Goal: Answer question/provide support: Share knowledge or assist other users

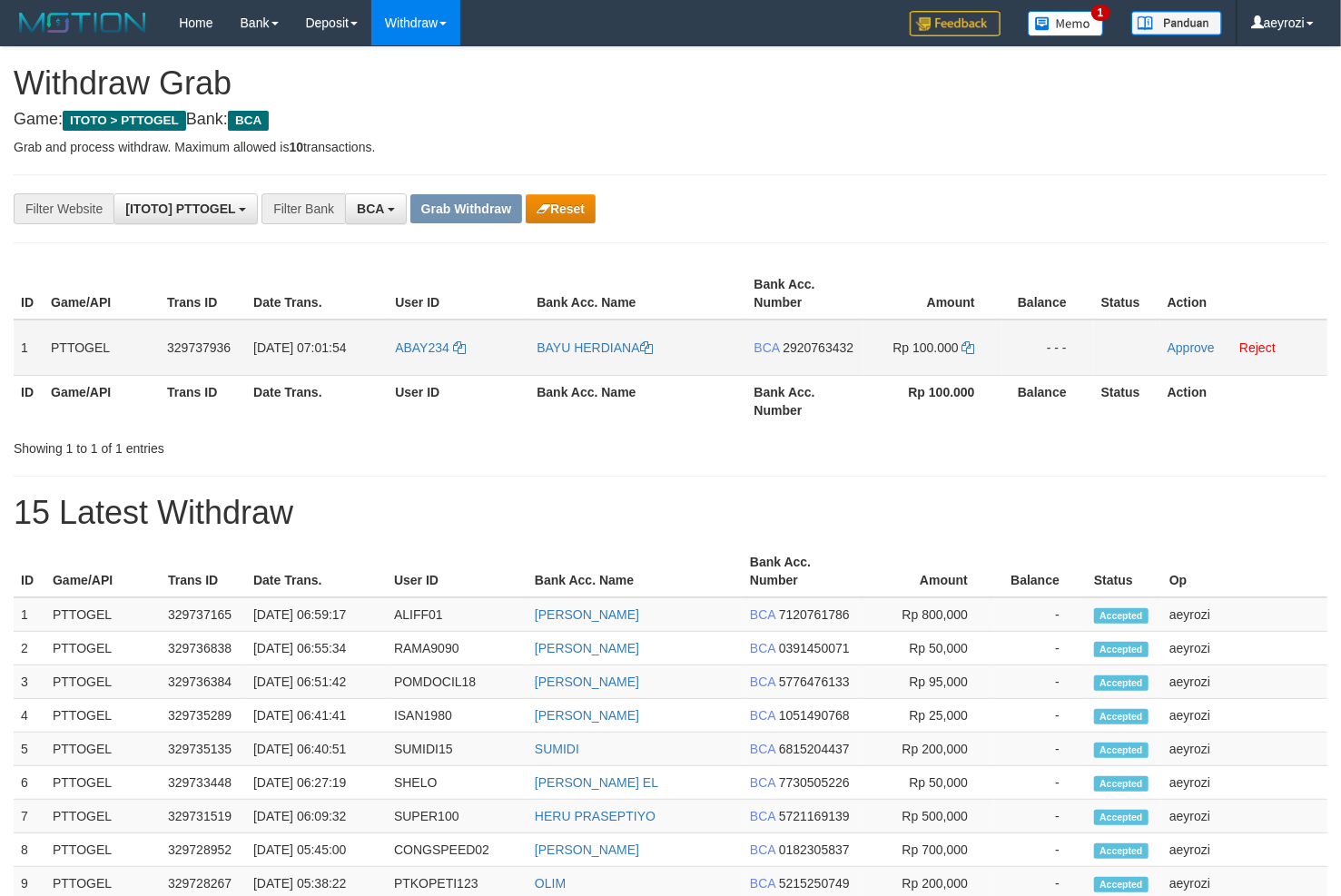
scroll to position [33, 0]
drag, startPoint x: 494, startPoint y: 336, endPoint x: 667, endPoint y: 355, distance: 174.0
click at [985, 361] on tr "1 PTTOGEL 329737936 31/08/2025 07:01:54 ABAY234 BAYU HERDIANA BCA 2920763432 Rp…" at bounding box center [670, 347] width 1313 height 56
click at [826, 351] on span "2920763432" at bounding box center [817, 348] width 71 height 15
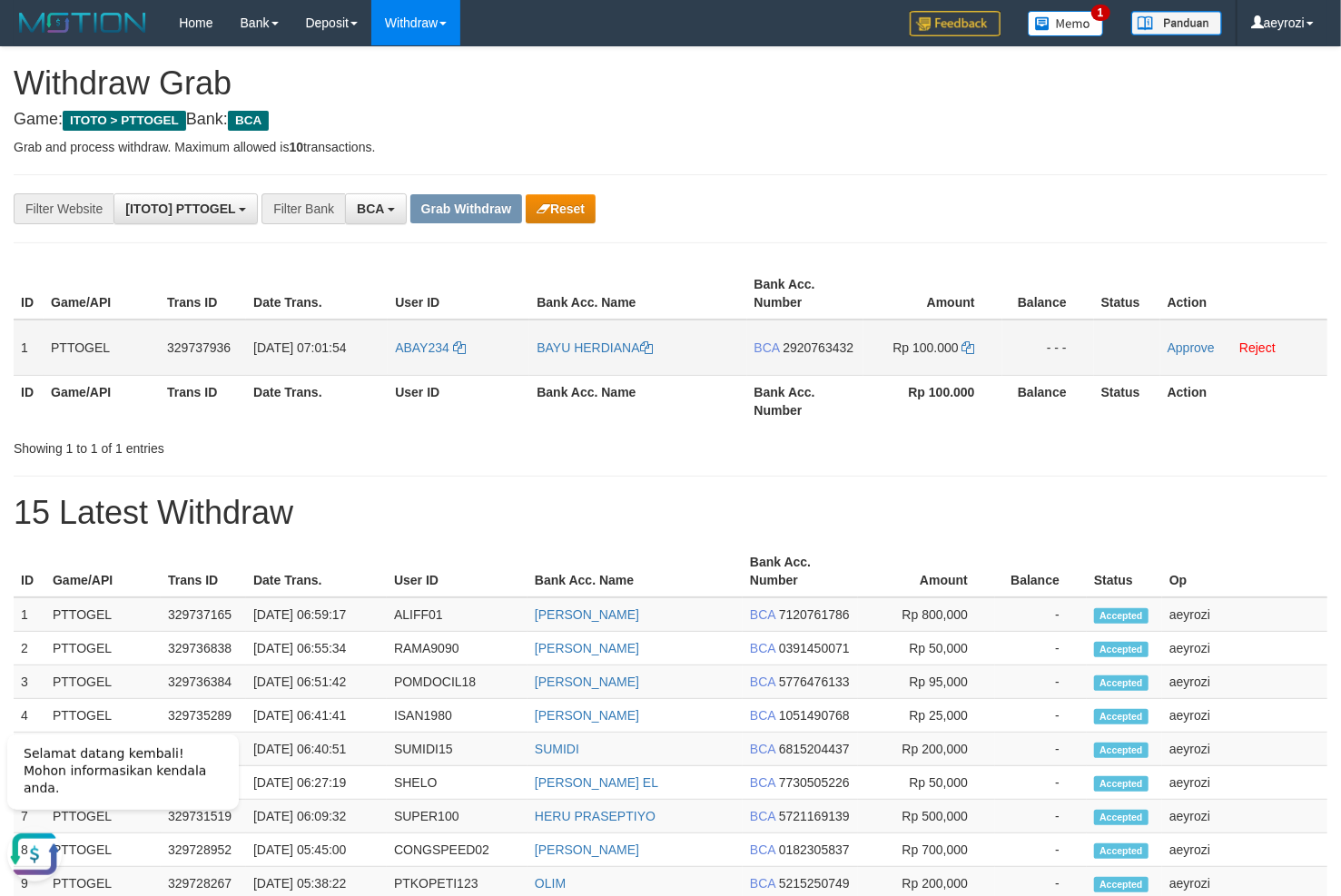
click at [828, 351] on span "2920763432" at bounding box center [817, 348] width 71 height 15
click at [968, 348] on icon at bounding box center [969, 348] width 13 height 13
click at [1180, 351] on link "Approve" at bounding box center [1190, 348] width 47 height 15
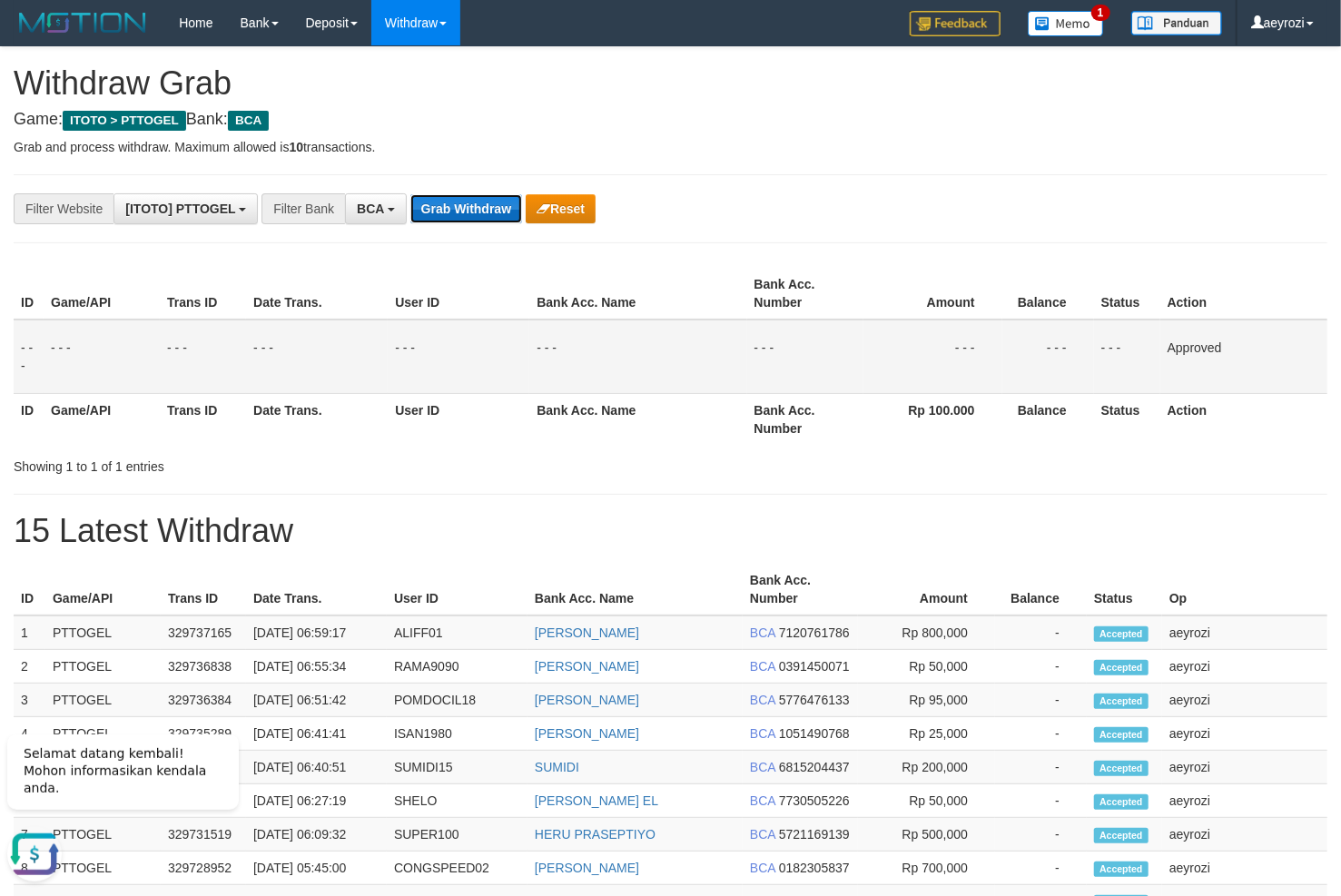
click at [472, 224] on button "Grab Withdraw" at bounding box center [465, 208] width 112 height 29
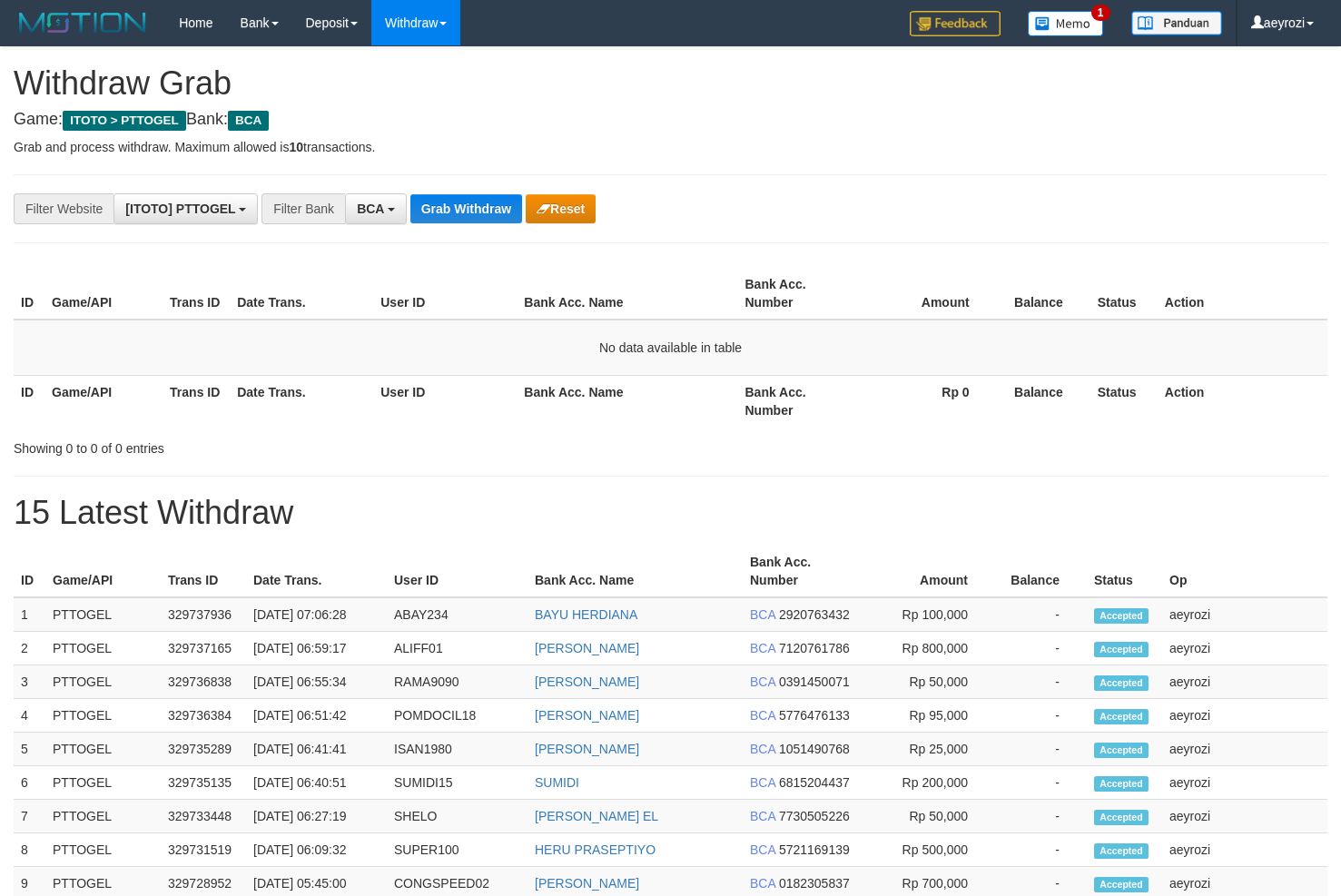
click at [450, 186] on div "**********" at bounding box center [670, 783] width 1341 height 1472
click at [454, 199] on button "Grab Withdraw" at bounding box center [465, 208] width 112 height 29
click at [456, 211] on button "Grab Withdraw" at bounding box center [465, 208] width 112 height 29
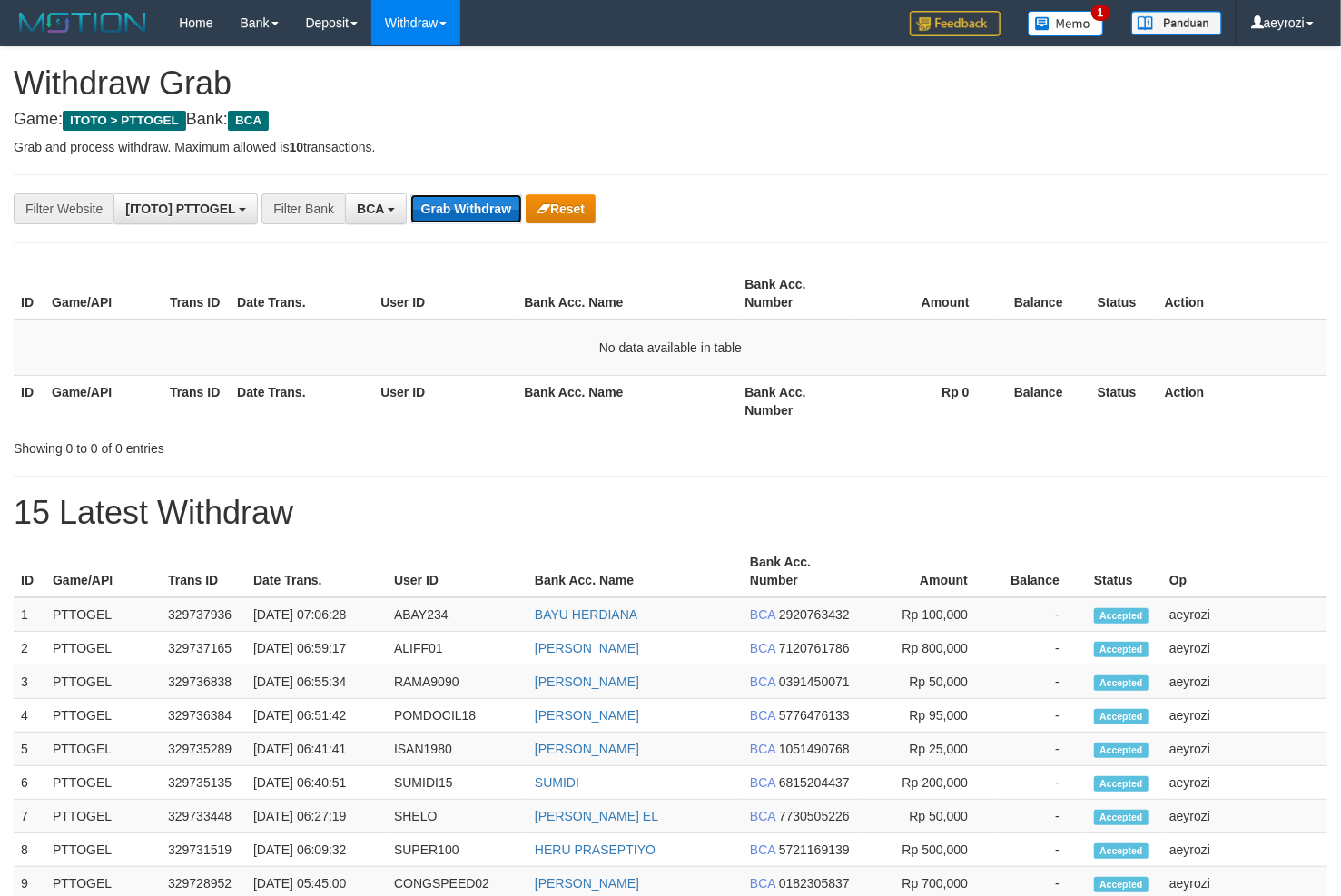
drag, startPoint x: 0, startPoint y: 0, endPoint x: 457, endPoint y: 211, distance: 503.4
click at [457, 211] on button "Grab Withdraw" at bounding box center [465, 208] width 112 height 29
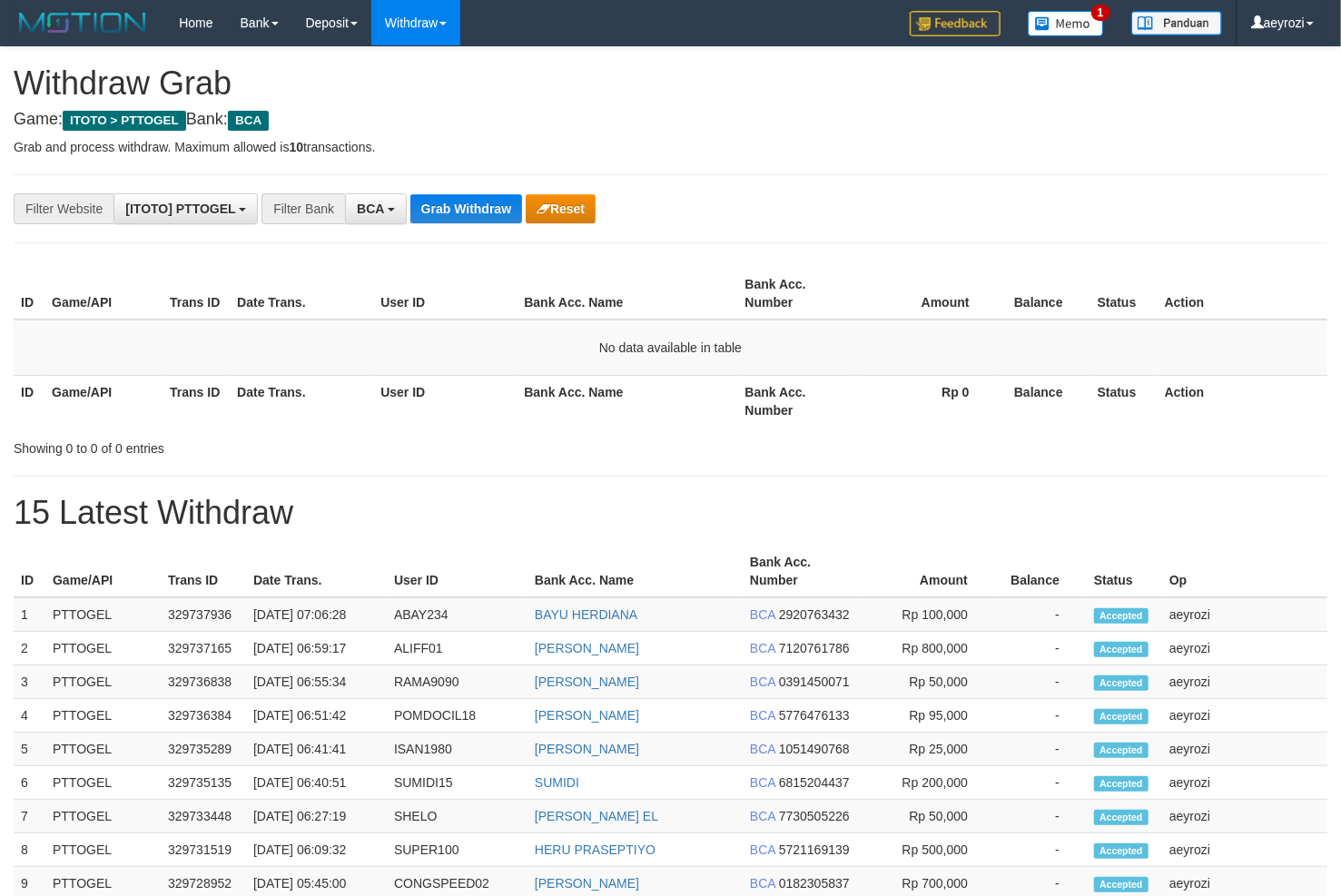
scroll to position [33, 0]
drag, startPoint x: 0, startPoint y: 0, endPoint x: 465, endPoint y: 190, distance: 502.3
click at [465, 184] on div "**********" at bounding box center [670, 783] width 1341 height 1472
click at [466, 197] on button "Grab Withdraw" at bounding box center [465, 208] width 112 height 29
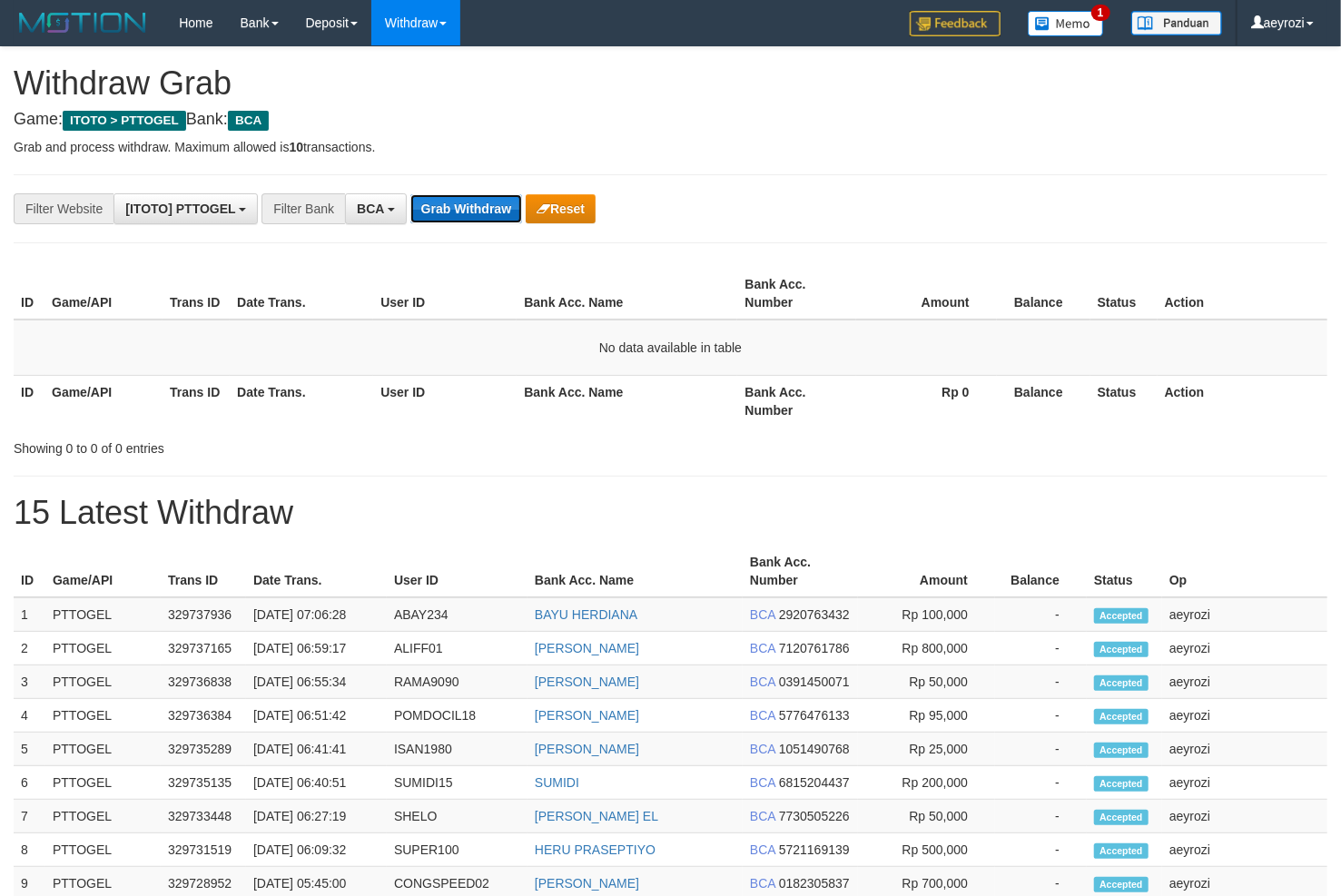
drag, startPoint x: 0, startPoint y: 0, endPoint x: 466, endPoint y: 199, distance: 506.7
click at [466, 199] on button "Grab Withdraw" at bounding box center [465, 208] width 112 height 29
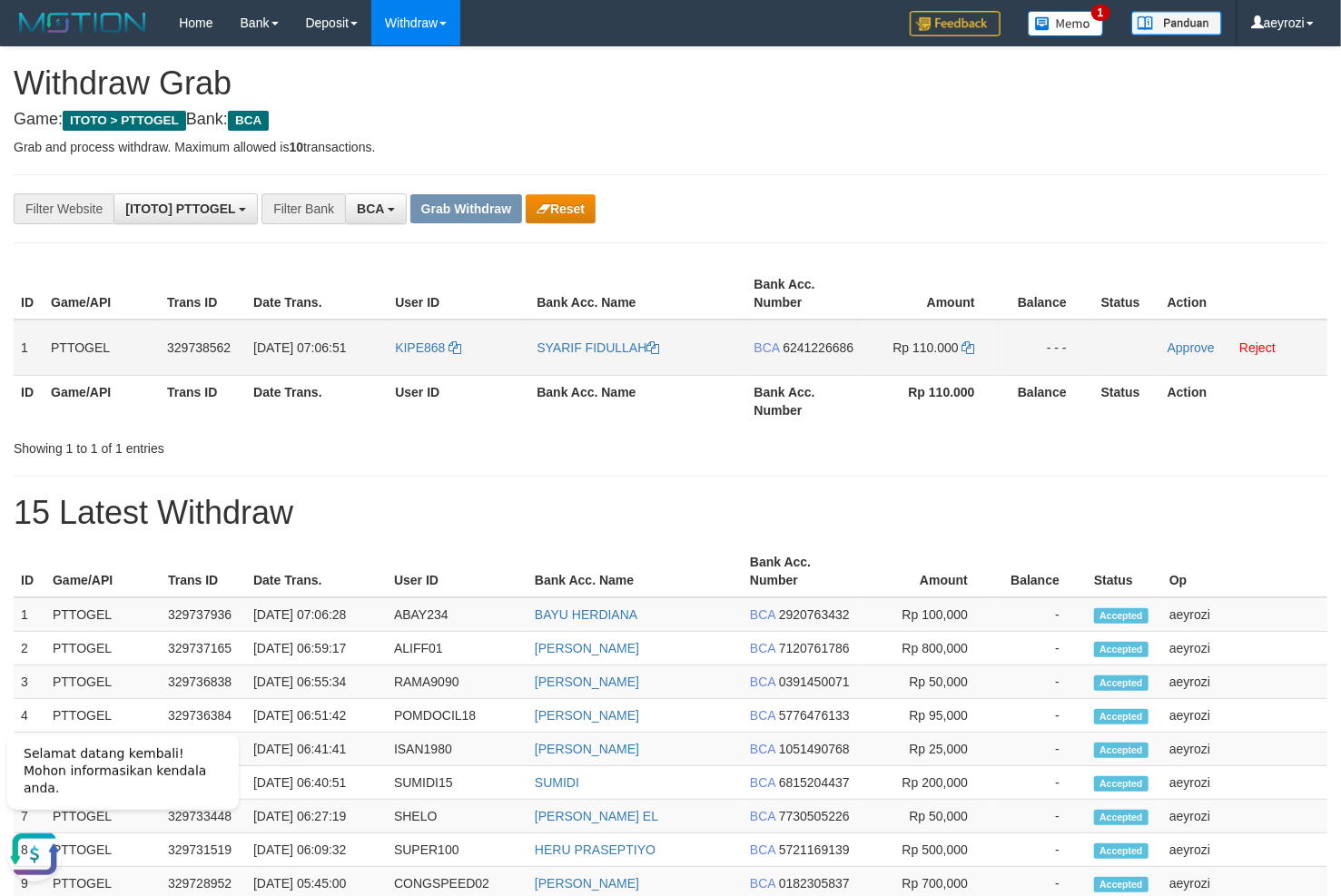
drag, startPoint x: 501, startPoint y: 341, endPoint x: 891, endPoint y: 373, distance: 391.3
click at [891, 373] on tr "1 PTTOGEL 329738562 31/08/2025 07:06:51 KIPE868 SYARIF FIDULLAH BCA 6241226686 …" at bounding box center [670, 347] width 1313 height 56
click at [837, 346] on span "6241226686" at bounding box center [817, 348] width 71 height 15
click at [974, 350] on icon at bounding box center [969, 348] width 13 height 13
click at [1191, 345] on link "Approve" at bounding box center [1190, 348] width 47 height 15
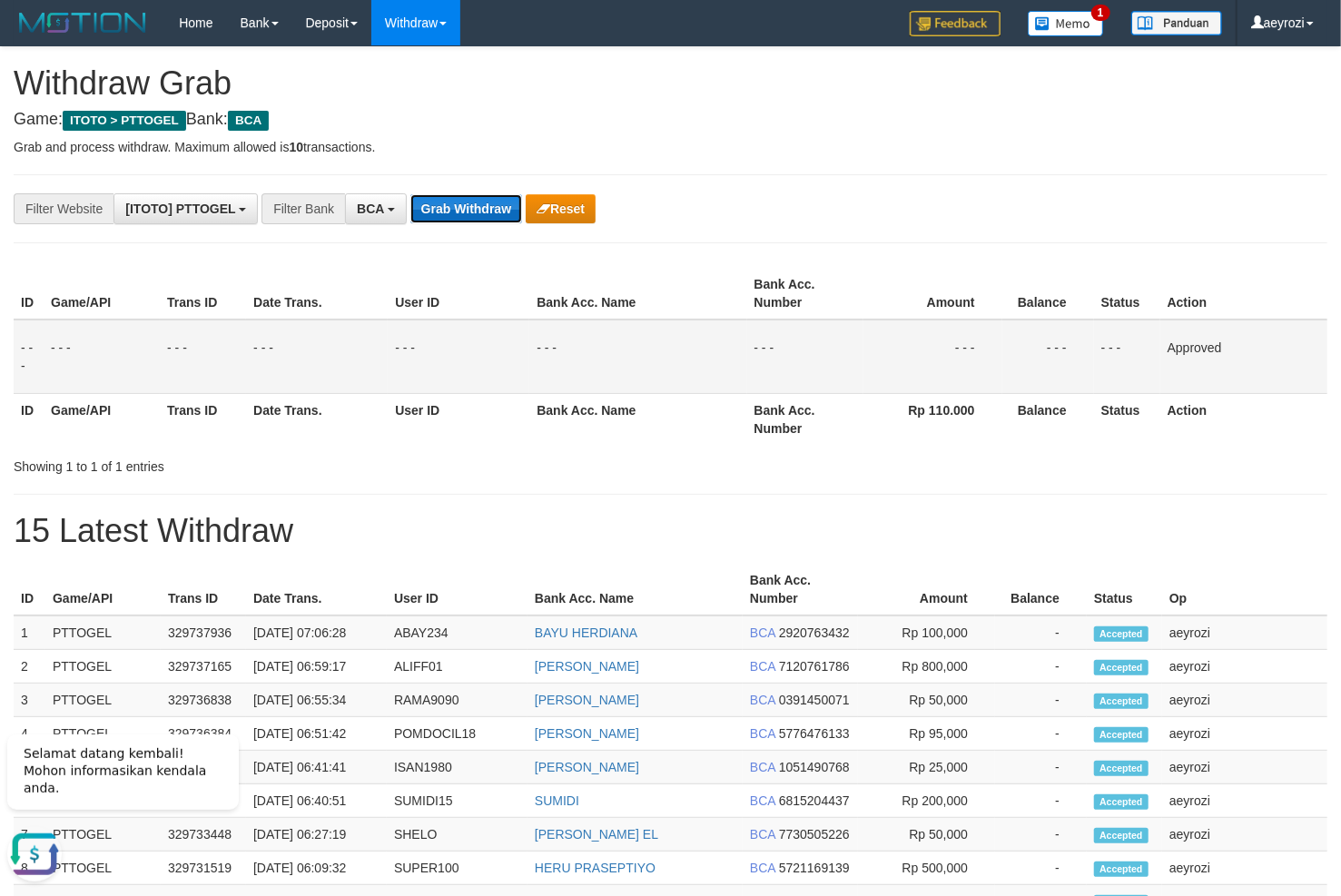
click at [464, 207] on button "Grab Withdraw" at bounding box center [465, 208] width 112 height 29
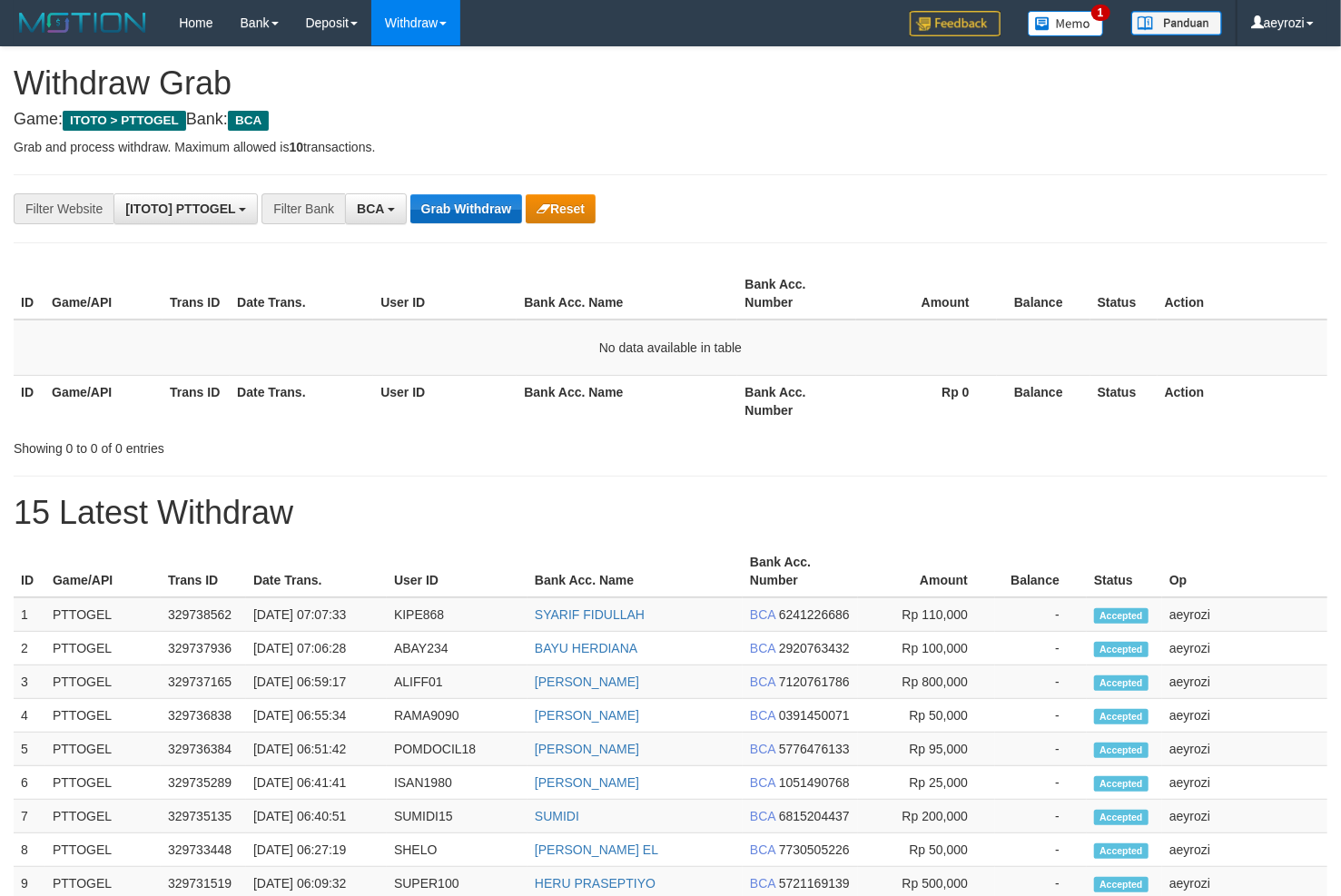
scroll to position [33, 0]
click at [485, 203] on button "Grab Withdraw" at bounding box center [465, 208] width 112 height 29
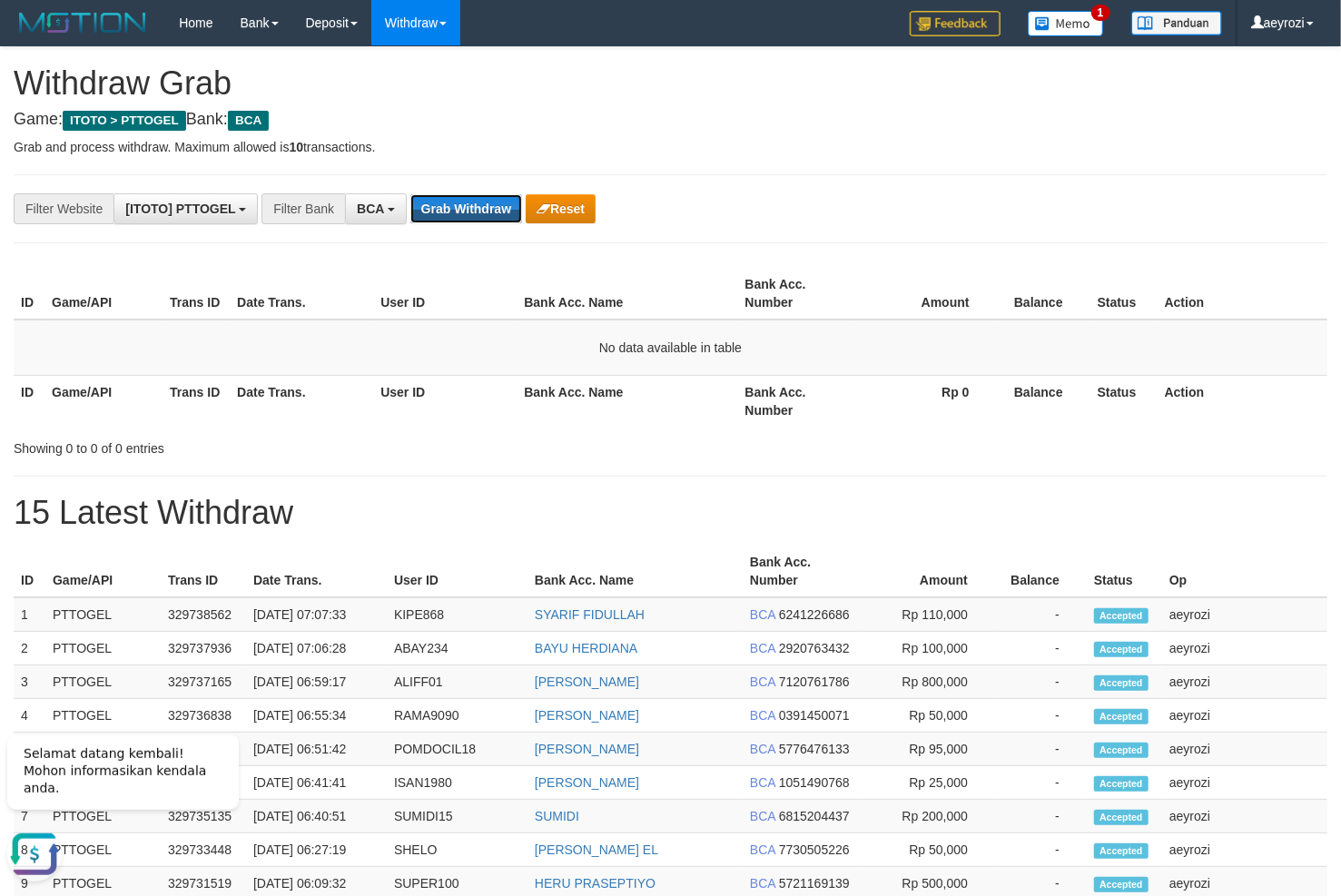
click at [485, 203] on button "Grab Withdraw" at bounding box center [465, 208] width 112 height 29
click at [469, 212] on button "Grab Withdraw" at bounding box center [465, 208] width 112 height 29
click at [442, 211] on button "Grab Withdraw" at bounding box center [465, 208] width 112 height 29
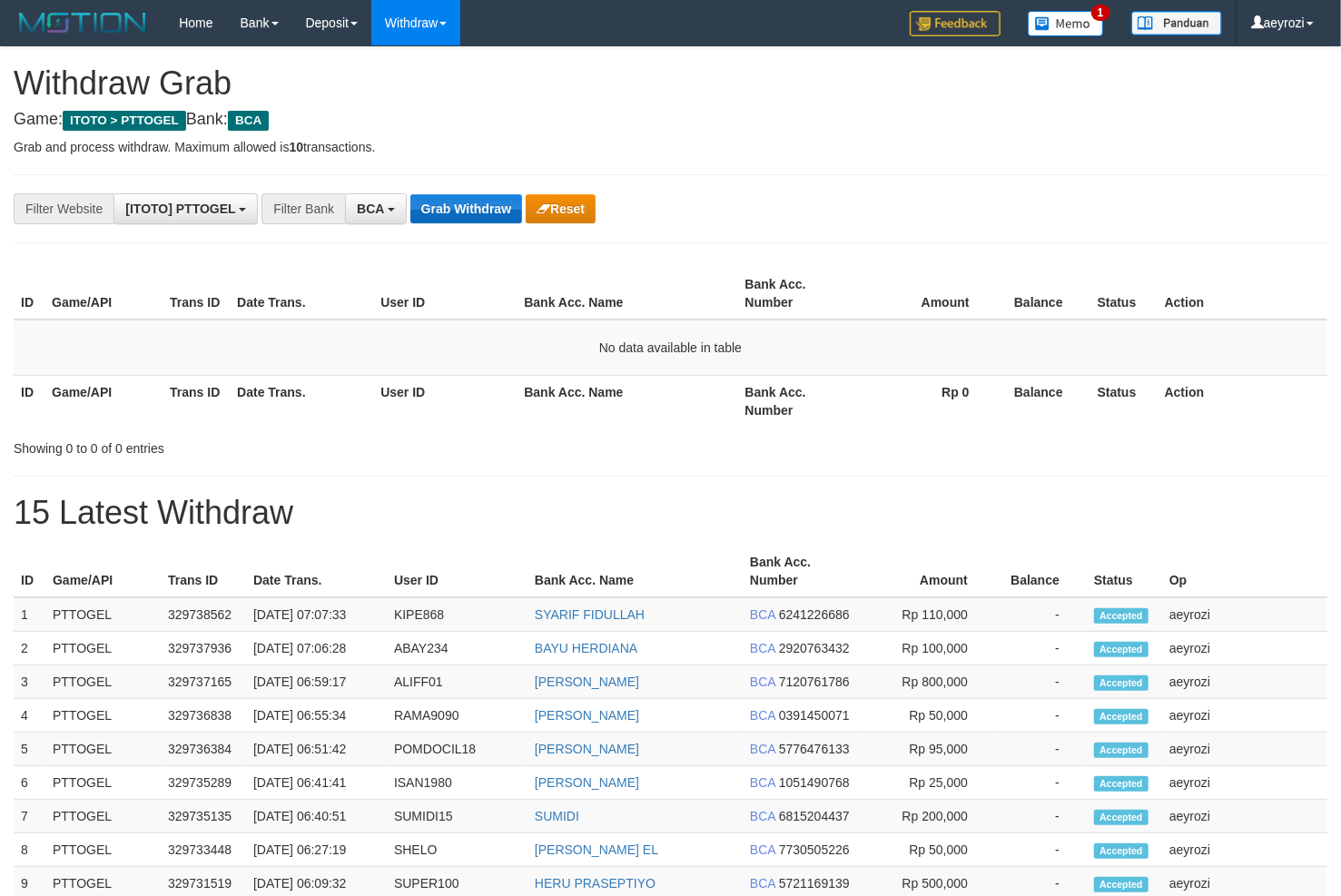
scroll to position [33, 0]
click at [433, 214] on button "Grab Withdraw" at bounding box center [465, 208] width 112 height 29
click at [928, 244] on div "**********" at bounding box center [670, 783] width 1341 height 1472
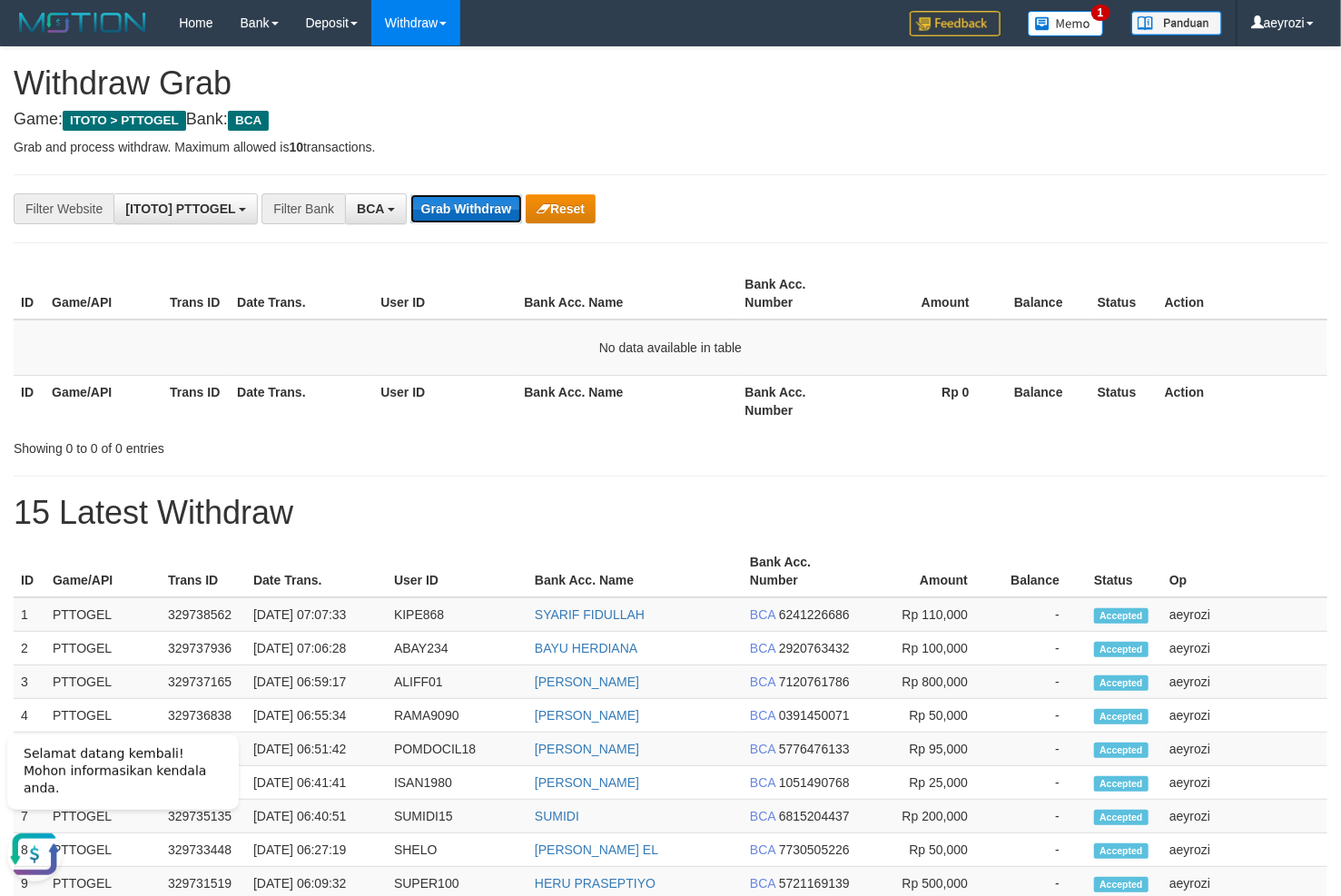
click at [453, 210] on button "Grab Withdraw" at bounding box center [465, 208] width 112 height 29
click at [454, 210] on button "Grab Withdraw" at bounding box center [465, 208] width 112 height 29
click at [461, 214] on button "Grab Withdraw" at bounding box center [465, 208] width 112 height 29
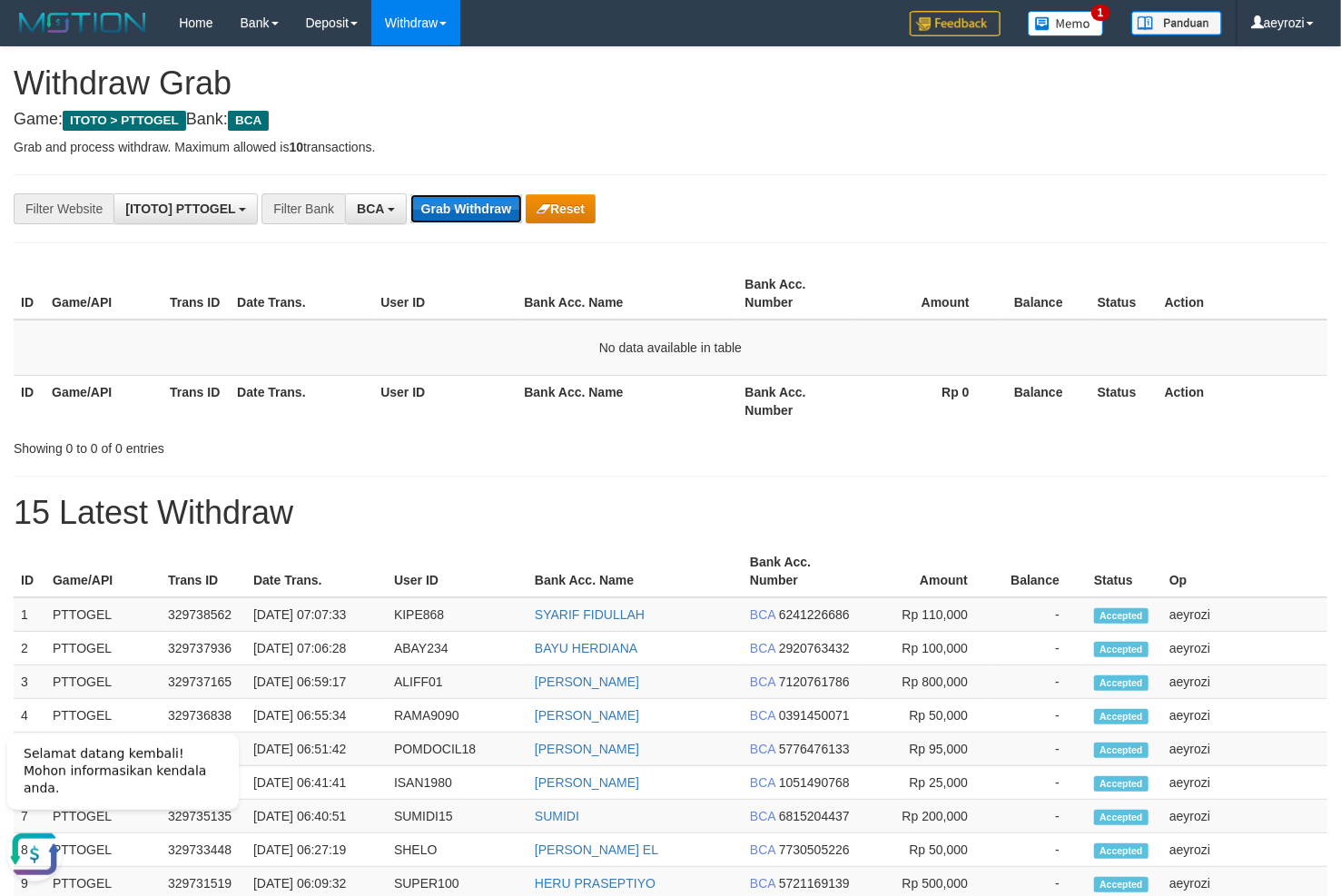
scroll to position [0, 0]
drag, startPoint x: 0, startPoint y: 0, endPoint x: 459, endPoint y: 214, distance: 506.4
click at [459, 214] on button "Grab Withdraw" at bounding box center [465, 208] width 112 height 29
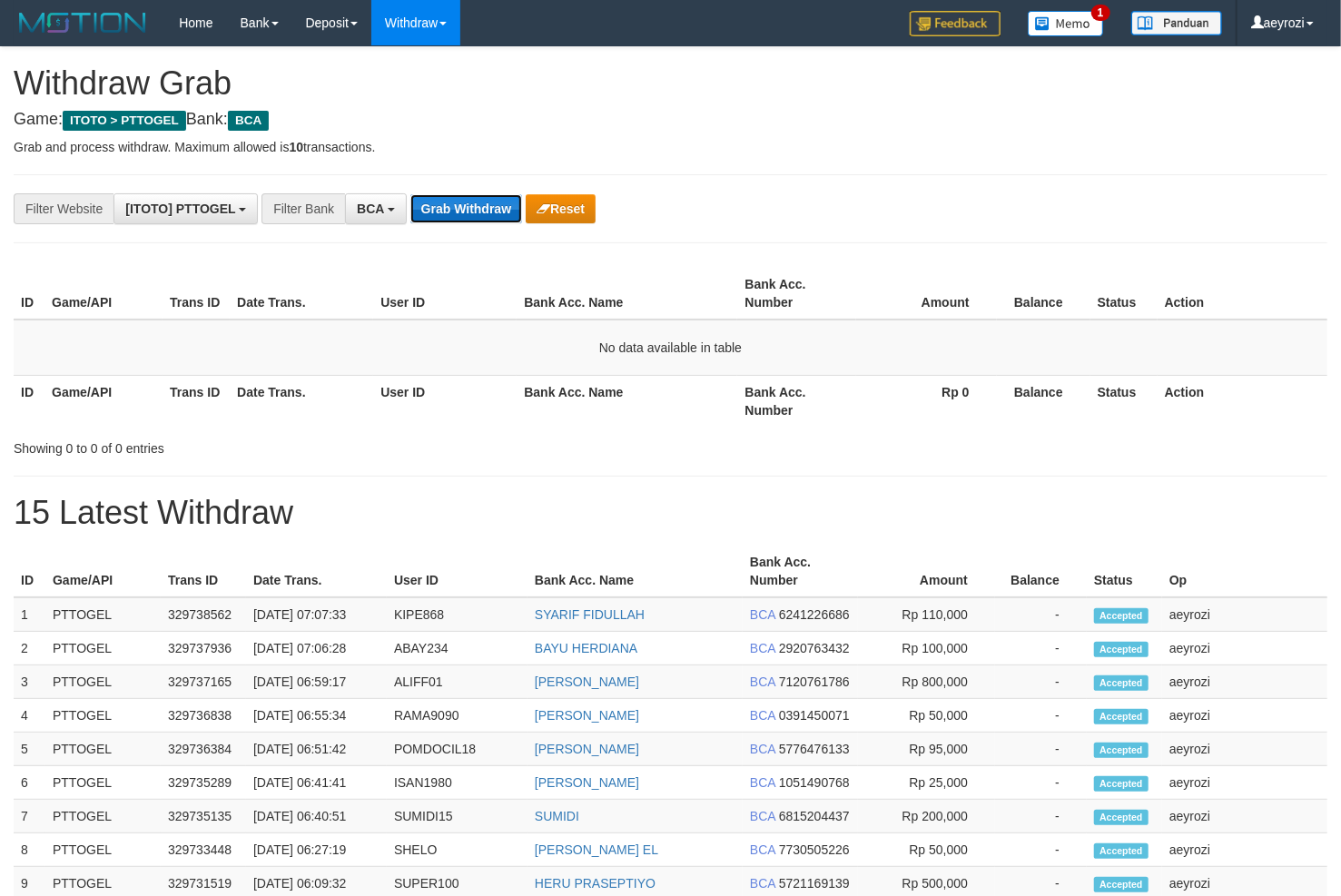
click at [440, 223] on button "Grab Withdraw" at bounding box center [465, 208] width 112 height 29
click at [437, 223] on button "Grab Withdraw" at bounding box center [465, 208] width 112 height 29
click at [229, 345] on td "No data available in table" at bounding box center [670, 347] width 1313 height 56
click at [505, 192] on div "**********" at bounding box center [670, 783] width 1341 height 1472
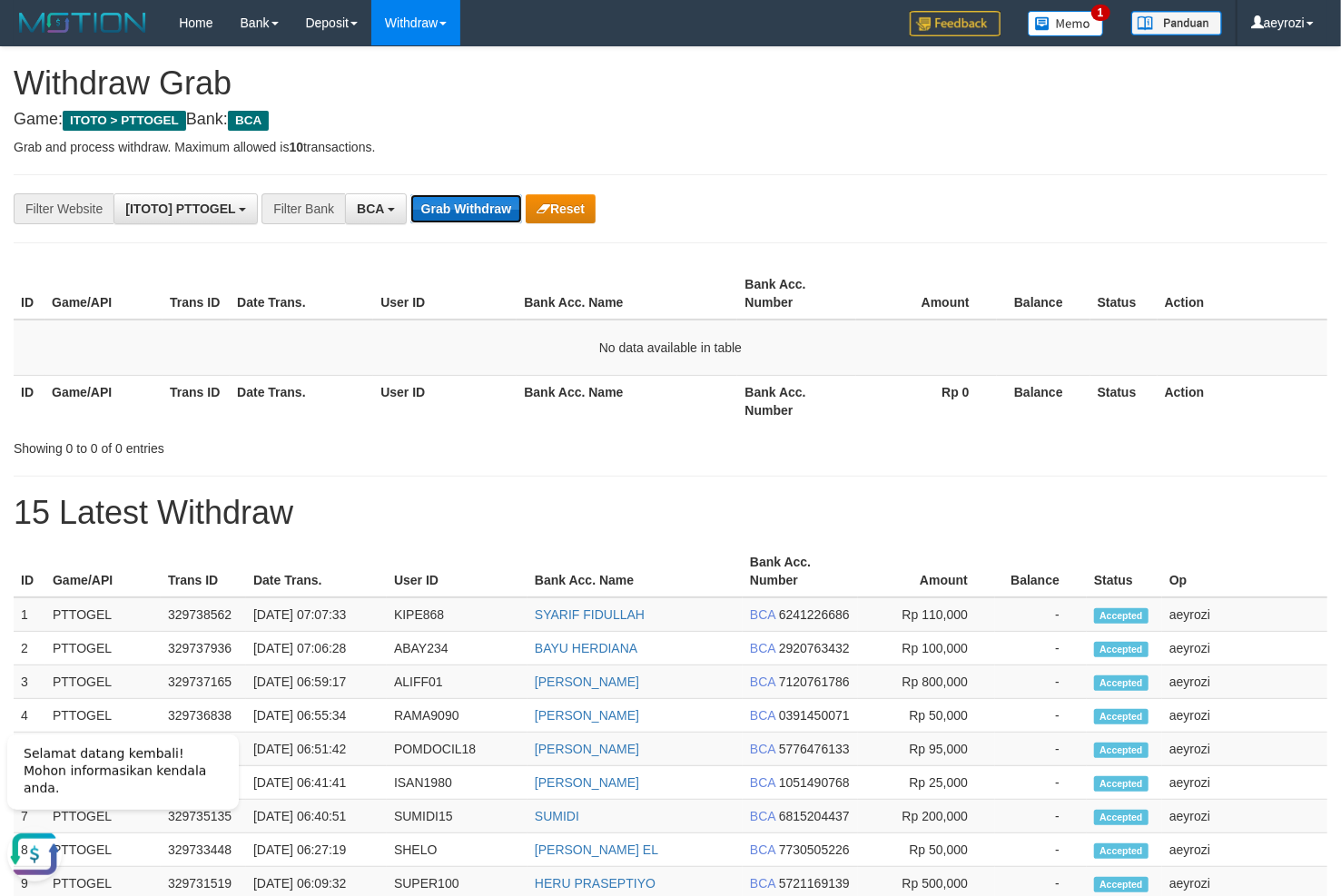
click at [440, 214] on button "Grab Withdraw" at bounding box center [465, 208] width 112 height 29
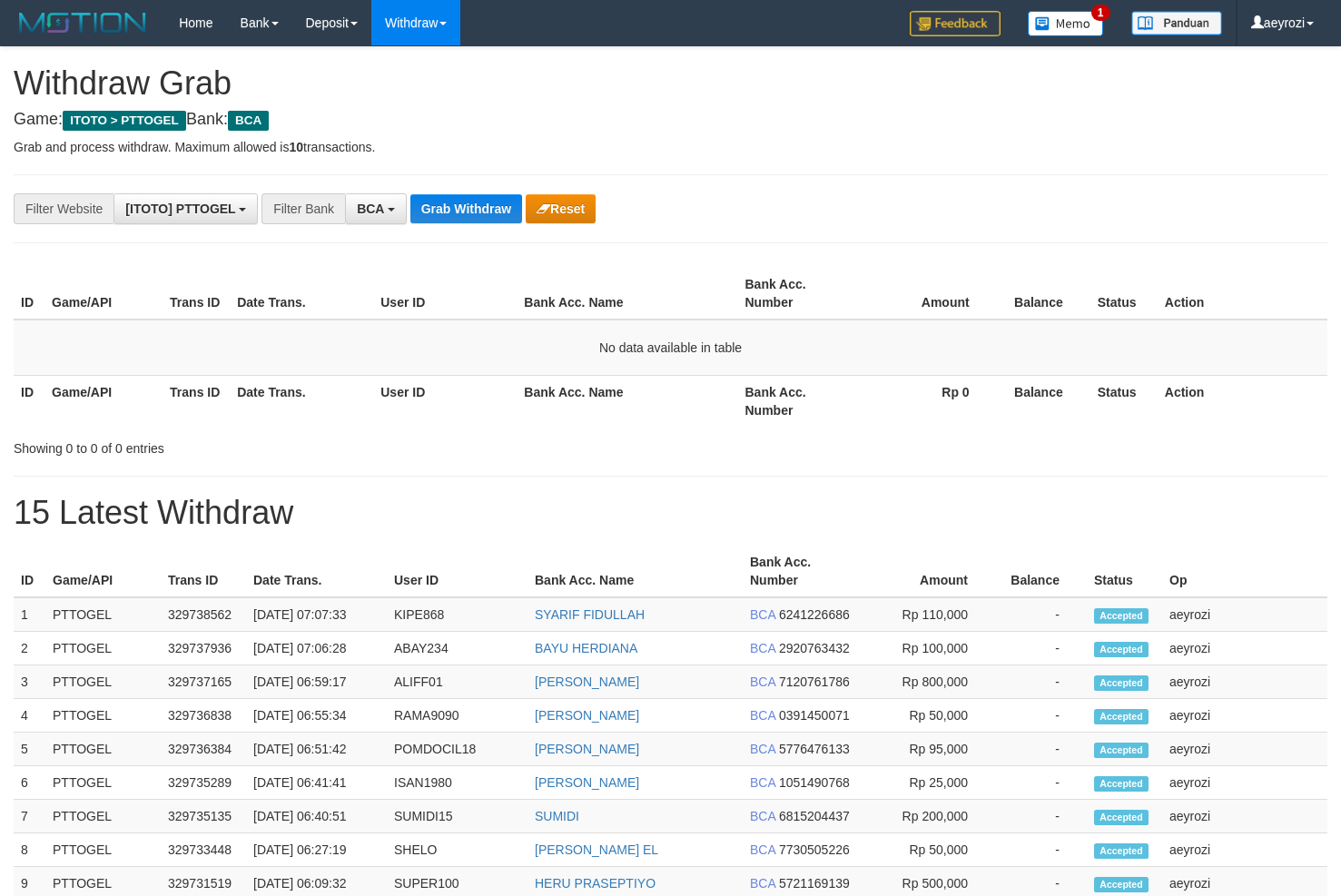
click at [440, 214] on button "Grab Withdraw" at bounding box center [465, 208] width 112 height 29
click at [400, 134] on div "**********" at bounding box center [670, 783] width 1341 height 1472
click at [447, 210] on button "Grab Withdraw" at bounding box center [465, 208] width 112 height 29
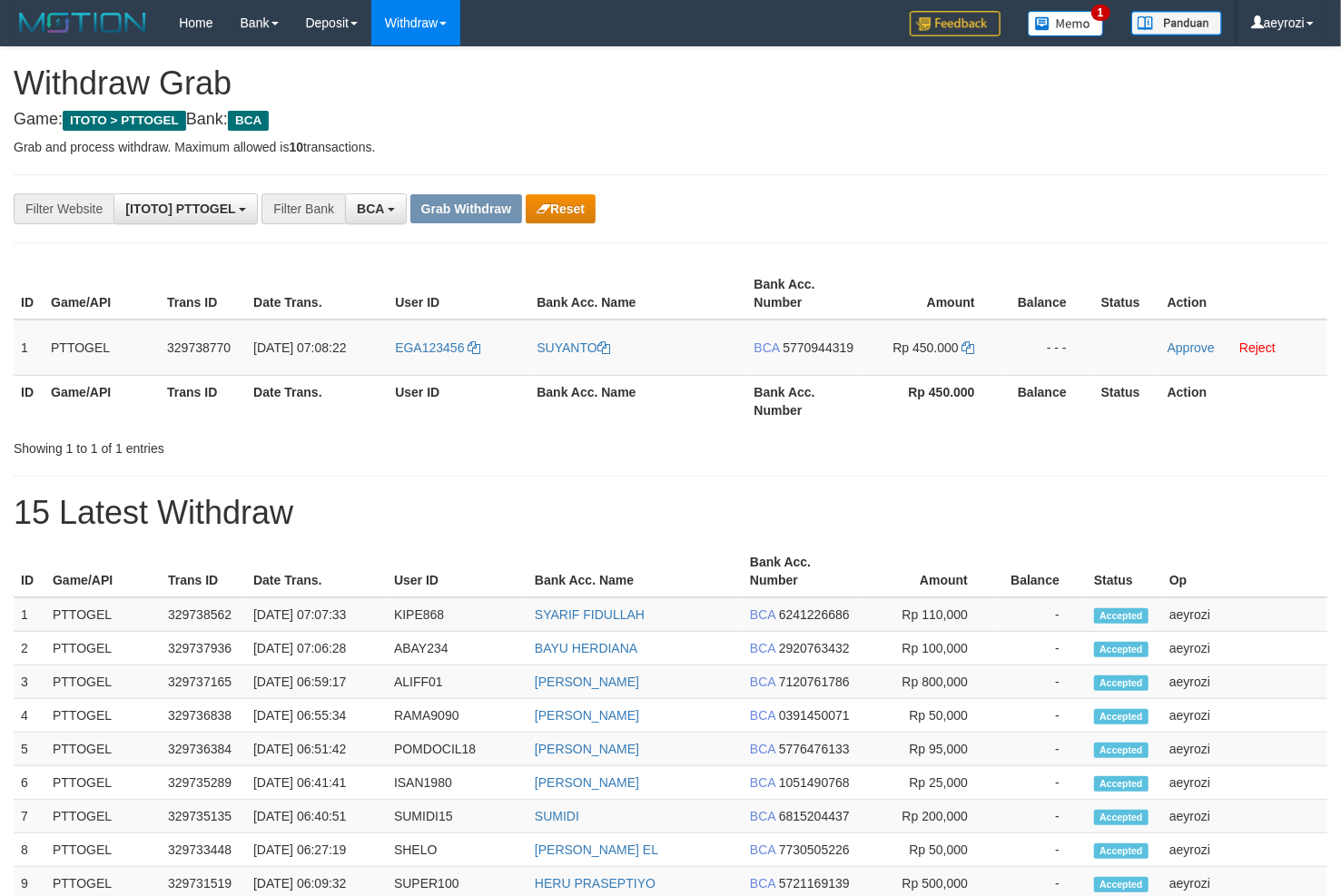
scroll to position [33, 0]
drag, startPoint x: 518, startPoint y: 332, endPoint x: 891, endPoint y: 337, distance: 373.0
click at [891, 337] on tr "1 PTTOGEL 329738770 31/08/2025 07:08:22 EGA123456 SUYANTO BCA 5770944319 Rp 450…" at bounding box center [670, 347] width 1313 height 56
click at [832, 347] on span "5770944319" at bounding box center [817, 348] width 71 height 15
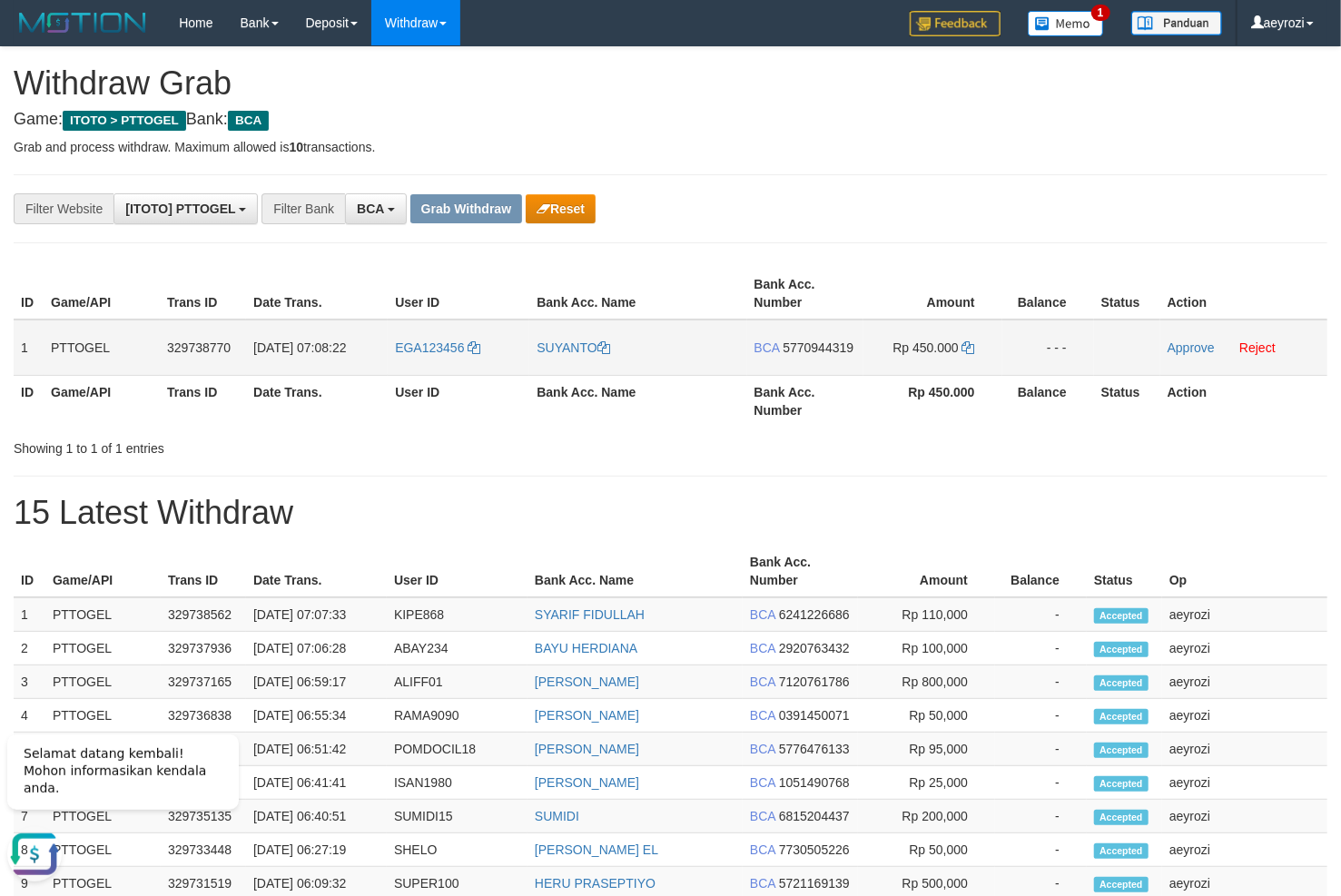
click at [811, 355] on td "BCA 5770944319" at bounding box center [805, 347] width 116 height 56
click at [812, 348] on span "5770944319" at bounding box center [817, 348] width 71 height 15
click at [968, 342] on icon at bounding box center [969, 348] width 13 height 13
click at [1192, 347] on link "Approve" at bounding box center [1190, 348] width 47 height 15
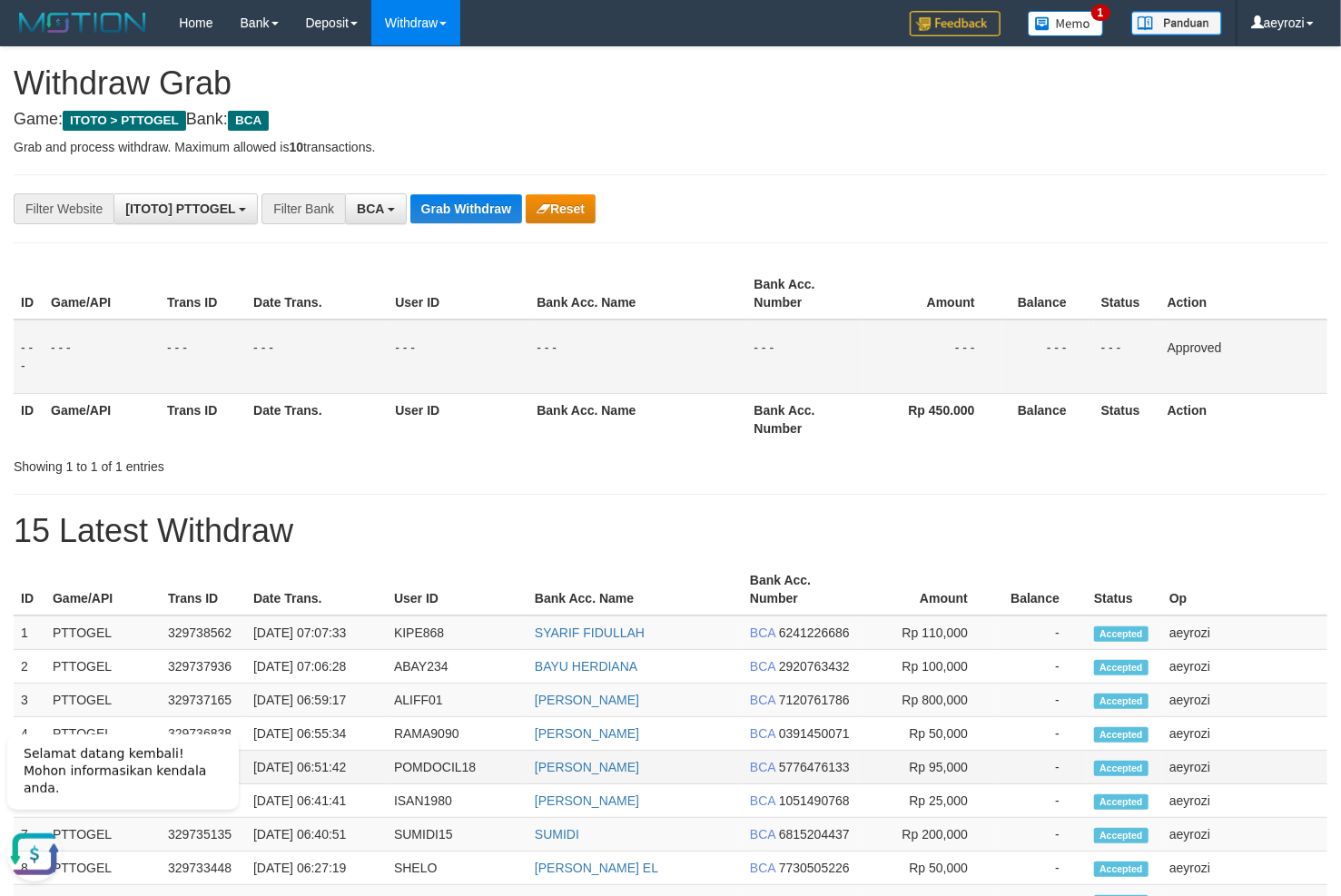
drag, startPoint x: 828, startPoint y: 788, endPoint x: 833, endPoint y: 761, distance: 27.5
click at [828, 787] on td "BCA 1051490768" at bounding box center [800, 801] width 115 height 33
click at [477, 221] on button "Grab Withdraw" at bounding box center [465, 208] width 112 height 29
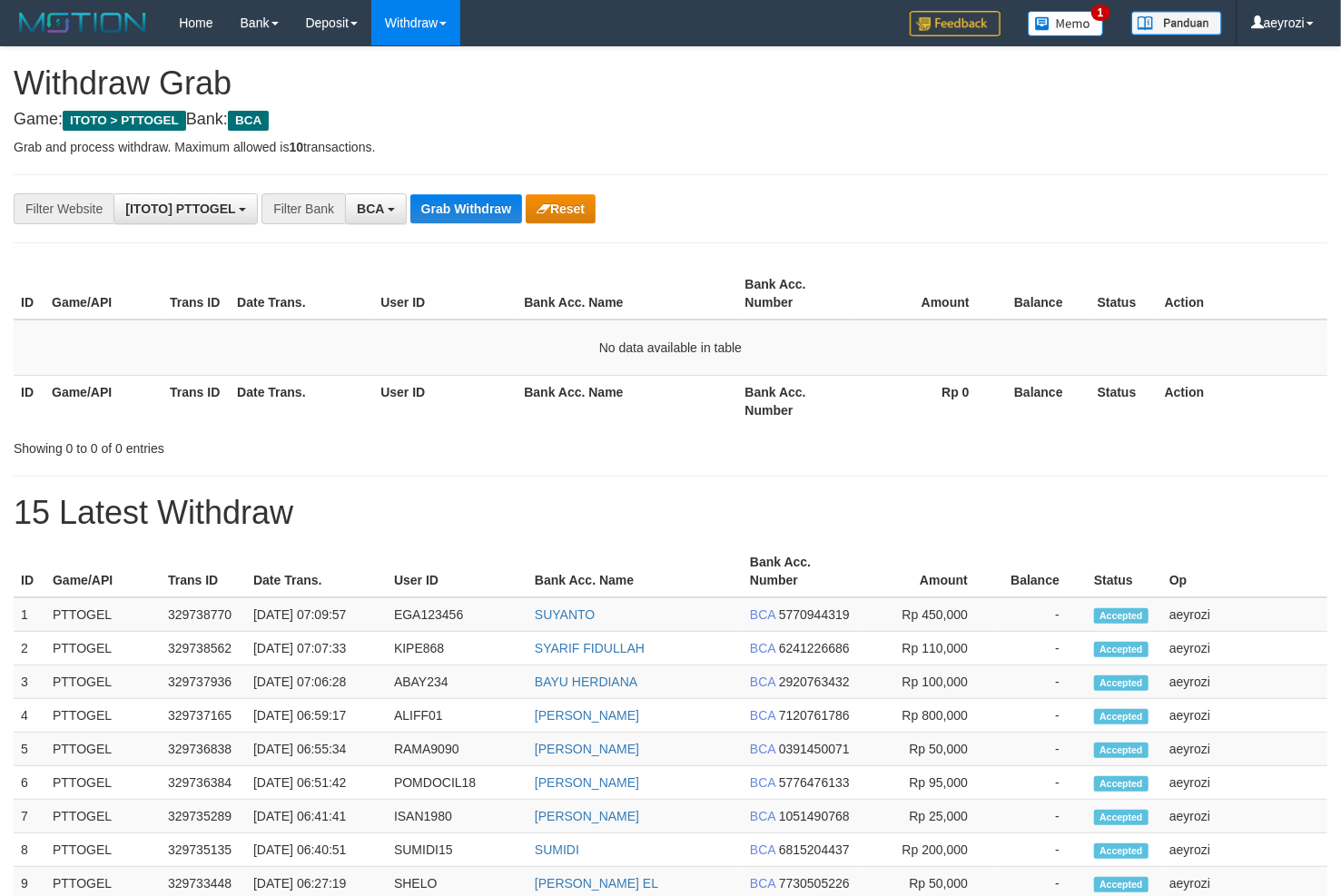
scroll to position [33, 0]
click at [346, 346] on td "No data available in table" at bounding box center [670, 347] width 1313 height 56
click at [637, 158] on div "**********" at bounding box center [670, 783] width 1341 height 1472
click at [842, 172] on div "**********" at bounding box center [670, 783] width 1341 height 1472
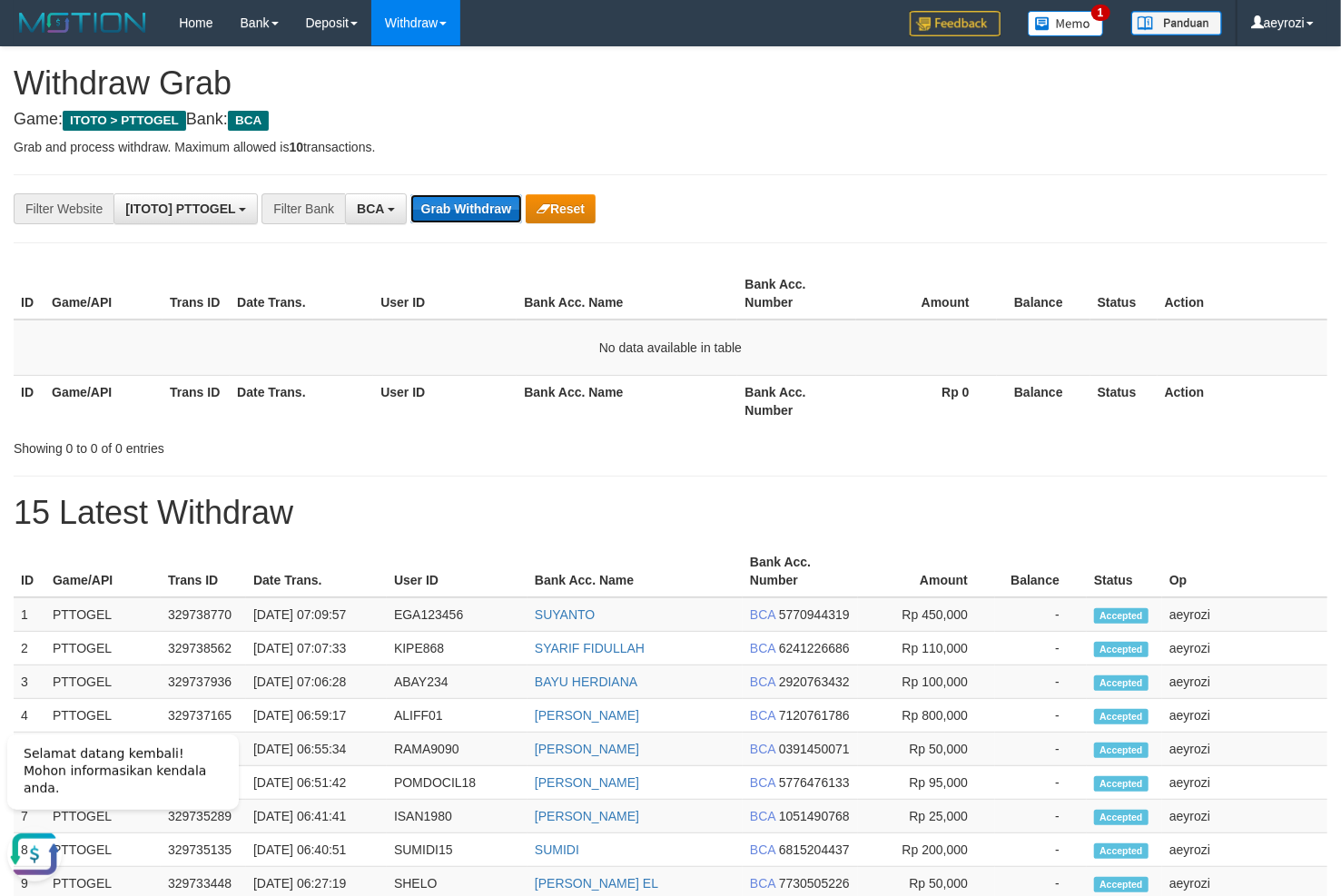
click at [469, 201] on button "Grab Withdraw" at bounding box center [465, 208] width 112 height 29
click at [468, 208] on button "Grab Withdraw" at bounding box center [465, 208] width 112 height 29
click at [447, 207] on button "Grab Withdraw" at bounding box center [465, 208] width 112 height 29
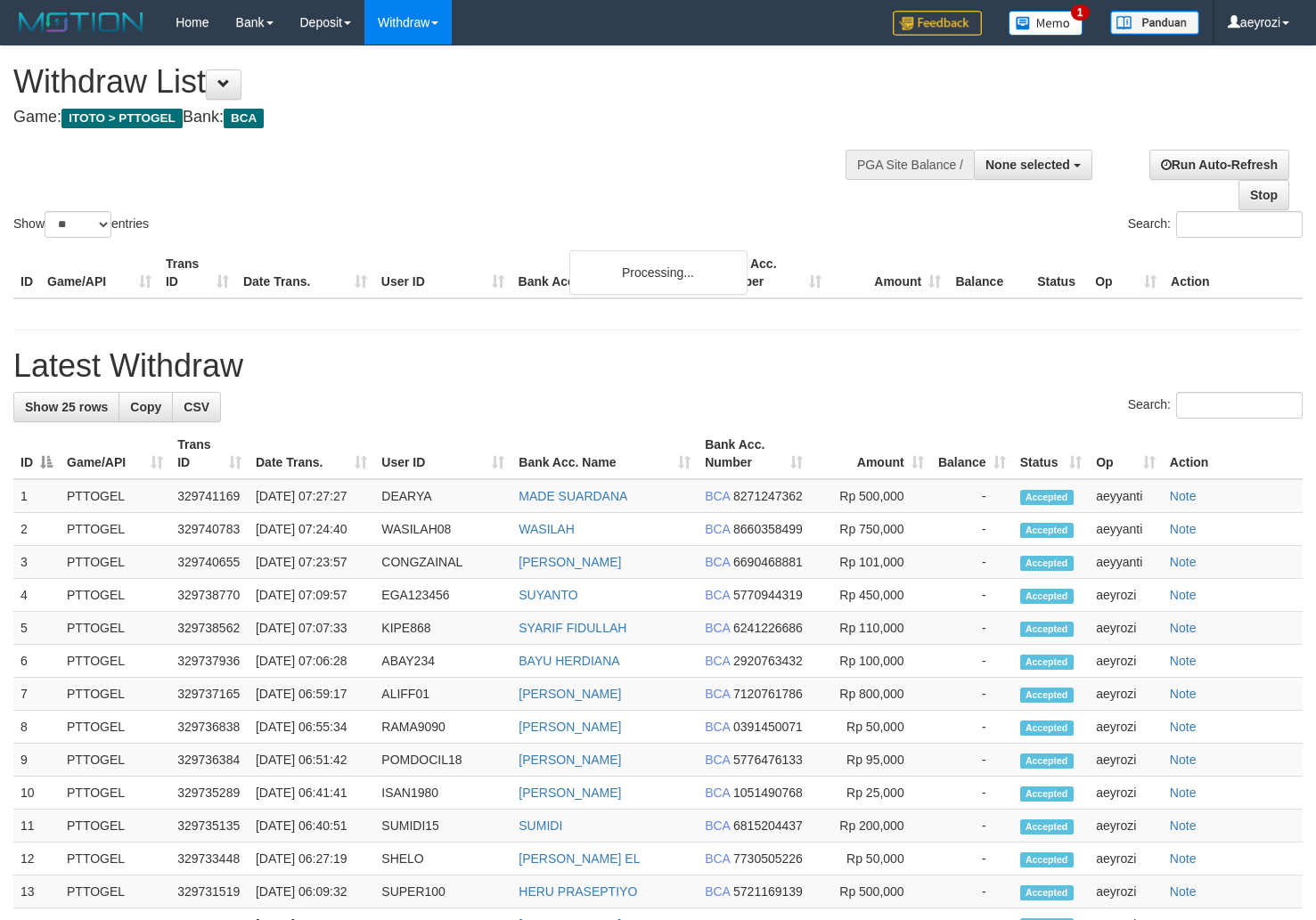
select select
select select "**"
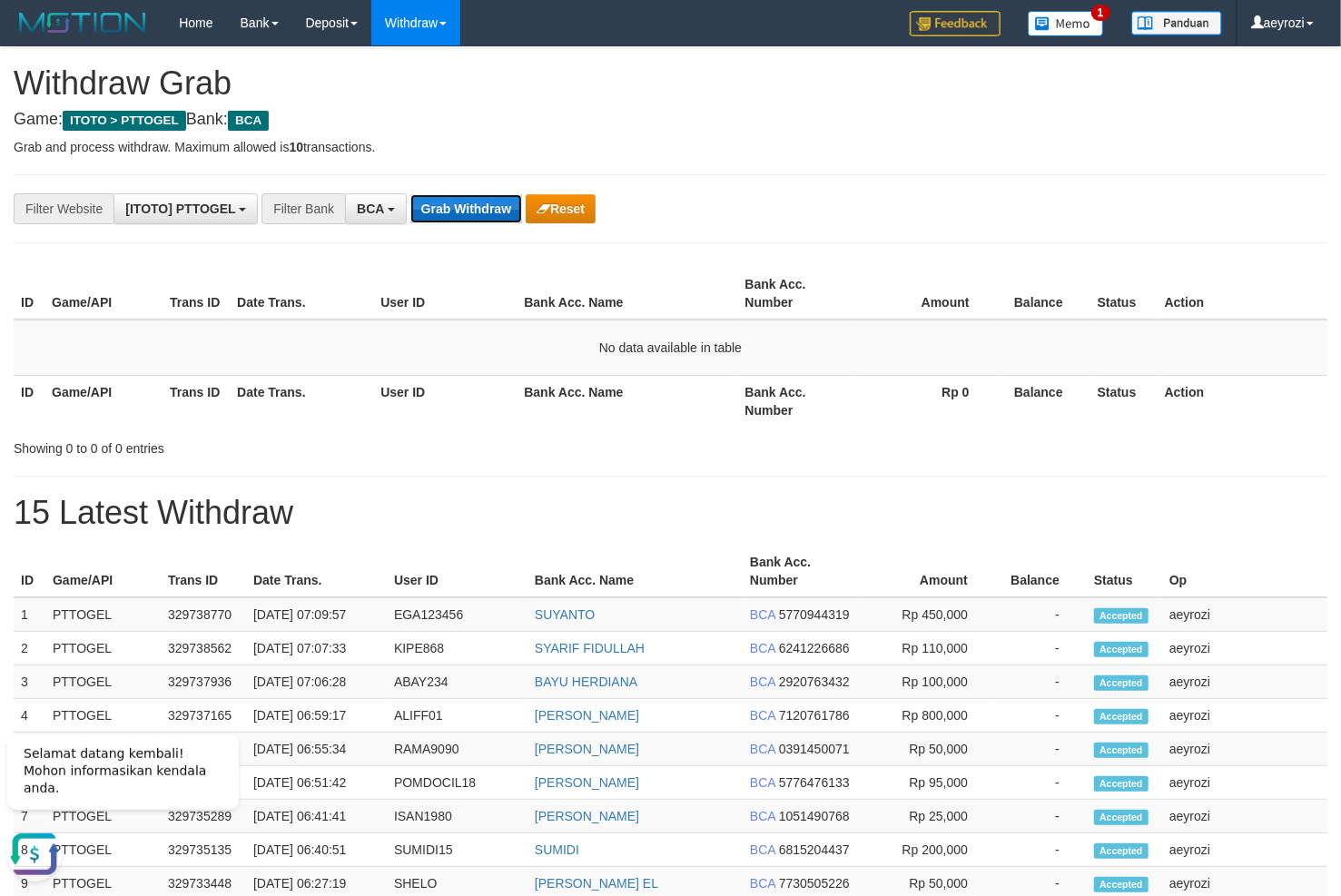
click at [470, 202] on button "Grab Withdraw" at bounding box center [465, 208] width 112 height 29
click at [478, 211] on button "Grab Withdraw" at bounding box center [465, 208] width 112 height 29
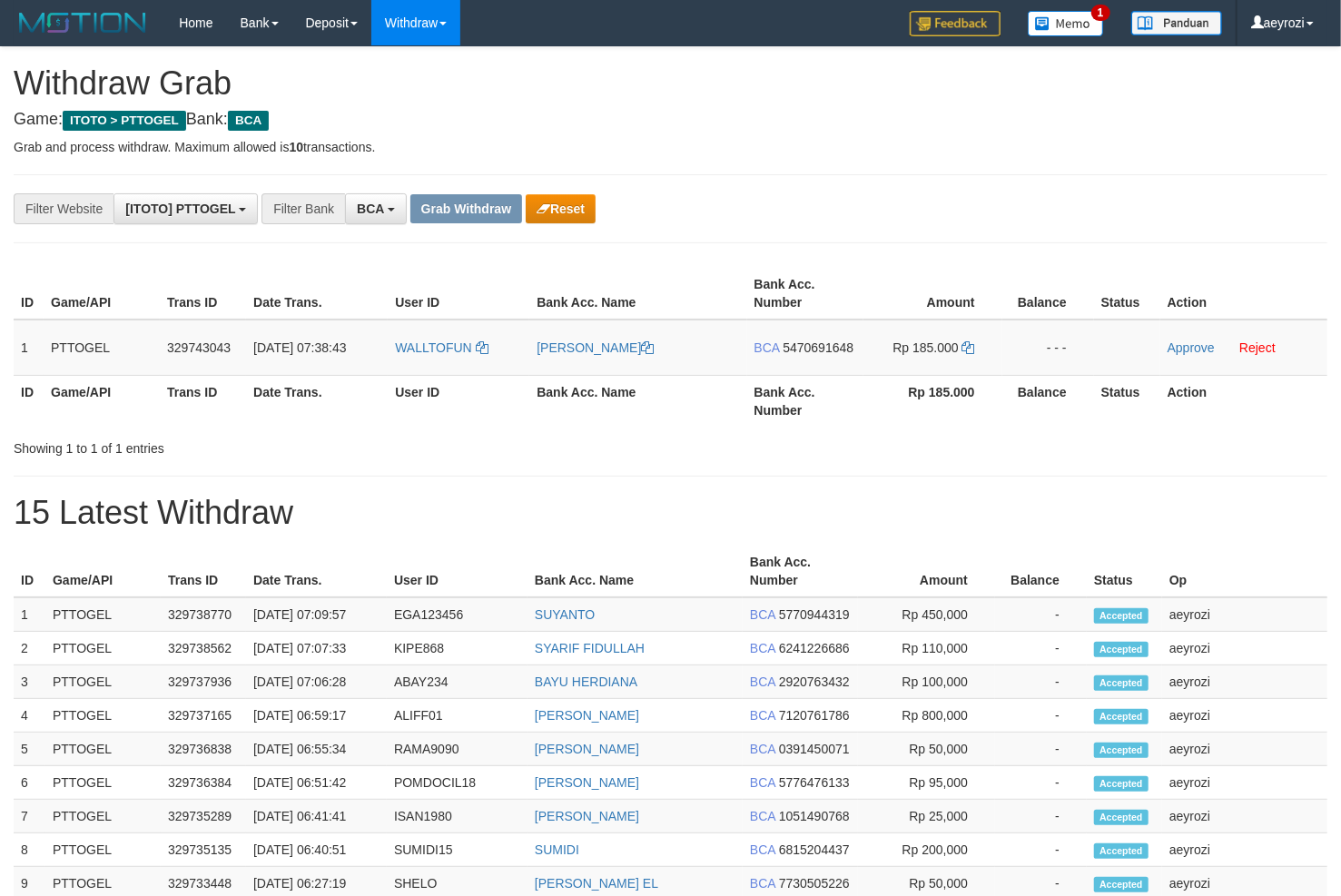
scroll to position [33, 0]
click at [582, 225] on div "**********" at bounding box center [670, 783] width 1341 height 1472
click at [576, 217] on button "Reset" at bounding box center [561, 208] width 70 height 29
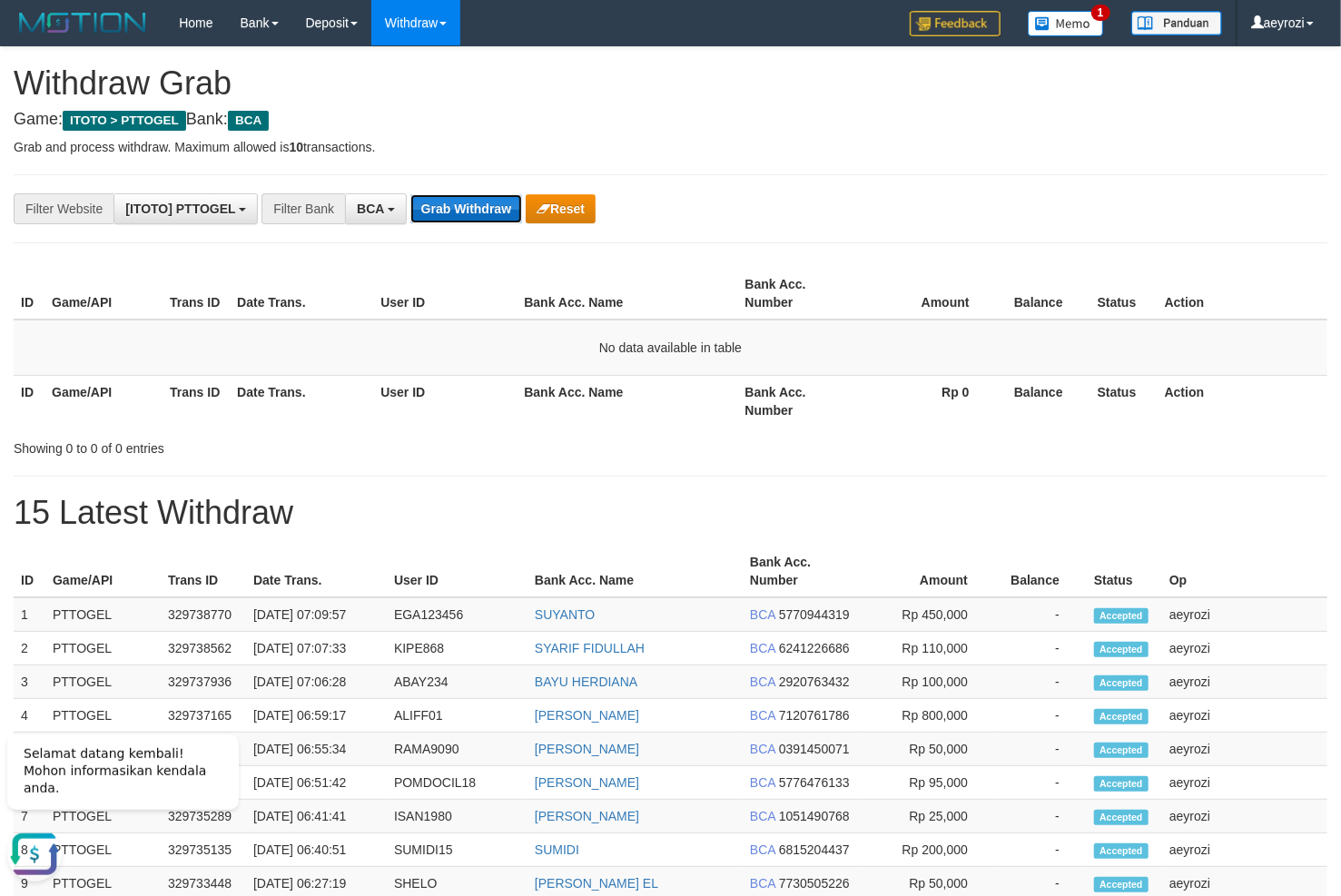
click at [486, 205] on button "Grab Withdraw" at bounding box center [465, 208] width 112 height 29
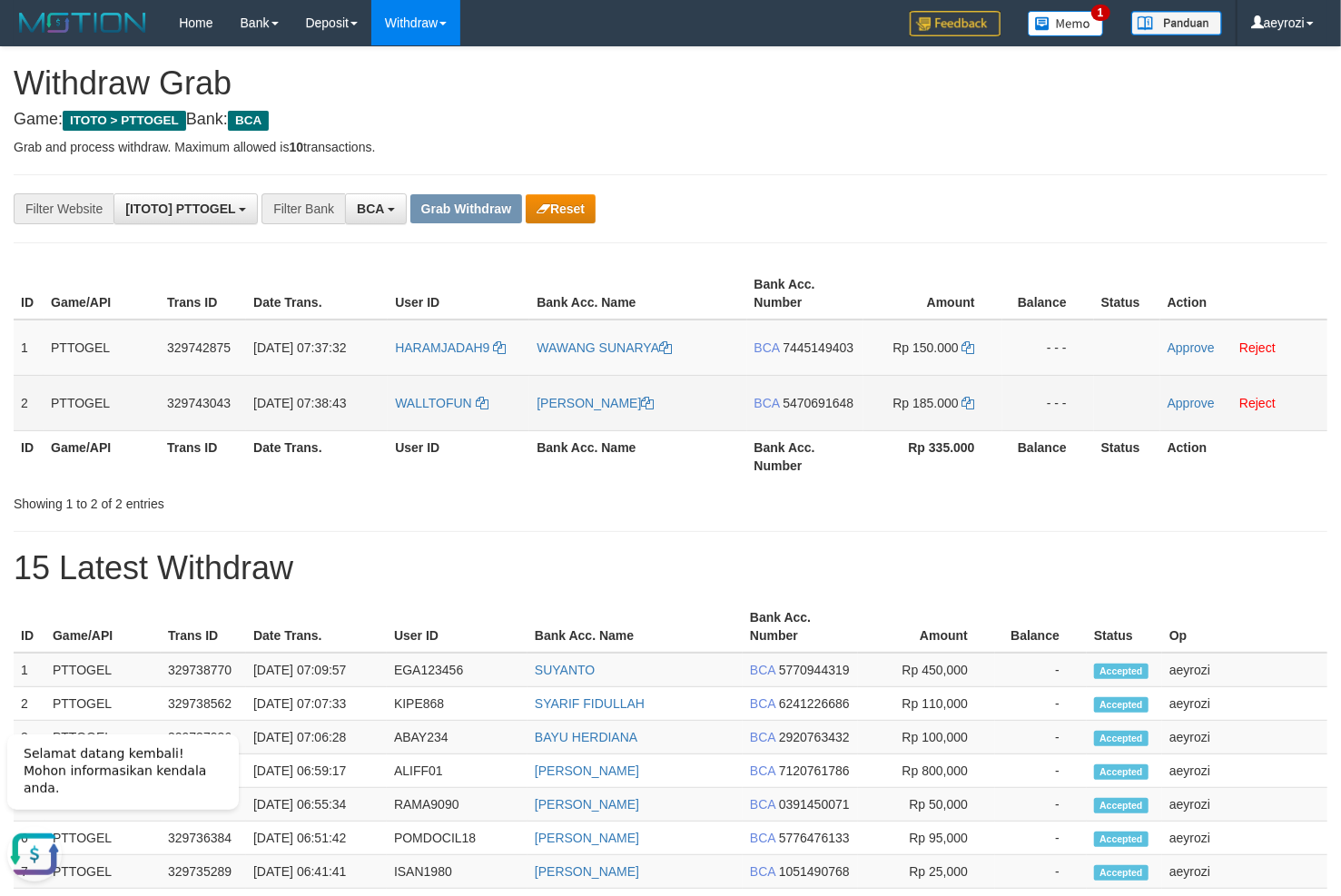
drag, startPoint x: 534, startPoint y: 348, endPoint x: 796, endPoint y: 392, distance: 265.7
click at [796, 392] on tbody "1 PTTOGEL 329742875 31/08/2025 07:37:32 HARAMJADAH9 WAWANG SUNARYA BCA 74451494…" at bounding box center [670, 375] width 1313 height 112
drag, startPoint x: 492, startPoint y: 370, endPoint x: 940, endPoint y: 426, distance: 451.5
click at [940, 426] on tbody "1 PTTOGEL 329742875 31/08/2025 07:37:32 HARAMJADAH9 WAWANG SUNARYA BCA 74451494…" at bounding box center [670, 375] width 1313 height 112
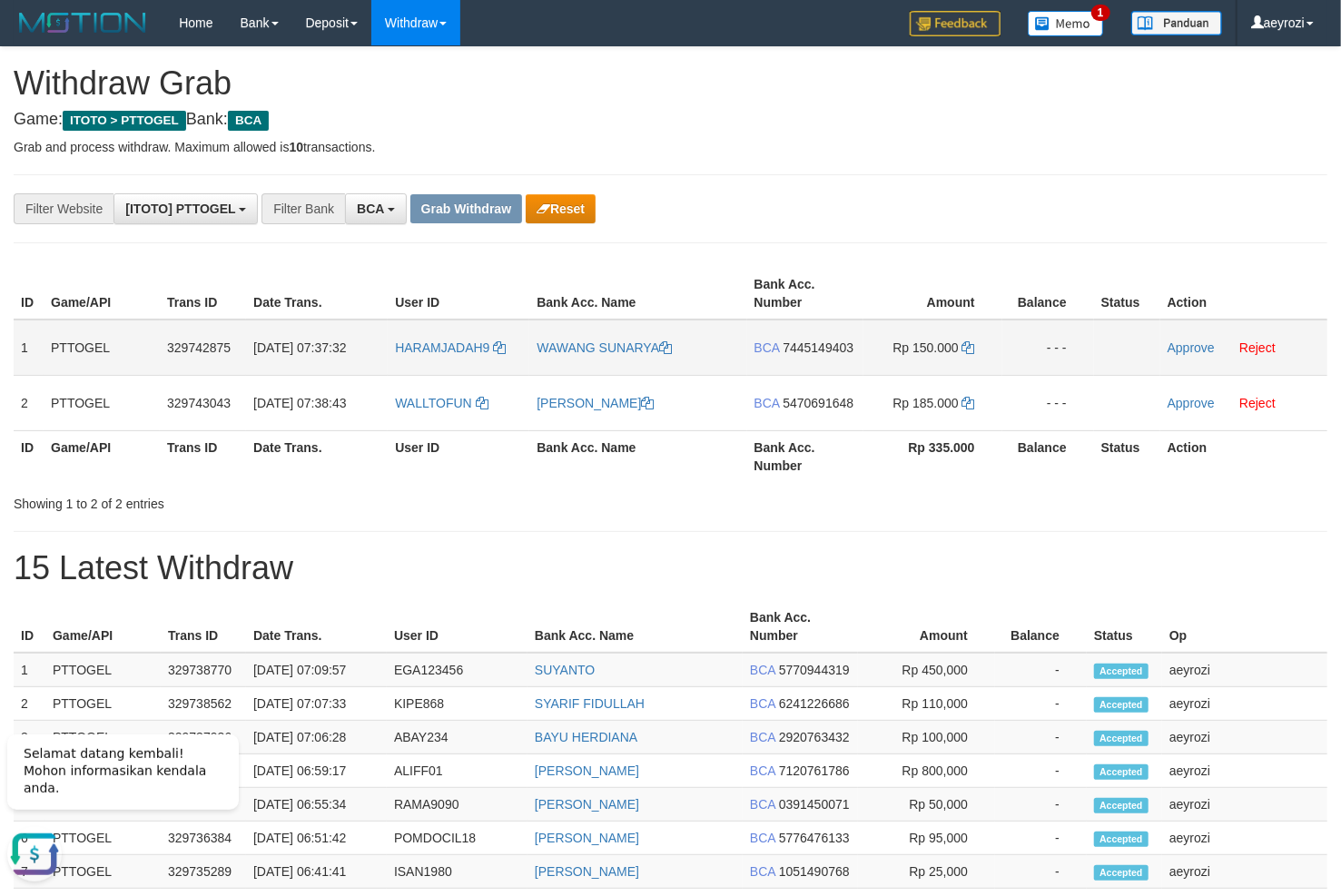
click at [830, 342] on span "7445149403" at bounding box center [817, 348] width 71 height 15
click at [970, 348] on icon at bounding box center [969, 348] width 13 height 13
click at [1181, 354] on link "Approve" at bounding box center [1190, 348] width 47 height 15
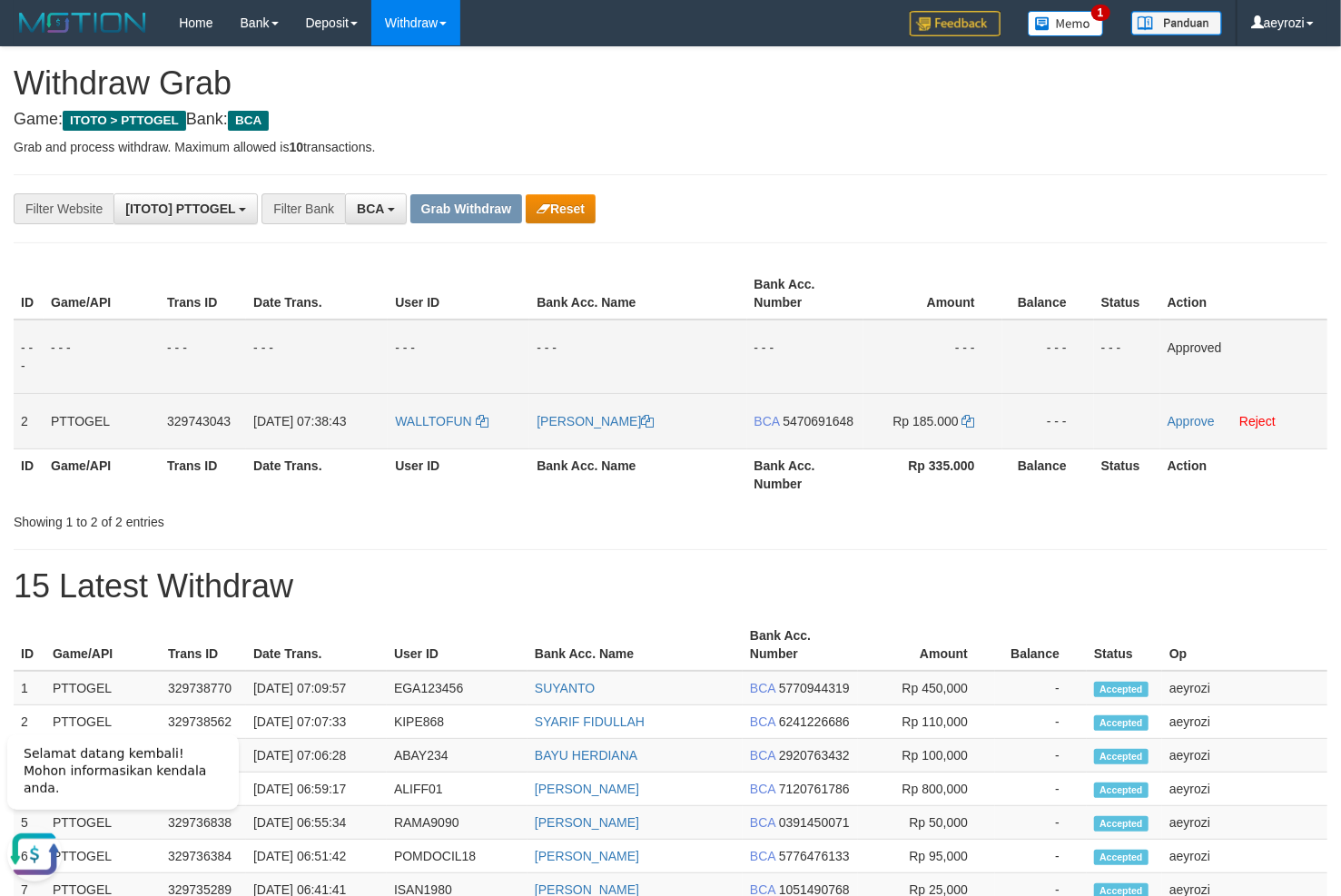
click at [798, 425] on span "5470691648" at bounding box center [817, 421] width 71 height 15
click at [973, 420] on icon at bounding box center [969, 421] width 13 height 13
click at [1173, 420] on link "Approve" at bounding box center [1190, 421] width 47 height 15
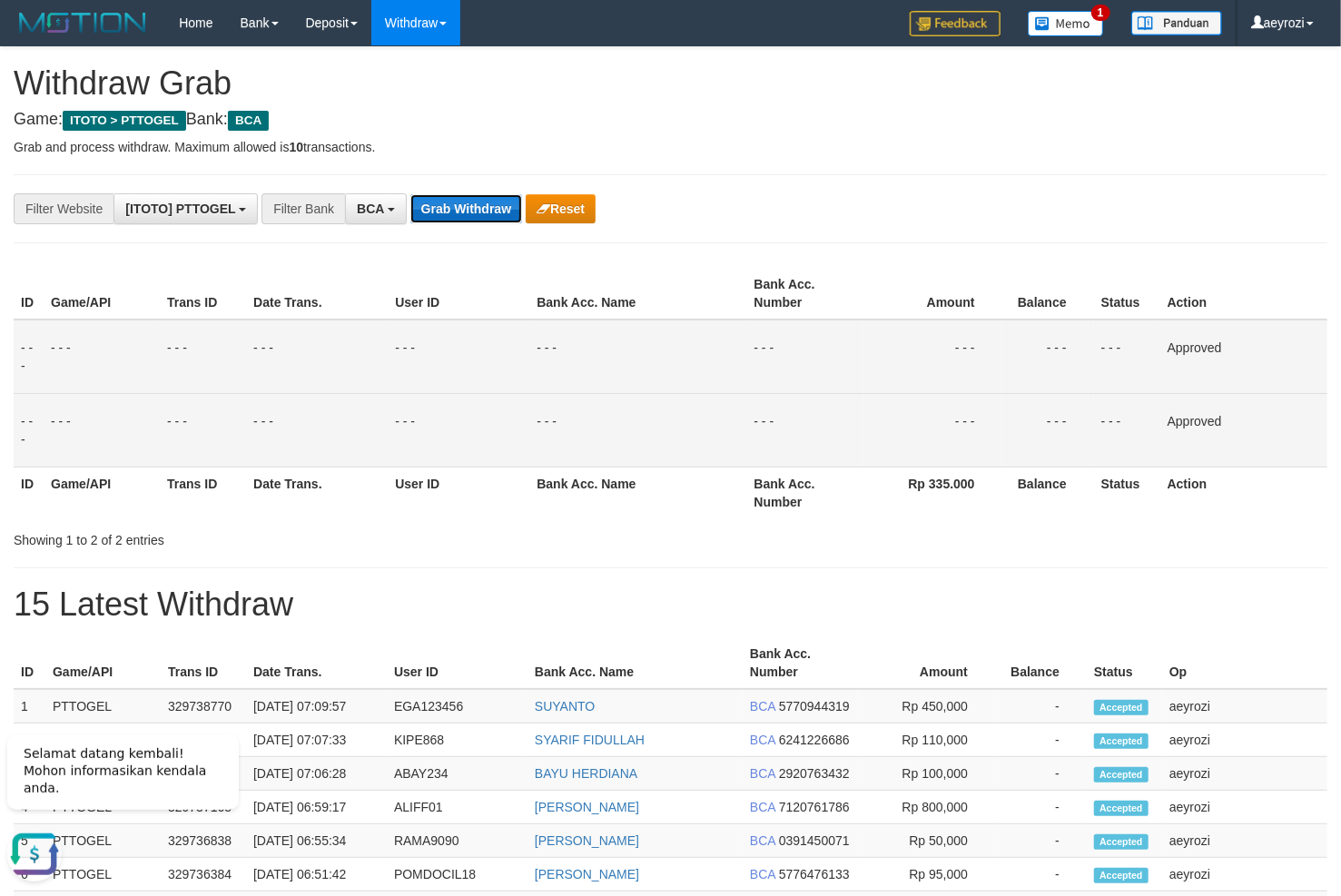
click at [513, 207] on button "Grab Withdraw" at bounding box center [465, 208] width 112 height 29
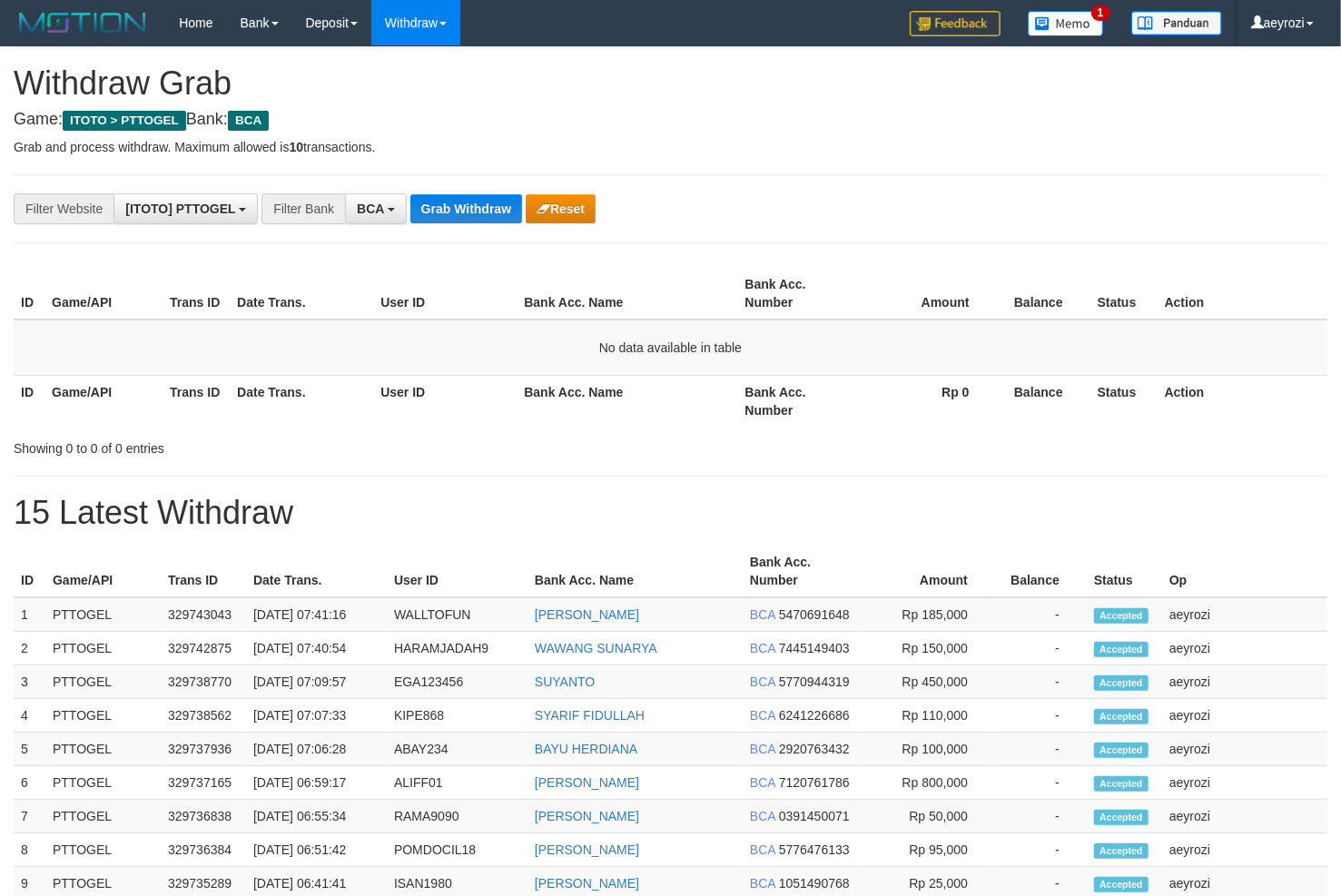
scroll to position [33, 0]
click at [449, 202] on button "Grab Withdraw" at bounding box center [465, 208] width 112 height 29
click at [471, 208] on button "Grab Withdraw" at bounding box center [465, 208] width 112 height 29
click at [488, 214] on button "Grab Withdraw" at bounding box center [465, 208] width 112 height 29
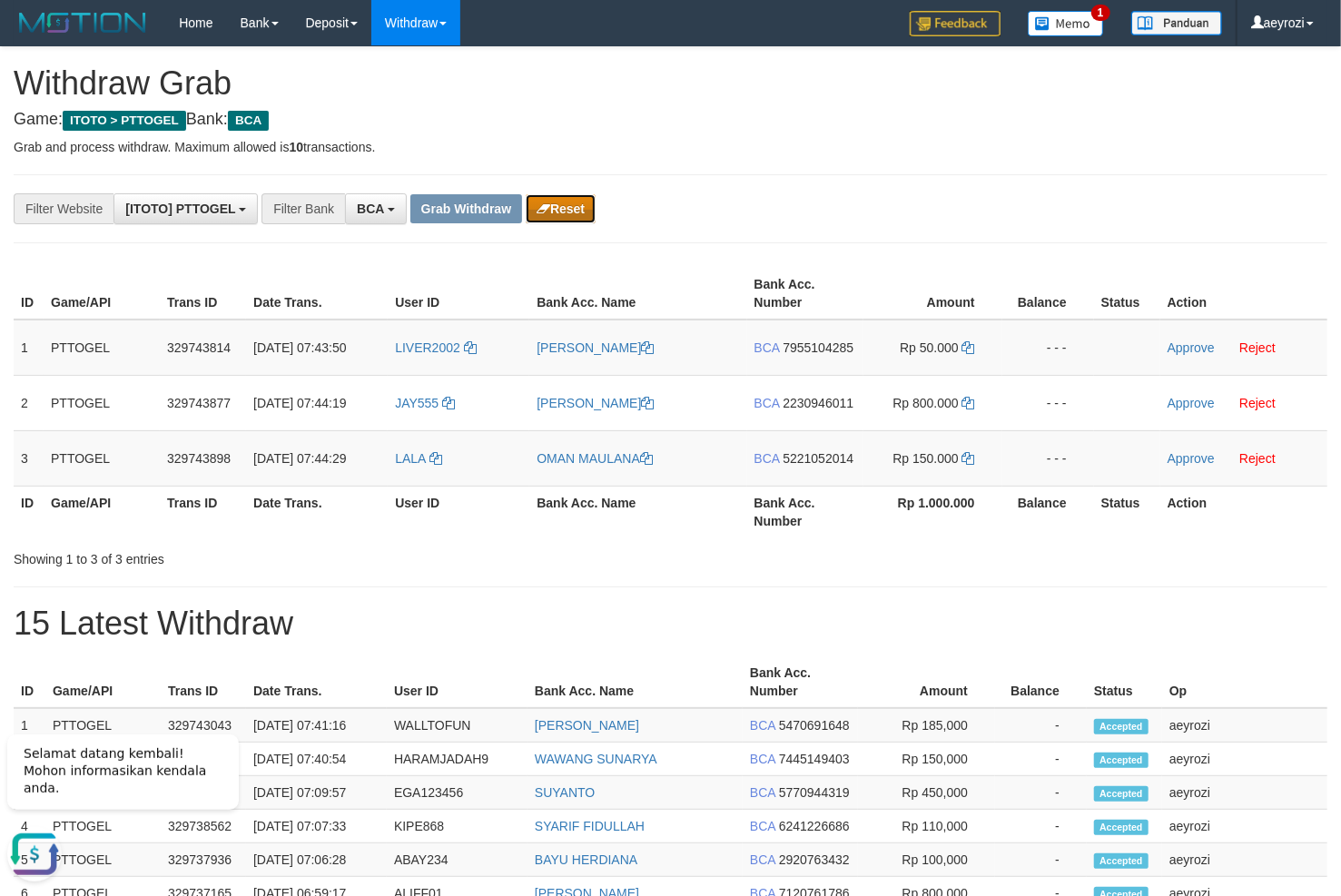
click at [576, 209] on button "Reset" at bounding box center [561, 208] width 70 height 29
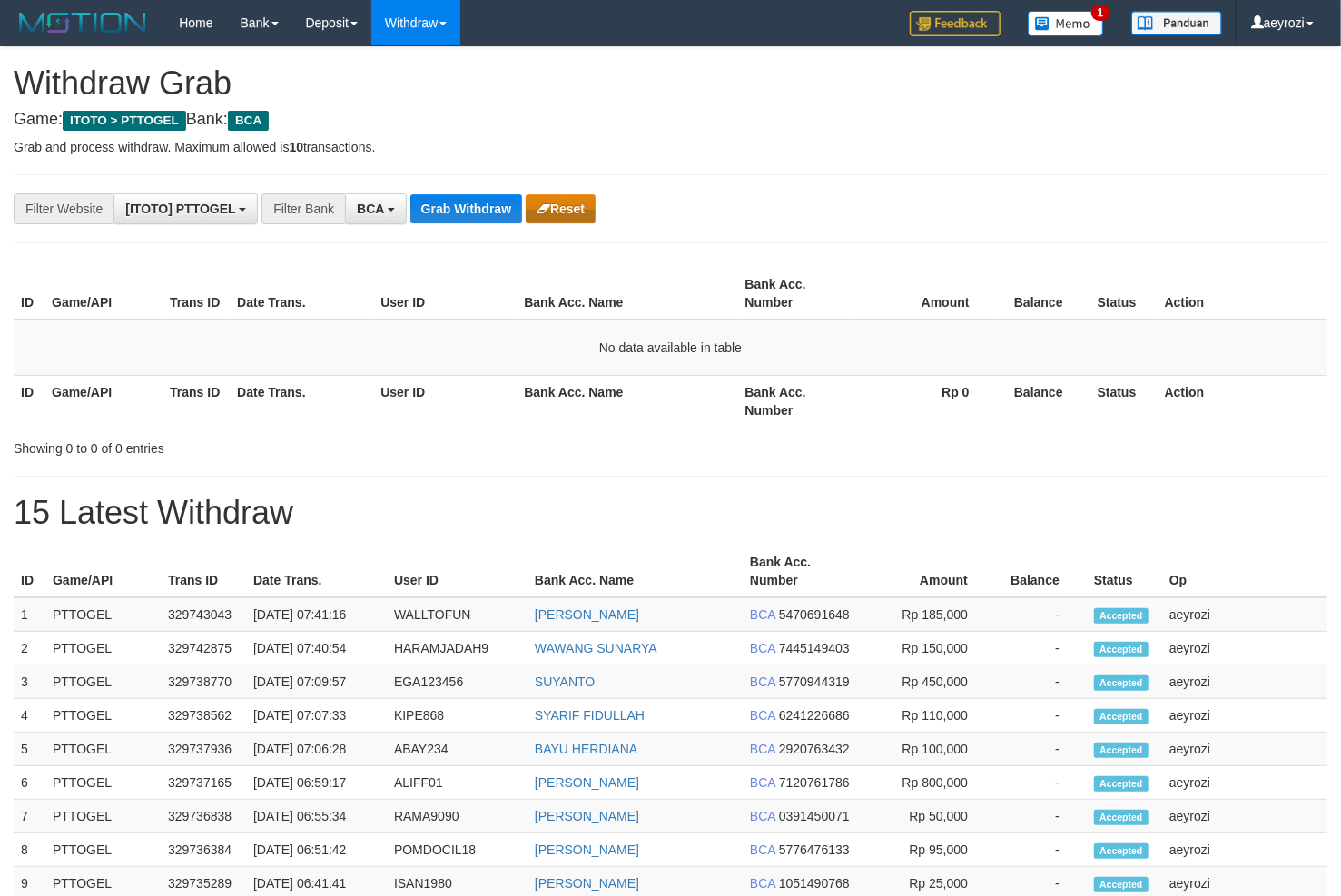
scroll to position [33, 0]
click at [454, 207] on button "Grab Withdraw" at bounding box center [465, 208] width 112 height 29
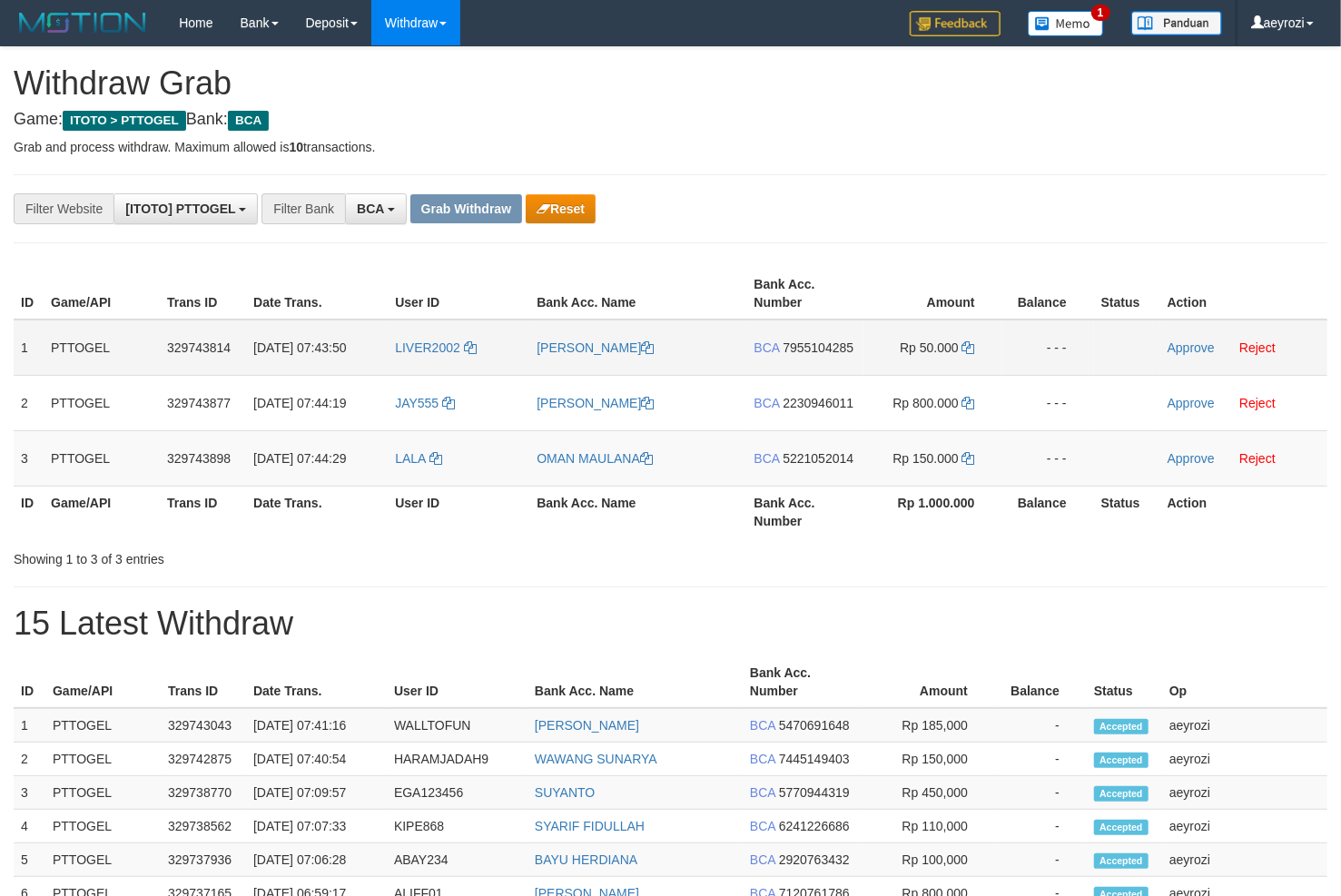
scroll to position [33, 0]
drag, startPoint x: 646, startPoint y: 385, endPoint x: 962, endPoint y: 442, distance: 321.1
click at [962, 442] on tbody "1 PTTOGEL 329743814 31/08/2025 07:43:50 LIVER2002 VERONIKA PEKEI BCA 7955104285…" at bounding box center [670, 403] width 1313 height 167
click at [826, 349] on span "7955104285" at bounding box center [817, 348] width 71 height 15
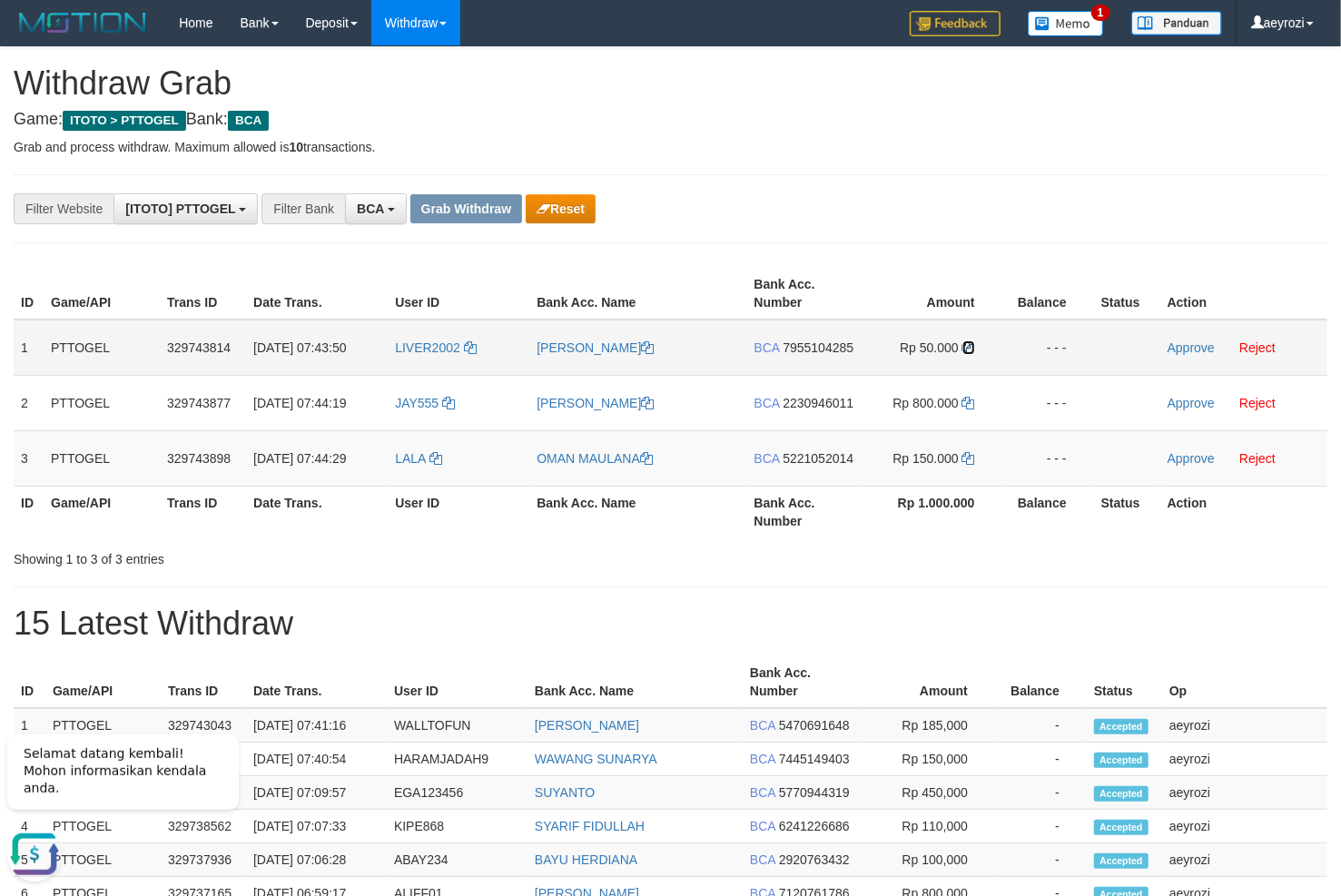
click at [968, 348] on icon at bounding box center [969, 348] width 13 height 13
drag, startPoint x: 968, startPoint y: 348, endPoint x: 268, endPoint y: 437, distance: 705.6
click at [963, 351] on icon at bounding box center [969, 348] width 13 height 13
click at [1190, 349] on link "Approve" at bounding box center [1190, 348] width 47 height 15
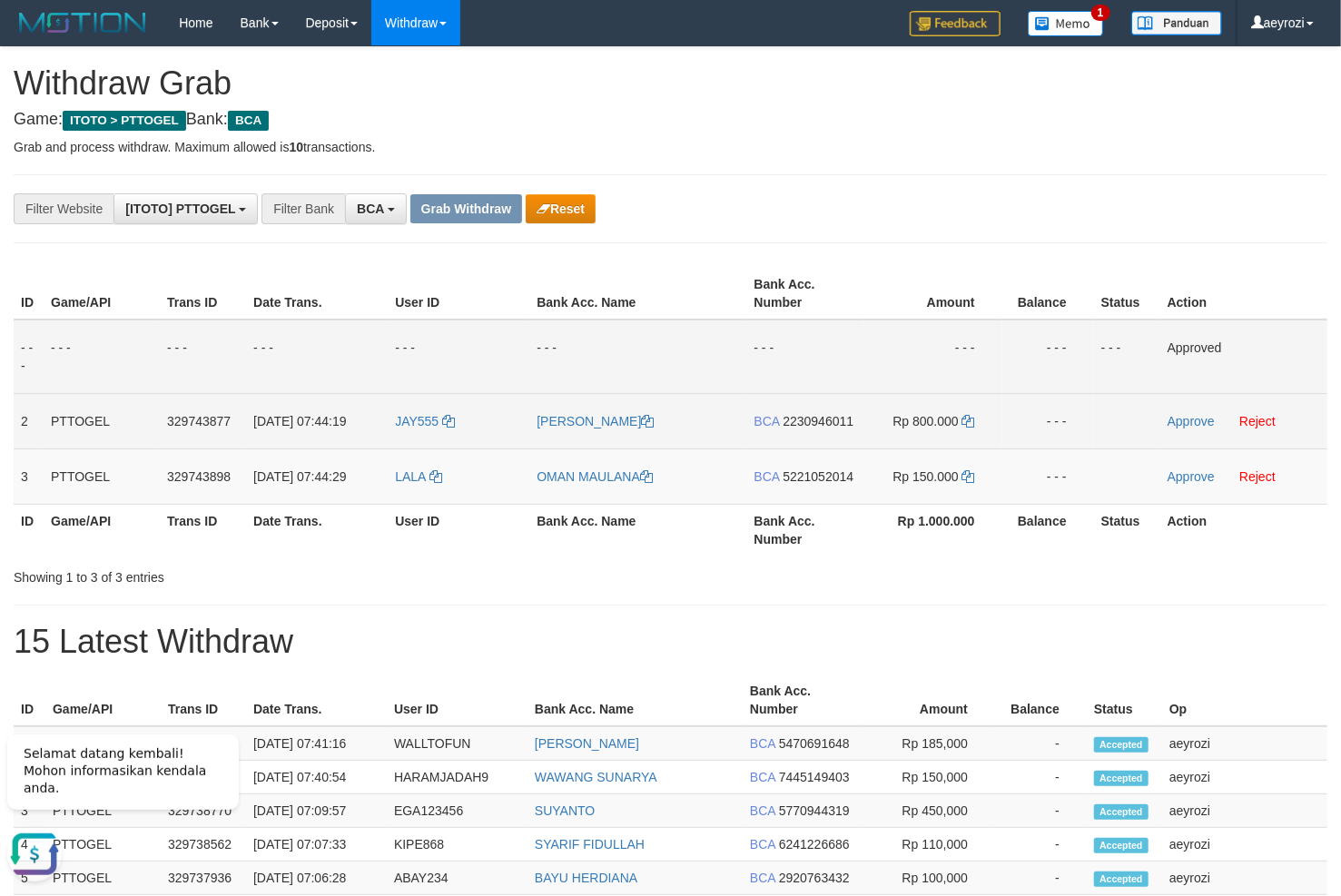
click at [794, 418] on span "2230946011" at bounding box center [817, 421] width 71 height 15
click at [962, 426] on td "Rp 800.000" at bounding box center [933, 421] width 139 height 55
click at [964, 426] on td "Rp 800.000" at bounding box center [933, 421] width 139 height 55
click at [966, 424] on icon at bounding box center [969, 421] width 13 height 13
copy td "000"
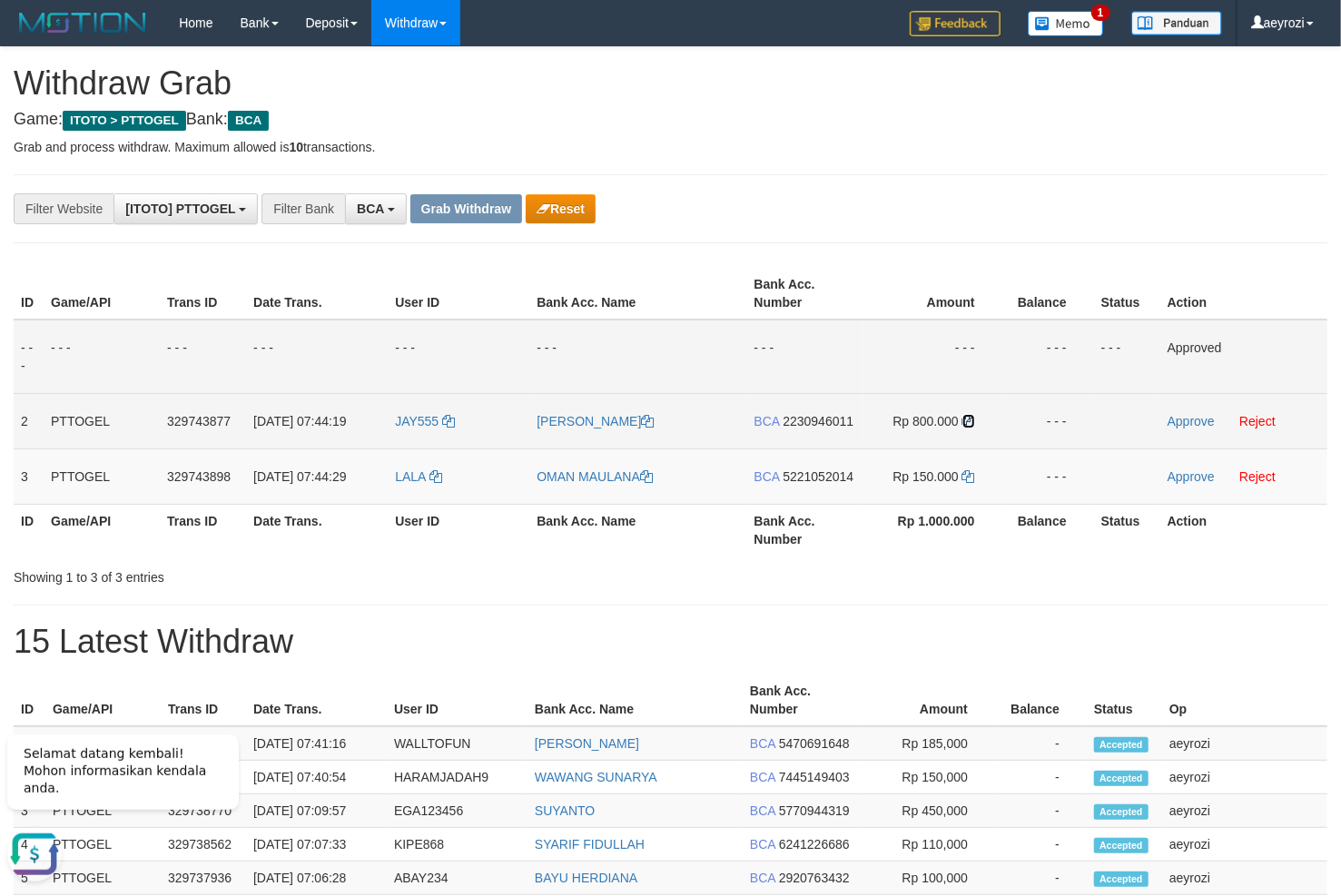
click at [966, 424] on icon at bounding box center [969, 421] width 13 height 13
click at [1177, 420] on link "Approve" at bounding box center [1190, 421] width 47 height 15
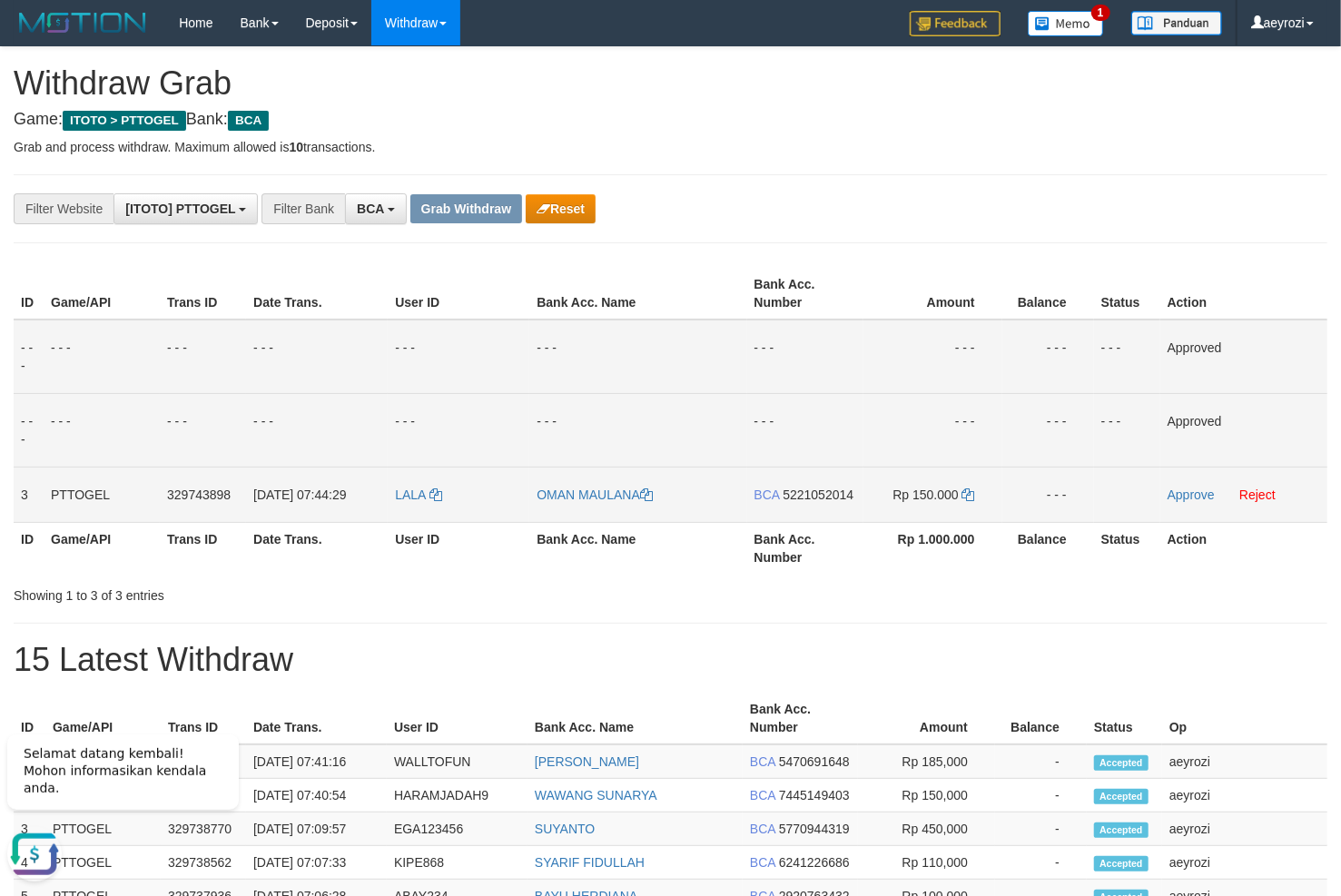
click at [807, 497] on span "5221052014" at bounding box center [817, 495] width 71 height 15
click at [973, 496] on icon at bounding box center [969, 495] width 13 height 13
click at [1171, 495] on link "Approve" at bounding box center [1190, 495] width 47 height 15
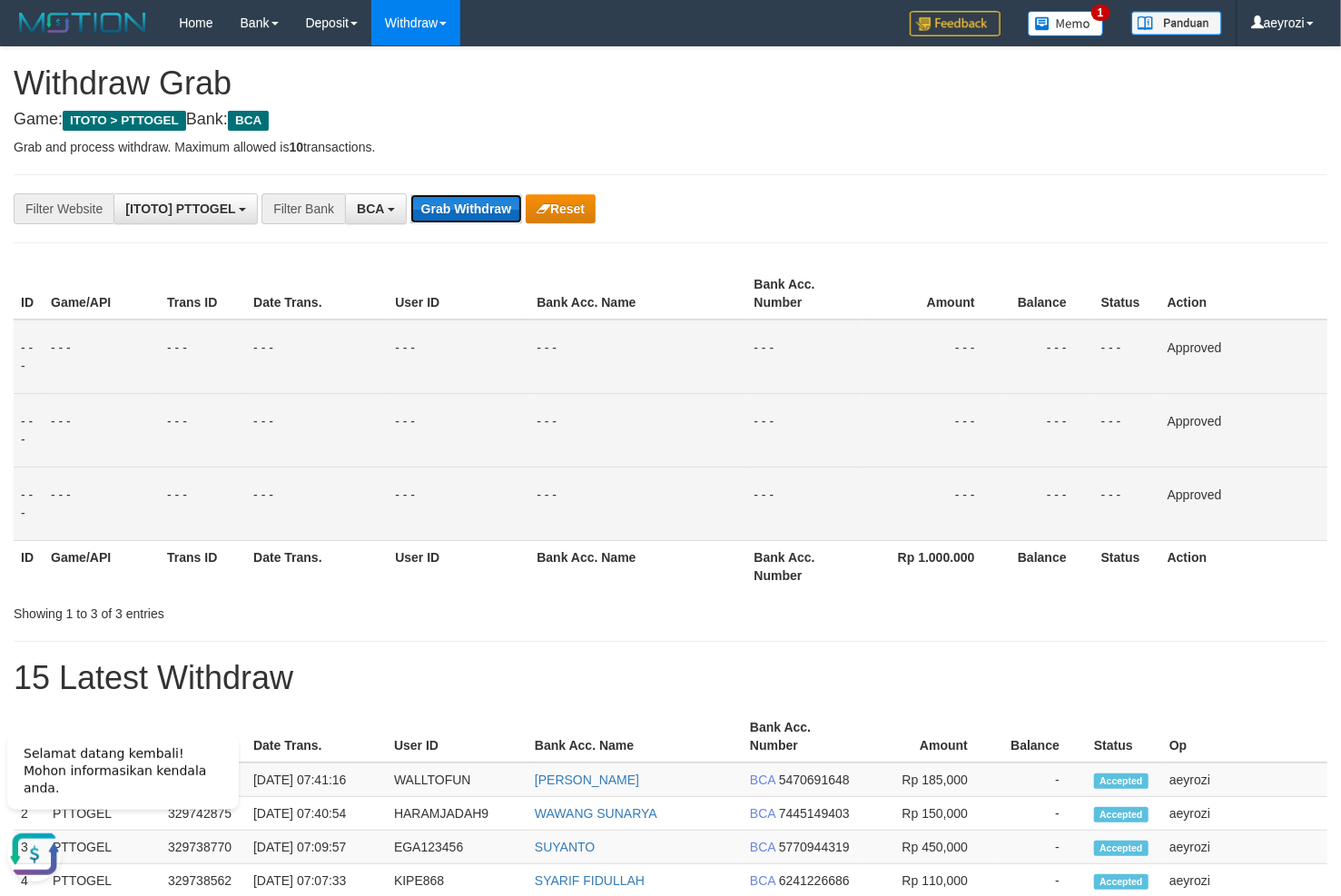
click at [469, 203] on button "Grab Withdraw" at bounding box center [465, 208] width 112 height 29
click at [469, 201] on button "Grab Withdraw" at bounding box center [465, 208] width 112 height 29
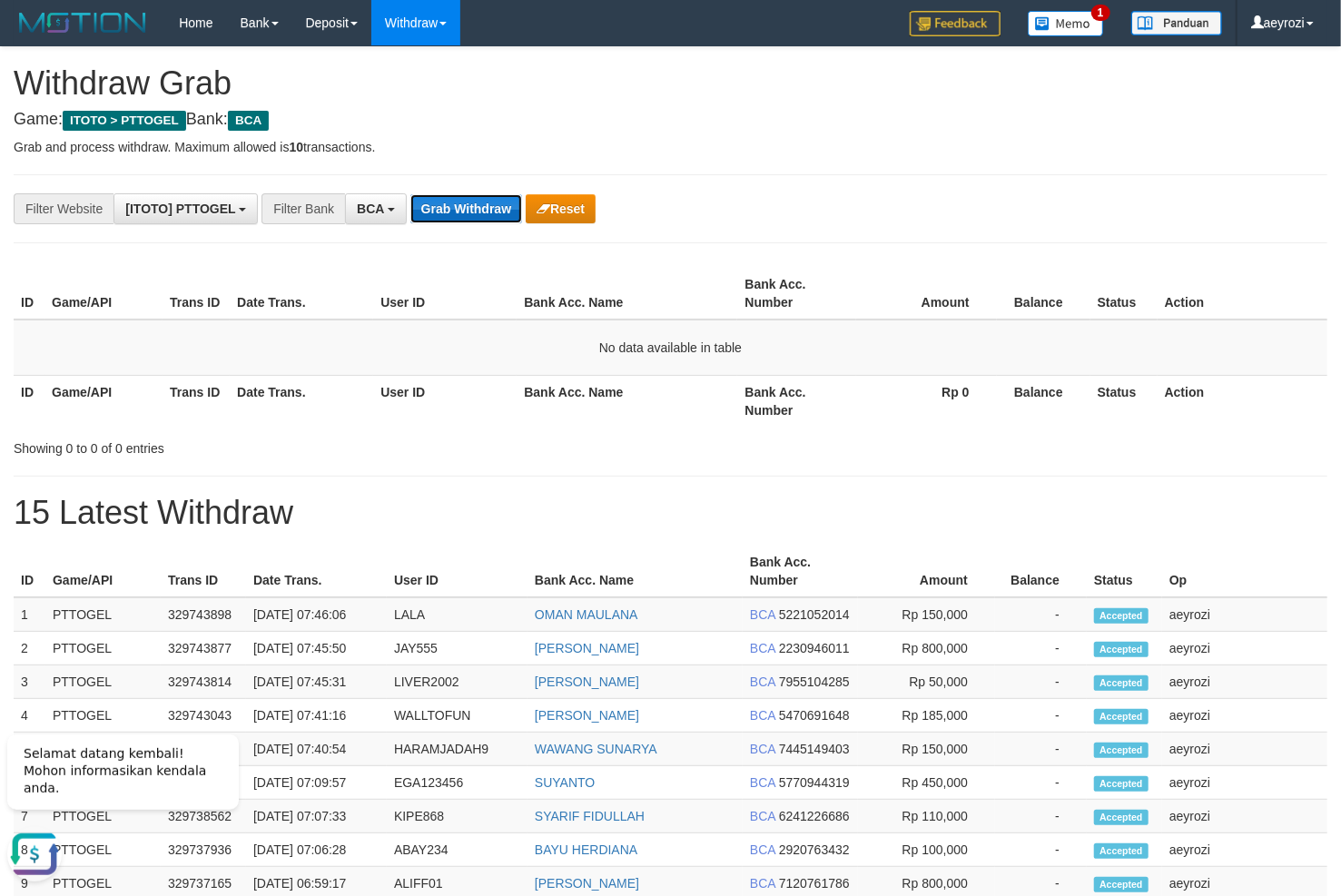
click at [496, 211] on button "Grab Withdraw" at bounding box center [465, 208] width 112 height 29
click at [463, 212] on button "Grab Withdraw" at bounding box center [465, 208] width 112 height 29
click at [458, 217] on button "Grab Withdraw" at bounding box center [465, 208] width 112 height 29
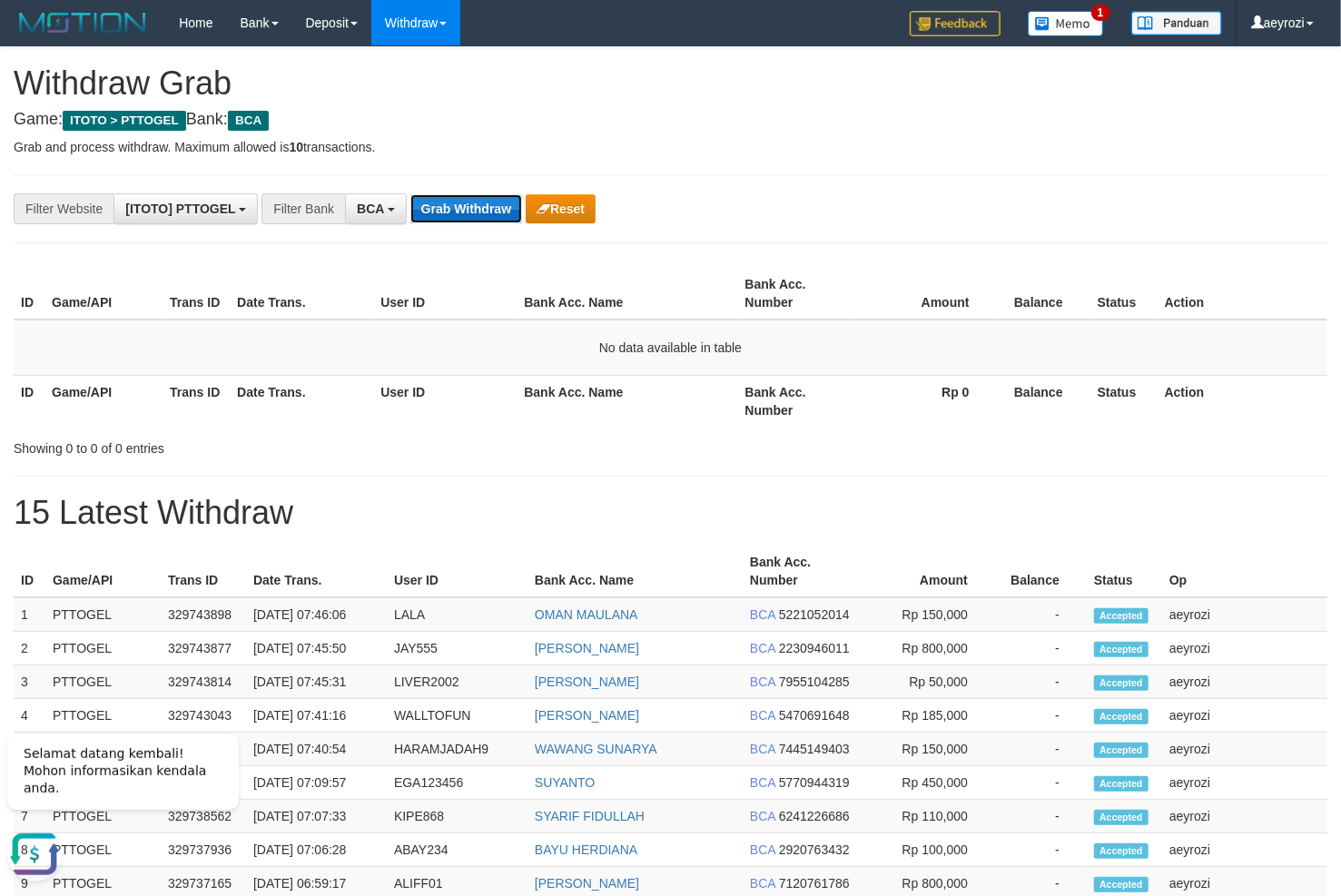
scroll to position [0, 0]
click at [264, 313] on th "Date Trans." at bounding box center [301, 294] width 143 height 52
click at [479, 203] on button "Grab Withdraw" at bounding box center [465, 208] width 112 height 29
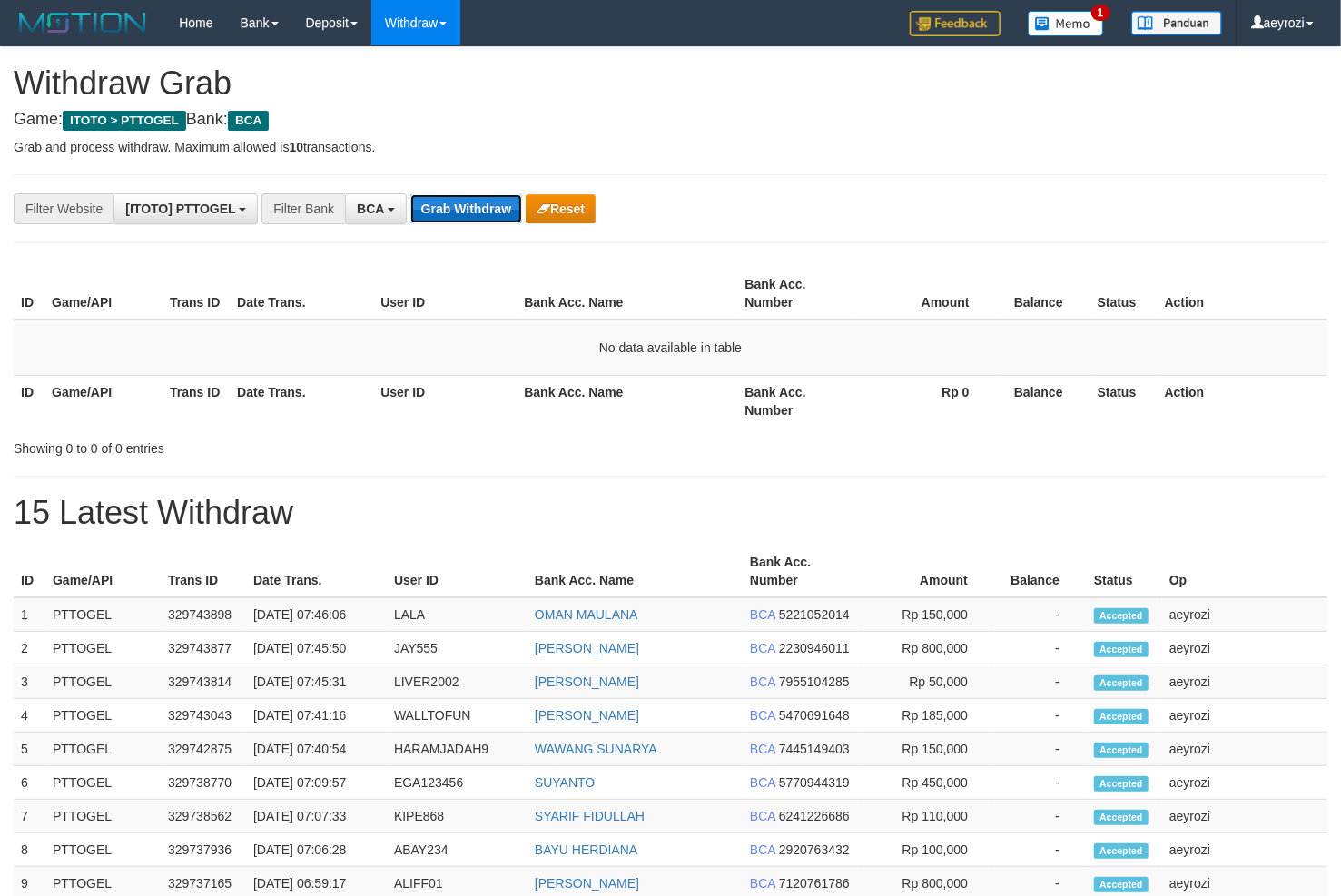
click at [444, 210] on button "Grab Withdraw" at bounding box center [465, 208] width 112 height 29
click at [457, 211] on button "Grab Withdraw" at bounding box center [465, 208] width 112 height 29
click at [498, 219] on button "Grab Withdraw" at bounding box center [465, 208] width 112 height 29
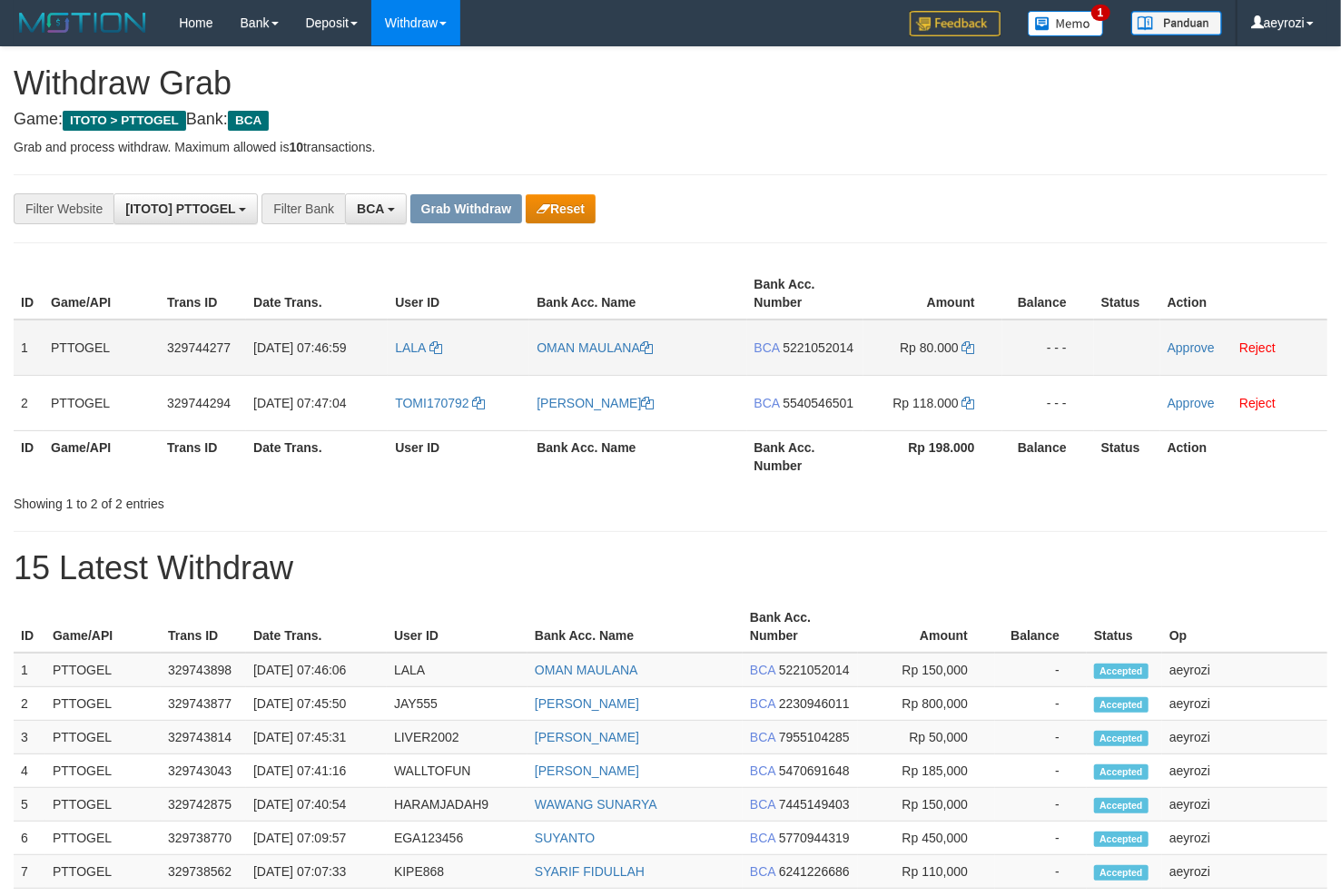
scroll to position [33, 0]
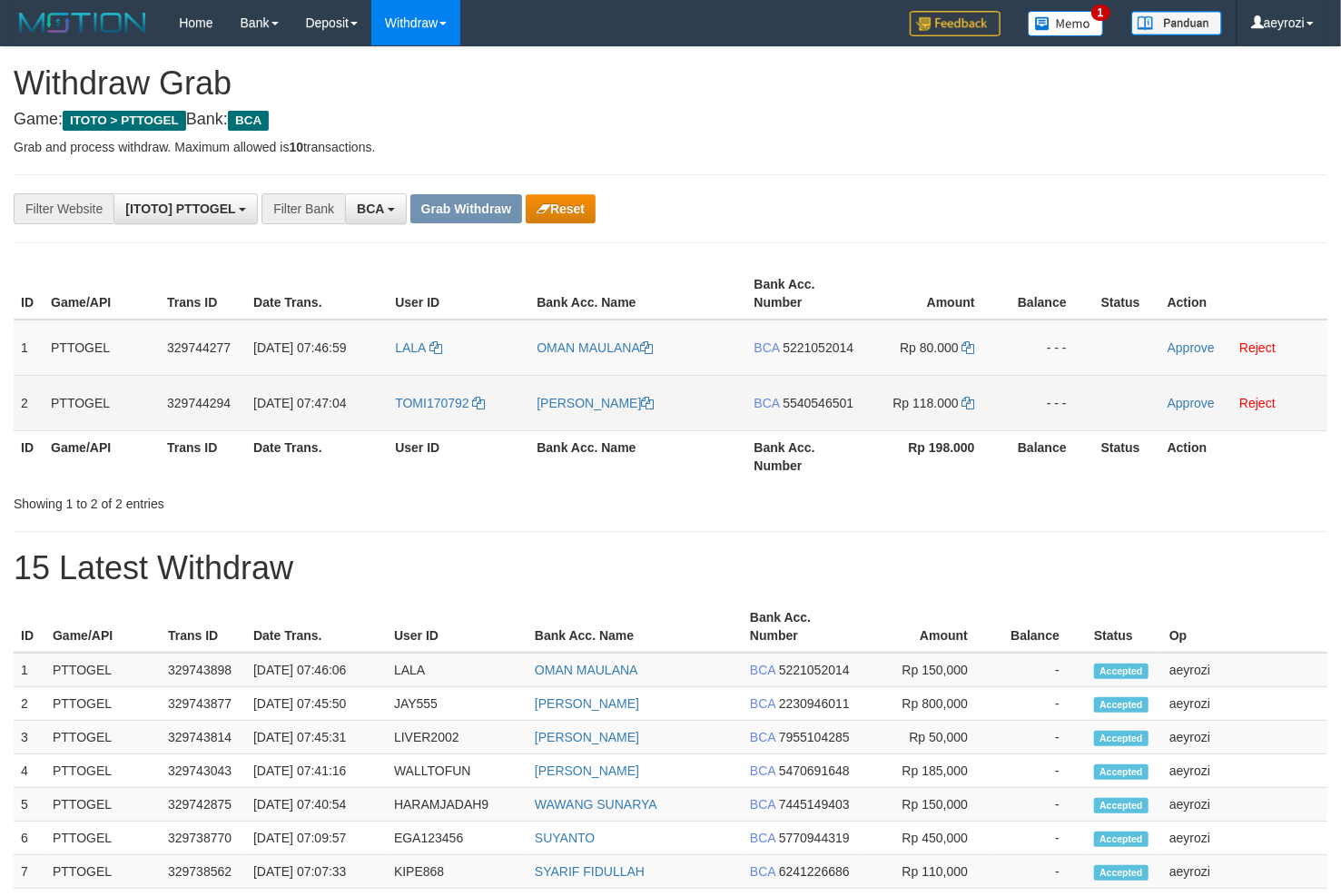
drag, startPoint x: 487, startPoint y: 345, endPoint x: 882, endPoint y: 408, distance: 400.0
click at [930, 399] on tbody "1 PTTOGEL 329744277 [DATE] 07:46:59 LALA OMAN MAULANA BCA 5221052014 Rp 80.000 …" at bounding box center [670, 375] width 1313 height 112
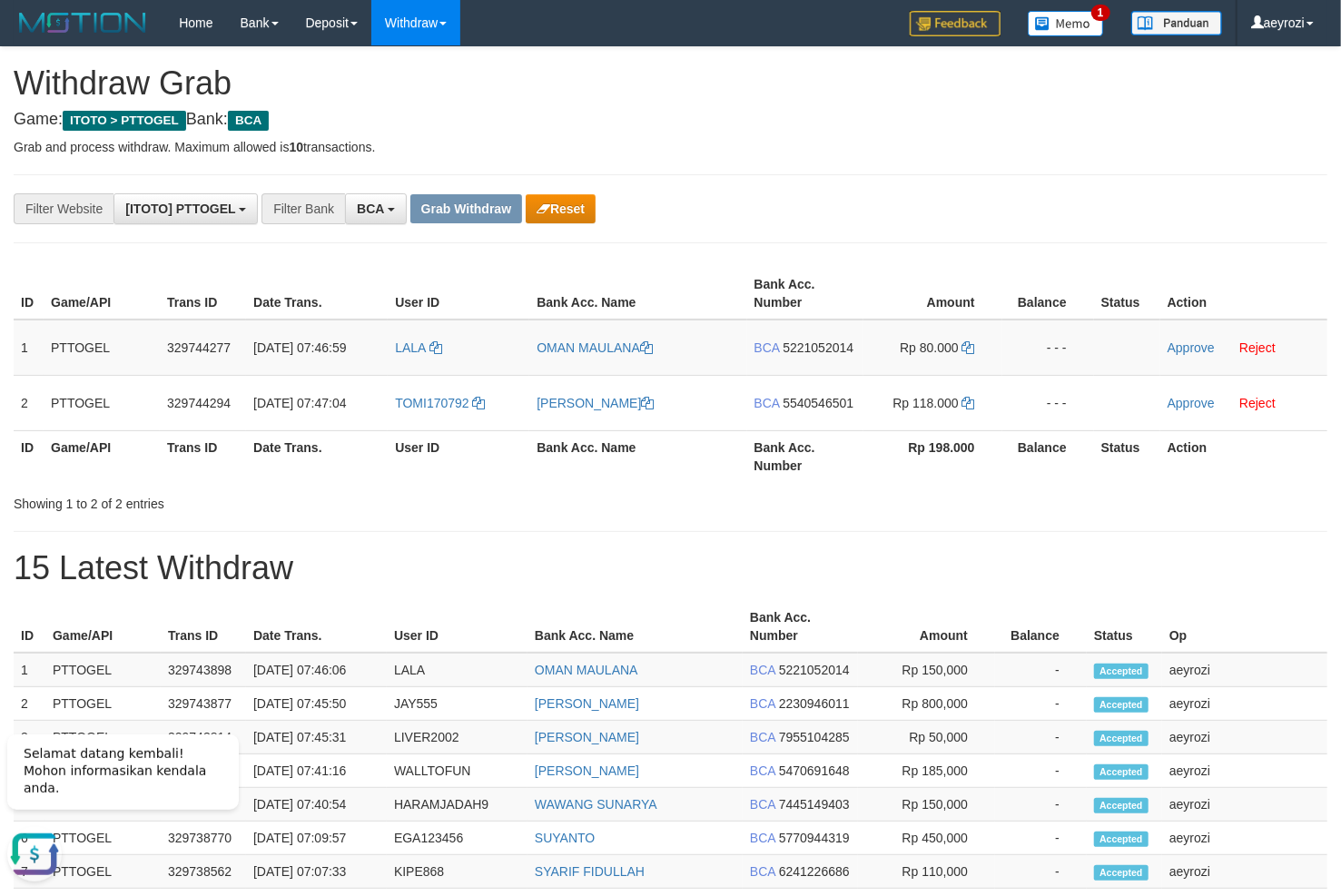
scroll to position [0, 0]
click at [885, 224] on div "**********" at bounding box center [559, 208] width 1118 height 30
click at [808, 347] on span "5221052014" at bounding box center [817, 348] width 71 height 15
click at [967, 351] on icon at bounding box center [969, 348] width 13 height 13
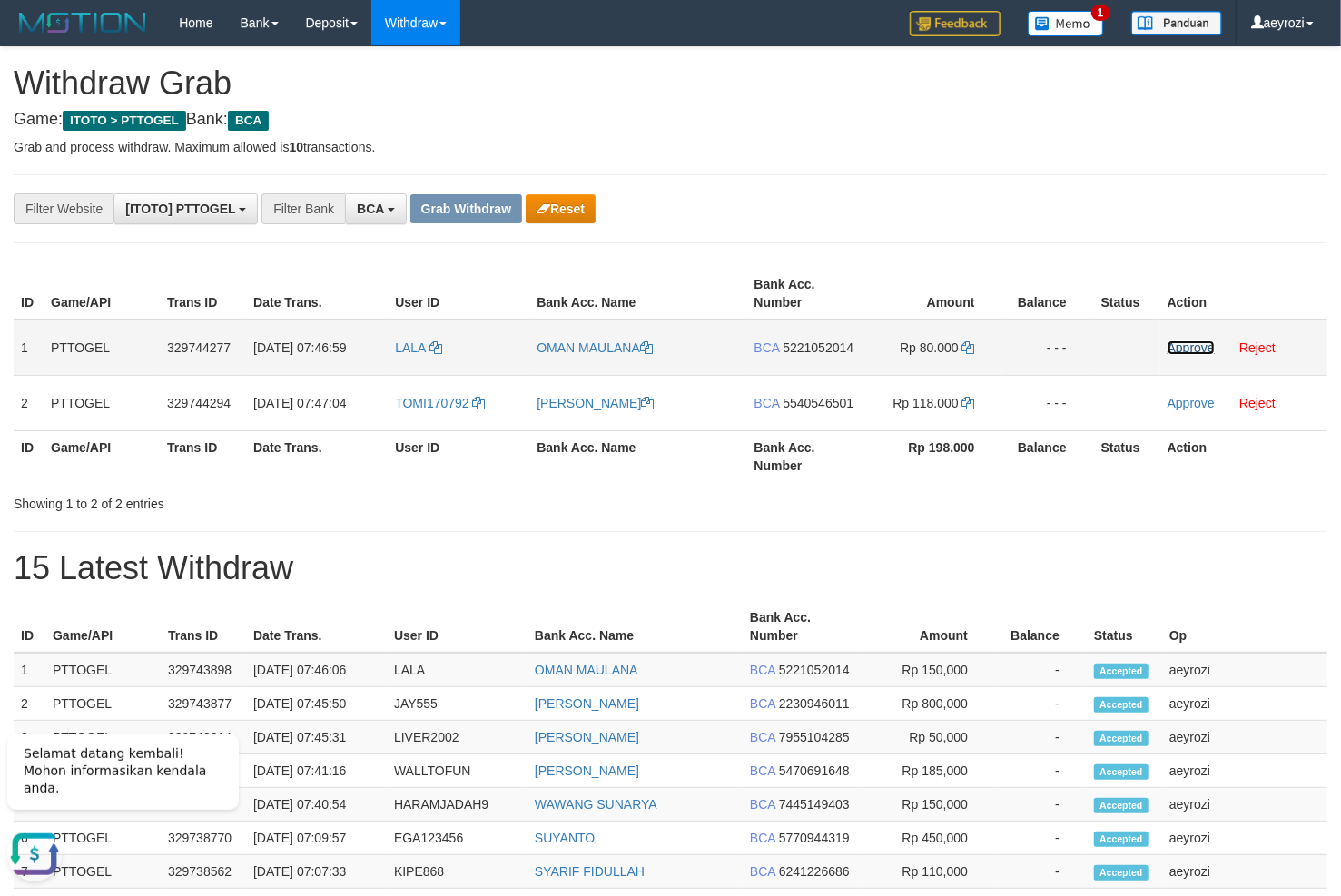
click at [1180, 349] on link "Approve" at bounding box center [1190, 348] width 47 height 15
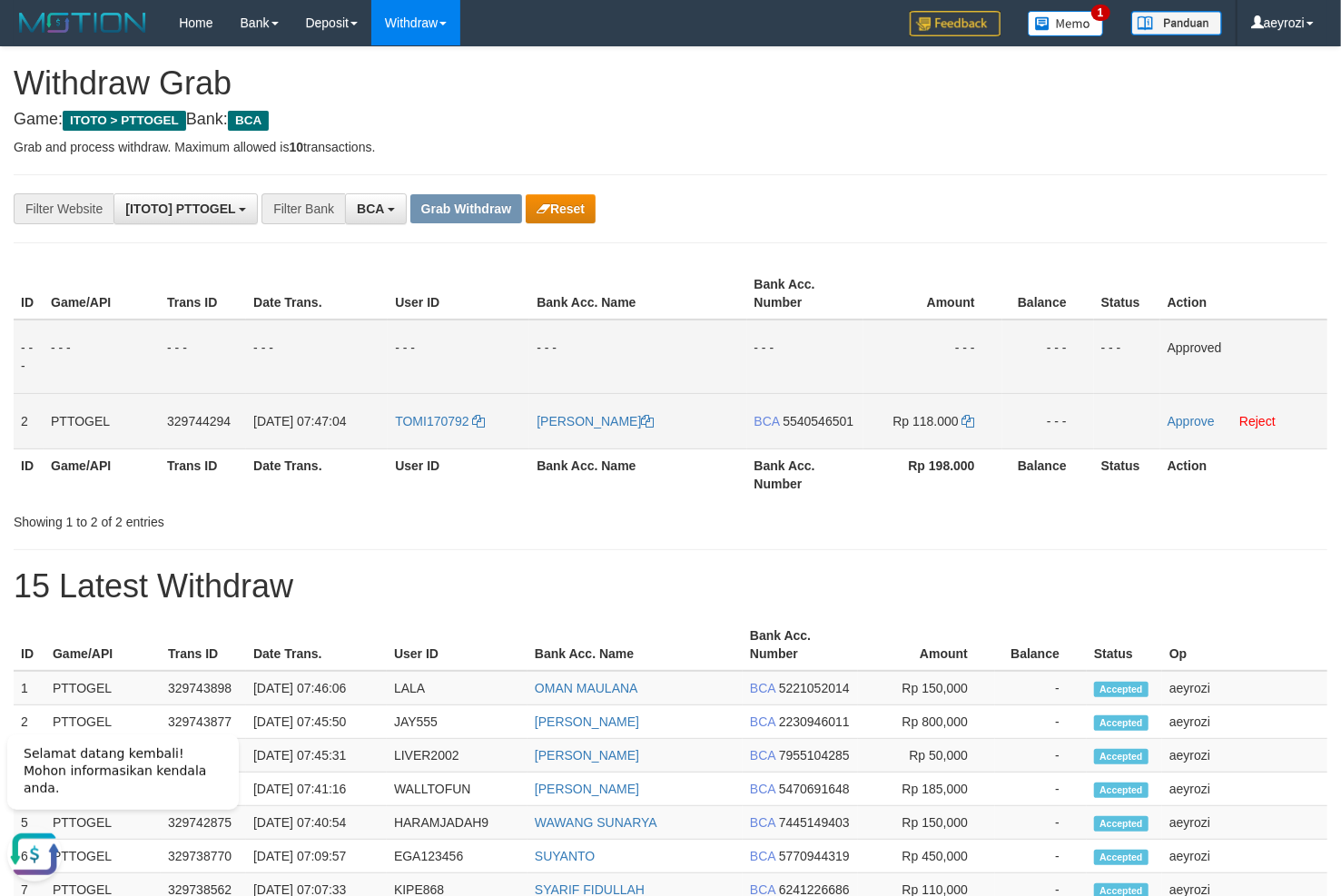
click at [809, 419] on span "5540546501" at bounding box center [817, 421] width 71 height 15
click at [967, 427] on icon at bounding box center [969, 421] width 13 height 13
click at [1202, 420] on link "Approve" at bounding box center [1190, 421] width 47 height 15
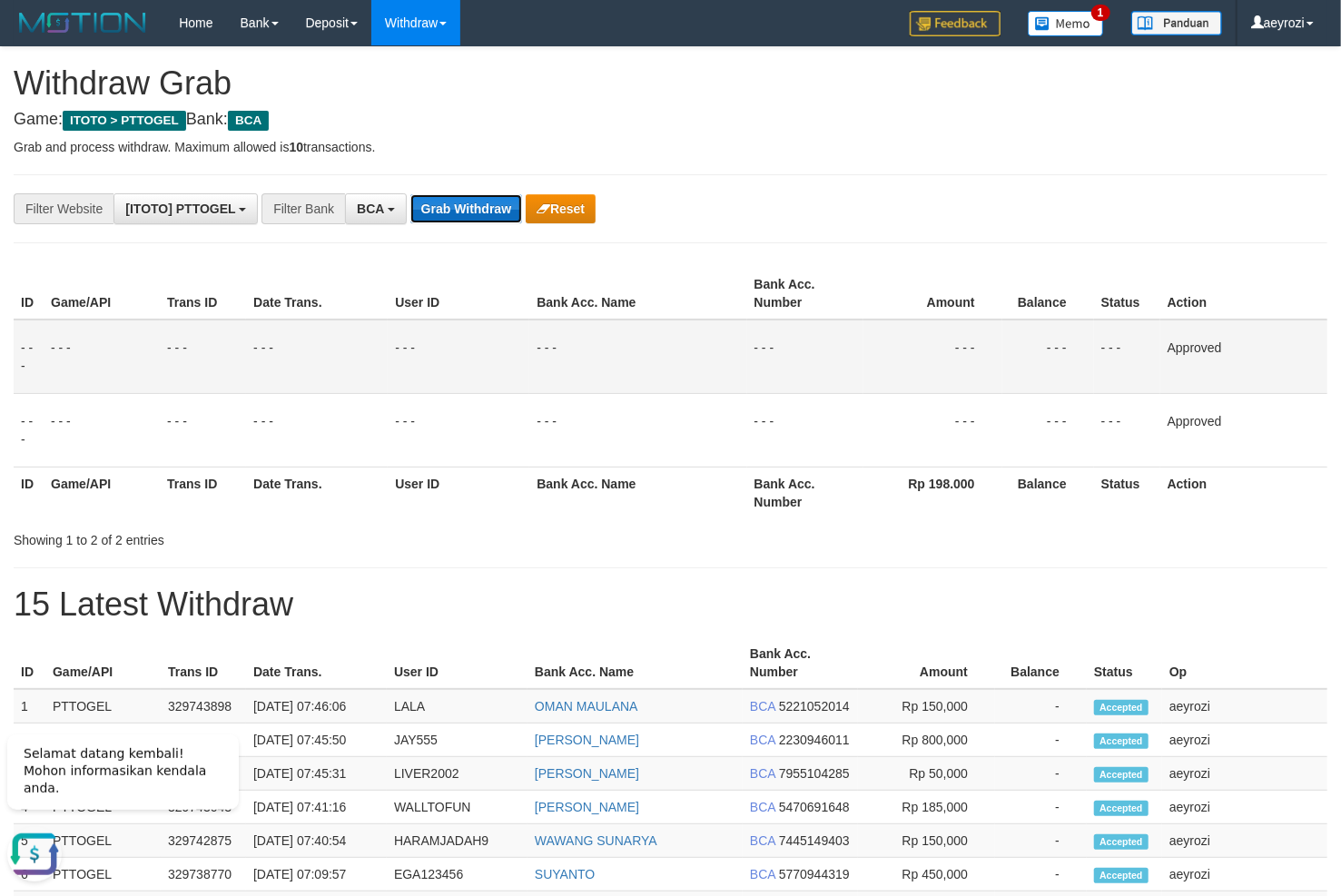
click at [462, 200] on button "Grab Withdraw" at bounding box center [465, 208] width 112 height 29
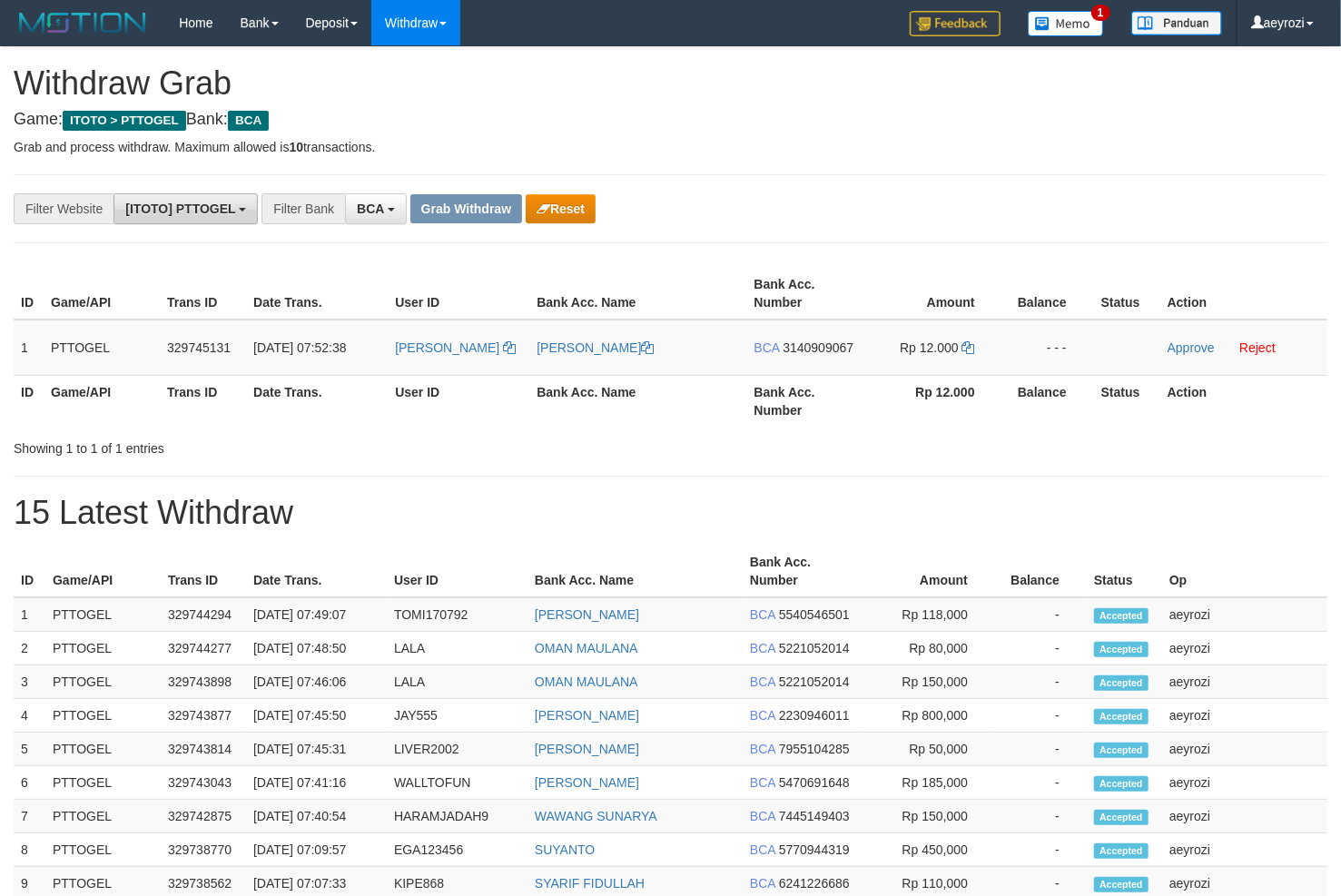
scroll to position [33, 0]
drag, startPoint x: 502, startPoint y: 364, endPoint x: 881, endPoint y: 330, distance: 380.5
click at [881, 330] on tr "1 PTTOGEL 329745131 [DATE] 07:52:38 [PERSON_NAME] [PERSON_NAME] BCA 3140909067 …" at bounding box center [670, 347] width 1313 height 56
click at [841, 345] on span "3140909067" at bounding box center [817, 348] width 71 height 15
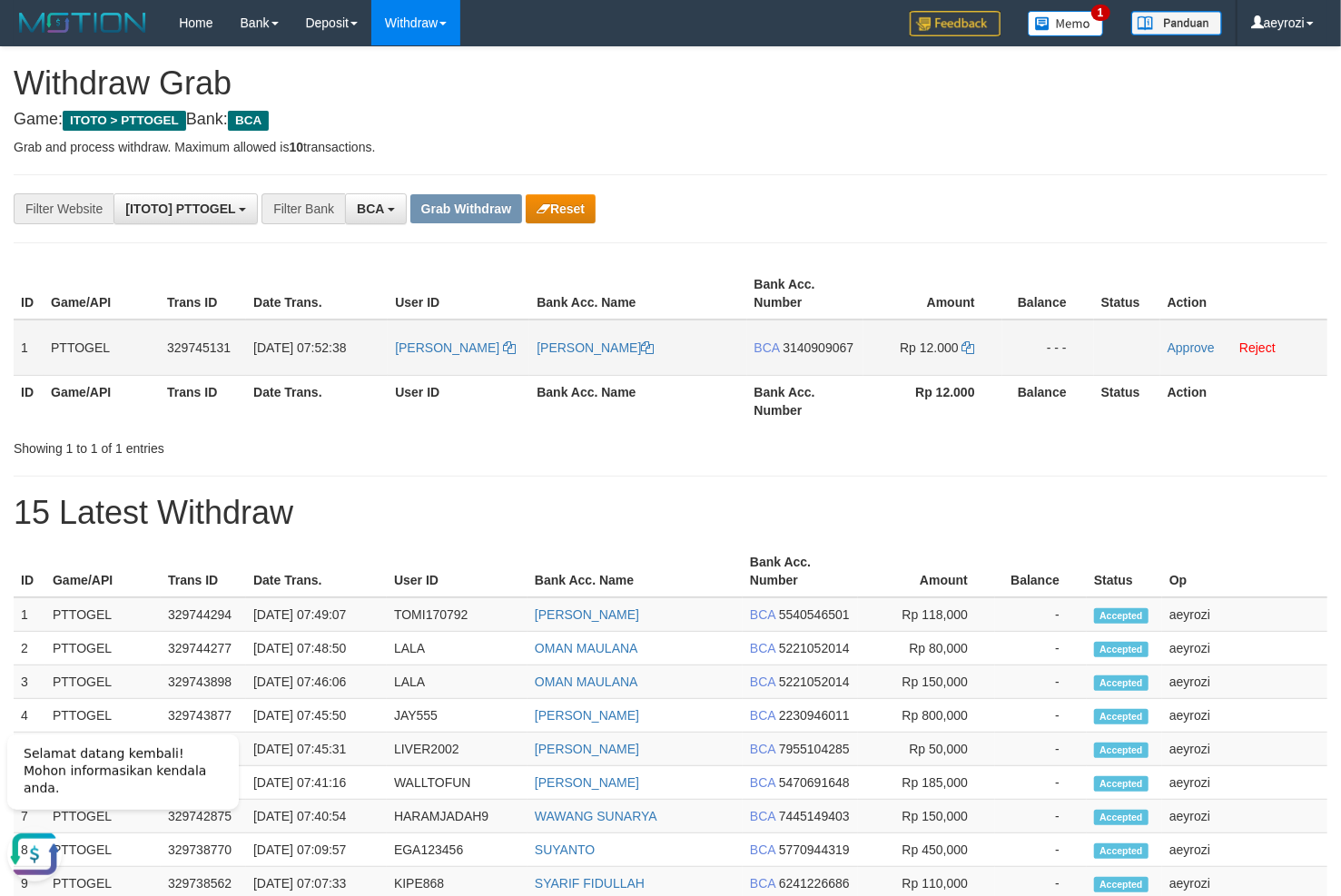
click at [841, 345] on span "3140909067" at bounding box center [817, 348] width 71 height 15
click at [966, 353] on icon at bounding box center [969, 348] width 13 height 13
click at [1200, 341] on link "Approve" at bounding box center [1190, 348] width 47 height 15
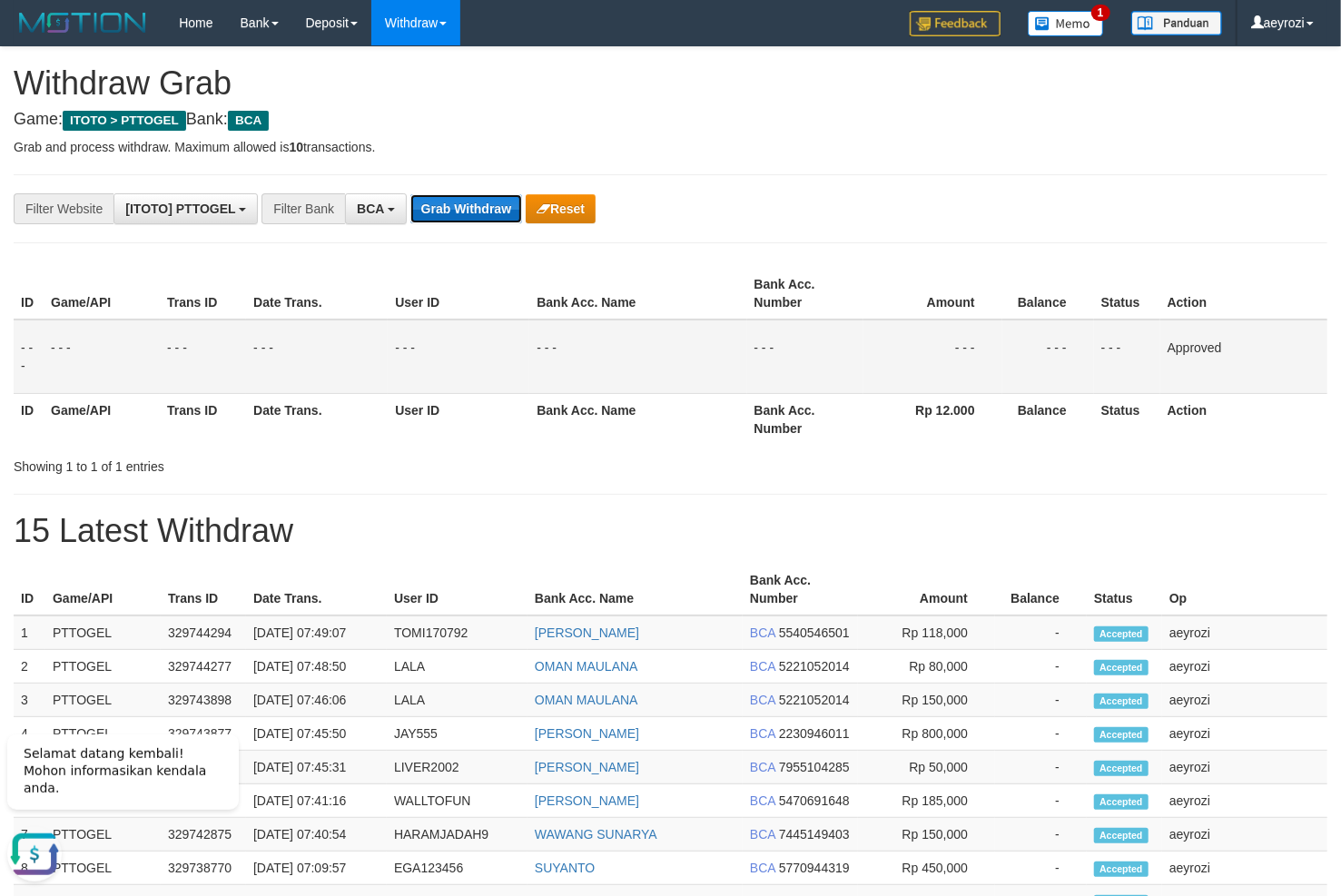
click at [480, 199] on button "Grab Withdraw" at bounding box center [465, 208] width 112 height 29
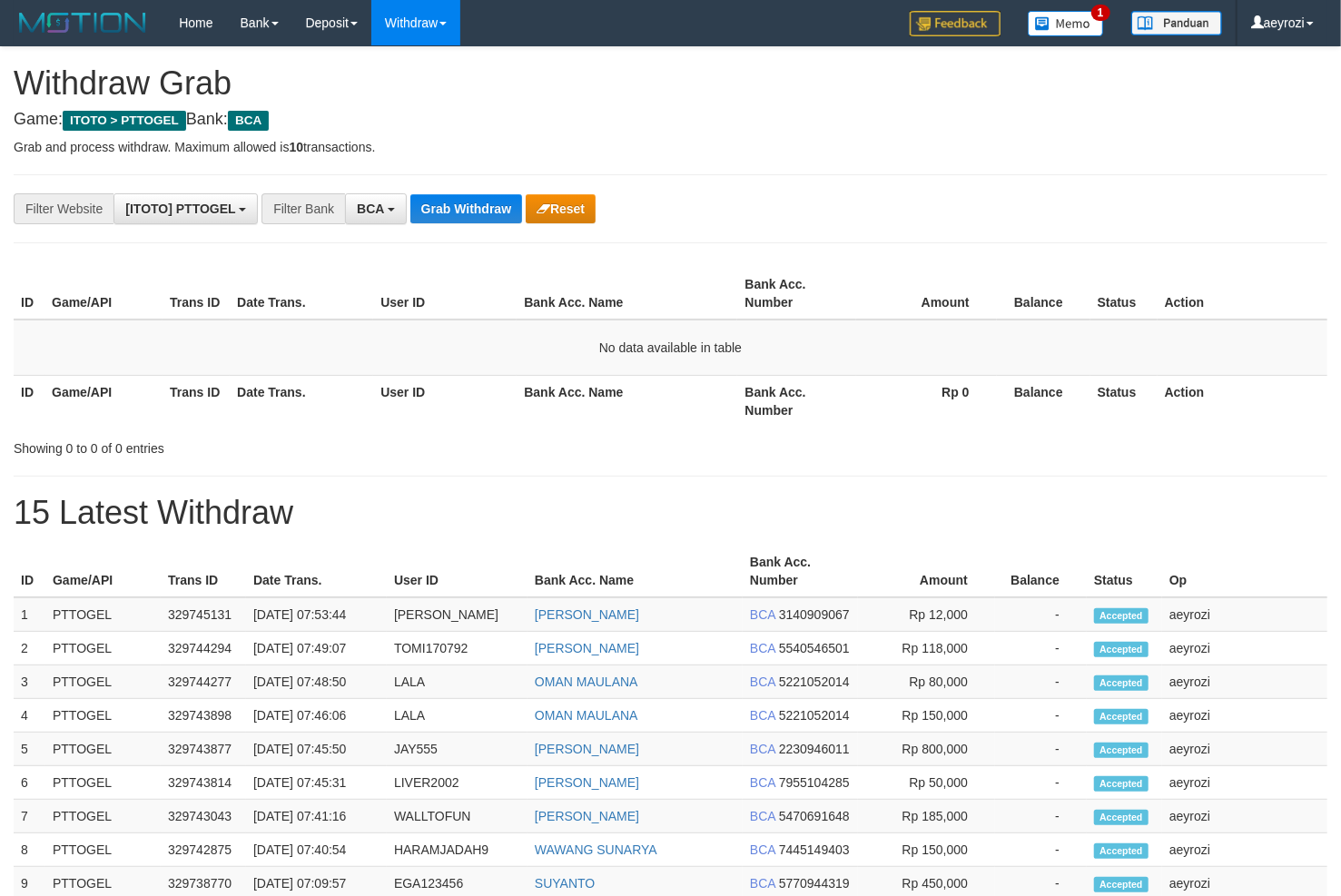
scroll to position [33, 0]
click at [486, 207] on button "Grab Withdraw" at bounding box center [465, 208] width 112 height 29
click at [468, 217] on button "Grab Withdraw" at bounding box center [465, 208] width 112 height 29
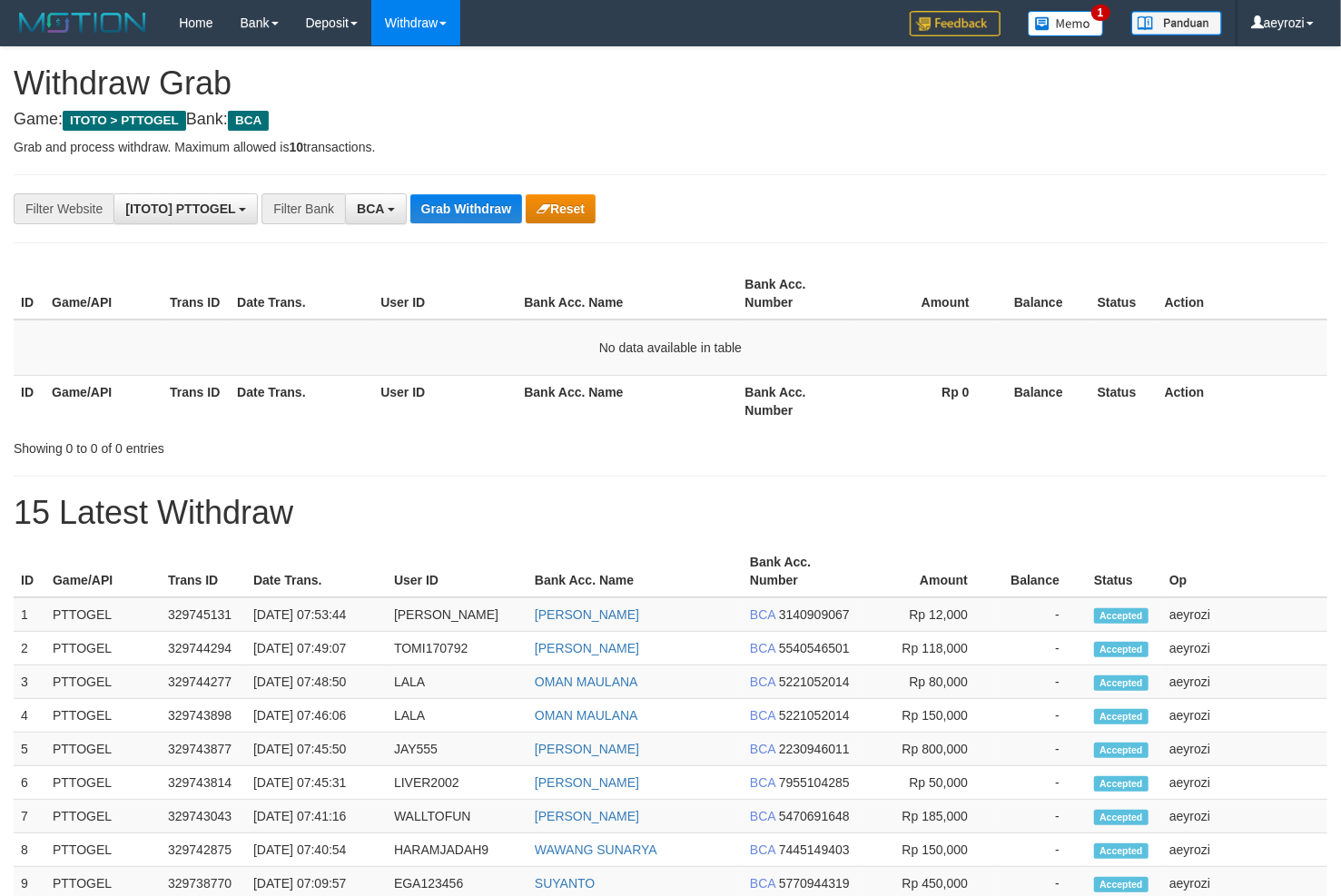
scroll to position [33, 0]
click at [468, 217] on button "Grab Withdraw" at bounding box center [465, 208] width 112 height 29
drag, startPoint x: 168, startPoint y: 364, endPoint x: 376, endPoint y: 279, distance: 224.7
click at [169, 364] on td "No data available in table" at bounding box center [670, 347] width 1313 height 56
click at [454, 210] on button "Grab Withdraw" at bounding box center [465, 208] width 112 height 29
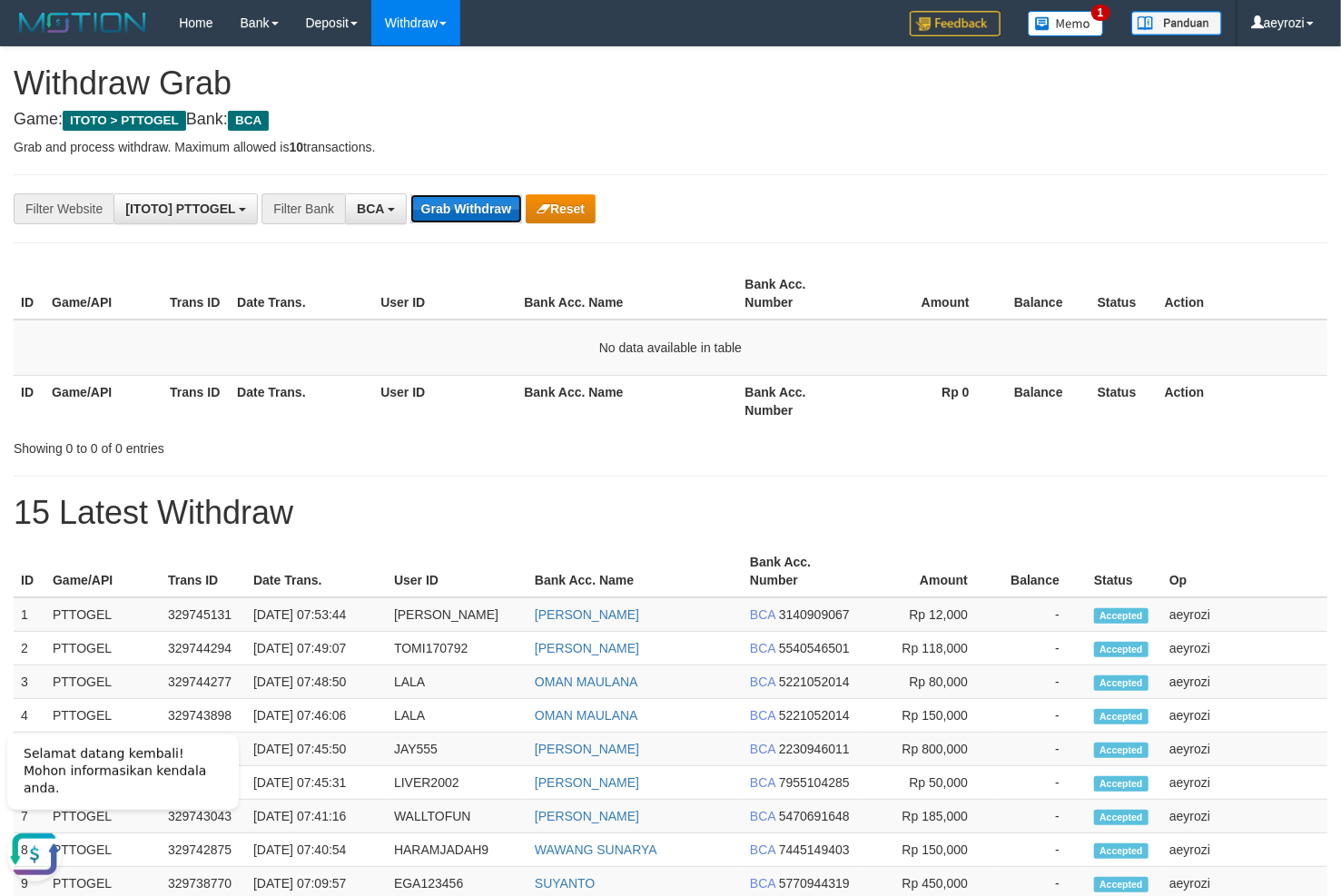
click at [454, 210] on button "Grab Withdraw" at bounding box center [465, 208] width 112 height 29
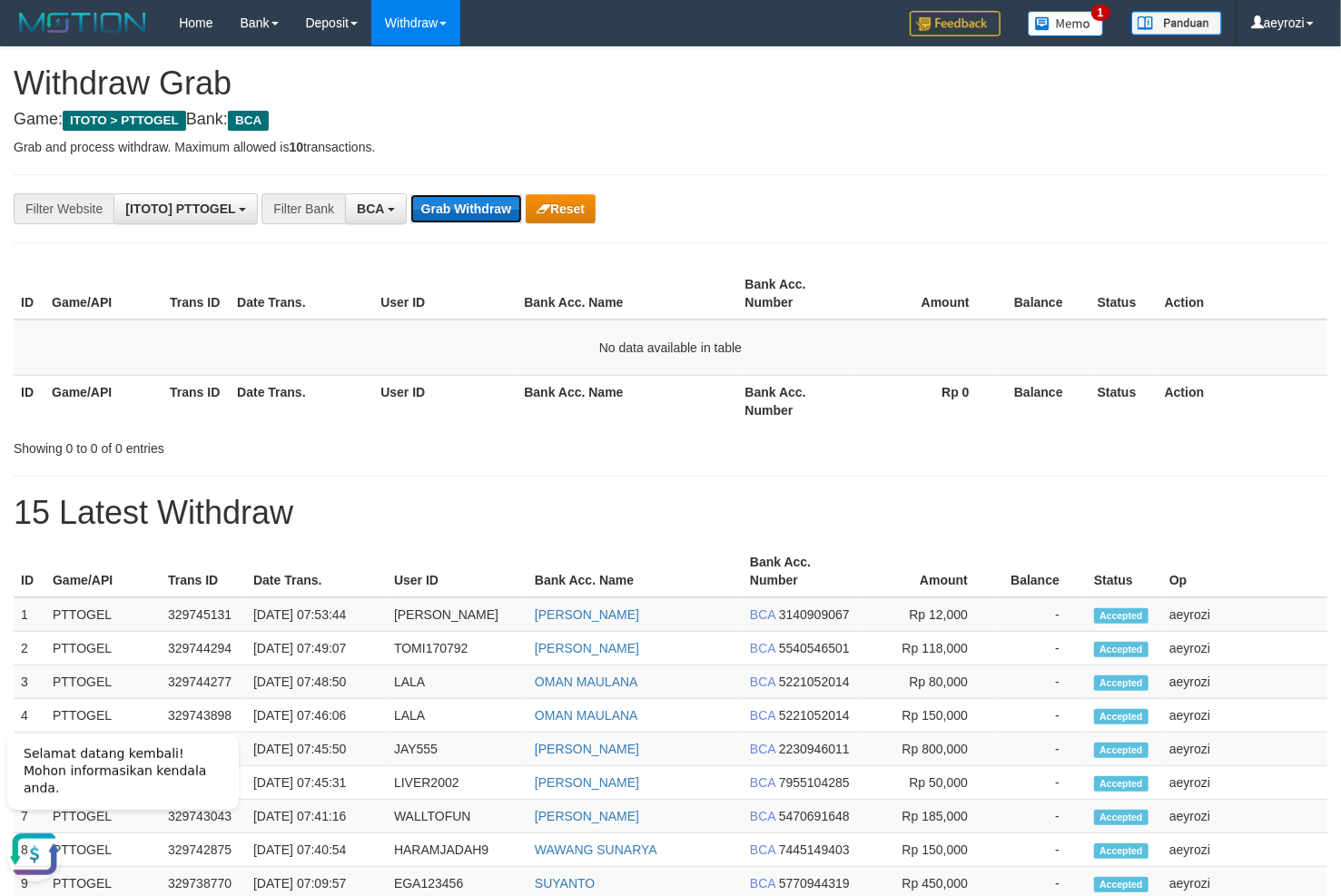
click at [464, 209] on button "Grab Withdraw" at bounding box center [465, 208] width 112 height 29
drag, startPoint x: 0, startPoint y: 0, endPoint x: 464, endPoint y: 210, distance: 509.3
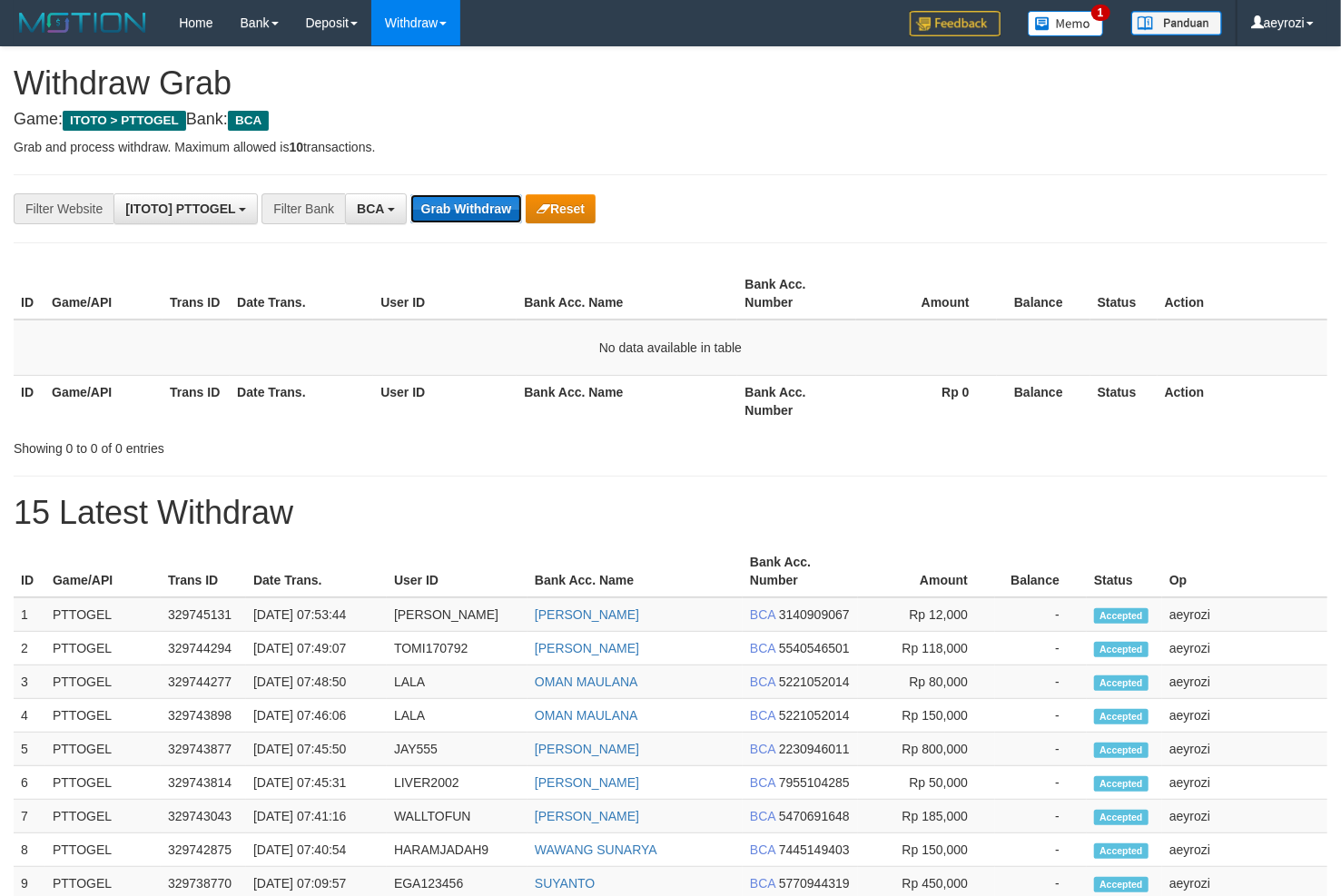
click at [464, 210] on button "Grab Withdraw" at bounding box center [465, 208] width 112 height 29
click at [251, 321] on td "No data available in table" at bounding box center [670, 347] width 1313 height 56
click at [445, 203] on button "Grab Withdraw" at bounding box center [465, 208] width 112 height 29
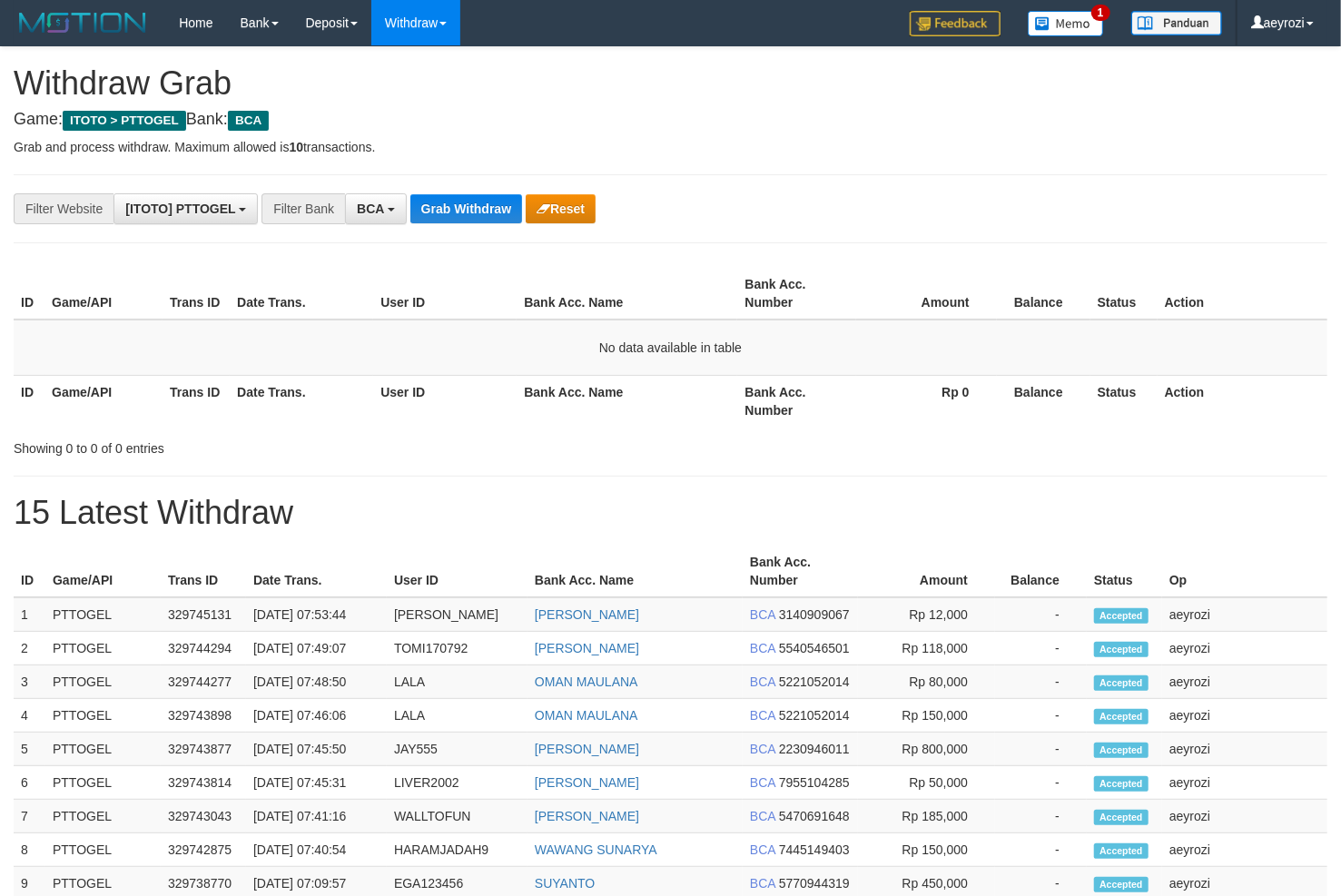
click at [897, 183] on div "**********" at bounding box center [670, 783] width 1341 height 1472
click at [438, 220] on button "Grab Withdraw" at bounding box center [465, 208] width 112 height 29
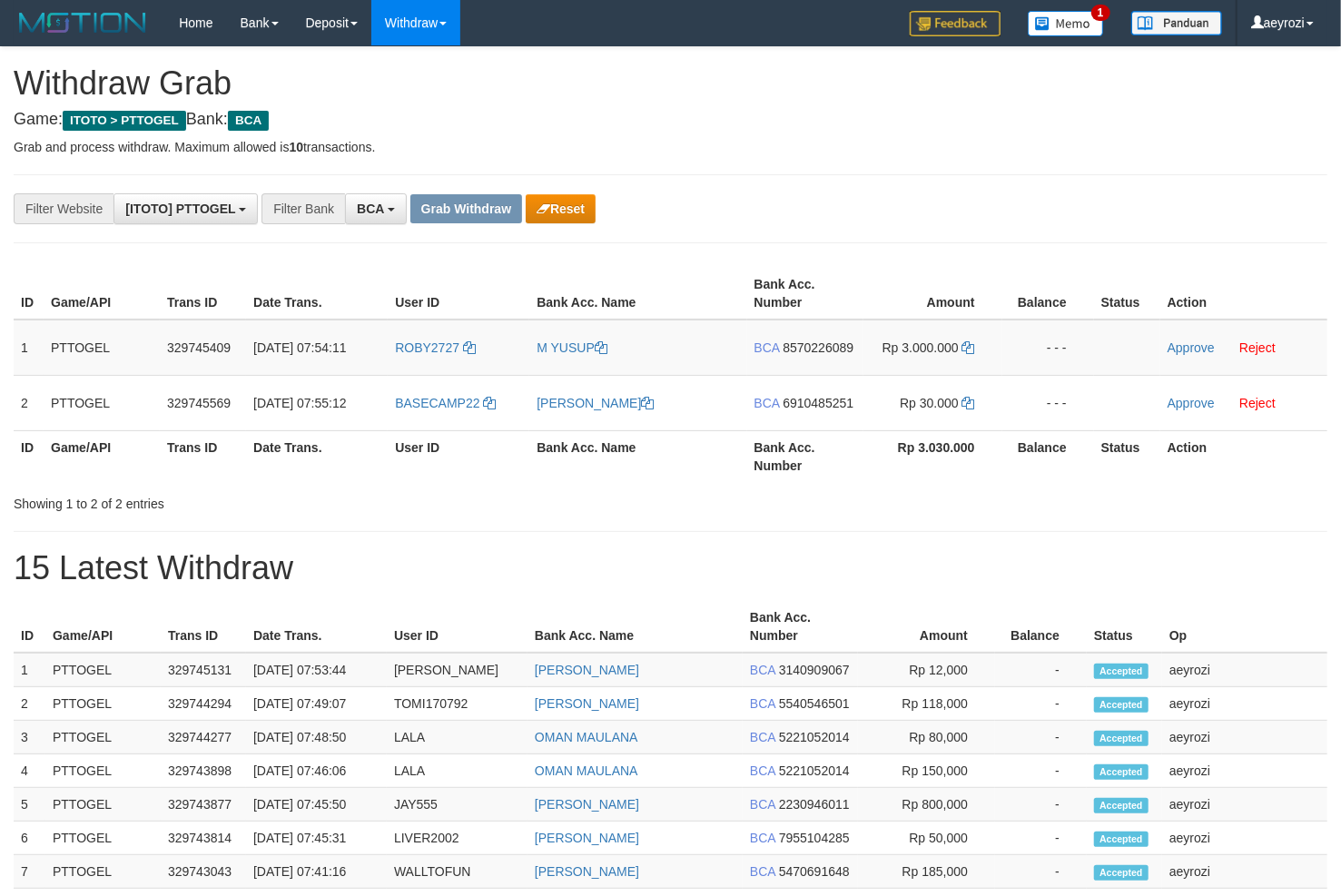
scroll to position [33, 0]
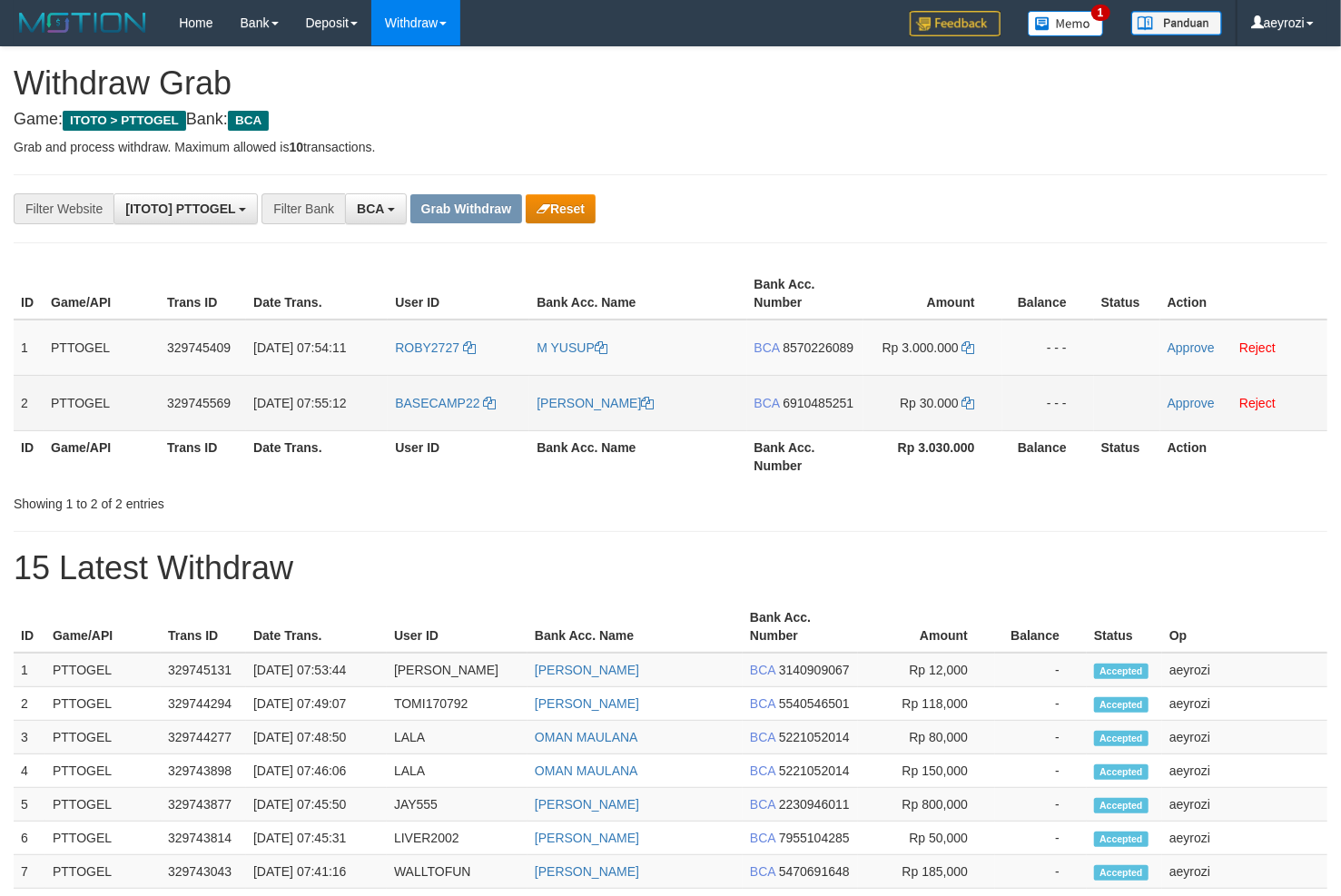
drag, startPoint x: 504, startPoint y: 335, endPoint x: 889, endPoint y: 402, distance: 390.8
click at [889, 402] on tbody "1 PTTOGEL 329745409 31/08/2025 07:54:11 ROBY2727 M YUSUP BCA 8570226089 Rp 3.00…" at bounding box center [670, 375] width 1313 height 112
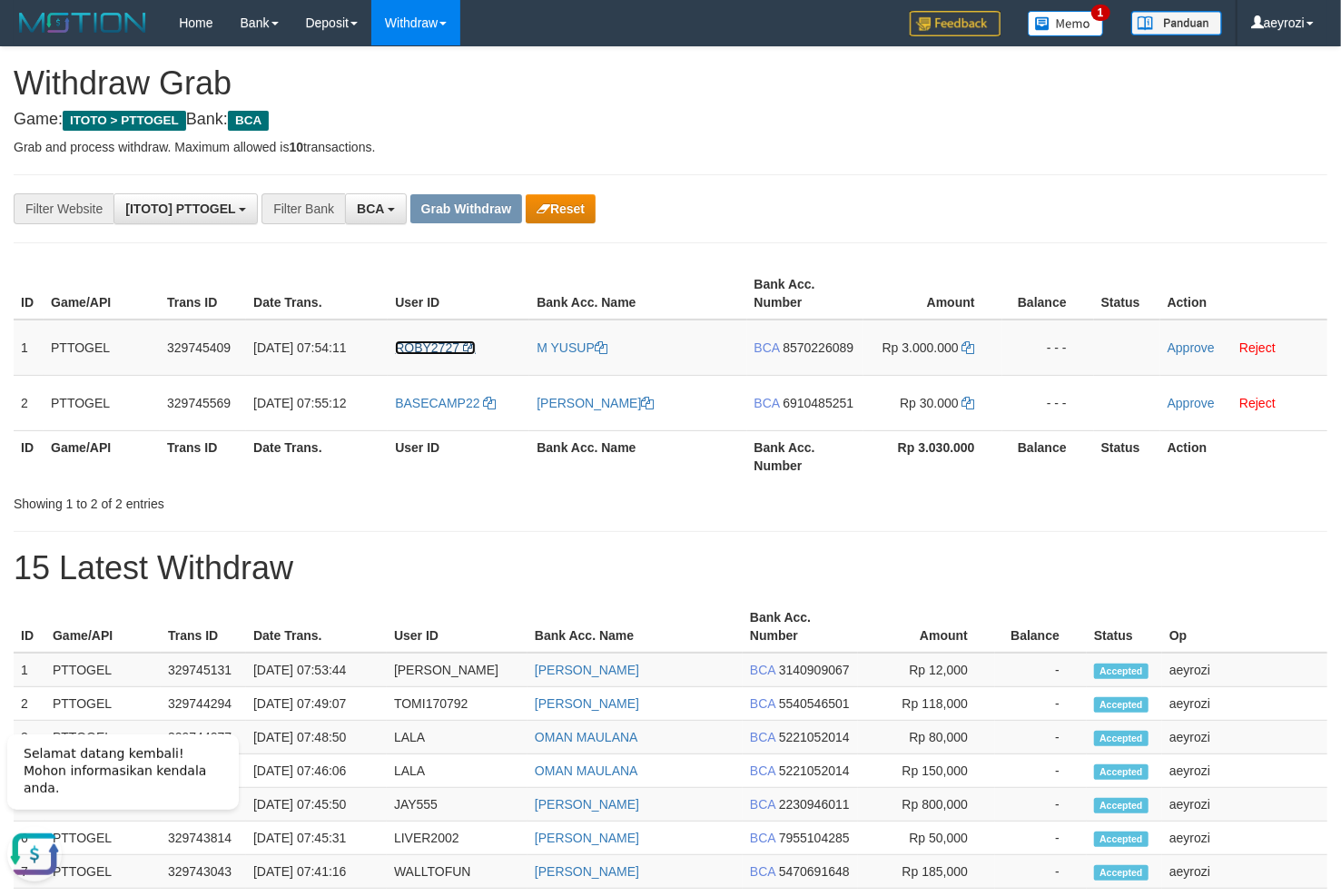
scroll to position [0, 0]
click at [840, 338] on td "BCA 8570226089" at bounding box center [805, 347] width 116 height 56
click at [843, 345] on span "8570226089" at bounding box center [817, 348] width 71 height 15
click at [973, 351] on icon at bounding box center [969, 348] width 13 height 13
drag, startPoint x: 973, startPoint y: 351, endPoint x: 238, endPoint y: 449, distance: 741.5
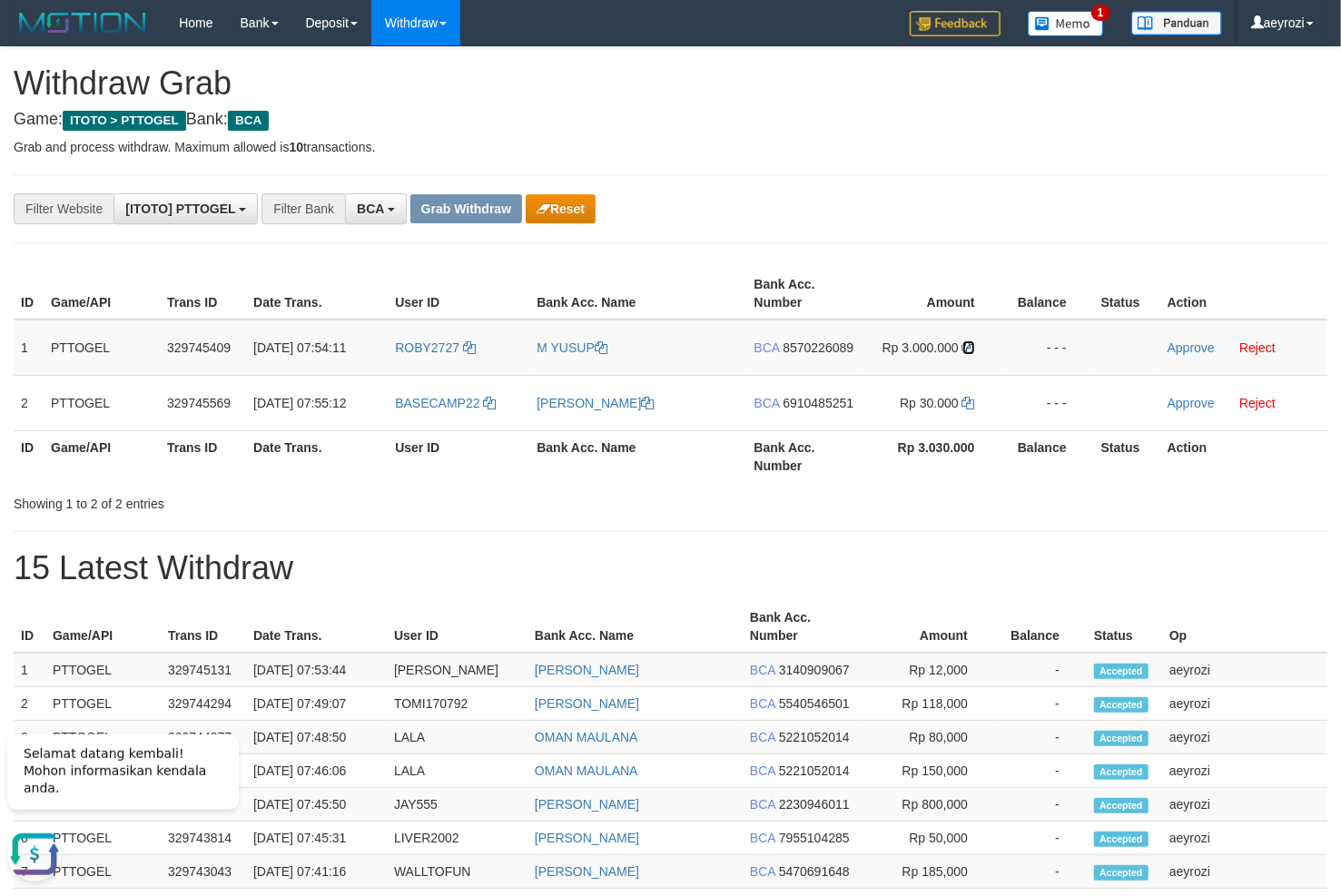
click at [966, 351] on icon at bounding box center [969, 348] width 13 height 13
click at [1174, 345] on link "Approve" at bounding box center [1190, 348] width 47 height 15
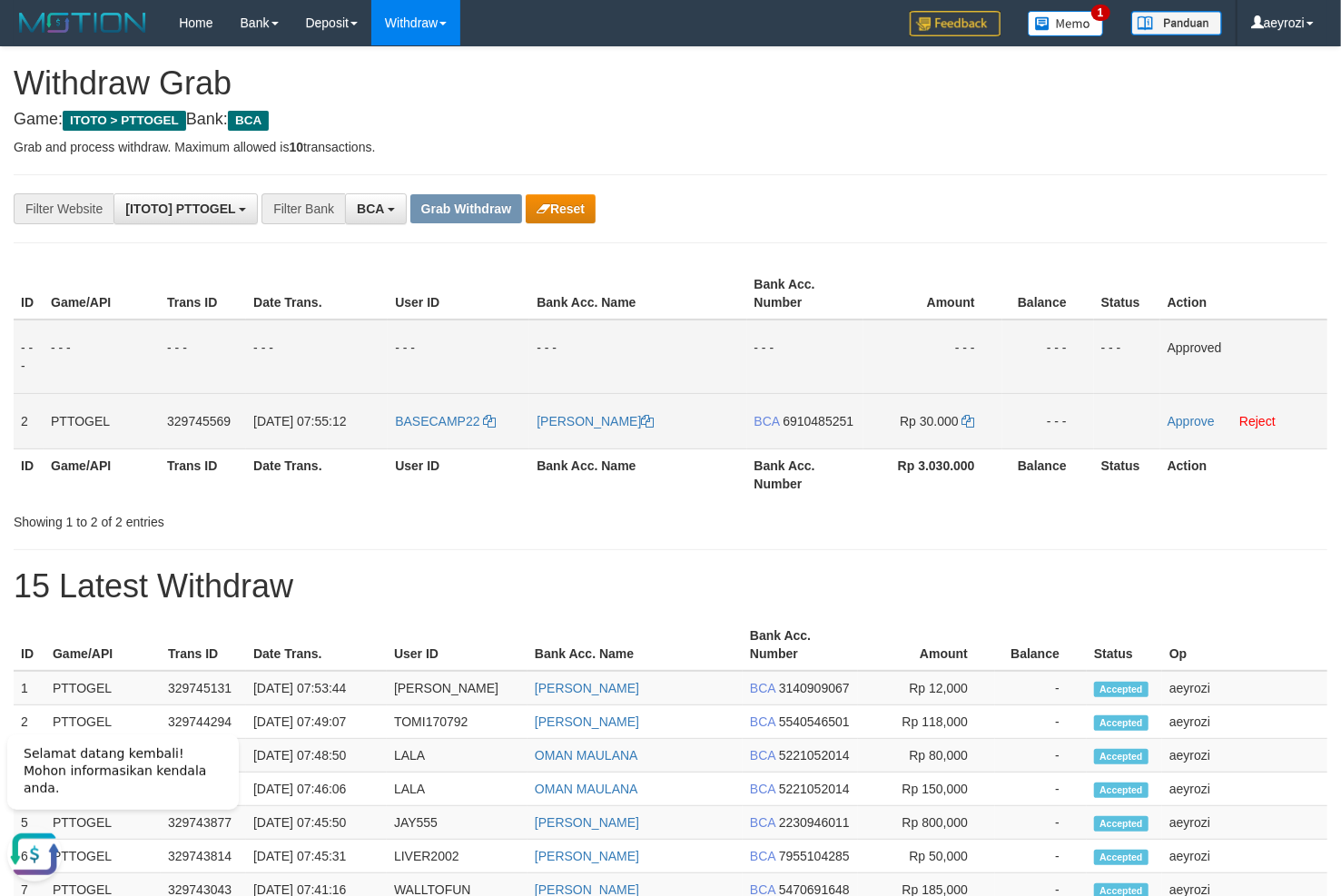
click at [801, 423] on span "6910485251" at bounding box center [817, 421] width 71 height 15
click at [968, 422] on icon at bounding box center [969, 421] width 13 height 13
click at [1178, 422] on link "Approve" at bounding box center [1190, 421] width 47 height 15
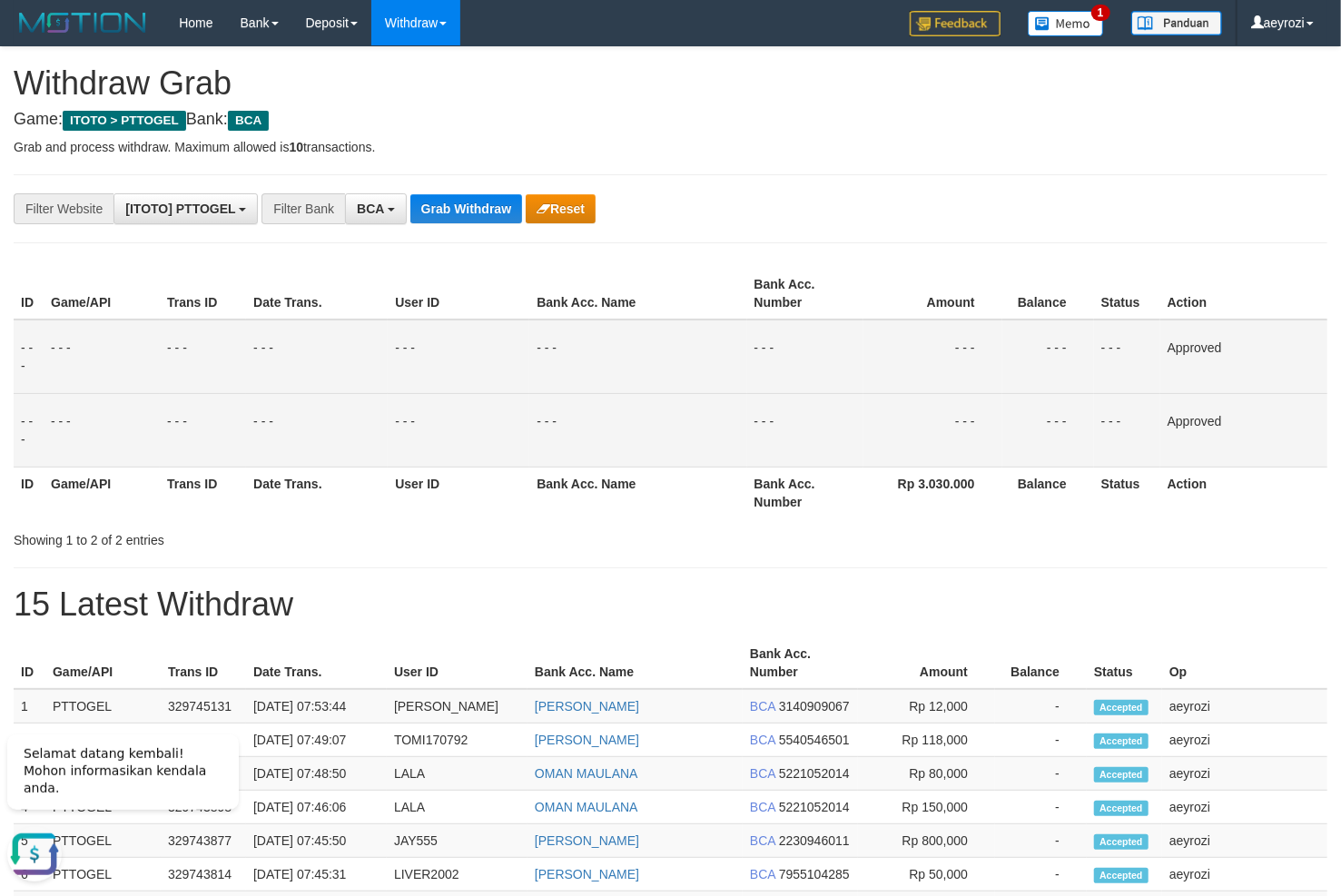
click at [337, 310] on th "Date Trans." at bounding box center [316, 294] width 141 height 52
click at [424, 225] on div "**********" at bounding box center [670, 829] width 1341 height 1565
click at [427, 221] on button "Grab Withdraw" at bounding box center [465, 208] width 112 height 29
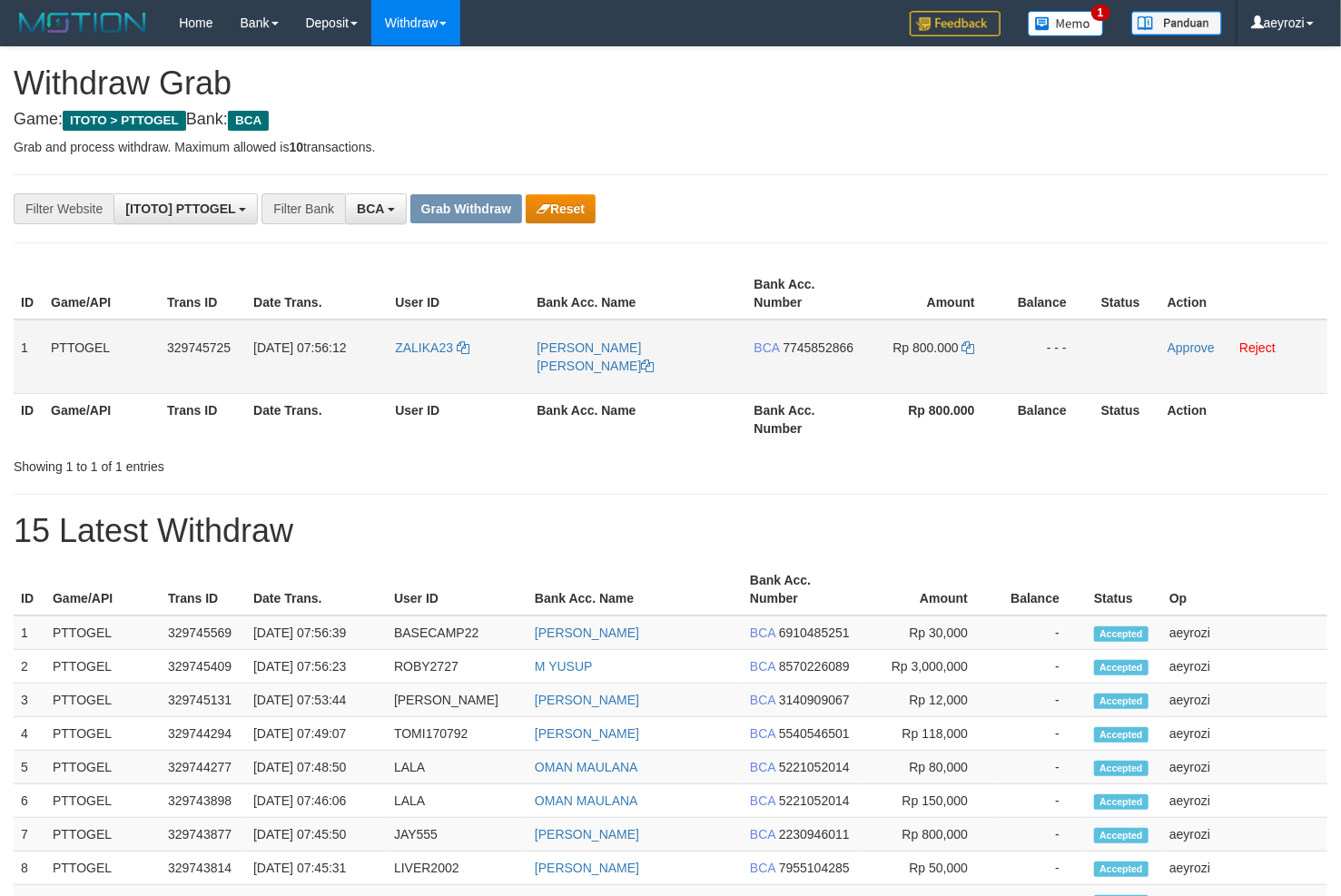
scroll to position [33, 0]
drag, startPoint x: 478, startPoint y: 345, endPoint x: 886, endPoint y: 359, distance: 408.2
click at [886, 359] on tr "1 PTTOGEL 329745725 31/08/2025 07:56:12 ZALIKA23 DEDEN SUPRIYATNA BCA 774585286…" at bounding box center [670, 357] width 1313 height 75
click at [833, 347] on span "7745852866" at bounding box center [817, 348] width 71 height 15
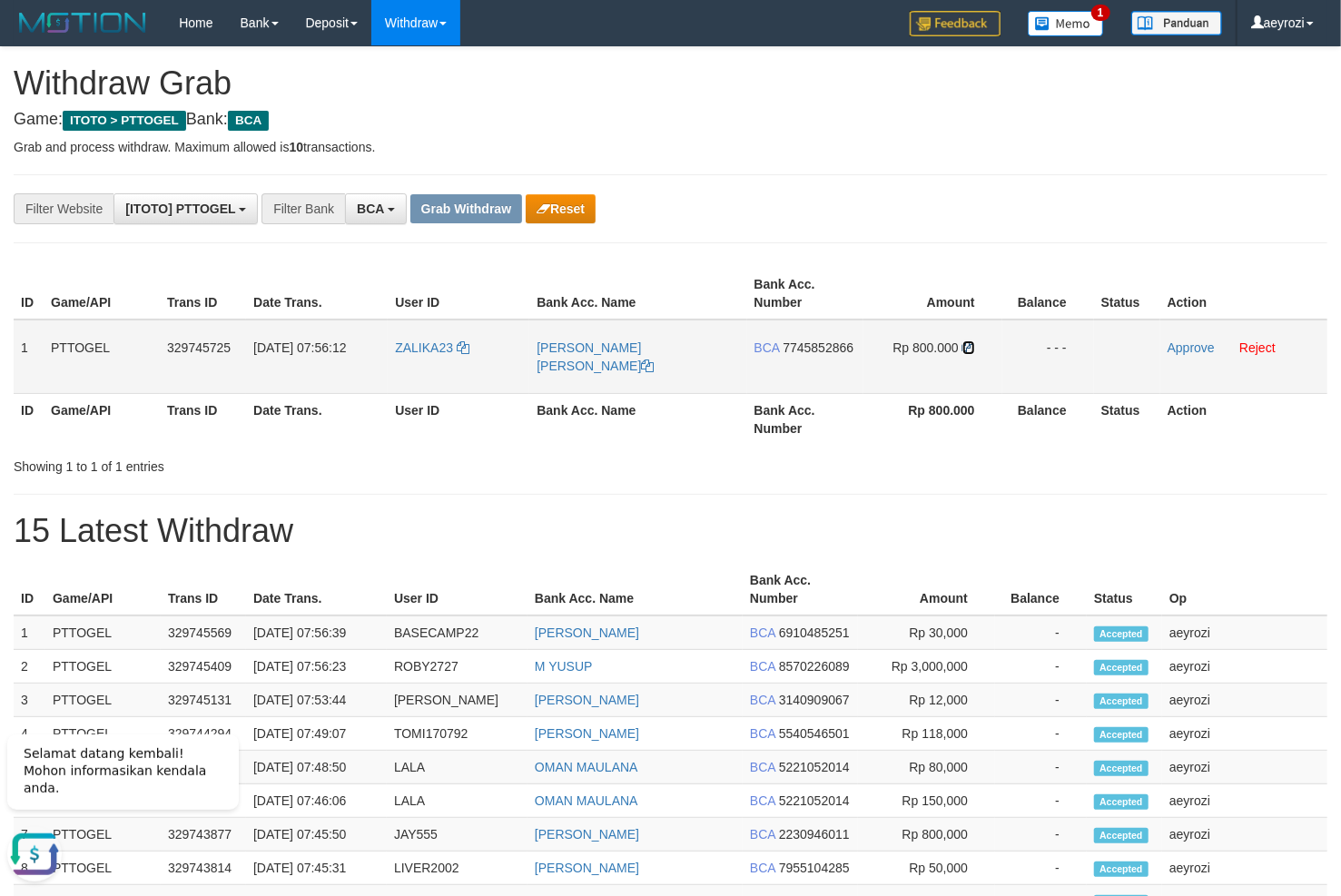
click at [963, 345] on icon at bounding box center [969, 348] width 13 height 13
click at [1177, 349] on link "Approve" at bounding box center [1190, 348] width 47 height 15
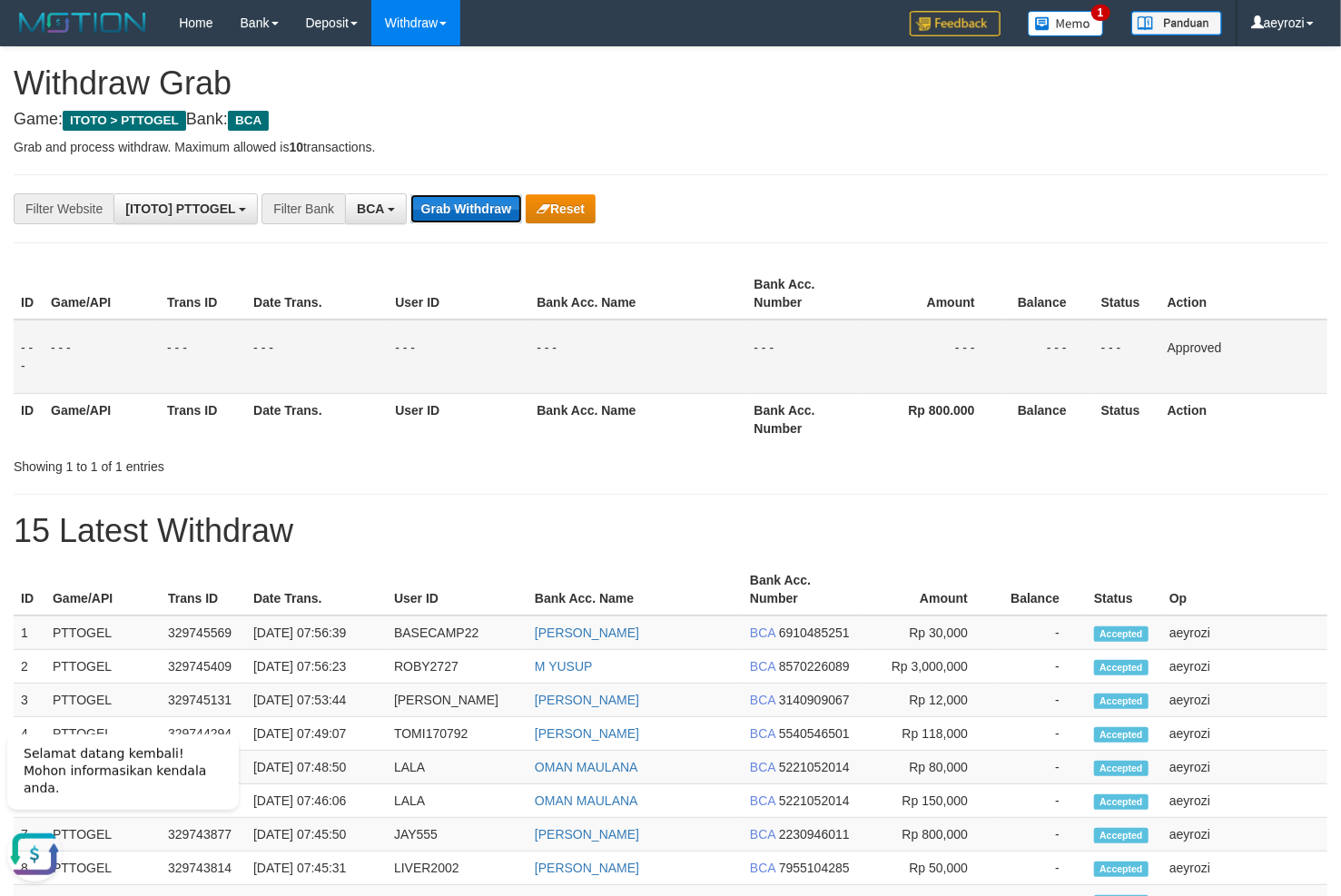
click at [478, 216] on button "Grab Withdraw" at bounding box center [465, 208] width 112 height 29
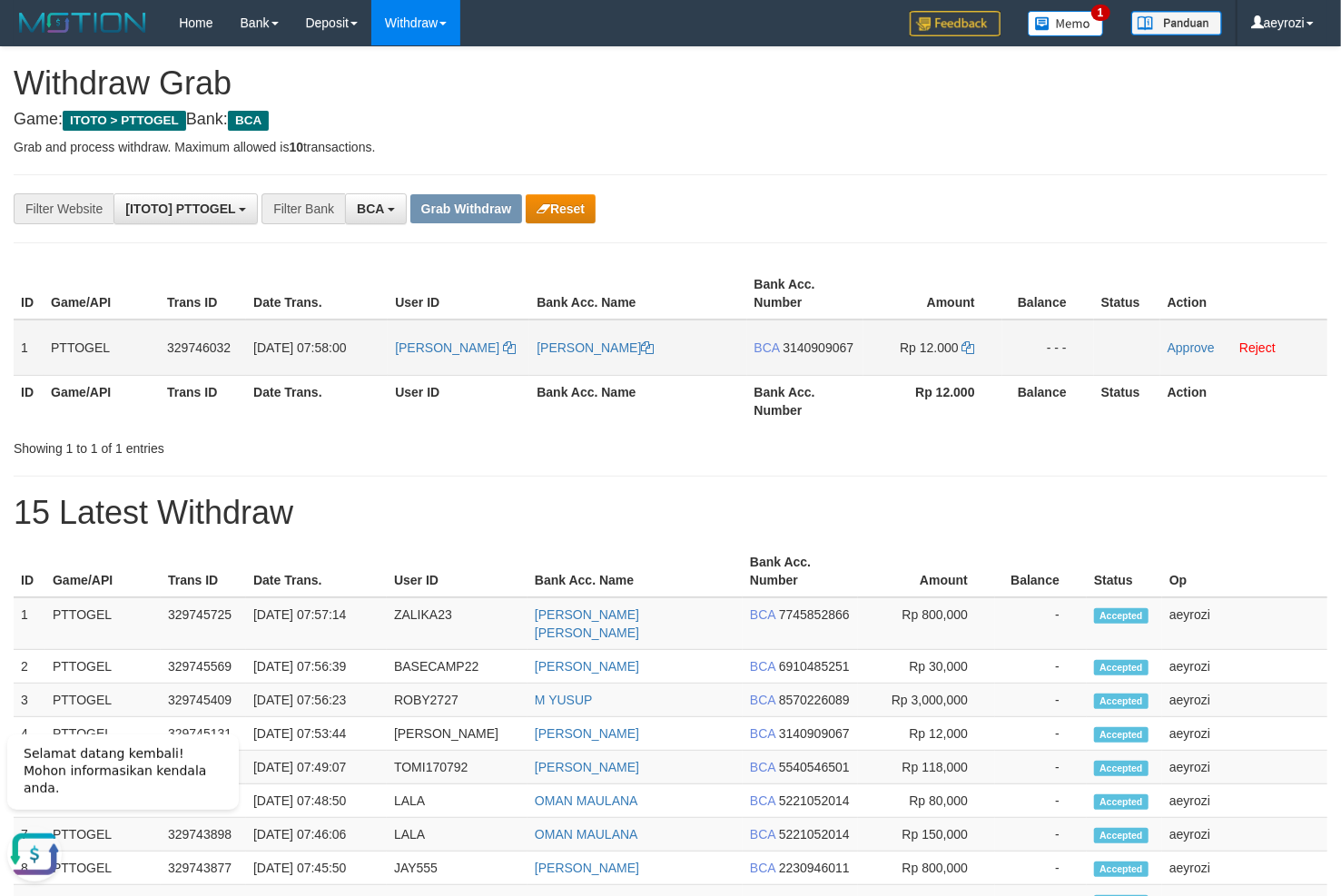
drag, startPoint x: 470, startPoint y: 353, endPoint x: 922, endPoint y: 353, distance: 452.0
click at [922, 353] on tr "1 PTTOGEL 329746032 [DATE] 07:58:00 [PERSON_NAME] [PERSON_NAME] BCA 3140909067 …" at bounding box center [670, 347] width 1313 height 56
click at [828, 347] on span "3140909067" at bounding box center [817, 348] width 71 height 15
click at [967, 347] on icon at bounding box center [969, 348] width 13 height 13
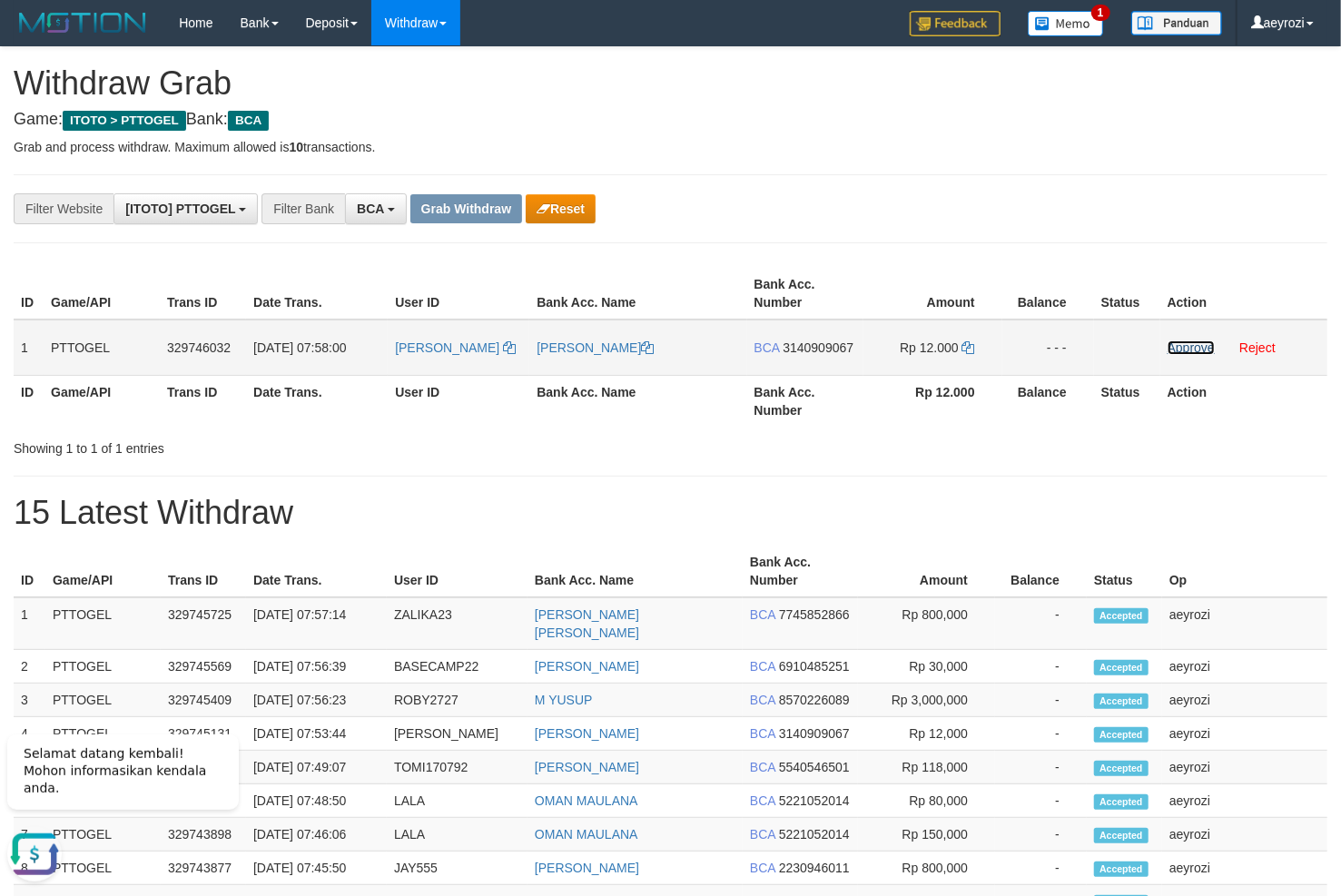
click at [1185, 345] on link "Approve" at bounding box center [1190, 348] width 47 height 15
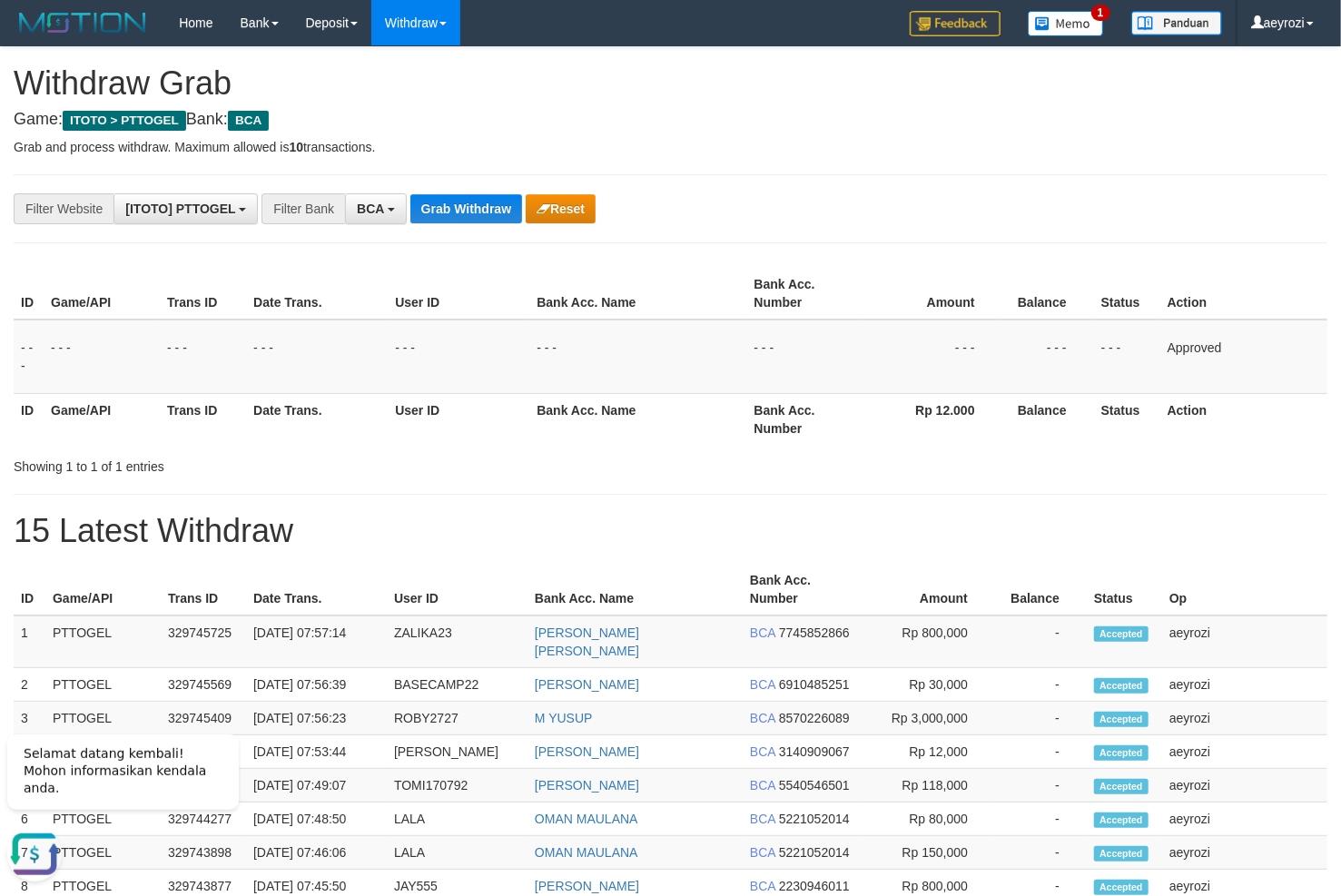
click at [496, 91] on h1 "Withdraw Grab" at bounding box center [670, 83] width 1313 height 36
click at [451, 211] on button "Grab Withdraw" at bounding box center [465, 208] width 112 height 29
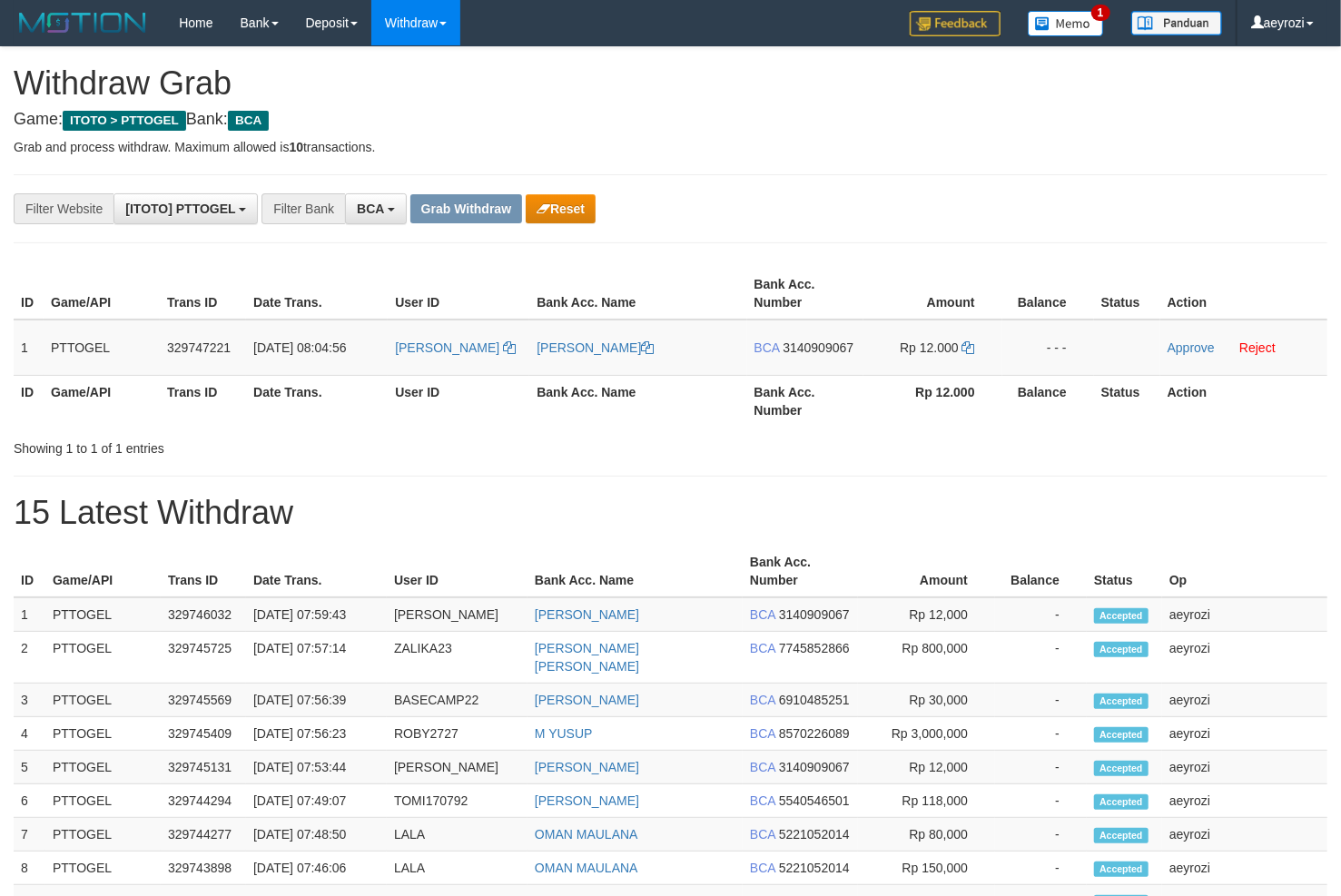
scroll to position [33, 0]
drag, startPoint x: 479, startPoint y: 340, endPoint x: 840, endPoint y: 353, distance: 361.2
click at [913, 365] on tr "1 PTTOGEL 329747221 31/08/2025 08:04:56 MARIA MARIA PHILIPIA KONIS BCA 31409090…" at bounding box center [670, 347] width 1313 height 56
click at [639, 427] on div "ID Game/API Trans ID Date Trans. User ID Bank Acc. Name Bank Acc. Number Amount…" at bounding box center [670, 347] width 1341 height 170
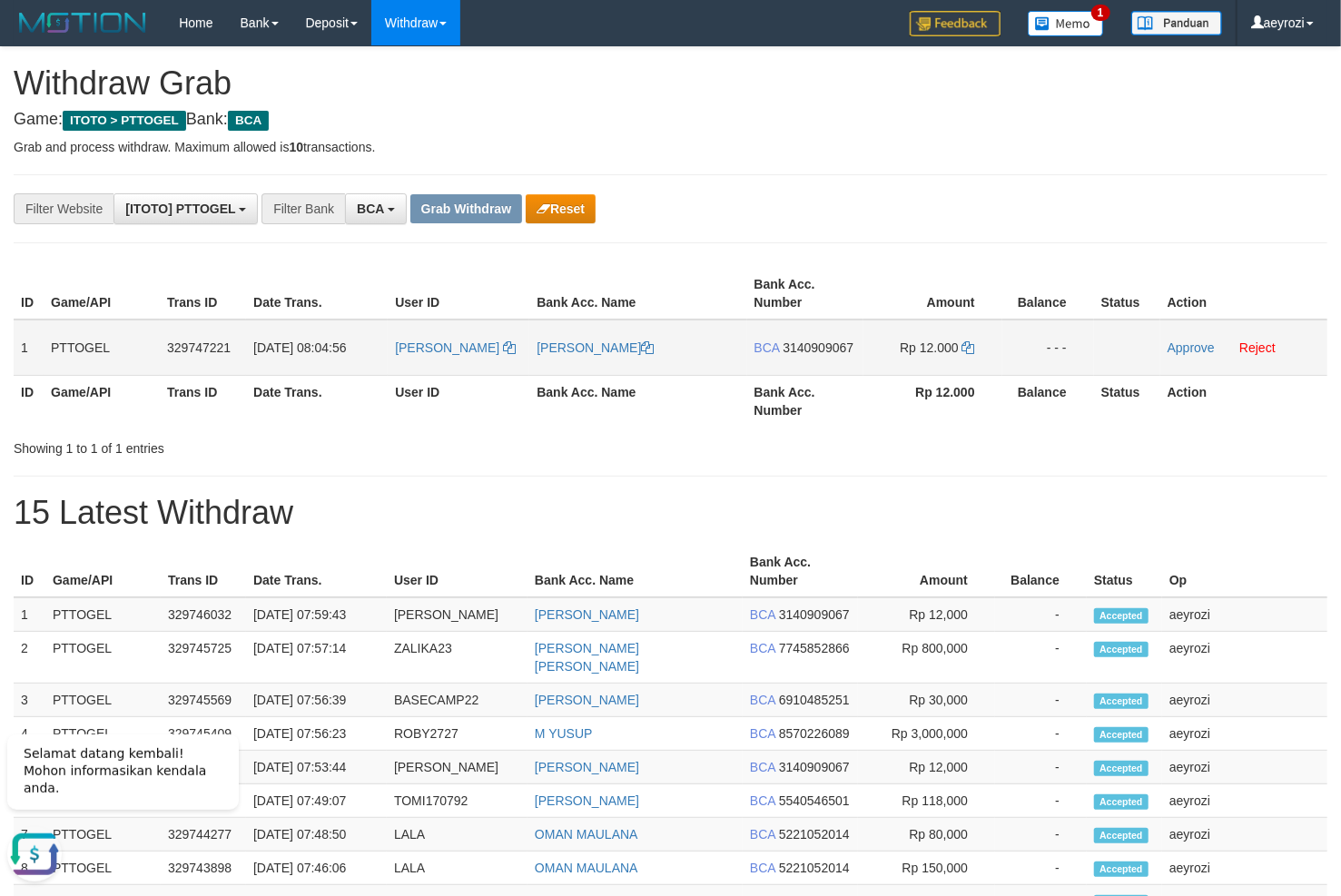
click at [822, 345] on span "3140909067" at bounding box center [817, 348] width 71 height 15
click at [809, 346] on span "3140909067" at bounding box center [817, 348] width 71 height 15
click at [971, 343] on icon at bounding box center [969, 348] width 13 height 13
click at [1190, 348] on link "Approve" at bounding box center [1190, 348] width 47 height 15
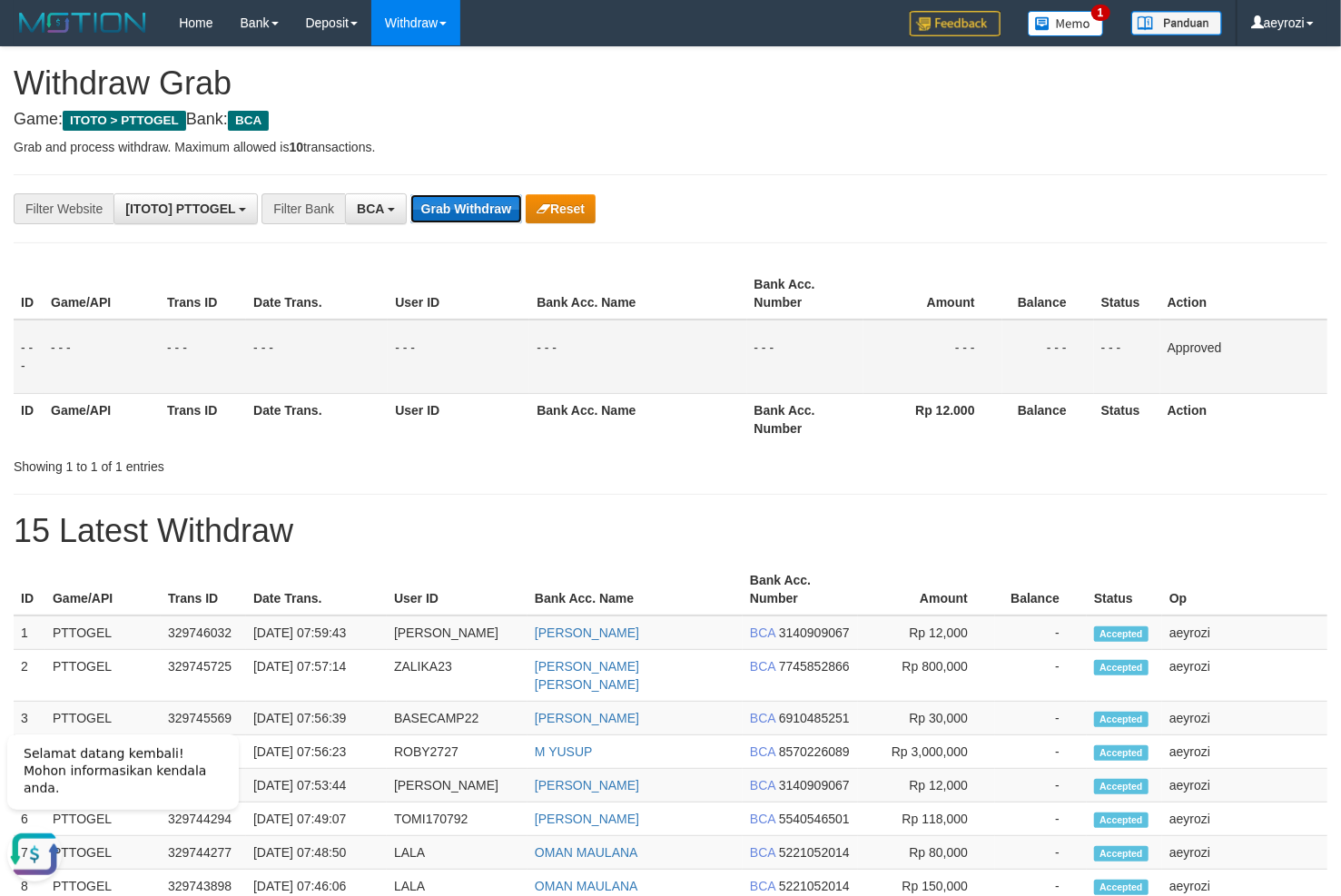
click at [466, 216] on button "Grab Withdraw" at bounding box center [465, 208] width 112 height 29
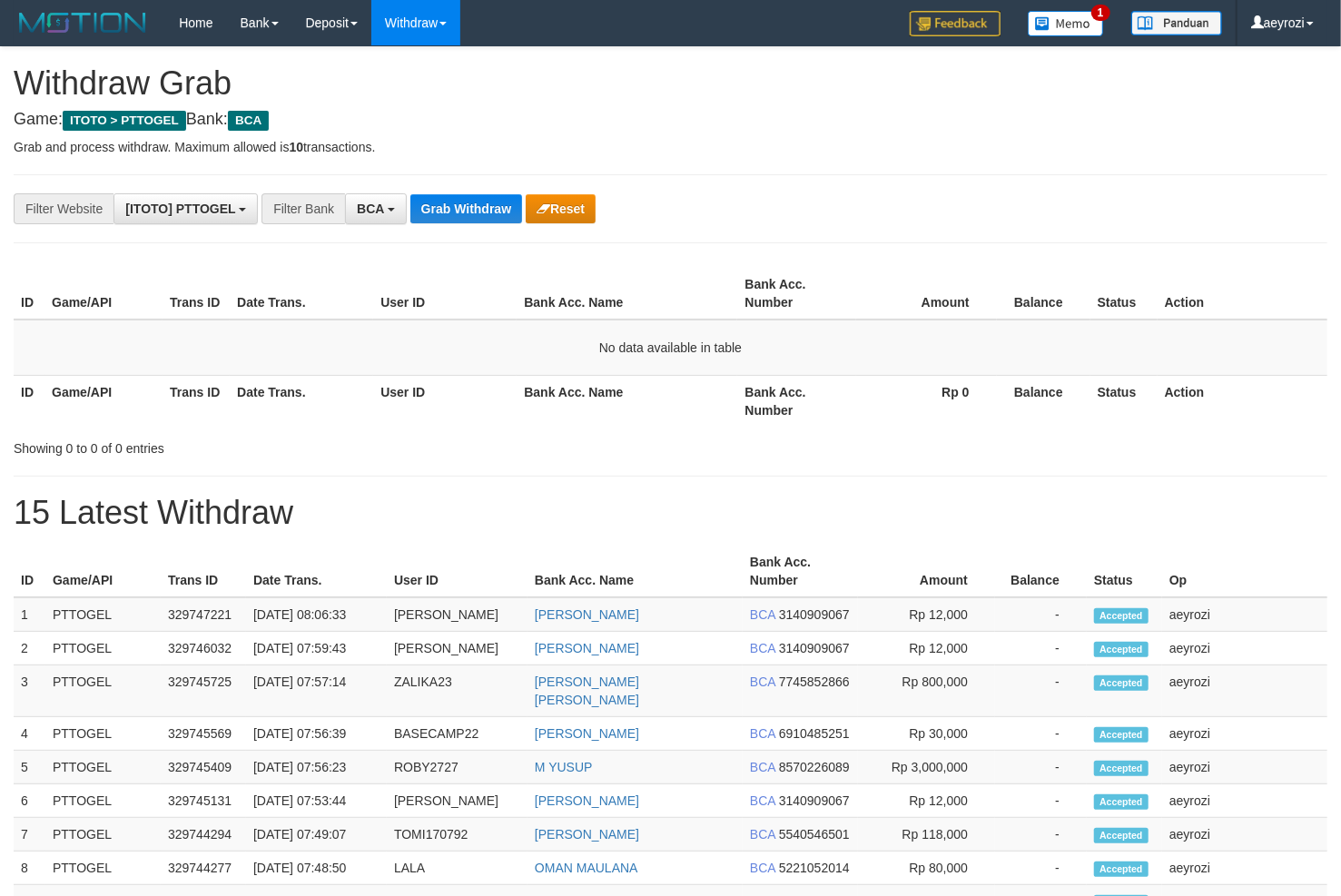
scroll to position [33, 0]
click at [467, 216] on button "Grab Withdraw" at bounding box center [465, 208] width 112 height 29
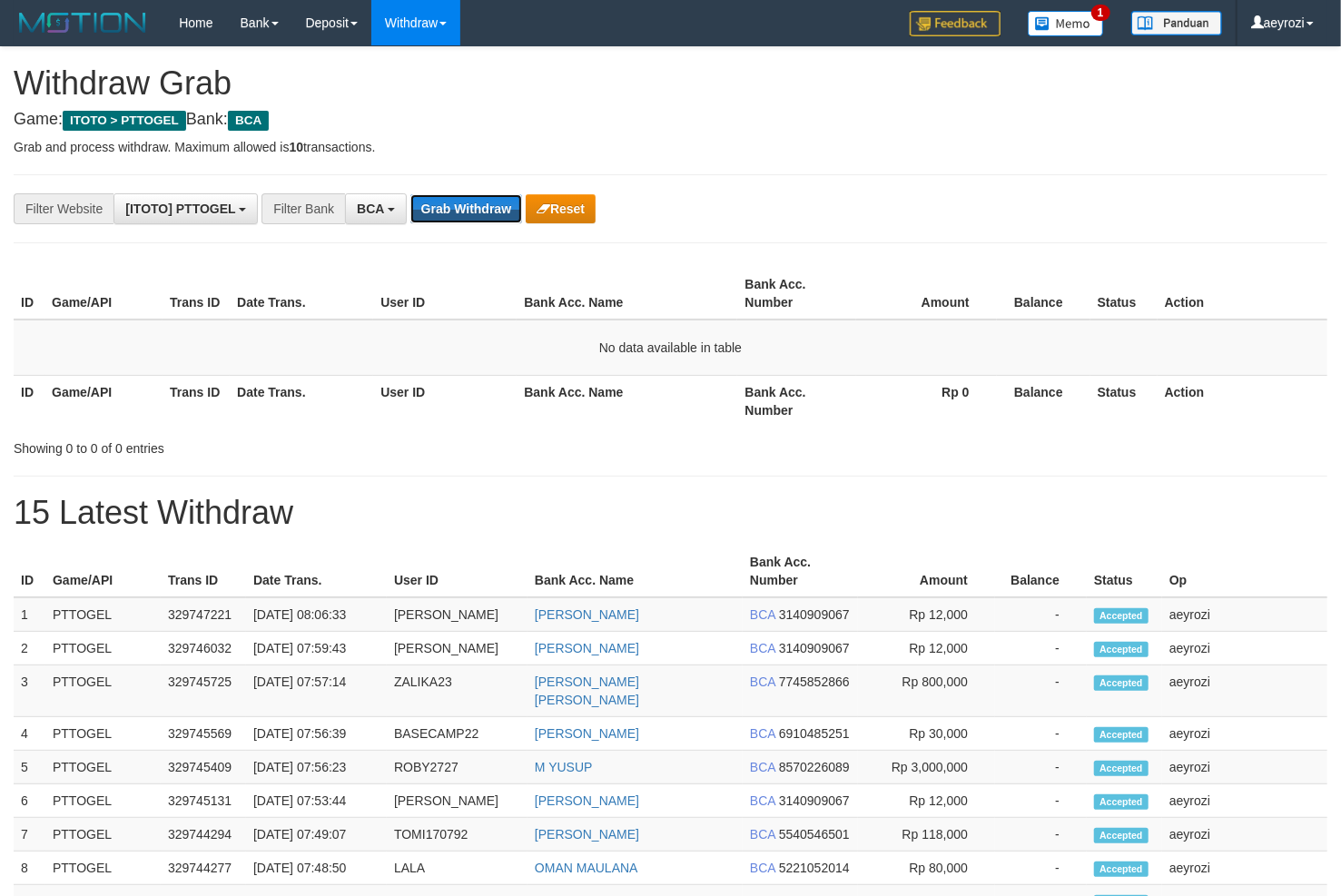
click at [467, 216] on button "Grab Withdraw" at bounding box center [465, 208] width 112 height 29
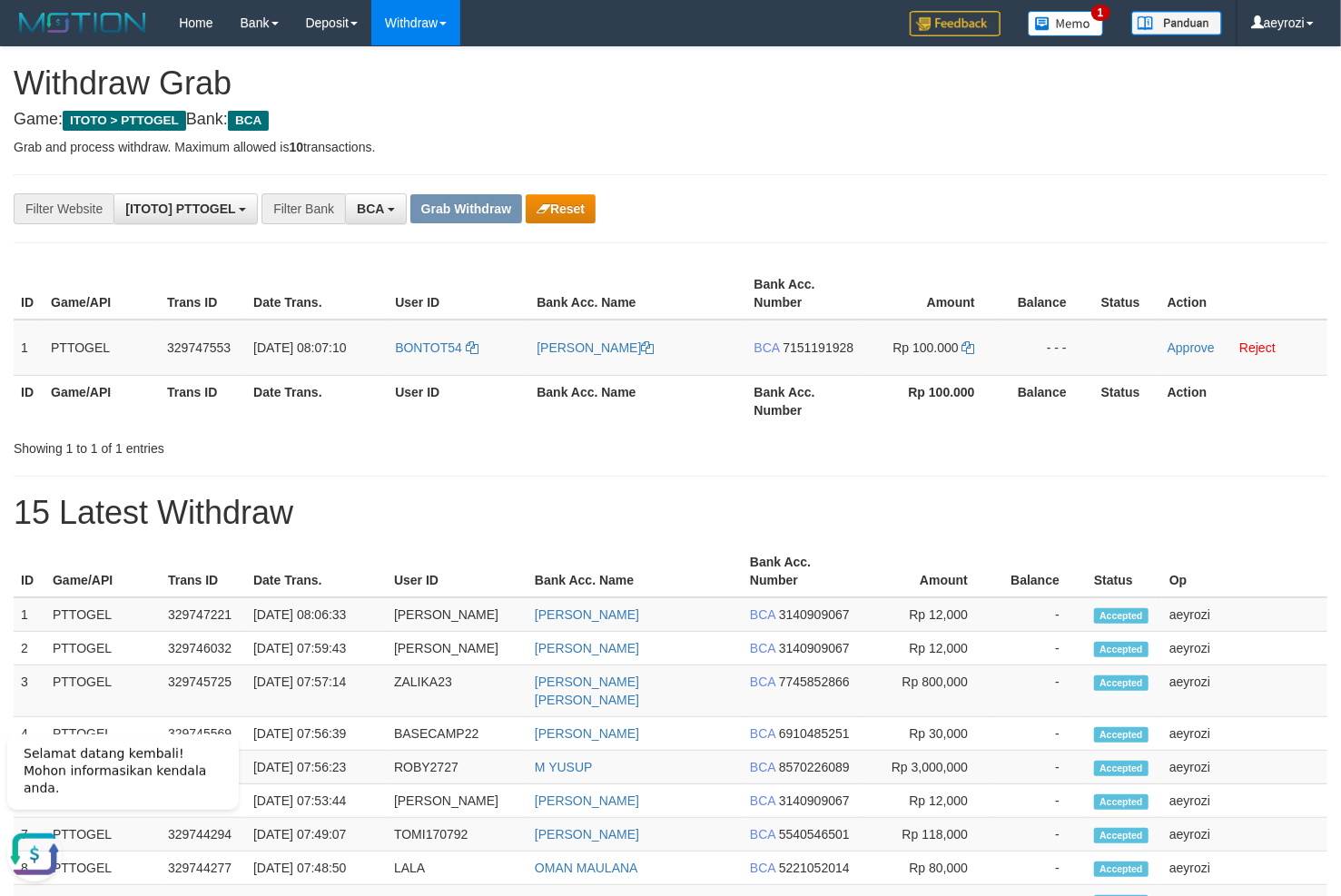
drag, startPoint x: 502, startPoint y: 345, endPoint x: 683, endPoint y: 303, distance: 185.8
click at [974, 359] on tr "1 PTTOGEL 329747553 31/08/2025 08:07:10 BONTOT54 AHMAD RUDINI BCA 7151191928 Rp…" at bounding box center [670, 347] width 1313 height 56
click at [815, 348] on span "7151191928" at bounding box center [817, 348] width 71 height 15
click at [971, 348] on icon at bounding box center [969, 348] width 13 height 13
click at [1201, 349] on link "Approve" at bounding box center [1190, 348] width 47 height 15
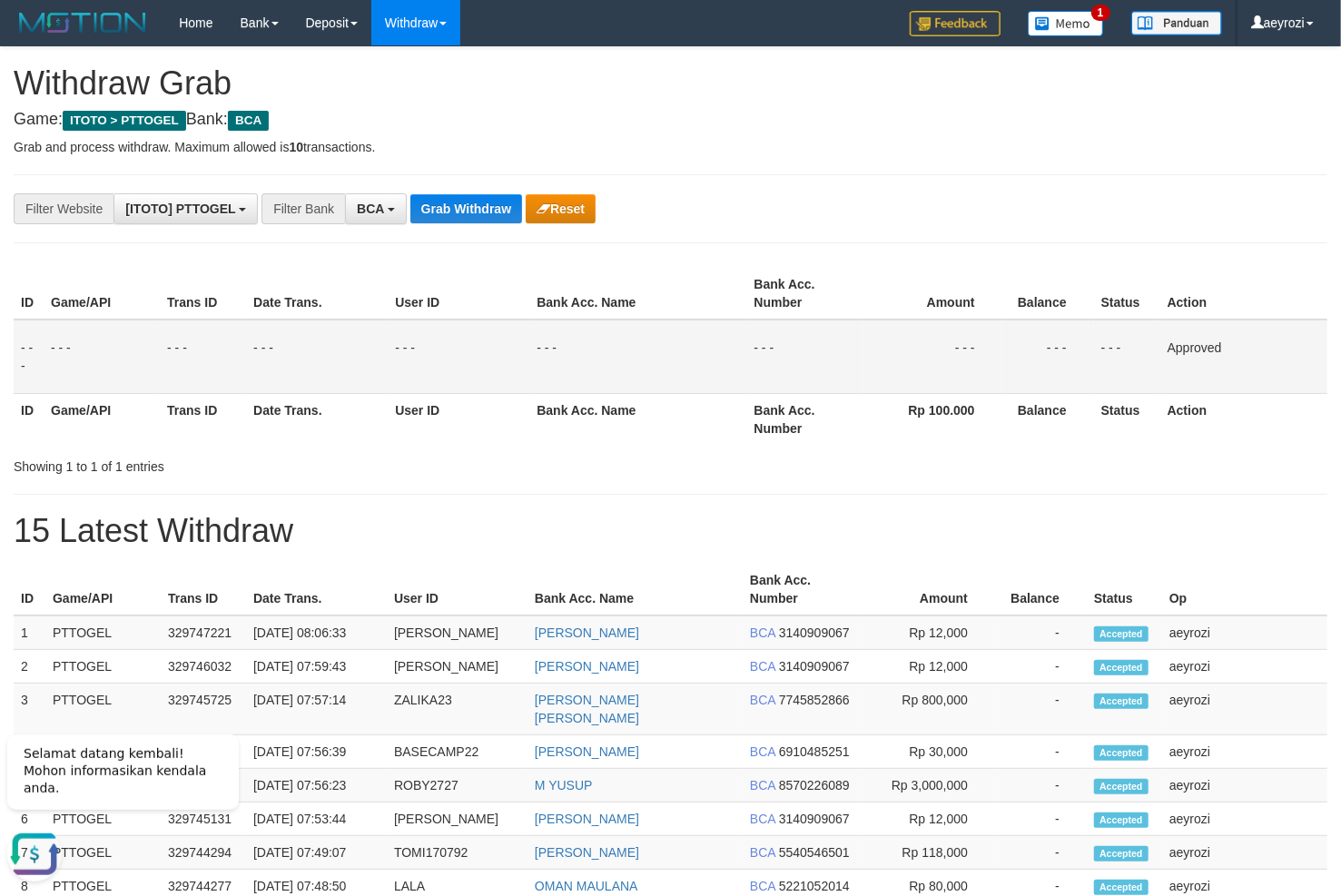
click at [223, 333] on td "- - -" at bounding box center [202, 357] width 86 height 75
click at [449, 199] on button "Grab Withdraw" at bounding box center [465, 208] width 112 height 29
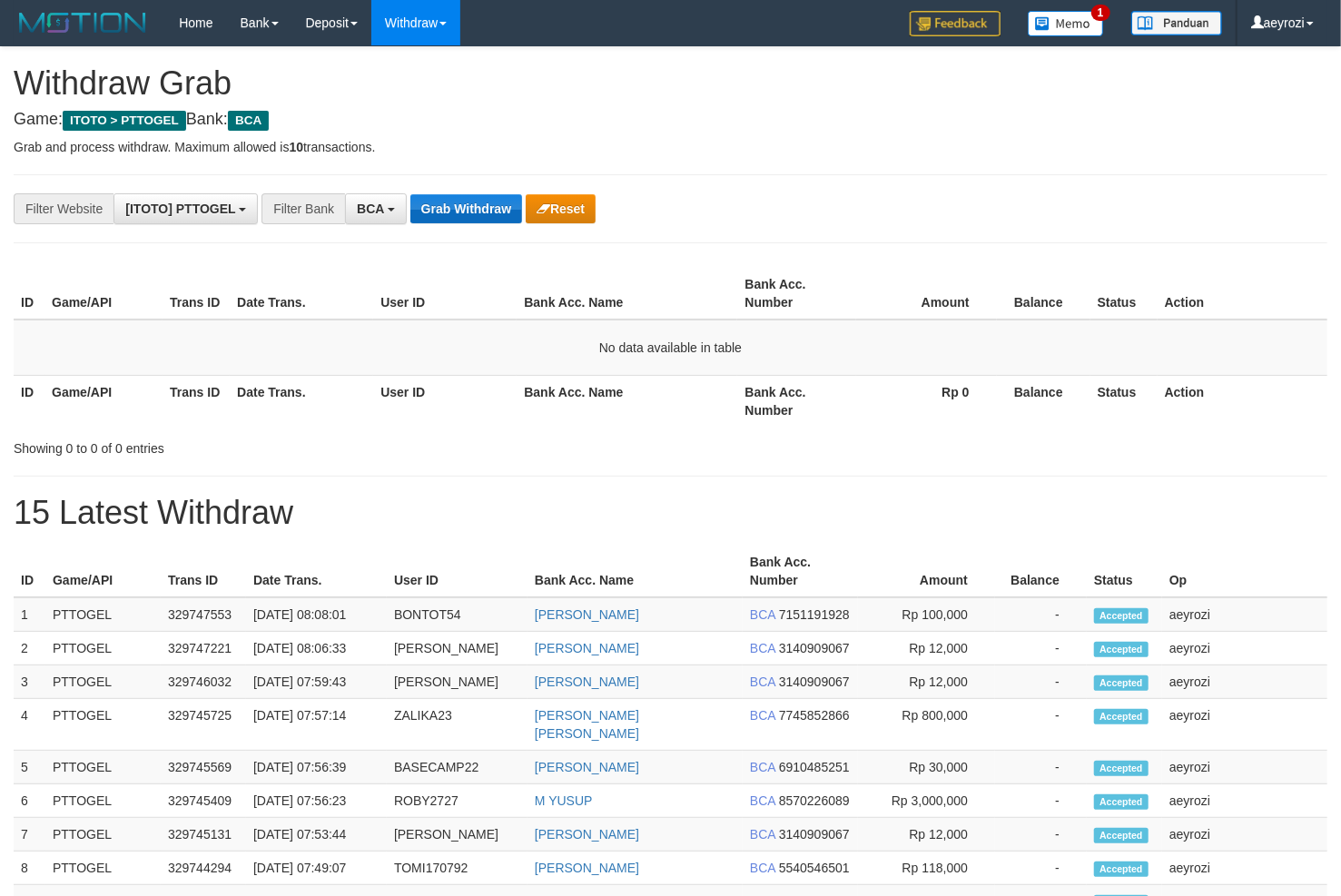
scroll to position [33, 0]
click at [452, 201] on button "Grab Withdraw" at bounding box center [465, 208] width 112 height 29
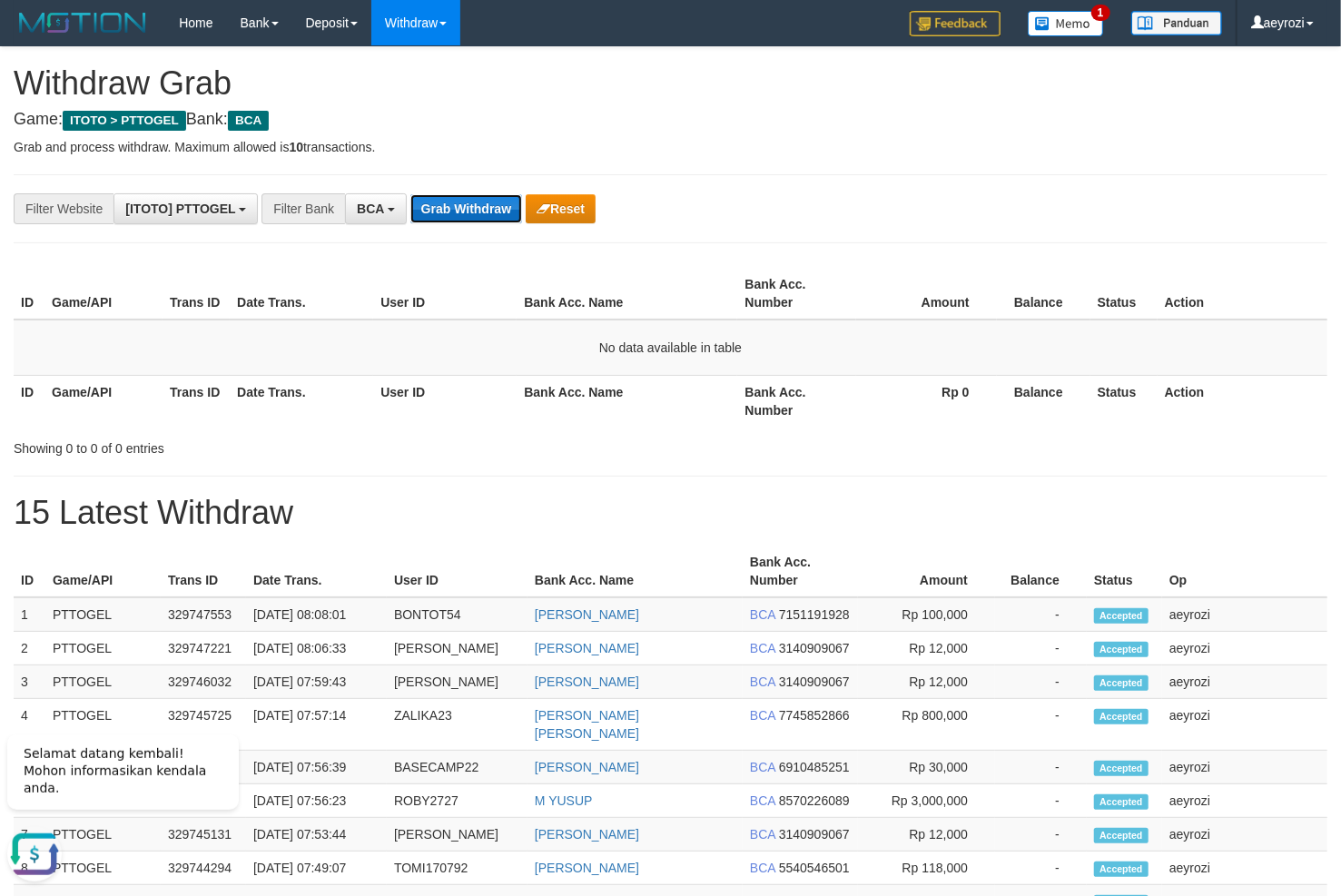
click at [480, 208] on button "Grab Withdraw" at bounding box center [465, 208] width 112 height 29
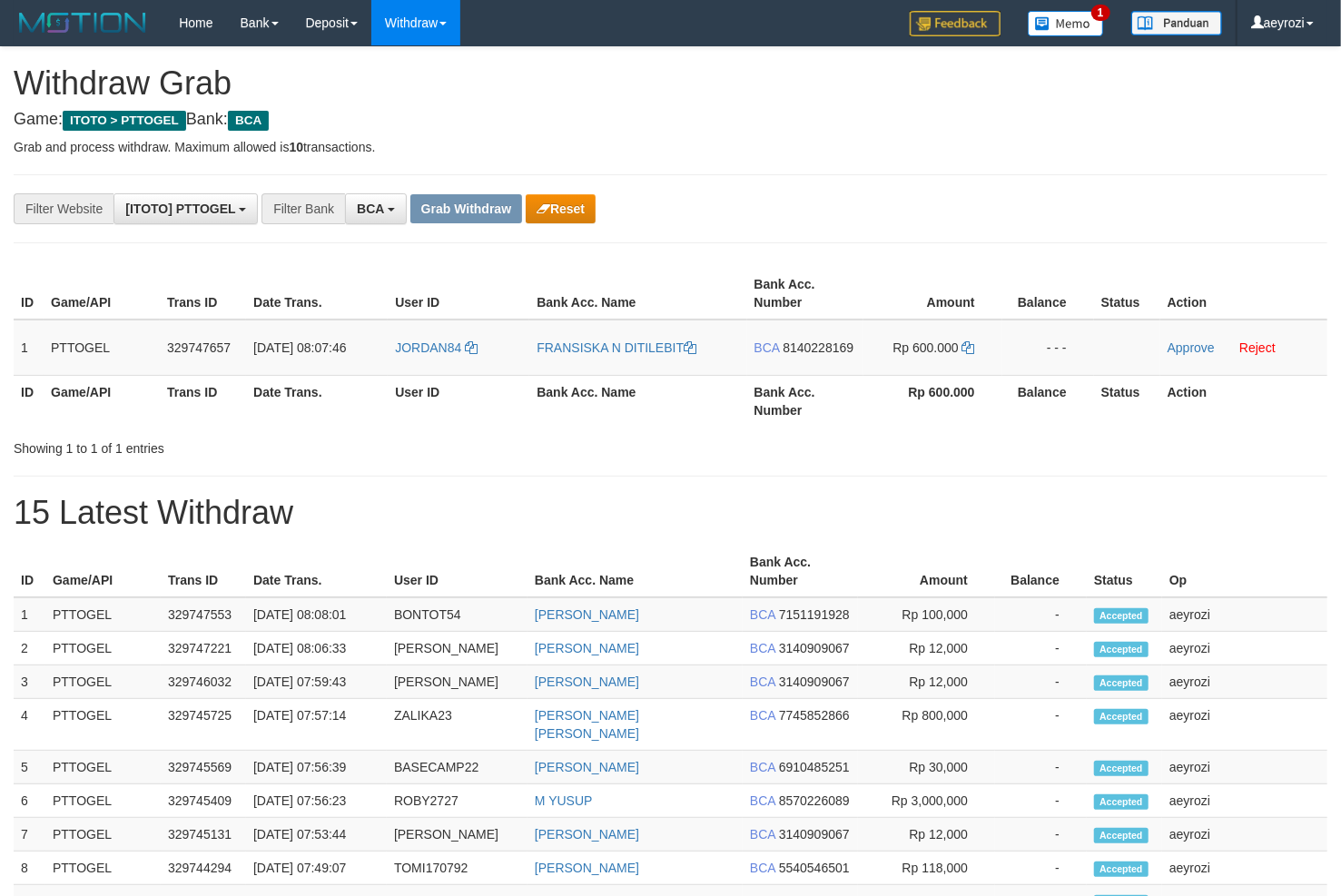
scroll to position [33, 0]
drag, startPoint x: 504, startPoint y: 330, endPoint x: 922, endPoint y: 357, distance: 418.9
click at [922, 357] on tr "1 PTTOGEL 329747657 31/08/2025 08:07:46 JORDAN84 FRANSISKA N DITILEBIT BCA 8140…" at bounding box center [670, 347] width 1313 height 56
drag, startPoint x: 846, startPoint y: 347, endPoint x: 835, endPoint y: 347, distance: 11.0
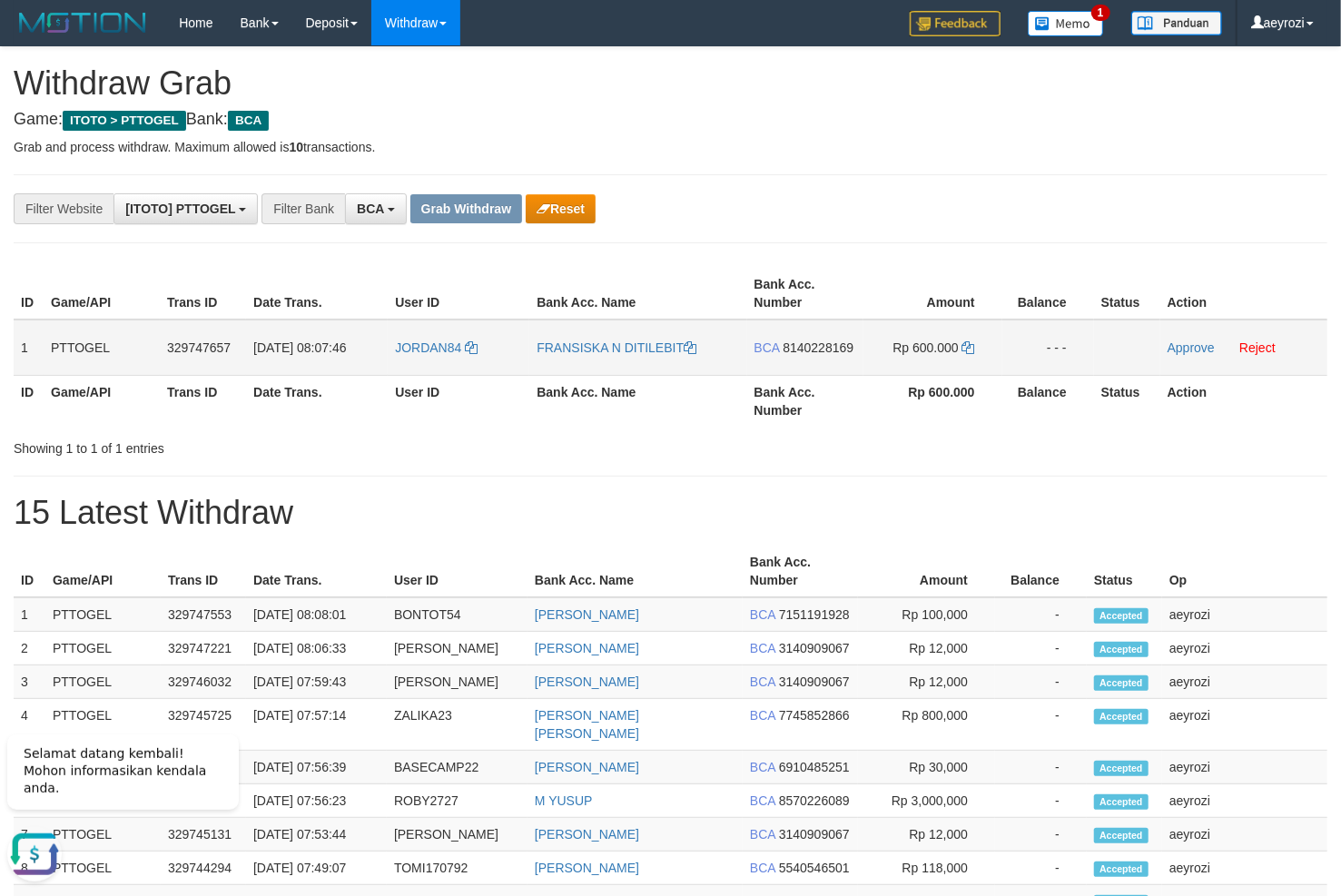
click at [845, 347] on span "8140228169" at bounding box center [817, 348] width 71 height 15
click at [967, 351] on icon at bounding box center [969, 348] width 13 height 13
click at [1191, 347] on link "Approve" at bounding box center [1190, 348] width 47 height 15
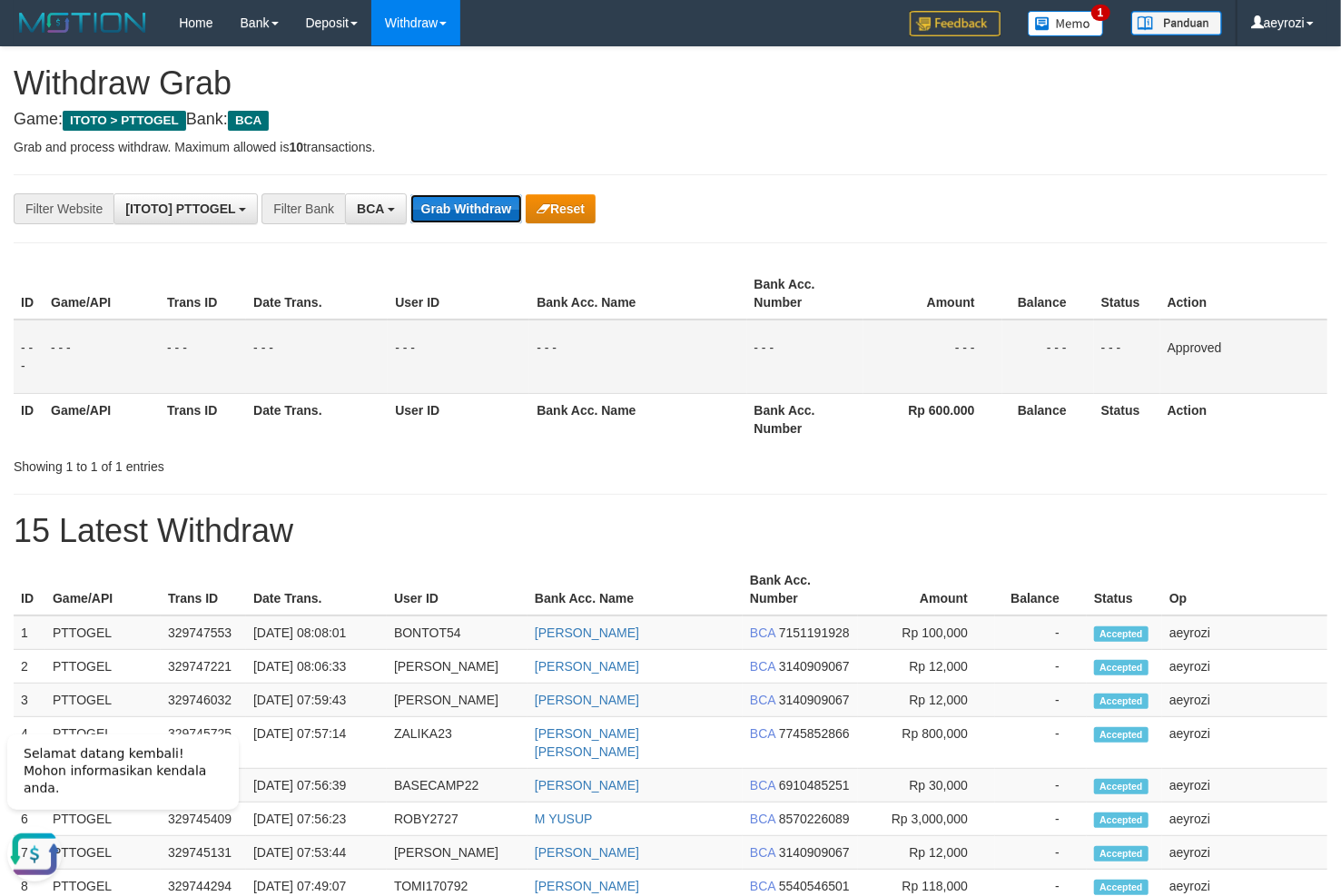
click at [445, 216] on button "Grab Withdraw" at bounding box center [465, 208] width 112 height 29
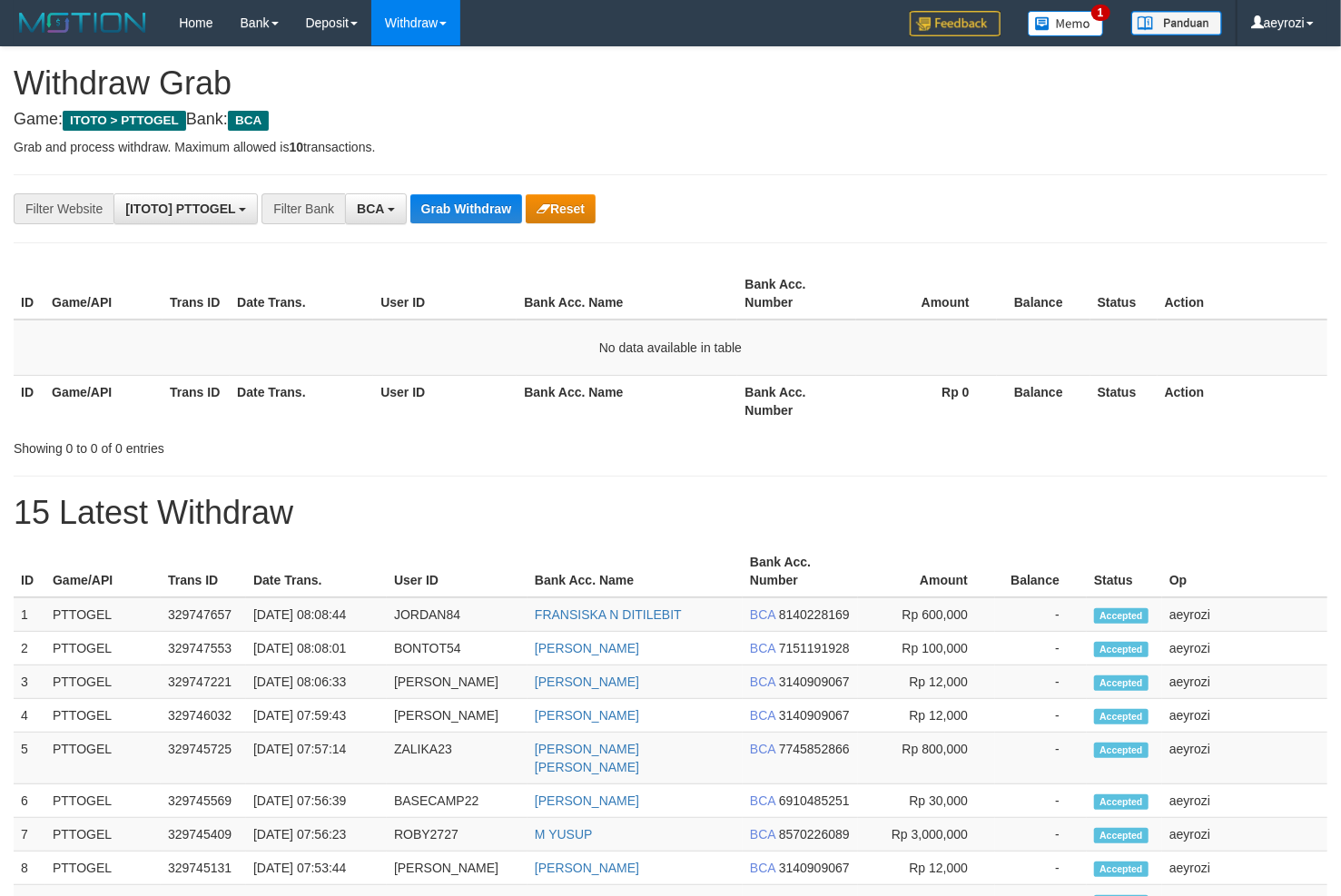
scroll to position [33, 0]
click at [458, 213] on button "Grab Withdraw" at bounding box center [465, 208] width 112 height 29
click at [477, 209] on button "Grab Withdraw" at bounding box center [465, 208] width 112 height 29
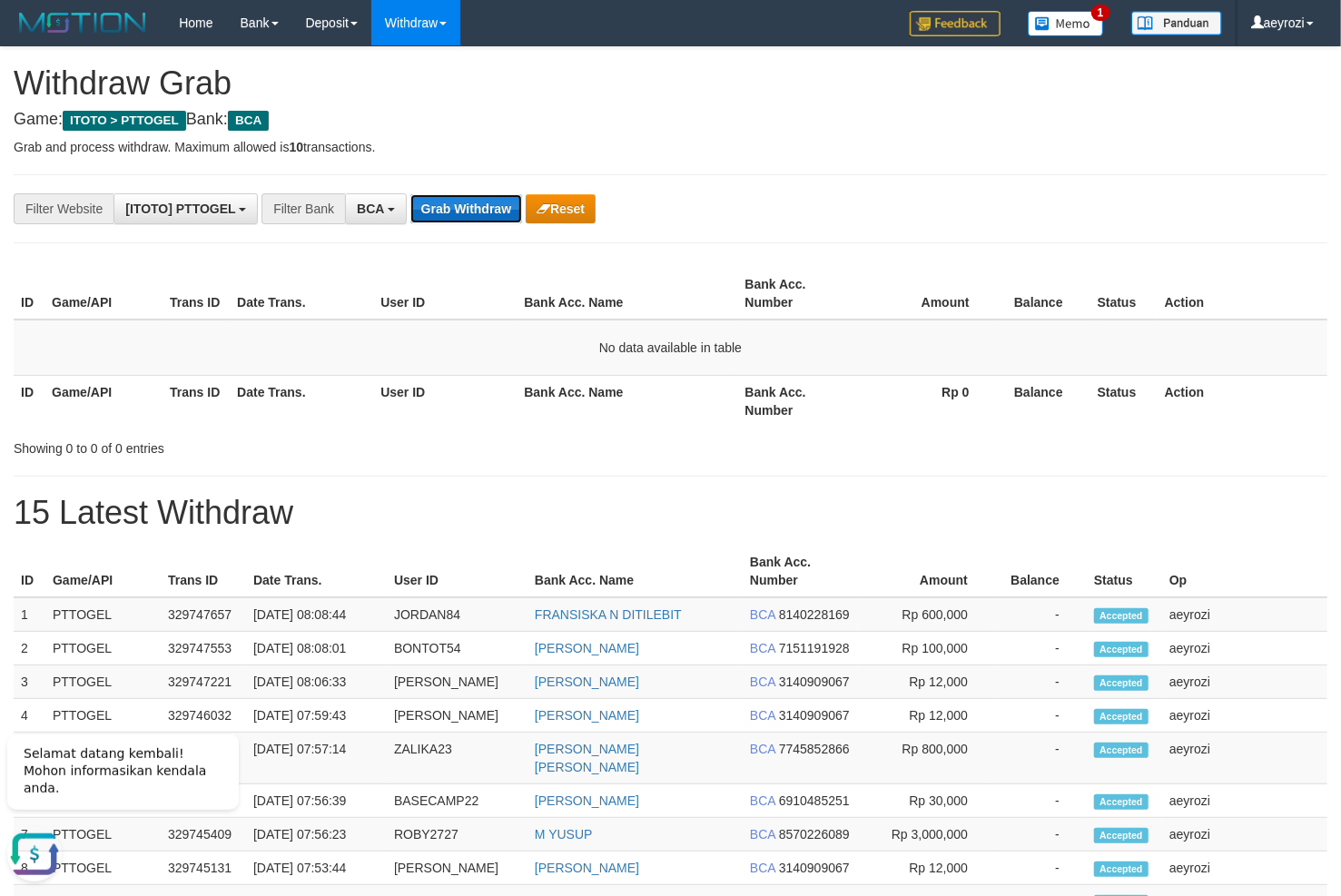
click at [453, 210] on button "Grab Withdraw" at bounding box center [465, 208] width 112 height 29
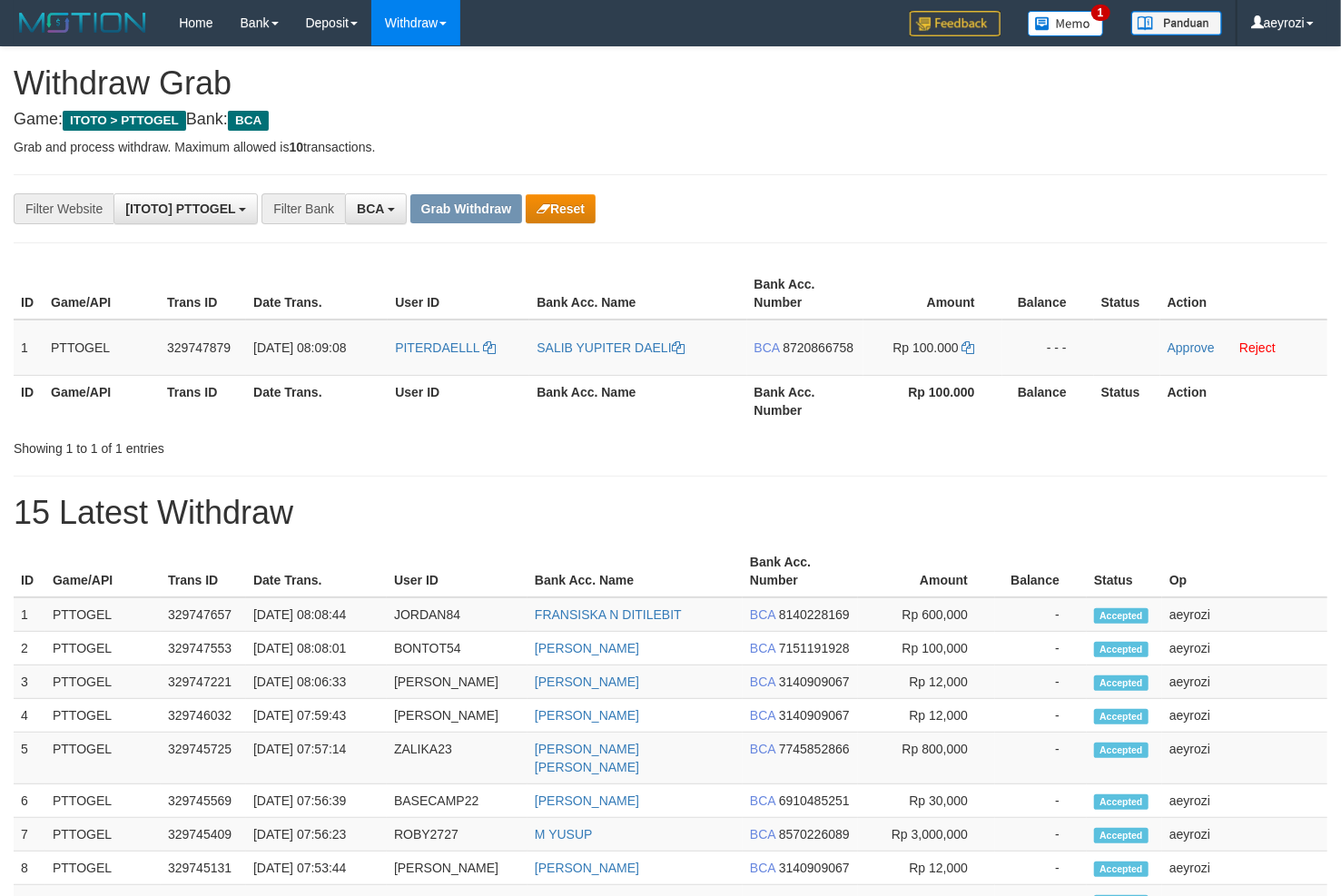
scroll to position [33, 0]
drag, startPoint x: 499, startPoint y: 336, endPoint x: 910, endPoint y: 373, distance: 412.7
click at [910, 373] on tr "1 PTTOGEL 329747879 31/08/2025 08:09:08 PITERDAELLL SALIB YUPITER DAELI BCA 872…" at bounding box center [670, 347] width 1313 height 56
click at [815, 351] on span "8720866758" at bounding box center [817, 348] width 71 height 15
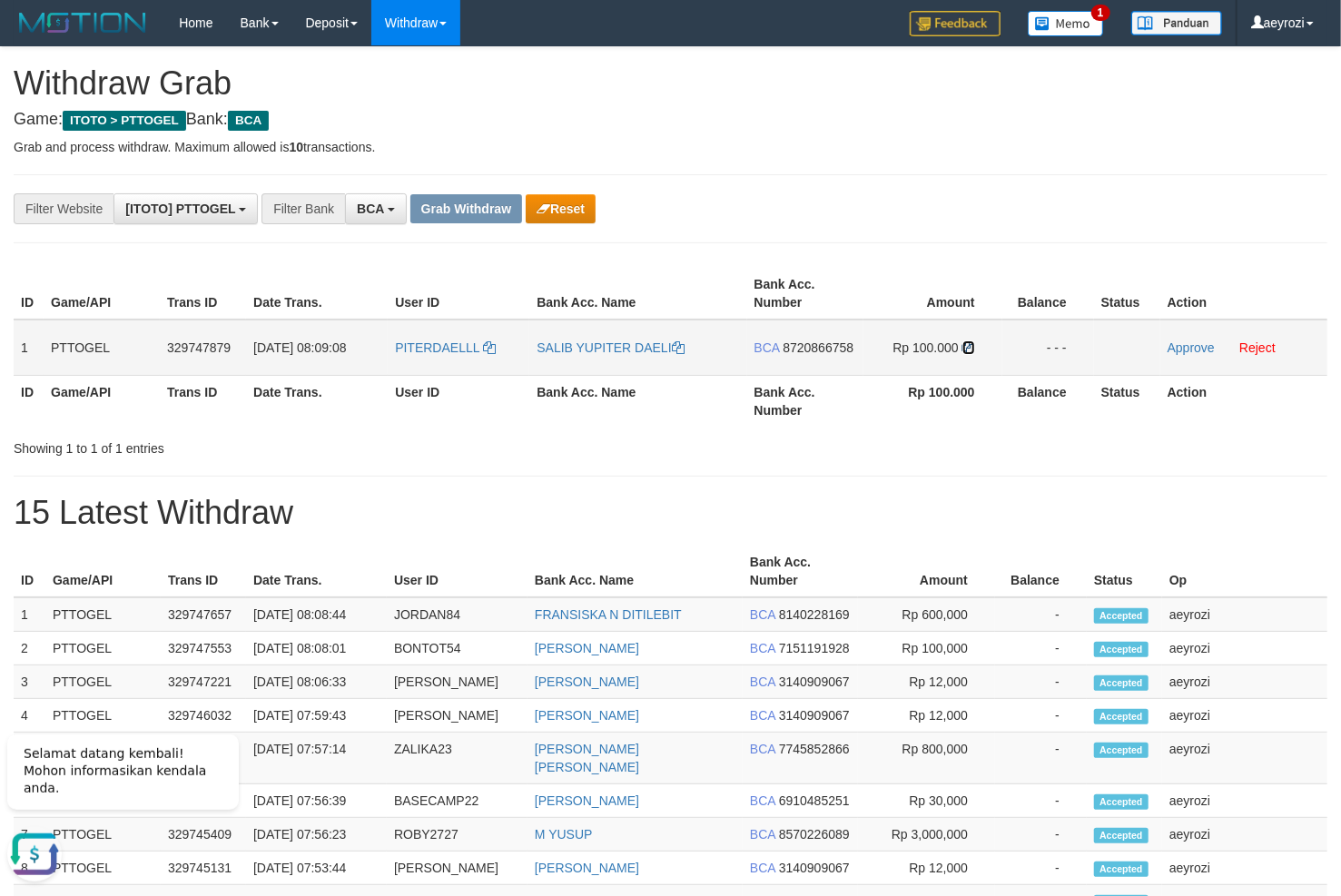
click at [970, 347] on icon at bounding box center [969, 348] width 13 height 13
click at [1192, 345] on link "Approve" at bounding box center [1190, 348] width 47 height 15
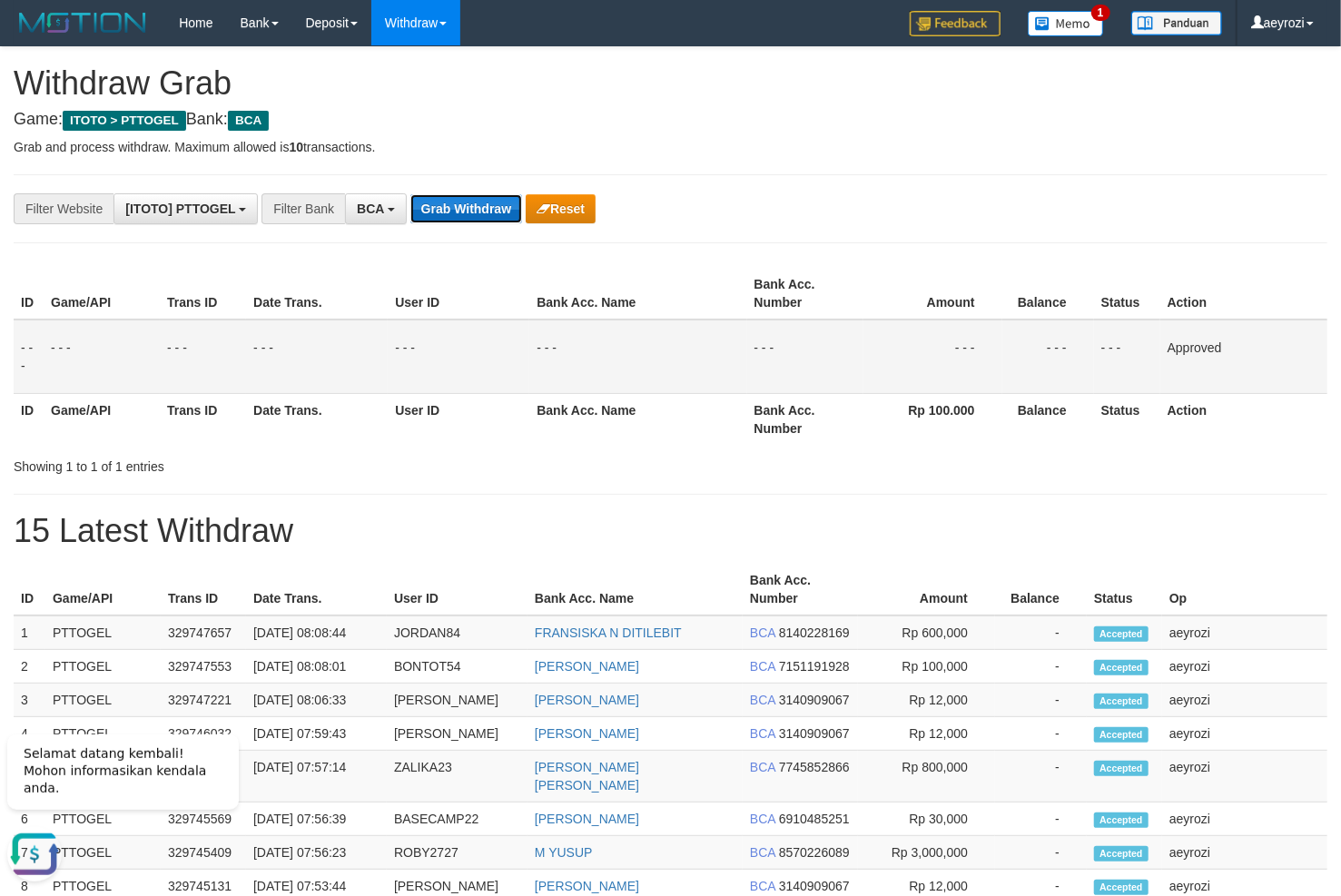
click at [480, 201] on button "Grab Withdraw" at bounding box center [465, 208] width 112 height 29
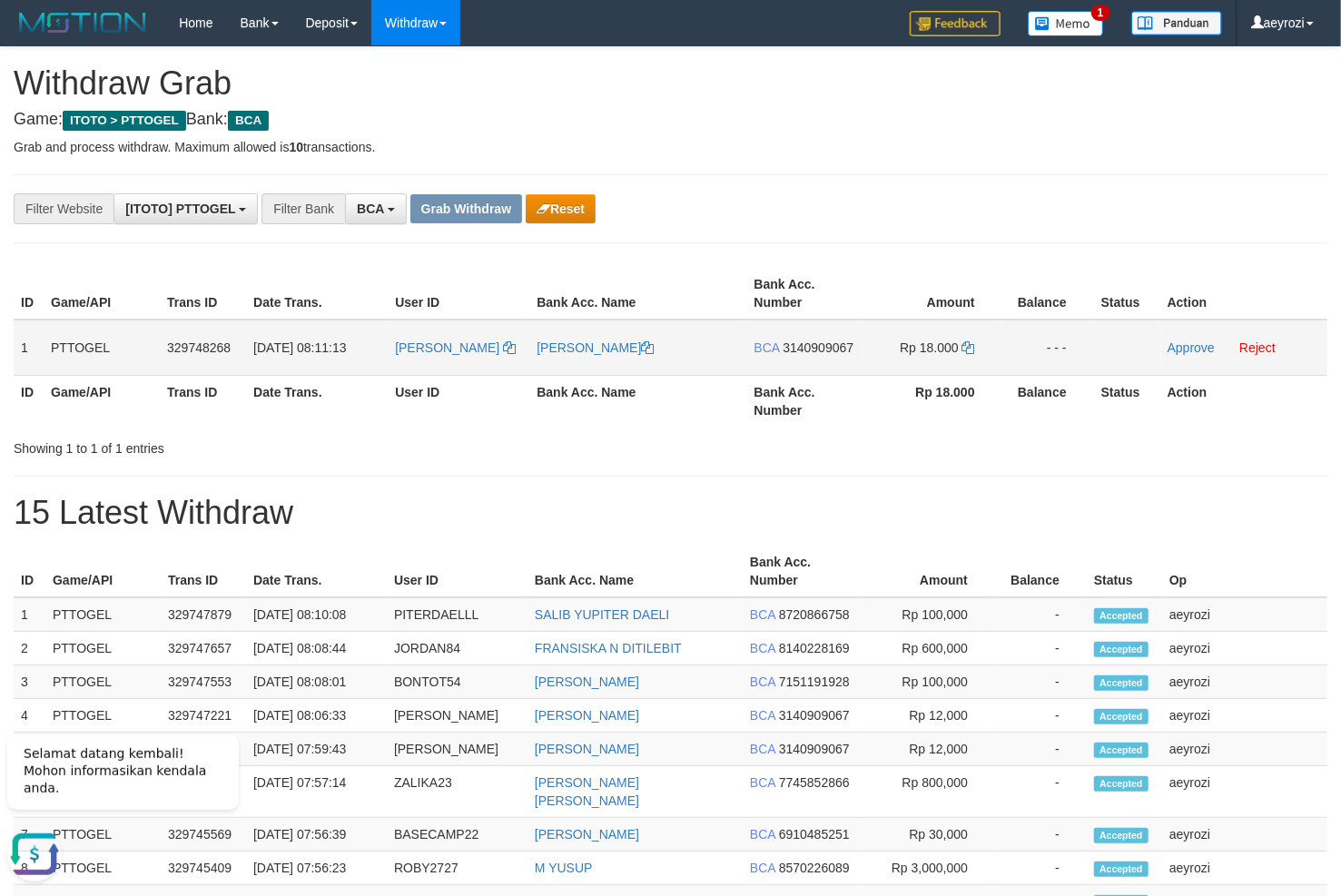
drag, startPoint x: 451, startPoint y: 366, endPoint x: 952, endPoint y: 356, distance: 501.1
click at [952, 356] on tr "1 PTTOGEL 329748268 31/08/2025 08:11:13 MARIA MARIA PHILIPIA KONIS BCA 31409090…" at bounding box center [670, 347] width 1313 height 56
click at [823, 345] on span "3140909067" at bounding box center [817, 348] width 71 height 15
click at [848, 348] on span "3140909067" at bounding box center [817, 348] width 71 height 15
click at [967, 347] on icon at bounding box center [969, 348] width 13 height 13
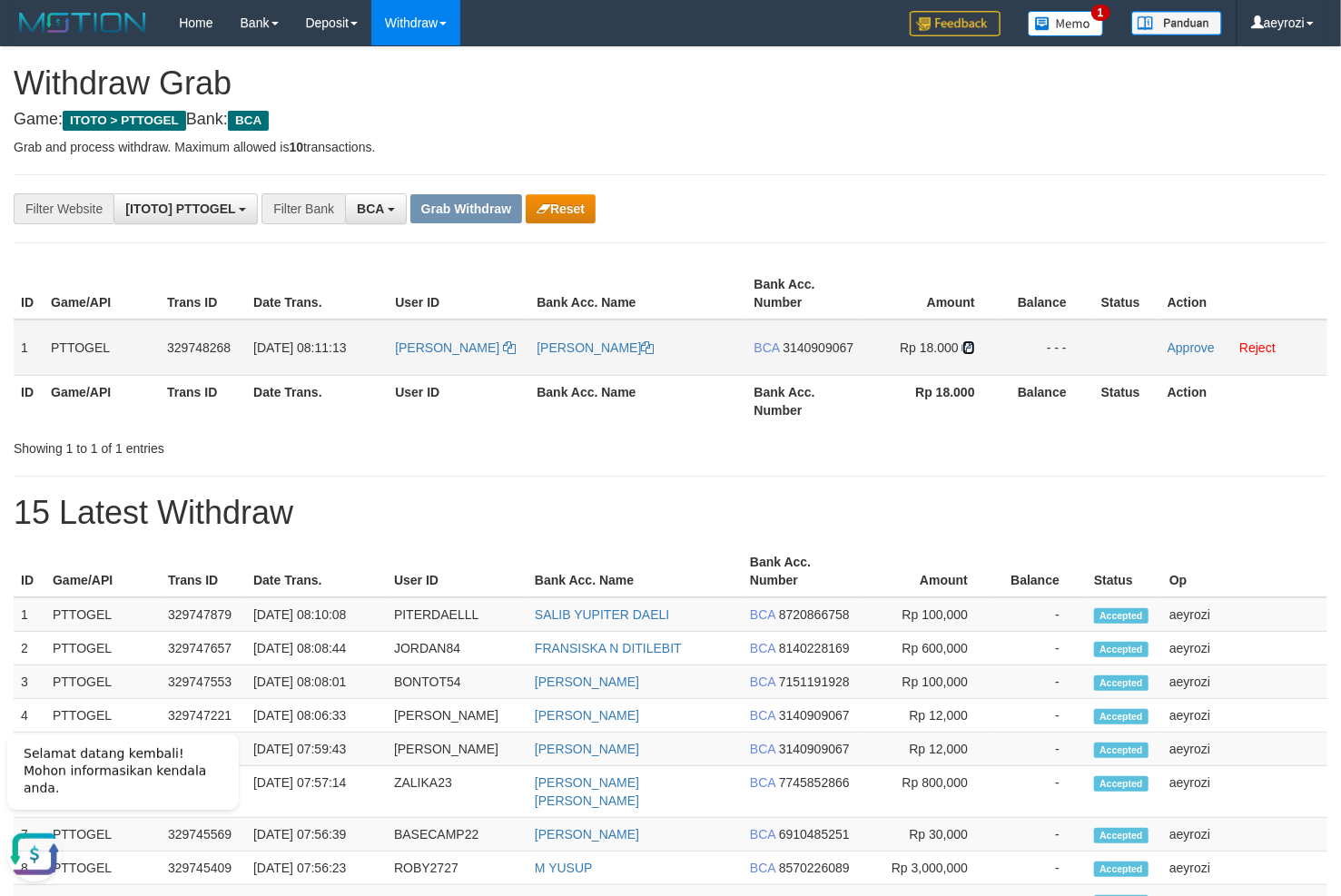
click at [967, 347] on icon at bounding box center [969, 348] width 13 height 13
click at [1190, 346] on link "Approve" at bounding box center [1190, 348] width 47 height 15
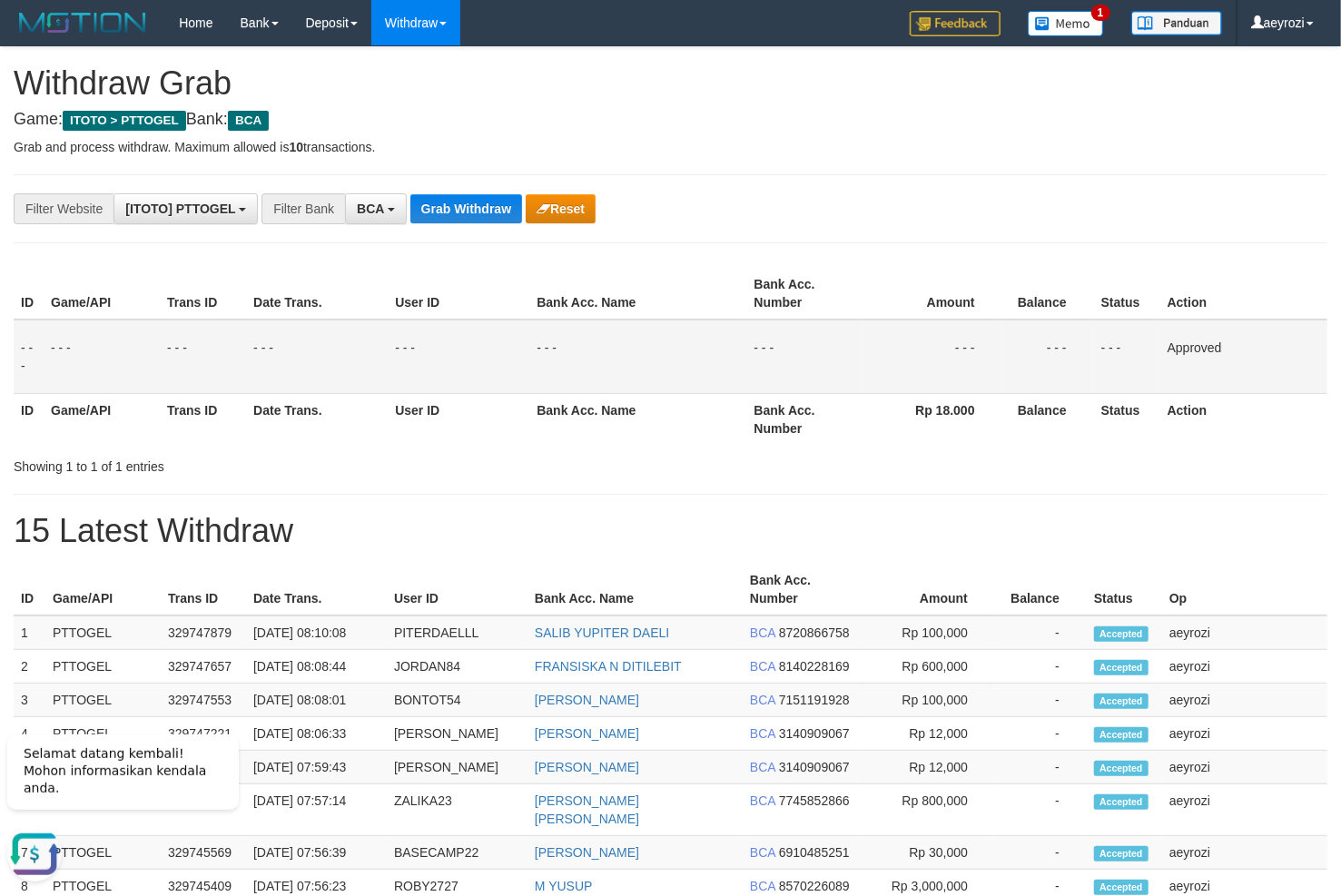
click at [473, 188] on div "**********" at bounding box center [670, 802] width 1341 height 1509
click at [478, 200] on button "Grab Withdraw" at bounding box center [465, 208] width 112 height 29
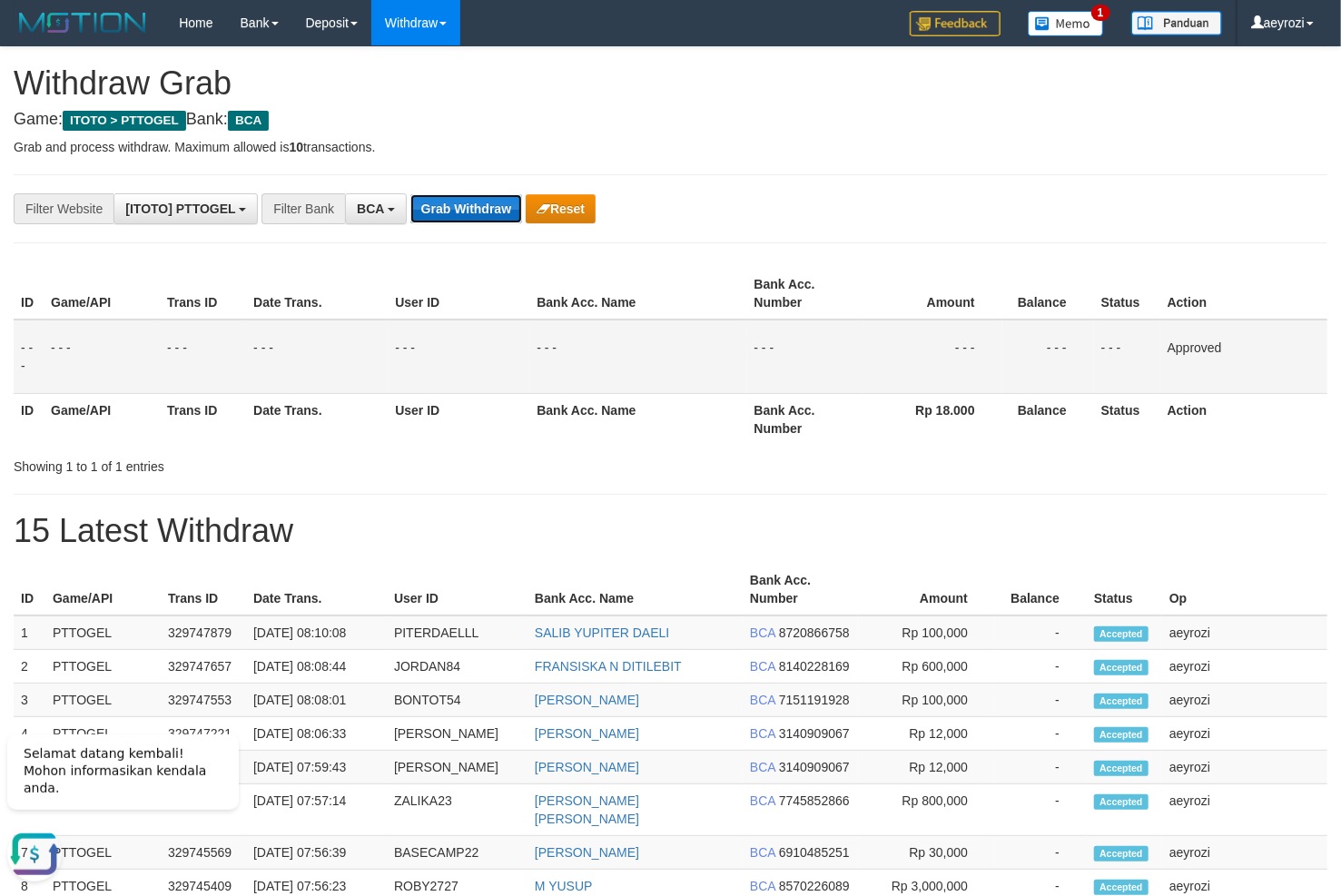
click at [478, 200] on button "Grab Withdraw" at bounding box center [465, 208] width 112 height 29
drag, startPoint x: 478, startPoint y: 200, endPoint x: 406, endPoint y: 264, distance: 96.3
click at [478, 202] on button "Grab Withdraw" at bounding box center [465, 208] width 112 height 29
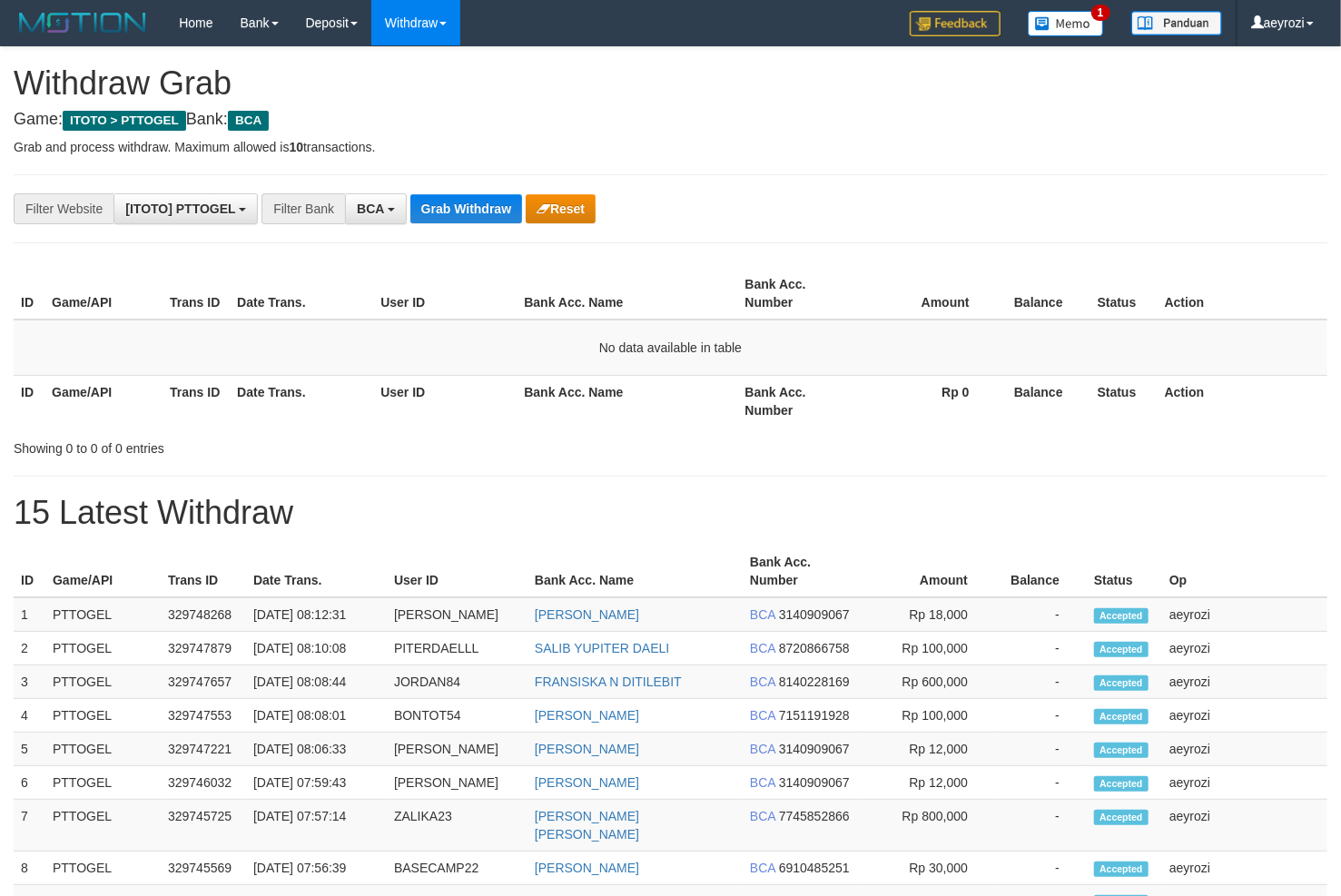
scroll to position [33, 0]
click at [479, 201] on button "Grab Withdraw" at bounding box center [465, 208] width 112 height 29
click at [454, 219] on button "Grab Withdraw" at bounding box center [465, 208] width 112 height 29
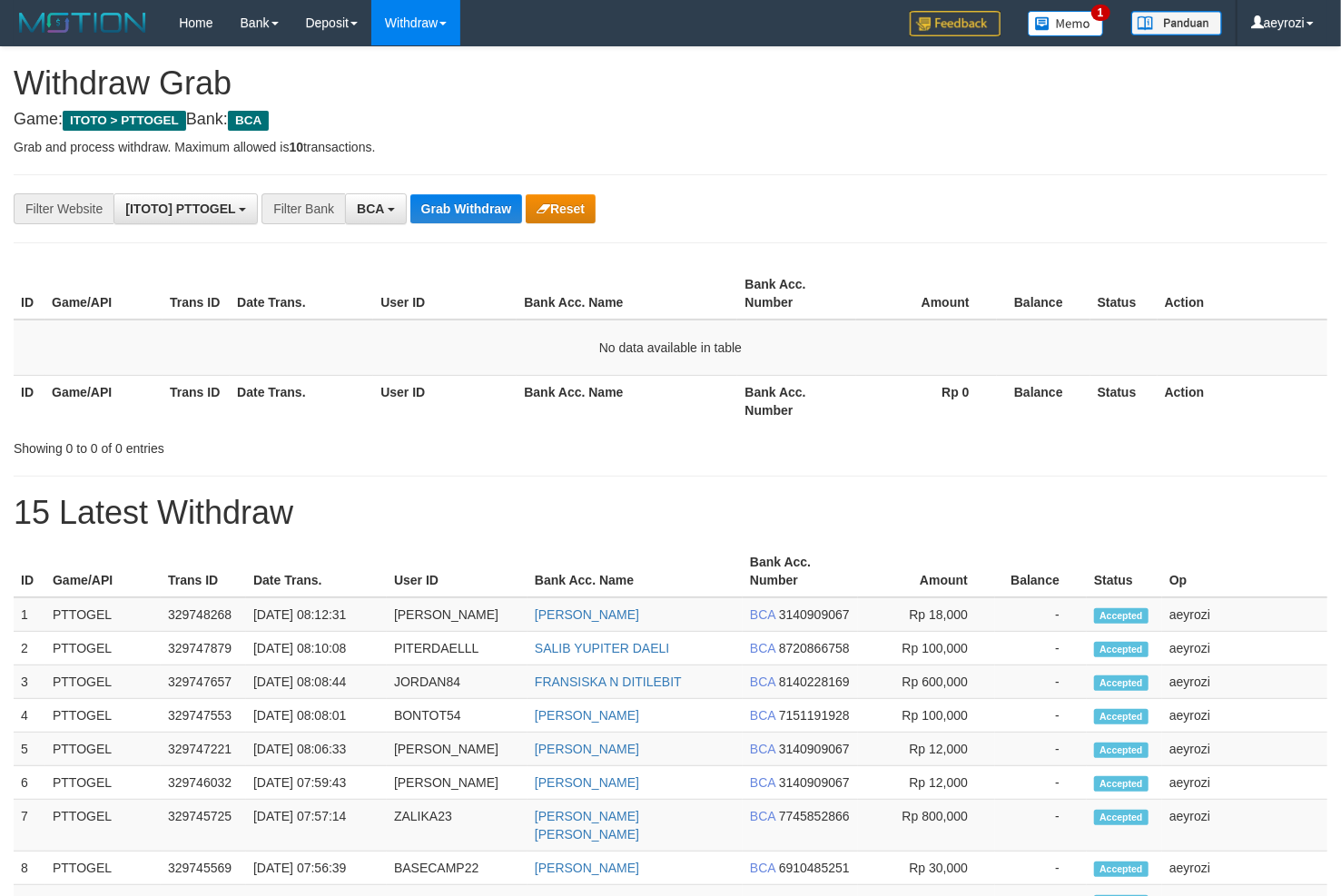
scroll to position [33, 0]
click at [454, 219] on button "Grab Withdraw" at bounding box center [465, 208] width 112 height 29
drag, startPoint x: 634, startPoint y: 140, endPoint x: 538, endPoint y: 185, distance: 106.0
click at [624, 141] on p "Grab and process withdraw. Maximum allowed is 10 transactions." at bounding box center [670, 147] width 1313 height 18
click at [464, 208] on button "Grab Withdraw" at bounding box center [465, 208] width 112 height 29
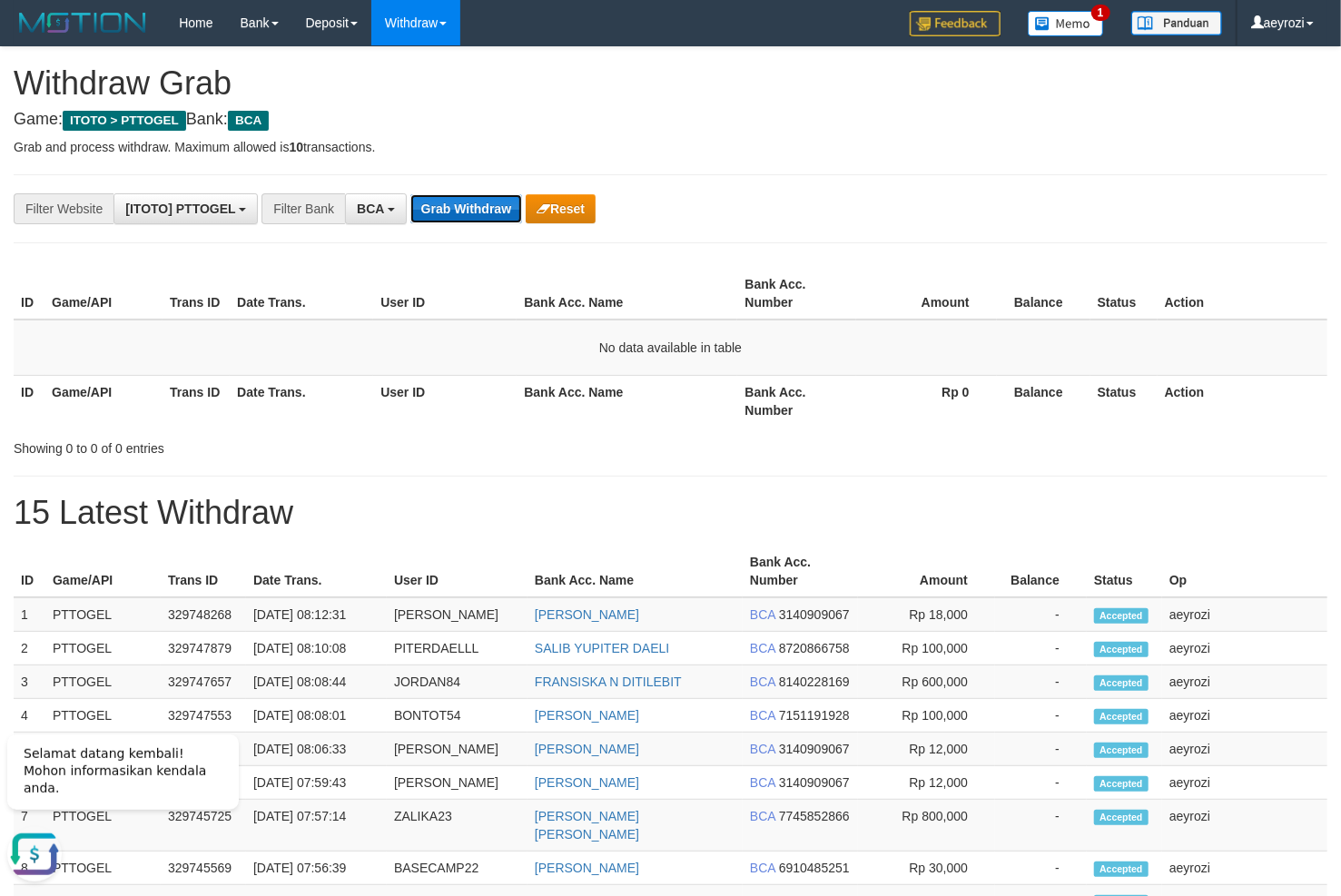
click at [464, 208] on button "Grab Withdraw" at bounding box center [465, 208] width 112 height 29
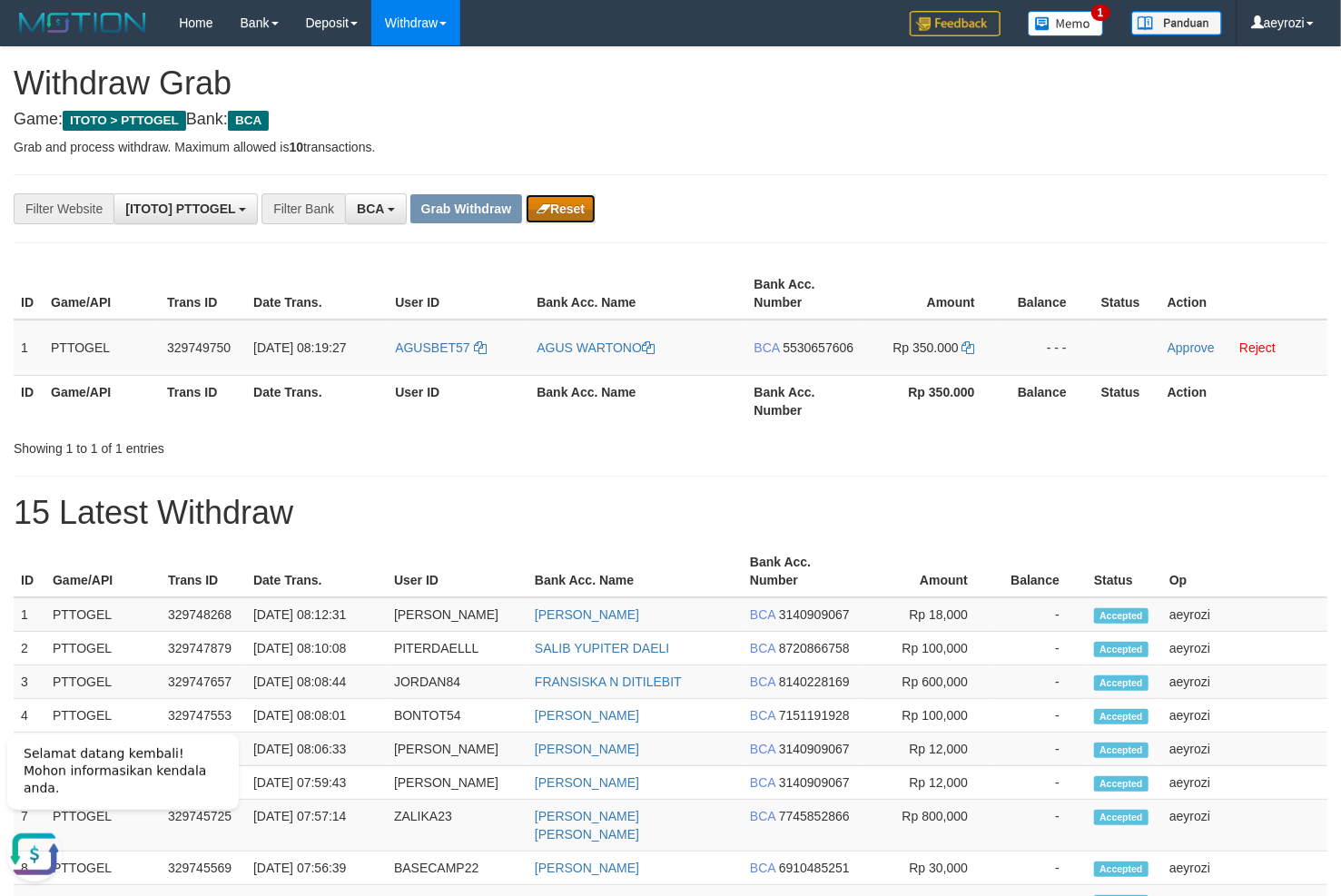
click at [537, 200] on button "Reset" at bounding box center [561, 208] width 70 height 29
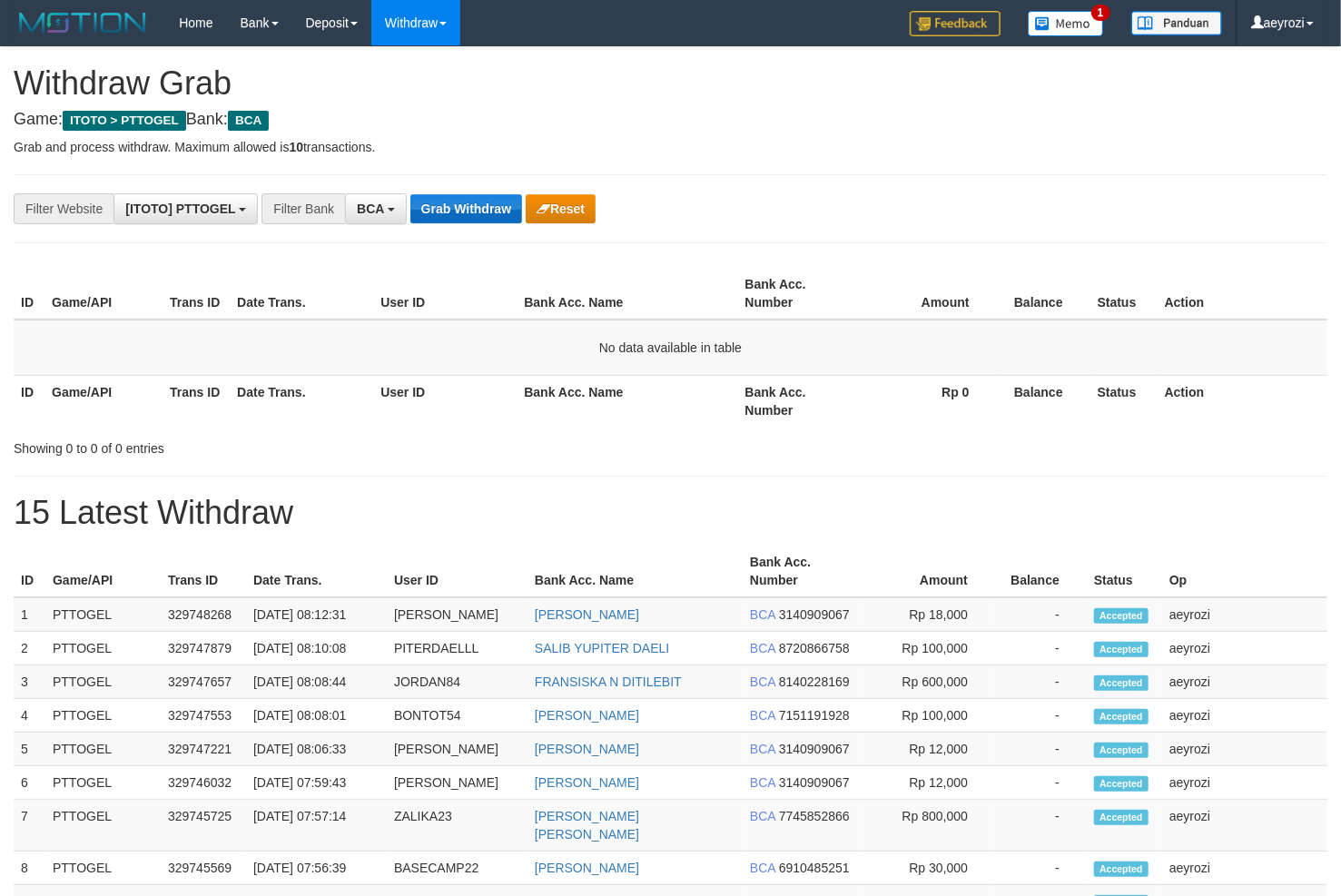
scroll to position [33, 0]
click at [496, 212] on button "Grab Withdraw" at bounding box center [465, 208] width 112 height 29
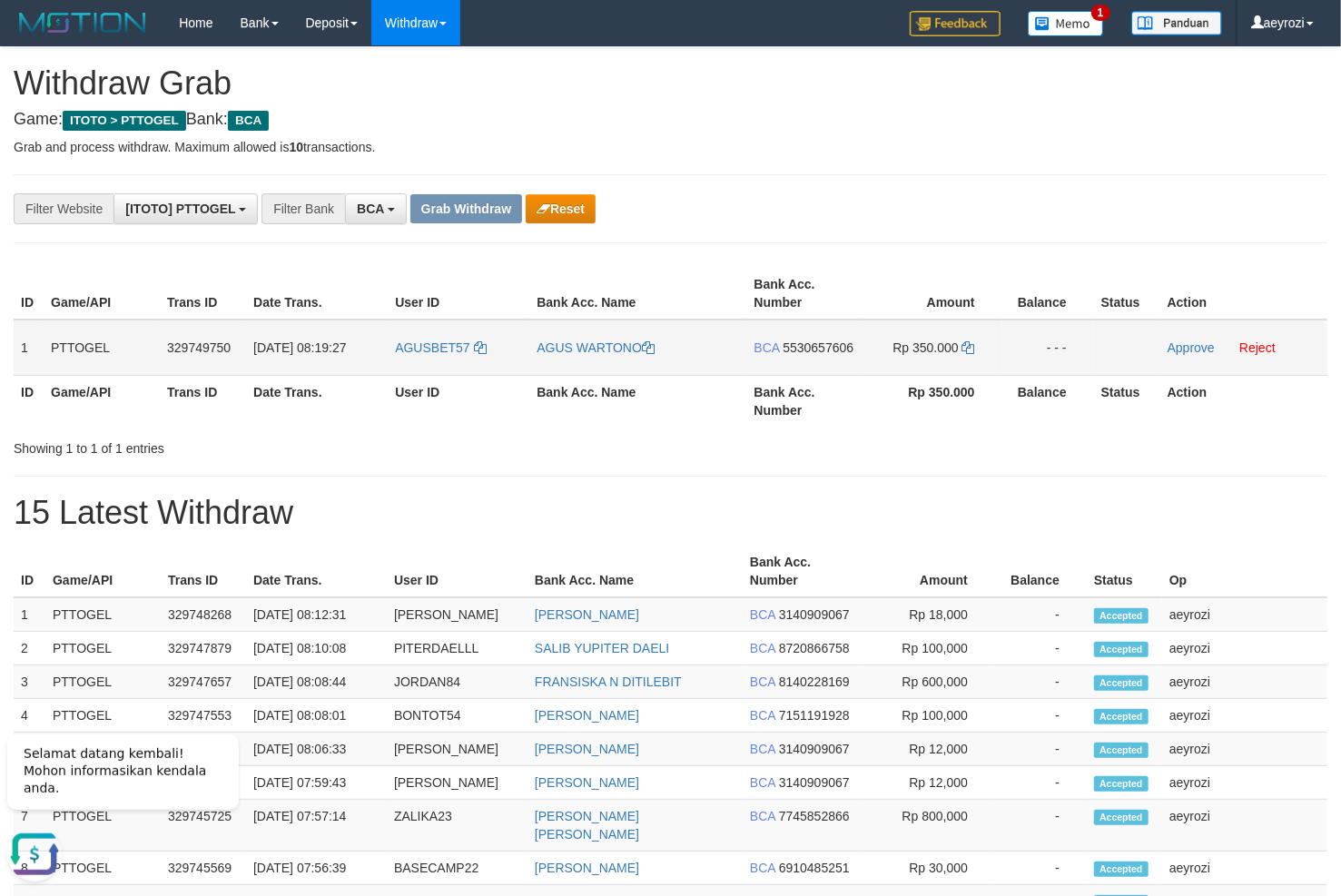
drag, startPoint x: 811, startPoint y: 347, endPoint x: 318, endPoint y: 358, distance: 493.1
click at [806, 343] on span "5530657606" at bounding box center [817, 348] width 71 height 15
click at [970, 347] on icon at bounding box center [969, 348] width 13 height 13
click at [1202, 341] on link "Approve" at bounding box center [1190, 348] width 47 height 15
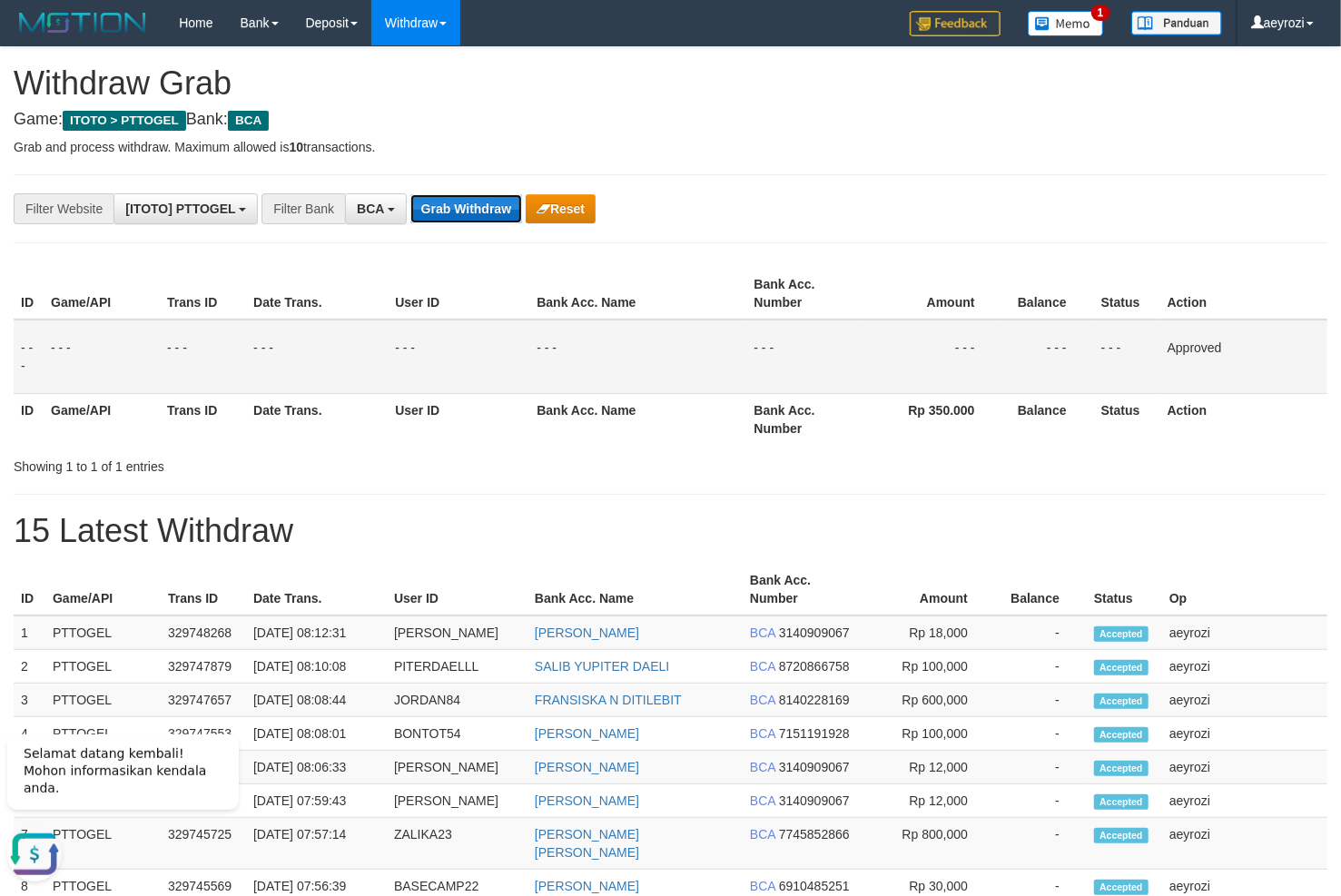
click at [434, 223] on button "Grab Withdraw" at bounding box center [465, 208] width 112 height 29
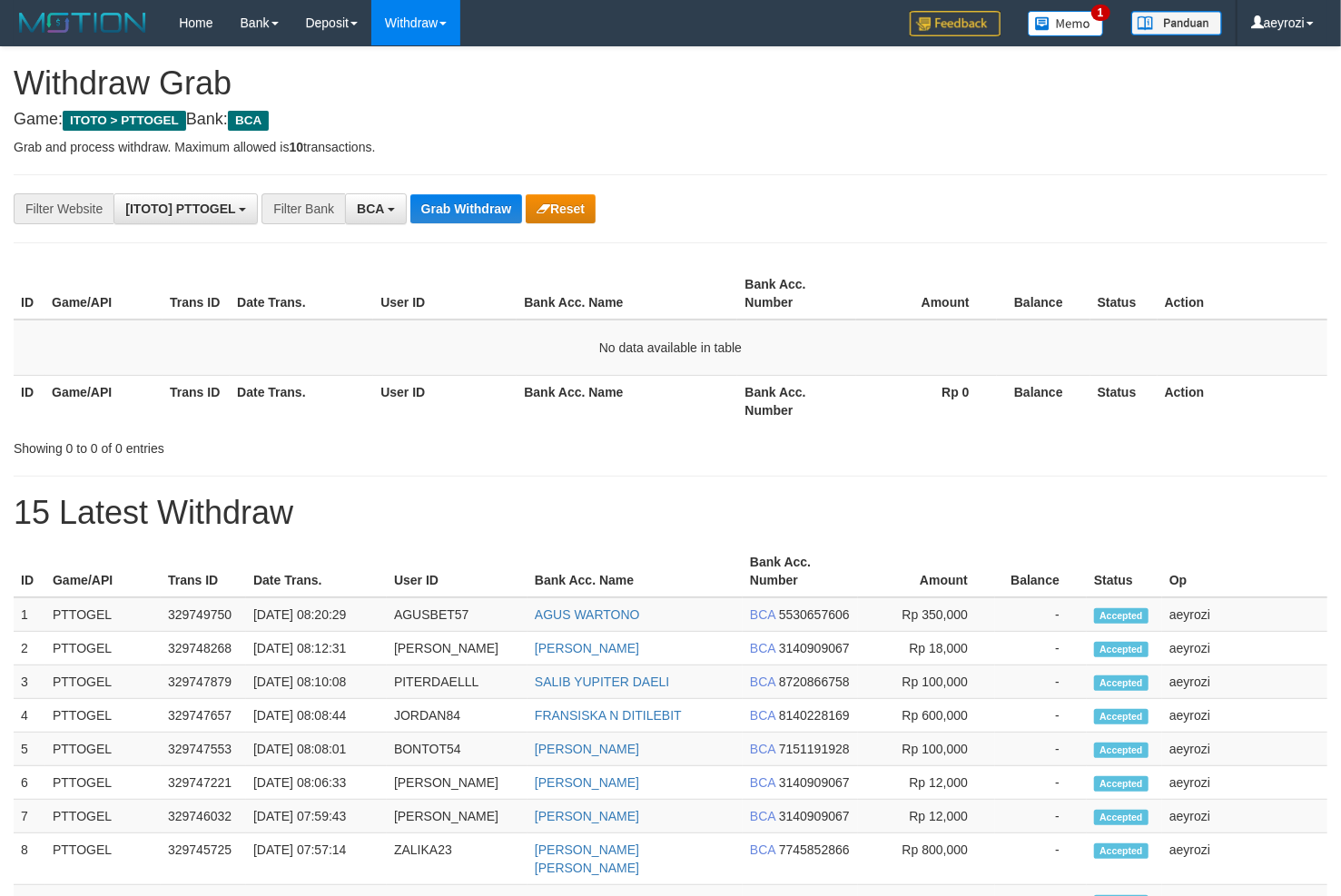
scroll to position [33, 0]
click at [433, 200] on button "Grab Withdraw" at bounding box center [465, 208] width 112 height 29
click at [454, 212] on button "Grab Withdraw" at bounding box center [465, 208] width 112 height 29
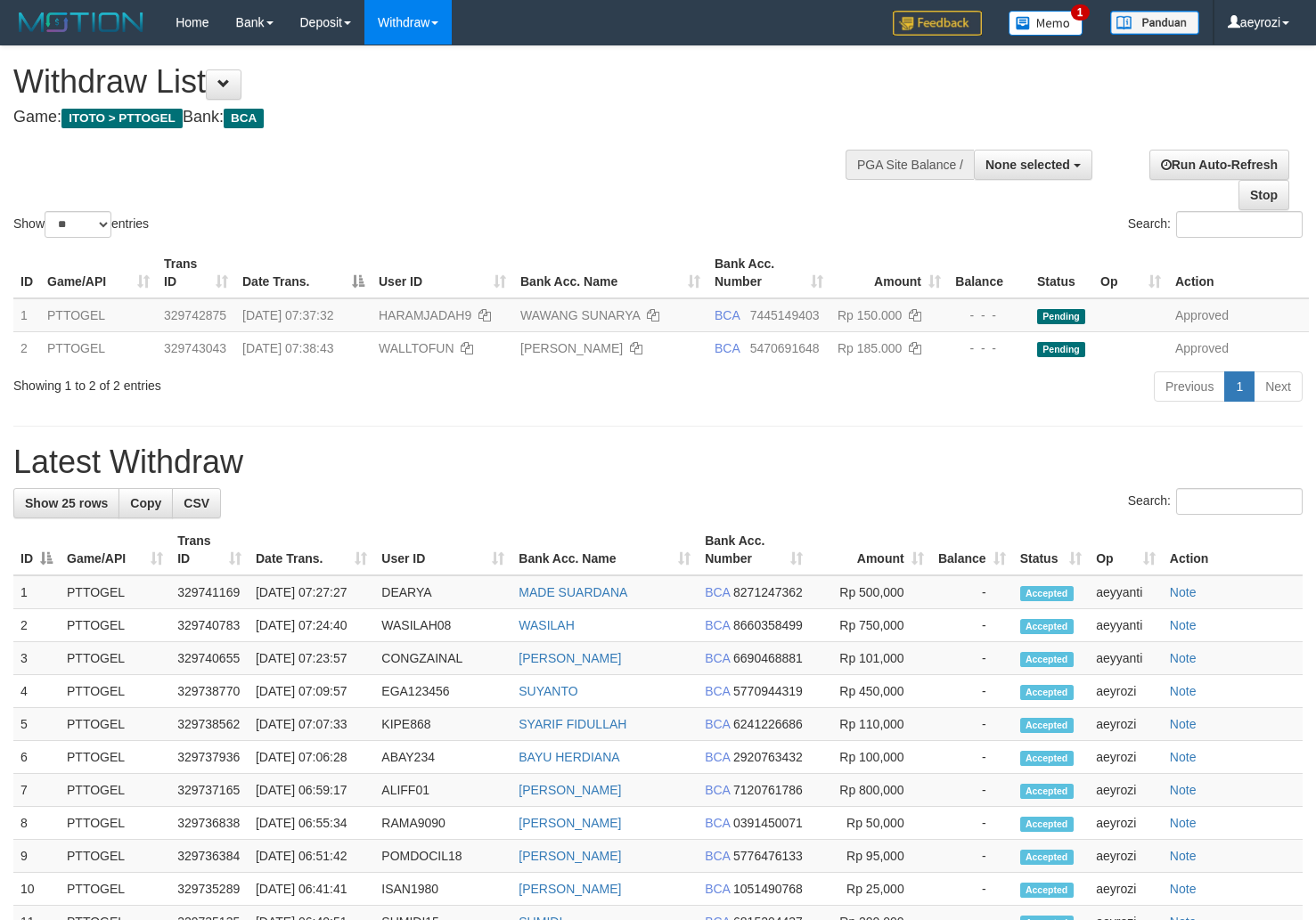
select select
select select "**"
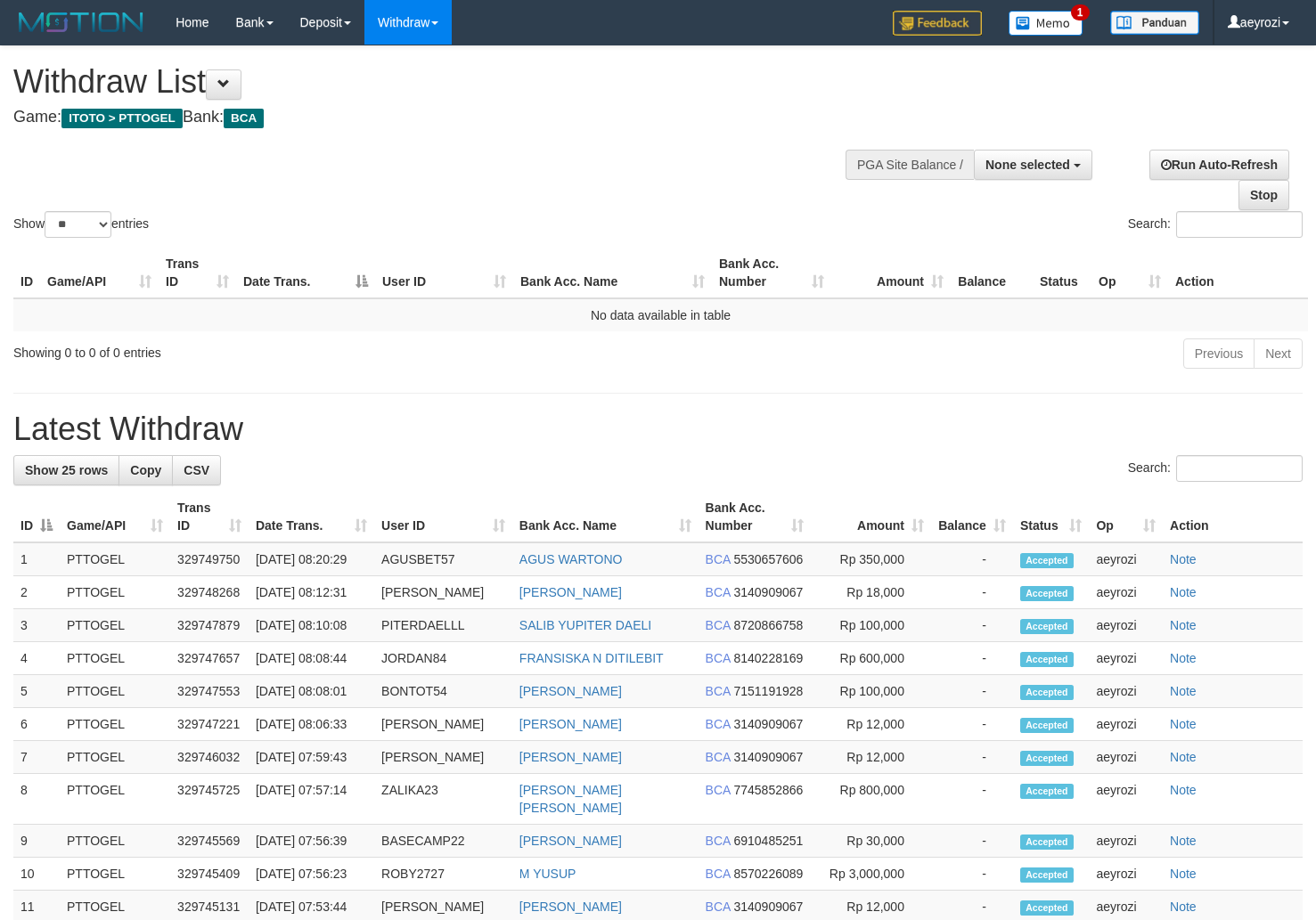
select select
select select "**"
click at [208, 342] on div "Showing 0 to 0 of 0 entries" at bounding box center [274, 350] width 521 height 25
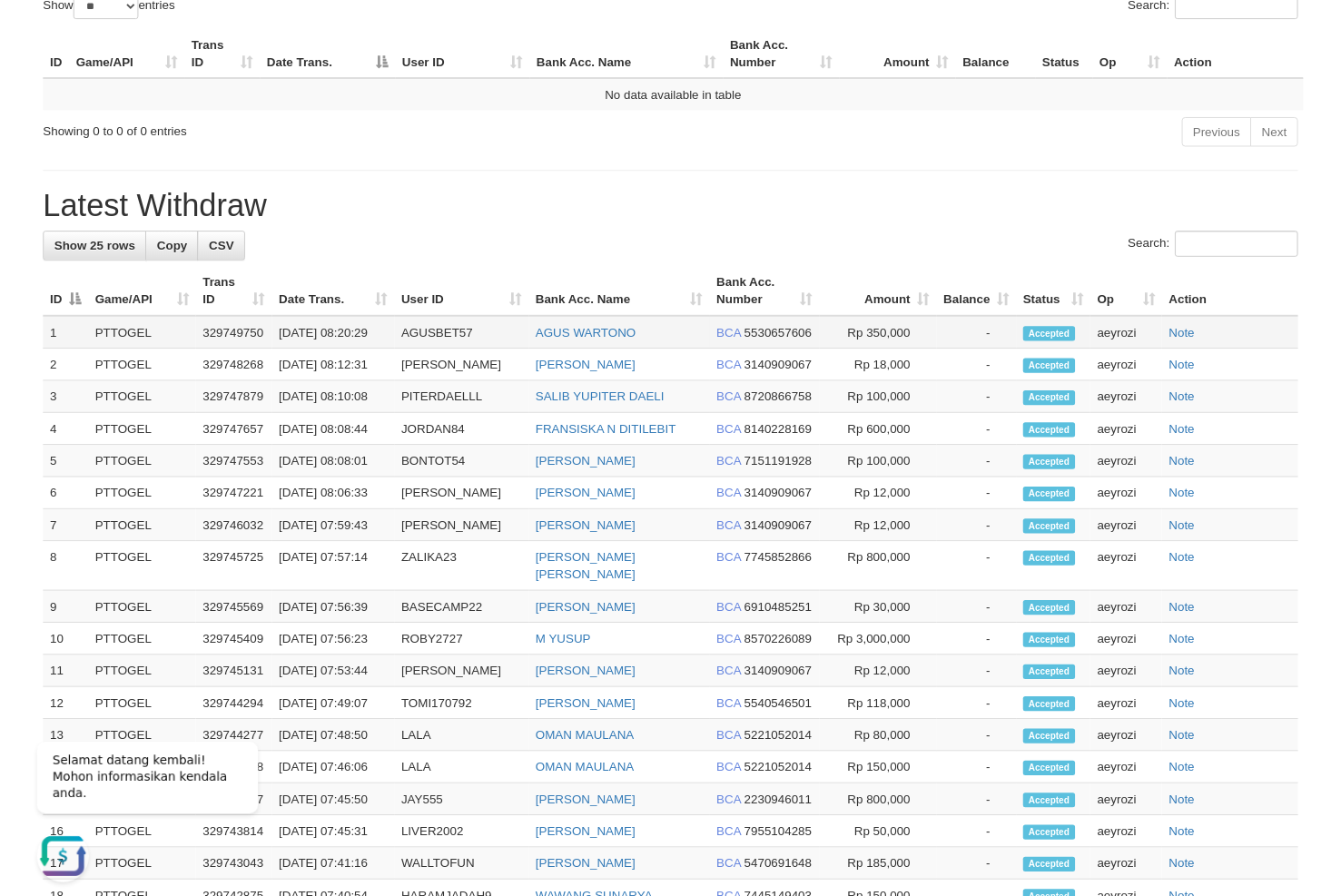
scroll to position [194, 0]
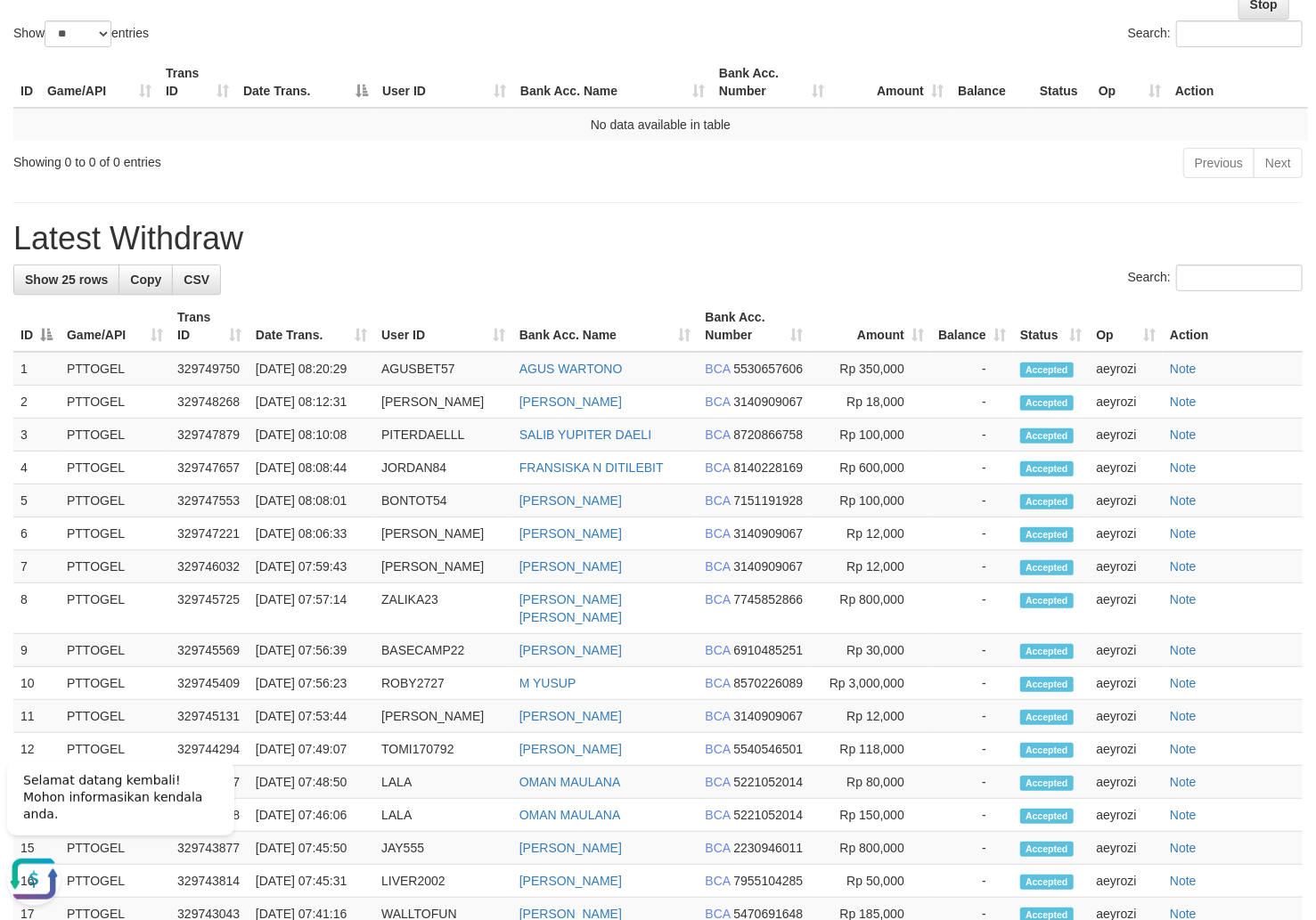
click at [861, 318] on th "Amount" at bounding box center [871, 326] width 121 height 51
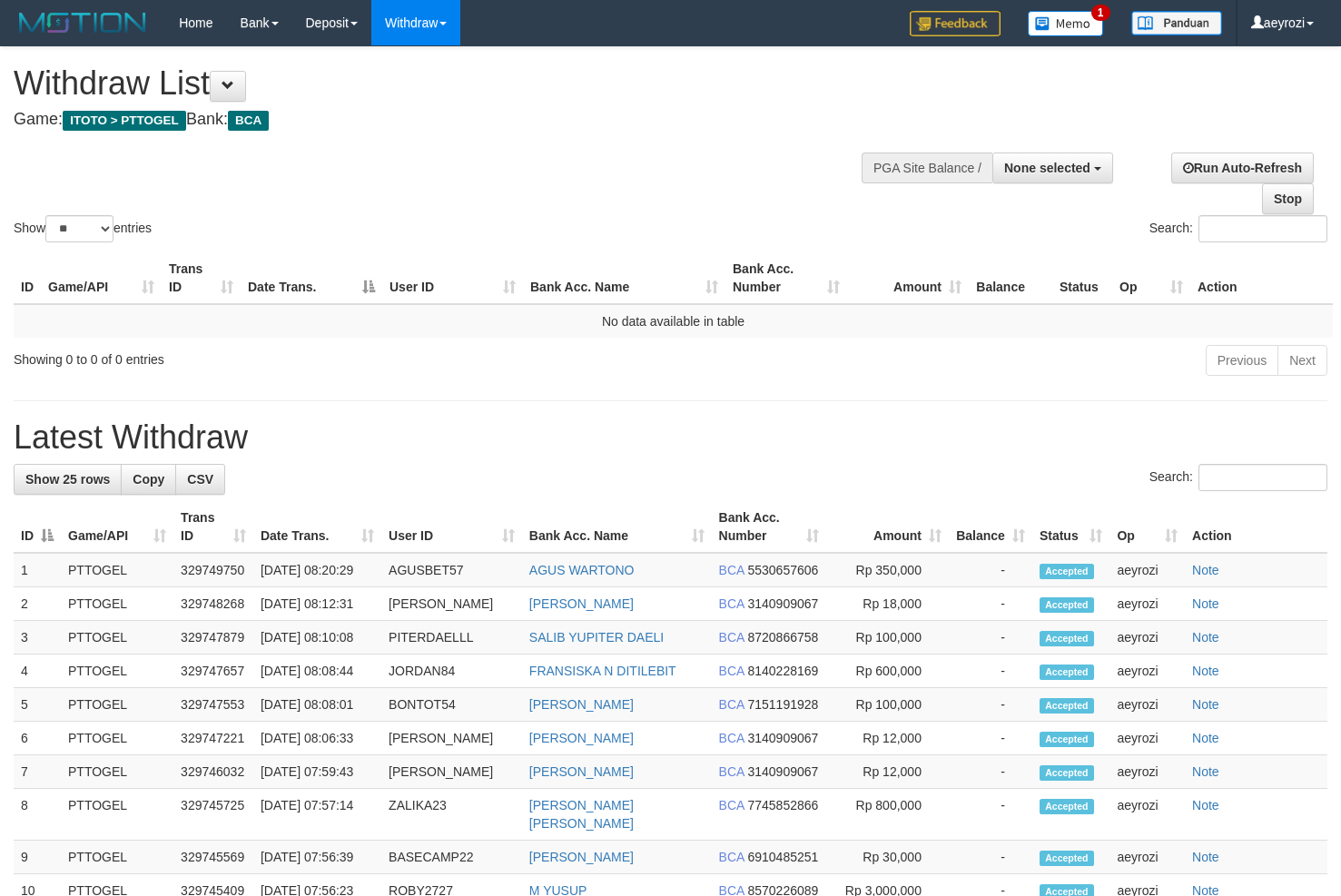
select select
select select "**"
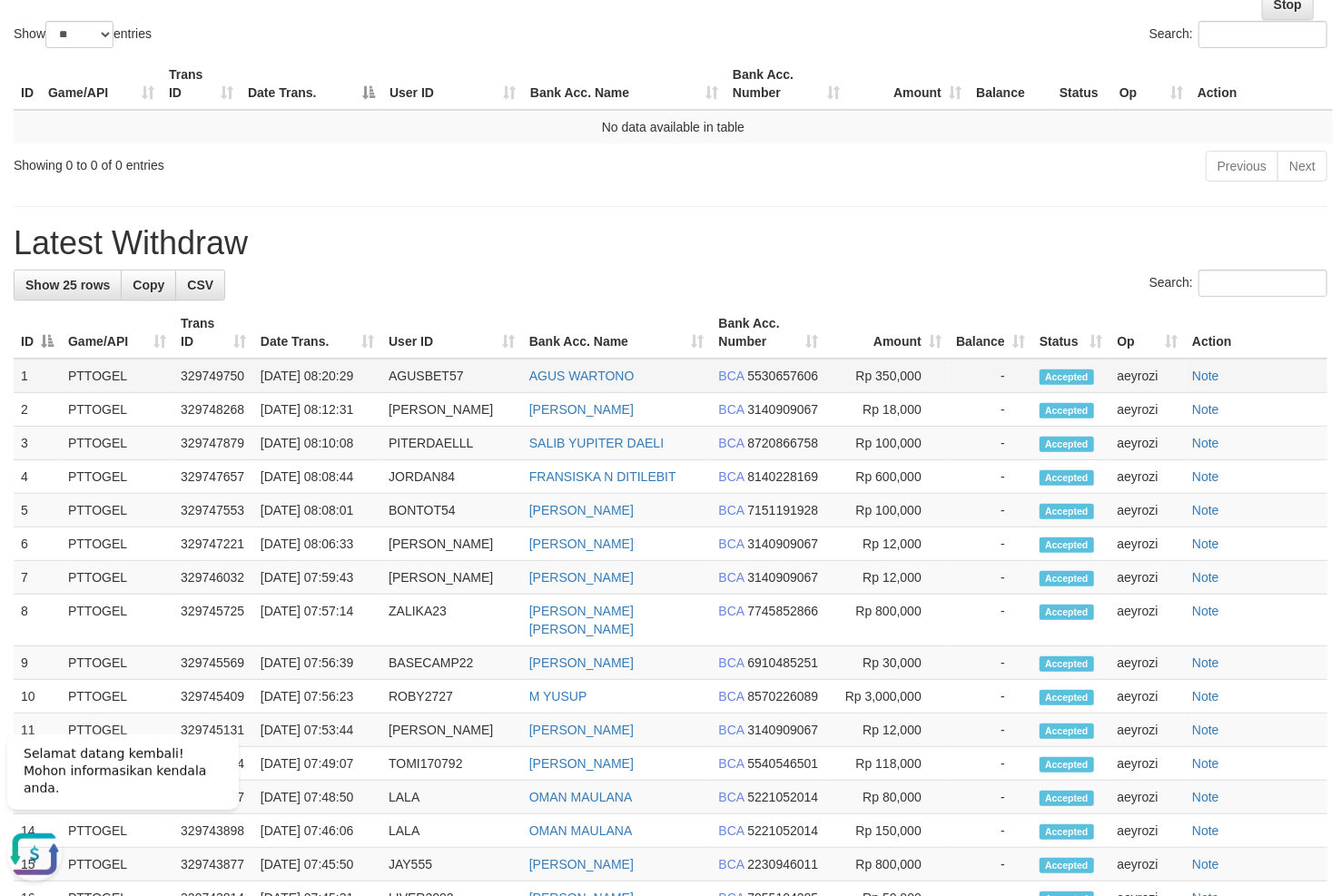
click at [418, 393] on td "AGUSBET57" at bounding box center [452, 375] width 140 height 34
copy td "AGUSBET57"
click at [538, 372] on link "AGUS WARTONO" at bounding box center [582, 376] width 105 height 15
click at [534, 394] on td "AGUS WARTONO" at bounding box center [616, 375] width 189 height 34
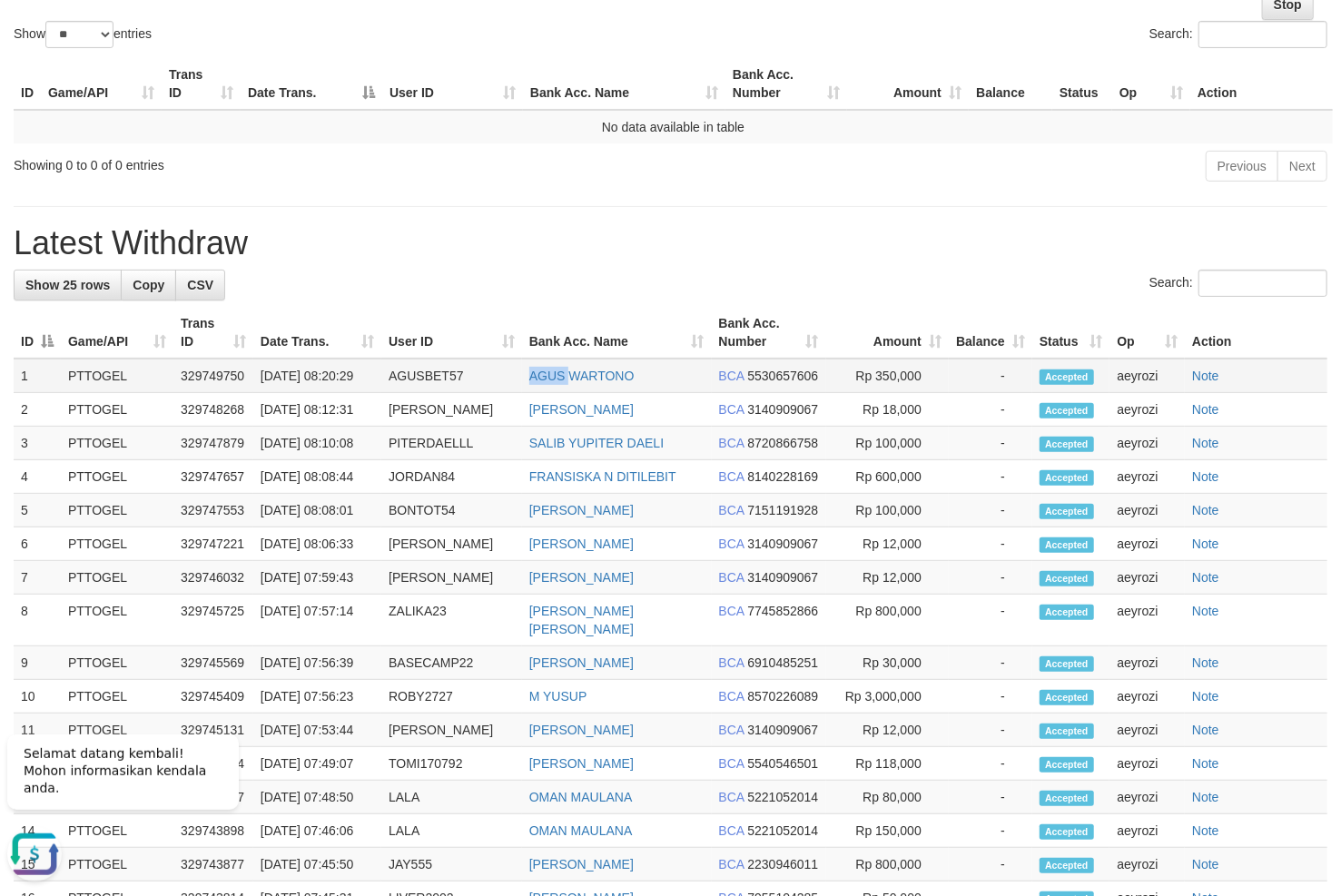
click at [534, 394] on td "AGUS WARTONO" at bounding box center [616, 375] width 189 height 34
copy link "AGUS"
click at [791, 274] on div "Search:" at bounding box center [670, 285] width 1313 height 31
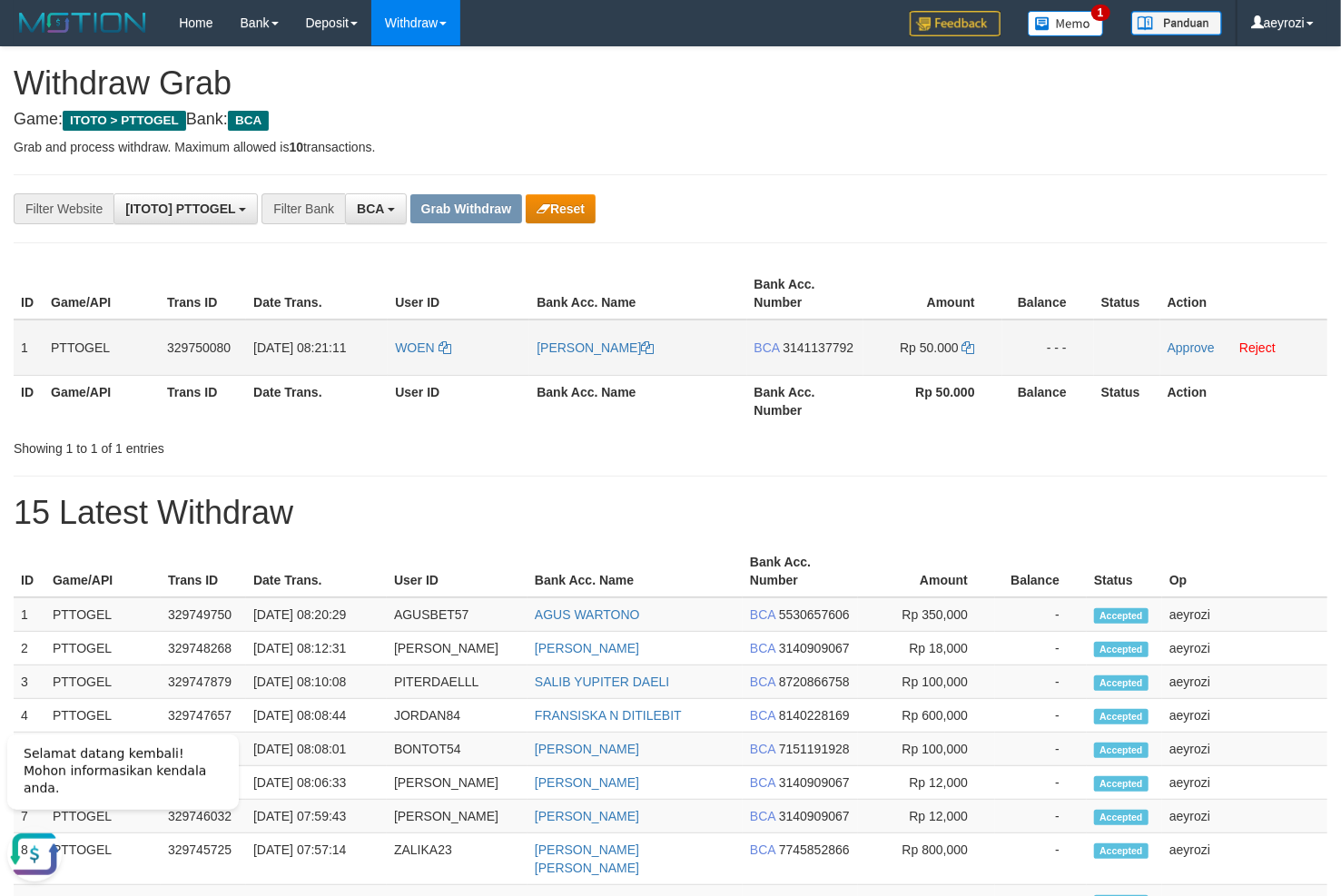
click at [40, 359] on td "1" at bounding box center [29, 347] width 30 height 56
drag, startPoint x: 587, startPoint y: 357, endPoint x: 973, endPoint y: 357, distance: 386.0
click at [973, 357] on tr "1 PTTOGEL 329750080 [DATE] 08:21:11 WOEN [PERSON_NAME] BCA 3141137792 Rp 50.000…" at bounding box center [670, 347] width 1313 height 56
copy tr
click at [822, 346] on span "3141137792" at bounding box center [817, 348] width 71 height 15
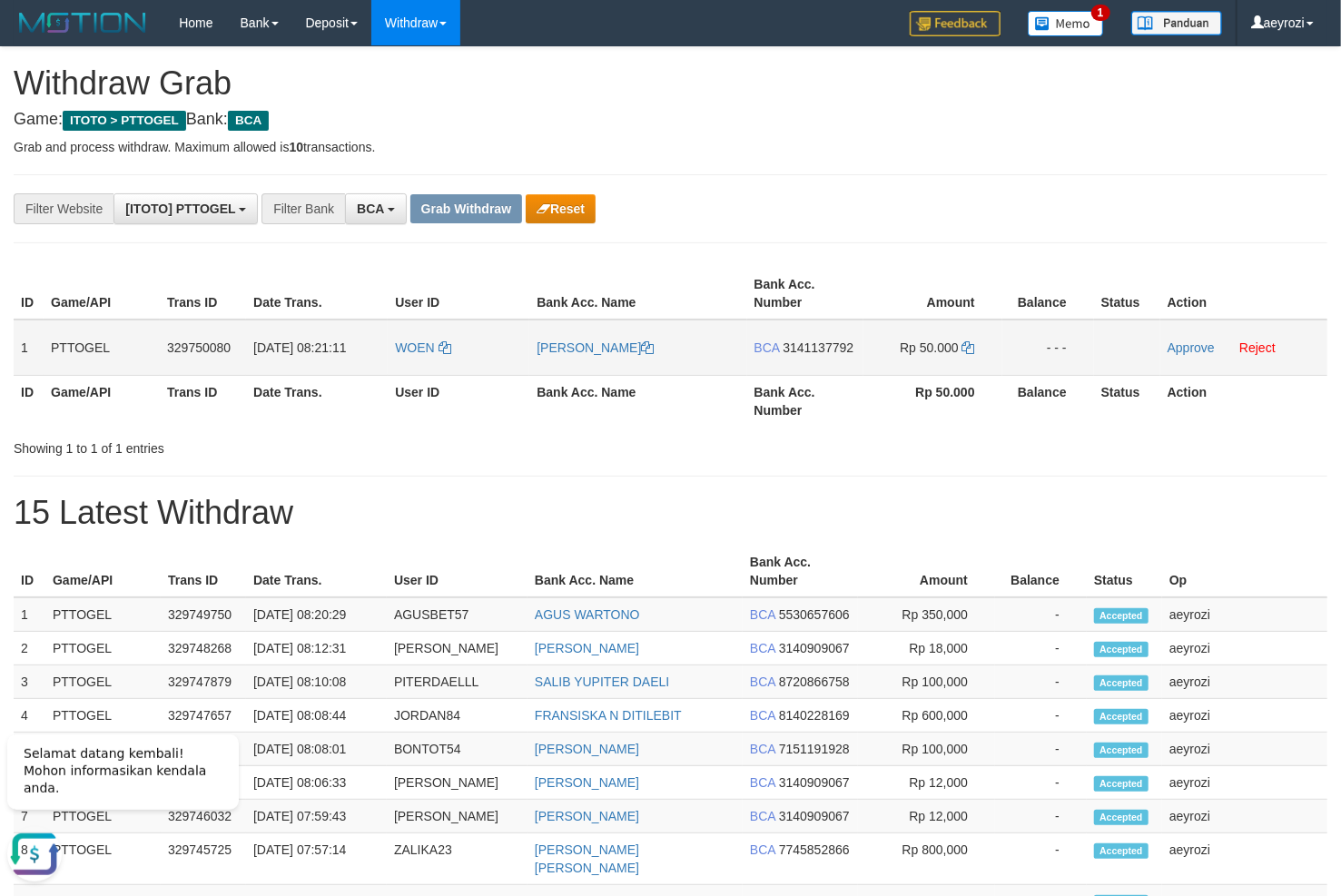
copy tr
drag, startPoint x: 526, startPoint y: 367, endPoint x: 767, endPoint y: 406, distance: 244.1
click at [802, 399] on table "ID Game/API Trans ID Date Trans. User ID Bank Acc. Name Bank Acc. Number Amount…" at bounding box center [670, 347] width 1313 height 159
copy th "Bank Acc. Name"
drag, startPoint x: 511, startPoint y: 347, endPoint x: 960, endPoint y: 364, distance: 449.3
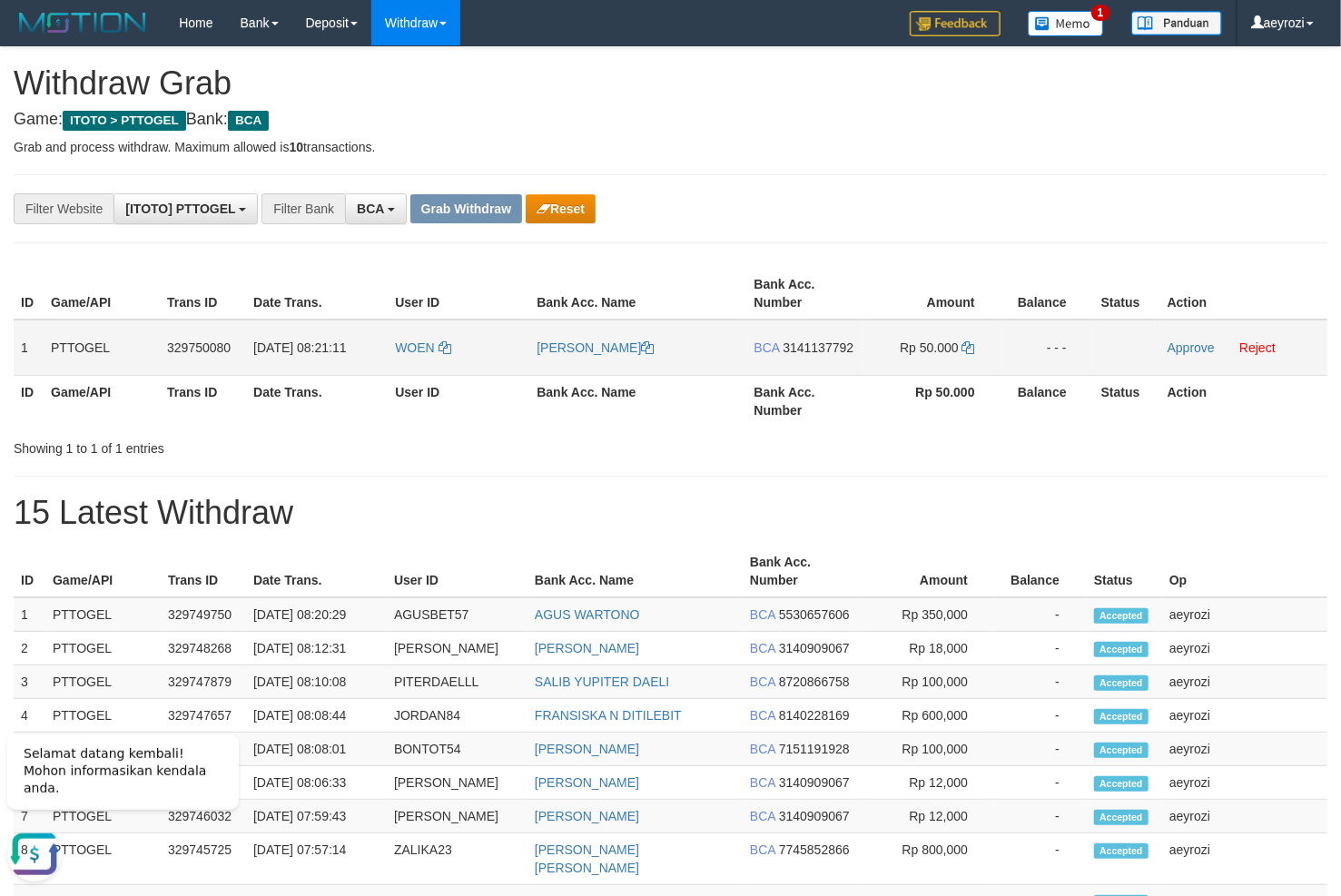
click at [960, 364] on tr "1 PTTOGEL 329750080 31/08/2025 08:21:11 WOEN ARIFIN HARILAY BCA 3141137792 Rp 5…" at bounding box center [670, 347] width 1313 height 56
copy tr
click at [808, 350] on span "3141137792" at bounding box center [817, 348] width 71 height 15
copy tr
click at [966, 348] on icon at bounding box center [969, 348] width 13 height 13
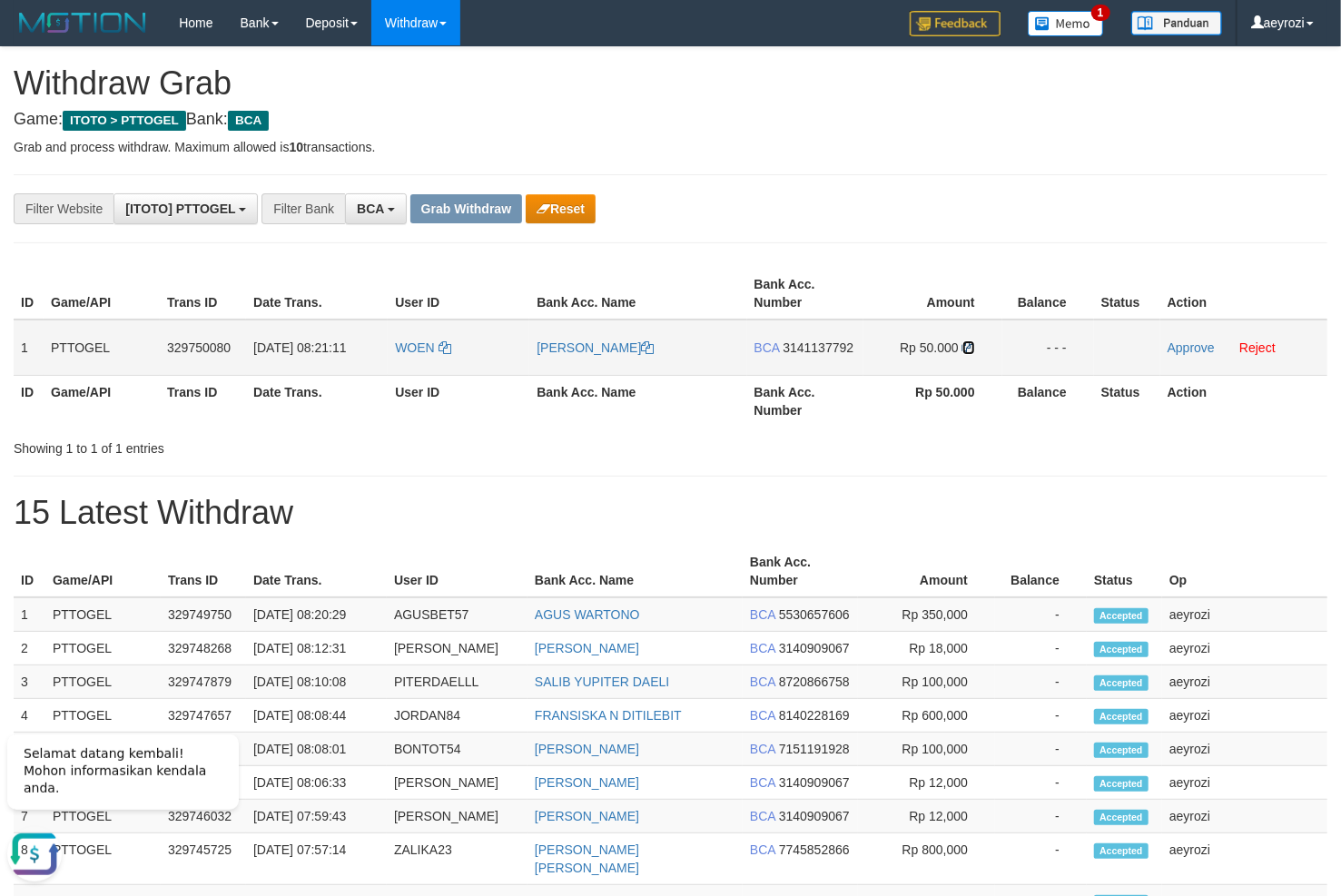
click at [966, 348] on icon at bounding box center [969, 348] width 13 height 13
click at [1207, 346] on link "Approve" at bounding box center [1190, 348] width 47 height 15
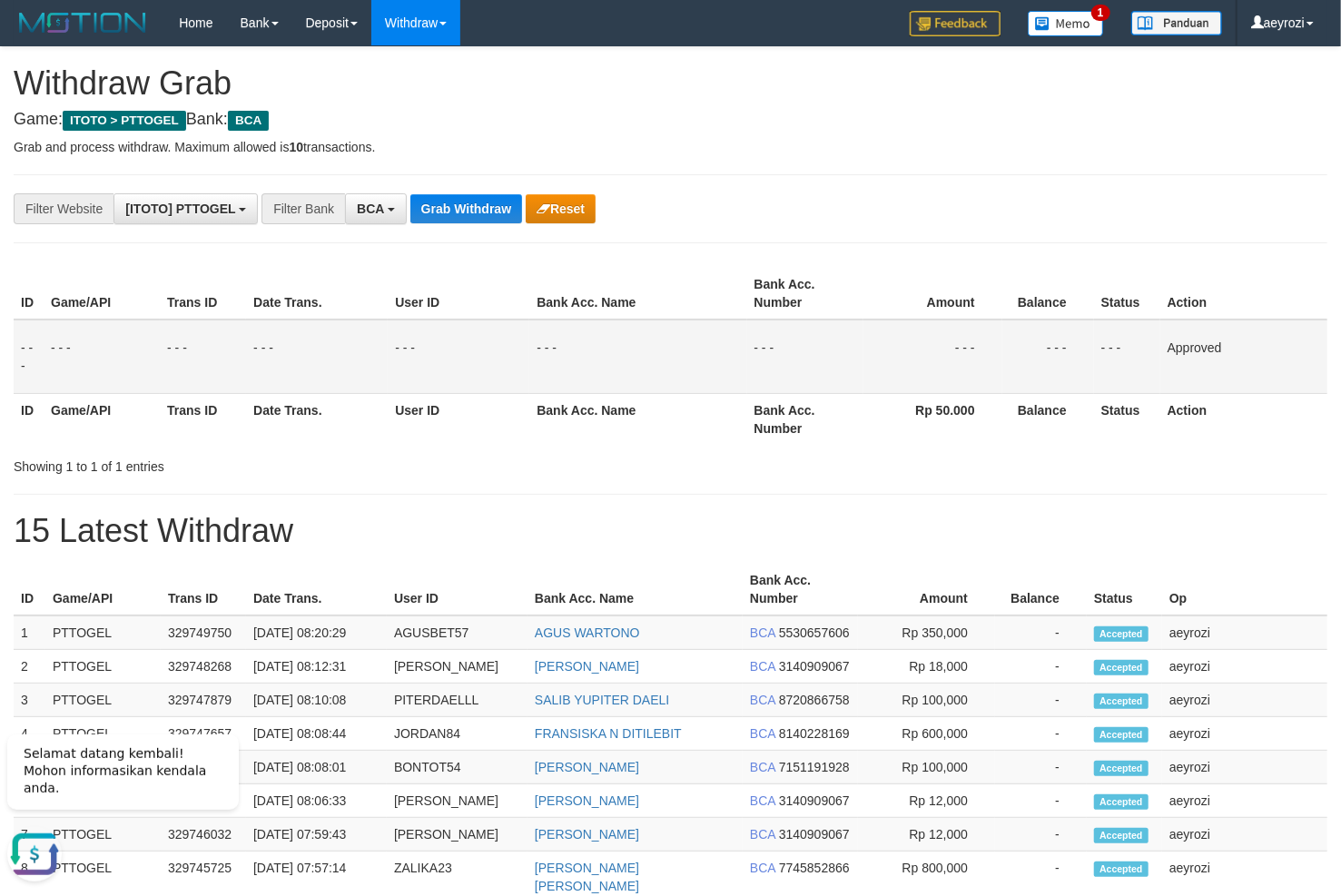
click at [30, 525] on h1 "15 Latest Withdraw" at bounding box center [670, 530] width 1313 height 36
drag, startPoint x: 429, startPoint y: 221, endPoint x: 429, endPoint y: 211, distance: 10.0
click at [429, 211] on button "Grab Withdraw" at bounding box center [465, 208] width 112 height 29
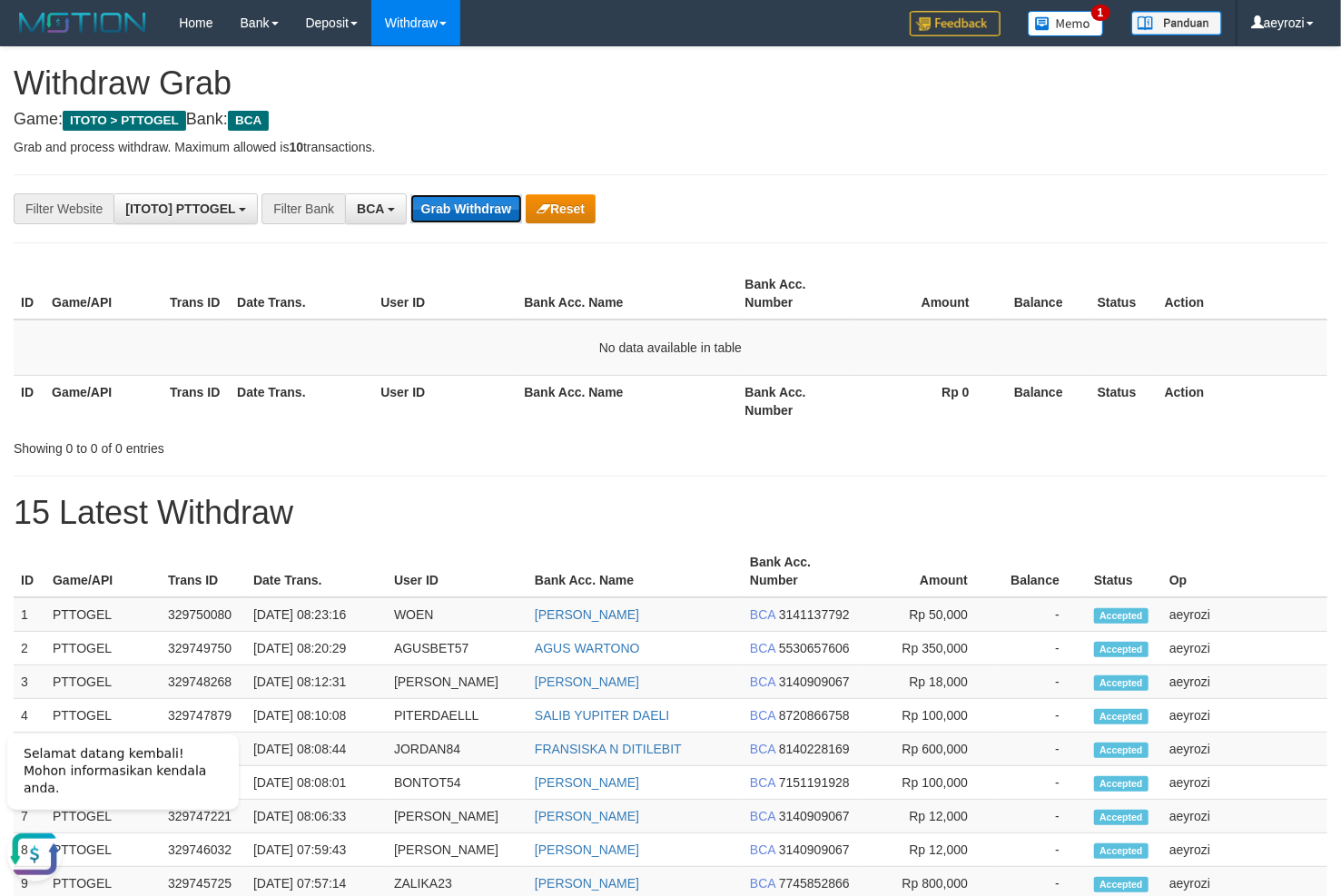
click at [470, 210] on button "Grab Withdraw" at bounding box center [465, 208] width 112 height 29
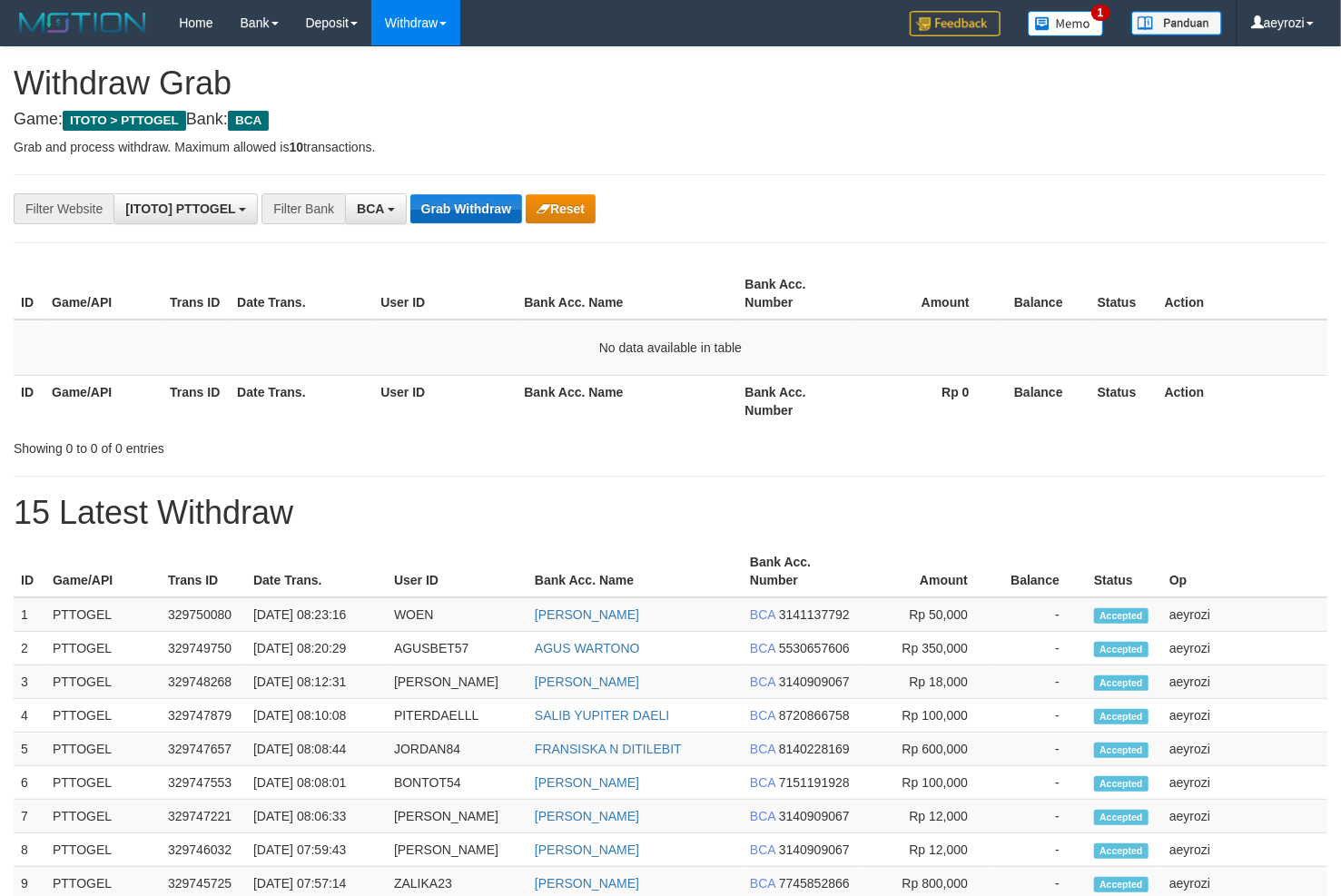
scroll to position [33, 0]
click at [493, 192] on div "**********" at bounding box center [670, 793] width 1341 height 1491
click at [270, 308] on th "Date Trans." at bounding box center [301, 294] width 143 height 52
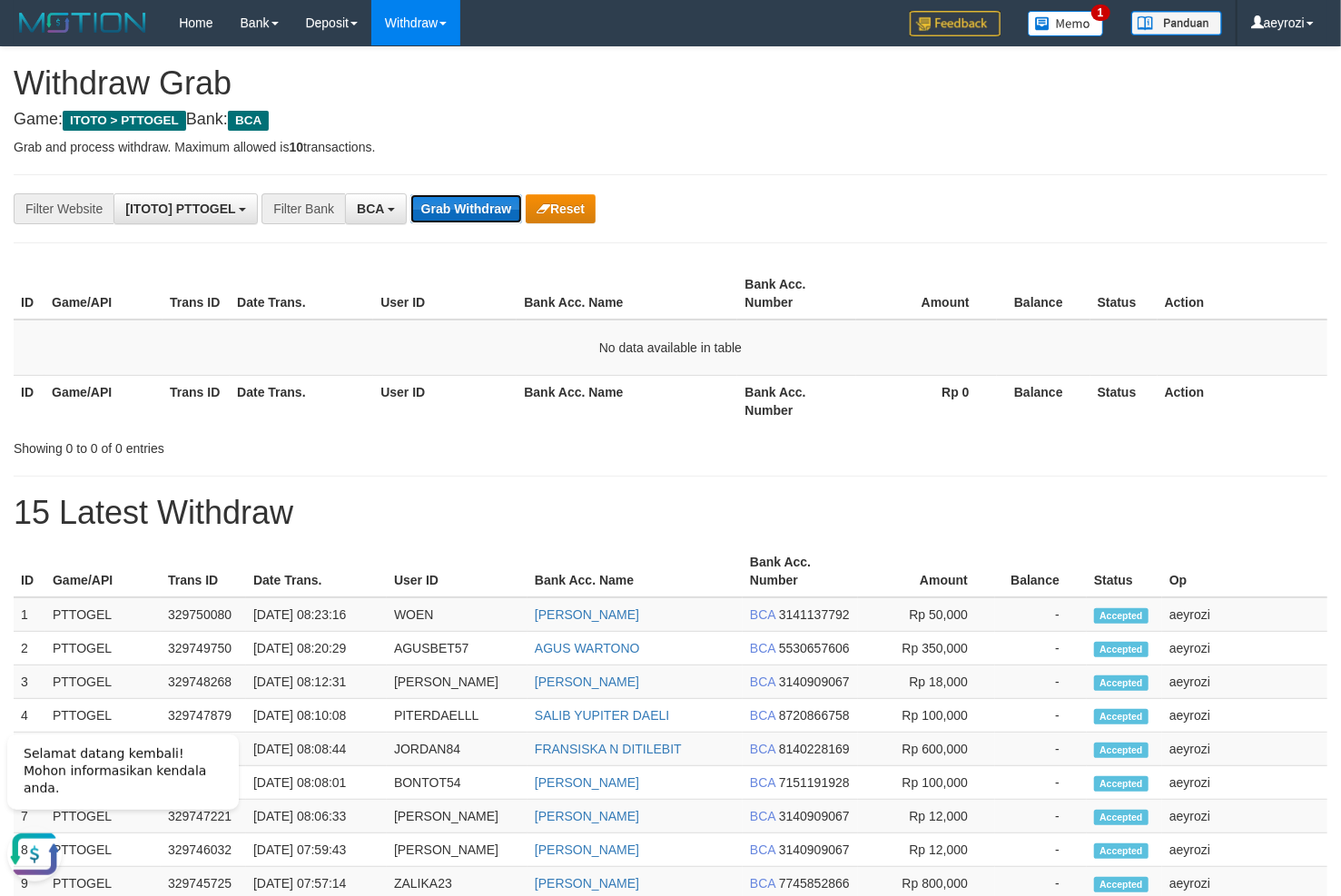
click at [454, 207] on button "Grab Withdraw" at bounding box center [465, 208] width 112 height 29
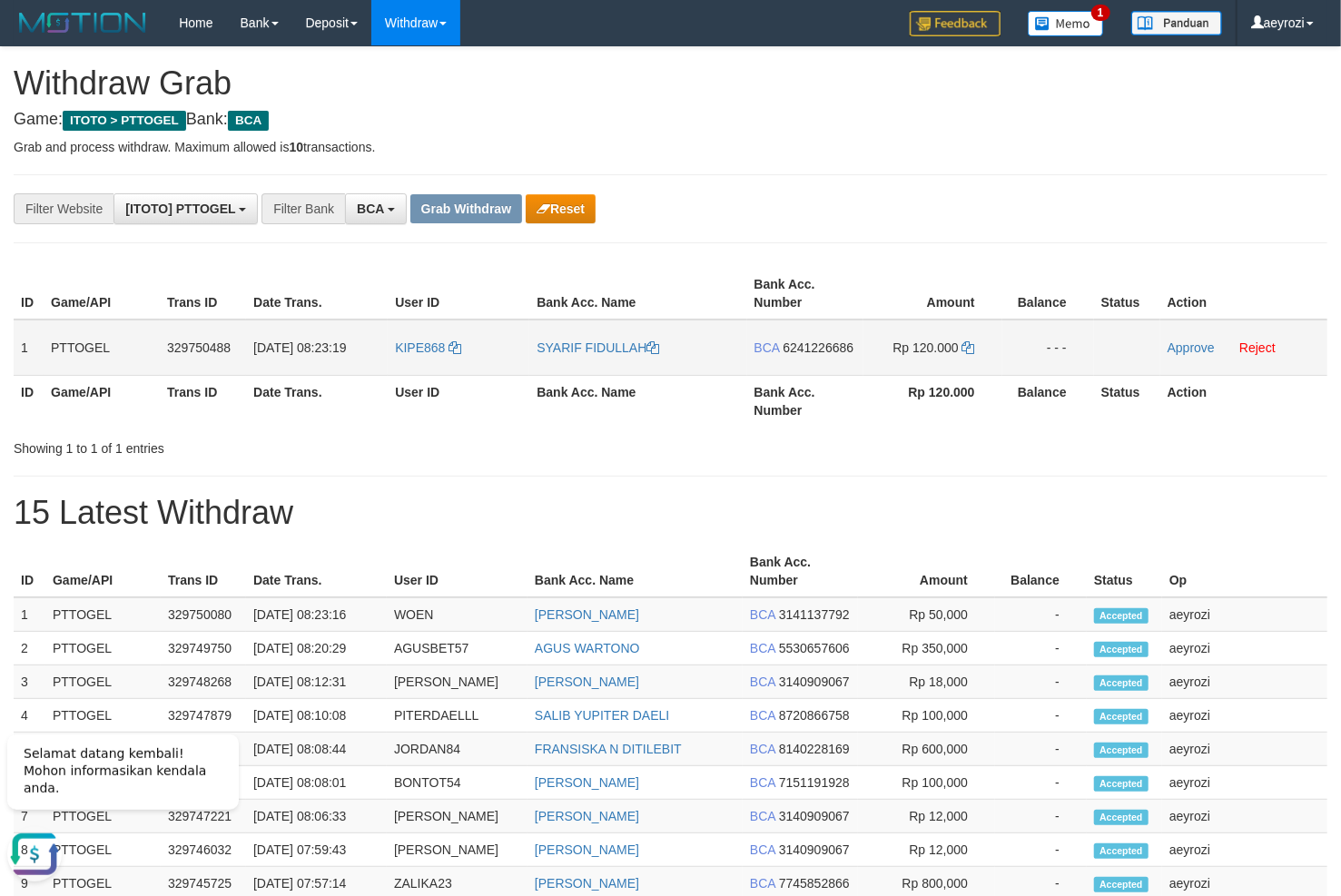
drag, startPoint x: 468, startPoint y: 376, endPoint x: 787, endPoint y: 357, distance: 319.6
click at [787, 357] on tr "1 PTTOGEL 329750488 31/08/2025 08:23:19 KIPE868 SYARIF FIDULLAH BCA 6241226686 …" at bounding box center [670, 347] width 1313 height 56
drag, startPoint x: 473, startPoint y: 336, endPoint x: 914, endPoint y: 343, distance: 441.1
click at [914, 343] on tr "1 PTTOGEL 329750488 31/08/2025 08:23:19 KIPE868 SYARIF FIDULLAH BCA 6241226686 …" at bounding box center [670, 347] width 1313 height 56
drag, startPoint x: 805, startPoint y: 351, endPoint x: 308, endPoint y: 329, distance: 497.5
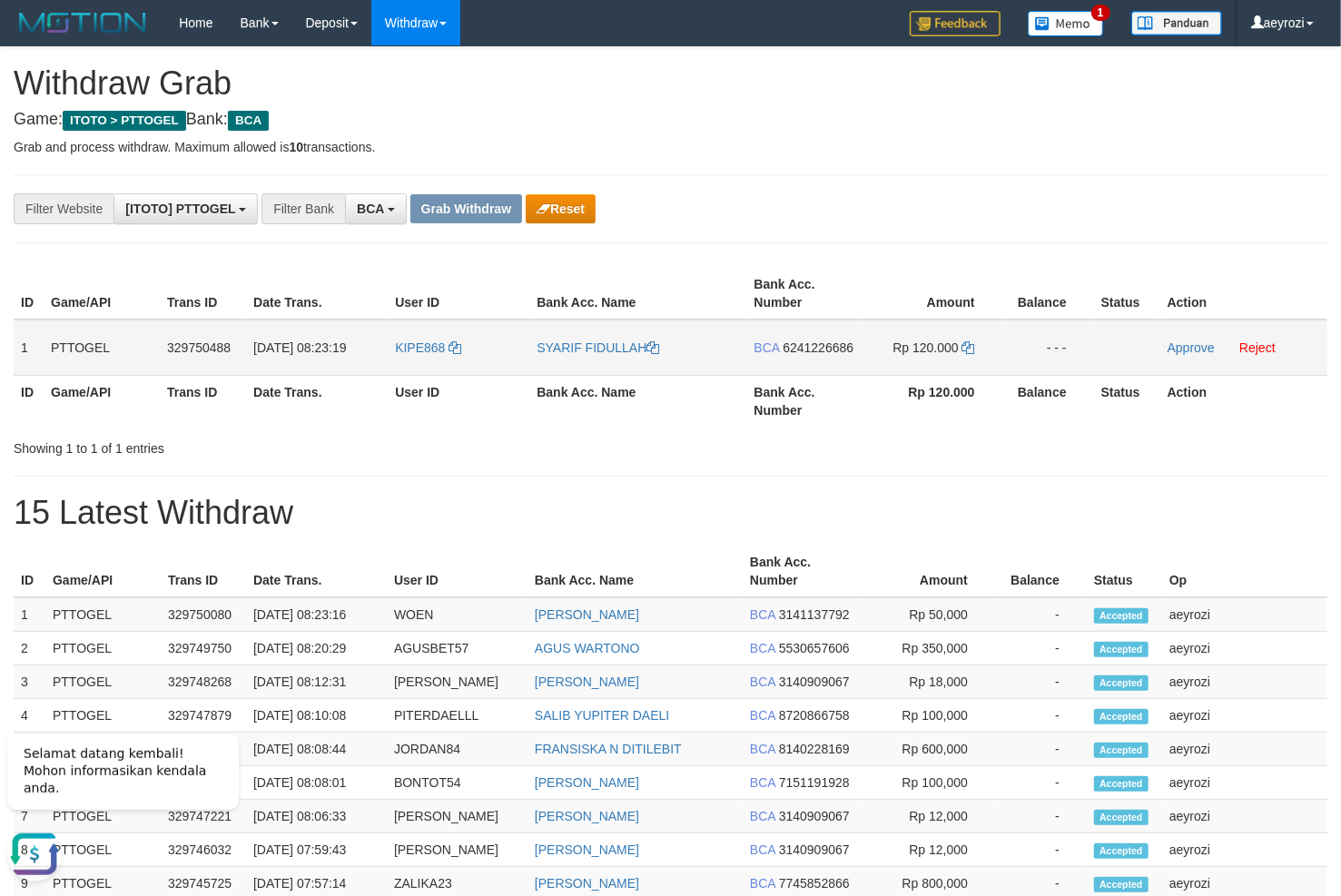
click at [805, 350] on span "6241226686" at bounding box center [817, 348] width 71 height 15
drag, startPoint x: 845, startPoint y: 351, endPoint x: 446, endPoint y: 274, distance: 406.4
click at [822, 343] on span "6241226686" at bounding box center [817, 348] width 71 height 15
click at [966, 350] on icon at bounding box center [969, 348] width 13 height 13
click at [1194, 345] on link "Approve" at bounding box center [1190, 348] width 47 height 15
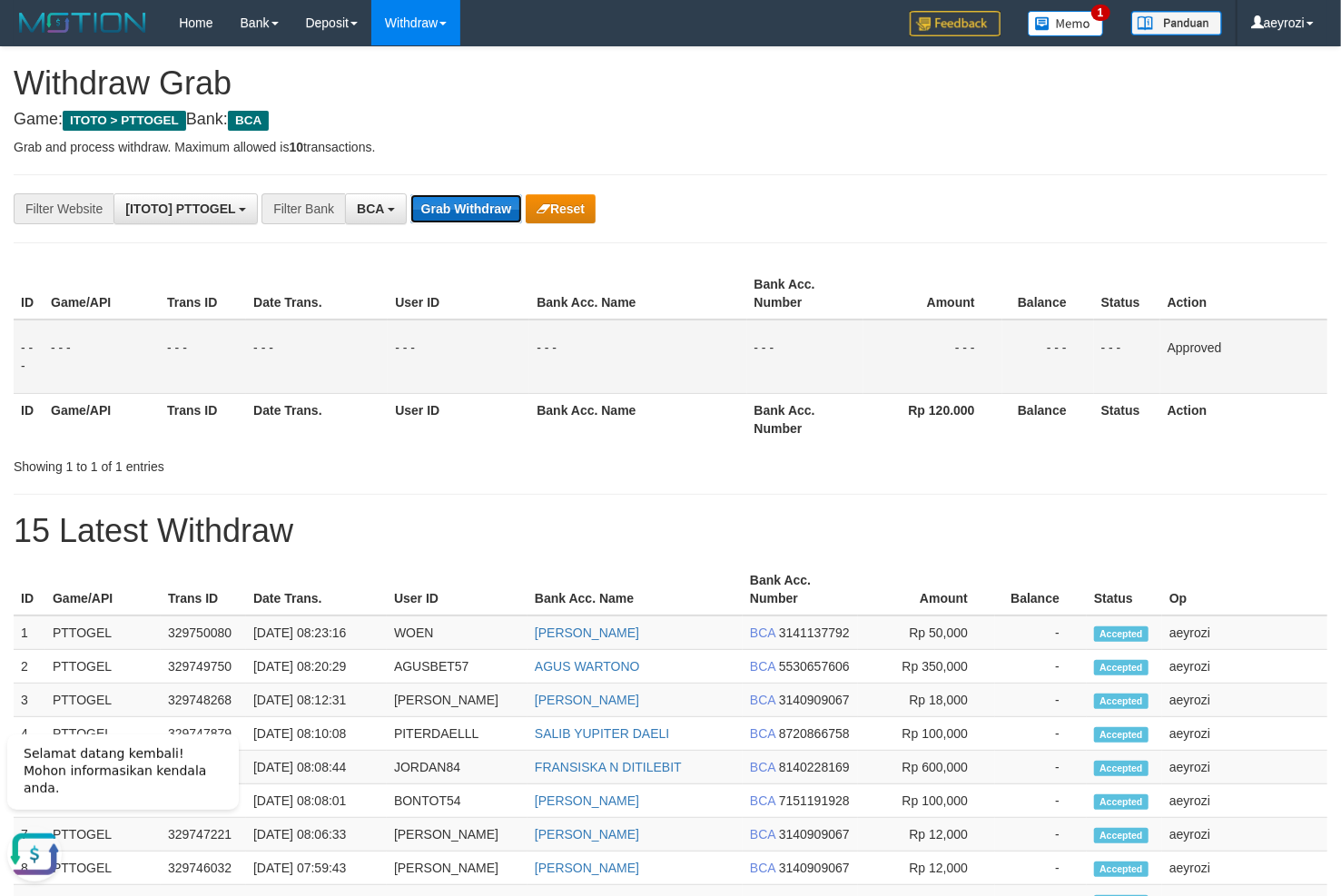
click at [446, 205] on button "Grab Withdraw" at bounding box center [465, 208] width 112 height 29
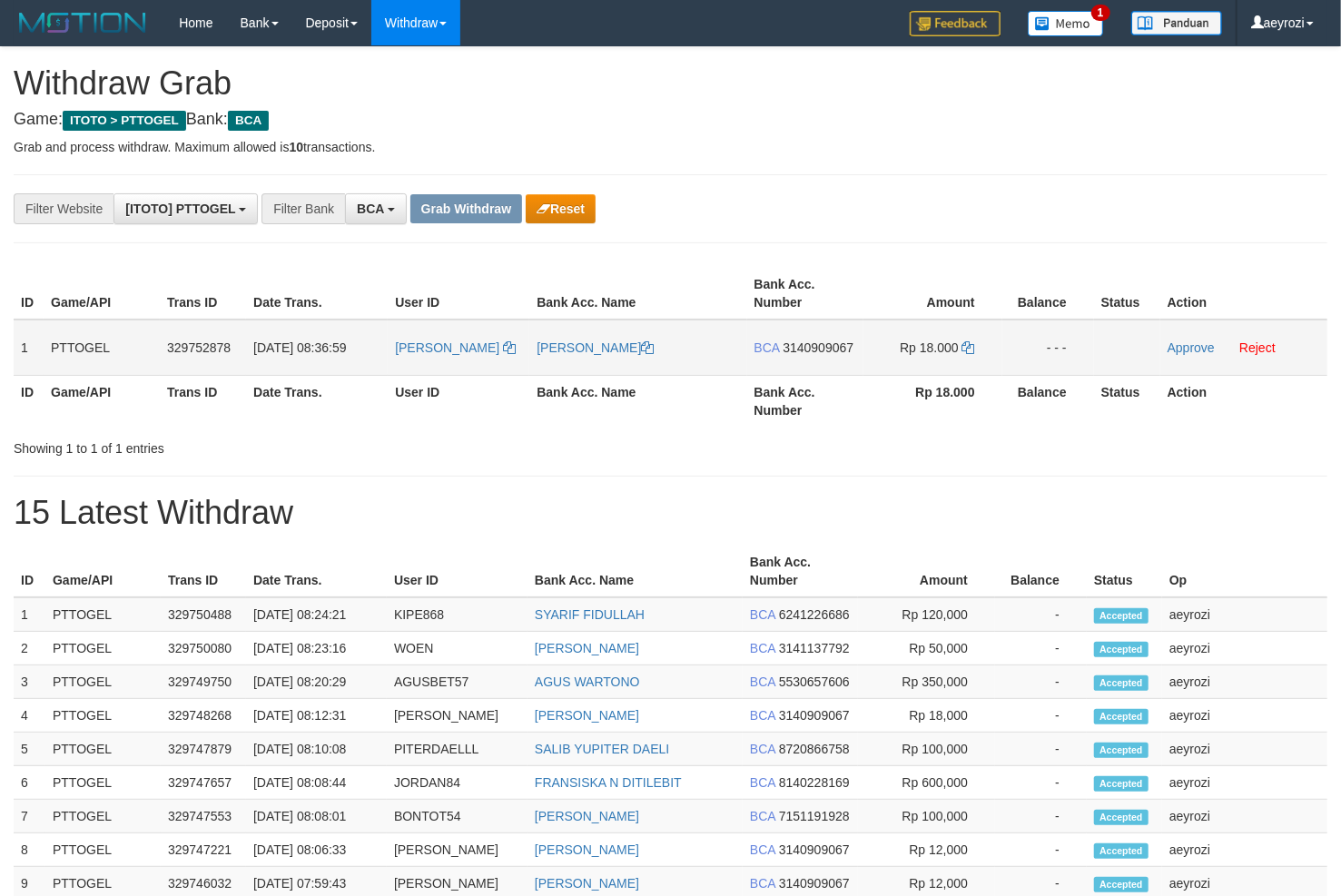
scroll to position [33, 0]
drag, startPoint x: 720, startPoint y: 357, endPoint x: 888, endPoint y: 357, distance: 168.0
click at [888, 357] on tr "1 PTTOGEL 329752878 [DATE] 08:36:59 [PERSON_NAME] [PERSON_NAME] BCA 3140909067 …" at bounding box center [670, 347] width 1313 height 56
click at [785, 349] on span "3140909067" at bounding box center [817, 348] width 71 height 15
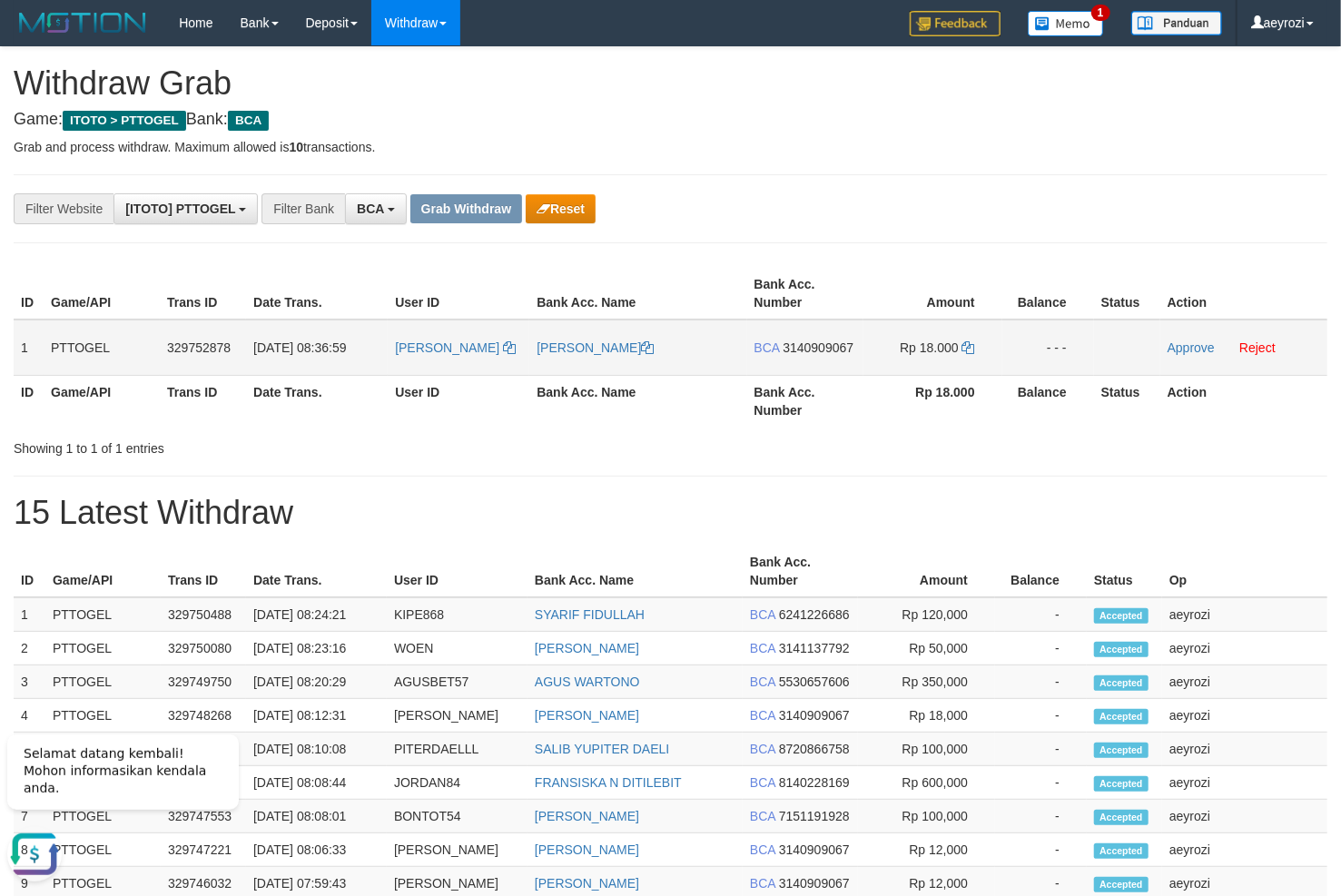
click at [793, 348] on span "3140909067" at bounding box center [817, 348] width 71 height 15
click at [827, 336] on td "BCA 3140909067" at bounding box center [805, 347] width 116 height 56
click at [828, 349] on span "3140909067" at bounding box center [817, 348] width 71 height 15
click at [964, 345] on icon at bounding box center [969, 348] width 13 height 13
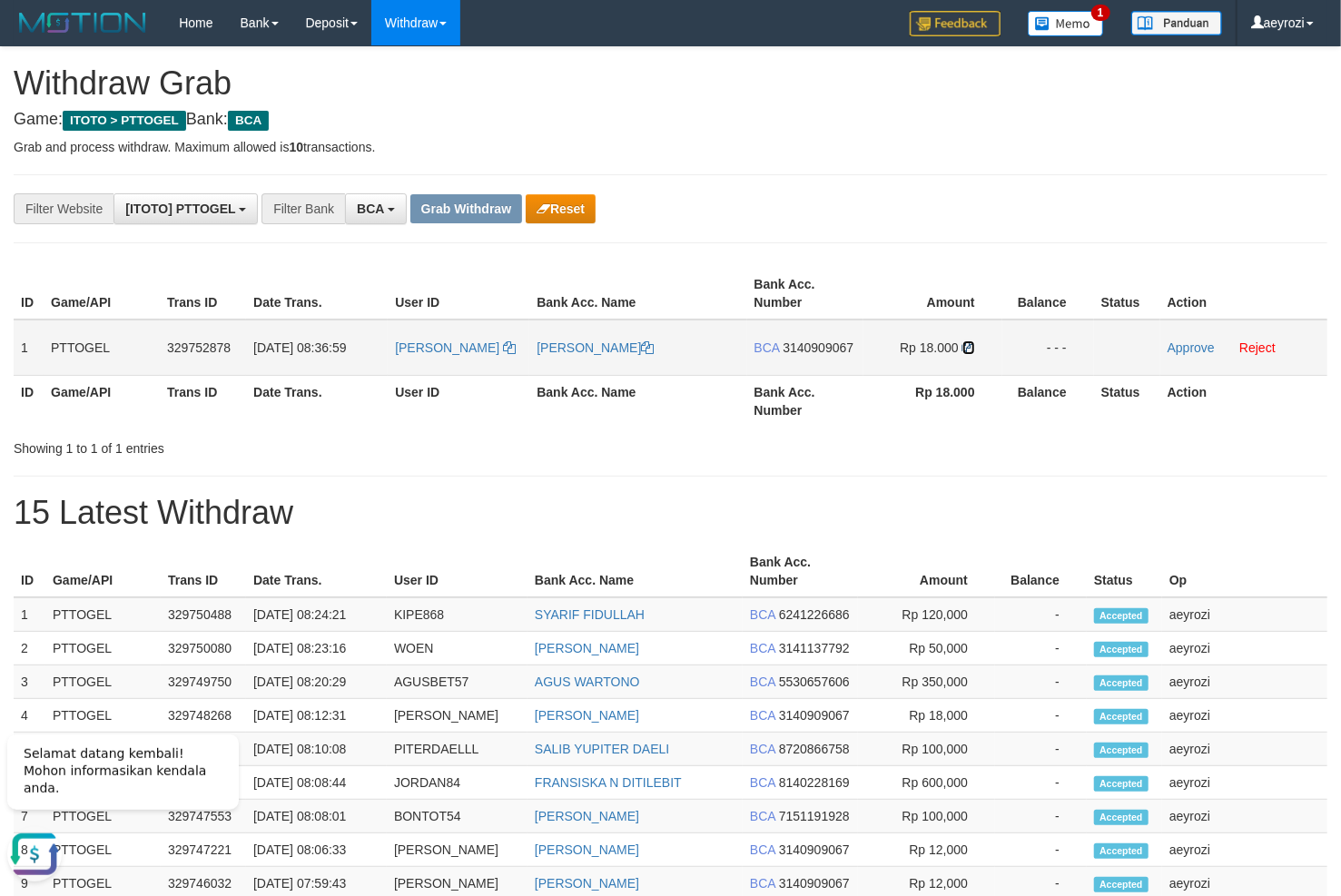
click at [964, 345] on icon at bounding box center [969, 348] width 13 height 13
click at [1185, 350] on link "Approve" at bounding box center [1190, 348] width 47 height 15
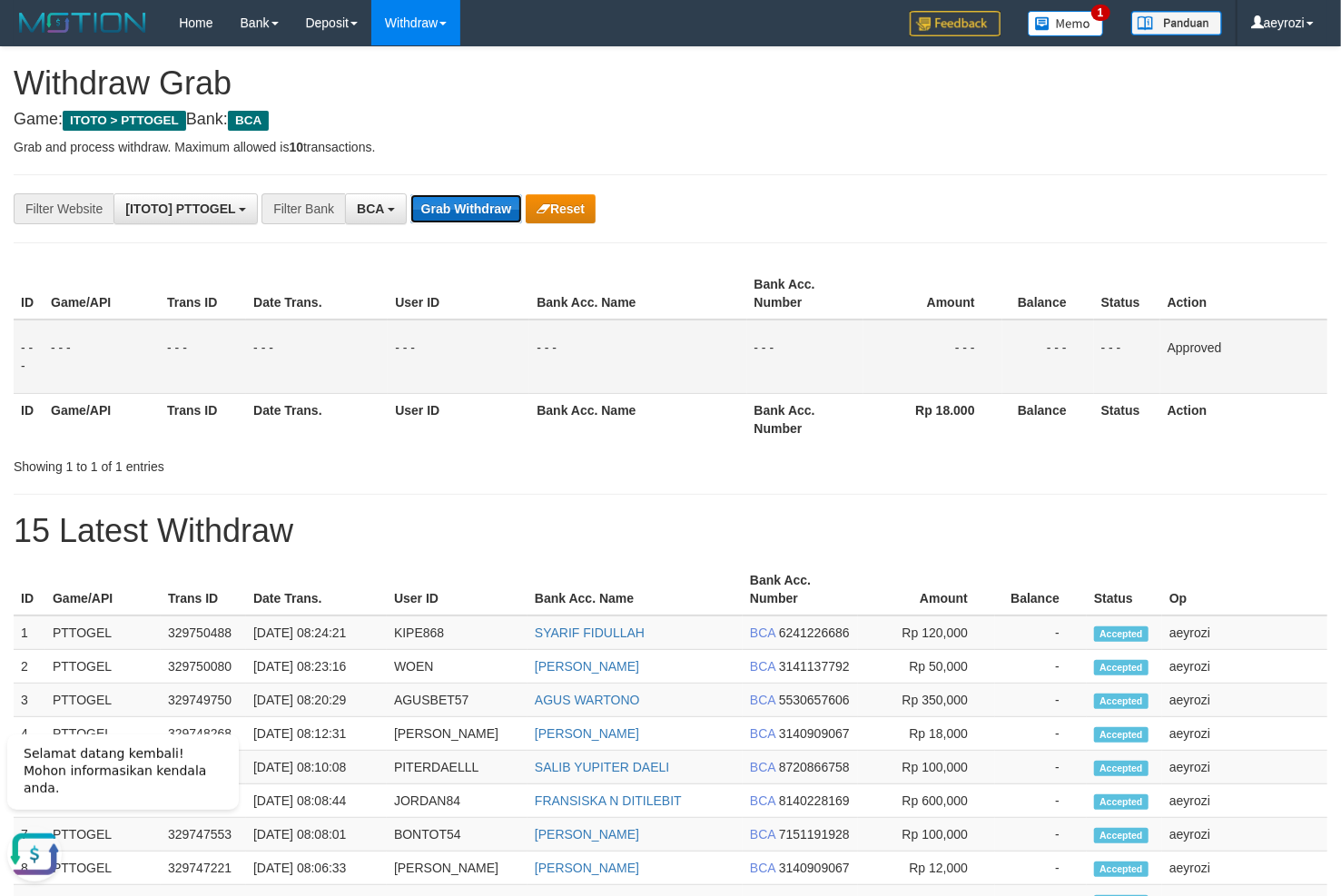
click at [479, 210] on button "Grab Withdraw" at bounding box center [465, 208] width 112 height 29
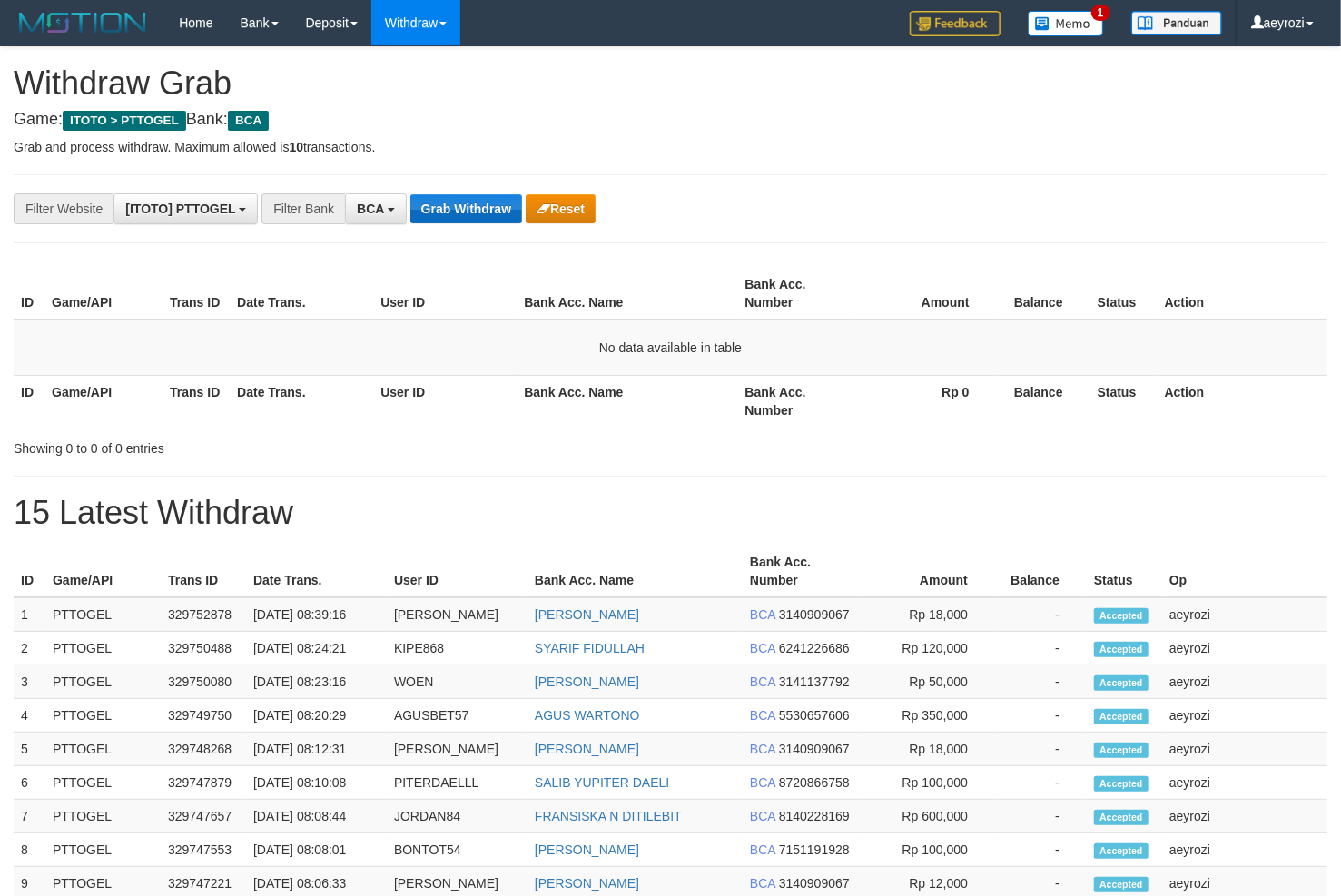
scroll to position [33, 0]
click at [432, 200] on button "Grab Withdraw" at bounding box center [465, 208] width 112 height 29
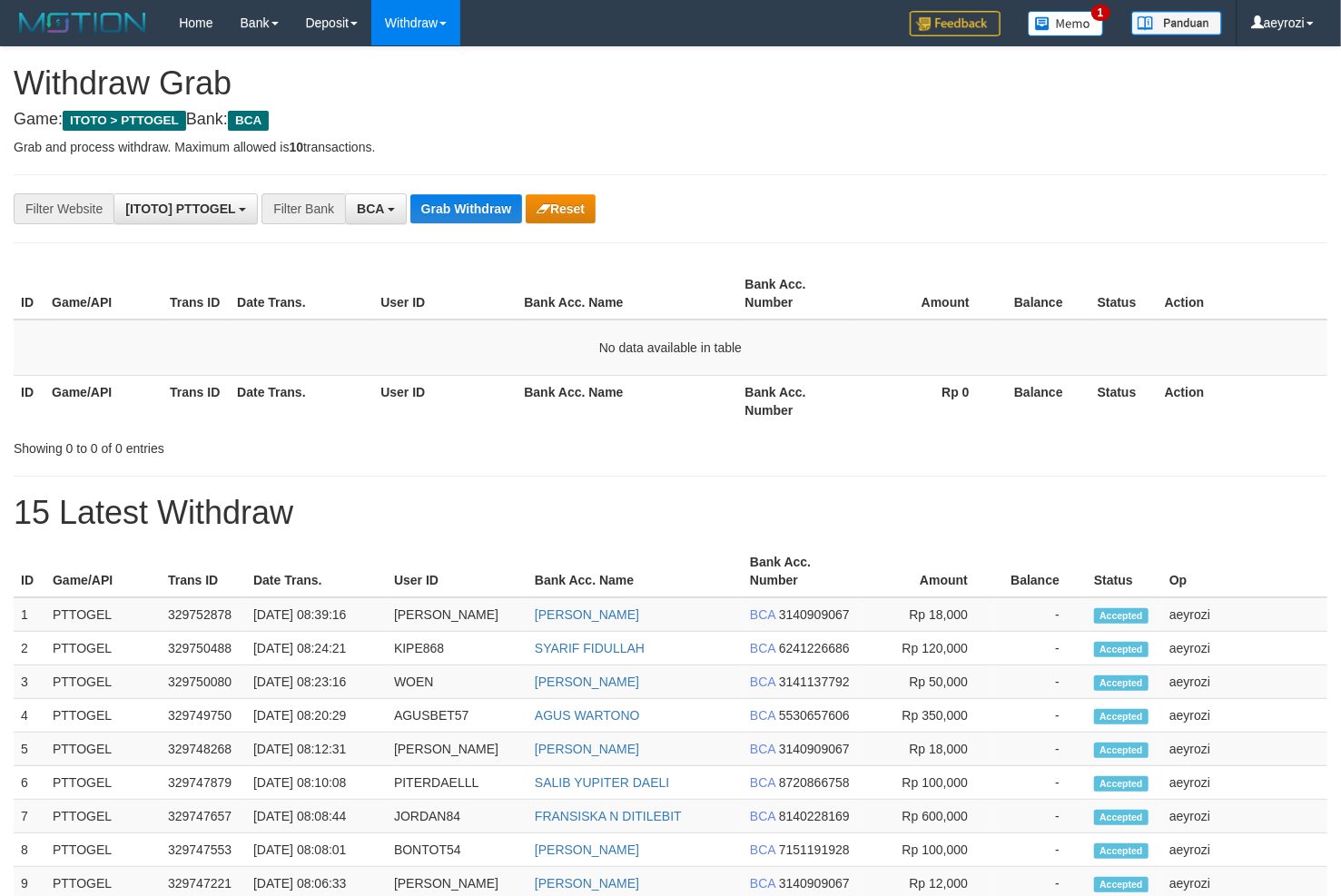
scroll to position [33, 0]
click at [432, 200] on button "Grab Withdraw" at bounding box center [465, 208] width 112 height 29
click at [432, 201] on button "Grab Withdraw" at bounding box center [465, 208] width 112 height 29
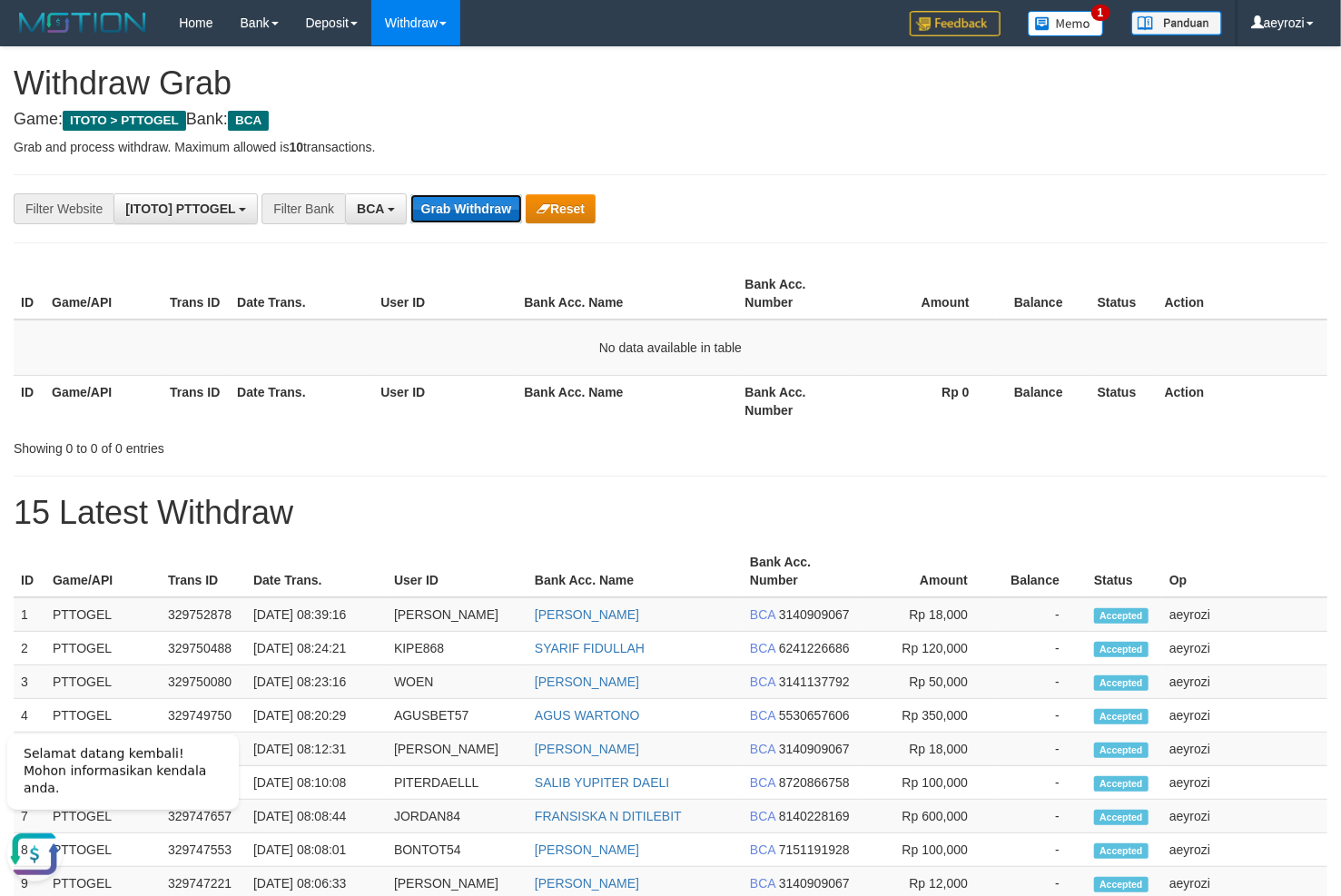
scroll to position [0, 0]
click at [432, 201] on button "Grab Withdraw" at bounding box center [465, 208] width 112 height 29
click at [464, 223] on button "Grab Withdraw" at bounding box center [465, 208] width 112 height 29
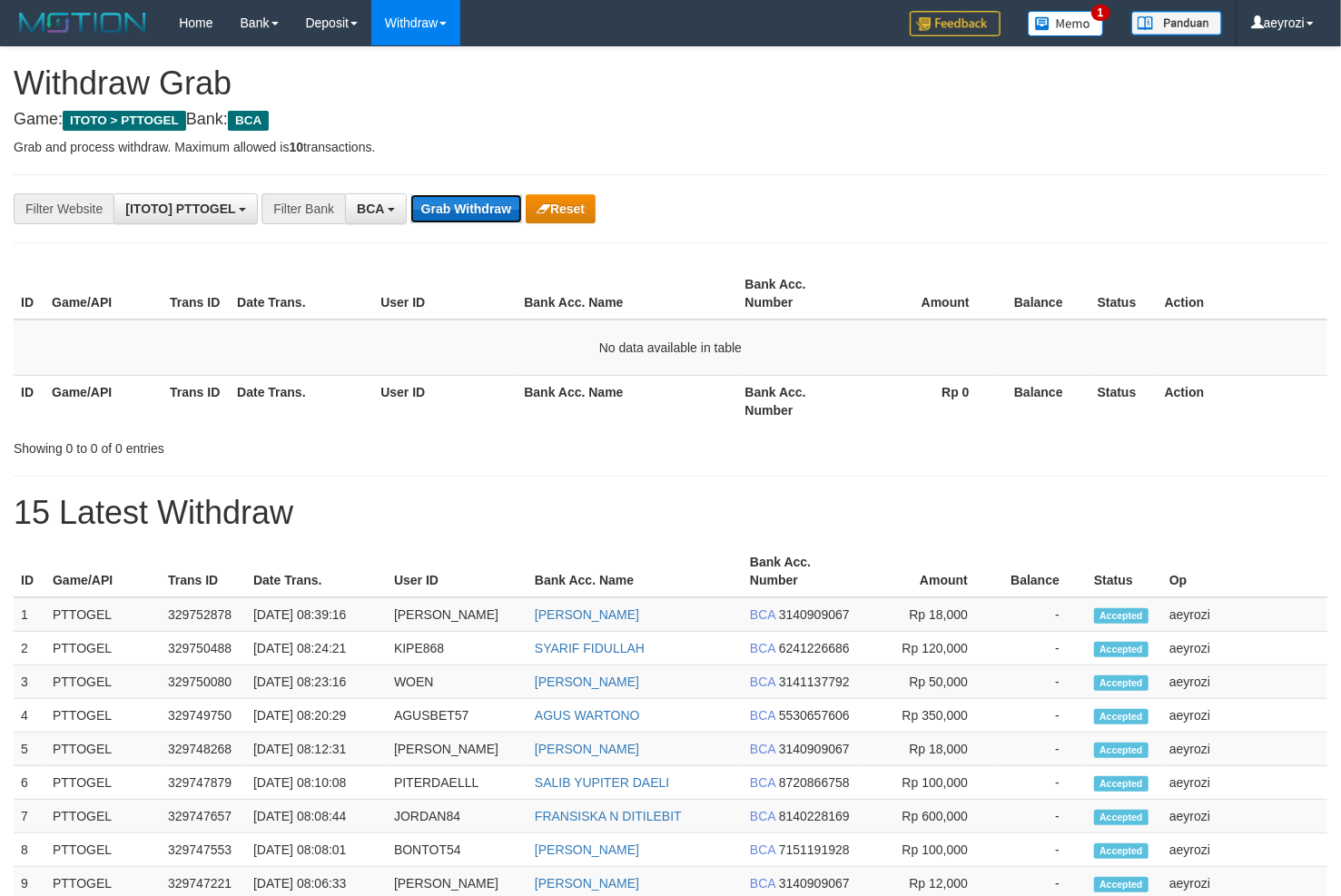
click at [437, 215] on button "Grab Withdraw" at bounding box center [465, 208] width 112 height 29
click at [434, 203] on button "Grab Withdraw" at bounding box center [465, 208] width 112 height 29
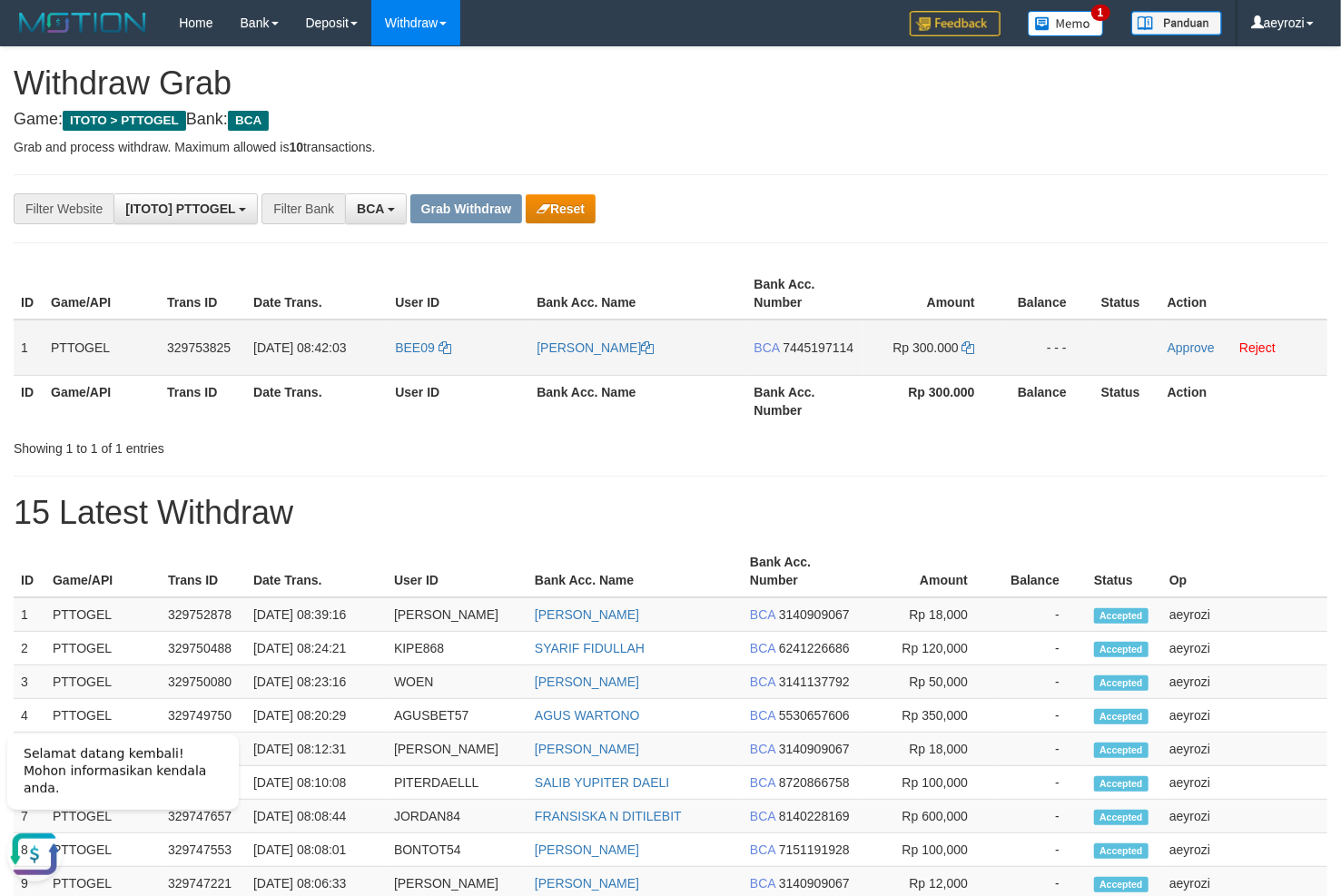
drag, startPoint x: 483, startPoint y: 351, endPoint x: 901, endPoint y: 354, distance: 418.0
click at [901, 354] on tr "1 PTTOGEL 329753825 31/08/2025 08:42:03 BEE09 LATIFUL MUHAMAD MAULANA BCA 74451…" at bounding box center [670, 347] width 1313 height 56
click at [815, 353] on span "7445197114" at bounding box center [817, 348] width 71 height 15
copy td "7445197114"
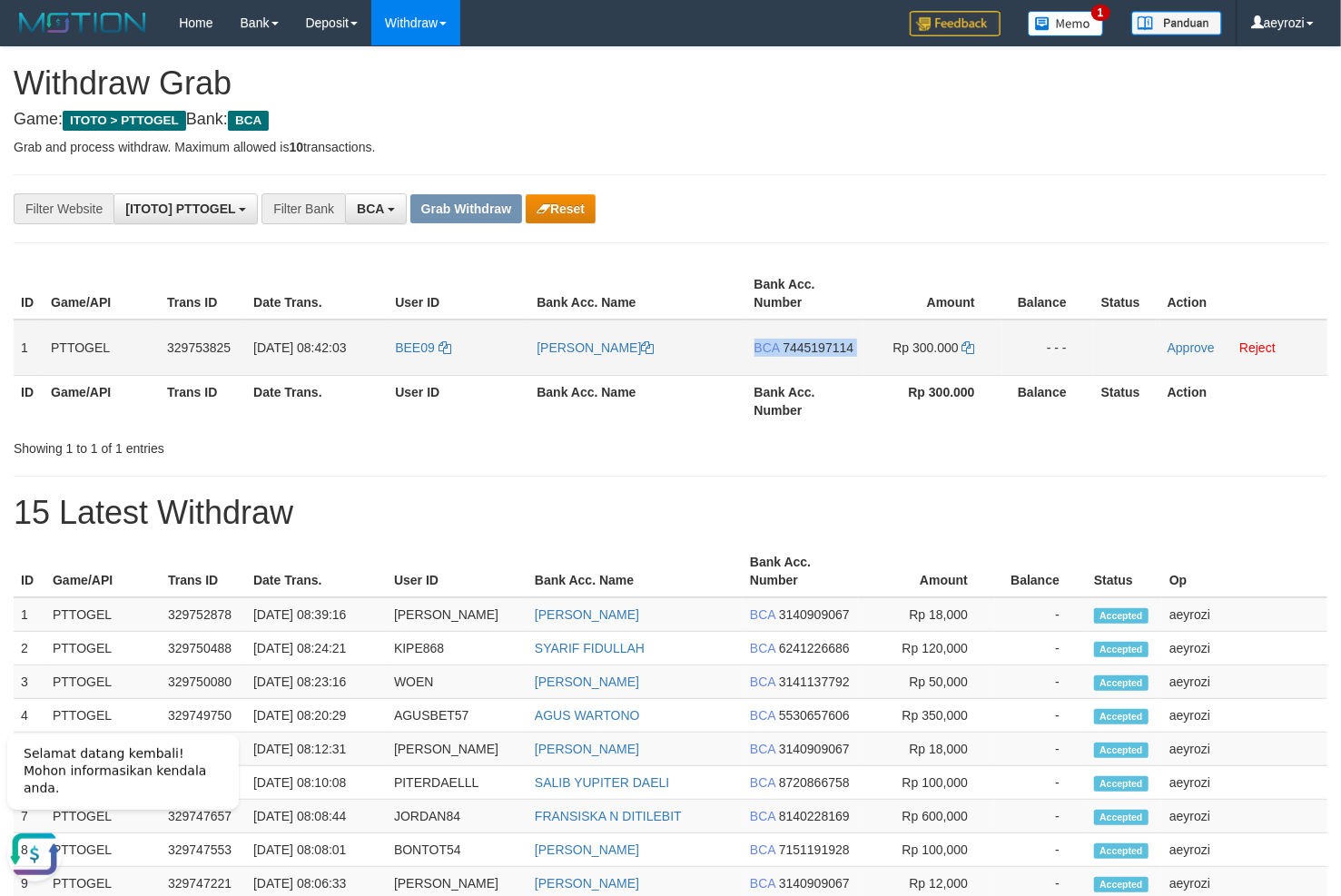
click at [815, 349] on span "7445197114" at bounding box center [817, 348] width 71 height 15
copy td "BCA 7445197114"
click at [815, 342] on span "7445197114" at bounding box center [817, 348] width 71 height 15
click at [966, 348] on icon at bounding box center [969, 348] width 13 height 13
click at [967, 348] on icon at bounding box center [969, 348] width 13 height 13
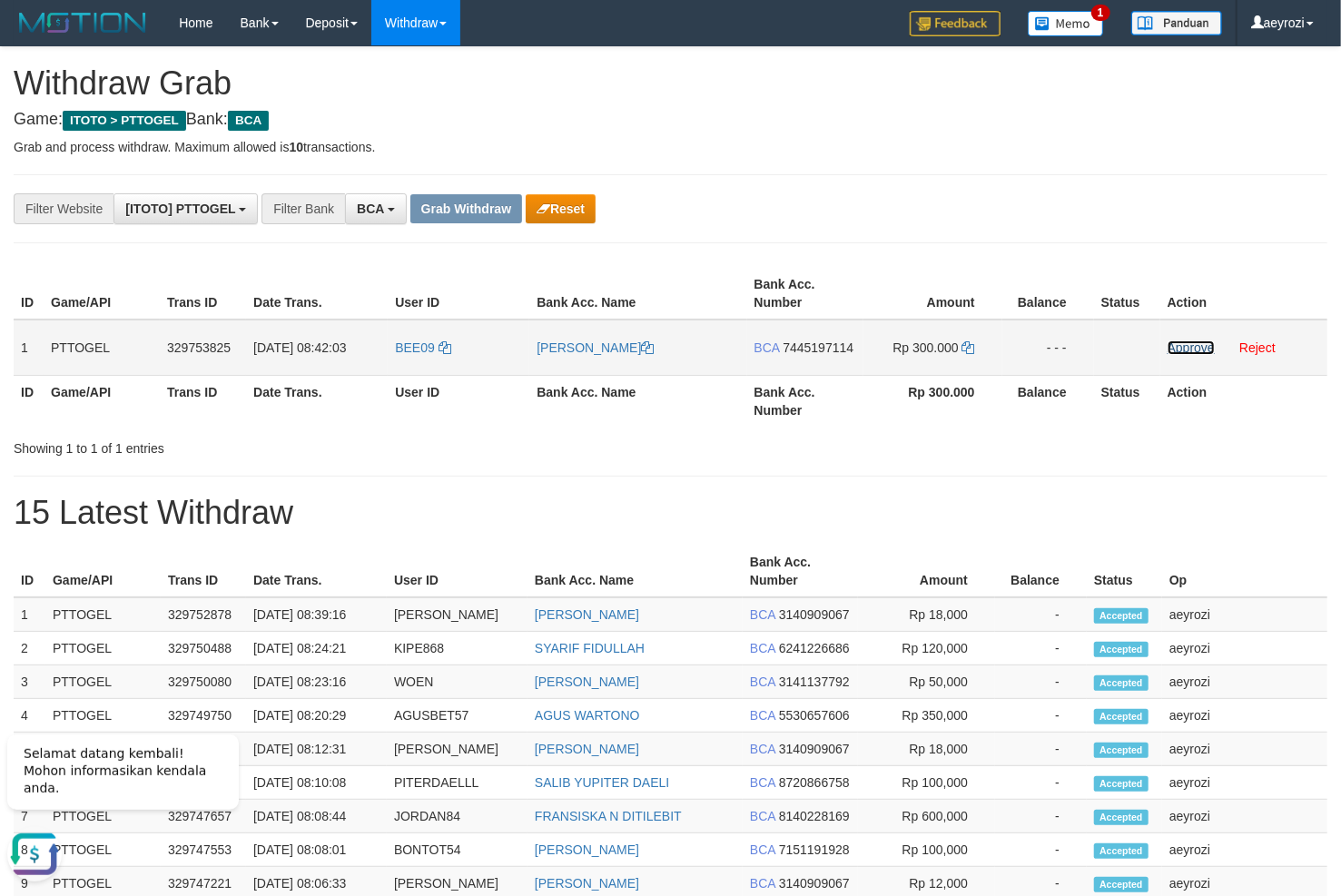
click at [1182, 345] on link "Approve" at bounding box center [1190, 348] width 47 height 15
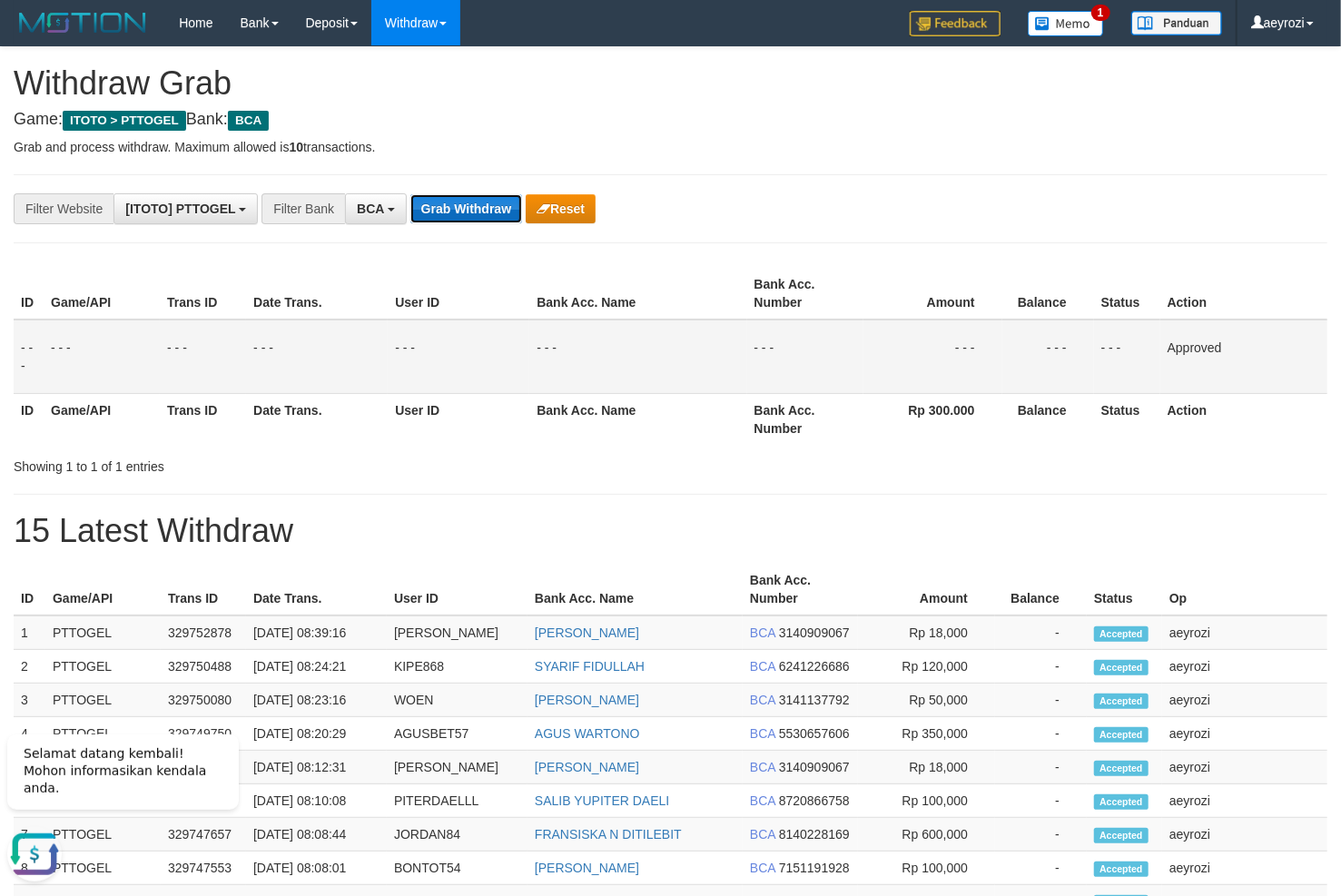
click at [418, 206] on button "Grab Withdraw" at bounding box center [465, 208] width 112 height 29
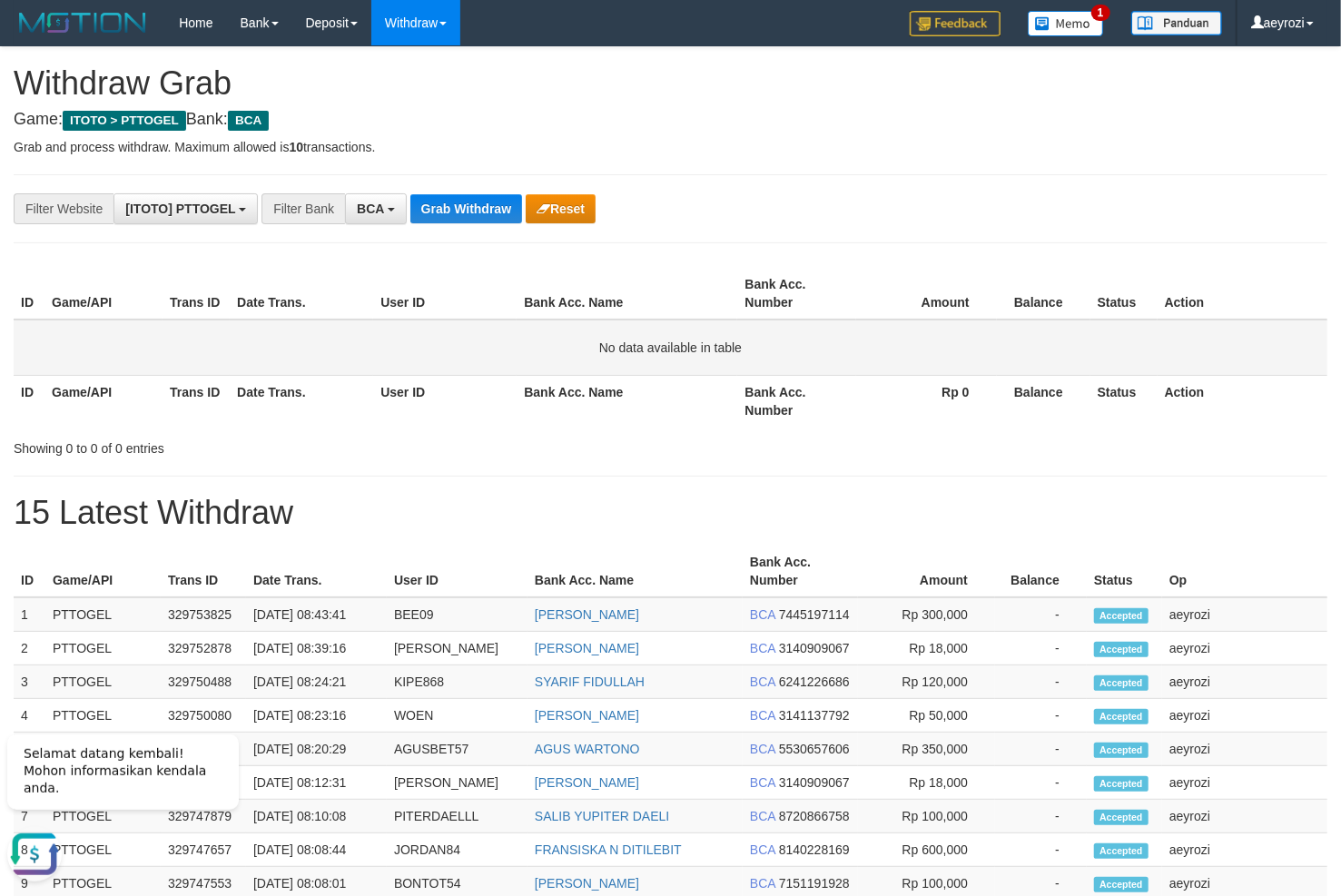
click at [225, 338] on td "No data available in table" at bounding box center [670, 347] width 1313 height 56
click at [489, 213] on button "Grab Withdraw" at bounding box center [465, 208] width 112 height 29
click at [454, 201] on button "Grab Withdraw" at bounding box center [465, 208] width 112 height 29
click at [475, 217] on button "Grab Withdraw" at bounding box center [465, 208] width 112 height 29
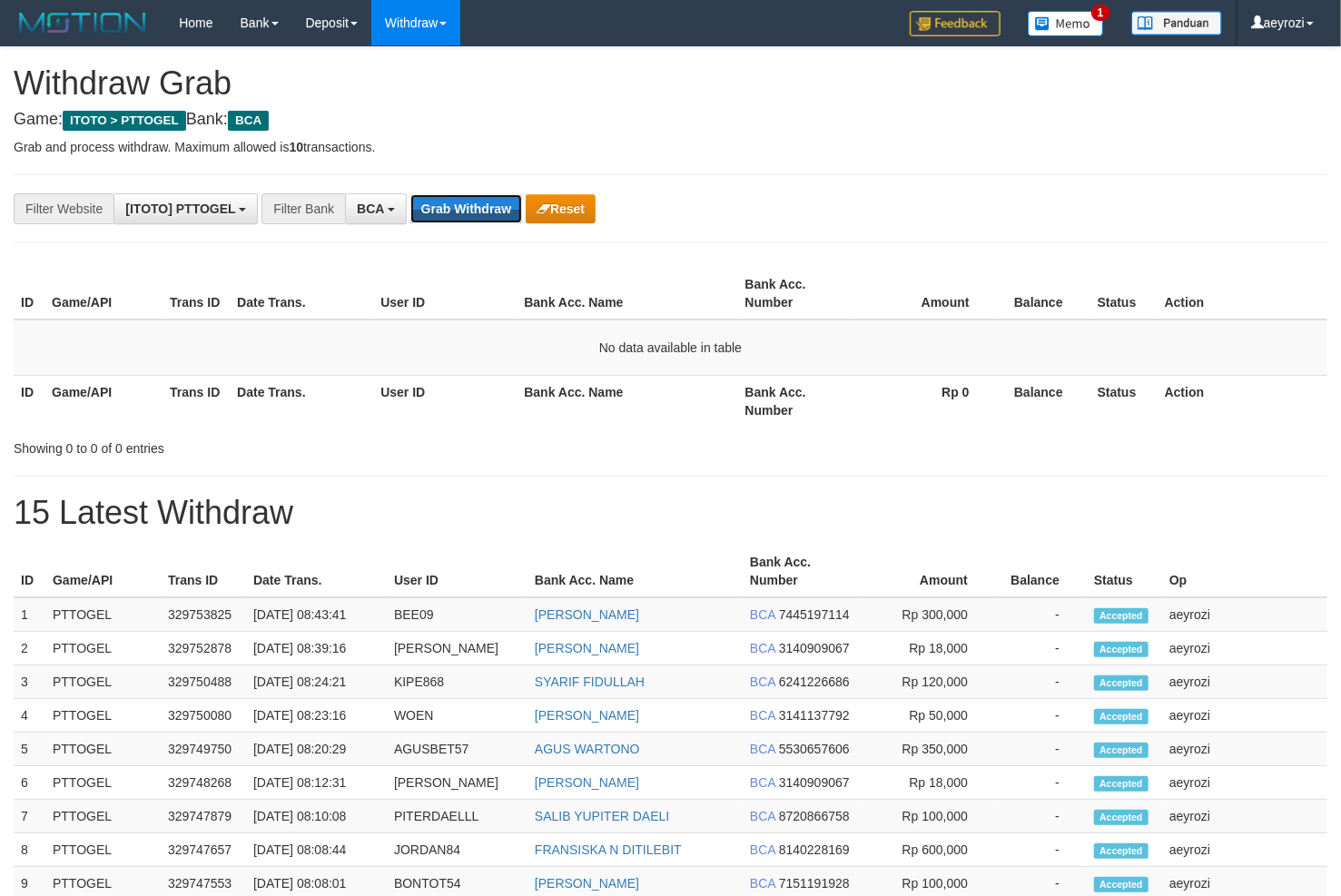
click at [449, 213] on button "Grab Withdraw" at bounding box center [465, 208] width 112 height 29
click at [445, 212] on button "Grab Withdraw" at bounding box center [465, 208] width 112 height 29
click at [264, 338] on td "No data available in table" at bounding box center [670, 347] width 1313 height 56
click at [424, 203] on button "Grab Withdraw" at bounding box center [465, 208] width 112 height 29
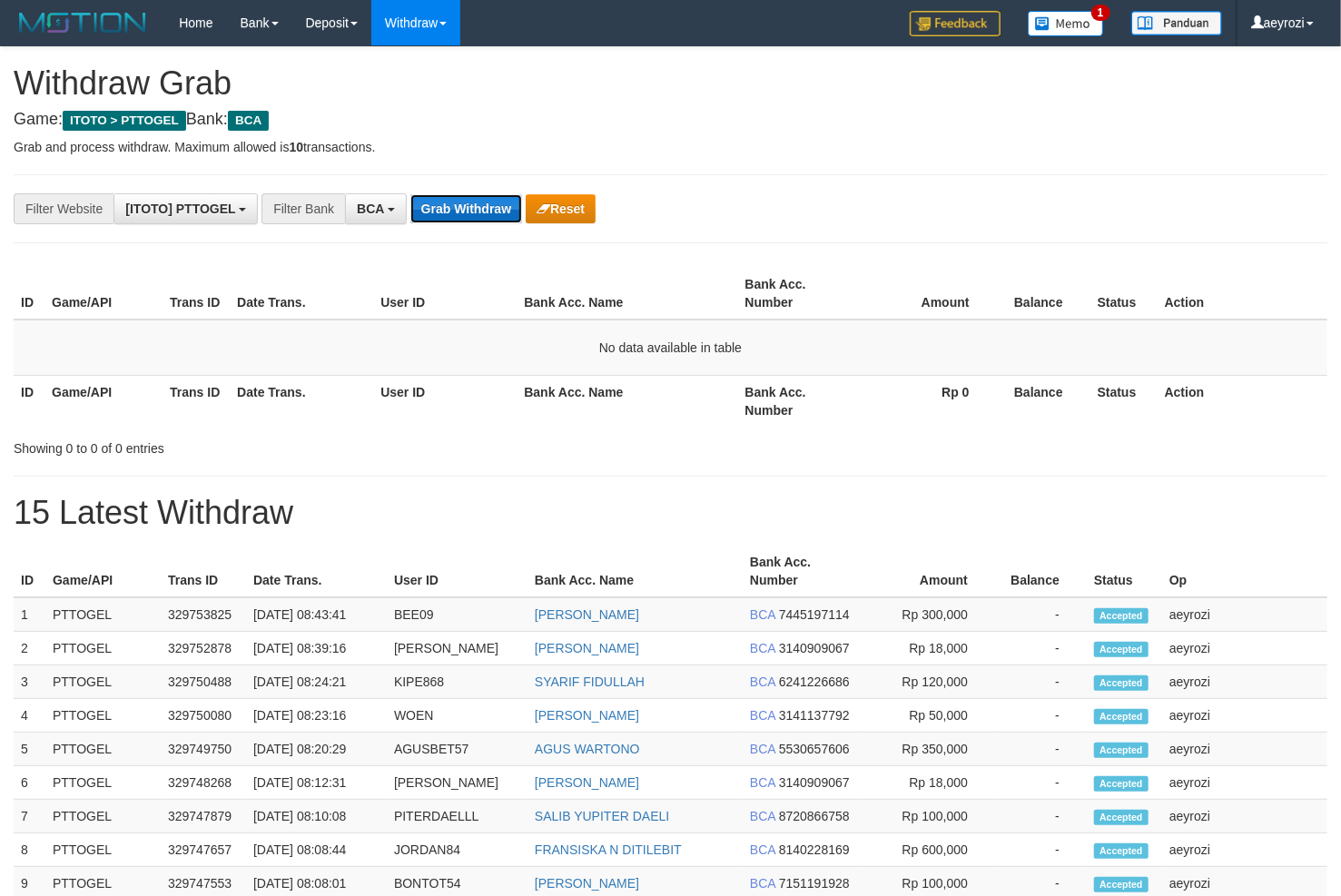
click at [457, 214] on button "Grab Withdraw" at bounding box center [465, 208] width 112 height 29
click at [477, 219] on button "Grab Withdraw" at bounding box center [465, 208] width 112 height 29
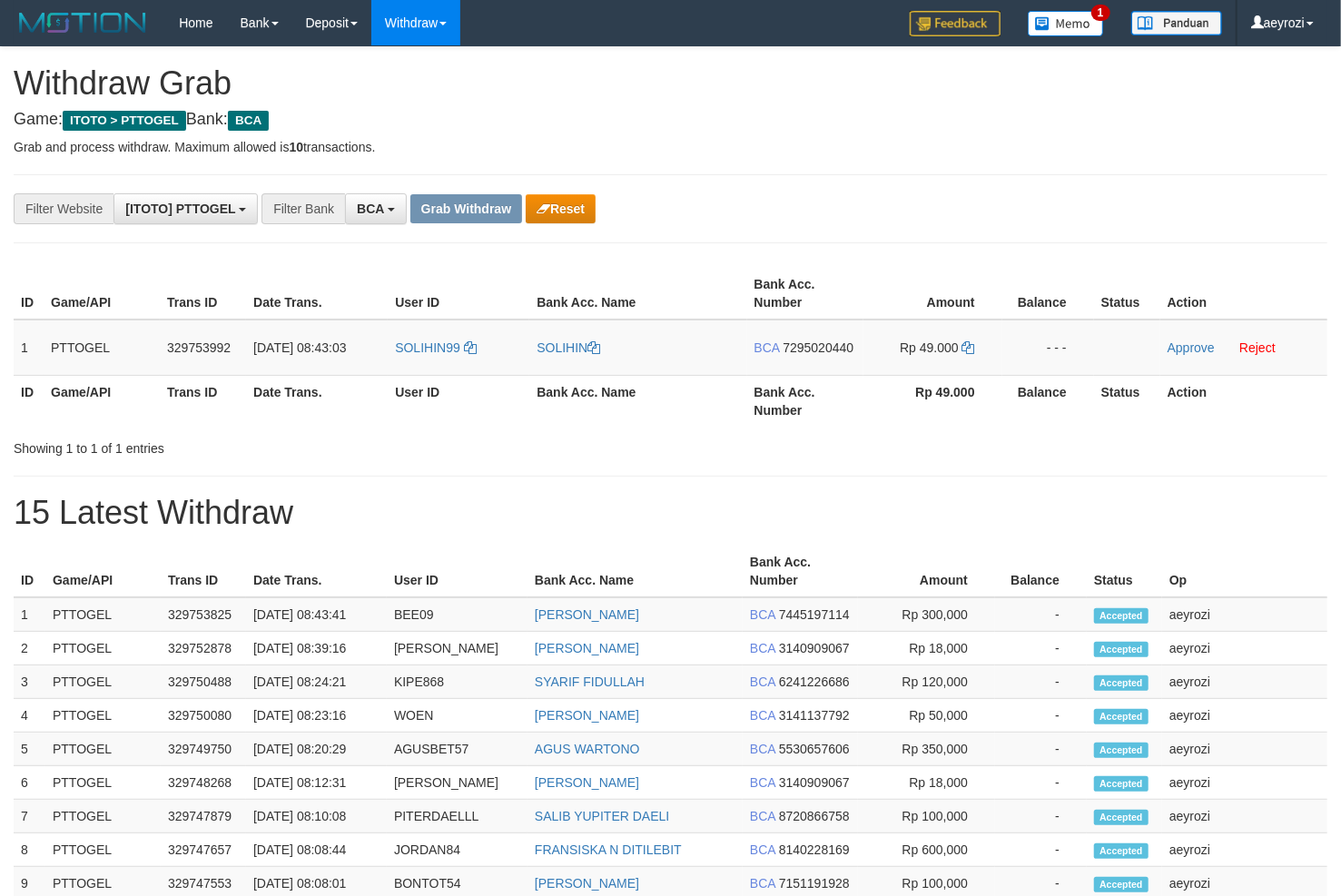
scroll to position [33, 0]
drag, startPoint x: 496, startPoint y: 343, endPoint x: 912, endPoint y: 356, distance: 416.2
click at [912, 356] on tr "1 PTTOGEL 329753992 [DATE] 08:43:03 SOLIHIN99 [GEOGRAPHIC_DATA] BCA 7295020440 …" at bounding box center [670, 347] width 1313 height 56
click at [820, 347] on span "7295020440" at bounding box center [817, 348] width 71 height 15
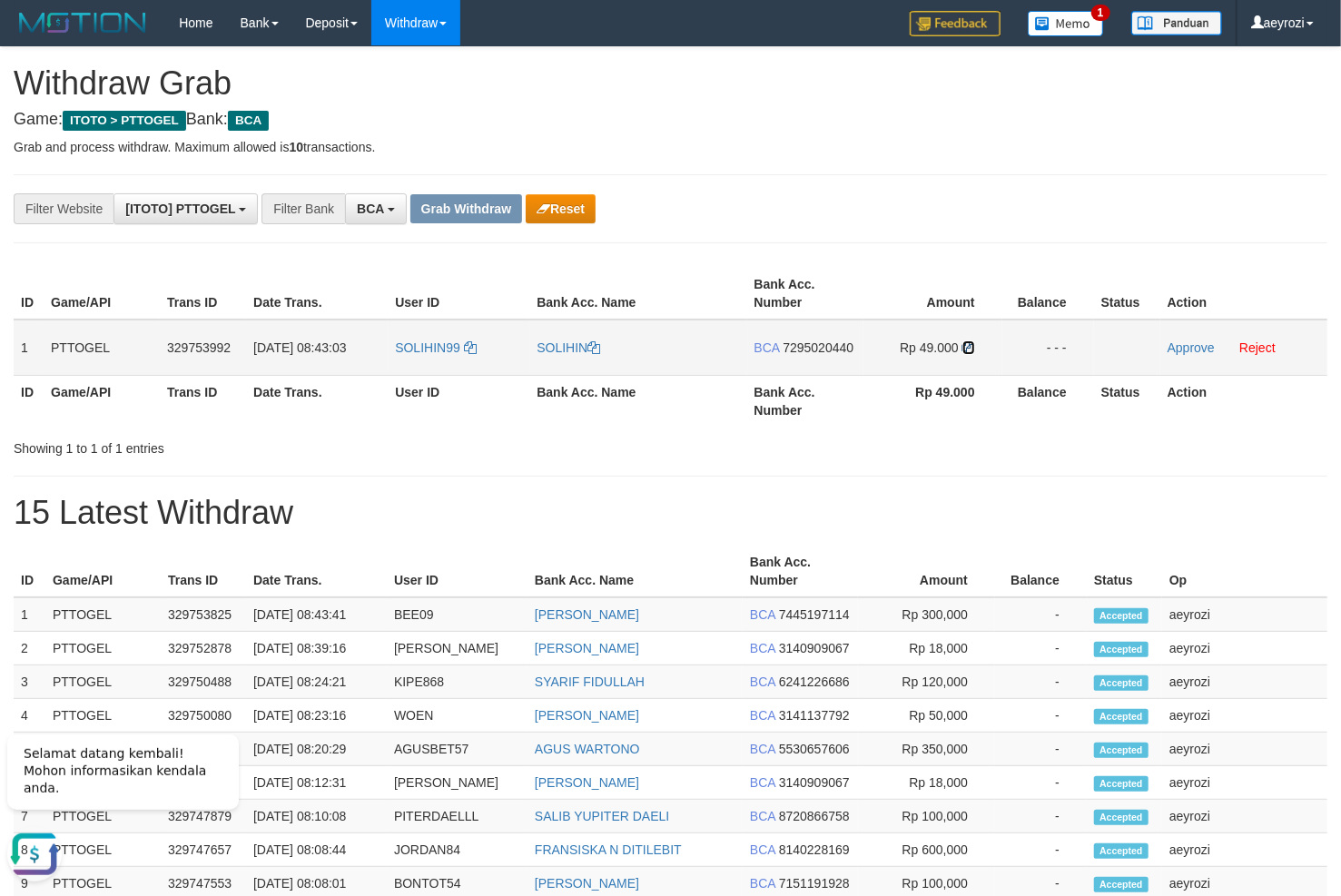
drag, startPoint x: 968, startPoint y: 346, endPoint x: 72, endPoint y: 186, distance: 910.2
click at [964, 346] on icon at bounding box center [969, 348] width 13 height 13
click at [1191, 347] on link "Approve" at bounding box center [1190, 348] width 47 height 15
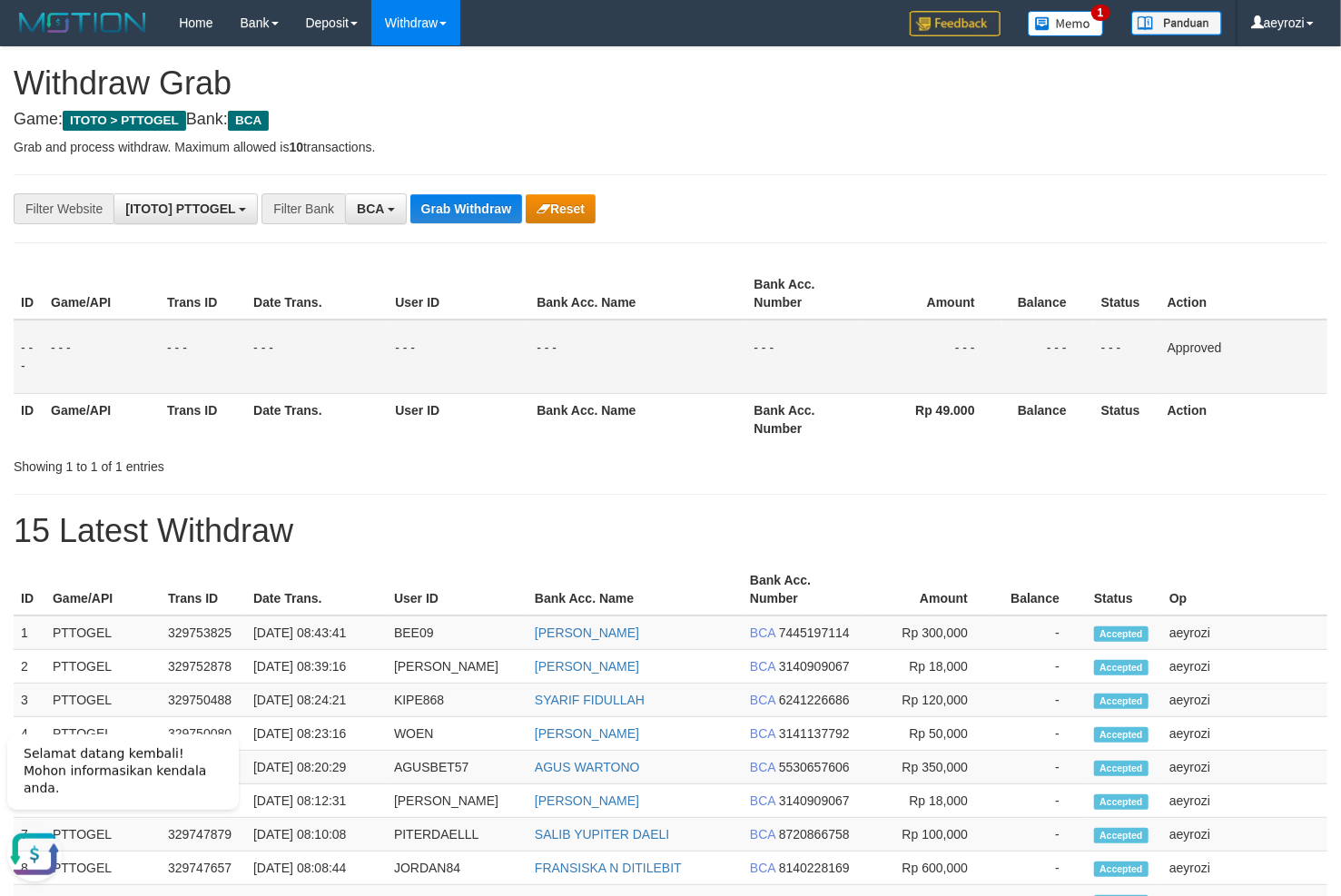
click at [214, 377] on td "- - -" at bounding box center [202, 357] width 86 height 75
click at [470, 205] on button "Grab Withdraw" at bounding box center [465, 208] width 112 height 29
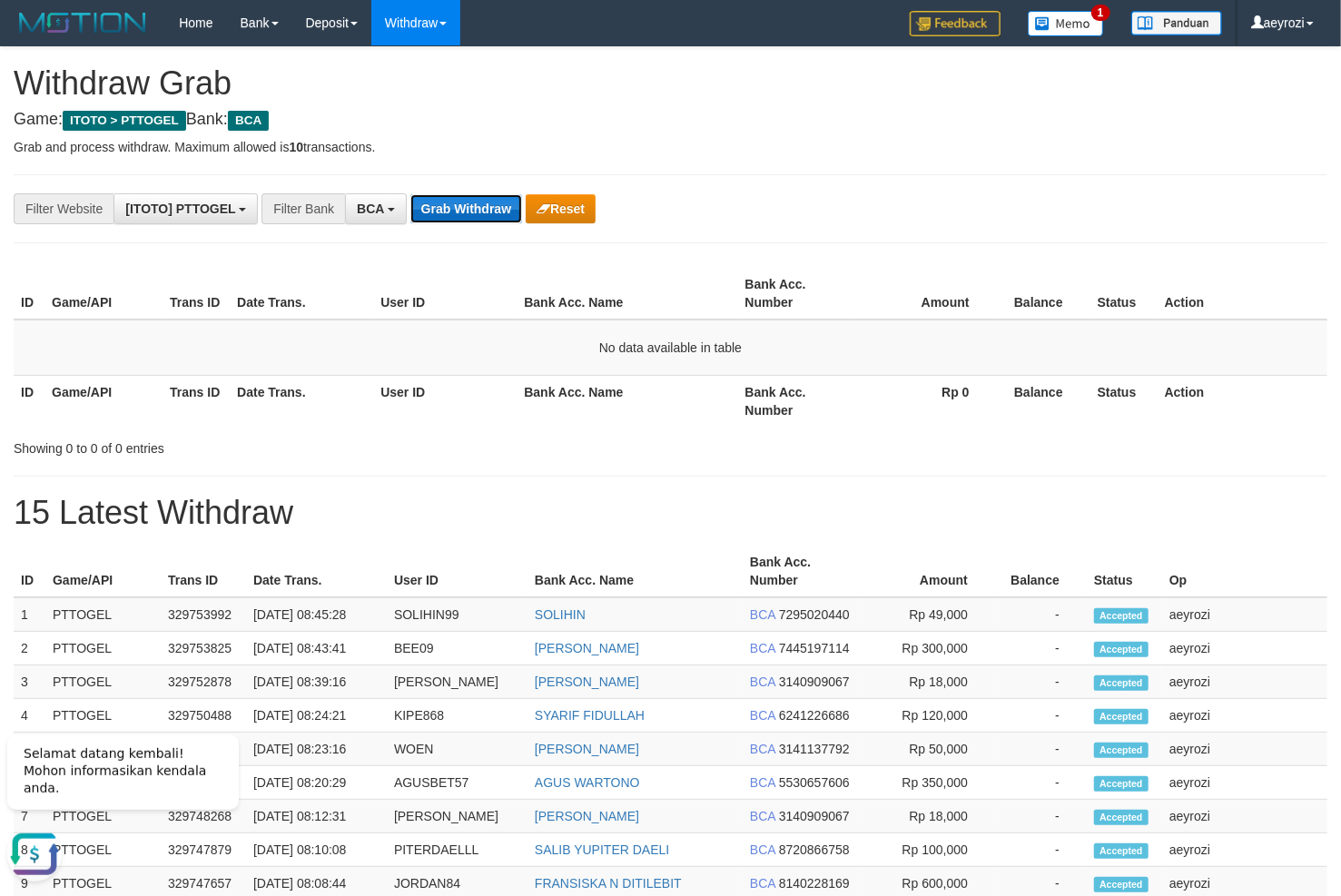
click at [483, 202] on button "Grab Withdraw" at bounding box center [465, 208] width 112 height 29
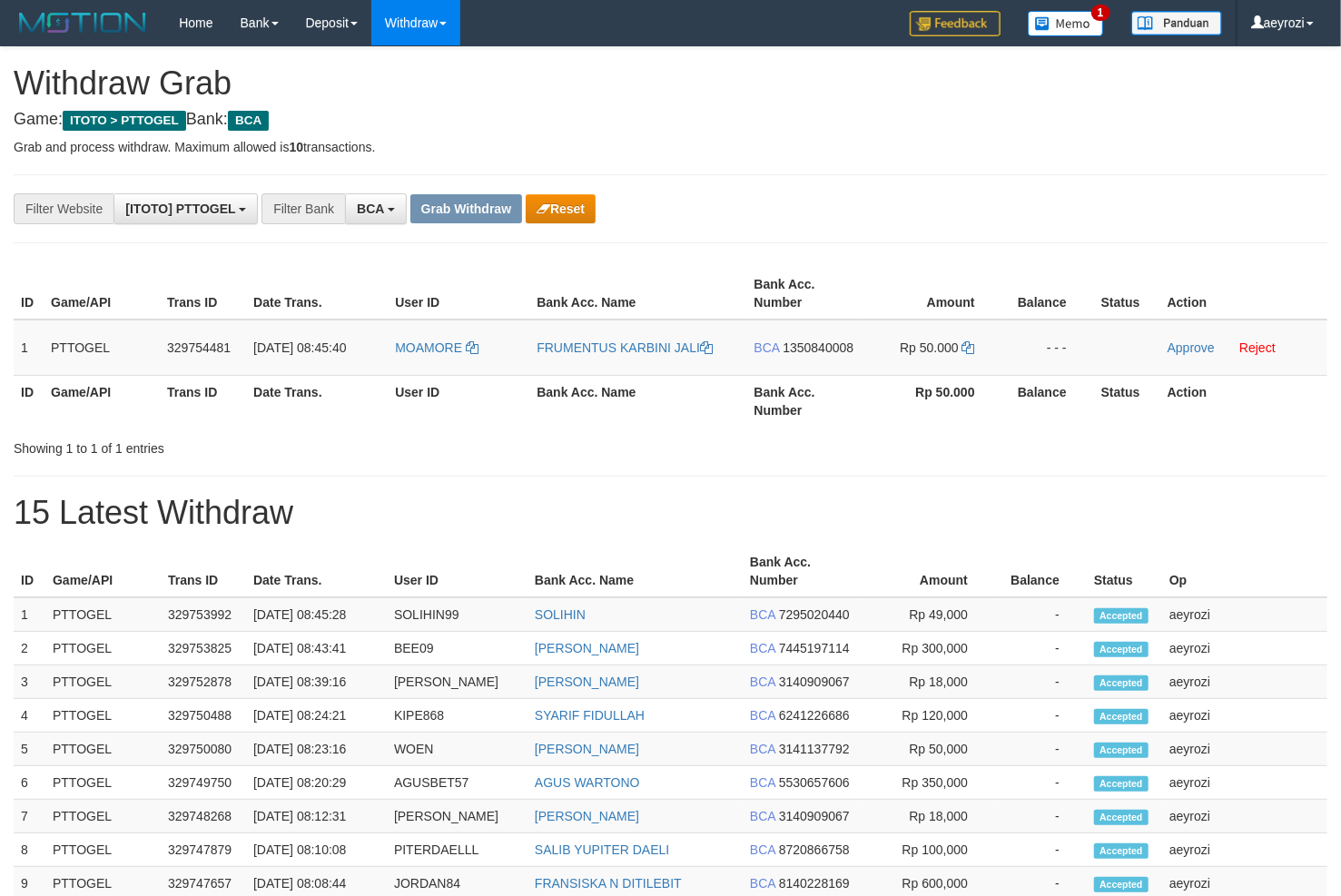
scroll to position [33, 0]
drag, startPoint x: 537, startPoint y: 340, endPoint x: 886, endPoint y: 333, distance: 349.1
click at [886, 333] on tr "1 PTTOGEL 329754481 [DATE] 08:45:40 [GEOGRAPHIC_DATA] FRUMENTUS KARBINI JALI BC…" at bounding box center [670, 347] width 1313 height 56
click at [793, 349] on span "1350840008" at bounding box center [817, 348] width 71 height 15
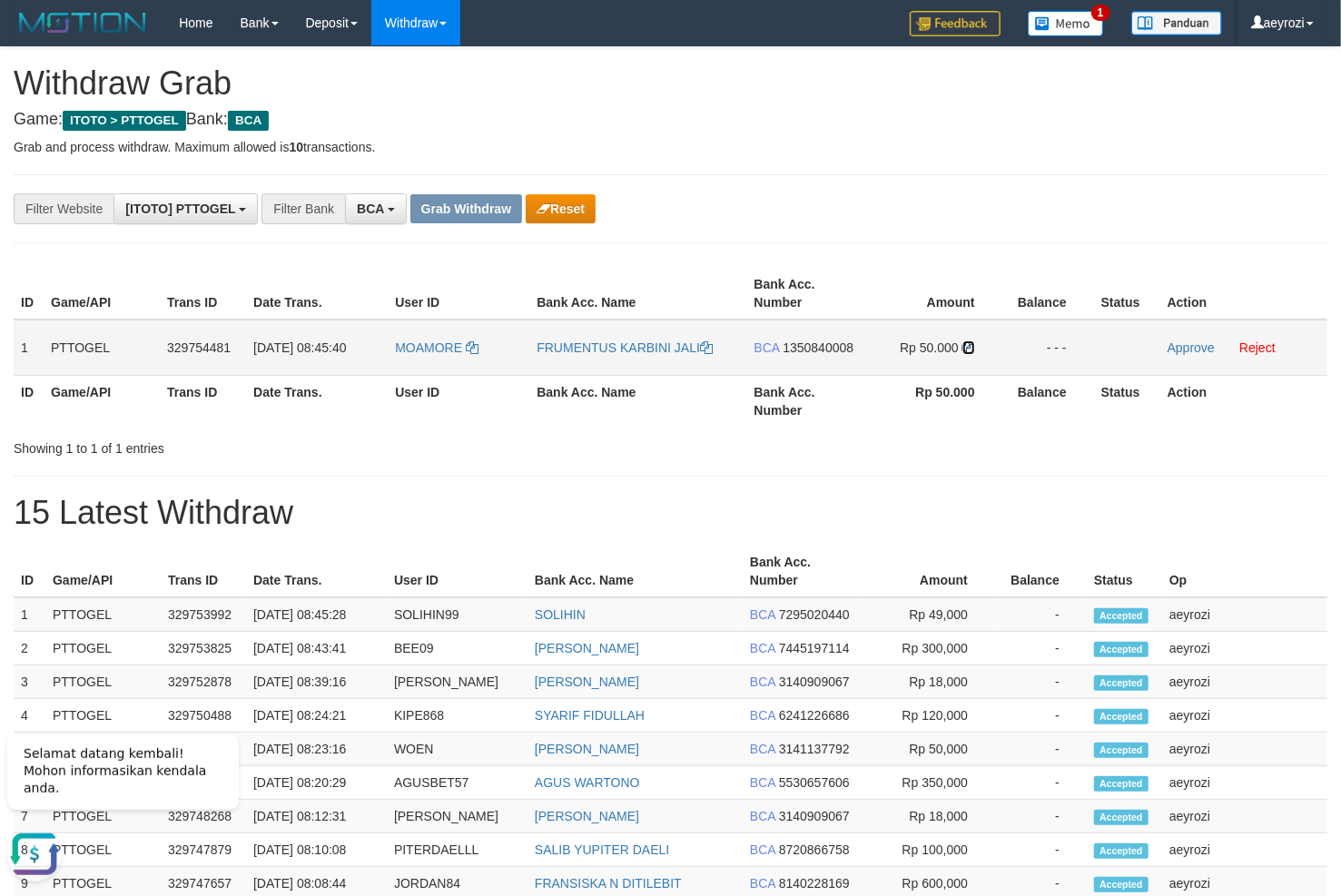
click at [973, 347] on icon at bounding box center [969, 348] width 13 height 13
click at [1190, 347] on link "Approve" at bounding box center [1190, 348] width 47 height 15
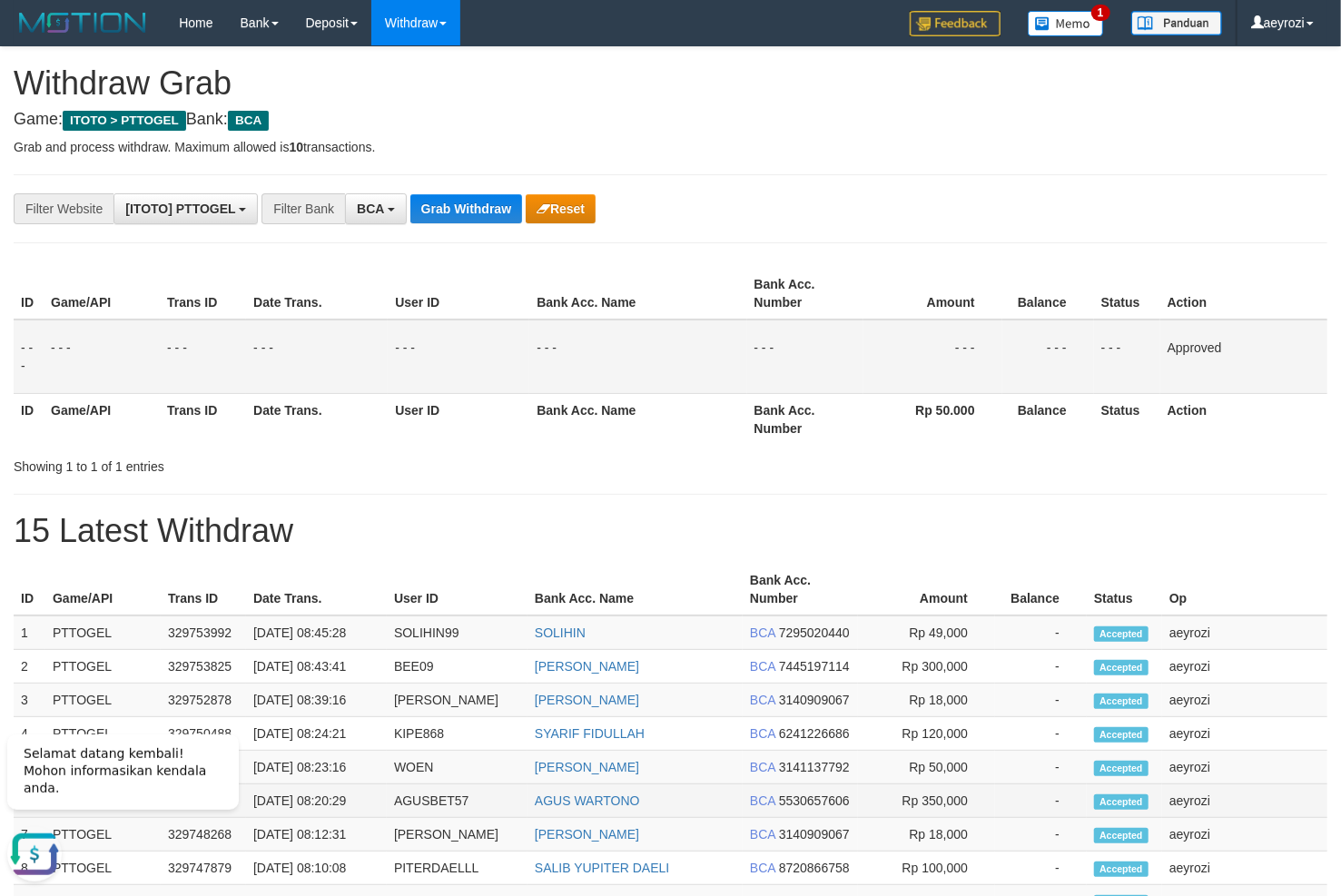
click at [929, 790] on td "Rp 350,000" at bounding box center [926, 801] width 137 height 33
click at [460, 214] on button "Grab Withdraw" at bounding box center [465, 208] width 112 height 29
click at [459, 214] on button "Grab Withdraw" at bounding box center [465, 208] width 112 height 29
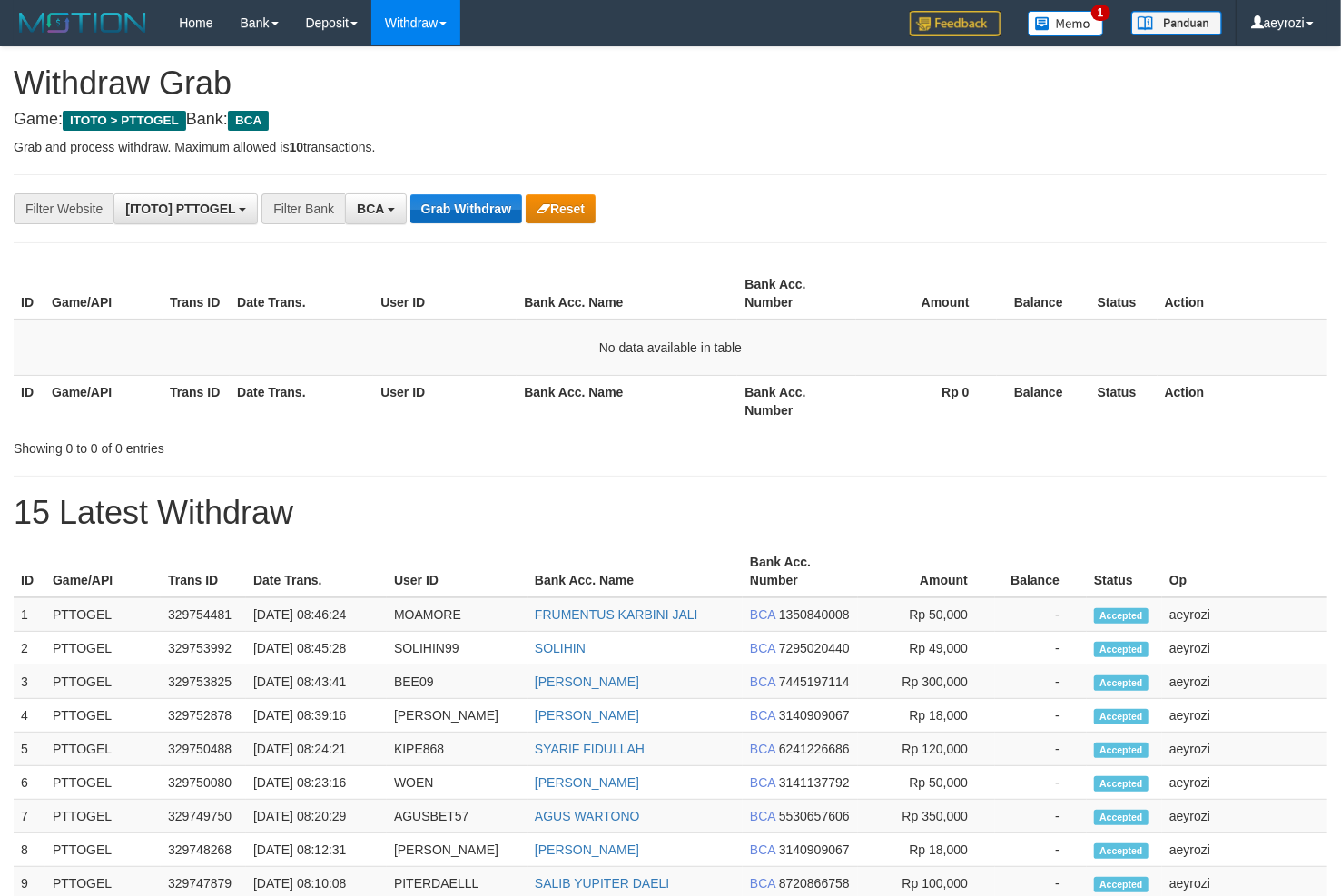
scroll to position [33, 0]
drag, startPoint x: 485, startPoint y: 163, endPoint x: 485, endPoint y: 179, distance: 16.0
click at [485, 165] on div "**********" at bounding box center [670, 793] width 1341 height 1491
click at [480, 203] on button "Grab Withdraw" at bounding box center [465, 208] width 112 height 29
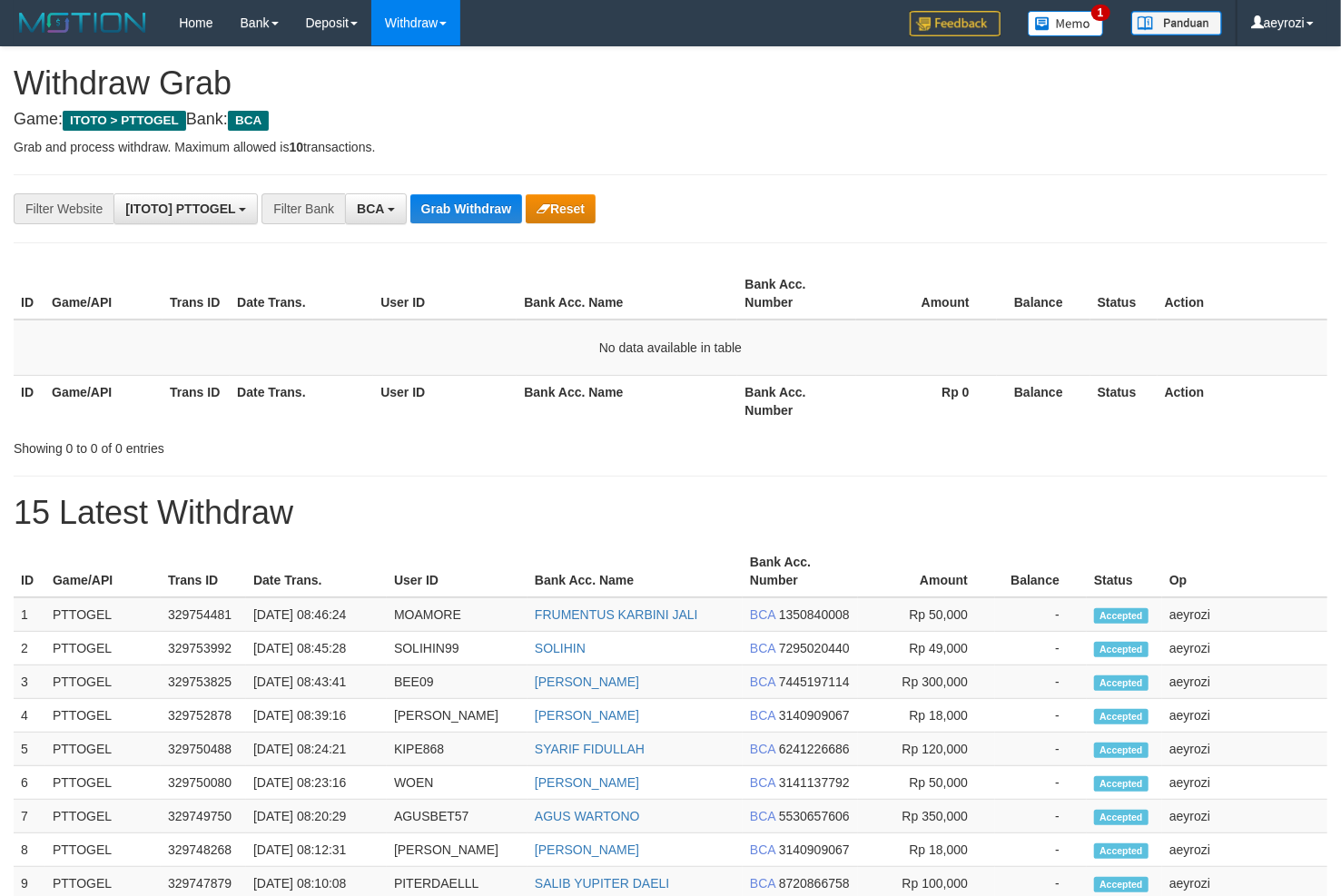
scroll to position [33, 0]
click at [471, 203] on button "Grab Withdraw" at bounding box center [465, 208] width 112 height 29
drag, startPoint x: 0, startPoint y: 0, endPoint x: 471, endPoint y: 202, distance: 512.5
click at [471, 202] on button "Grab Withdraw" at bounding box center [465, 208] width 112 height 29
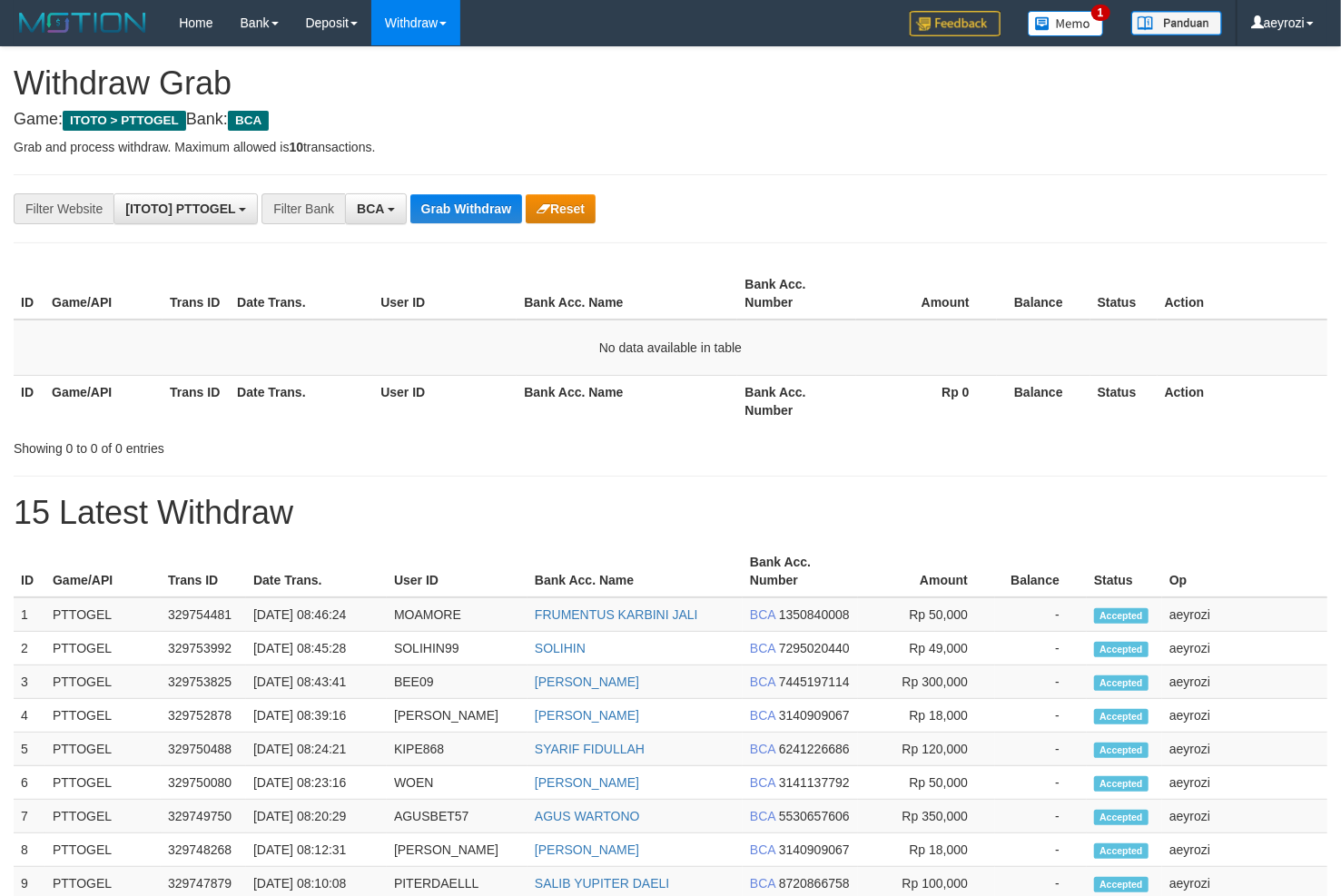
scroll to position [33, 0]
drag, startPoint x: 0, startPoint y: 0, endPoint x: 471, endPoint y: 205, distance: 513.7
click at [471, 205] on button "Grab Withdraw" at bounding box center [465, 208] width 112 height 29
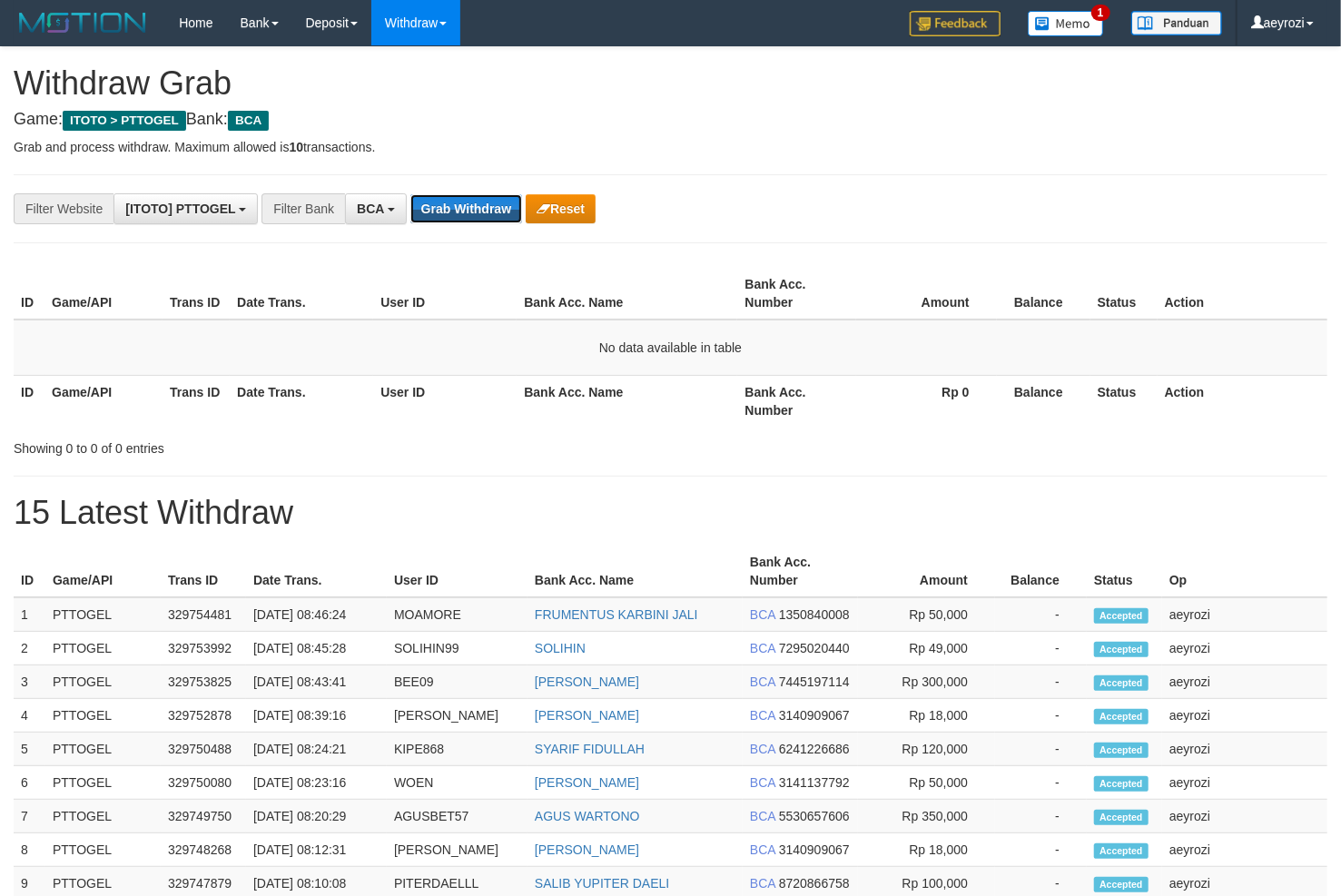
click at [471, 205] on button "Grab Withdraw" at bounding box center [465, 208] width 112 height 29
click at [458, 218] on button "Grab Withdraw" at bounding box center [465, 208] width 112 height 29
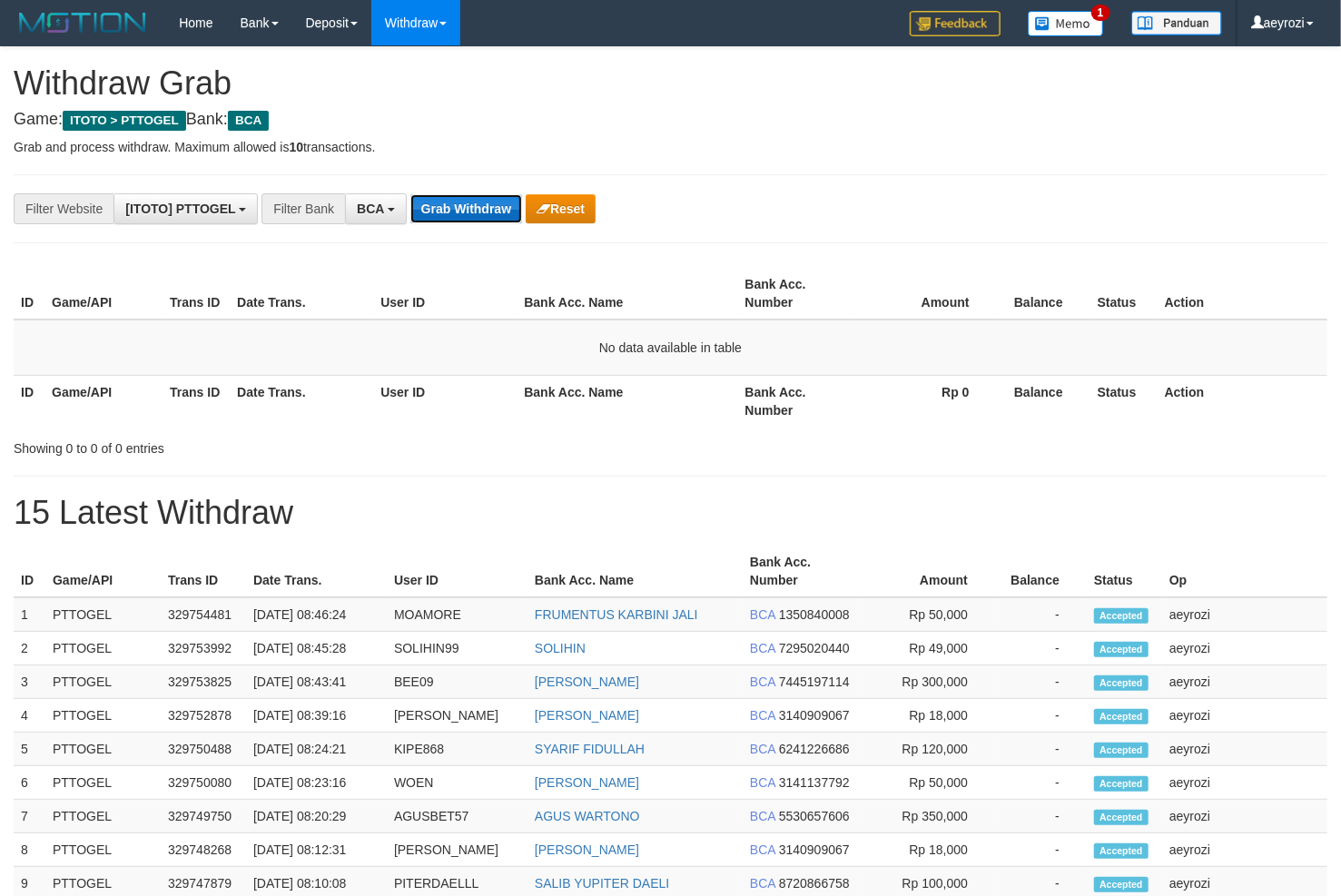
click at [464, 212] on button "Grab Withdraw" at bounding box center [465, 208] width 112 height 29
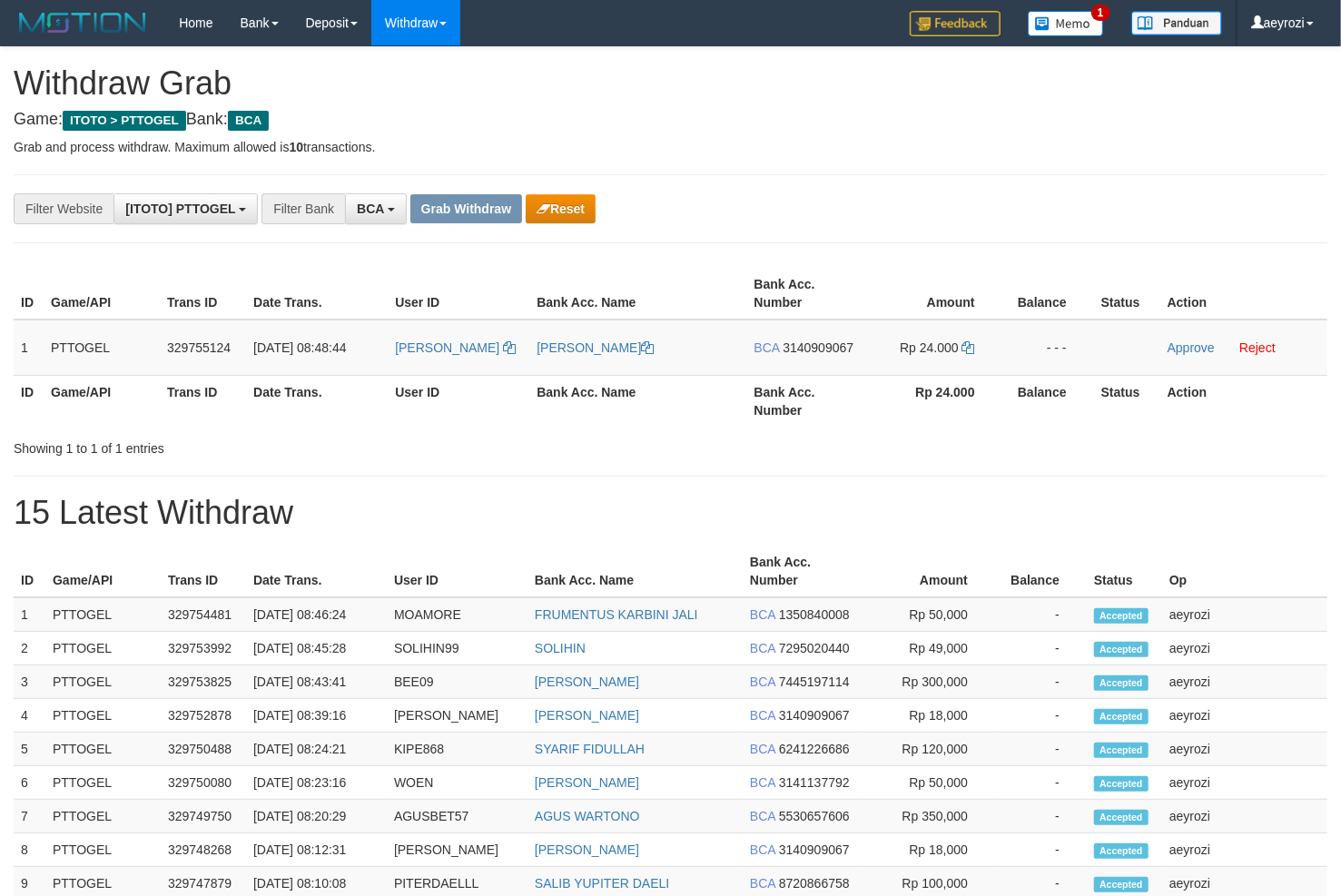
scroll to position [33, 0]
drag, startPoint x: 489, startPoint y: 337, endPoint x: 918, endPoint y: 348, distance: 429.1
click at [918, 348] on tr "1 PTTOGEL 329755124 [DATE] 08:48:44 [PERSON_NAME] [PERSON_NAME] BCA 3140909067 …" at bounding box center [670, 347] width 1313 height 56
click at [818, 346] on span "3140909067" at bounding box center [817, 348] width 71 height 15
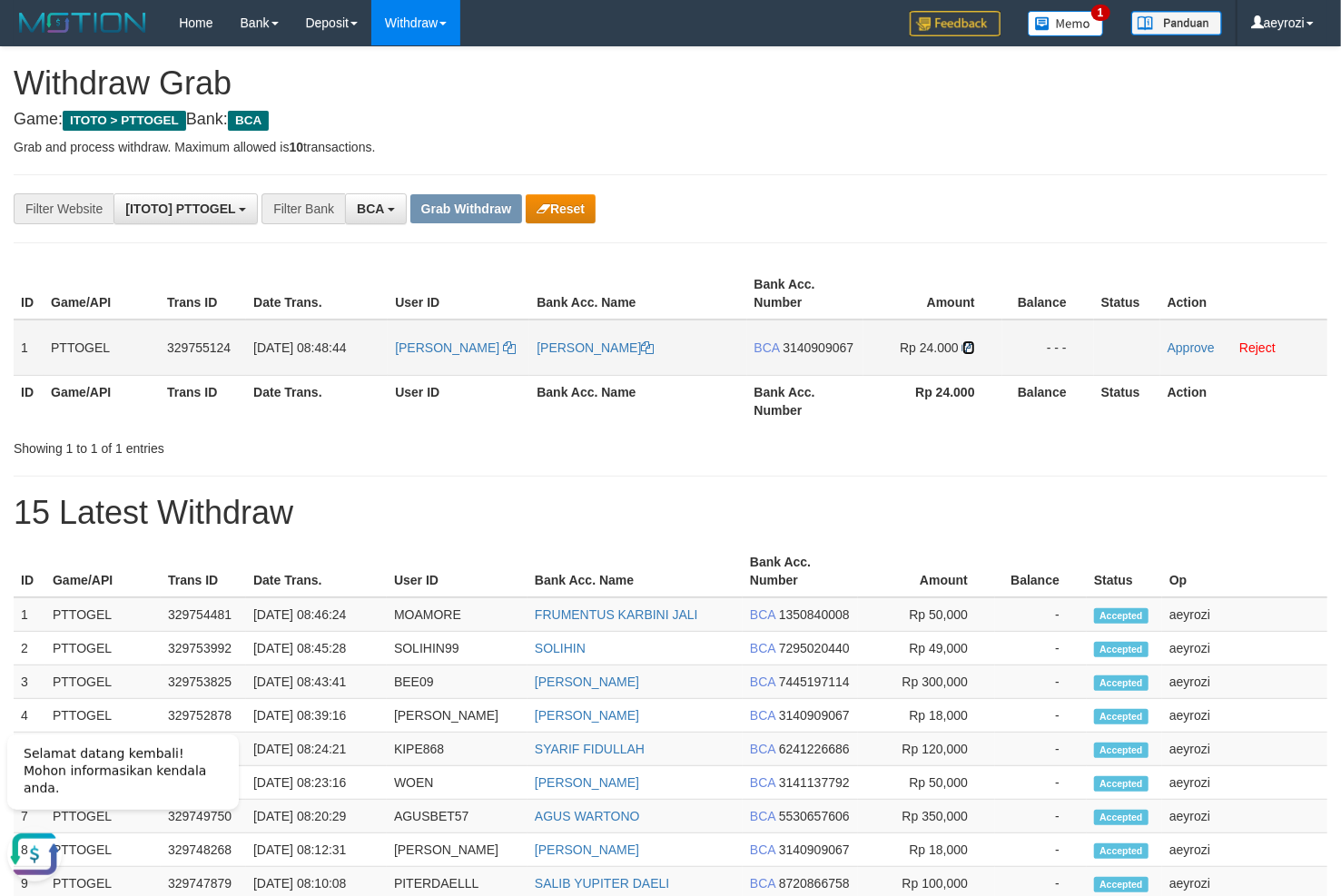
click at [968, 349] on icon at bounding box center [969, 348] width 13 height 13
click at [1183, 351] on link "Approve" at bounding box center [1190, 348] width 47 height 15
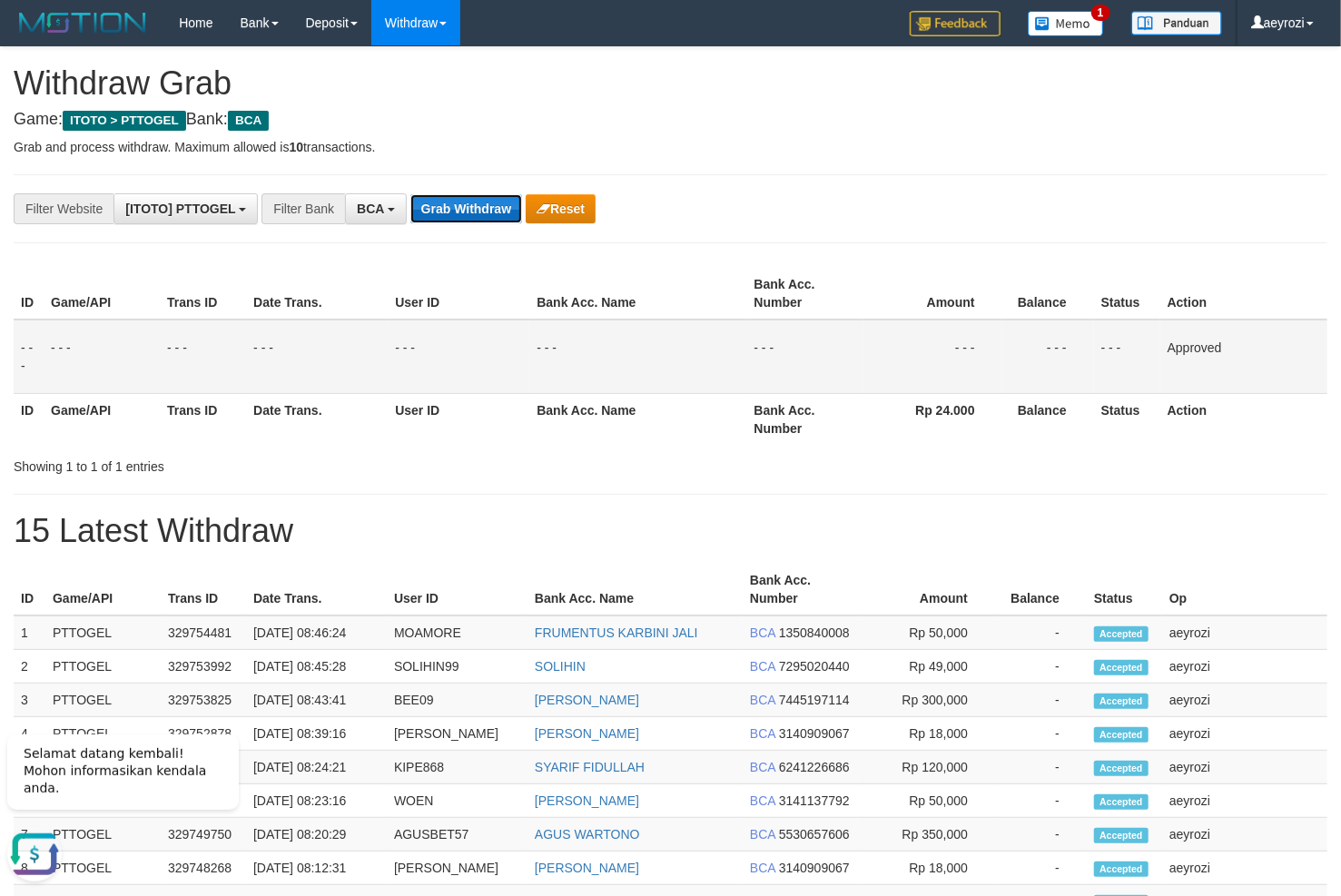
click at [451, 221] on button "Grab Withdraw" at bounding box center [465, 208] width 112 height 29
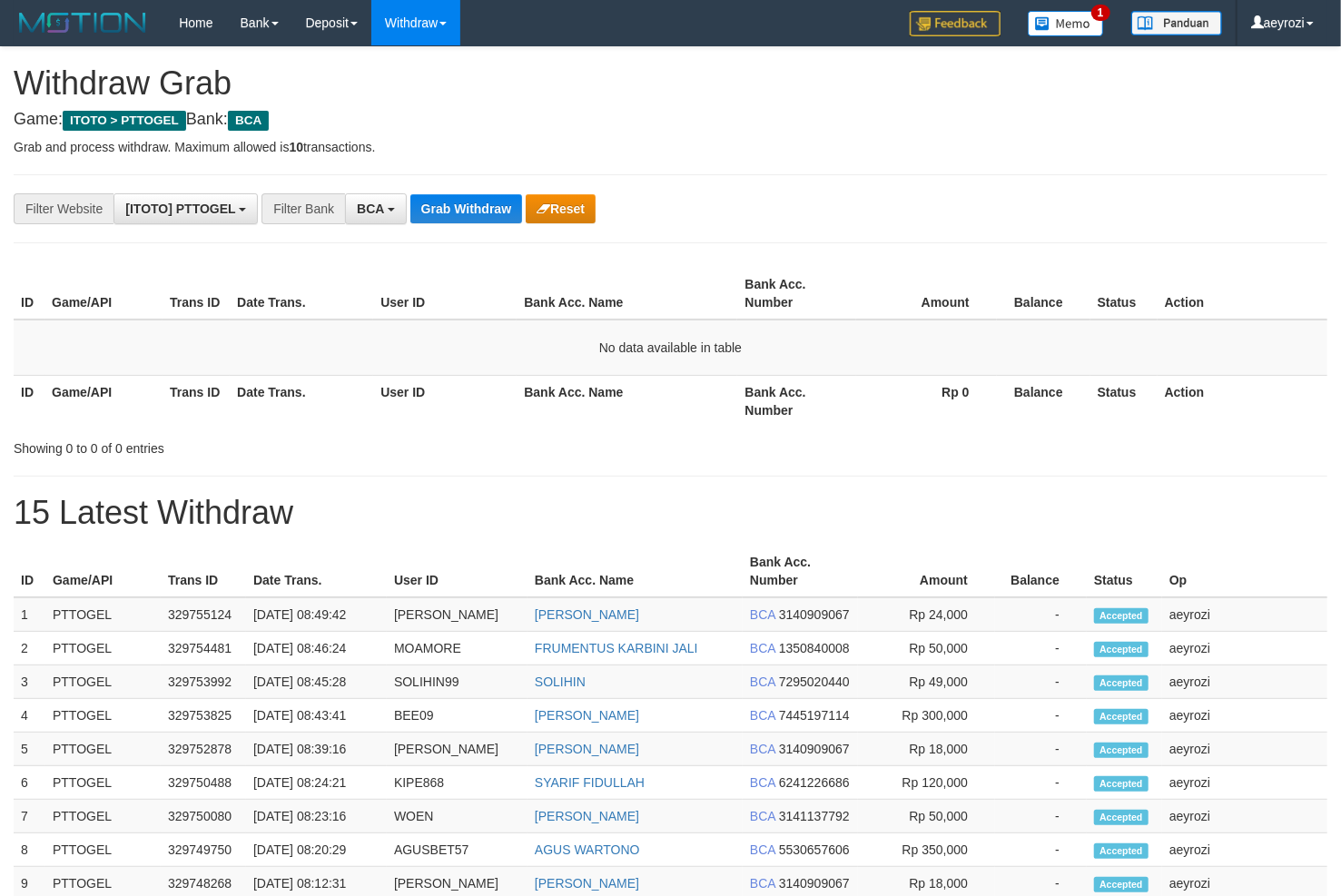
scroll to position [33, 0]
click at [472, 229] on div "**********" at bounding box center [670, 793] width 1341 height 1491
click at [471, 218] on button "Grab Withdraw" at bounding box center [465, 208] width 112 height 29
click at [459, 220] on button "Grab Withdraw" at bounding box center [465, 208] width 112 height 29
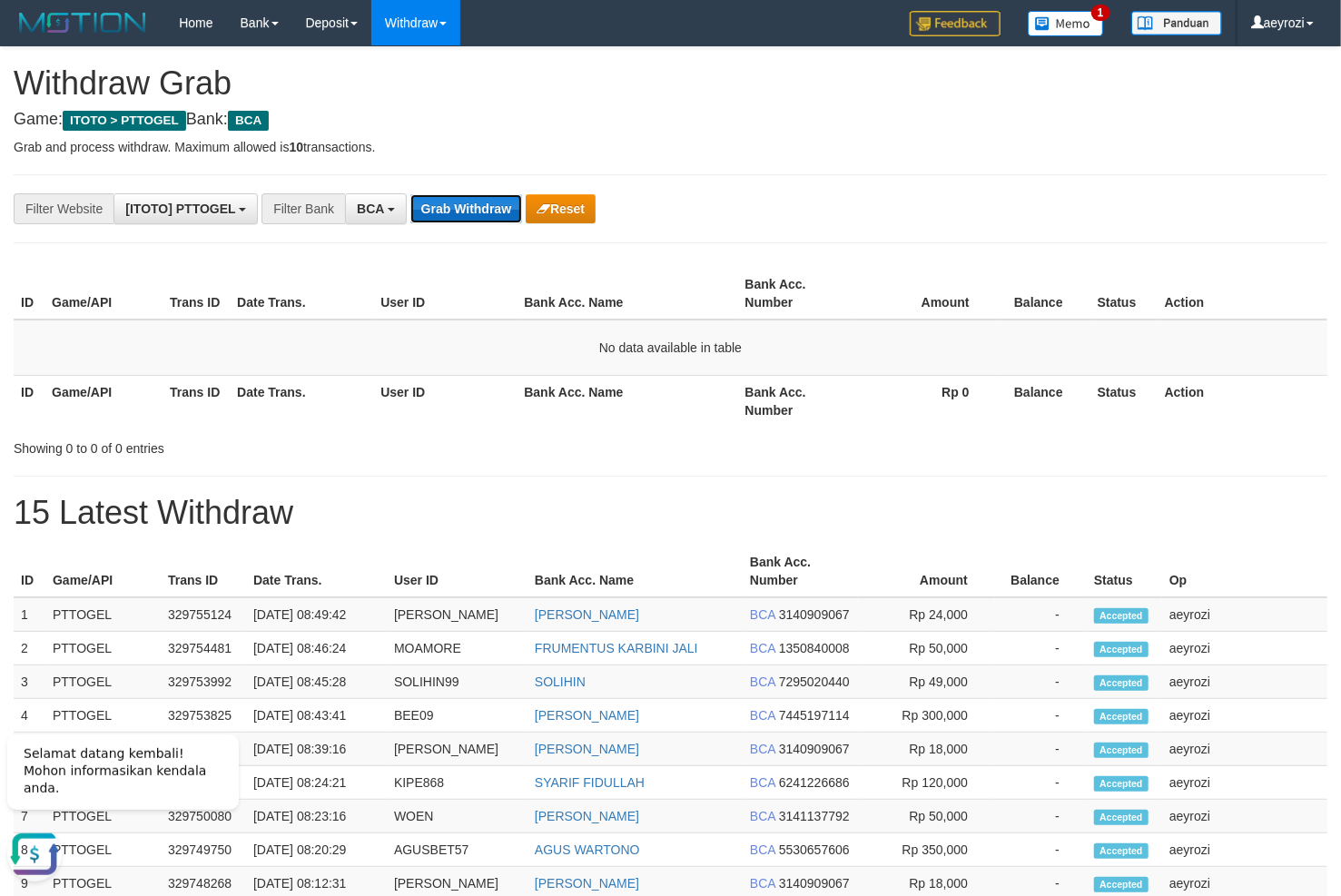
click at [477, 196] on button "Grab Withdraw" at bounding box center [465, 208] width 112 height 29
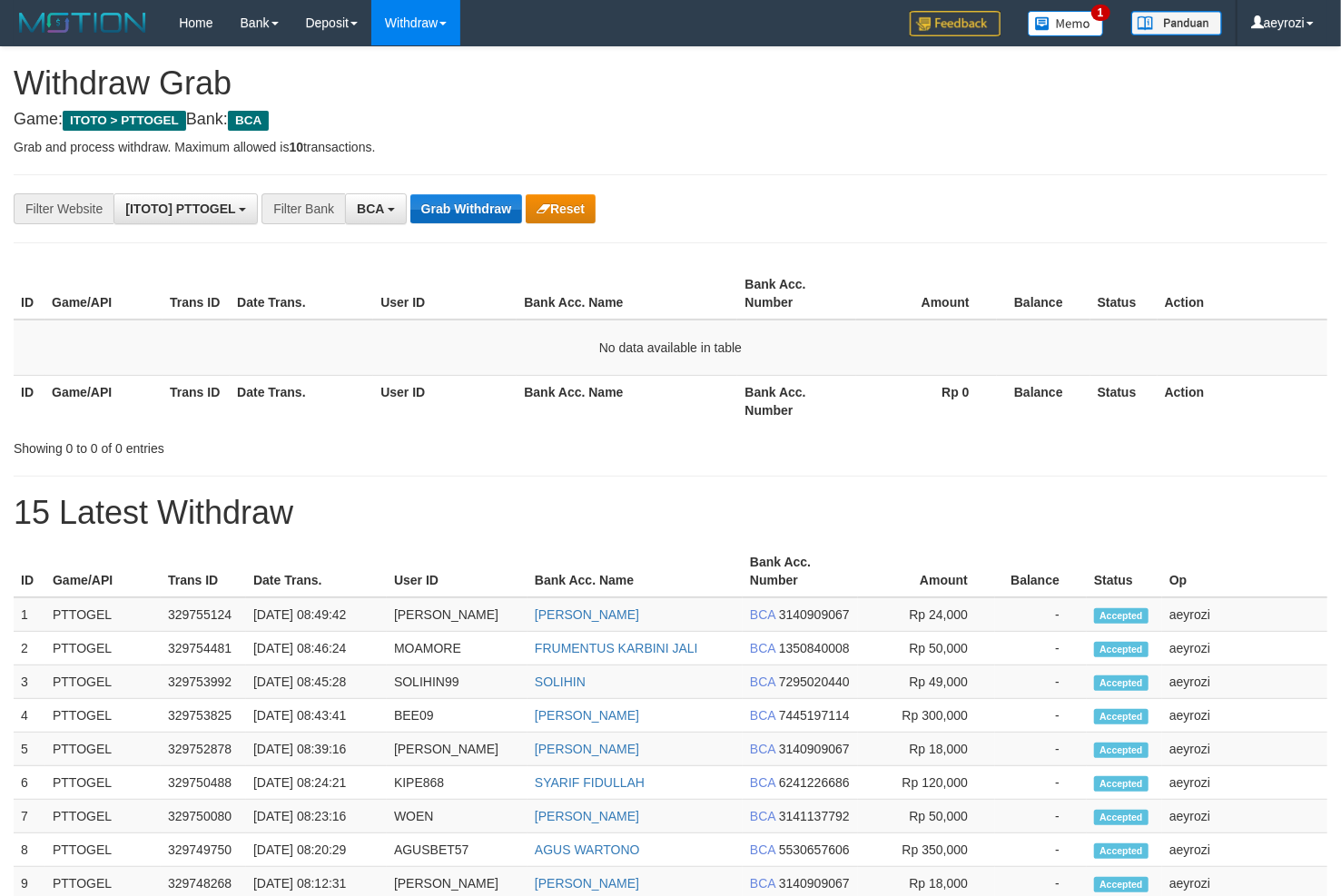
scroll to position [33, 0]
click at [473, 198] on button "Grab Withdraw" at bounding box center [465, 208] width 112 height 29
click at [454, 227] on div "**********" at bounding box center [670, 793] width 1341 height 1491
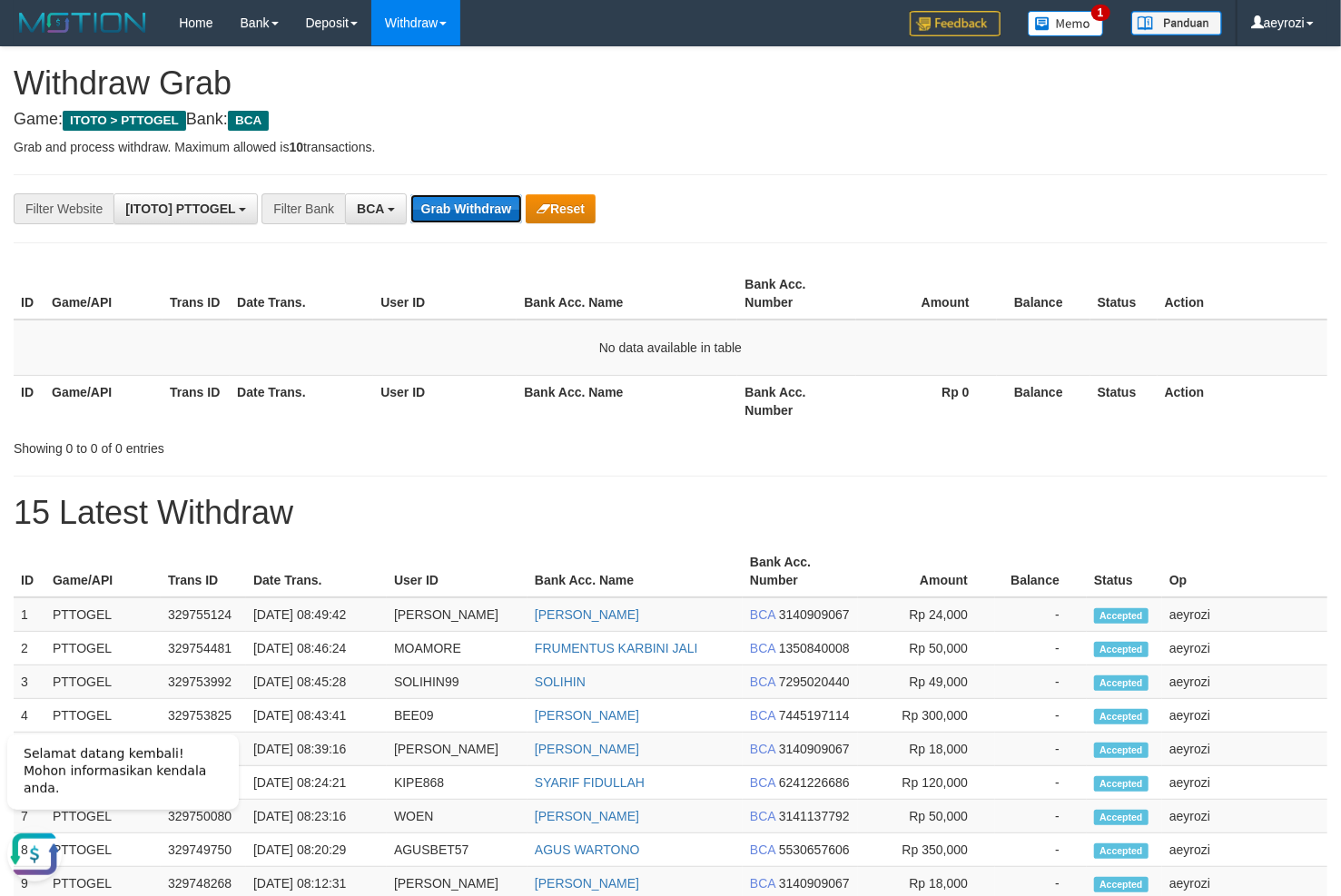
click at [453, 208] on button "Grab Withdraw" at bounding box center [465, 208] width 112 height 29
click at [458, 207] on button "Grab Withdraw" at bounding box center [465, 208] width 112 height 29
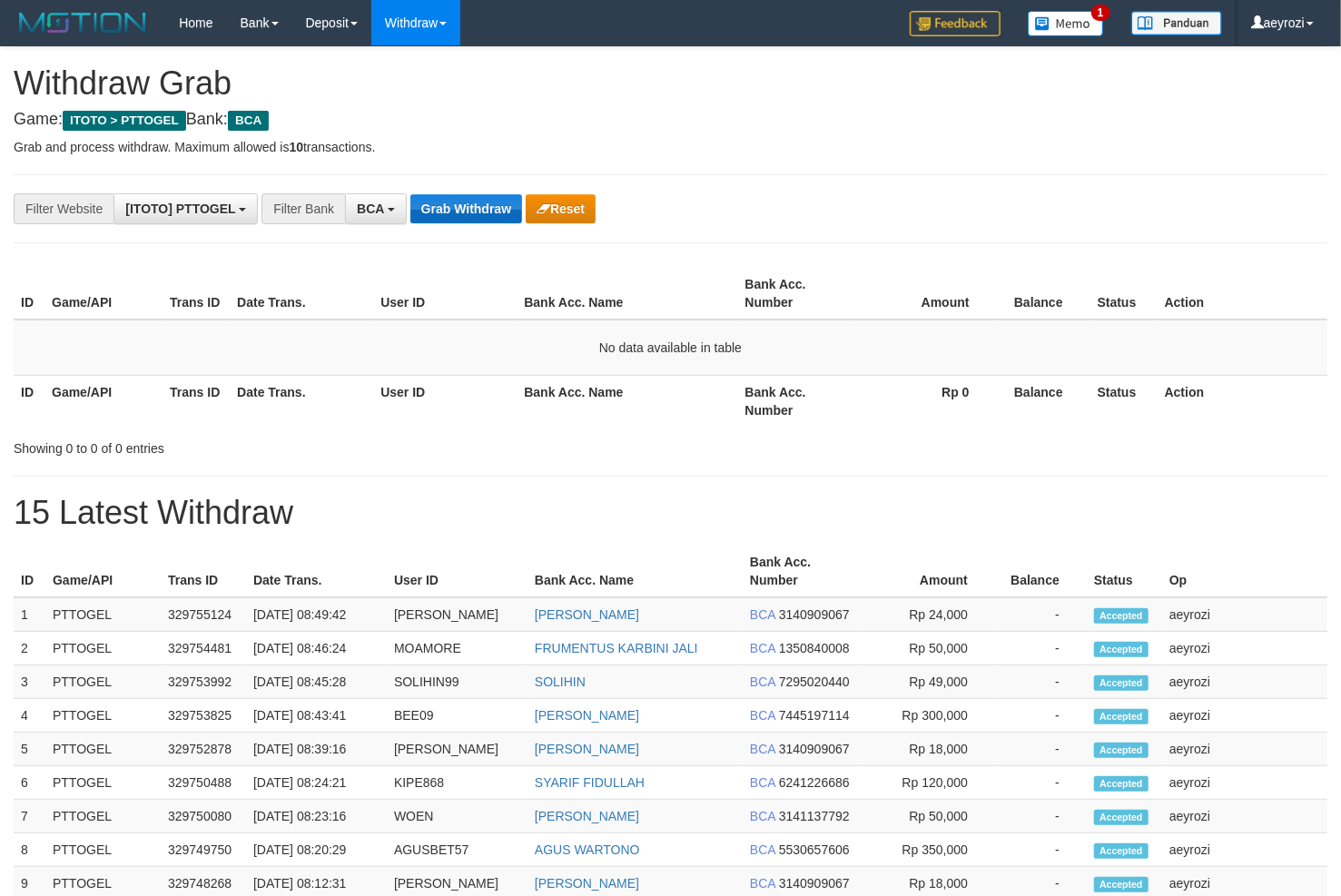
scroll to position [33, 0]
click at [471, 210] on button "Grab Withdraw" at bounding box center [465, 208] width 112 height 29
click at [443, 206] on button "Grab Withdraw" at bounding box center [465, 208] width 112 height 29
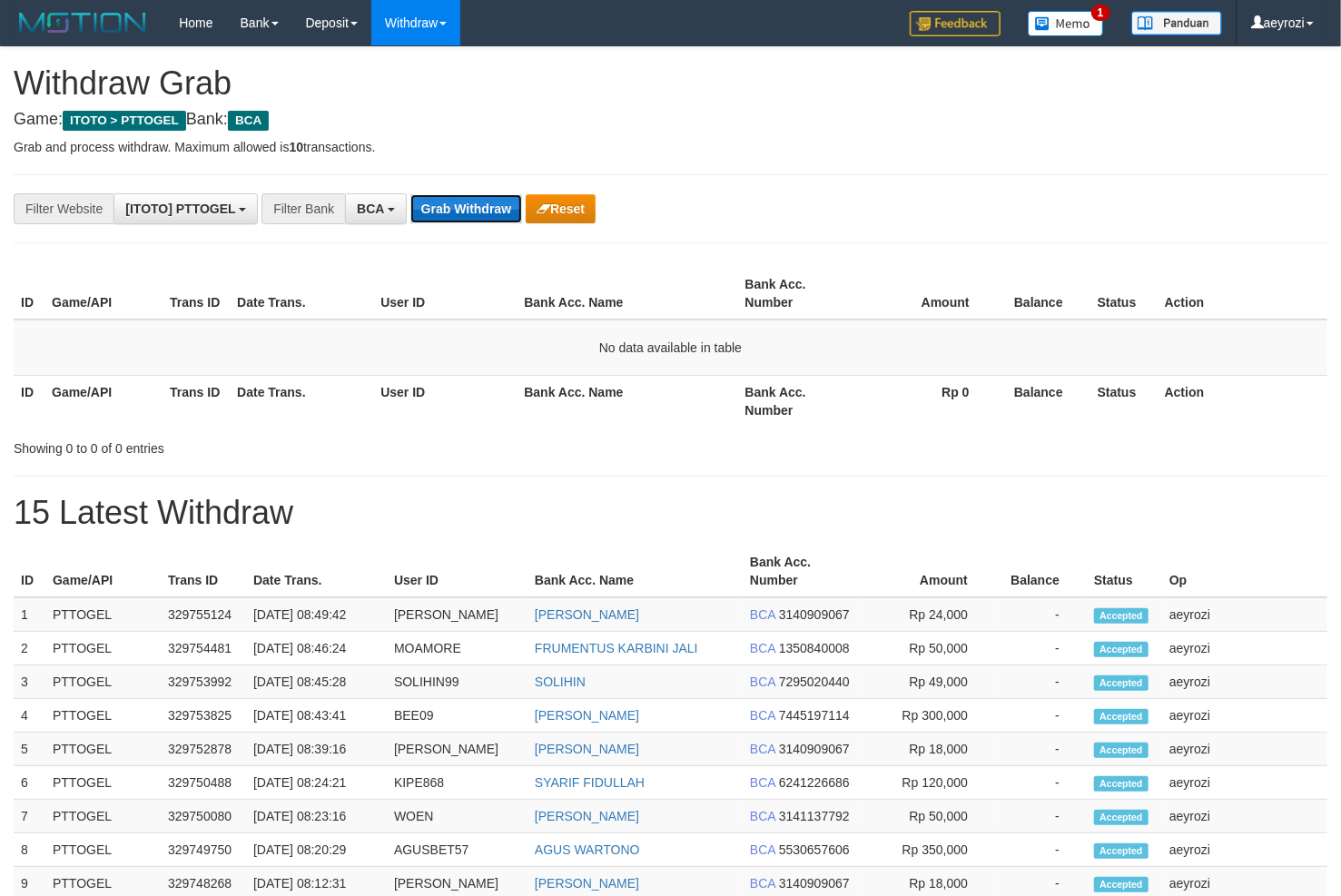
drag, startPoint x: 0, startPoint y: 0, endPoint x: 442, endPoint y: 207, distance: 488.1
click at [442, 207] on button "Grab Withdraw" at bounding box center [465, 208] width 112 height 29
click at [441, 220] on button "Grab Withdraw" at bounding box center [465, 208] width 112 height 29
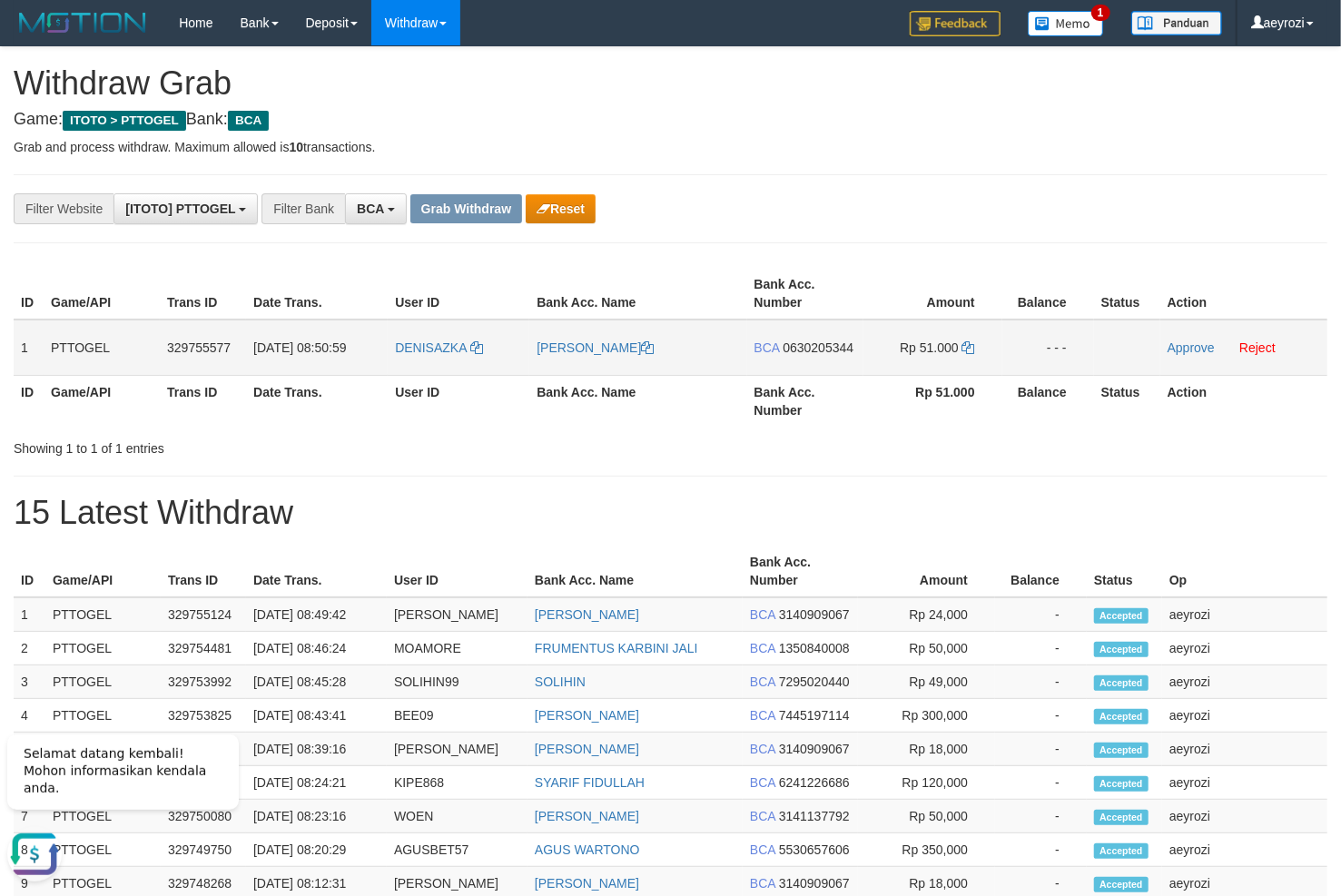
drag, startPoint x: 511, startPoint y: 338, endPoint x: 905, endPoint y: 333, distance: 394.0
click at [905, 333] on tr "1 PTTOGEL 329755577 [DATE] 08:50:59 [GEOGRAPHIC_DATA] [PERSON_NAME] BCA 0630205…" at bounding box center [670, 347] width 1313 height 56
click at [820, 346] on span "0630205344" at bounding box center [817, 348] width 71 height 15
click at [966, 347] on icon at bounding box center [969, 348] width 13 height 13
click at [1202, 347] on link "Approve" at bounding box center [1190, 348] width 47 height 15
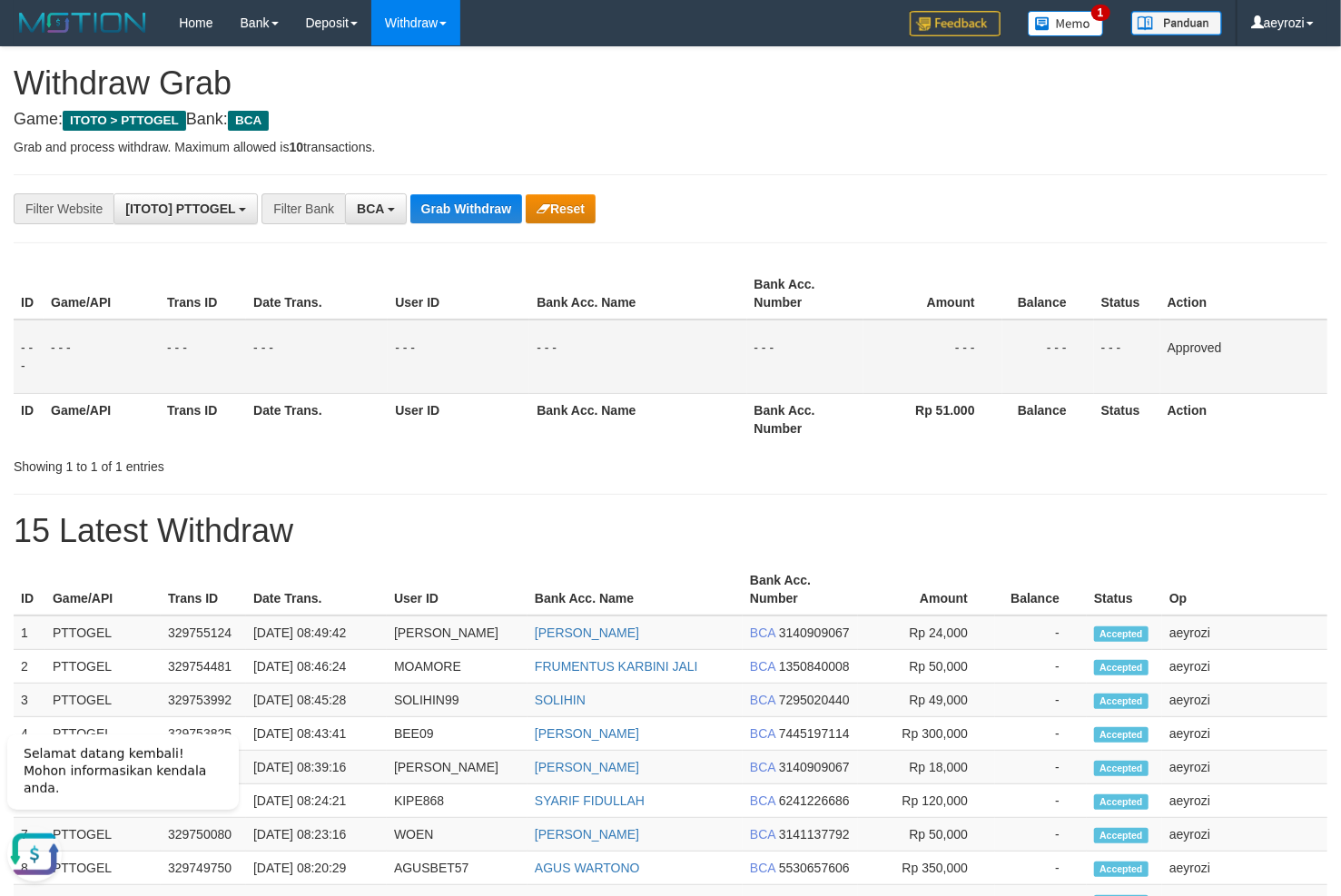
click at [236, 302] on th "Trans ID" at bounding box center [202, 294] width 86 height 52
click at [463, 205] on button "Grab Withdraw" at bounding box center [465, 208] width 112 height 29
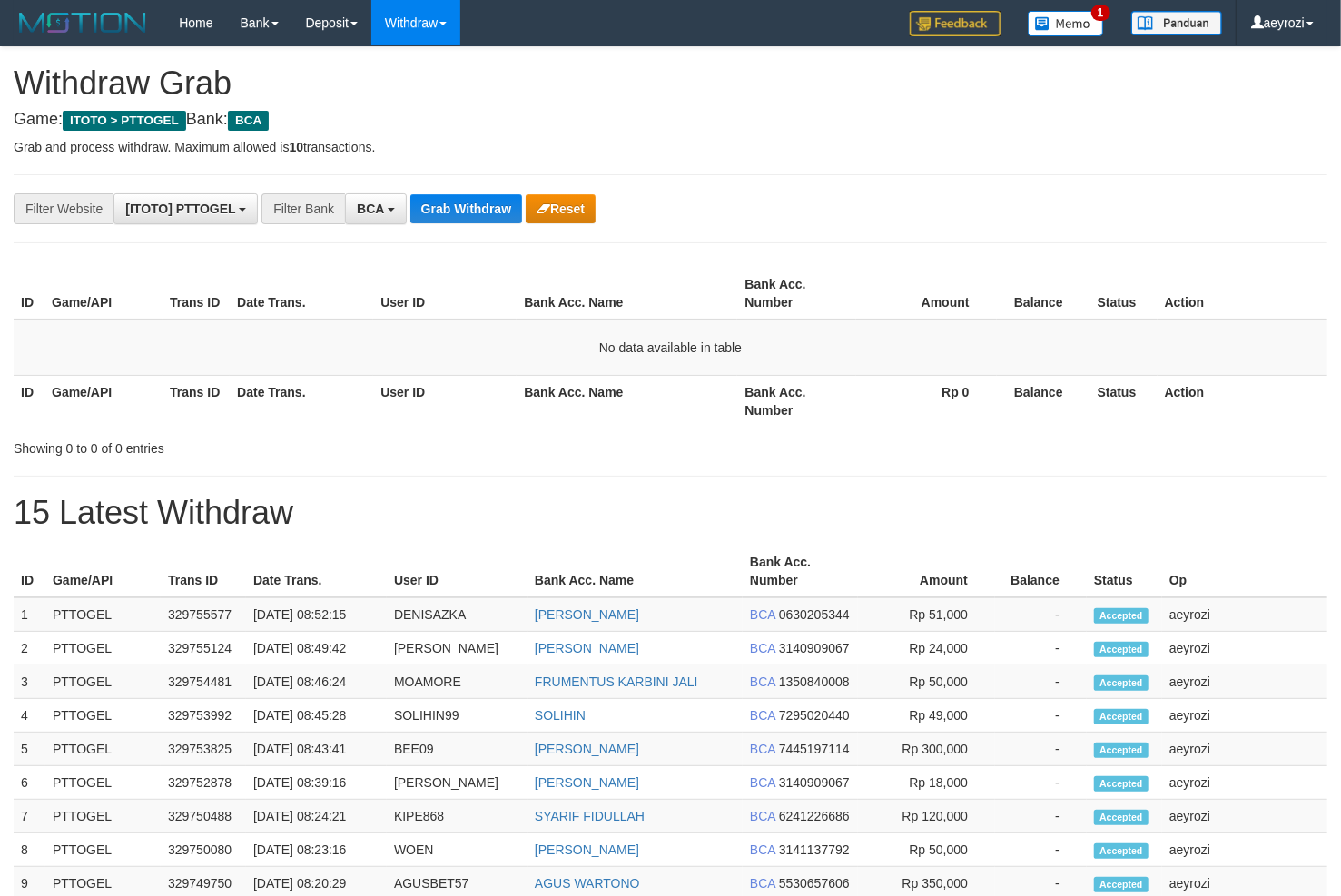
scroll to position [33, 0]
drag, startPoint x: 0, startPoint y: 0, endPoint x: 463, endPoint y: 203, distance: 505.5
click at [463, 203] on button "Grab Withdraw" at bounding box center [465, 208] width 112 height 29
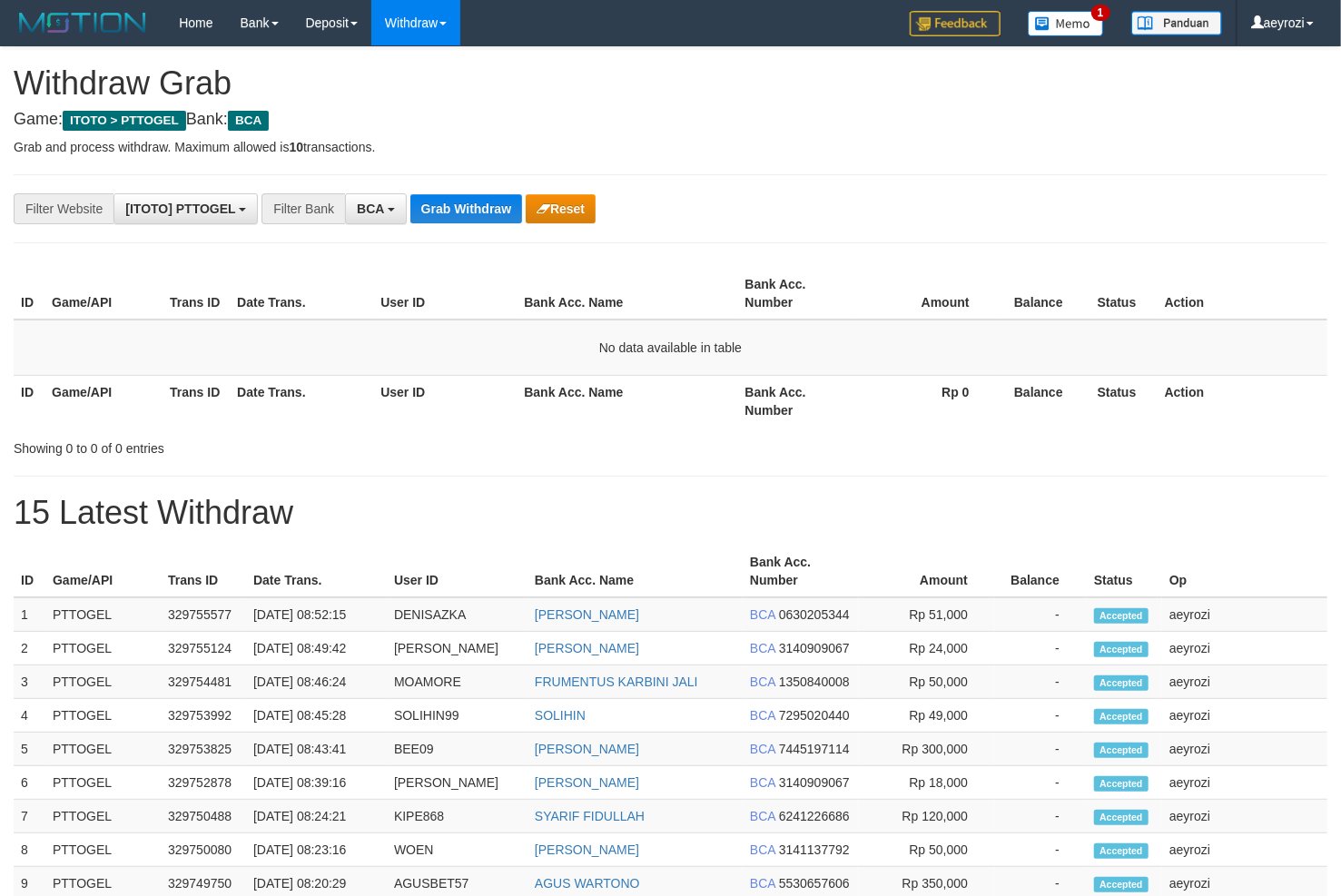
scroll to position [33, 0]
drag, startPoint x: 0, startPoint y: 0, endPoint x: 454, endPoint y: 203, distance: 497.3
click at [454, 203] on button "Grab Withdraw" at bounding box center [465, 208] width 112 height 29
drag, startPoint x: 454, startPoint y: 199, endPoint x: 451, endPoint y: 219, distance: 20.2
click at [451, 218] on button "Grab Withdraw" at bounding box center [465, 208] width 112 height 29
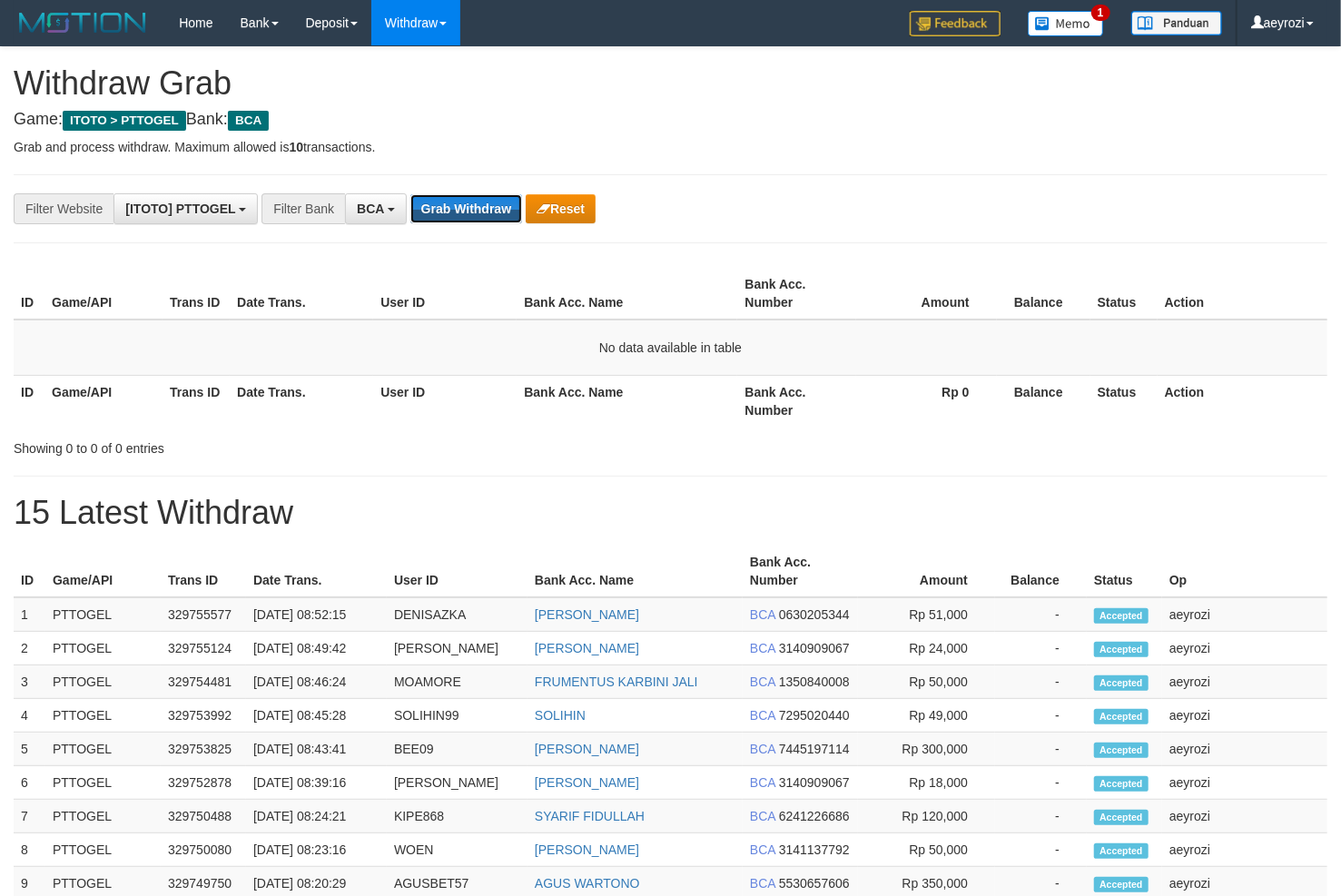
scroll to position [33, 0]
click at [451, 219] on button "Grab Withdraw" at bounding box center [465, 208] width 112 height 29
click at [454, 221] on button "Grab Withdraw" at bounding box center [465, 208] width 112 height 29
click at [468, 226] on div "**********" at bounding box center [670, 793] width 1341 height 1491
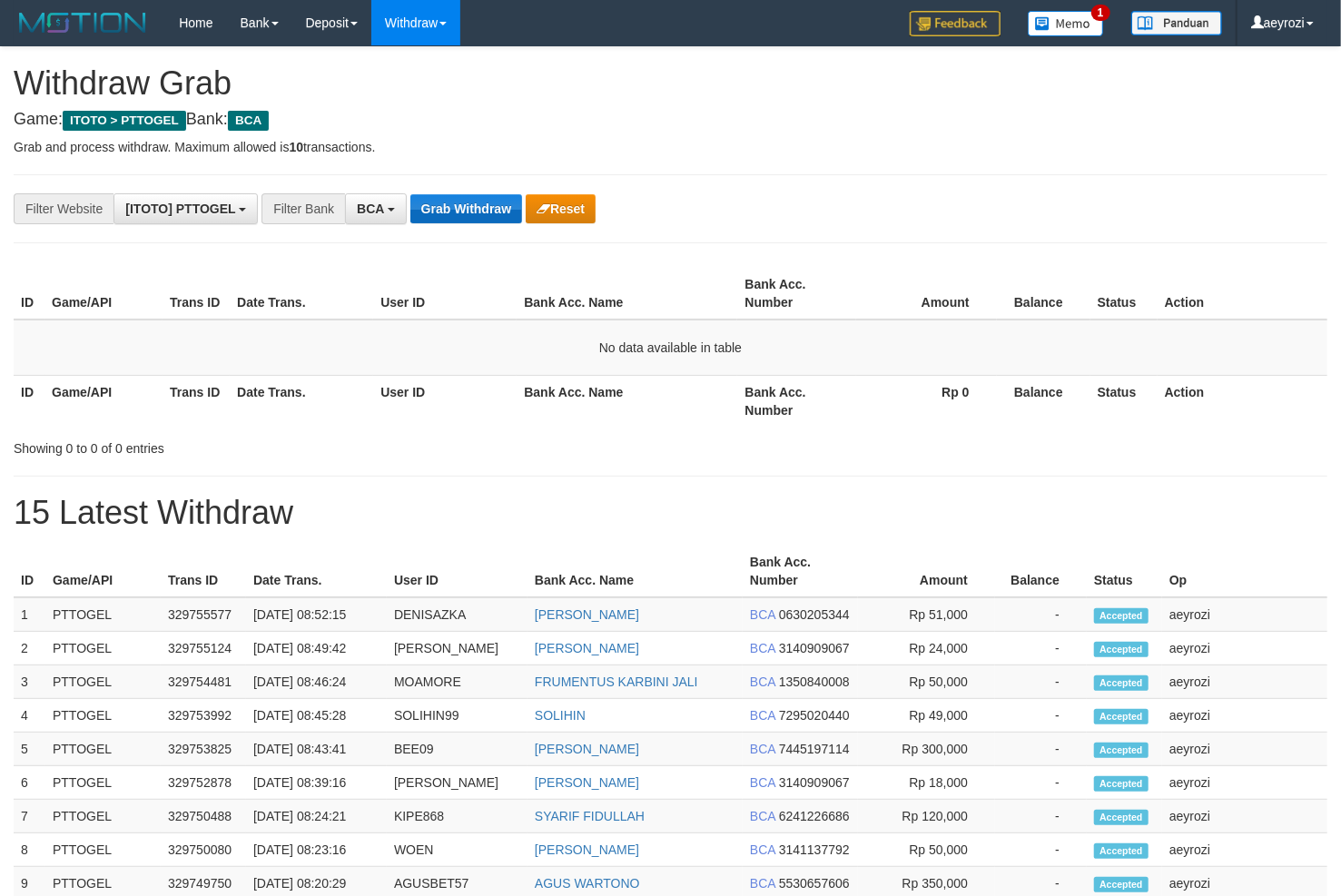
scroll to position [33, 0]
click at [462, 219] on button "Grab Withdraw" at bounding box center [465, 208] width 112 height 29
click at [488, 216] on button "Grab Withdraw" at bounding box center [465, 208] width 112 height 29
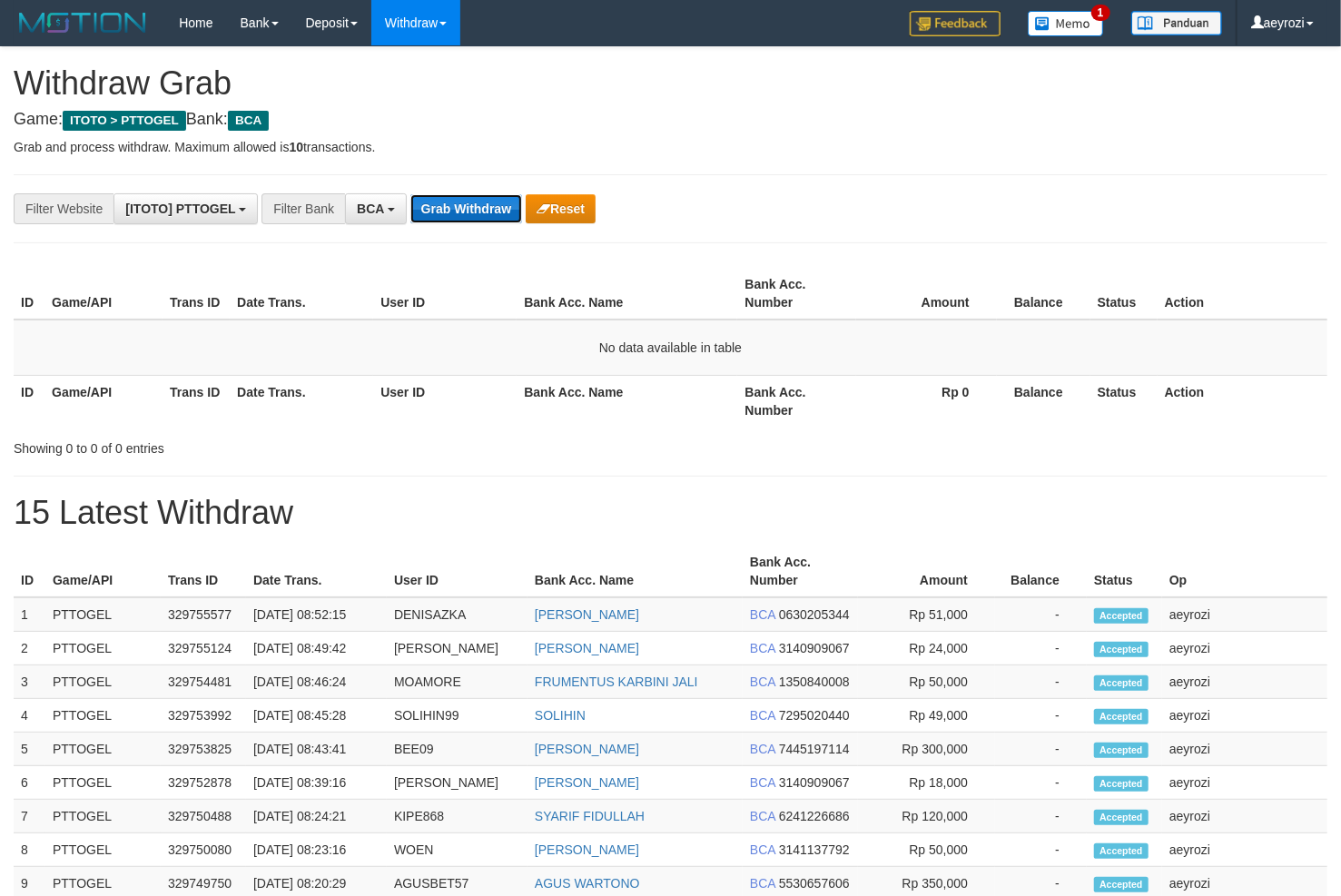
click at [481, 211] on button "Grab Withdraw" at bounding box center [465, 208] width 112 height 29
click at [489, 198] on button "Grab Withdraw" at bounding box center [465, 208] width 112 height 29
click at [488, 199] on button "Grab Withdraw" at bounding box center [465, 208] width 112 height 29
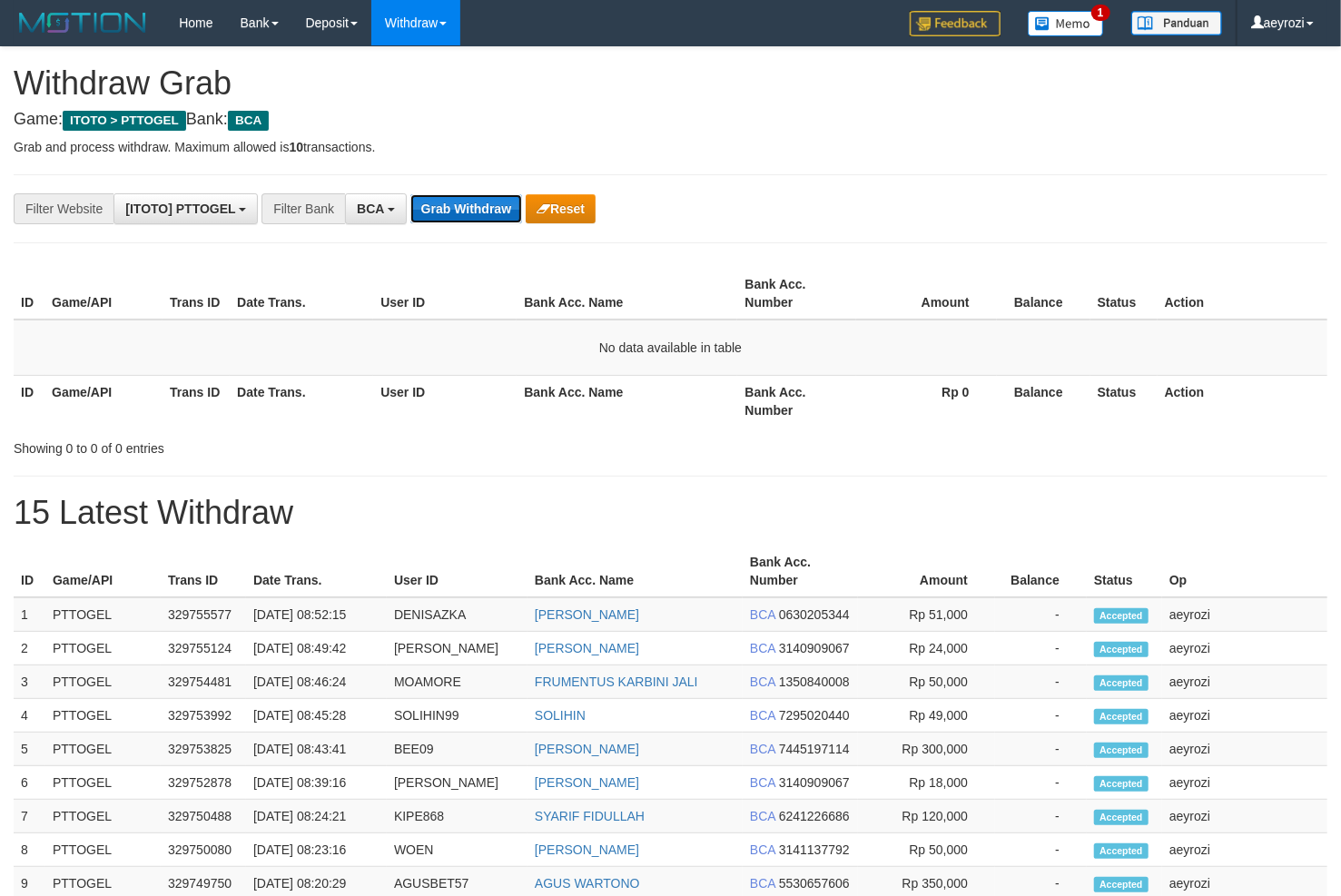
scroll to position [33, 0]
click at [438, 209] on button "Grab Withdraw" at bounding box center [465, 208] width 112 height 29
click at [489, 215] on button "Grab Withdraw" at bounding box center [465, 208] width 112 height 29
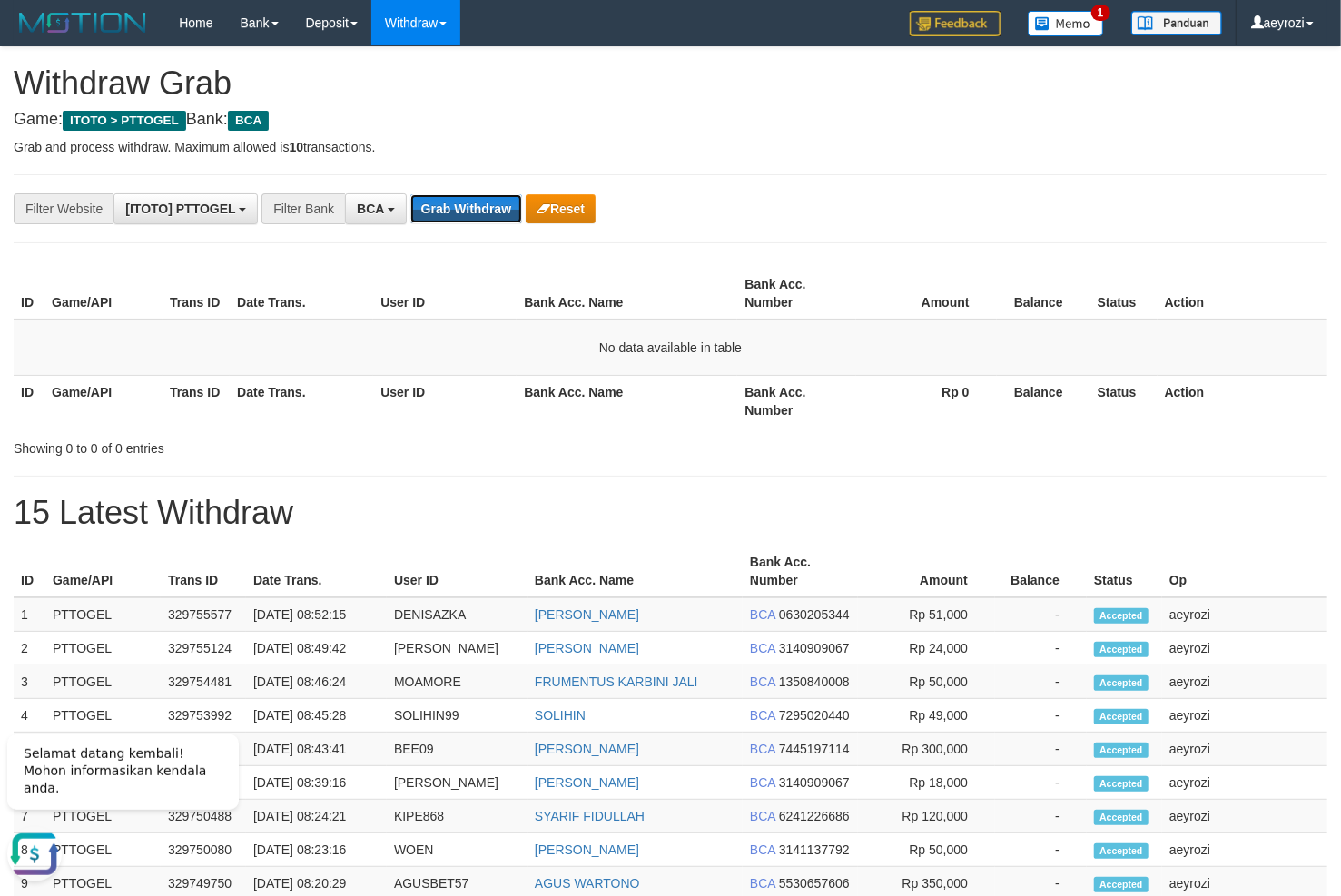
scroll to position [0, 0]
click at [489, 203] on button "Grab Withdraw" at bounding box center [465, 208] width 112 height 29
click at [443, 218] on button "Grab Withdraw" at bounding box center [465, 208] width 112 height 29
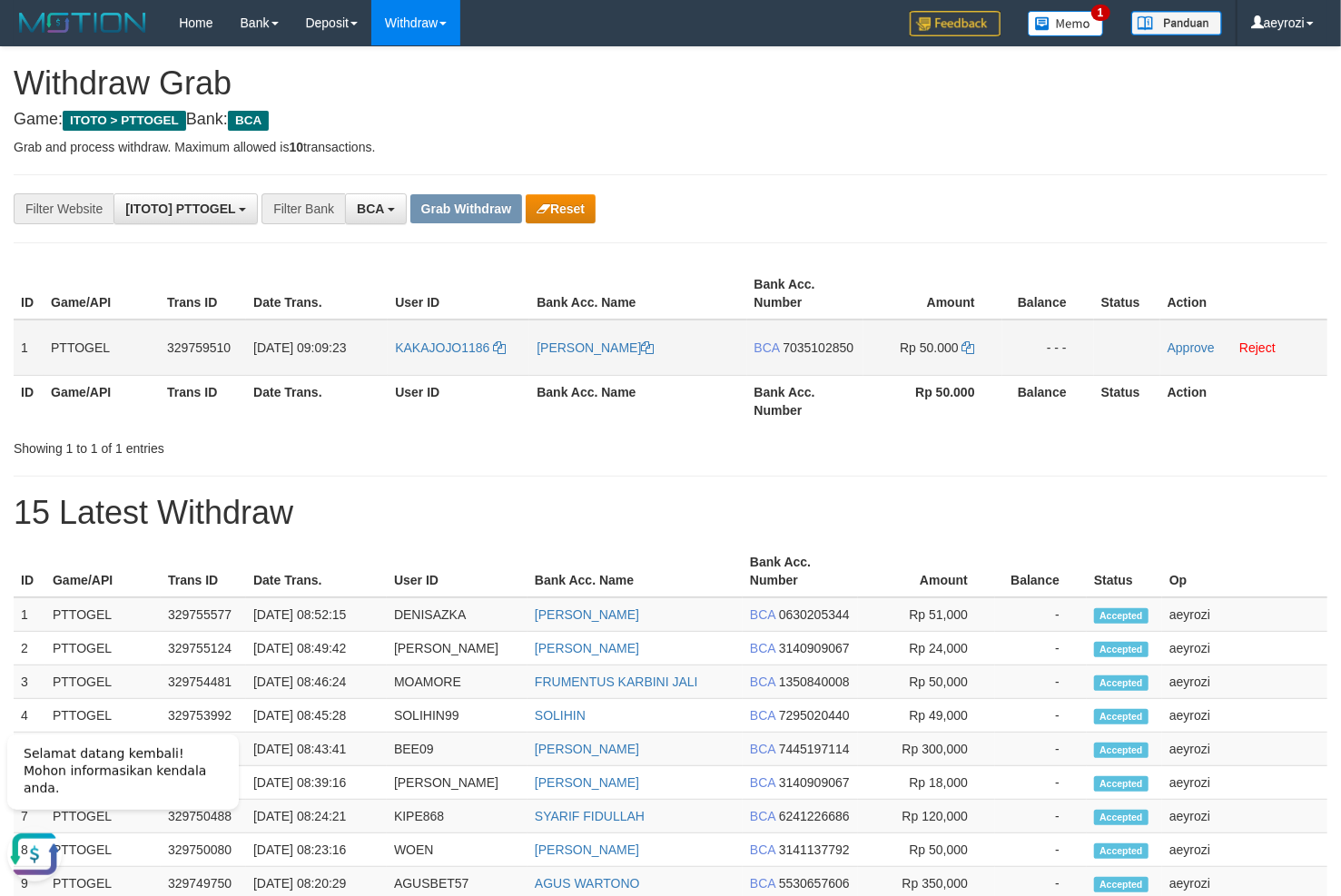
drag, startPoint x: 527, startPoint y: 354, endPoint x: 964, endPoint y: 333, distance: 437.5
click at [964, 333] on tr "1 PTTOGEL 329759510 31/08/2025 09:09:23 KAKAJOJO1186 JOHAN SUTOPO BCA 703510285…" at bounding box center [670, 347] width 1313 height 56
click at [809, 347] on span "7035102850" at bounding box center [817, 348] width 71 height 15
click at [840, 345] on span "7035102850" at bounding box center [817, 348] width 71 height 15
click at [971, 342] on icon at bounding box center [969, 348] width 13 height 13
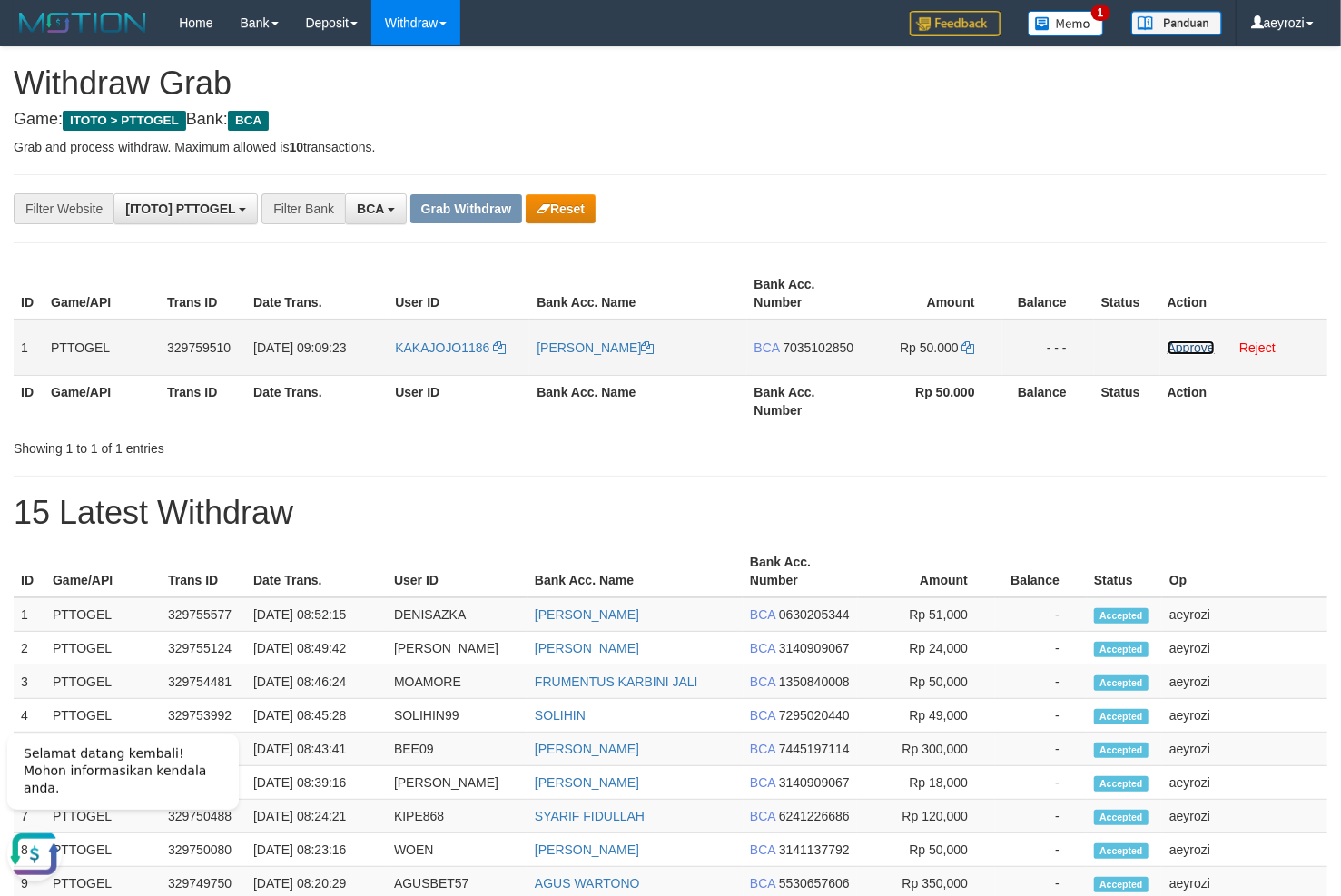
click at [1202, 348] on link "Approve" at bounding box center [1190, 348] width 47 height 15
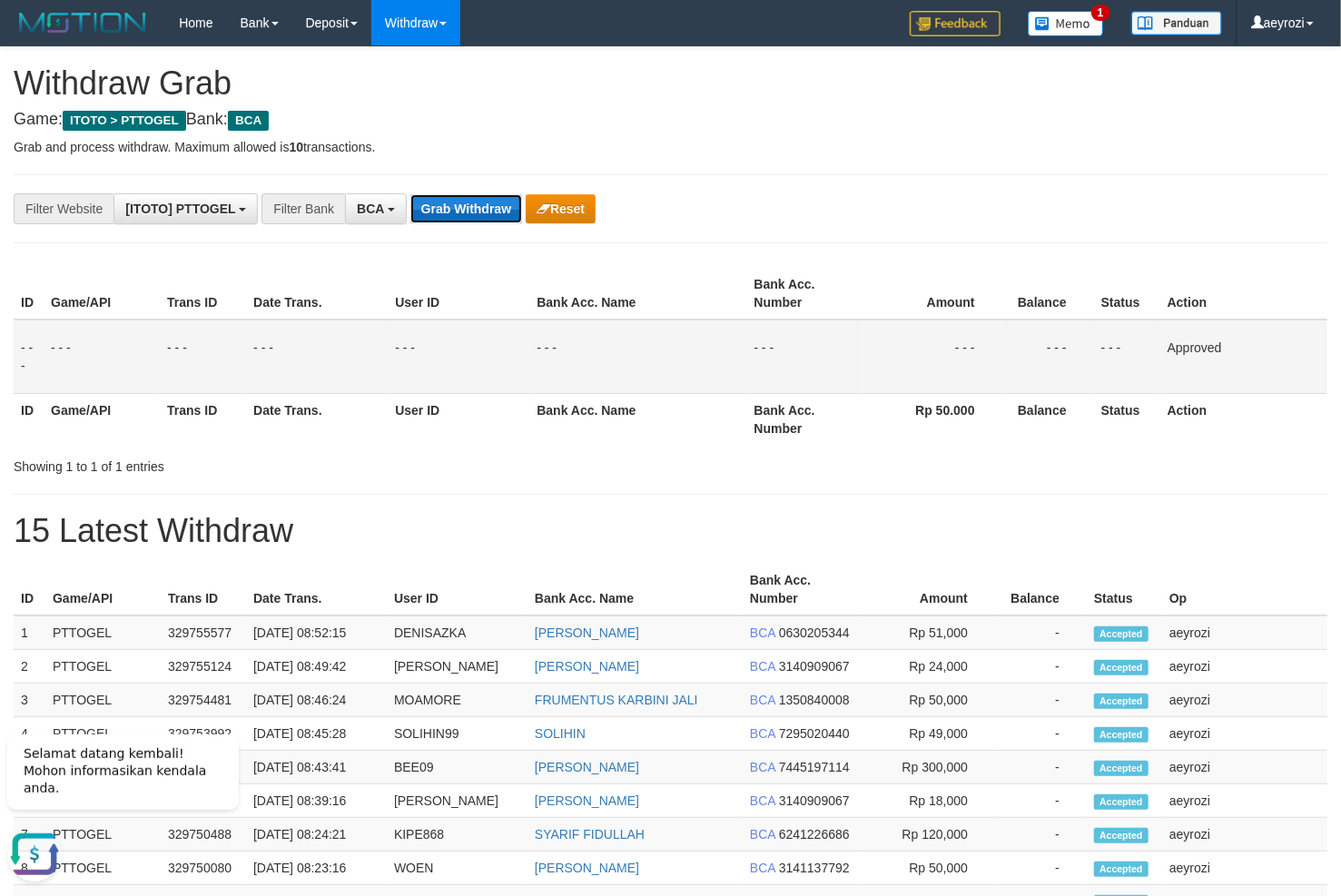
click at [504, 214] on button "Grab Withdraw" at bounding box center [465, 208] width 112 height 29
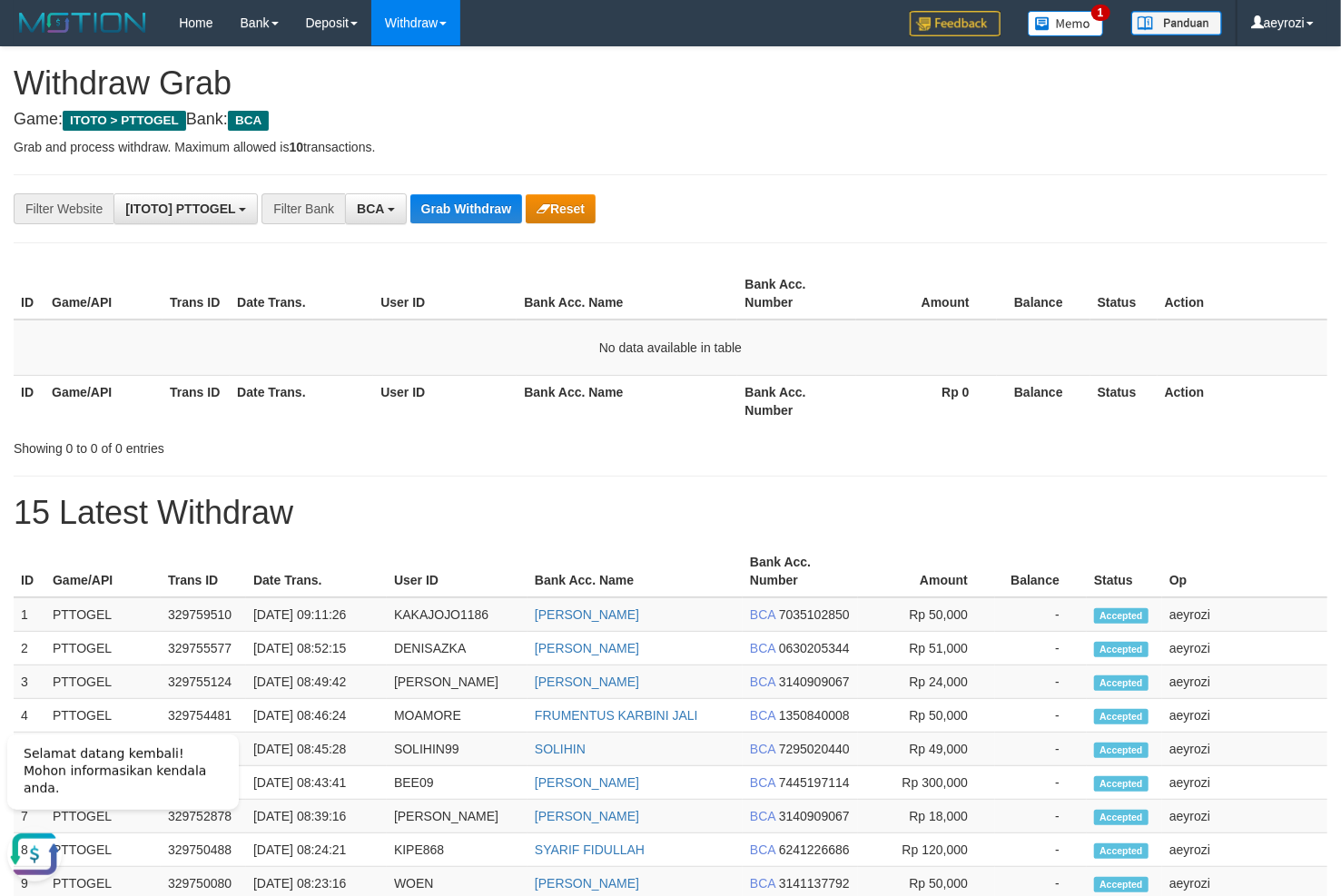
click at [782, 227] on div "**********" at bounding box center [670, 793] width 1341 height 1491
click at [471, 202] on button "Grab Withdraw" at bounding box center [465, 208] width 112 height 29
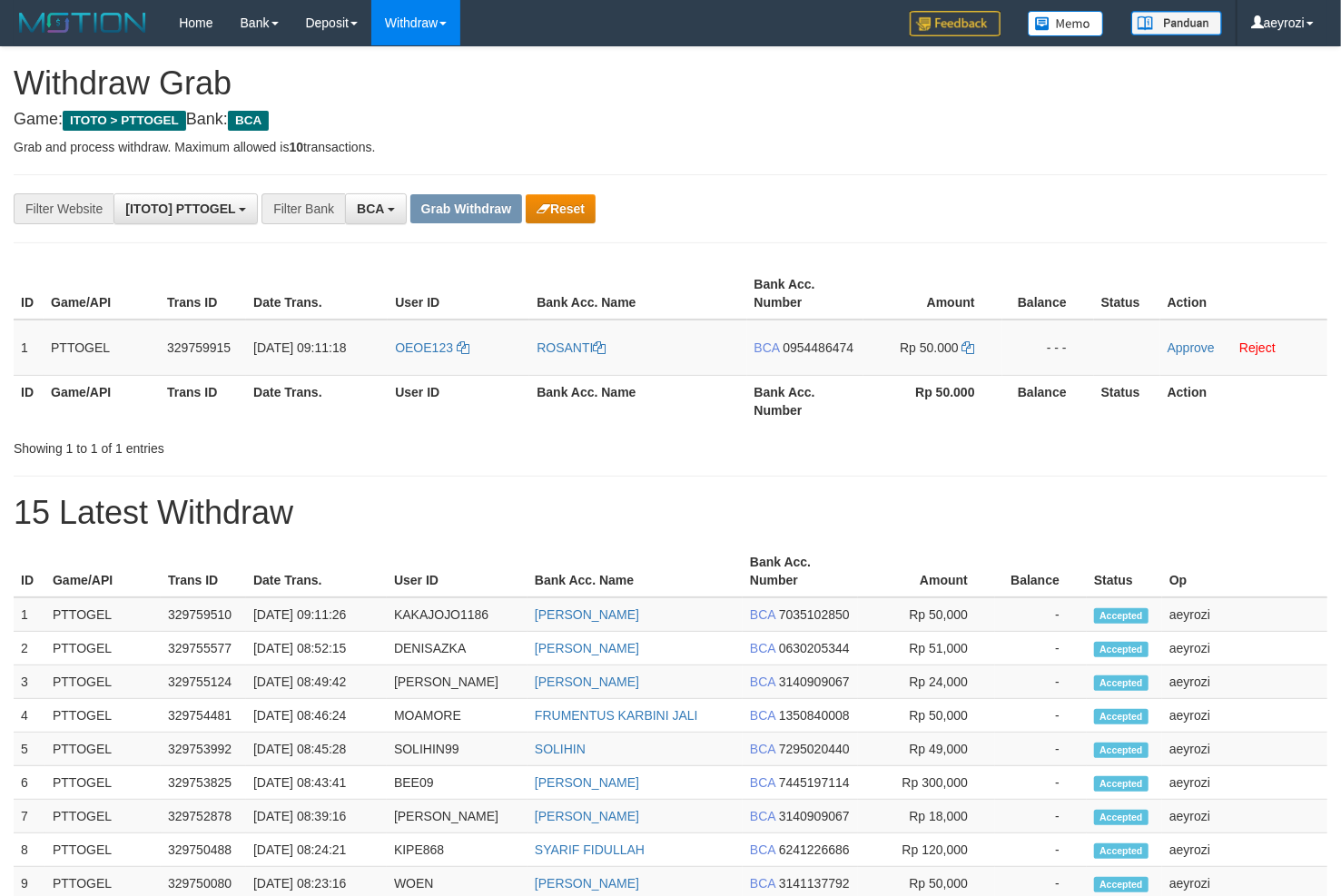
scroll to position [33, 0]
drag, startPoint x: 615, startPoint y: 343, endPoint x: 876, endPoint y: 358, distance: 261.4
click at [876, 358] on tr "1 PTTOGEL 329759915 31/08/2025 09:11:18 OEOE123 ROSANTI BCA 0954486474 Rp 50.00…" at bounding box center [670, 347] width 1313 height 56
click at [815, 342] on span "0954486474" at bounding box center [817, 348] width 71 height 15
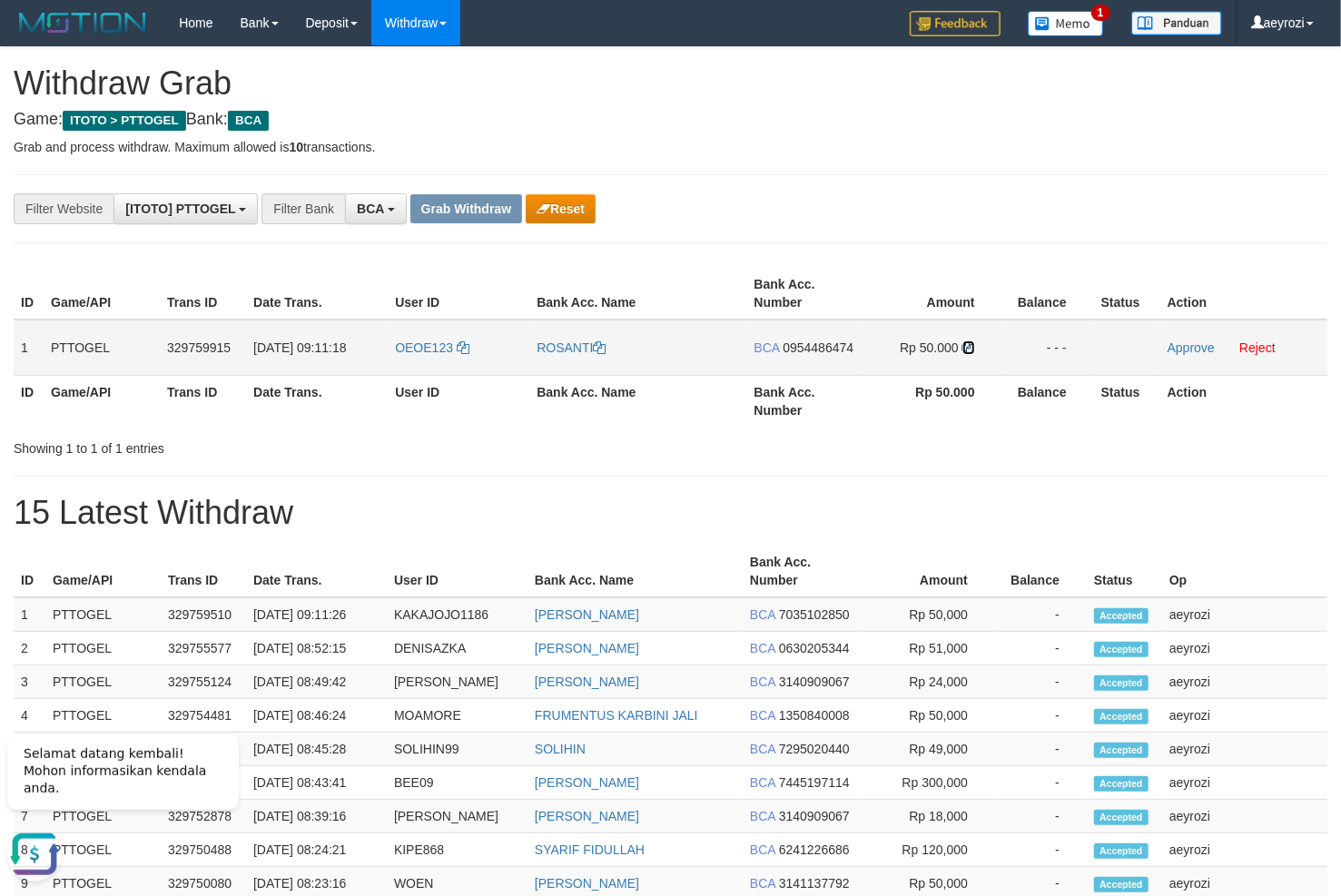
click at [967, 345] on icon at bounding box center [969, 348] width 13 height 13
click at [1184, 353] on link "Approve" at bounding box center [1190, 348] width 47 height 15
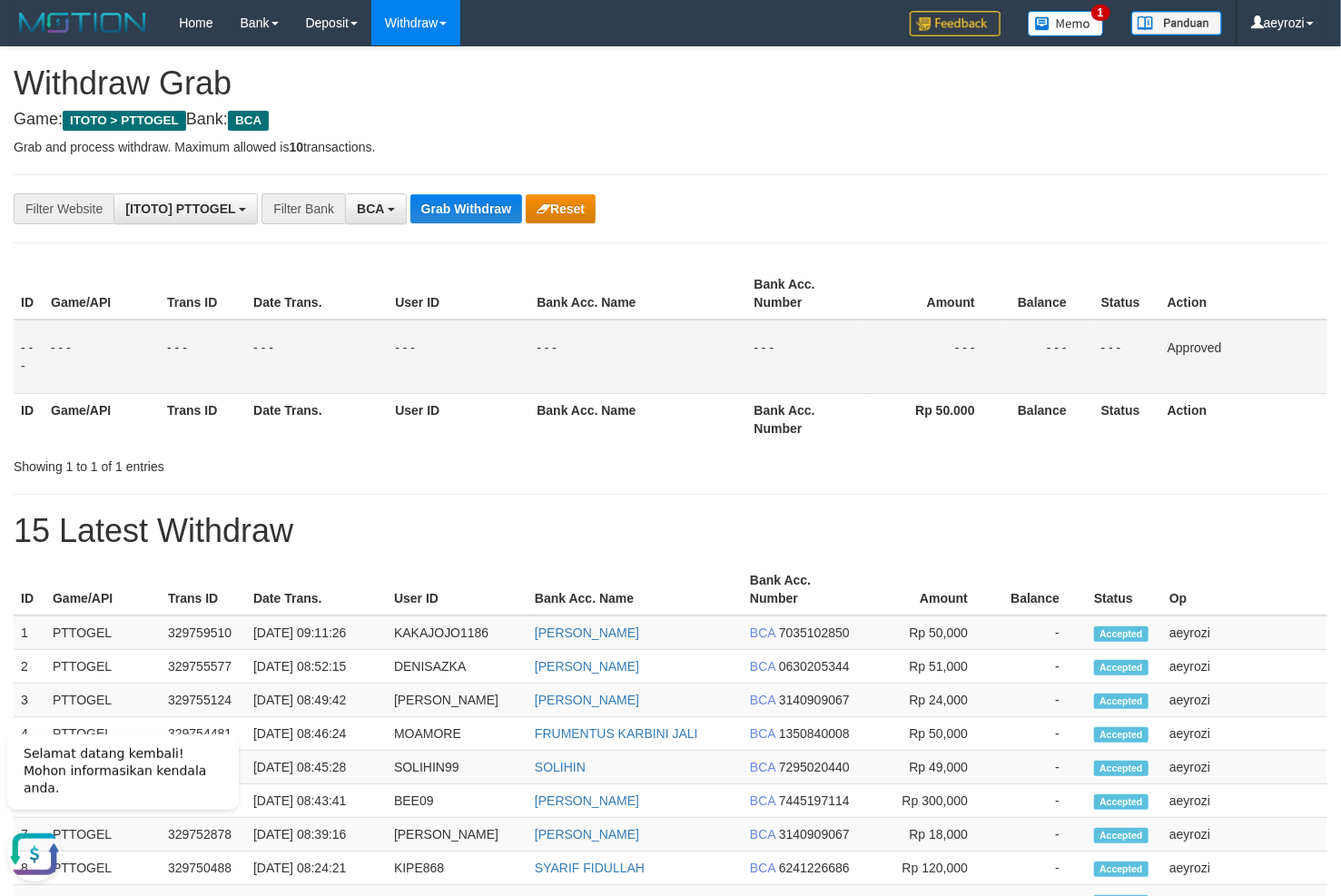
click at [251, 335] on td "- - -" at bounding box center [316, 357] width 141 height 75
click at [423, 220] on button "Grab Withdraw" at bounding box center [465, 208] width 112 height 29
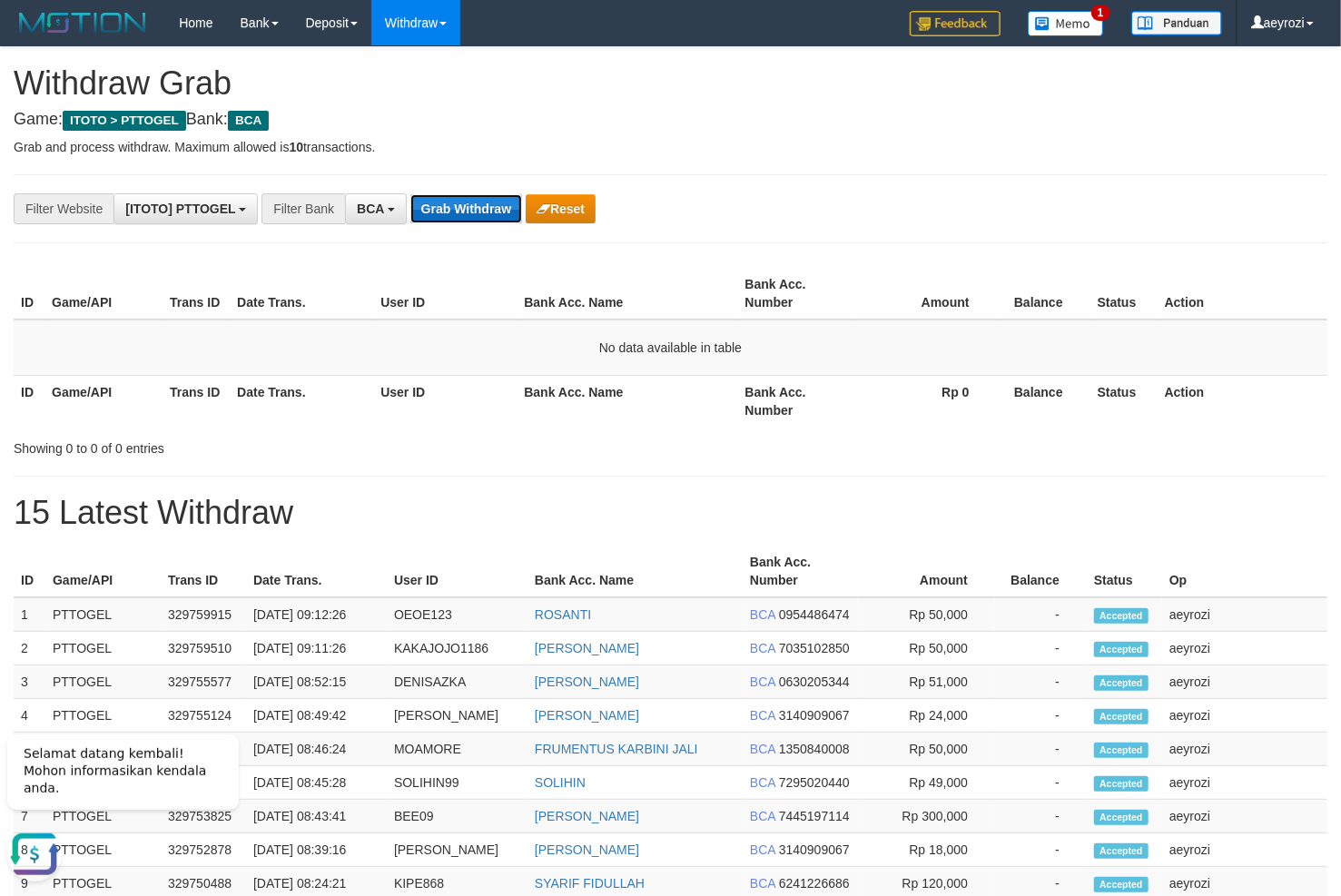
click at [480, 200] on button "Grab Withdraw" at bounding box center [465, 208] width 112 height 29
click at [452, 219] on button "Grab Withdraw" at bounding box center [465, 208] width 112 height 29
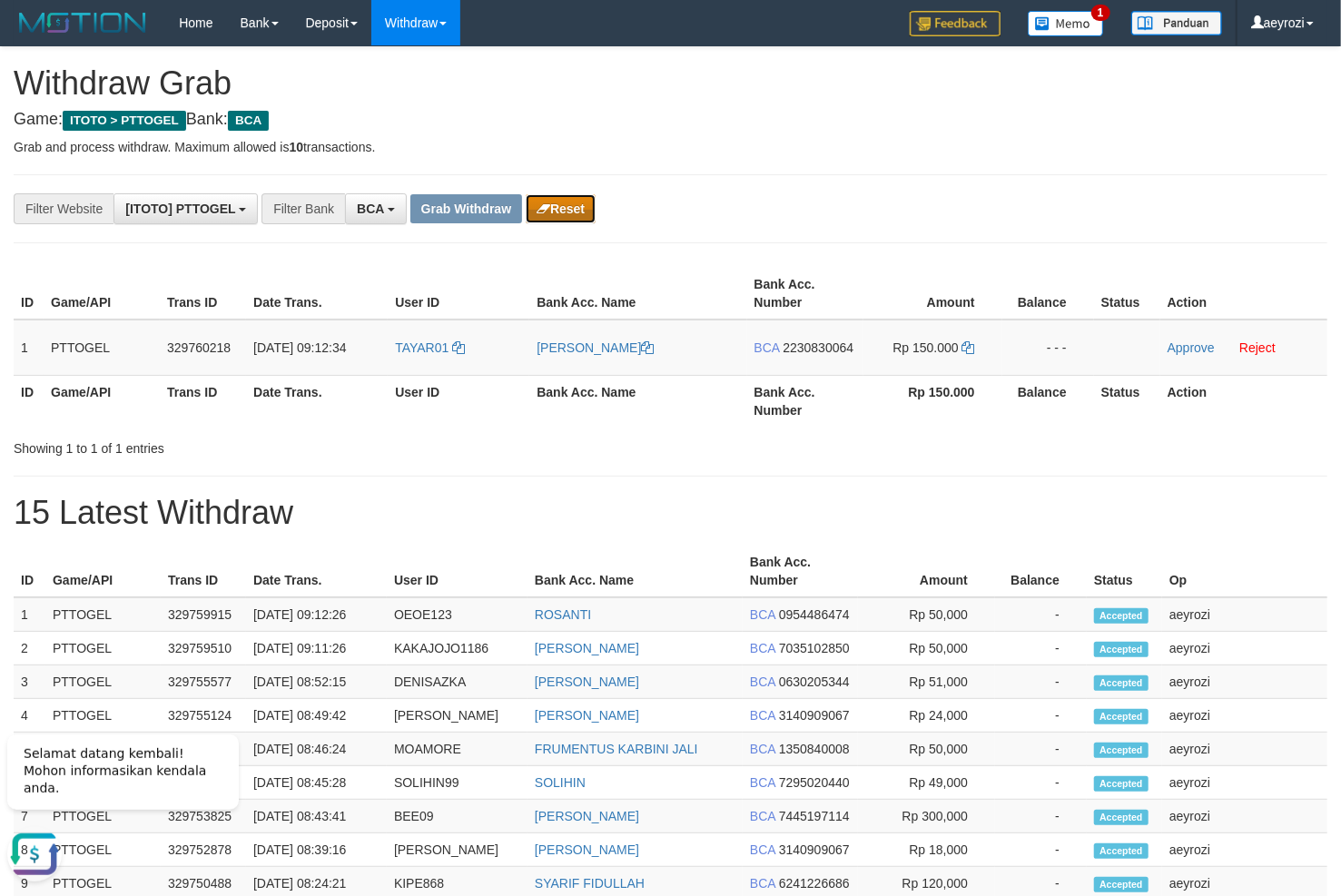
click at [565, 221] on button "Reset" at bounding box center [561, 208] width 70 height 29
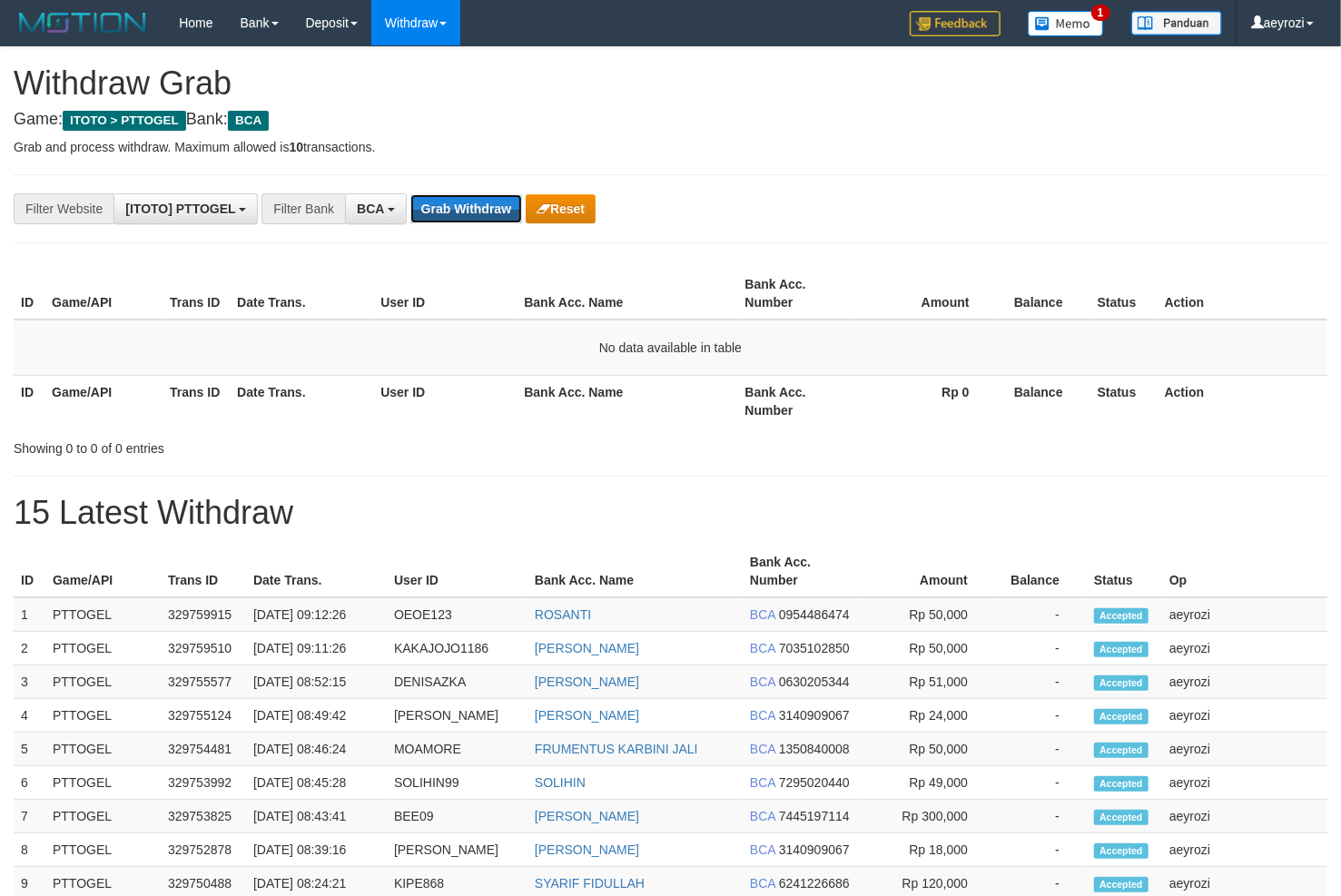
click at [475, 215] on button "Grab Withdraw" at bounding box center [465, 208] width 112 height 29
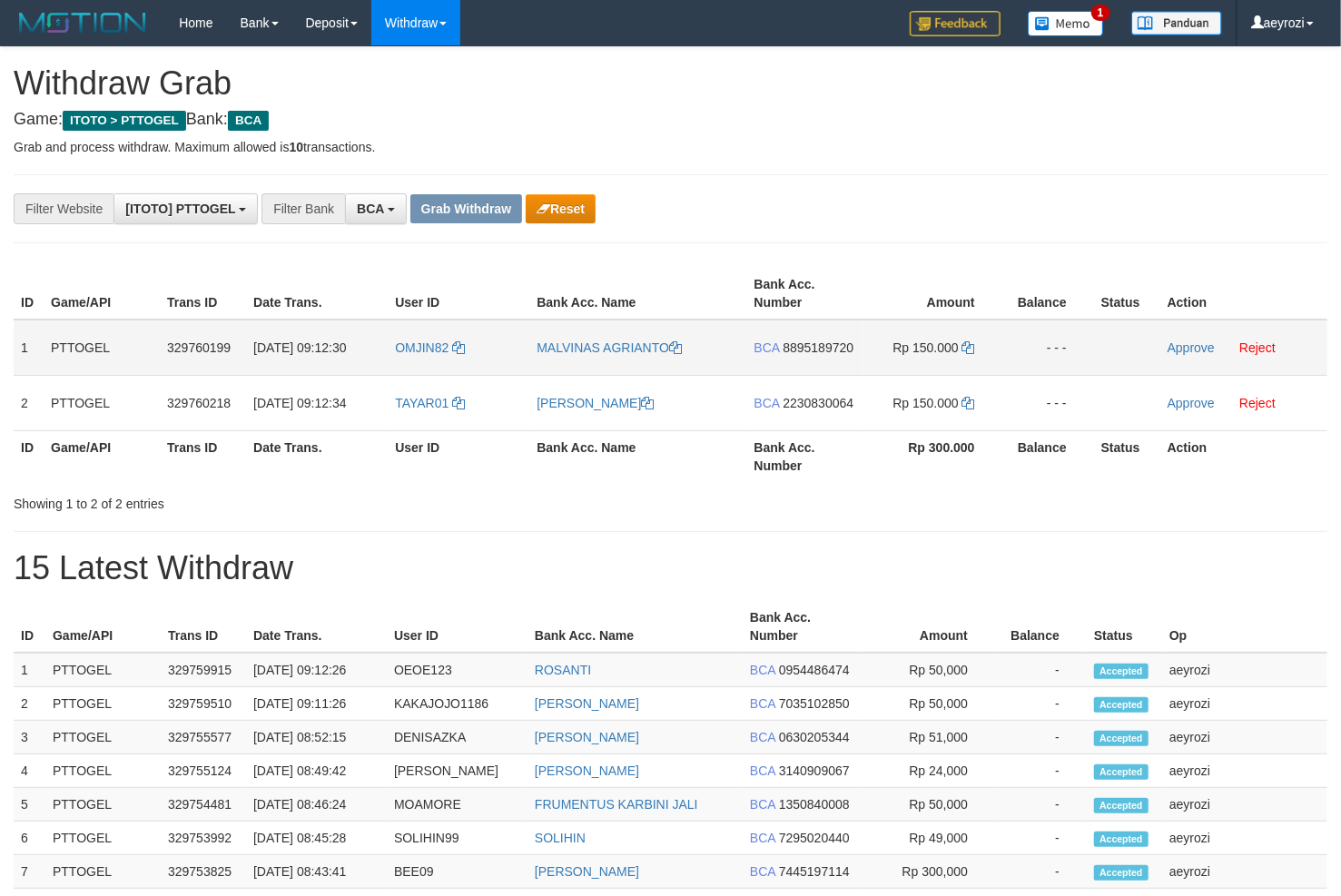
scroll to position [33, 0]
click at [485, 346] on td "OMJIN82" at bounding box center [458, 347] width 141 height 56
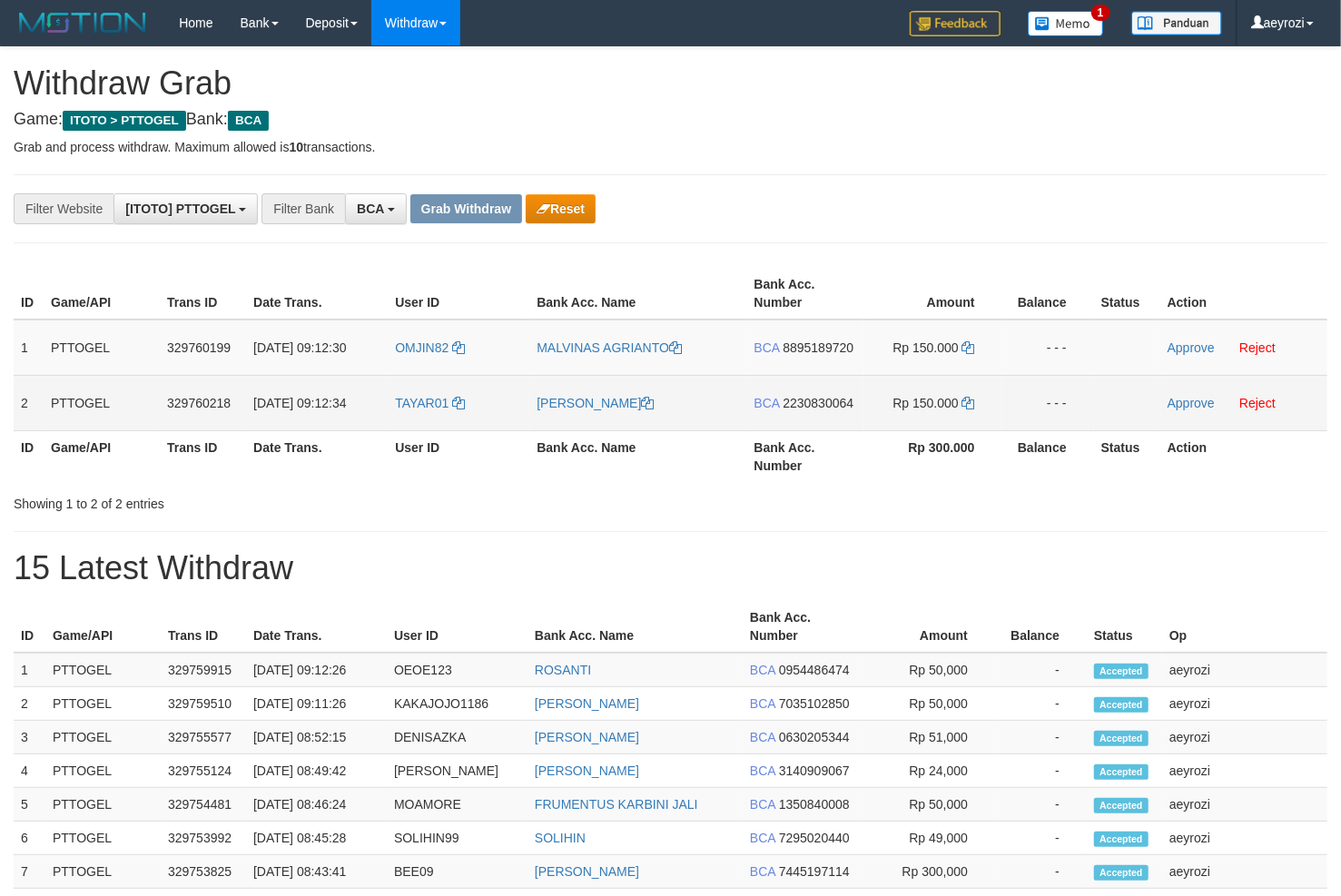
drag, startPoint x: 483, startPoint y: 346, endPoint x: 658, endPoint y: 407, distance: 185.3
click at [897, 411] on tbody "1 PTTOGEL 329760199 31/08/2025 09:12:30 OMJIN82 MALVINAS AGRIANTO BCA 889518972…" at bounding box center [670, 375] width 1313 height 112
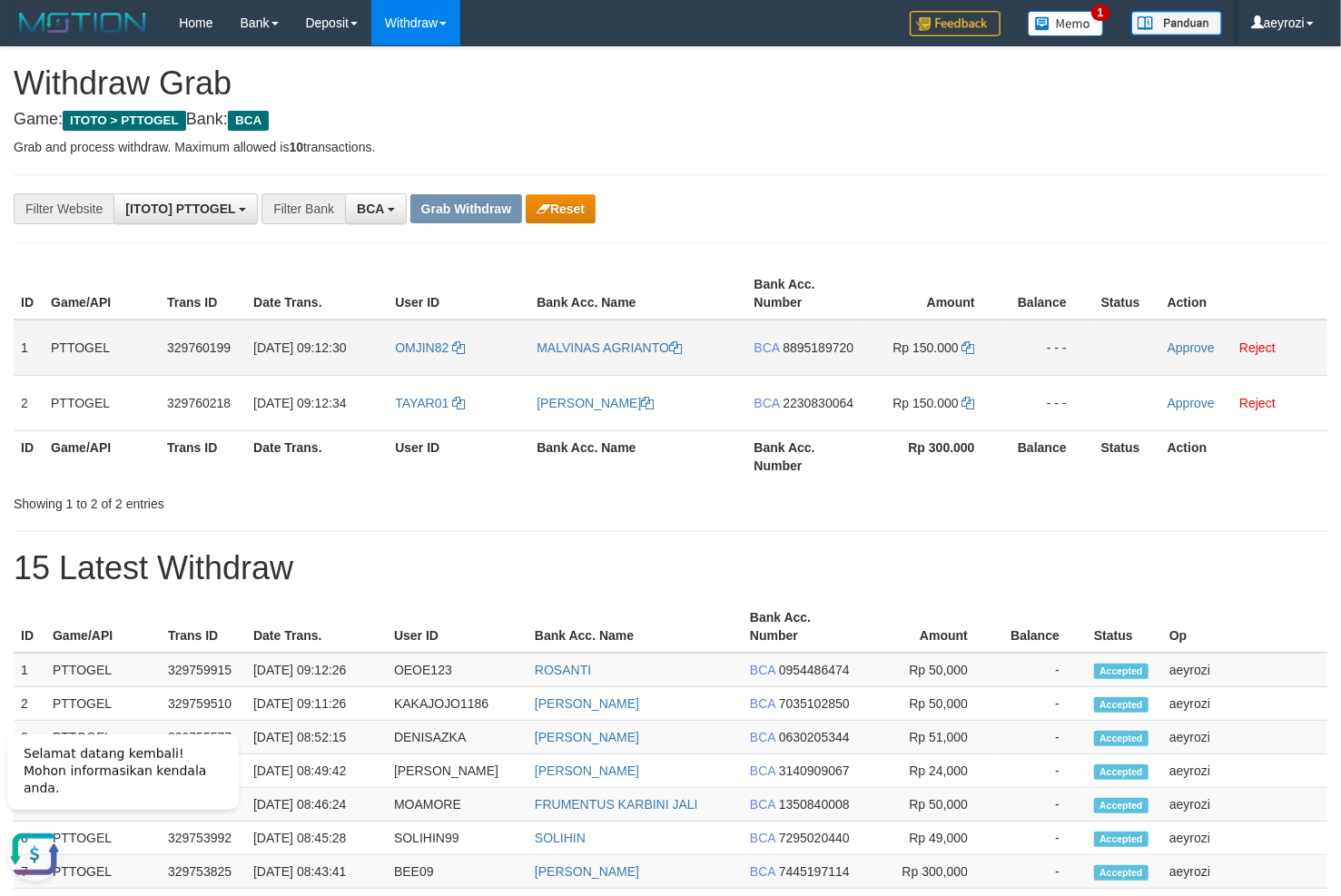
click at [808, 348] on span "8895189720" at bounding box center [817, 348] width 71 height 15
click at [972, 348] on icon at bounding box center [969, 348] width 13 height 13
click at [1202, 343] on link "Approve" at bounding box center [1190, 348] width 47 height 15
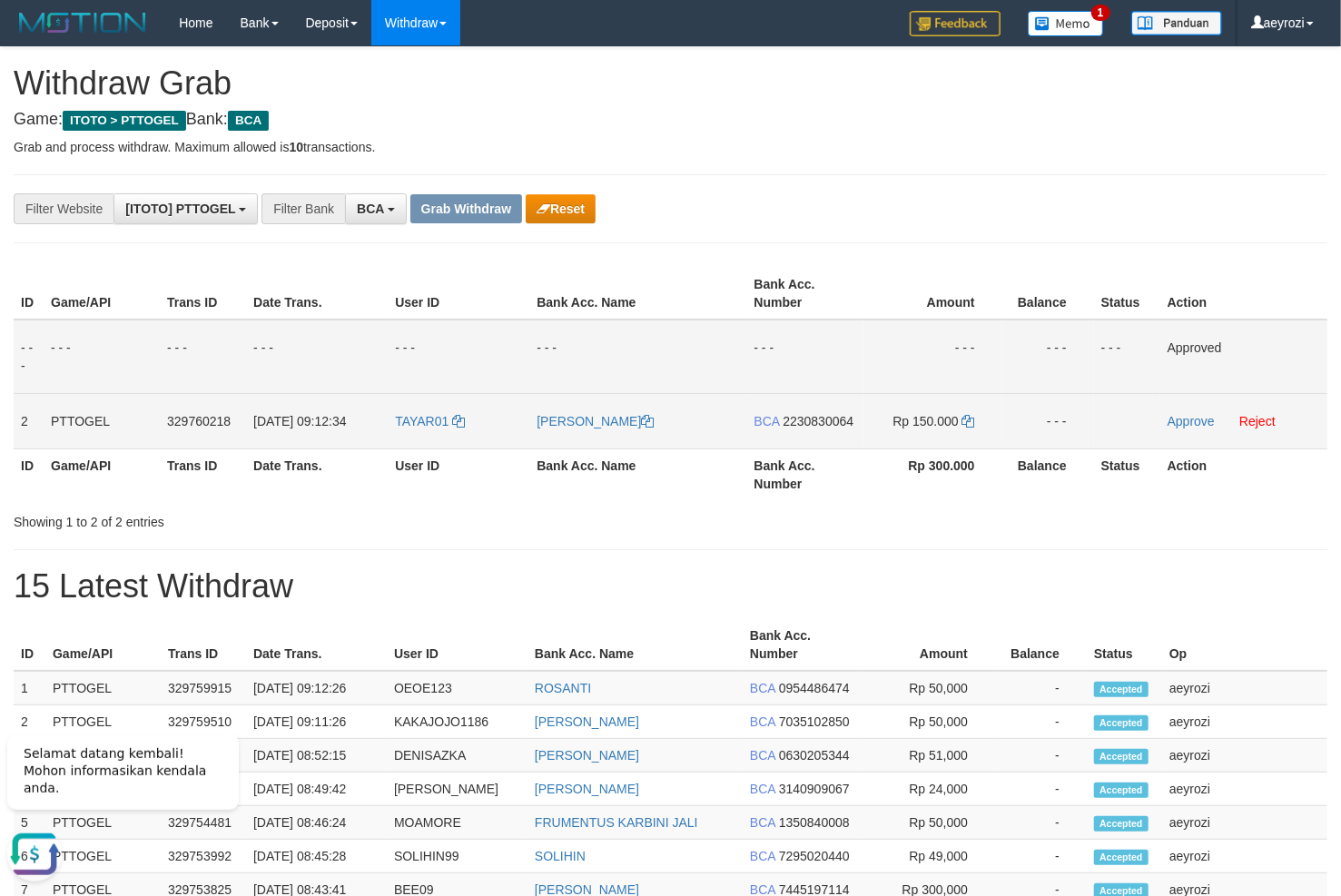
click at [804, 422] on span "2230830064" at bounding box center [817, 421] width 71 height 15
click at [973, 423] on icon at bounding box center [969, 421] width 13 height 13
click at [1172, 418] on link "Approve" at bounding box center [1190, 421] width 47 height 15
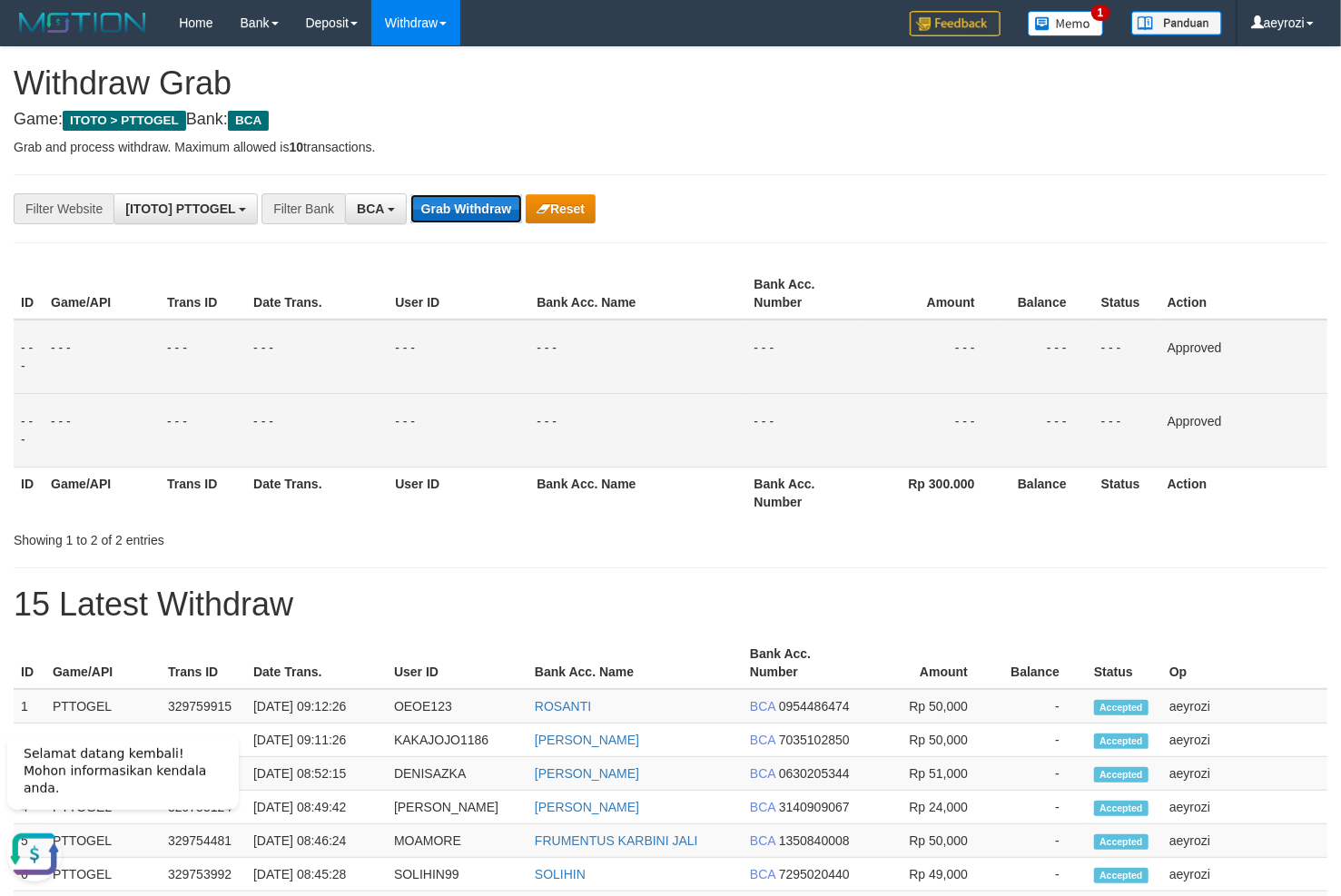
click at [468, 211] on button "Grab Withdraw" at bounding box center [465, 208] width 112 height 29
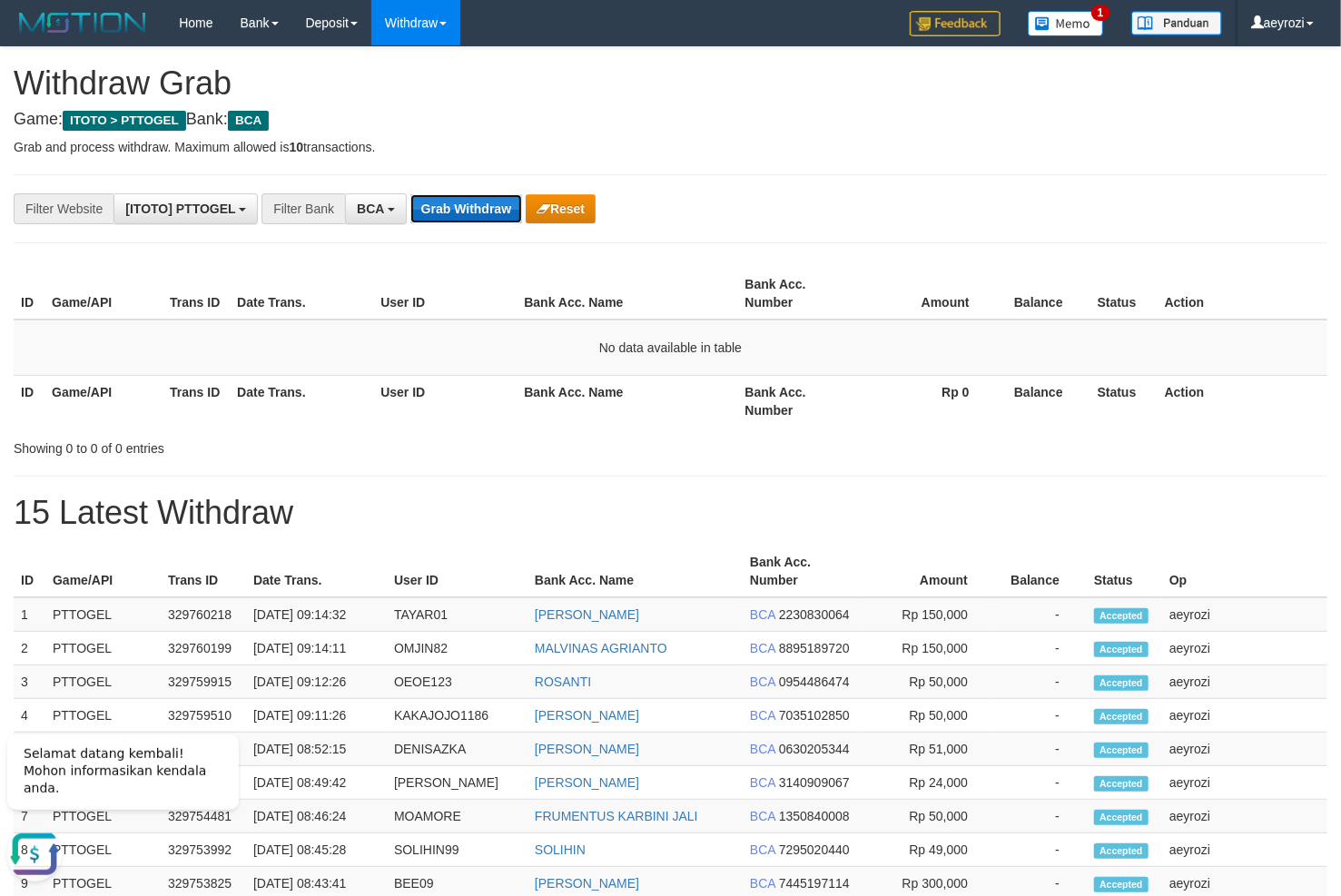
click at [494, 209] on button "Grab Withdraw" at bounding box center [465, 208] width 112 height 29
click at [465, 202] on button "Grab Withdraw" at bounding box center [465, 208] width 112 height 29
click at [487, 217] on button "Grab Withdraw" at bounding box center [465, 208] width 112 height 29
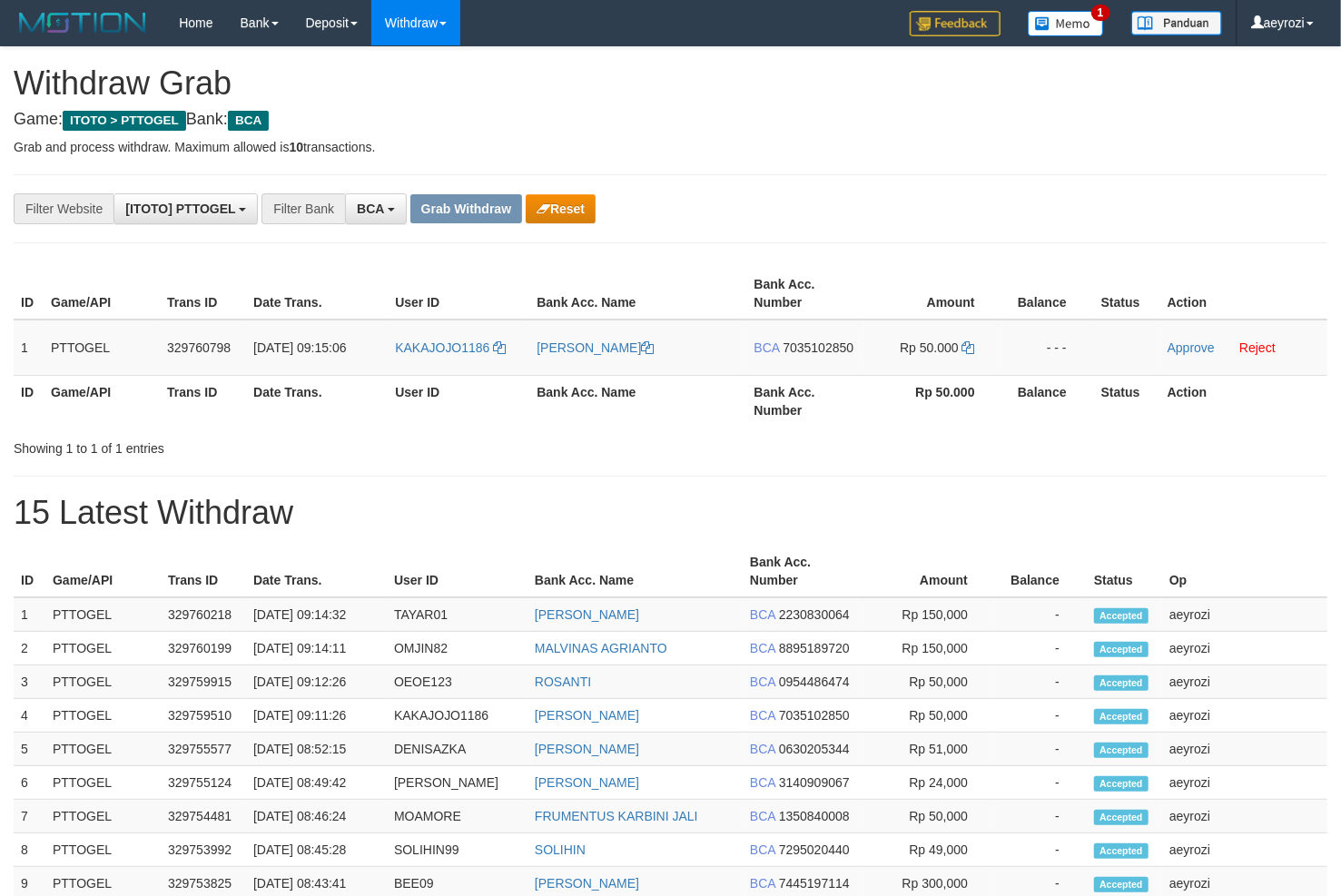
scroll to position [33, 0]
drag, startPoint x: 514, startPoint y: 343, endPoint x: 880, endPoint y: 361, distance: 366.4
click at [880, 361] on tr "1 PTTOGEL 329760798 31/08/2025 09:15:06 KAKAJOJO1186 JOHAN SUTOPO BCA 703510285…" at bounding box center [670, 347] width 1313 height 56
click at [834, 346] on span "7035102850" at bounding box center [817, 348] width 71 height 15
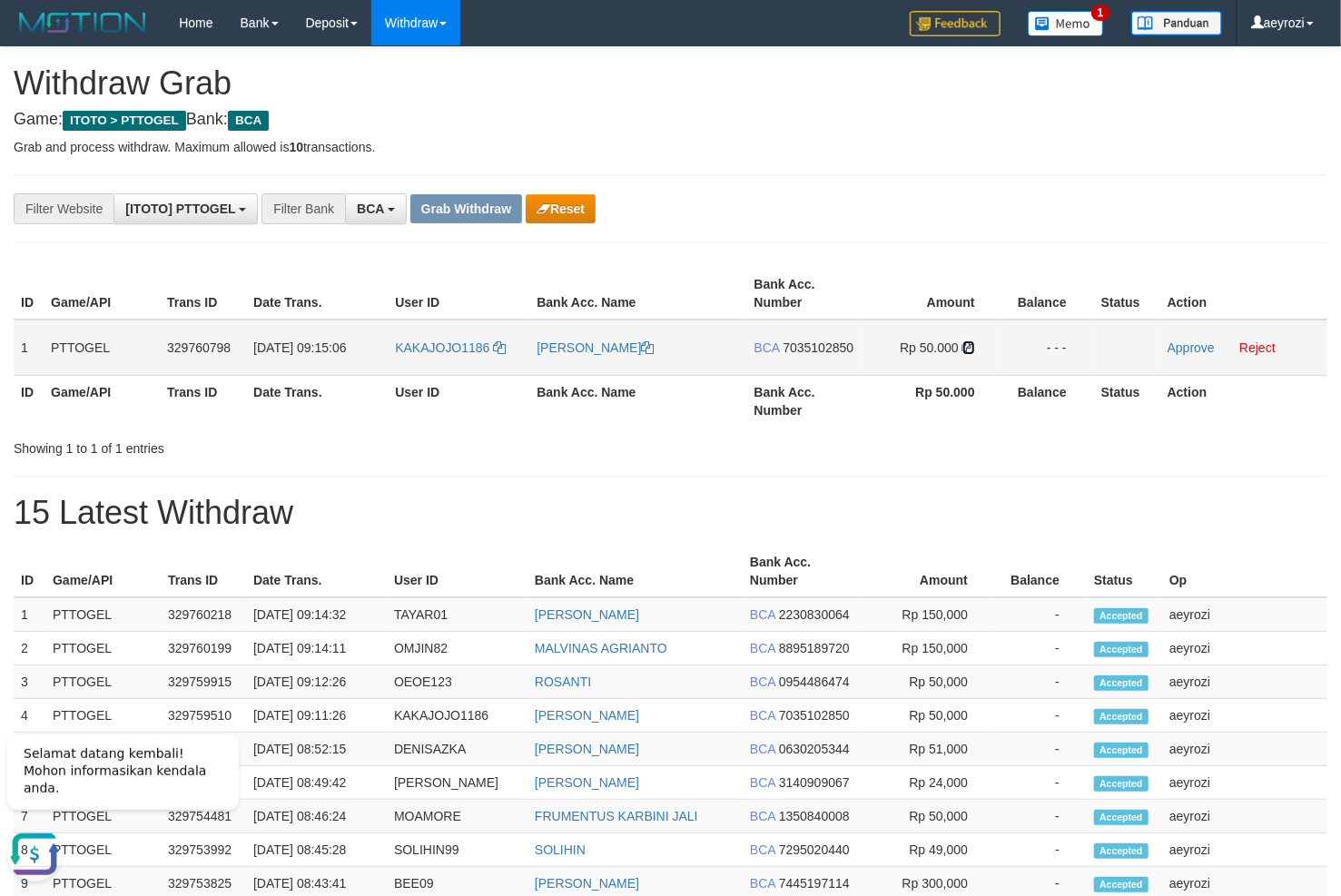
click at [967, 346] on icon at bounding box center [969, 348] width 13 height 13
click at [1190, 351] on link "Approve" at bounding box center [1190, 348] width 47 height 15
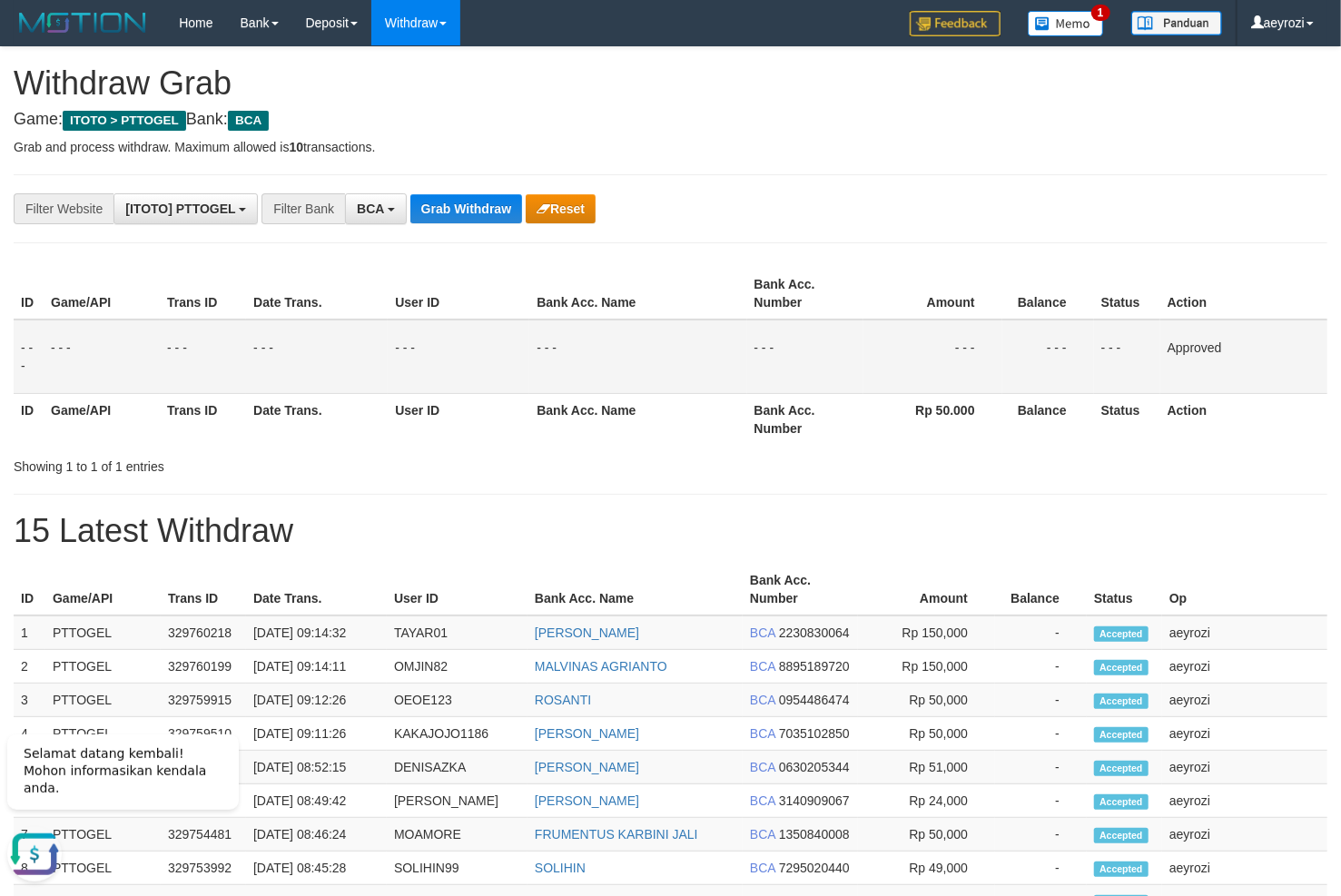
drag, startPoint x: 311, startPoint y: 389, endPoint x: 298, endPoint y: 393, distance: 13.6
click at [307, 392] on td "- - -" at bounding box center [316, 357] width 141 height 75
click at [479, 202] on button "Grab Withdraw" at bounding box center [465, 208] width 112 height 29
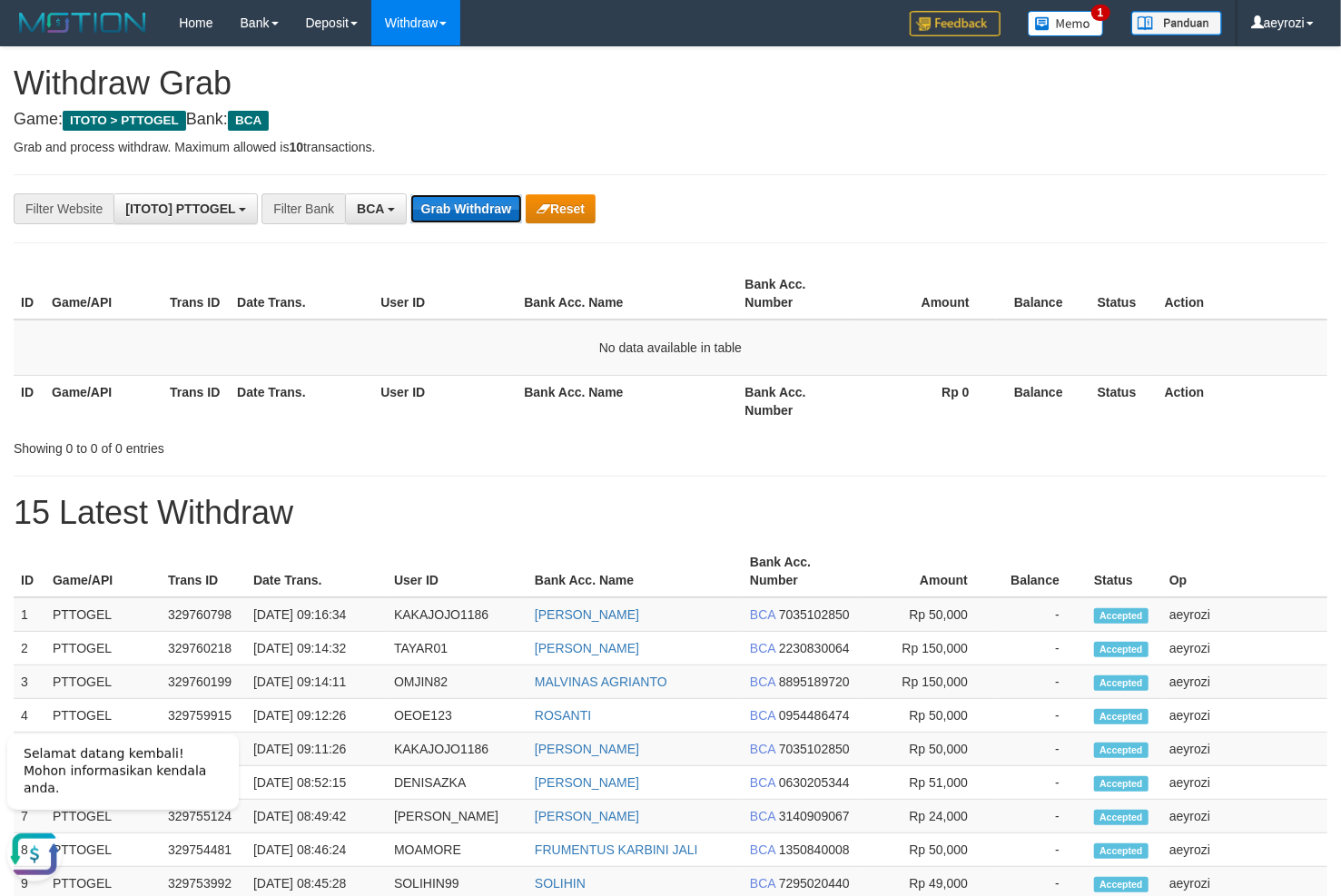
click at [473, 199] on button "Grab Withdraw" at bounding box center [465, 208] width 112 height 29
click at [473, 220] on button "Grab Withdraw" at bounding box center [465, 208] width 112 height 29
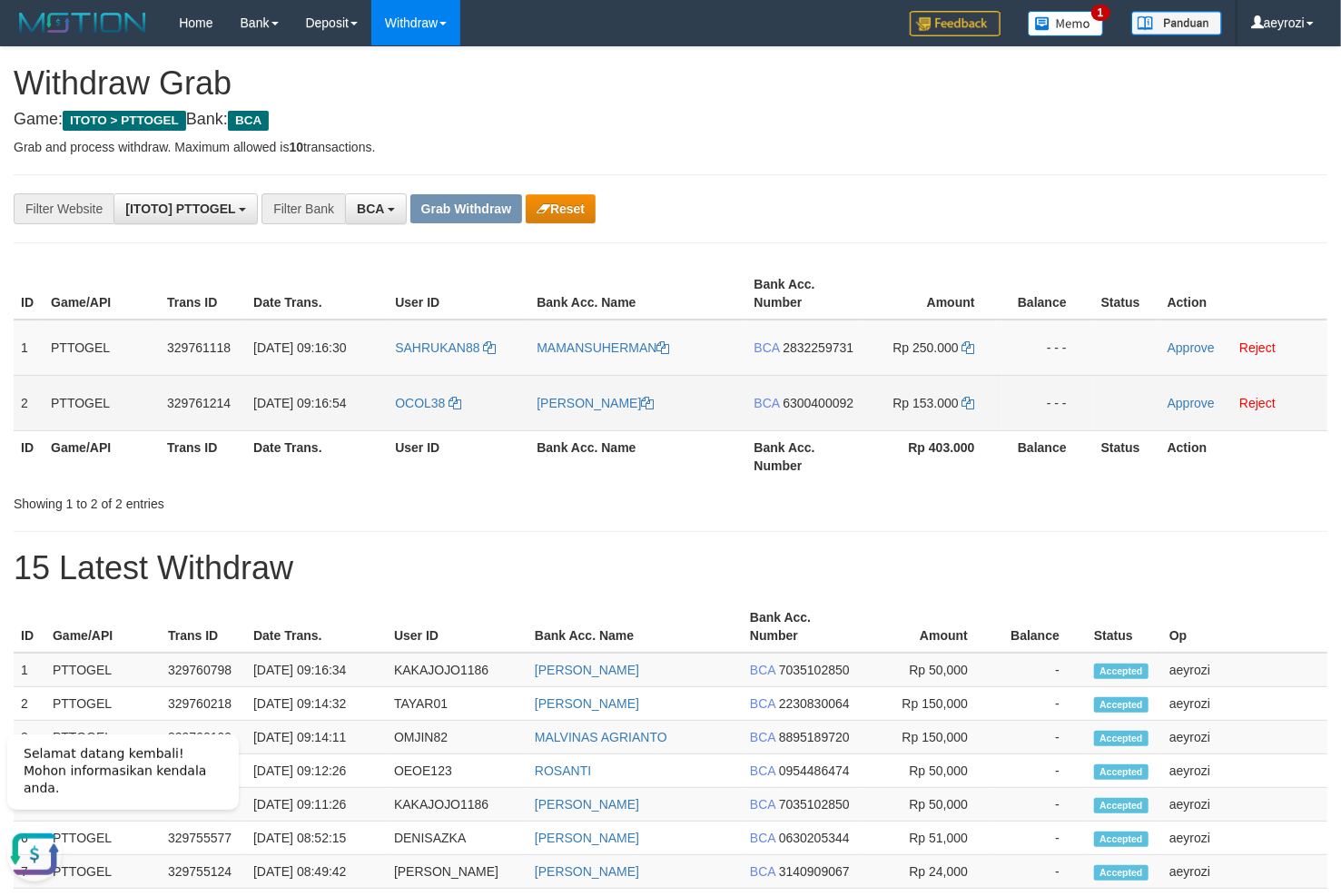
drag, startPoint x: 528, startPoint y: 366, endPoint x: 913, endPoint y: 403, distance: 386.8
click at [913, 403] on tbody "1 PTTOGEL 329761118 31/08/2025 09:16:30 SAHRUKAN88 MAMANSUHERMAN BCA 2832259731…" at bounding box center [670, 375] width 1313 height 112
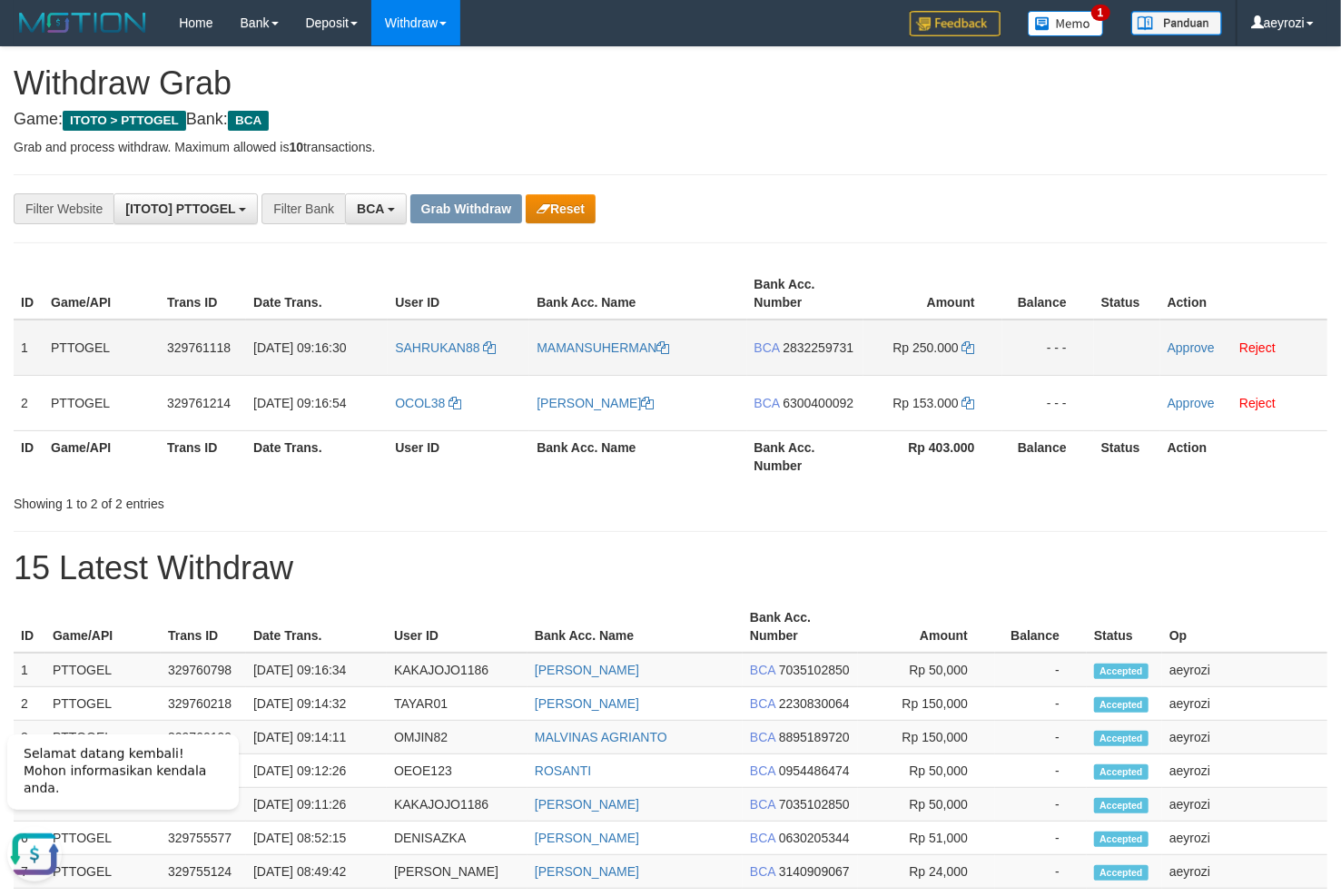
click at [823, 345] on span "2832259731" at bounding box center [817, 348] width 71 height 15
click at [966, 345] on icon at bounding box center [969, 348] width 13 height 13
click at [1187, 349] on link "Approve" at bounding box center [1190, 348] width 47 height 15
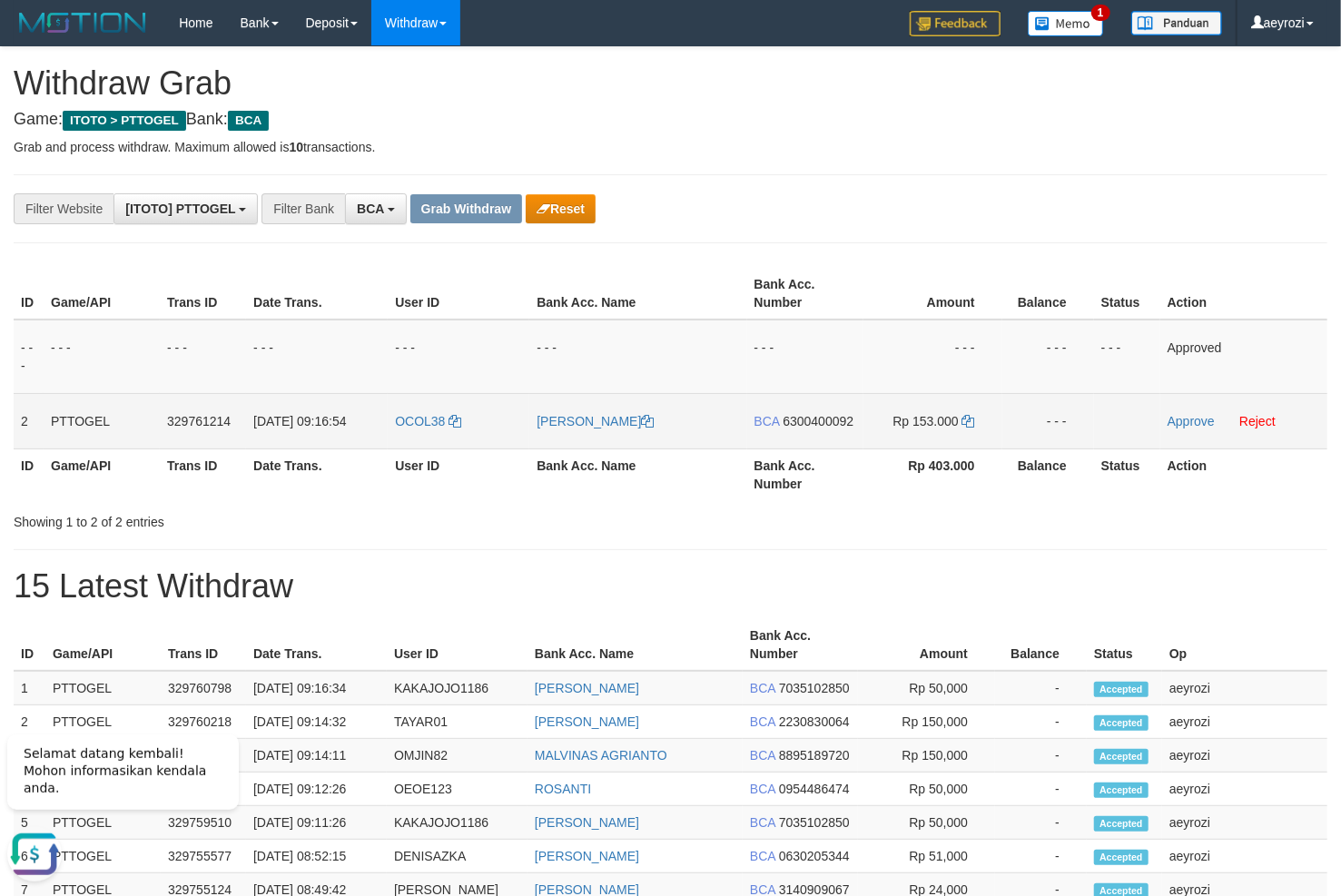
click at [819, 418] on span "6300400092" at bounding box center [817, 421] width 71 height 15
click at [963, 424] on icon at bounding box center [969, 421] width 13 height 13
click at [1187, 418] on link "Approve" at bounding box center [1190, 421] width 47 height 15
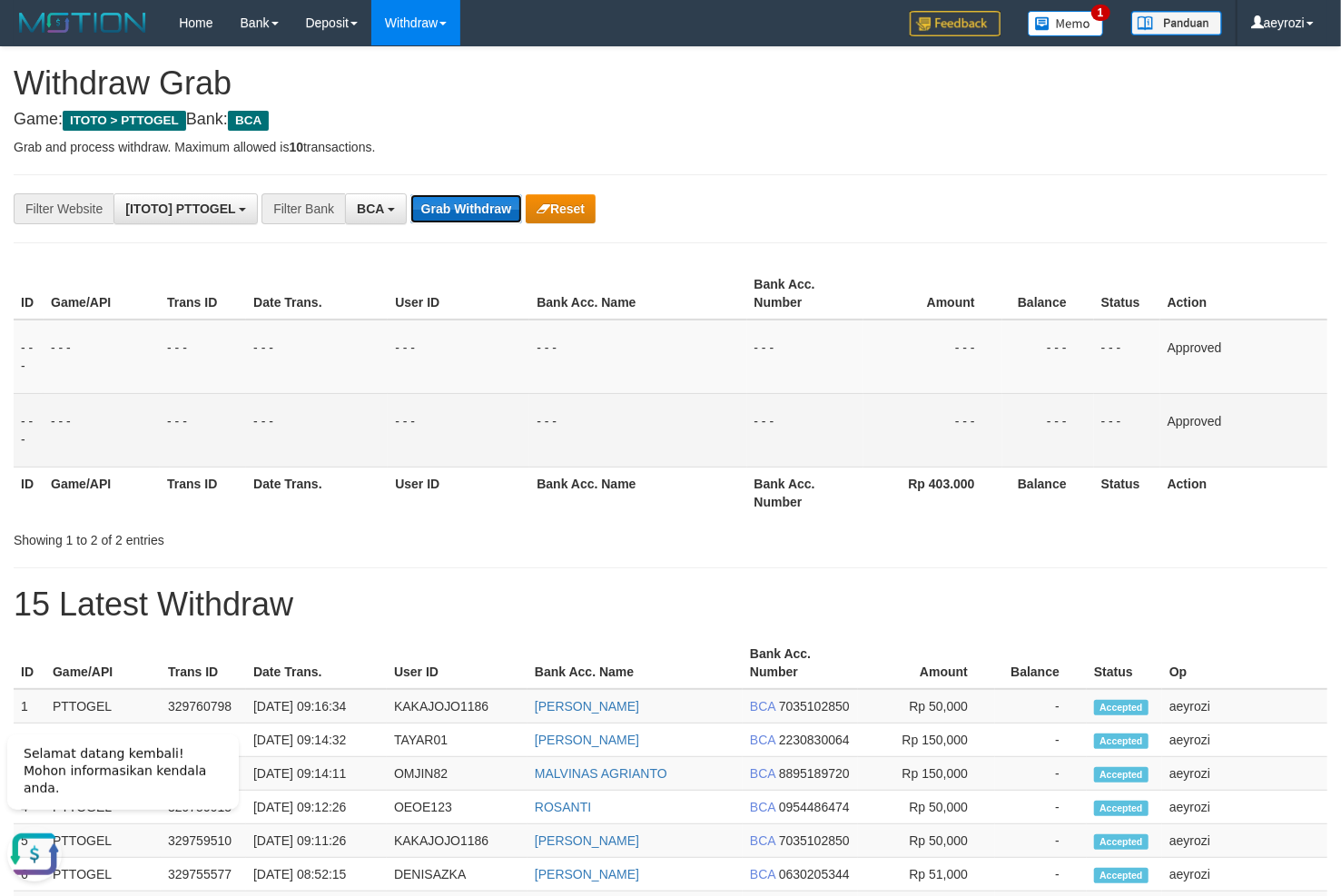
click at [498, 201] on button "Grab Withdraw" at bounding box center [465, 208] width 112 height 29
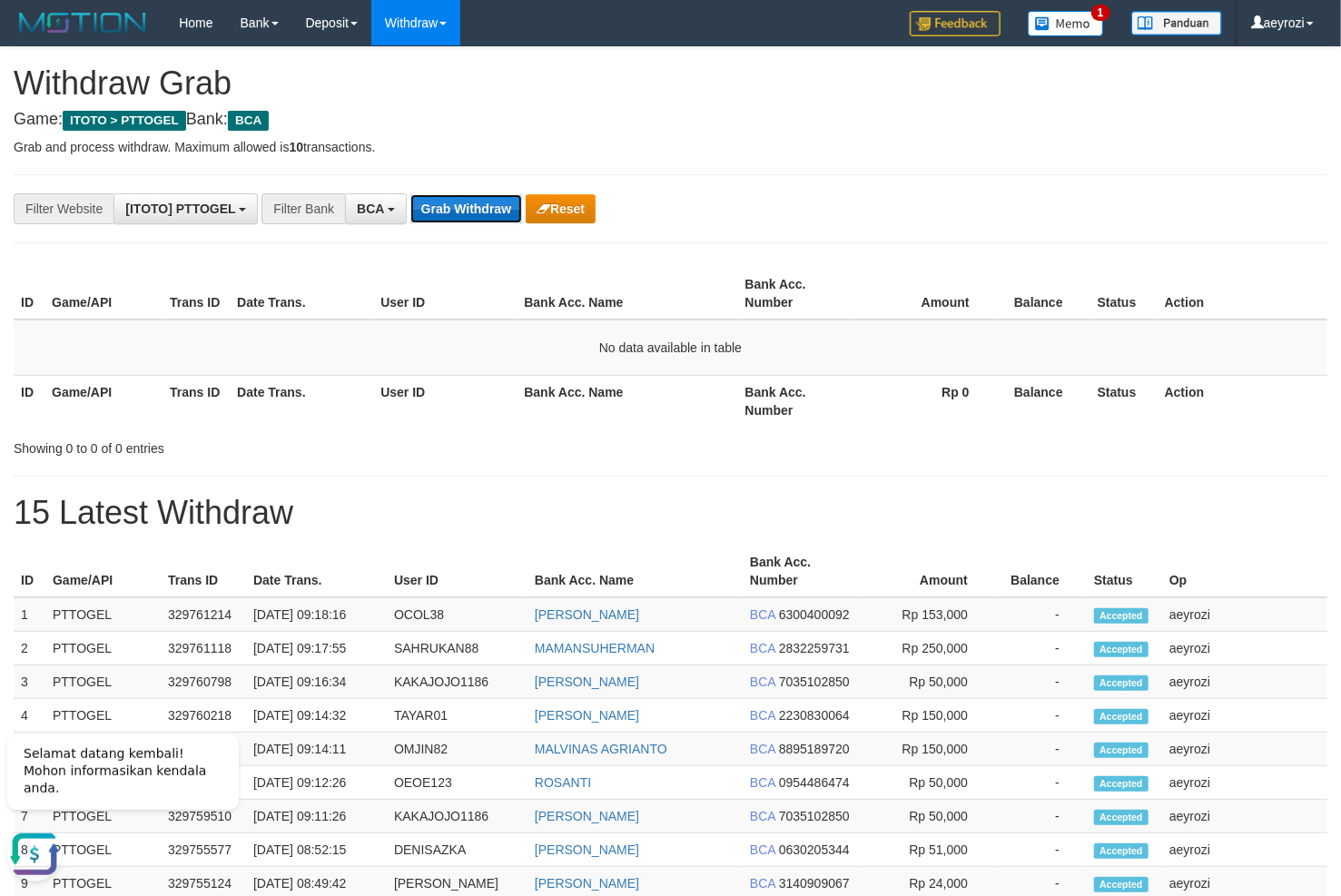
click at [461, 202] on button "Grab Withdraw" at bounding box center [465, 208] width 112 height 29
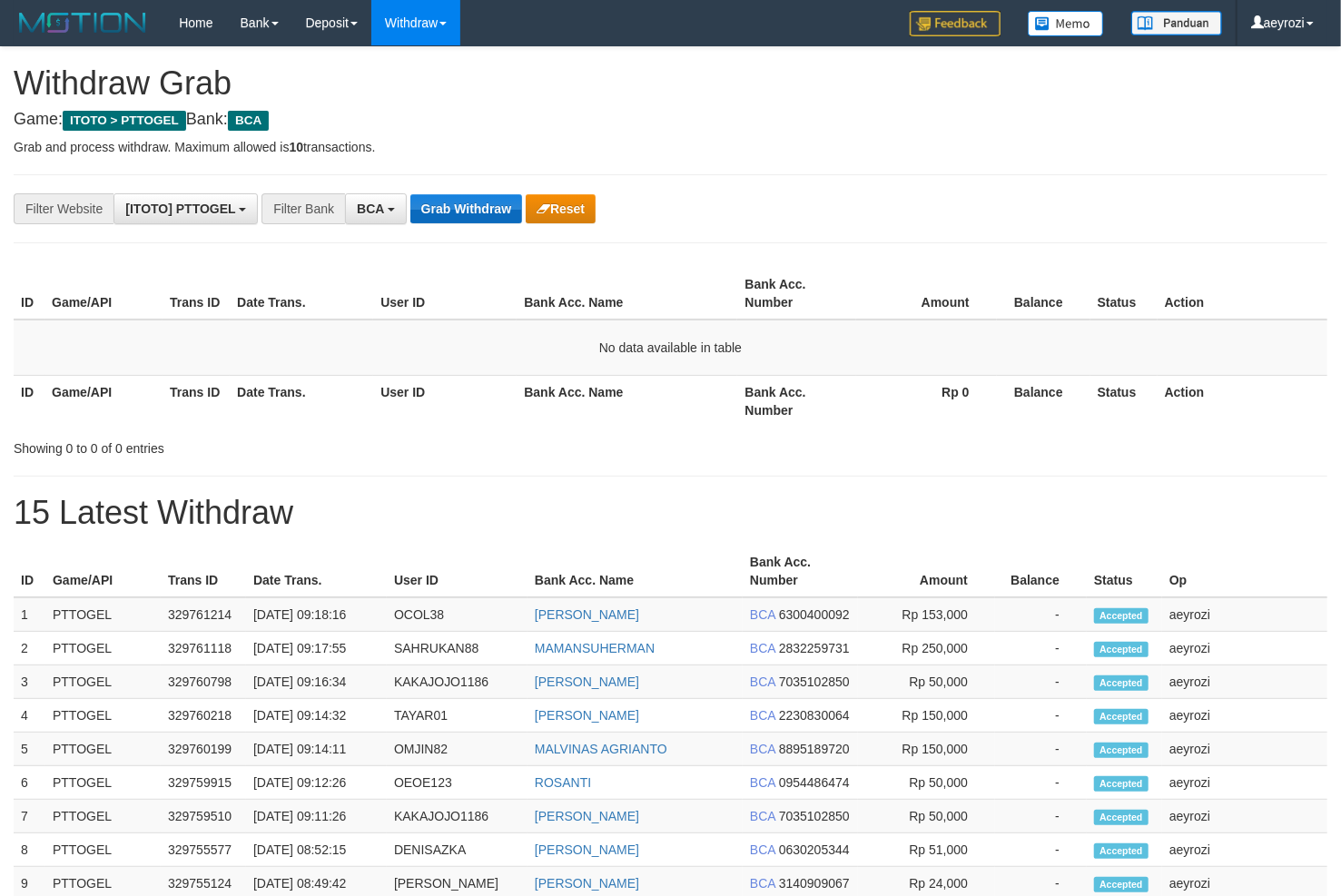
scroll to position [33, 0]
click at [477, 201] on button "Grab Withdraw" at bounding box center [465, 208] width 112 height 29
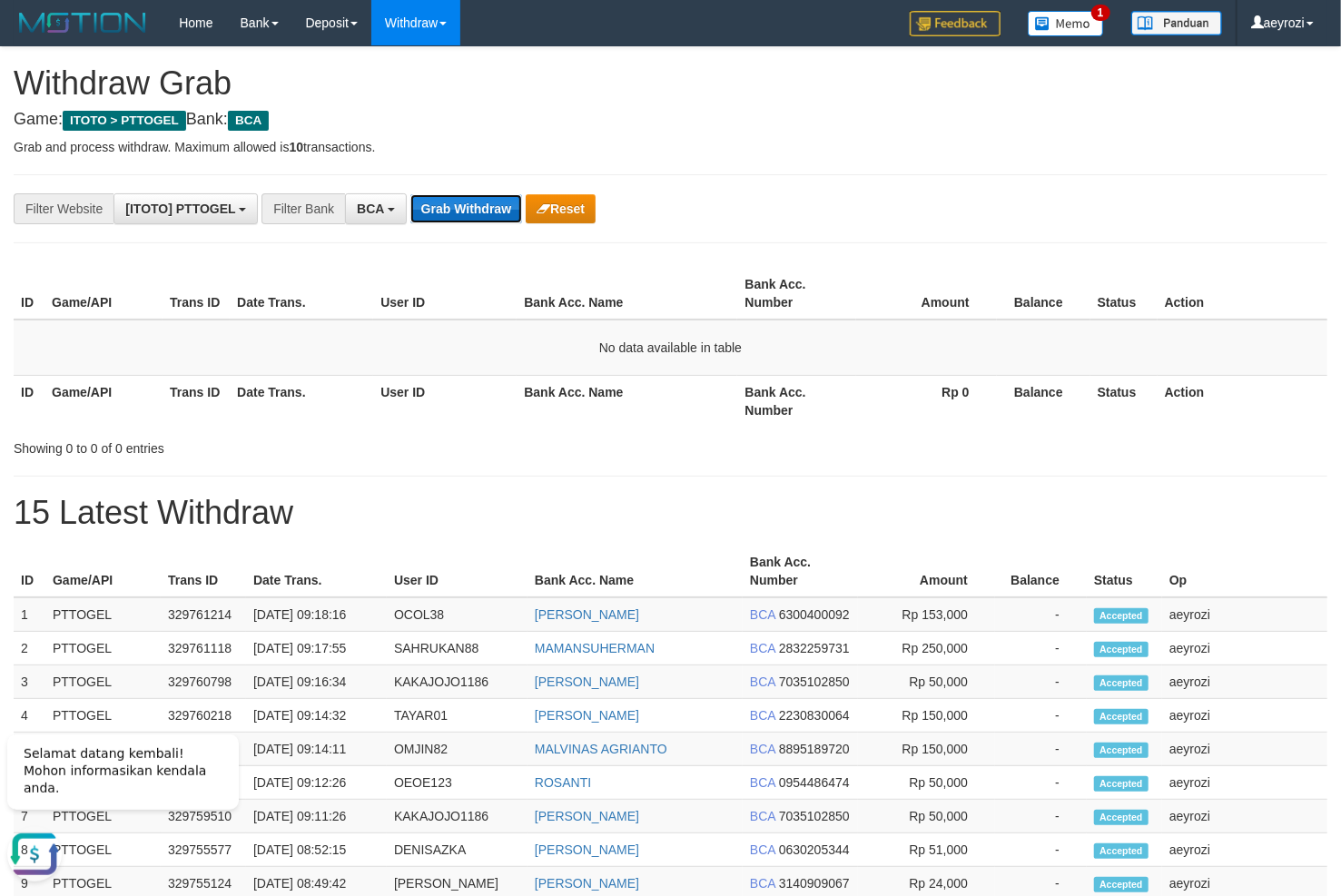
scroll to position [0, 0]
drag, startPoint x: 310, startPoint y: 266, endPoint x: 444, endPoint y: 228, distance: 139.3
click at [312, 263] on div "ID Game/API Trans ID Date Trans. User ID Bank Acc. Name Bank Acc. Number Amount…" at bounding box center [670, 347] width 1341 height 170
click at [470, 206] on button "Grab Withdraw" at bounding box center [465, 208] width 112 height 29
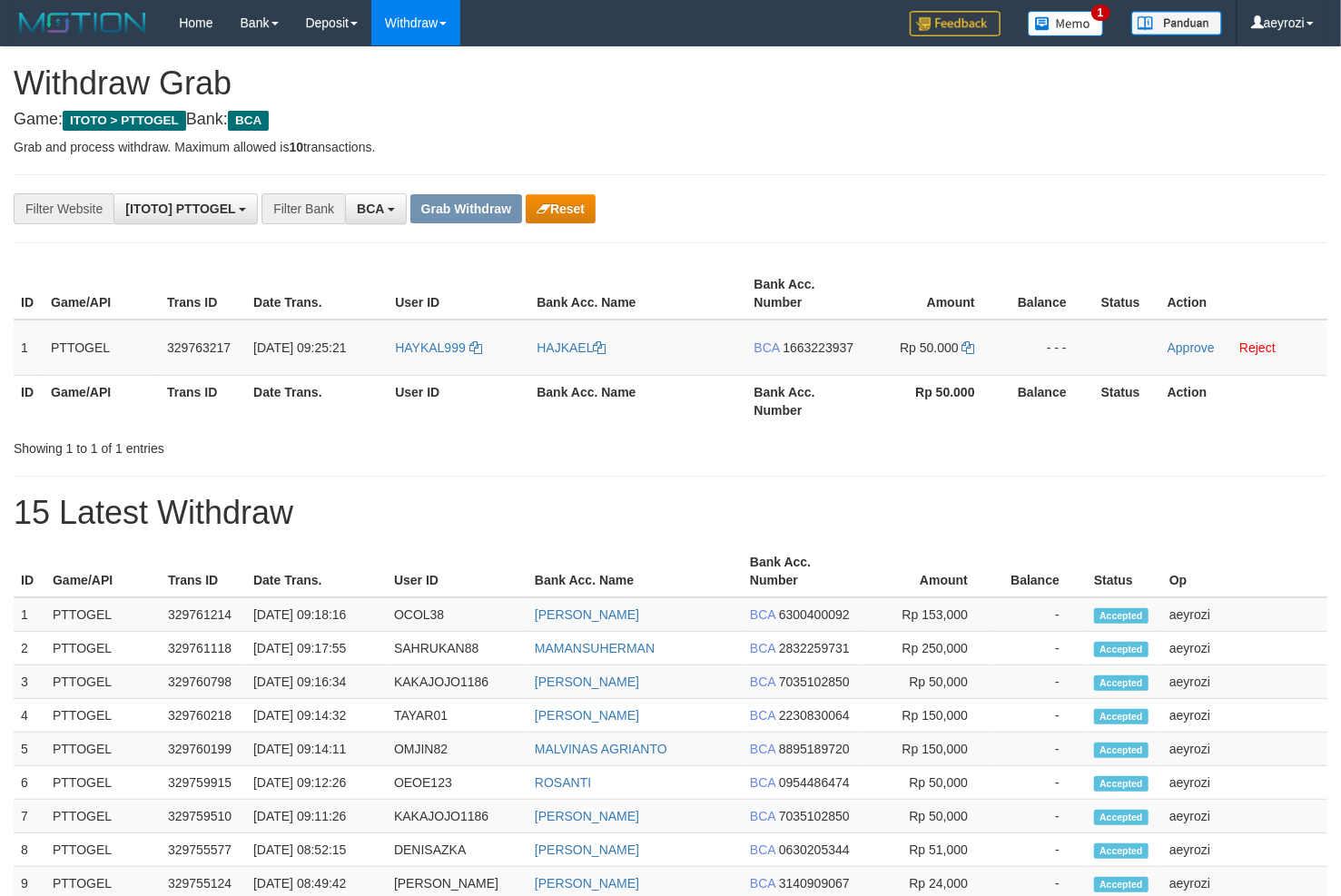
scroll to position [33, 0]
drag, startPoint x: 488, startPoint y: 337, endPoint x: 901, endPoint y: 328, distance: 413.1
click at [901, 328] on tr "1 PTTOGEL 329763217 31/08/2025 09:25:21 HAYKAL999 HAJKAEL BCA 1663223937 Rp 50.…" at bounding box center [670, 347] width 1313 height 56
click at [828, 343] on span "1663223937" at bounding box center [817, 348] width 71 height 15
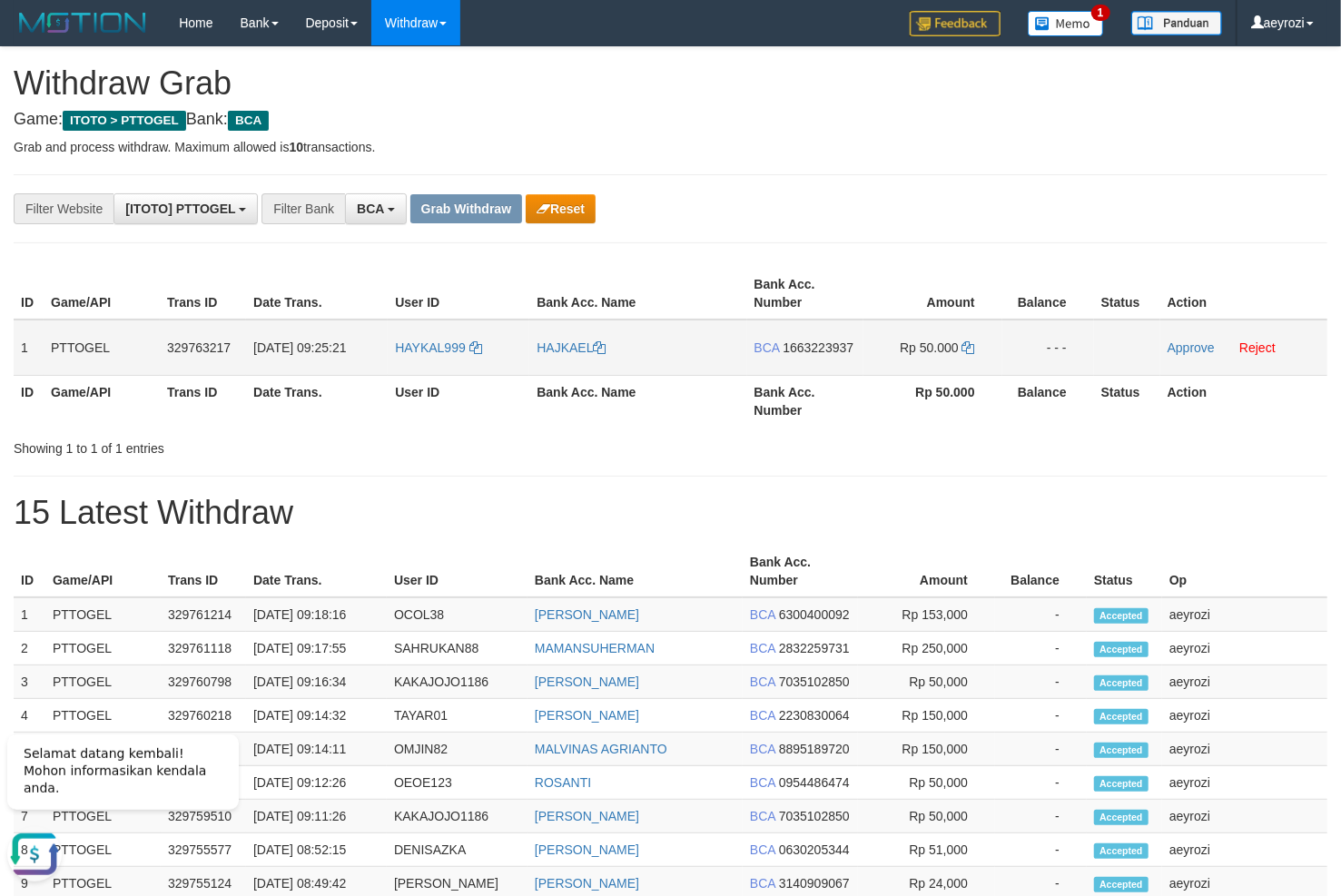
click at [826, 345] on span "1663223937" at bounding box center [817, 348] width 71 height 15
click at [972, 349] on icon at bounding box center [969, 348] width 13 height 13
click at [1183, 346] on link "Approve" at bounding box center [1190, 348] width 47 height 15
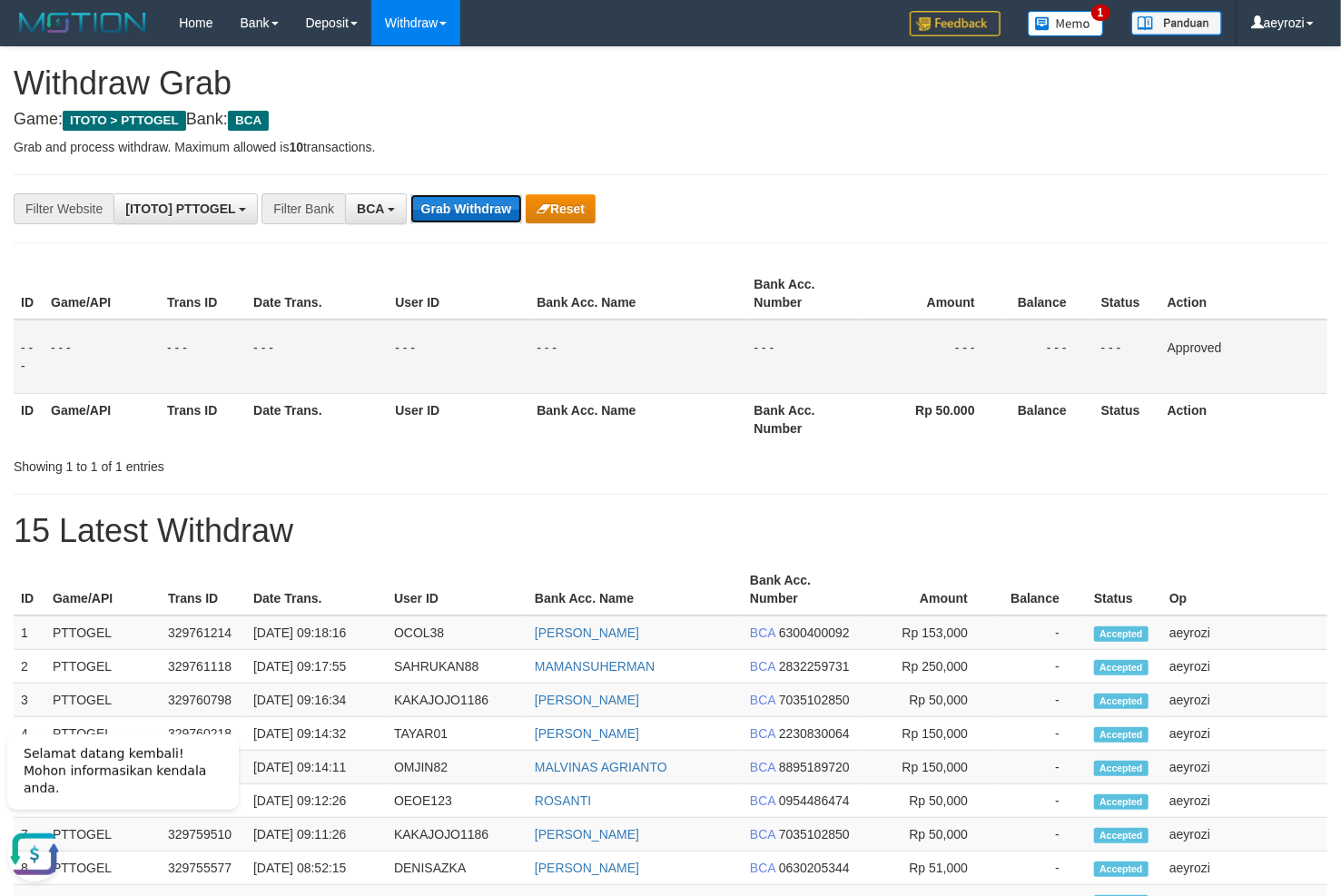
click at [450, 198] on button "Grab Withdraw" at bounding box center [465, 208] width 112 height 29
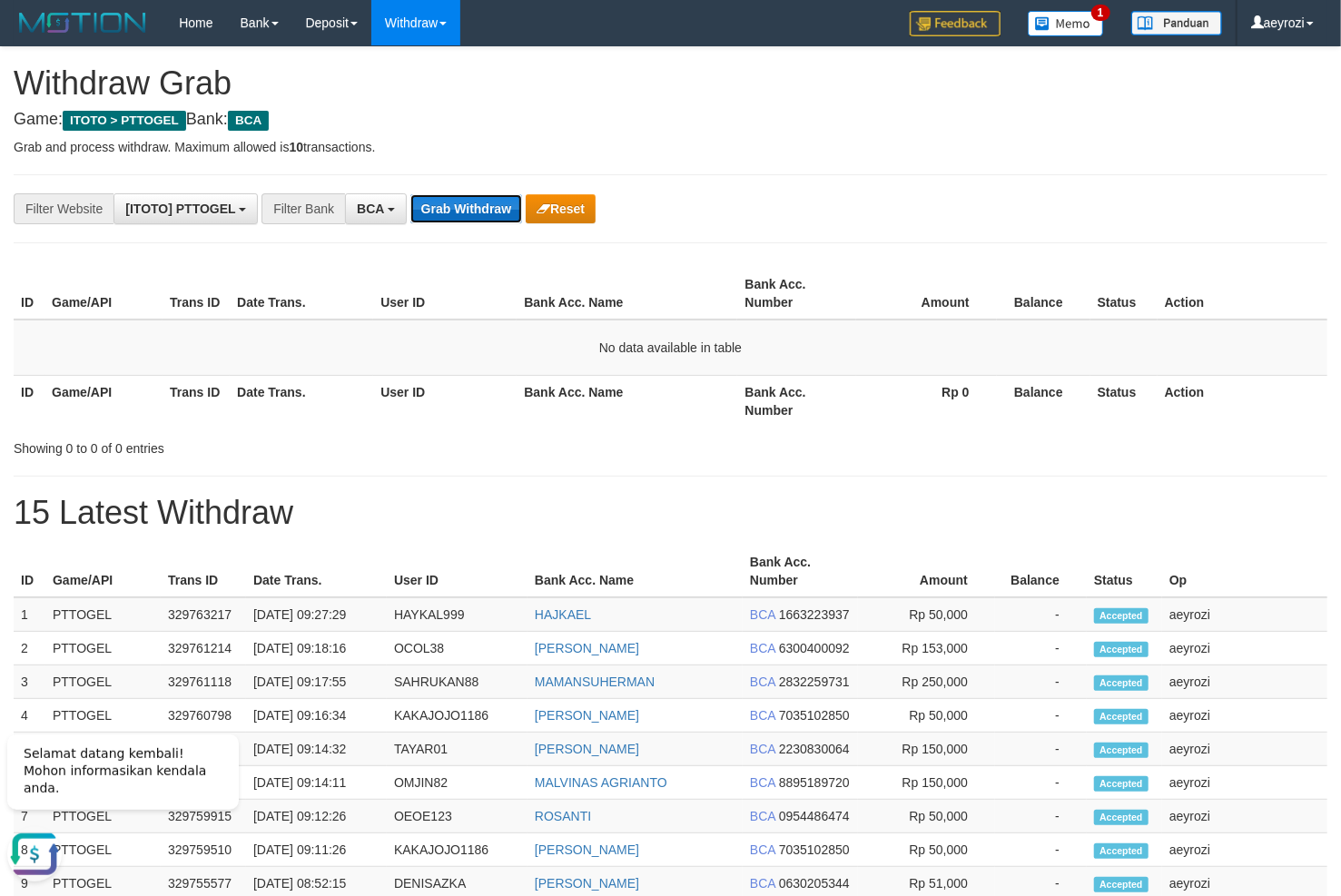
click at [446, 211] on button "Grab Withdraw" at bounding box center [465, 208] width 112 height 29
click at [485, 205] on button "Grab Withdraw" at bounding box center [465, 208] width 112 height 29
click at [484, 205] on button "Grab Withdraw" at bounding box center [465, 208] width 112 height 29
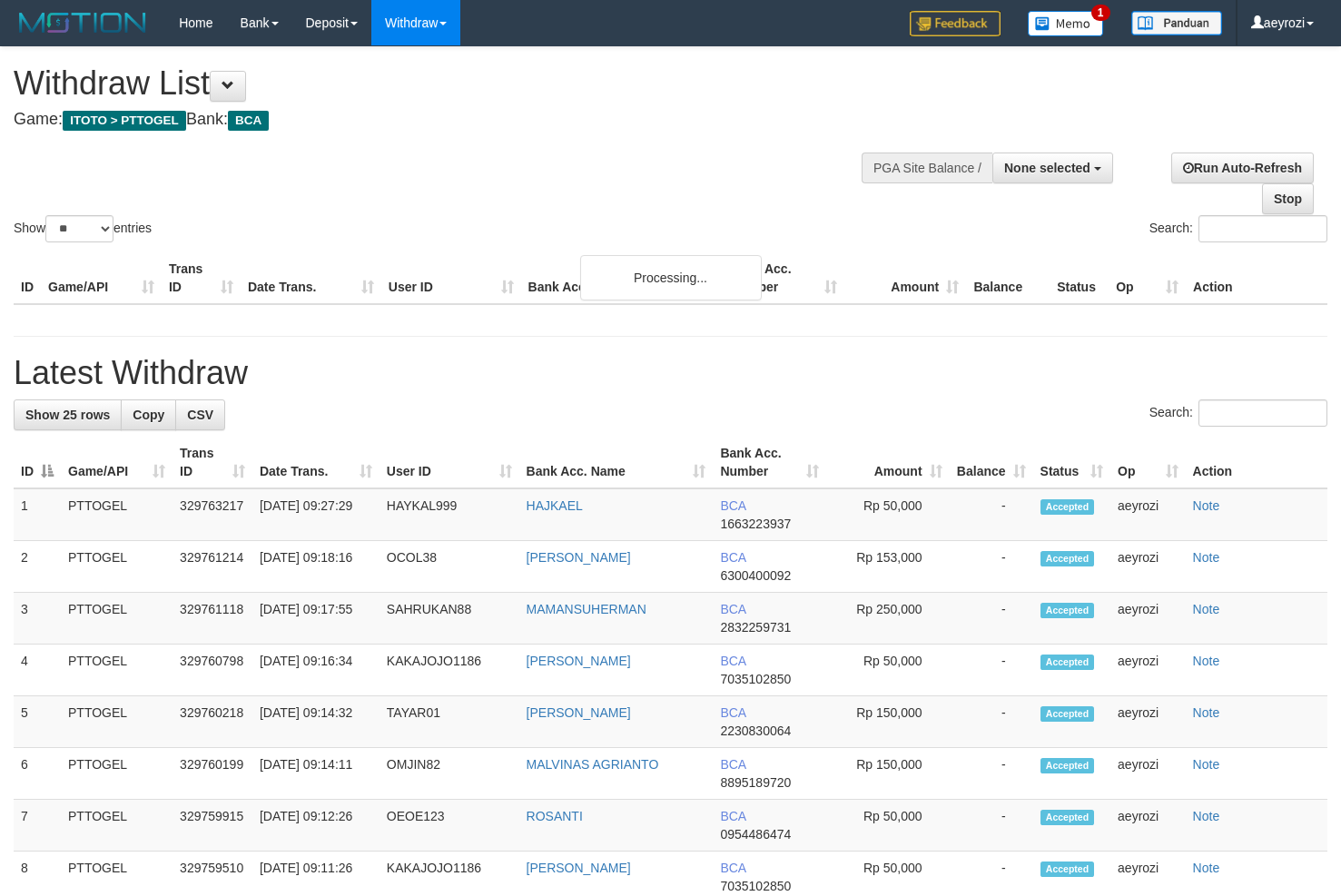
select select
select select "**"
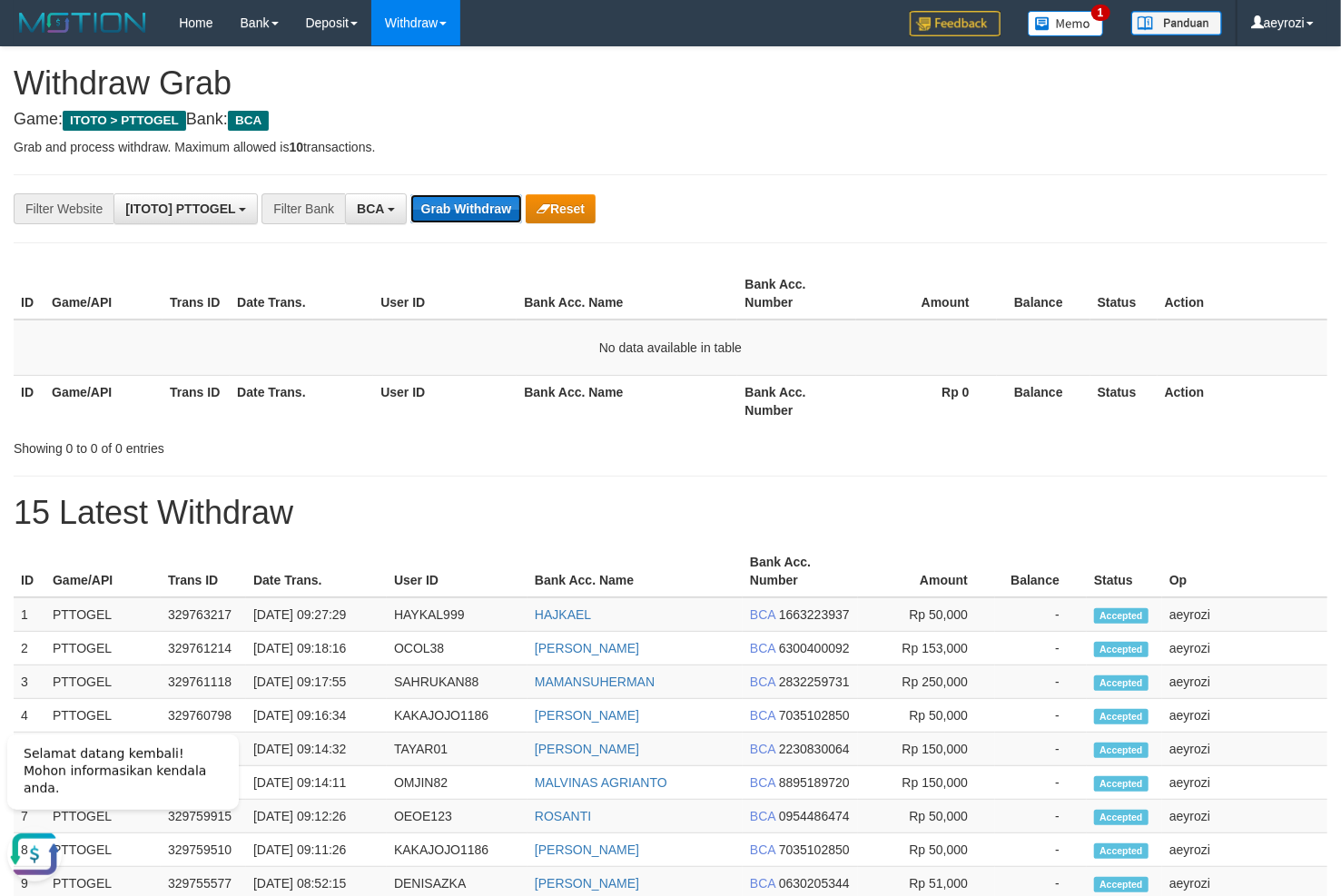
click at [473, 198] on button "Grab Withdraw" at bounding box center [465, 208] width 112 height 29
click at [453, 218] on button "Grab Withdraw" at bounding box center [465, 208] width 112 height 29
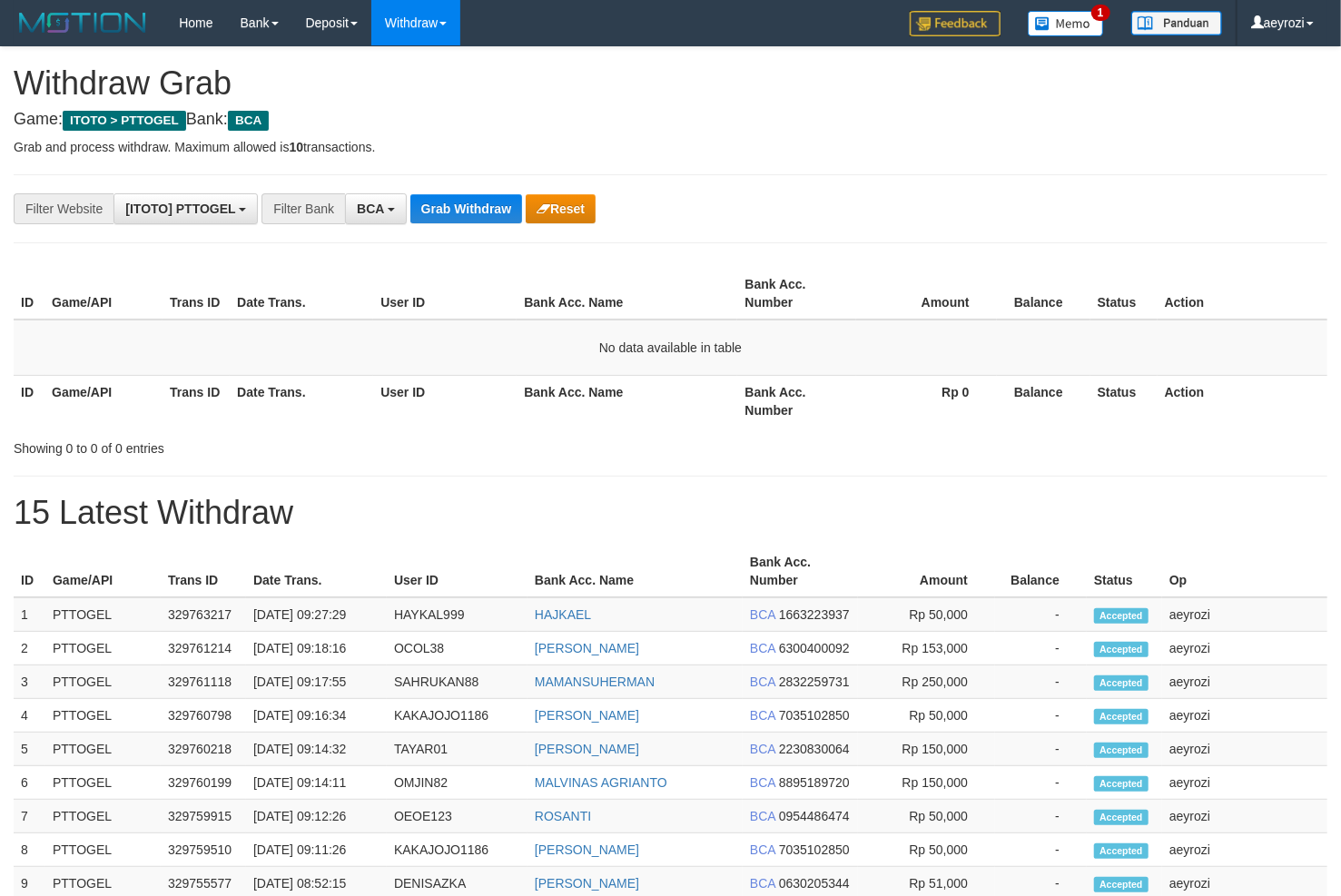
scroll to position [33, 0]
drag, startPoint x: 0, startPoint y: 0, endPoint x: 453, endPoint y: 217, distance: 502.3
click at [453, 217] on button "Grab Withdraw" at bounding box center [465, 208] width 112 height 29
click at [454, 217] on button "Grab Withdraw" at bounding box center [465, 208] width 112 height 29
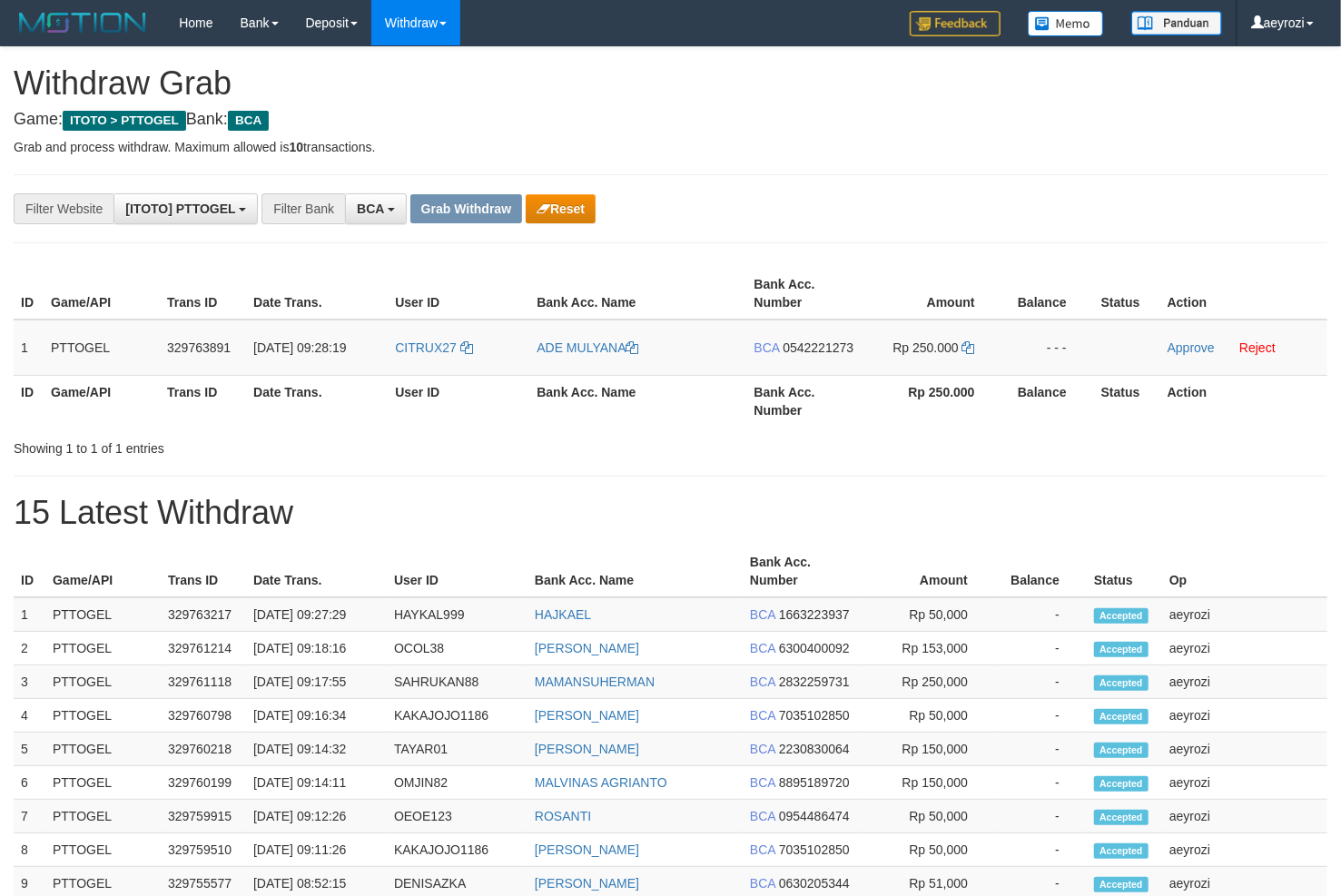
scroll to position [33, 0]
click at [573, 209] on button "Reset" at bounding box center [561, 208] width 70 height 29
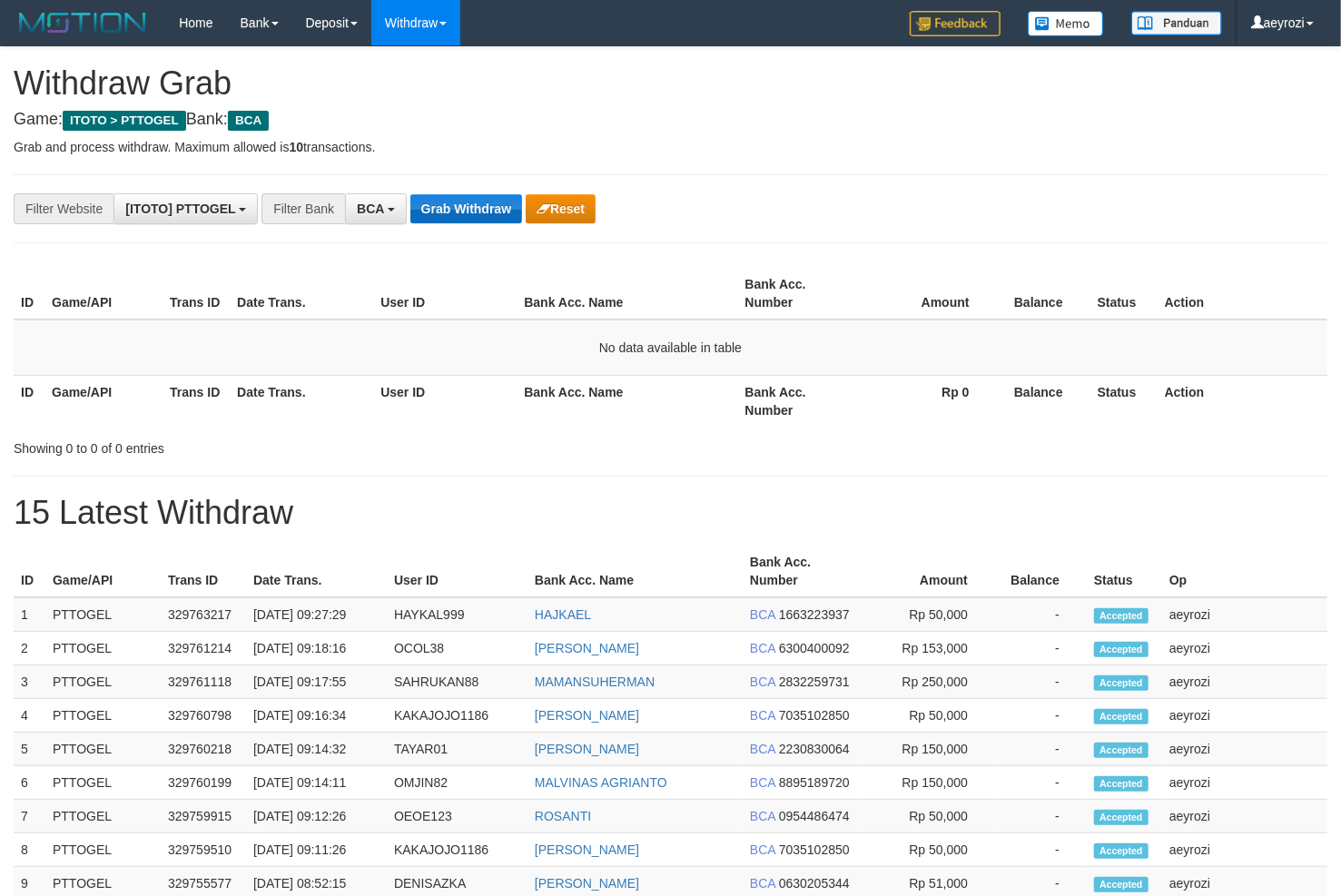
scroll to position [33, 0]
click at [453, 210] on button "Grab Withdraw" at bounding box center [465, 208] width 112 height 29
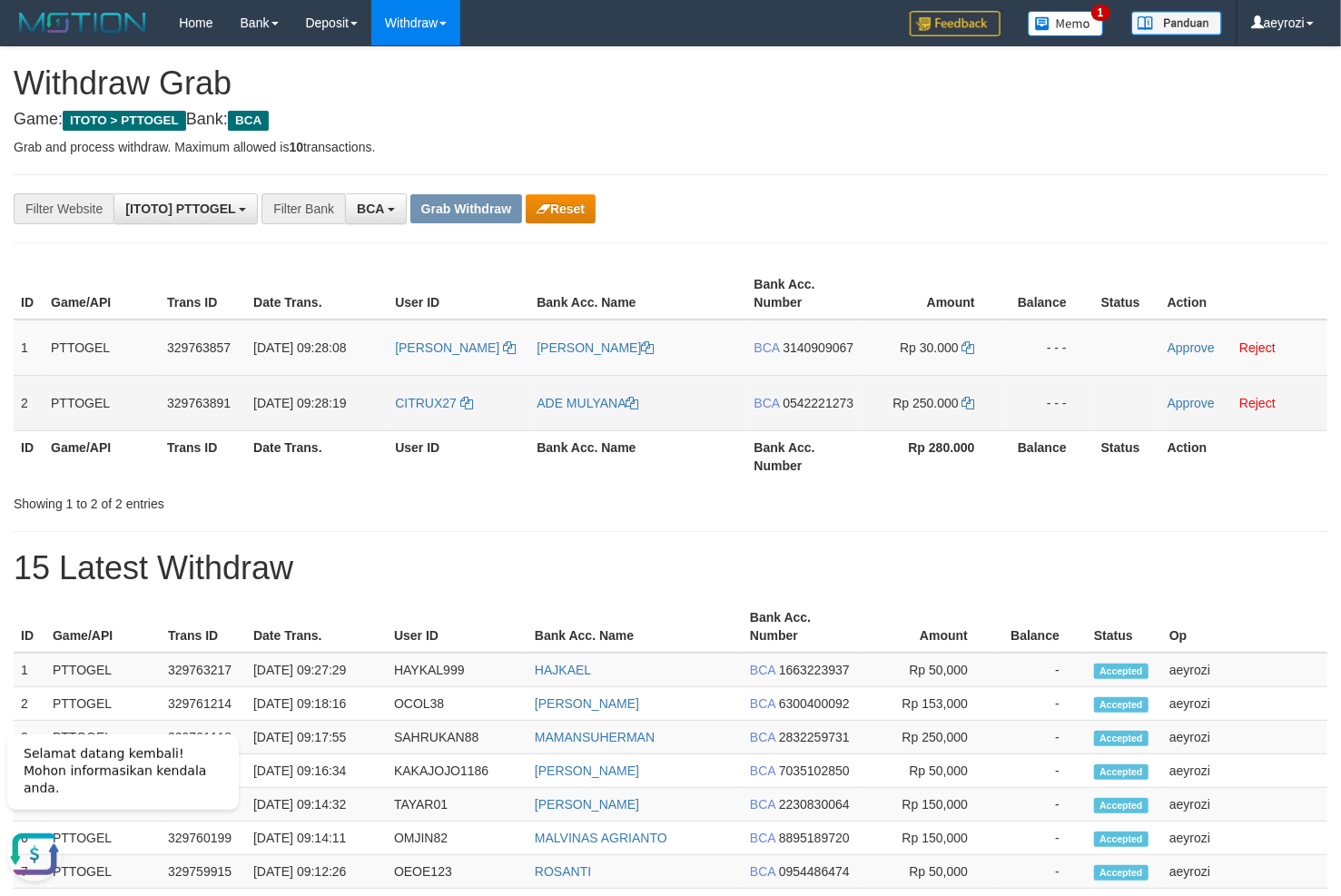
drag, startPoint x: 492, startPoint y: 348, endPoint x: 950, endPoint y: 396, distance: 460.5
click at [950, 396] on tbody "1 PTTOGEL 329763857 31/08/2025 09:28:08 MARIA MARIA PHILIPIA KONIS BCA 31409090…" at bounding box center [670, 375] width 1313 height 112
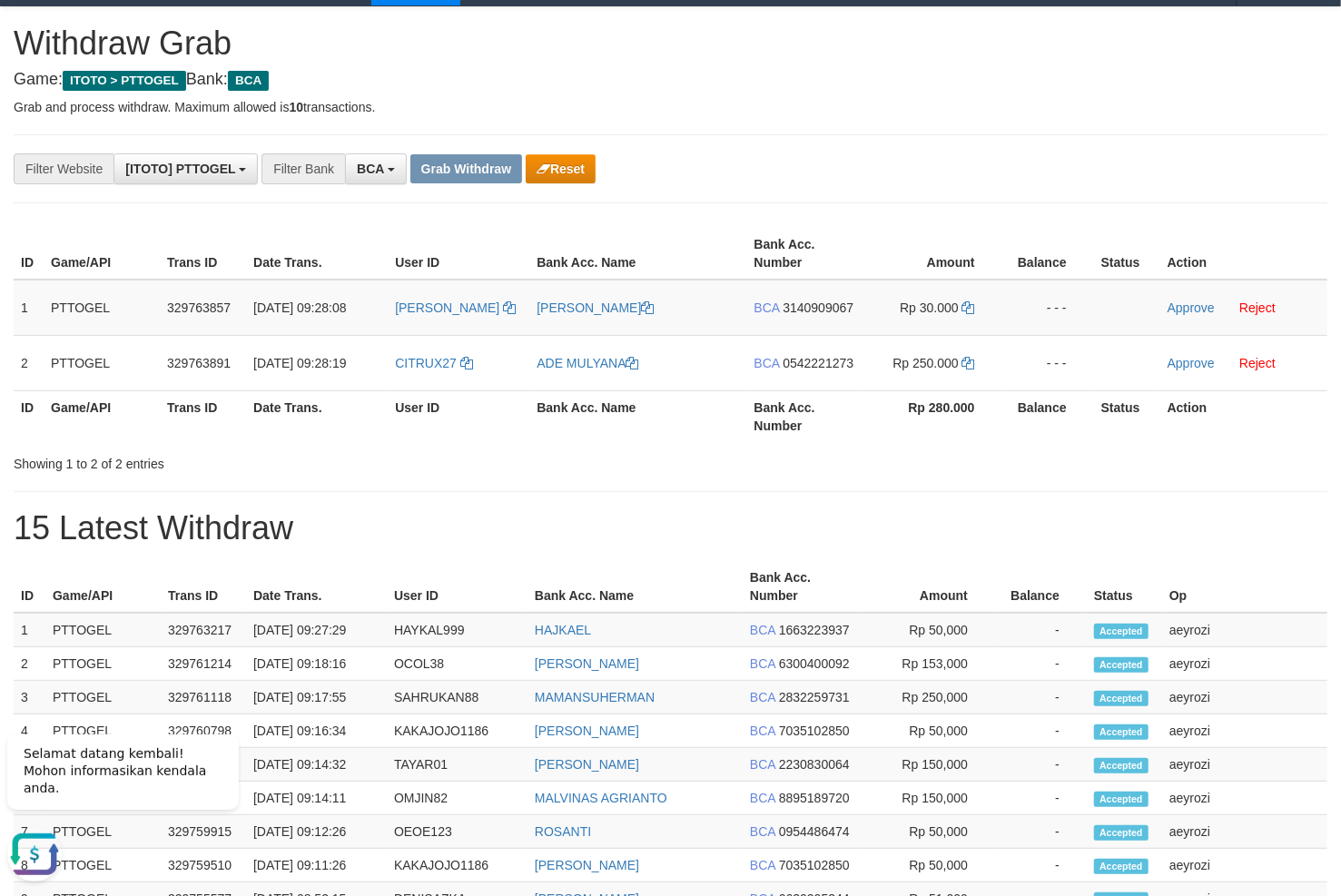
scroll to position [65, 0]
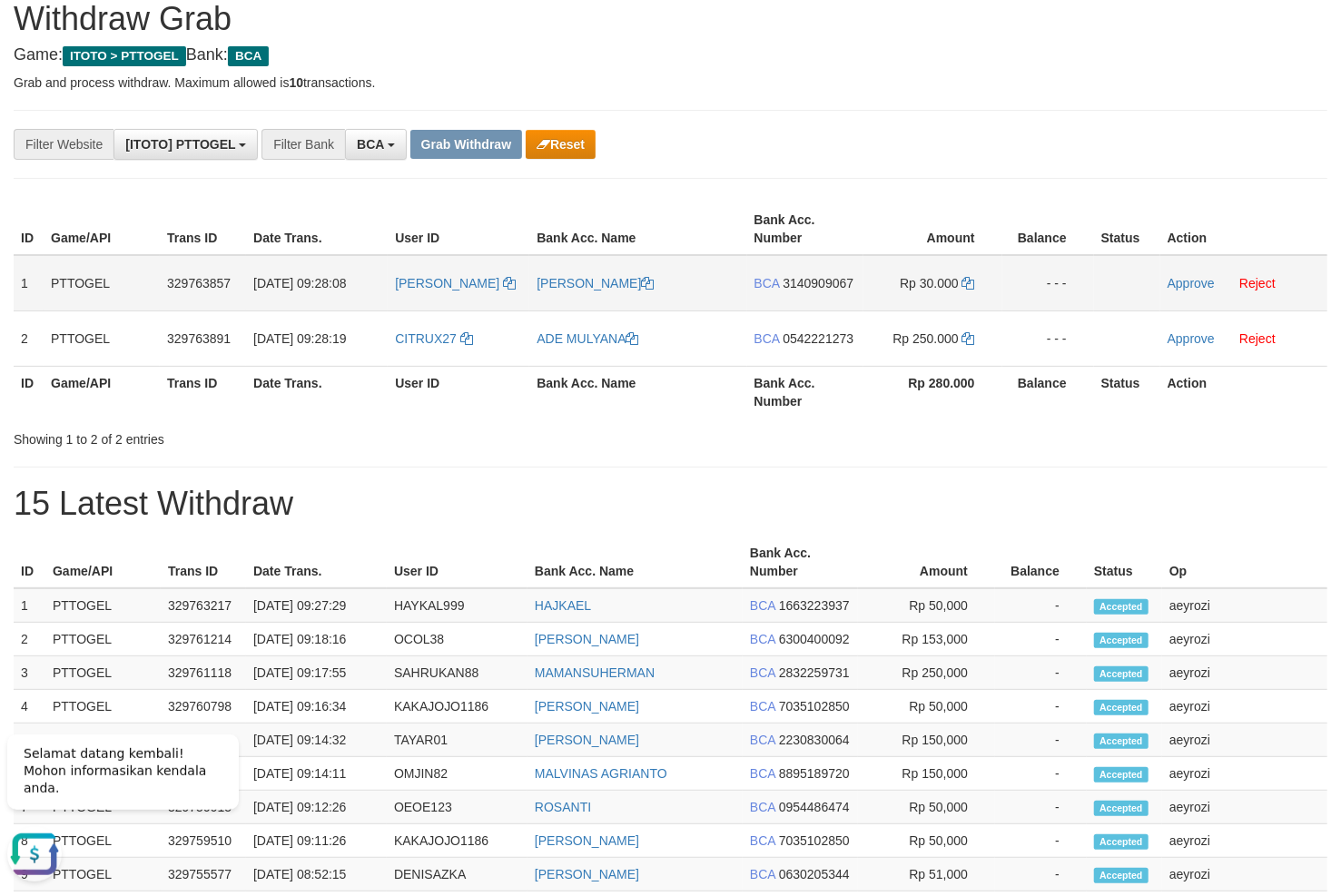
click at [804, 285] on span "3140909067" at bounding box center [817, 284] width 71 height 15
click at [971, 281] on icon at bounding box center [969, 284] width 13 height 13
click at [1210, 282] on link "Approve" at bounding box center [1190, 284] width 47 height 15
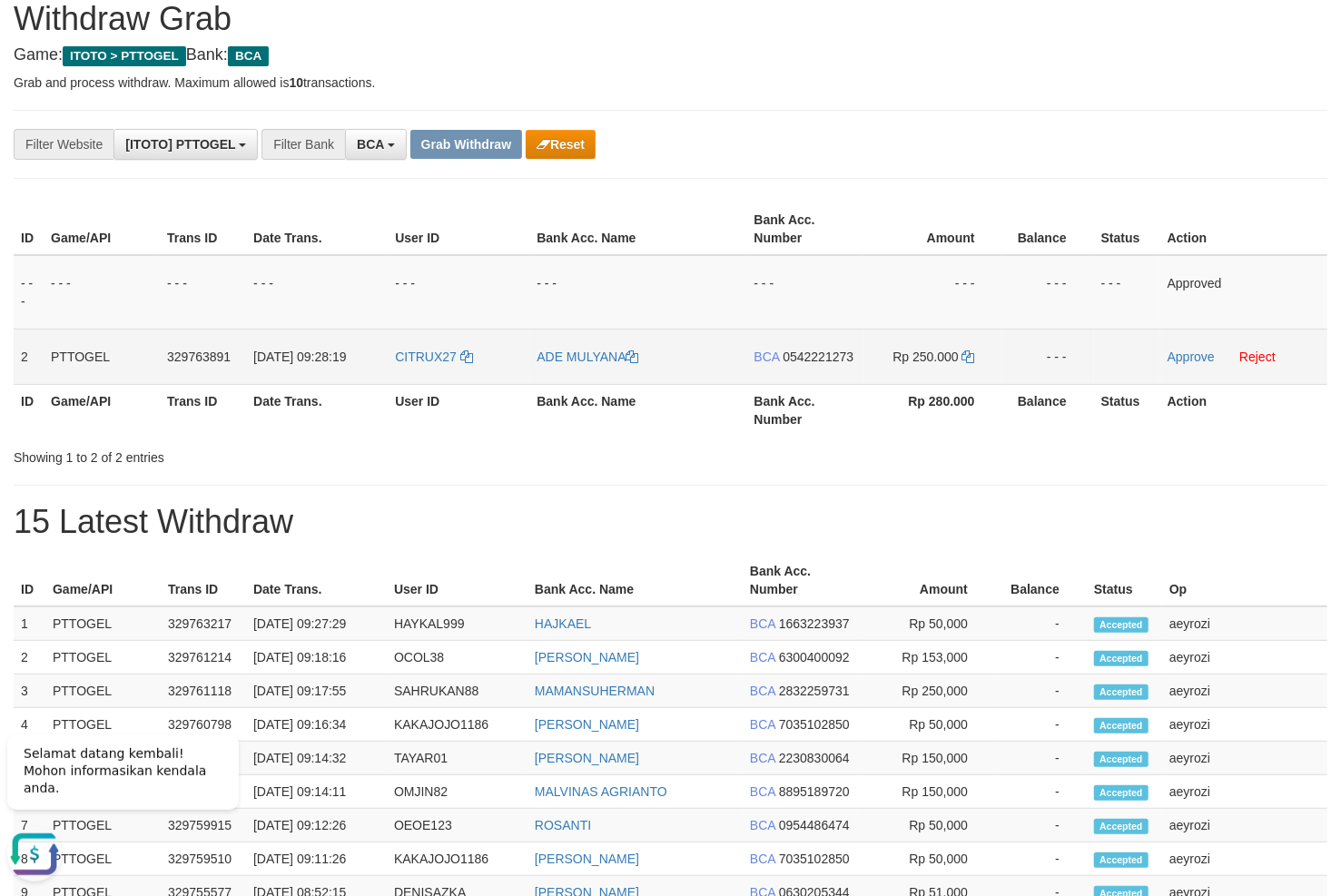
click at [844, 358] on span "0542221273" at bounding box center [817, 357] width 71 height 15
click at [968, 357] on icon at bounding box center [969, 357] width 13 height 13
click at [1205, 361] on link "Approve" at bounding box center [1190, 357] width 47 height 15
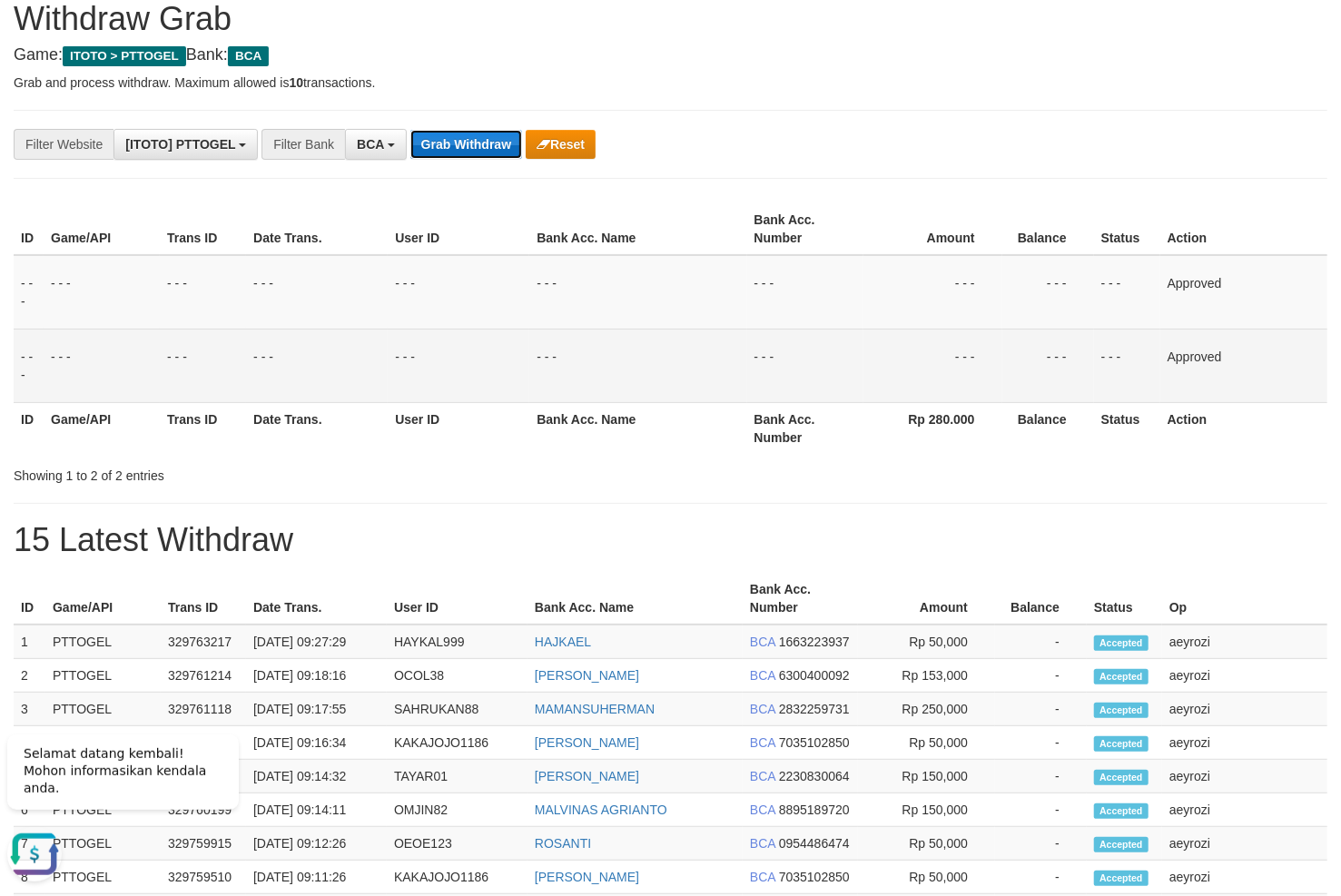
click at [454, 141] on button "Grab Withdraw" at bounding box center [465, 144] width 112 height 29
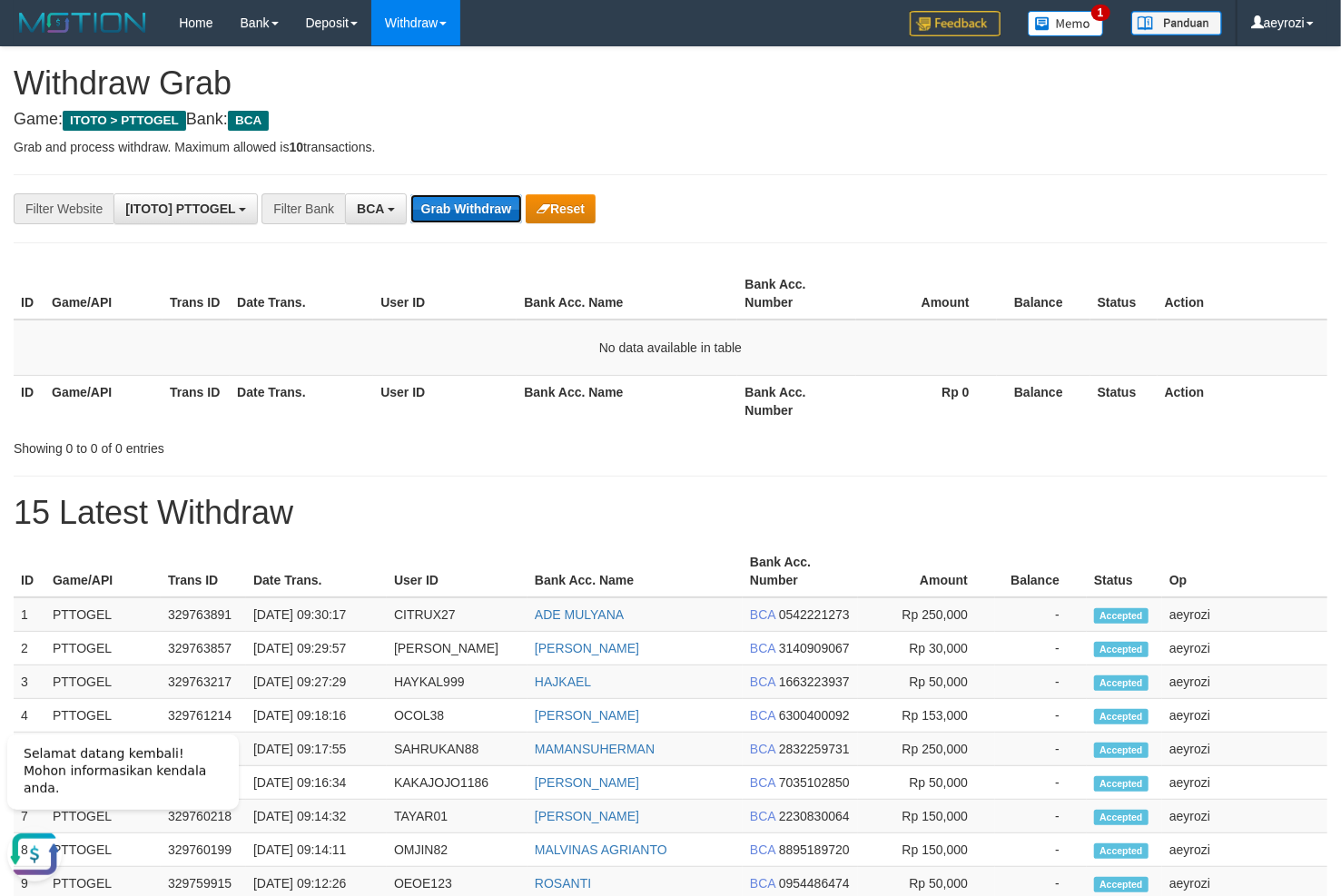
click at [497, 223] on button "Grab Withdraw" at bounding box center [465, 208] width 112 height 29
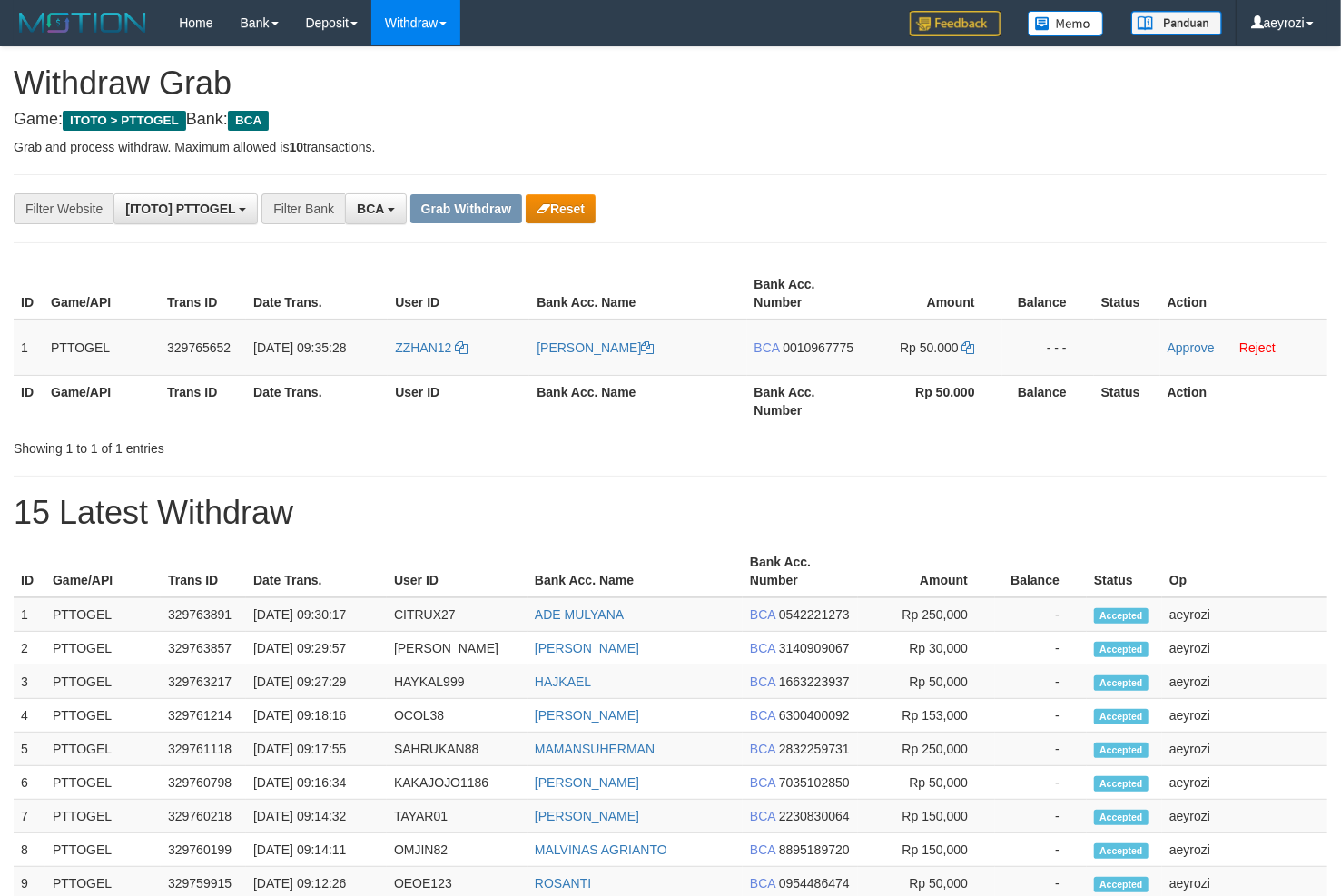
scroll to position [33, 0]
drag, startPoint x: 499, startPoint y: 335, endPoint x: 637, endPoint y: 350, distance: 138.8
click at [985, 350] on tr "1 PTTOGEL 329765652 [DATE] 09:35:28 ZZHAN12 [PERSON_NAME] BCA 0010967775 Rp 50.…" at bounding box center [670, 347] width 1313 height 56
click at [819, 351] on span "0010967775" at bounding box center [817, 348] width 71 height 15
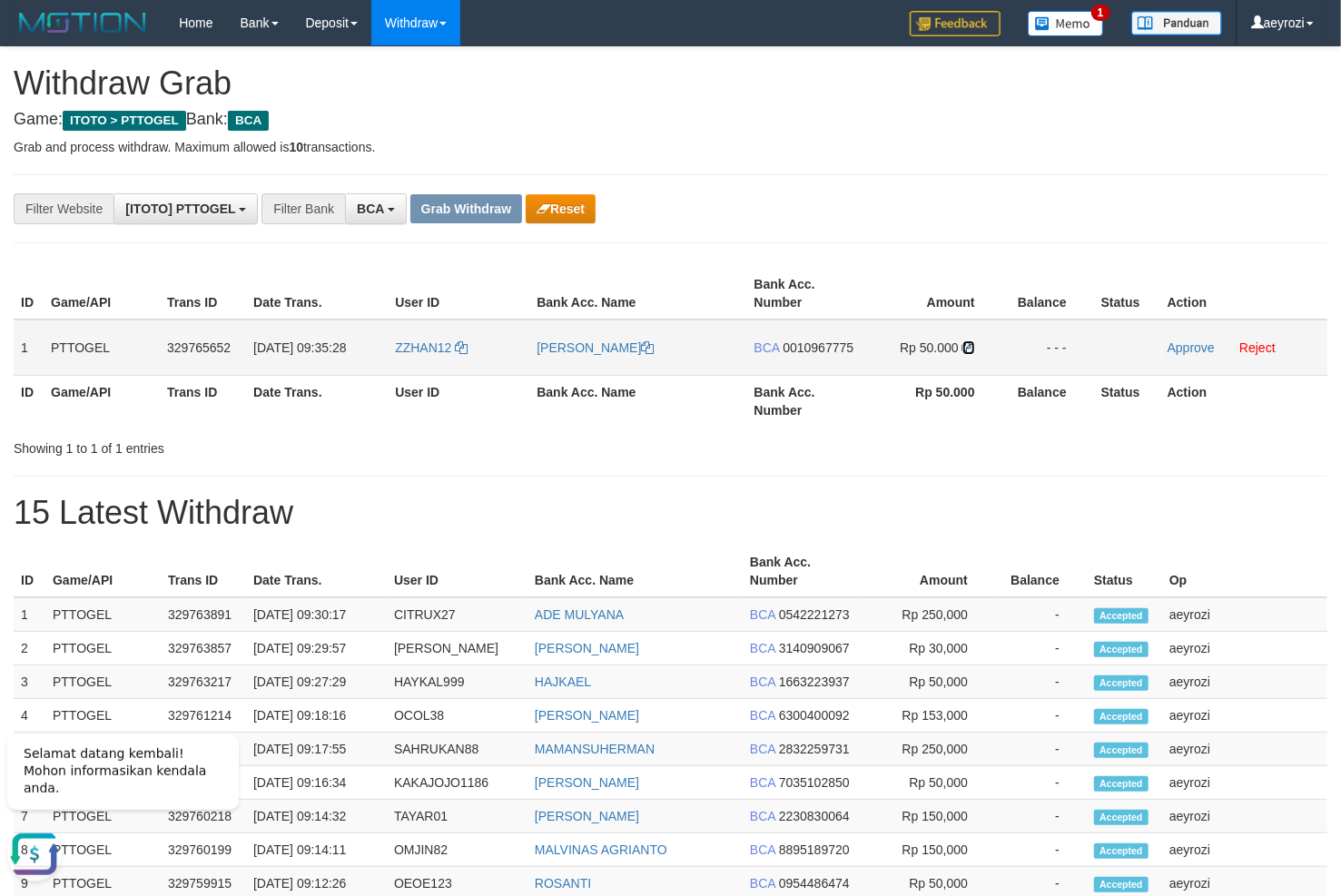
click at [966, 346] on icon at bounding box center [969, 348] width 13 height 13
click at [1170, 345] on link "Approve" at bounding box center [1190, 348] width 47 height 15
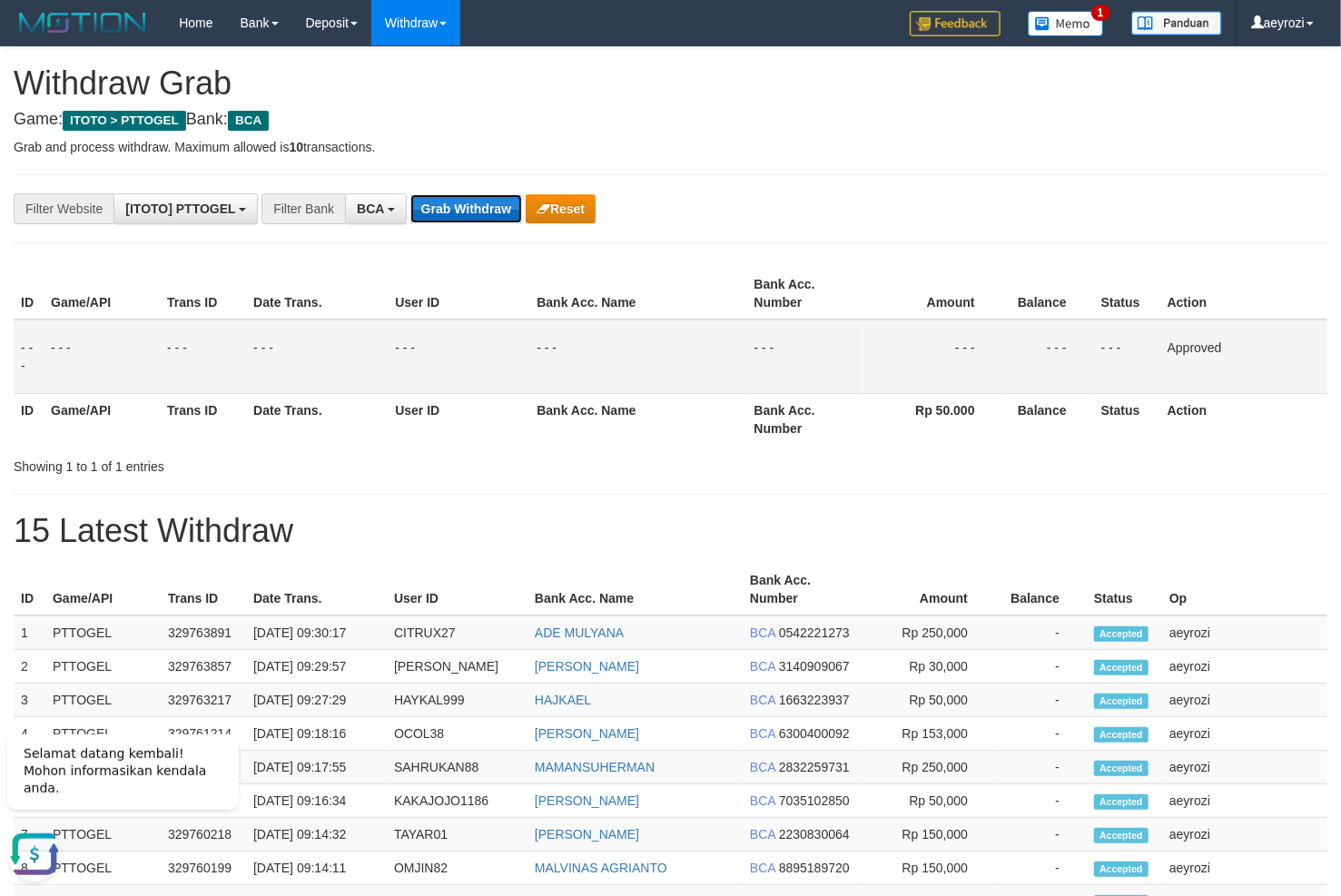
click at [473, 200] on button "Grab Withdraw" at bounding box center [465, 208] width 112 height 29
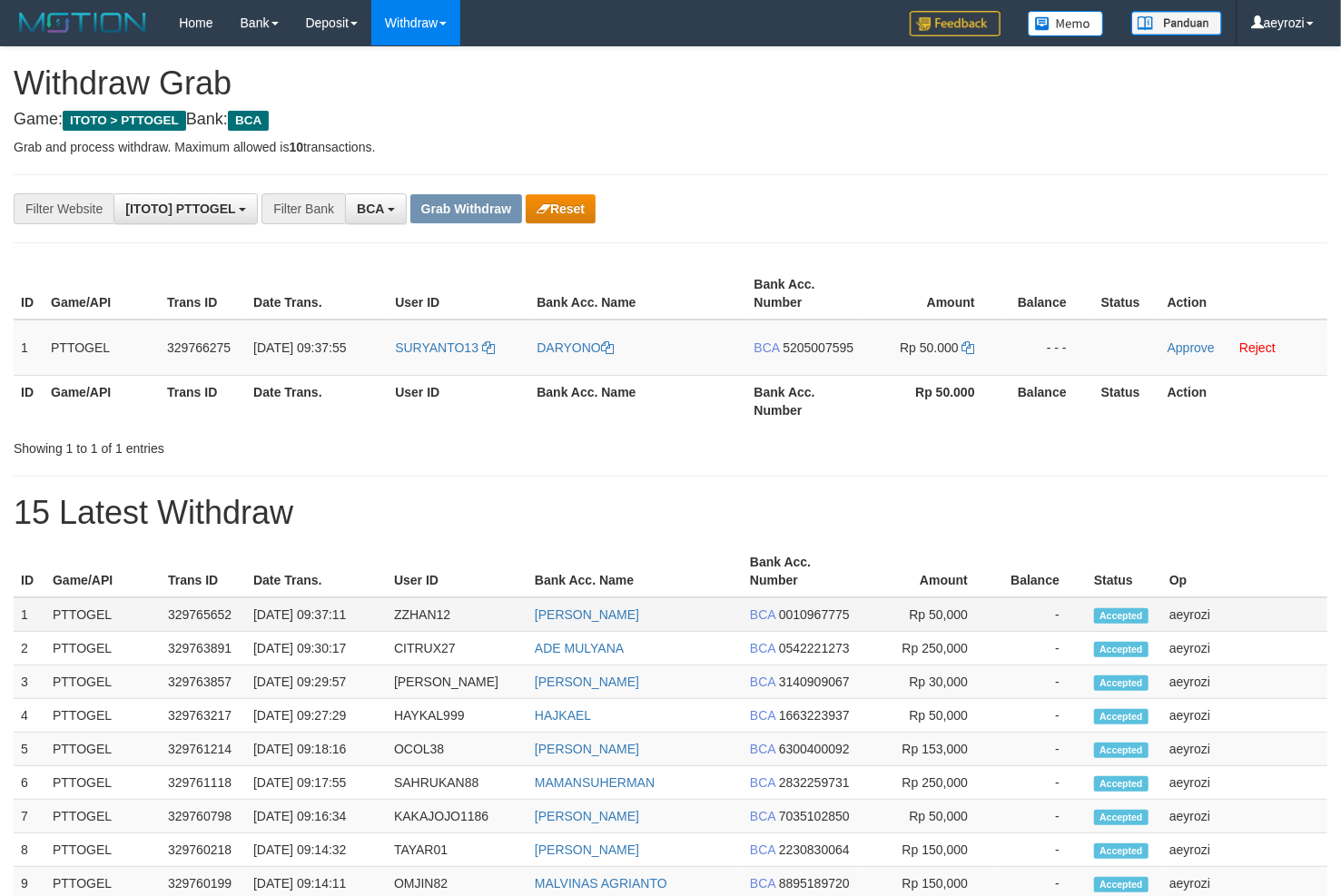
scroll to position [33, 0]
drag, startPoint x: 518, startPoint y: 347, endPoint x: 888, endPoint y: 354, distance: 370.1
click at [888, 354] on tr "1 PTTOGEL 329766275 [DATE] 09:37:55 SURYANTO13 [GEOGRAPHIC_DATA] BCA 5205007595…" at bounding box center [670, 347] width 1313 height 56
click at [870, 224] on div "**********" at bounding box center [559, 208] width 1118 height 30
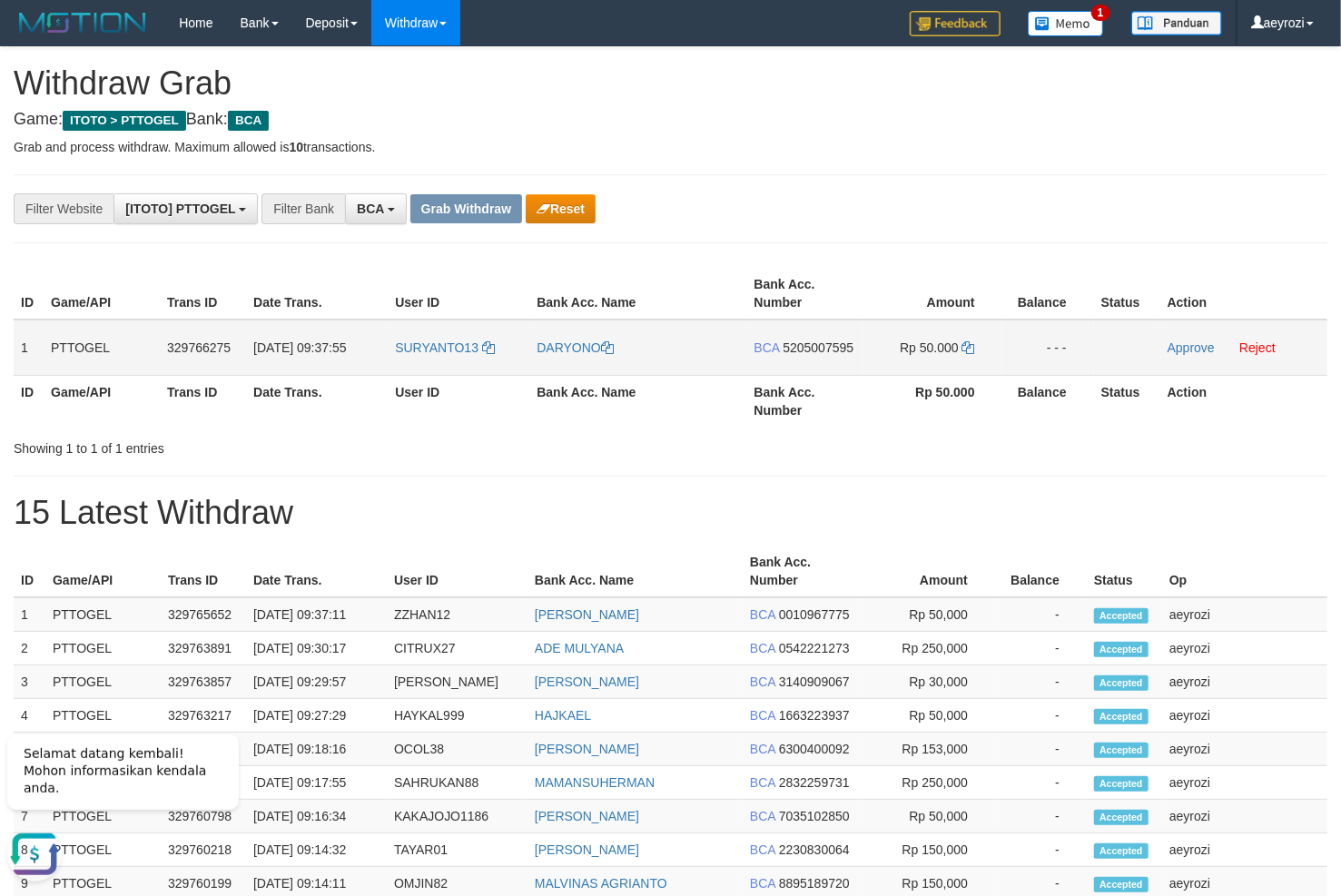
click at [822, 349] on span "5205007595" at bounding box center [817, 348] width 71 height 15
click at [972, 345] on icon at bounding box center [969, 348] width 13 height 13
click at [1173, 348] on link "Approve" at bounding box center [1190, 348] width 47 height 15
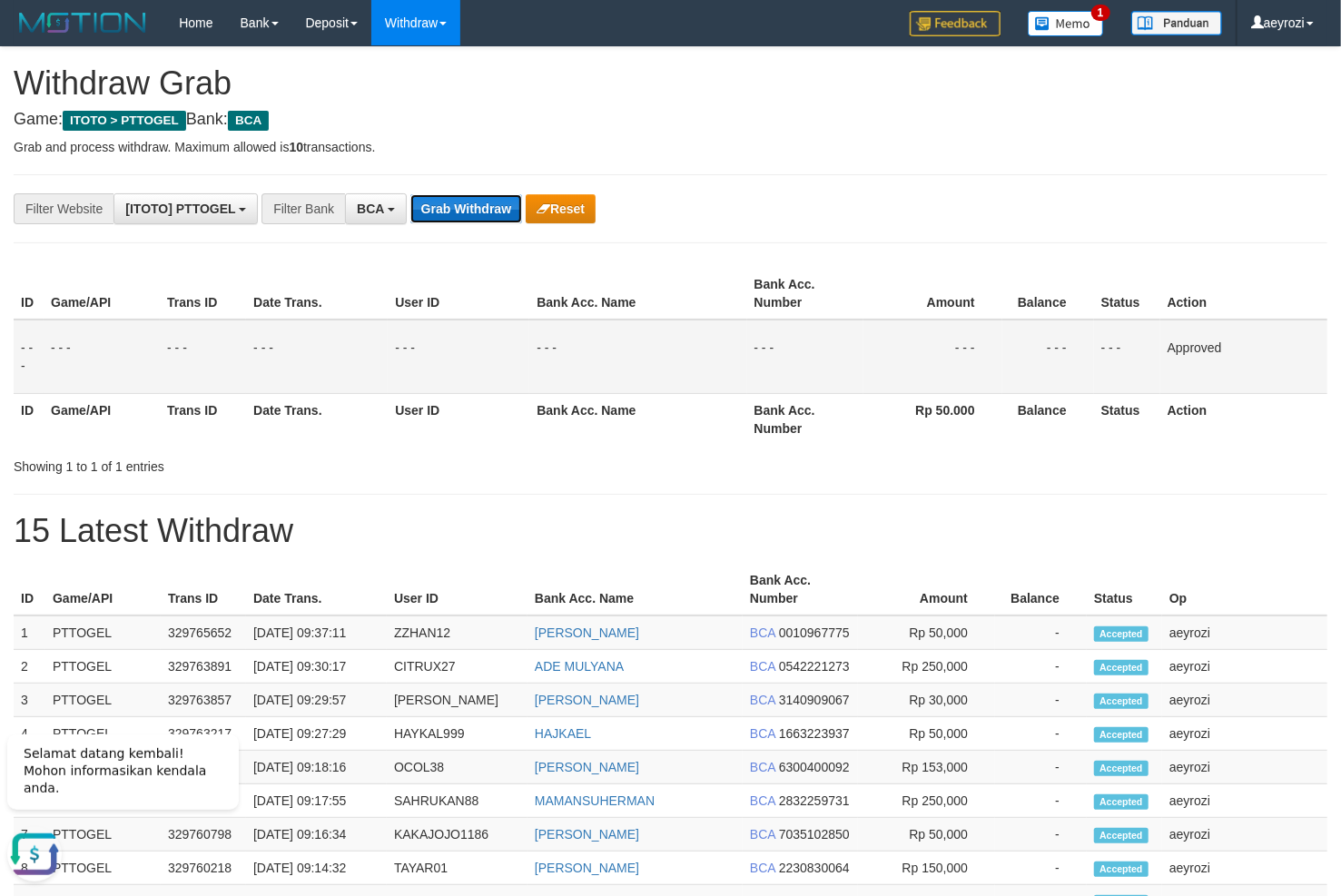
click at [493, 208] on button "Grab Withdraw" at bounding box center [465, 208] width 112 height 29
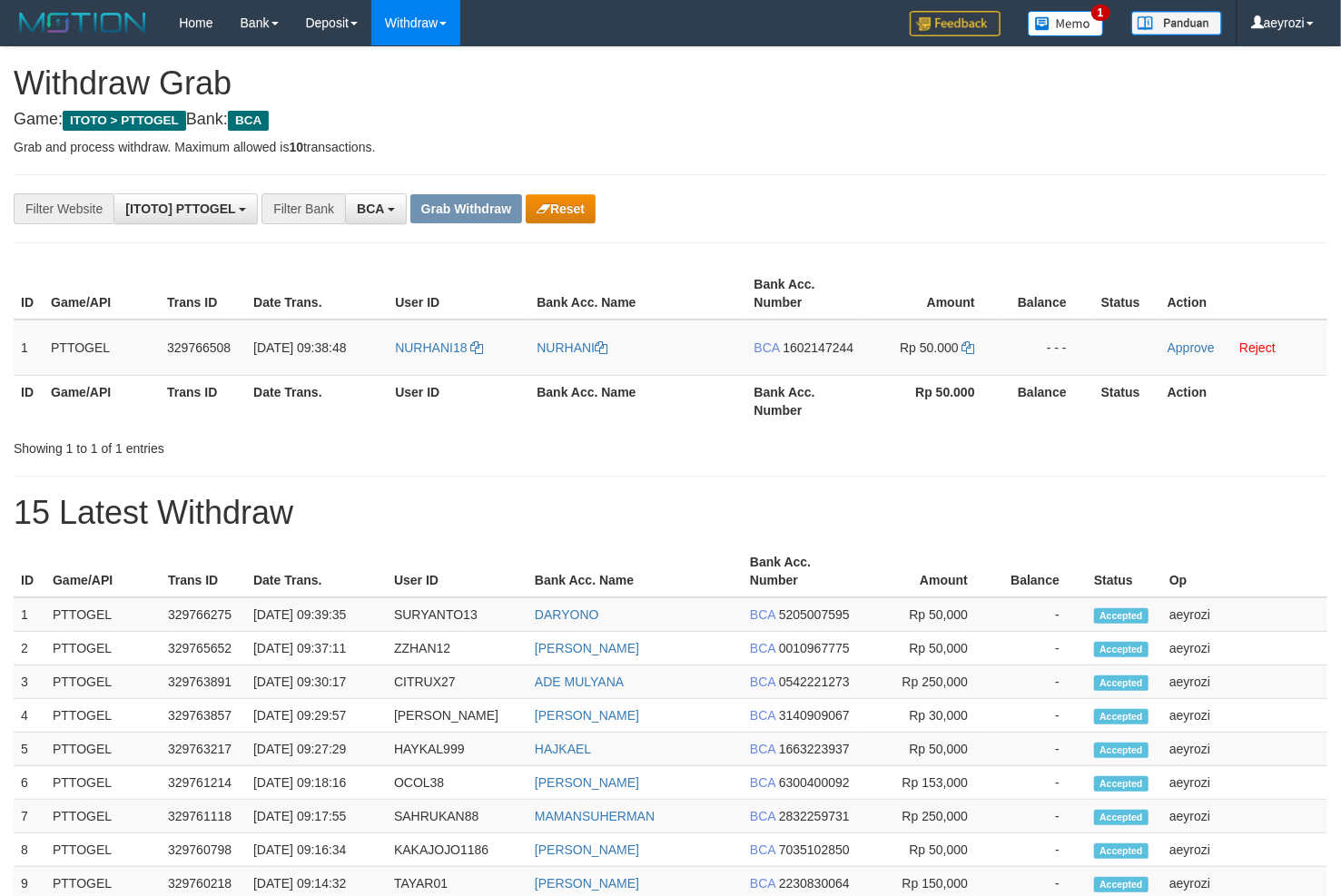
scroll to position [33, 0]
drag, startPoint x: 0, startPoint y: 0, endPoint x: 944, endPoint y: 359, distance: 1010.0
click at [944, 359] on tr "1 PTTOGEL 329766508 31/08/2025 09:38:48 NURHANI18 NURHANI BCA 1602147244 Rp 50.…" at bounding box center [670, 347] width 1313 height 56
click at [819, 349] on span "1602147244" at bounding box center [817, 348] width 71 height 15
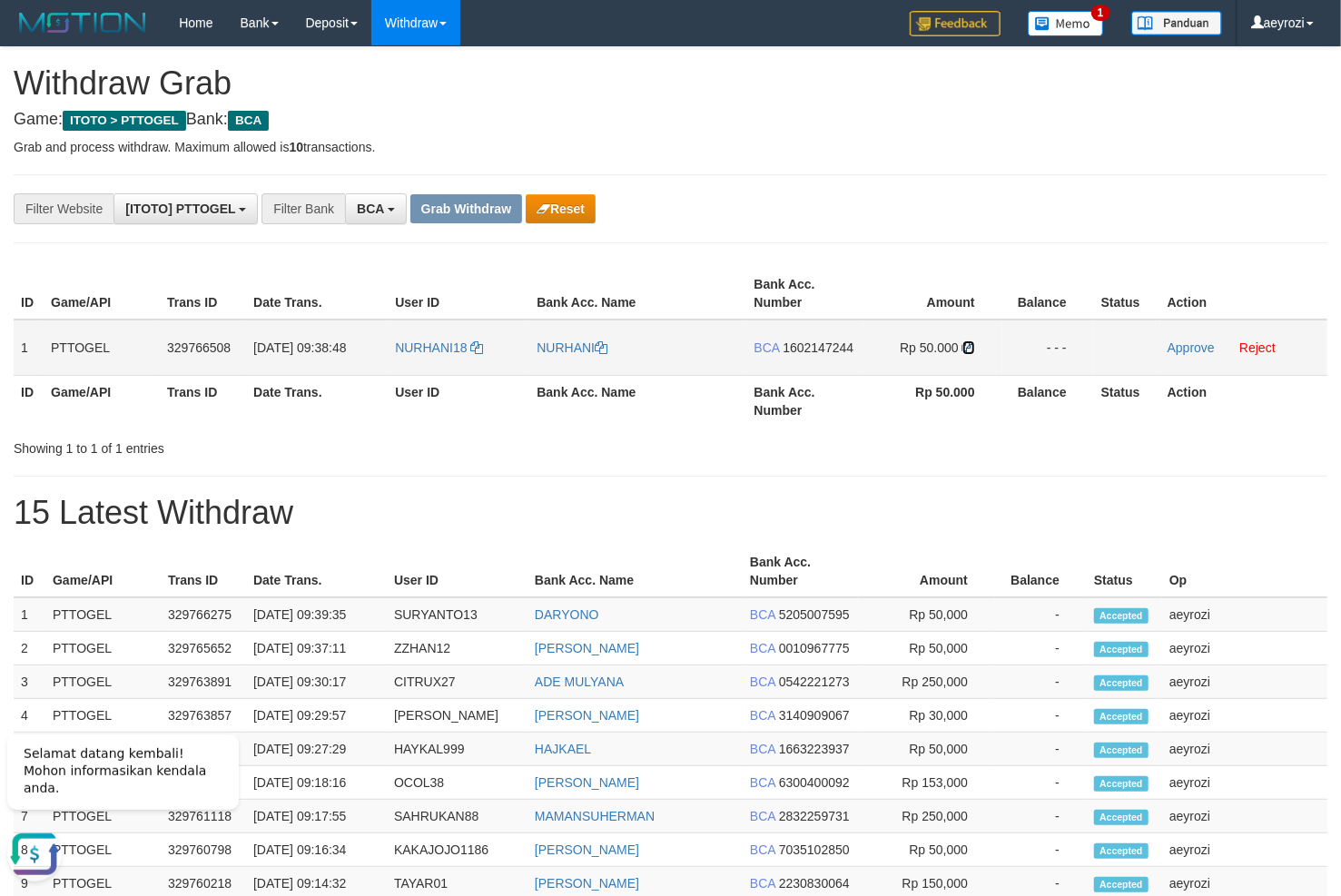
drag, startPoint x: 964, startPoint y: 349, endPoint x: 911, endPoint y: 362, distance: 54.6
click at [963, 349] on icon at bounding box center [969, 348] width 13 height 13
click at [1201, 345] on link "Approve" at bounding box center [1190, 348] width 47 height 15
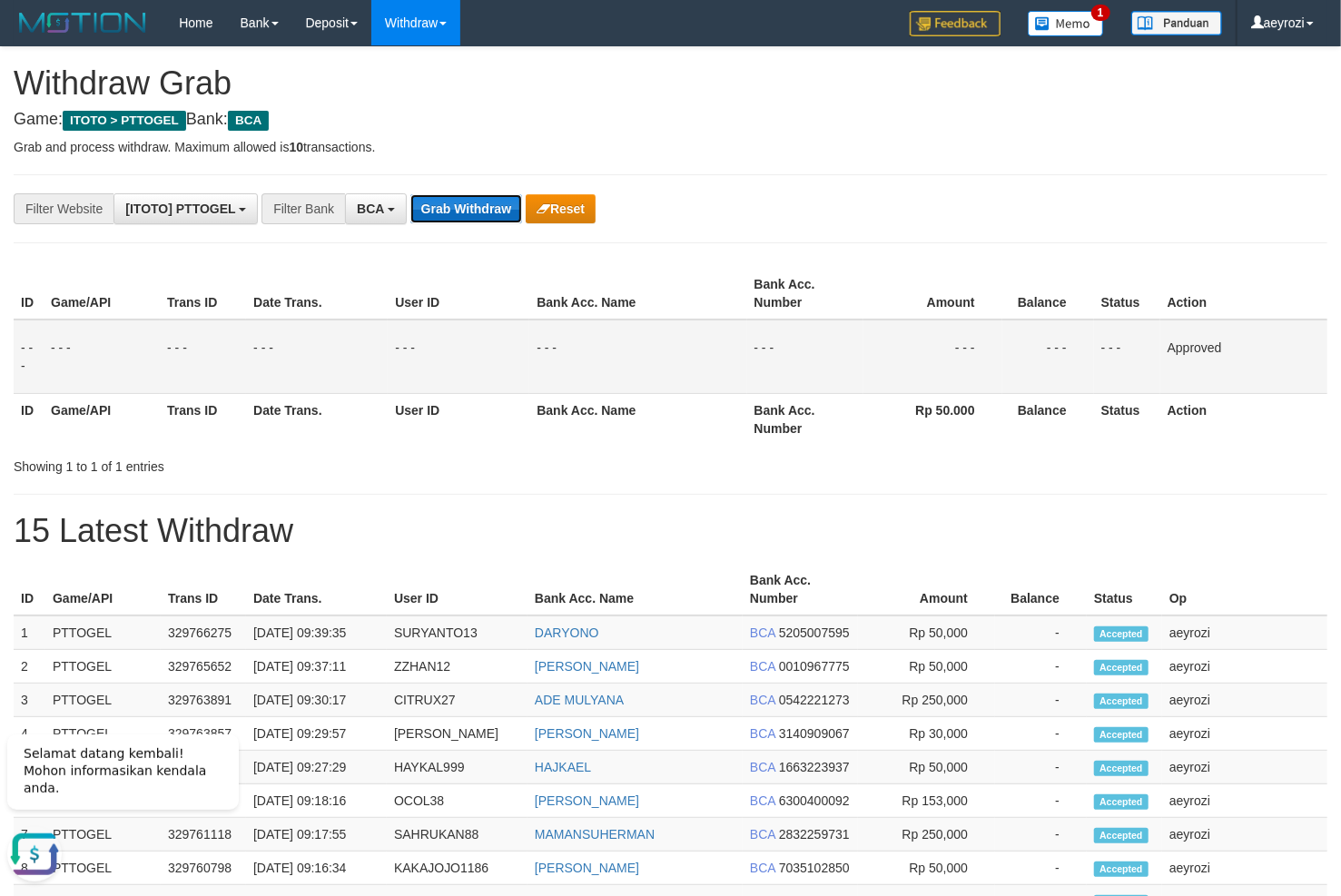
click at [462, 197] on button "Grab Withdraw" at bounding box center [465, 208] width 112 height 29
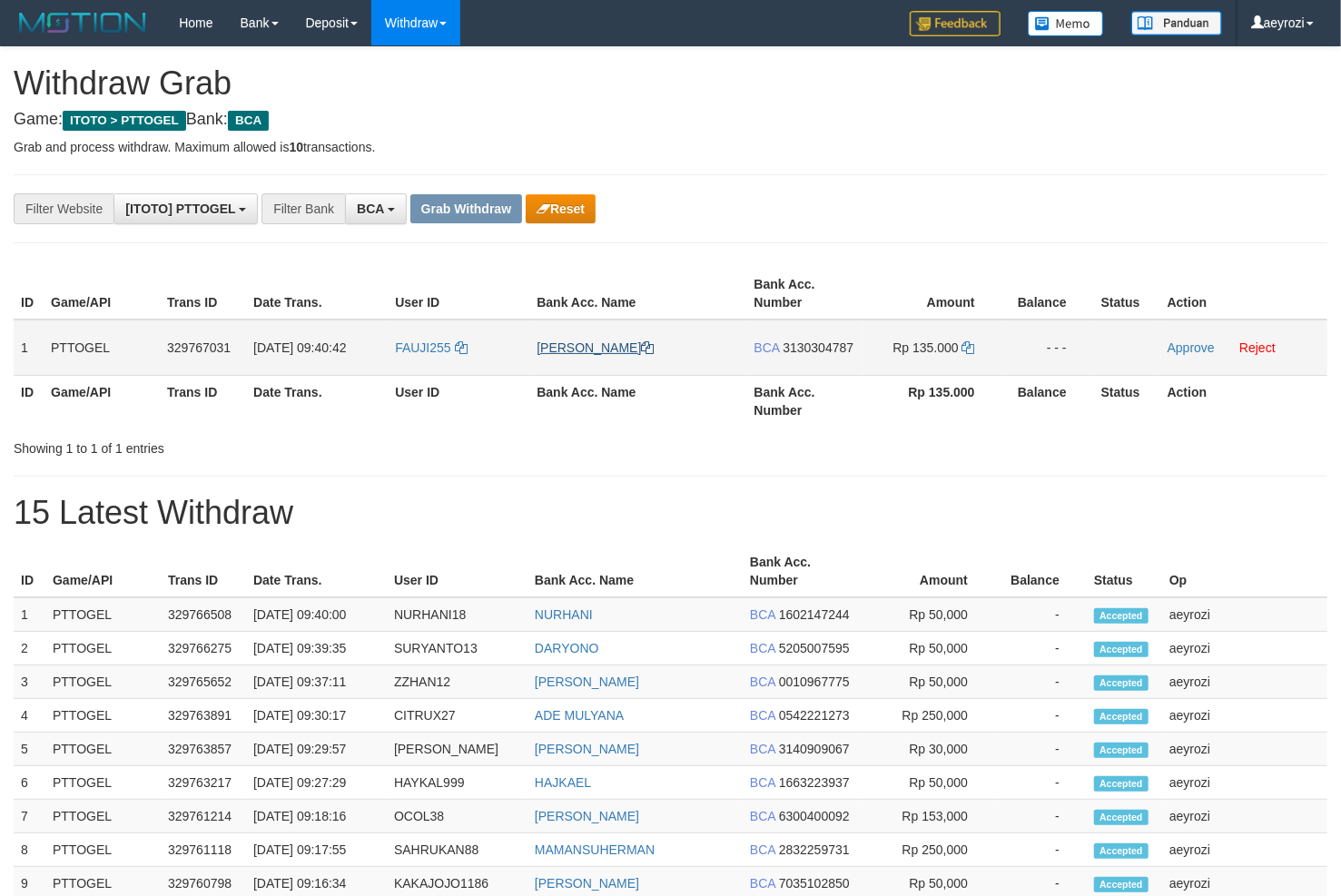
scroll to position [33, 0]
click at [541, 349] on link "[PERSON_NAME]" at bounding box center [595, 348] width 117 height 15
drag, startPoint x: 513, startPoint y: 345, endPoint x: 906, endPoint y: 361, distance: 393.3
click at [906, 361] on tr "1 PTTOGEL 329767031 31/08/2025 09:40:42 FAUJI255 AHMAD FAUJI BCA 3130304787 Rp …" at bounding box center [670, 347] width 1313 height 56
copy tr
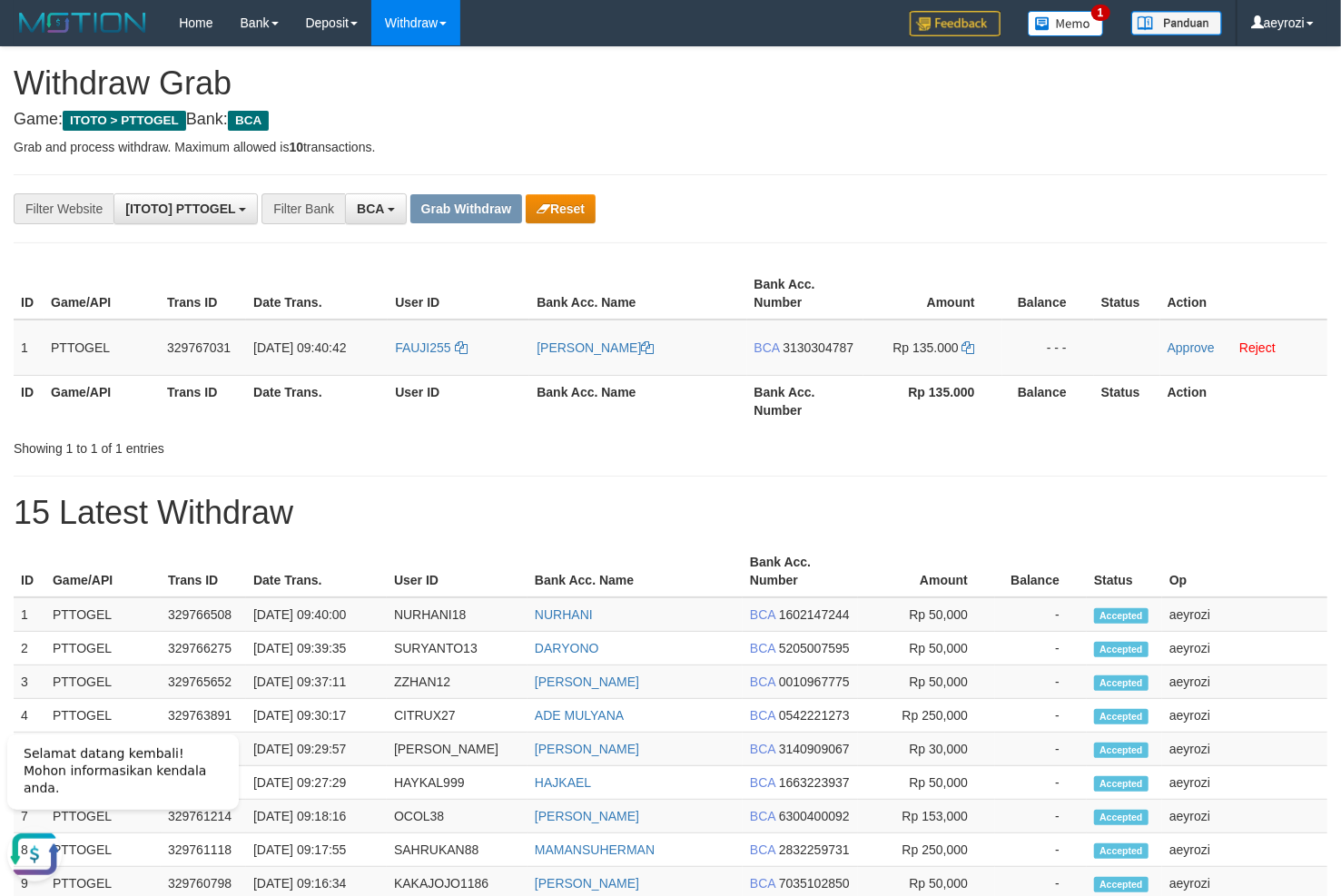
scroll to position [0, 0]
click at [806, 350] on span "3130304787" at bounding box center [817, 348] width 71 height 15
copy tr
click at [966, 348] on icon at bounding box center [969, 348] width 13 height 13
click at [1193, 347] on link "Approve" at bounding box center [1190, 348] width 47 height 15
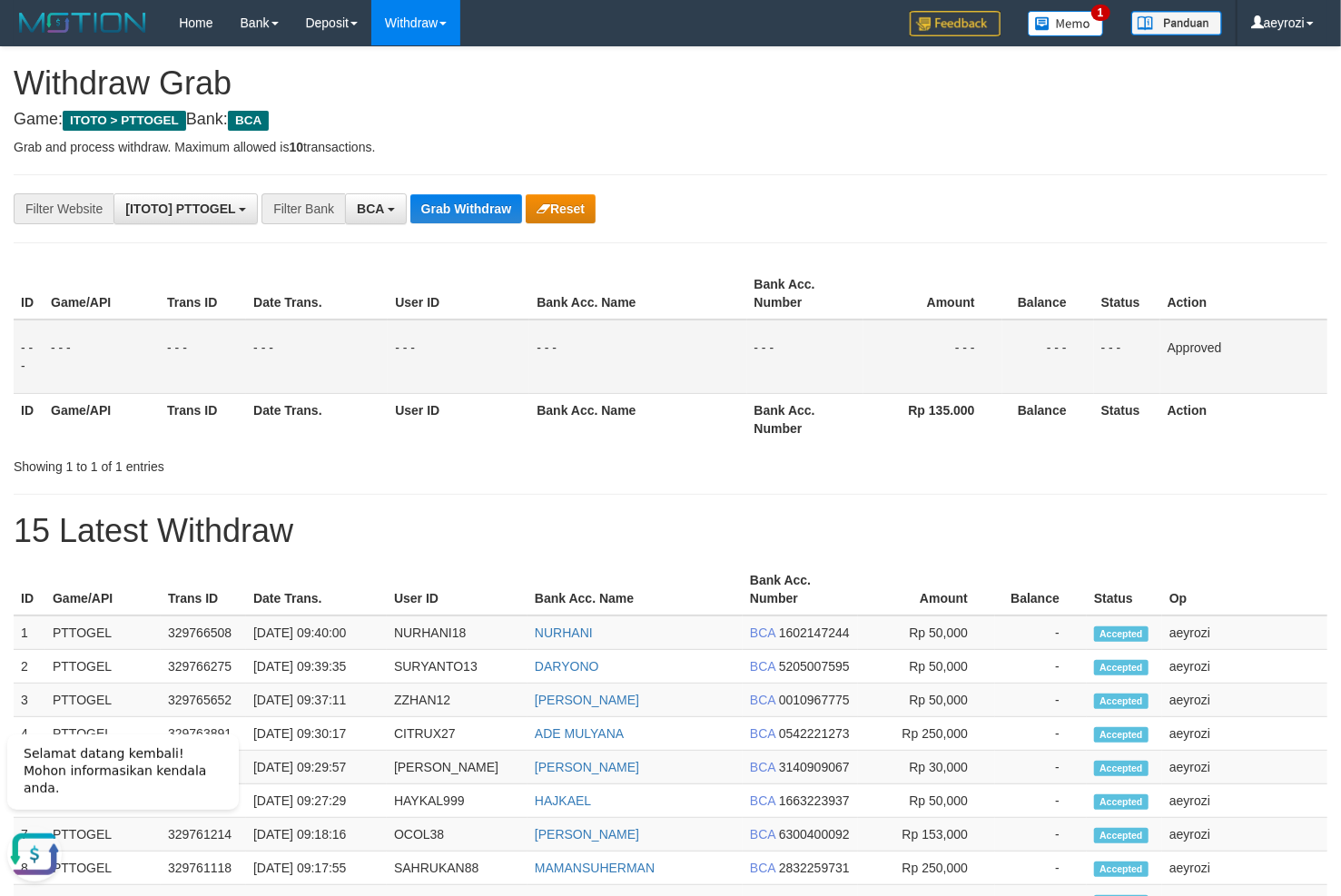
click at [457, 187] on div "**********" at bounding box center [670, 793] width 1341 height 1491
click at [451, 202] on button "Grab Withdraw" at bounding box center [465, 208] width 112 height 29
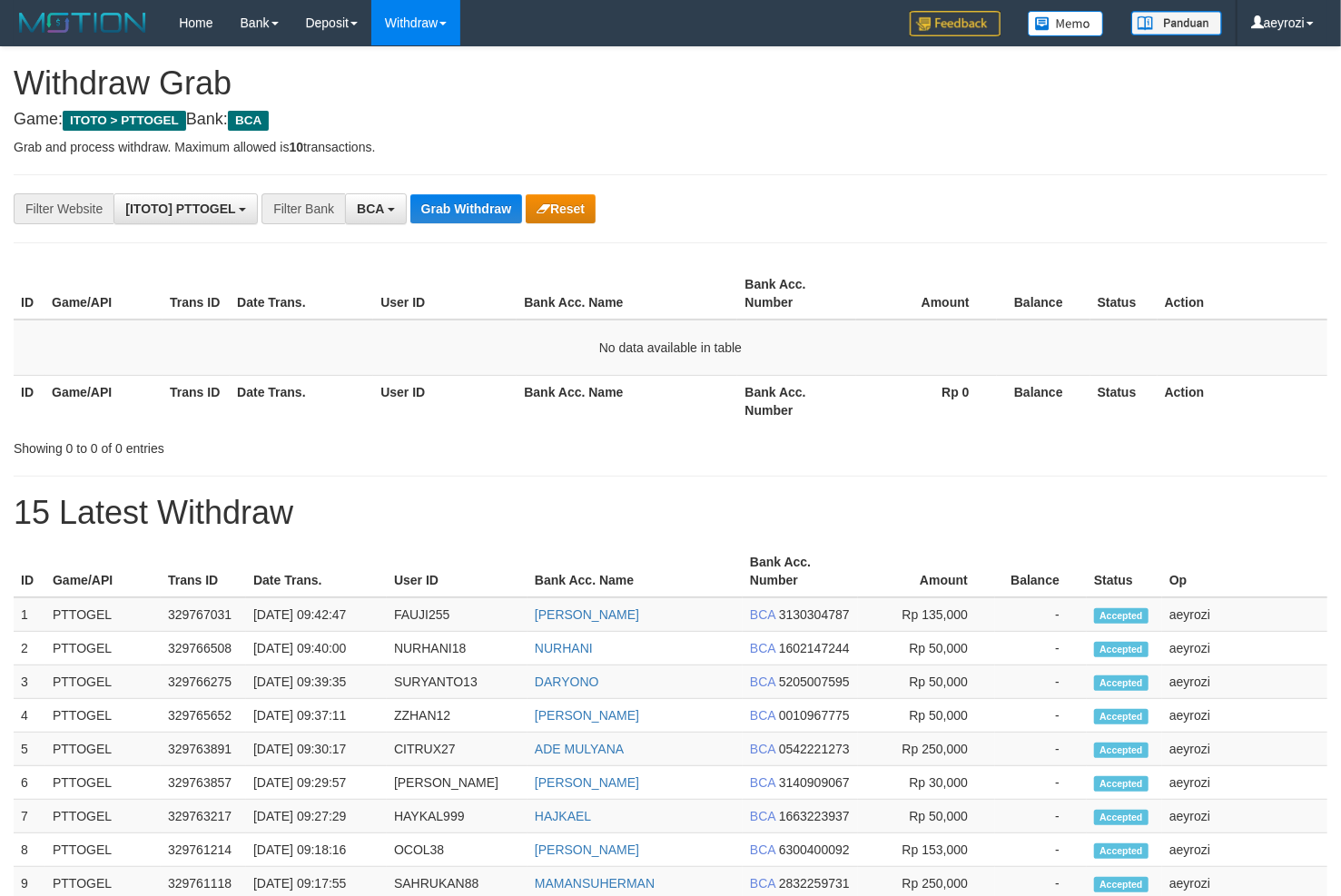
scroll to position [33, 0]
drag, startPoint x: 791, startPoint y: 192, endPoint x: 634, endPoint y: 200, distance: 157.2
click at [785, 192] on div "**********" at bounding box center [670, 783] width 1341 height 1472
click at [489, 207] on button "Grab Withdraw" at bounding box center [465, 208] width 112 height 29
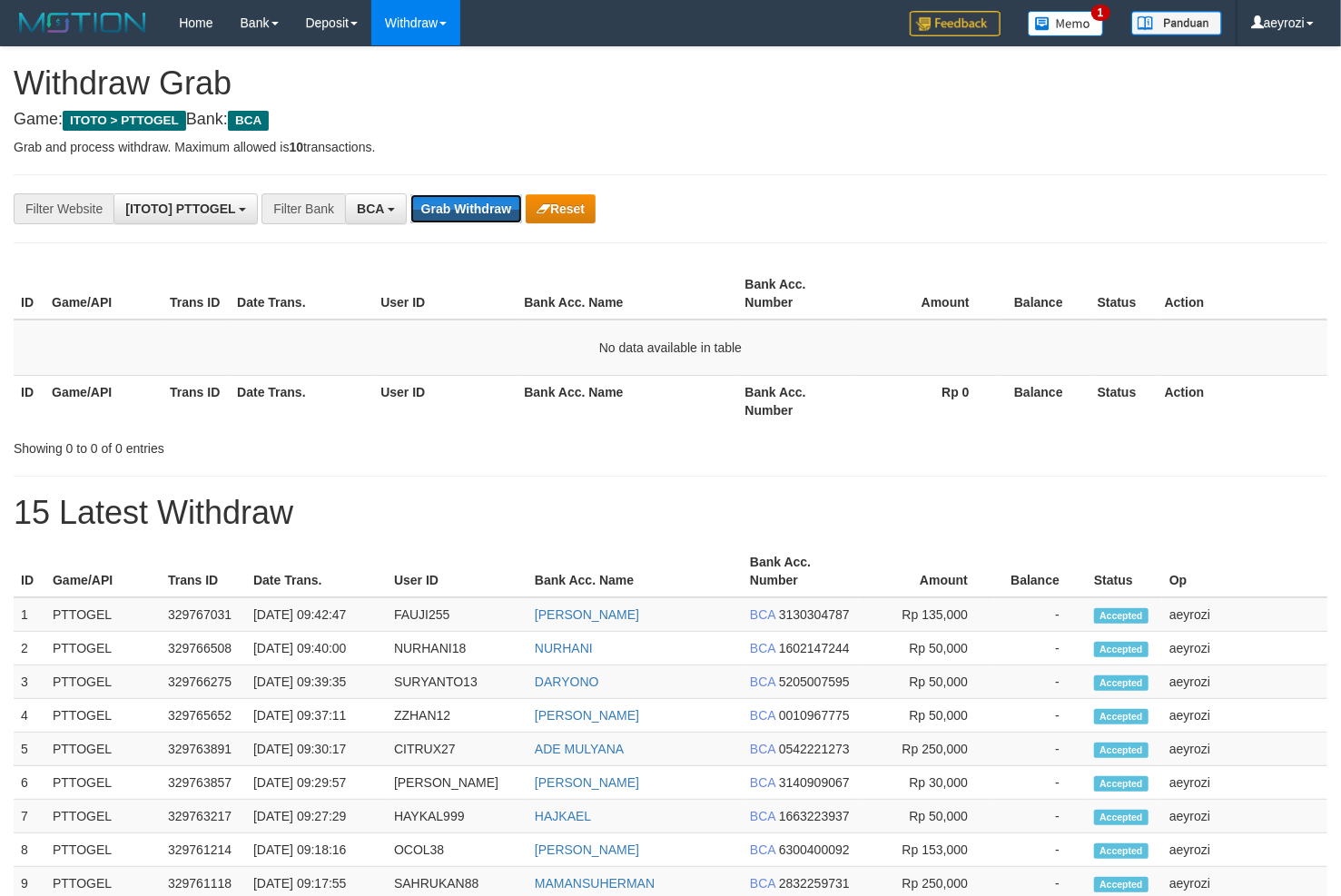
click at [489, 207] on button "Grab Withdraw" at bounding box center [465, 208] width 112 height 29
click at [495, 213] on button "Grab Withdraw" at bounding box center [465, 208] width 112 height 29
click at [492, 214] on button "Grab Withdraw" at bounding box center [465, 208] width 112 height 29
click at [508, 214] on button "Grab Withdraw" at bounding box center [465, 208] width 112 height 29
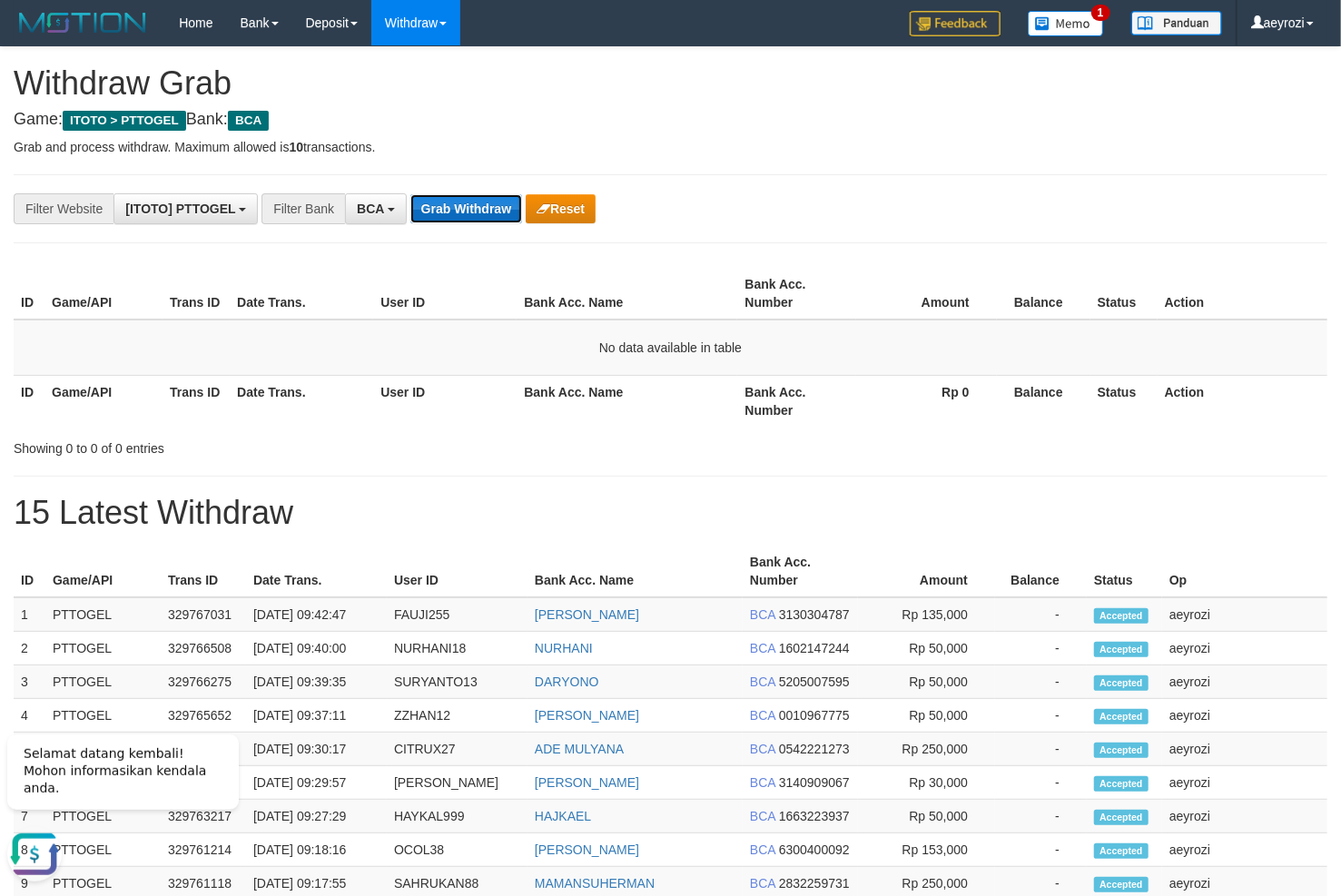
click at [508, 214] on button "Grab Withdraw" at bounding box center [465, 208] width 112 height 29
click at [763, 129] on h4 "Game: ITOTO > PTTOGEL Bank: BCA" at bounding box center [670, 120] width 1313 height 18
click at [463, 214] on button "Grab Withdraw" at bounding box center [465, 208] width 112 height 29
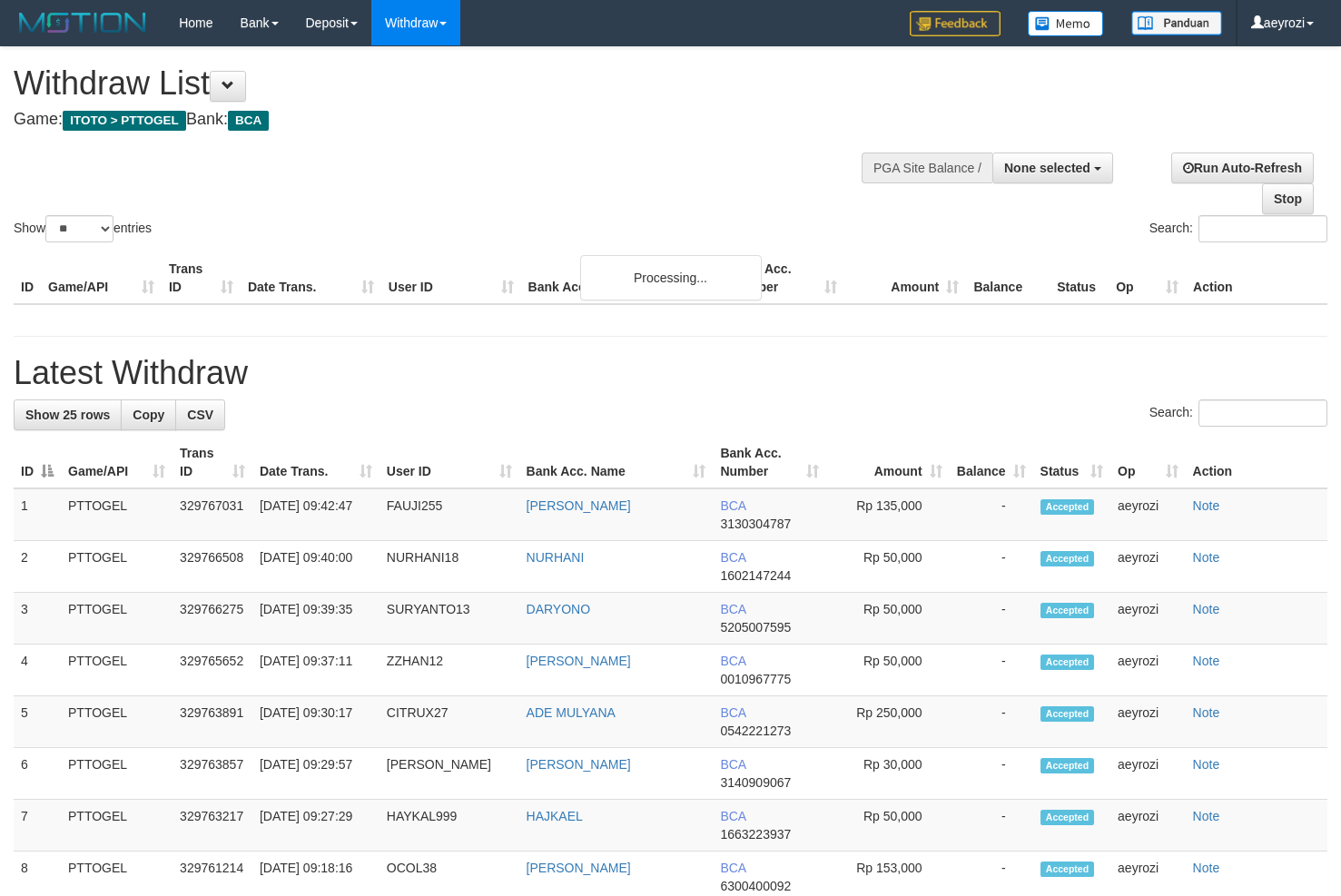
select select
select select "**"
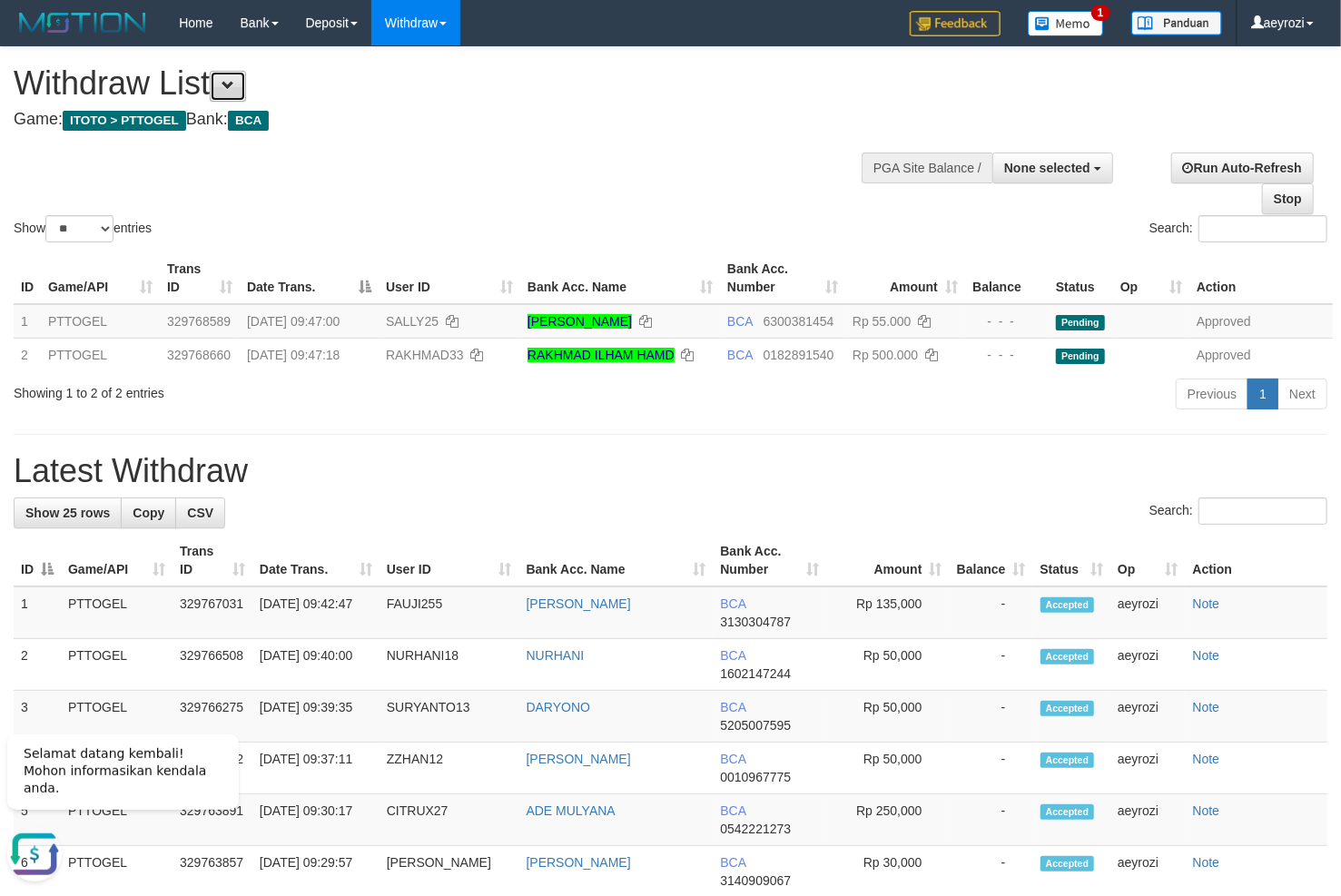
click at [235, 85] on span at bounding box center [228, 86] width 13 height 13
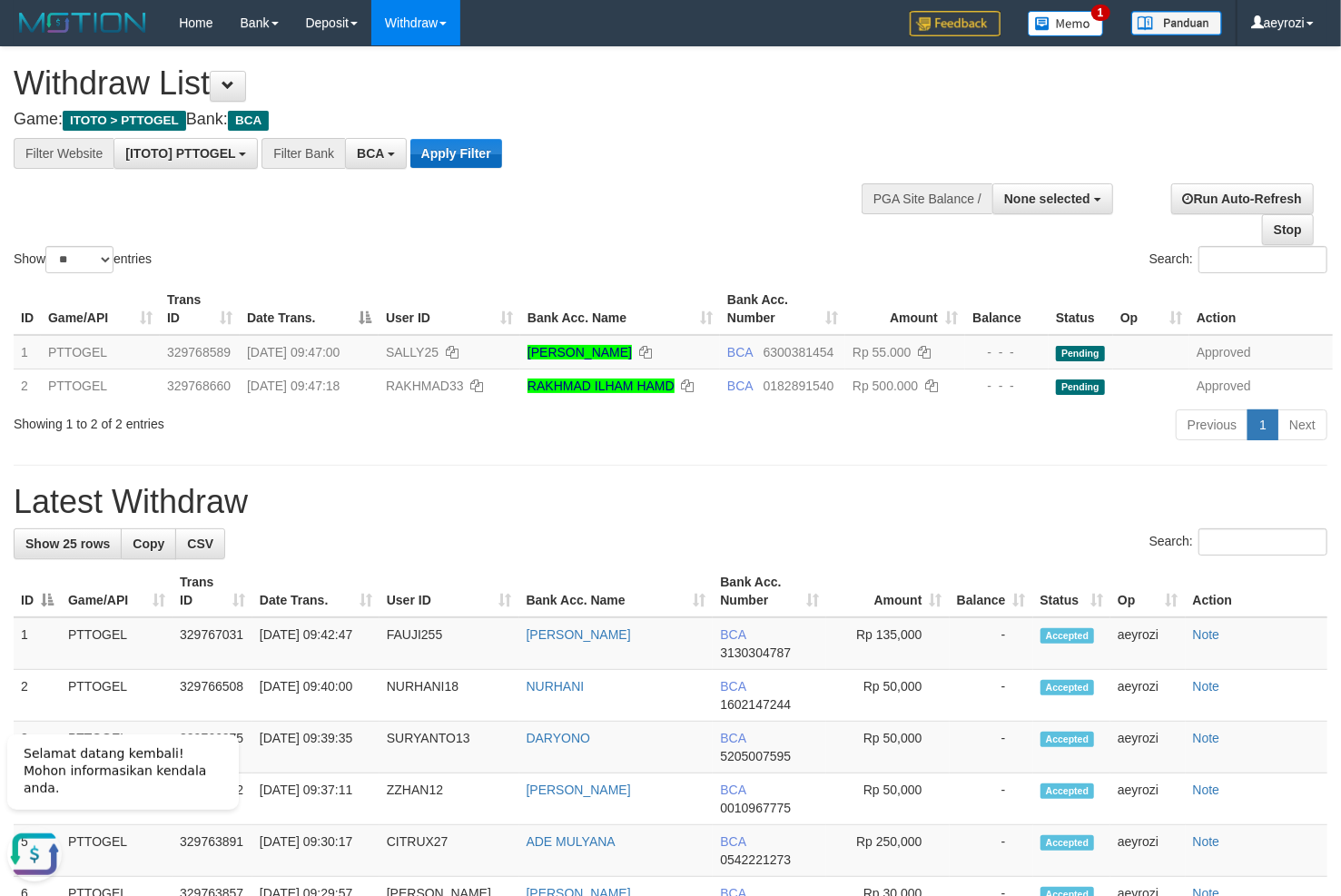
drag, startPoint x: 451, startPoint y: 171, endPoint x: 453, endPoint y: 158, distance: 13.2
click at [453, 158] on button "Apply Filter" at bounding box center [455, 152] width 91 height 29
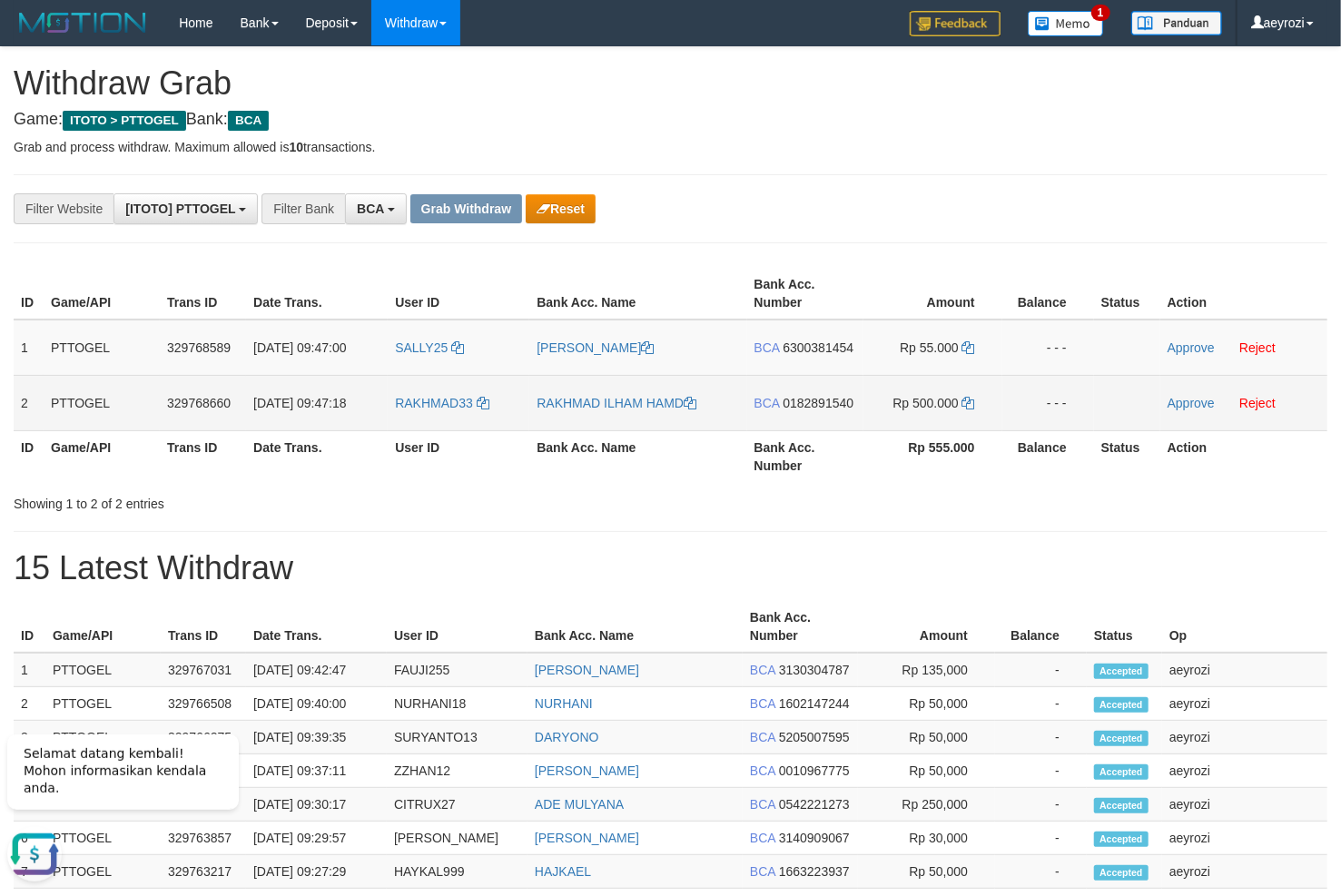
drag, startPoint x: 514, startPoint y: 353, endPoint x: 931, endPoint y: 376, distance: 417.6
click at [931, 376] on tbody "1 PTTOGEL 329768589 31/08/2025 09:47:00 SALLY25 FRANSISKUS SENGKOEN BCA 6300381…" at bounding box center [670, 375] width 1313 height 112
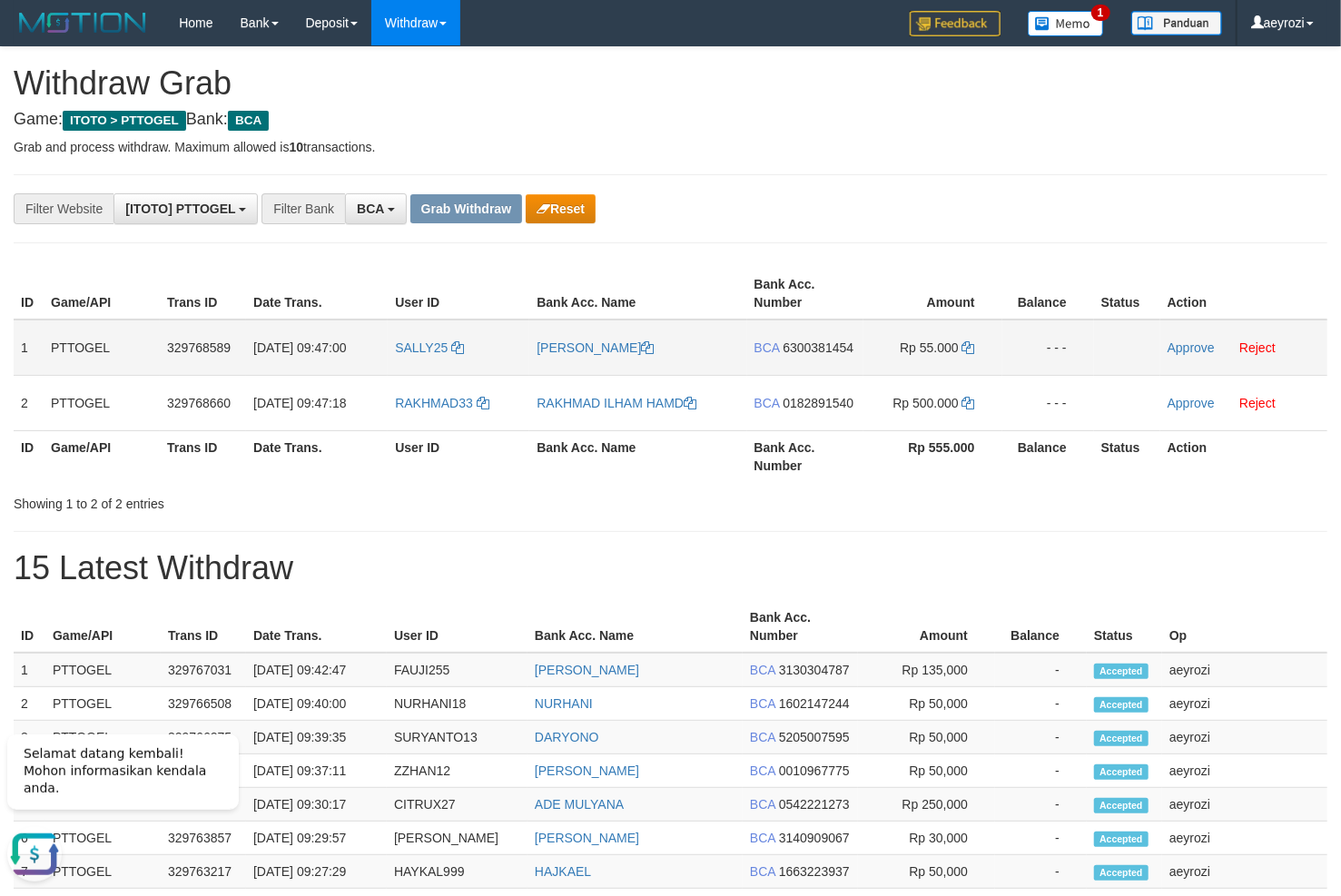
click at [831, 348] on span "6300381454" at bounding box center [817, 348] width 71 height 15
click at [844, 343] on span "6300381454" at bounding box center [817, 348] width 71 height 15
click at [970, 351] on icon at bounding box center [969, 348] width 13 height 13
click at [1196, 347] on link "Approve" at bounding box center [1190, 348] width 47 height 15
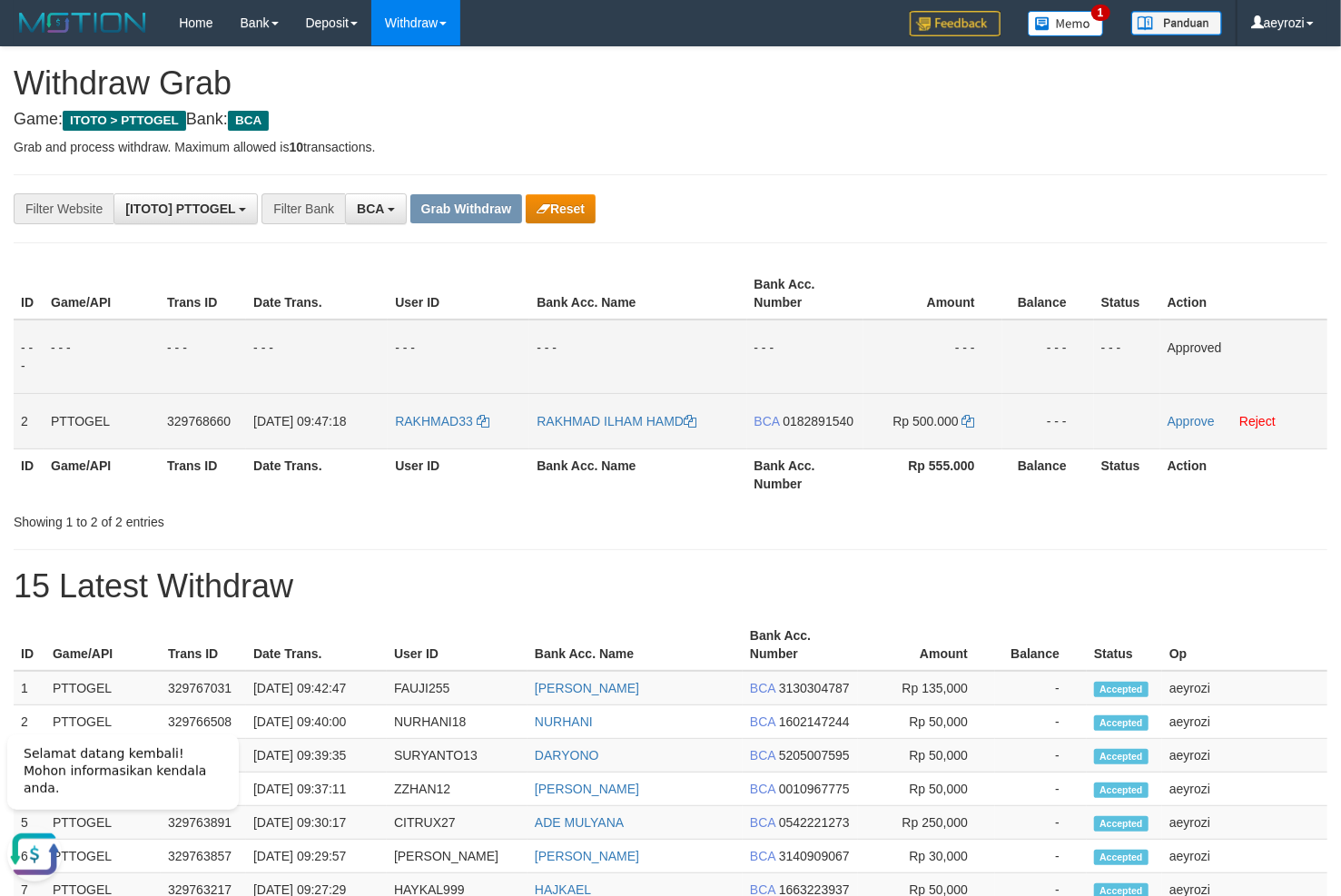
click at [798, 427] on span "0182891540" at bounding box center [817, 421] width 71 height 15
click at [799, 422] on span "0182891540" at bounding box center [817, 421] width 71 height 15
click at [972, 426] on icon at bounding box center [969, 421] width 13 height 13
click at [1190, 425] on link "Approve" at bounding box center [1190, 421] width 47 height 15
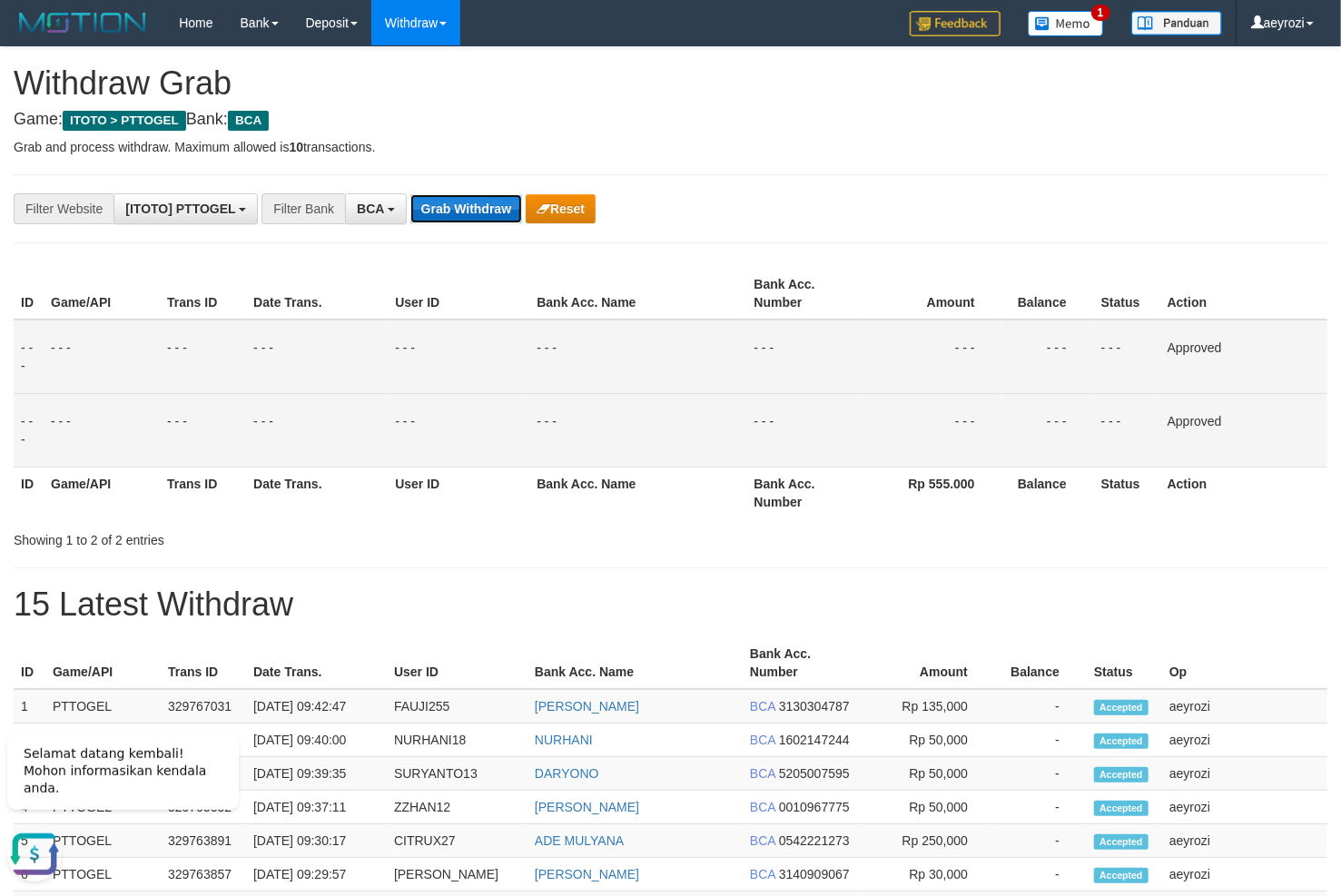
click at [486, 220] on button "Grab Withdraw" at bounding box center [465, 208] width 112 height 29
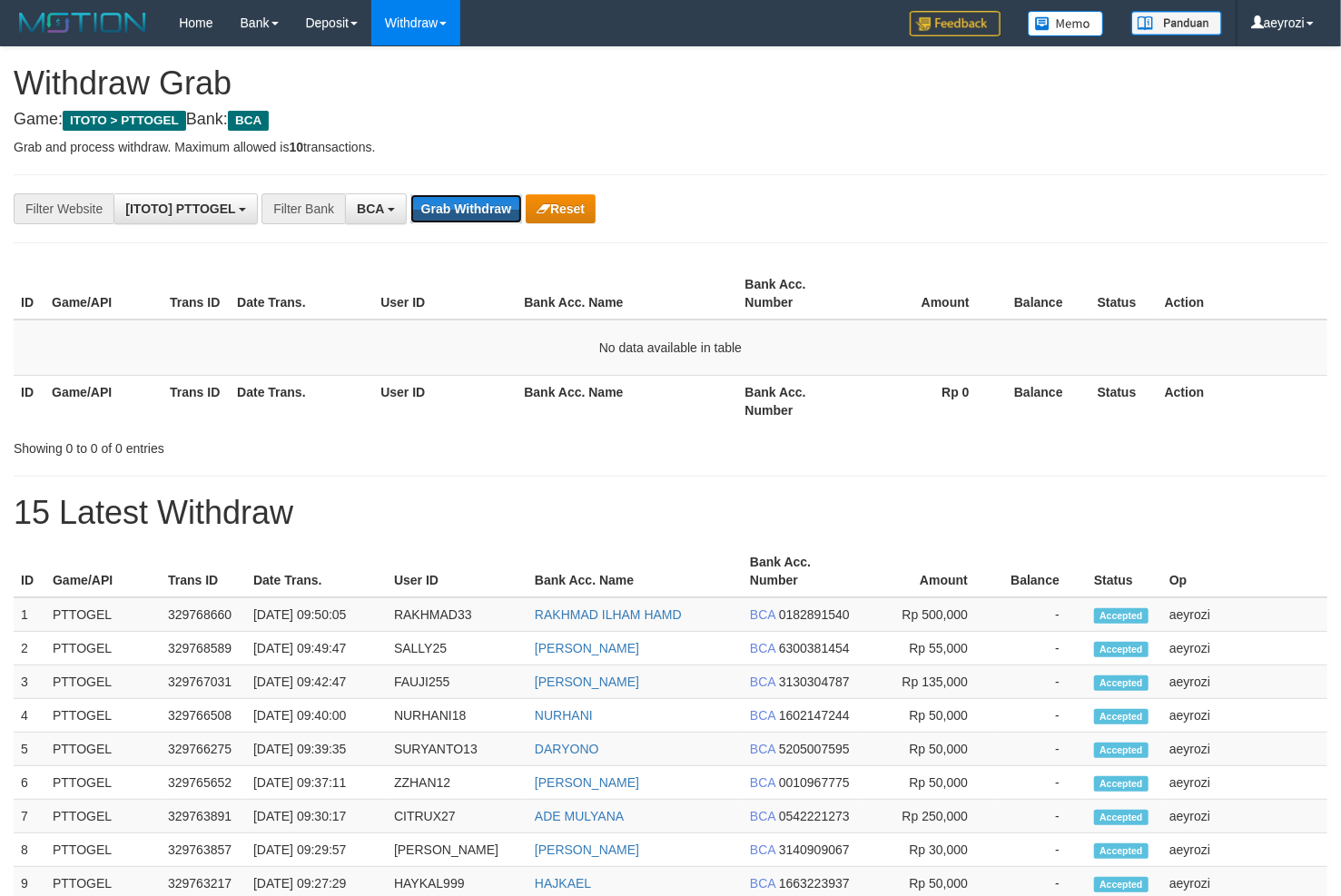
scroll to position [33, 0]
click at [477, 203] on button "Grab Withdraw" at bounding box center [465, 208] width 112 height 29
click at [484, 201] on button "Grab Withdraw" at bounding box center [465, 208] width 112 height 29
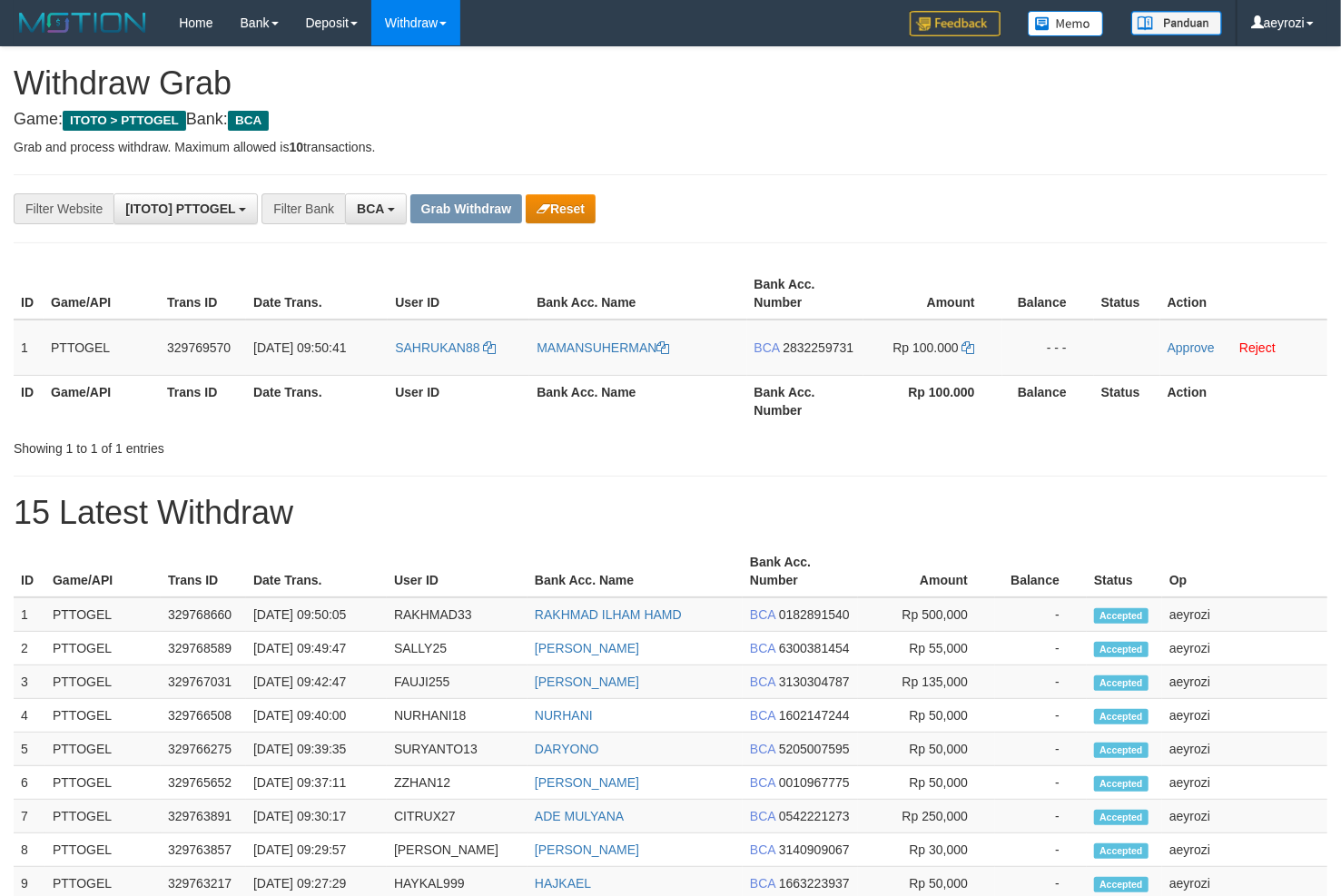
scroll to position [33, 0]
drag, startPoint x: 532, startPoint y: 342, endPoint x: 802, endPoint y: 349, distance: 270.1
click at [802, 349] on tr "1 PTTOGEL 329769570 [DATE] 09:50:41 SAHRUKAN88 MAMANSUHERMAN BCA 2832259731 Rp …" at bounding box center [670, 347] width 1313 height 56
drag, startPoint x: 473, startPoint y: 359, endPoint x: 871, endPoint y: 367, distance: 398.1
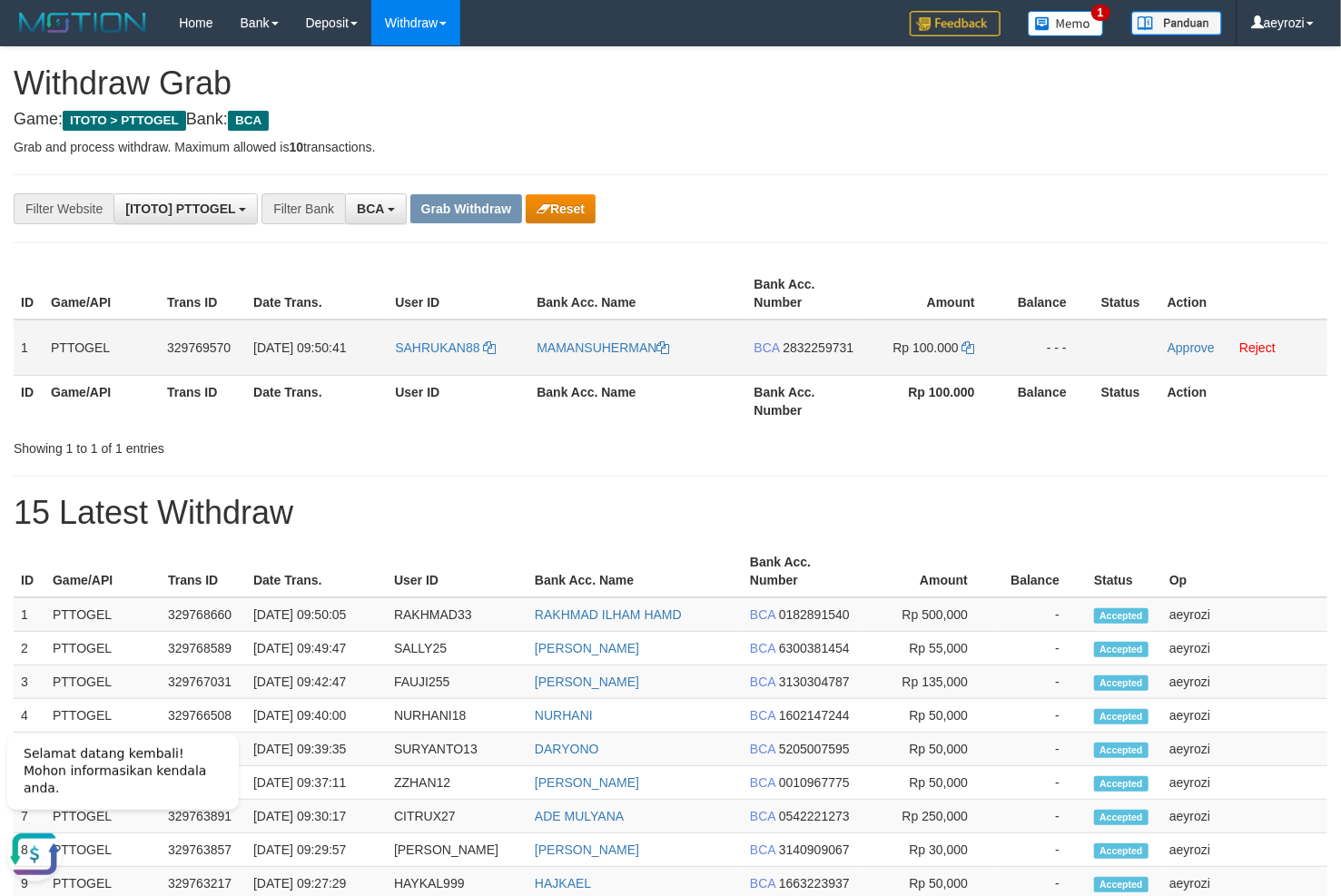
click at [871, 367] on tr "1 PTTOGEL 329769570 [DATE] 09:50:41 SAHRUKAN88 MAMANSUHERMAN BCA 2832259731 Rp …" at bounding box center [670, 347] width 1313 height 56
click at [816, 356] on td "BCA 2832259731" at bounding box center [805, 347] width 116 height 56
click at [816, 345] on span "2832259731" at bounding box center [817, 348] width 71 height 15
click at [963, 347] on icon at bounding box center [969, 348] width 13 height 13
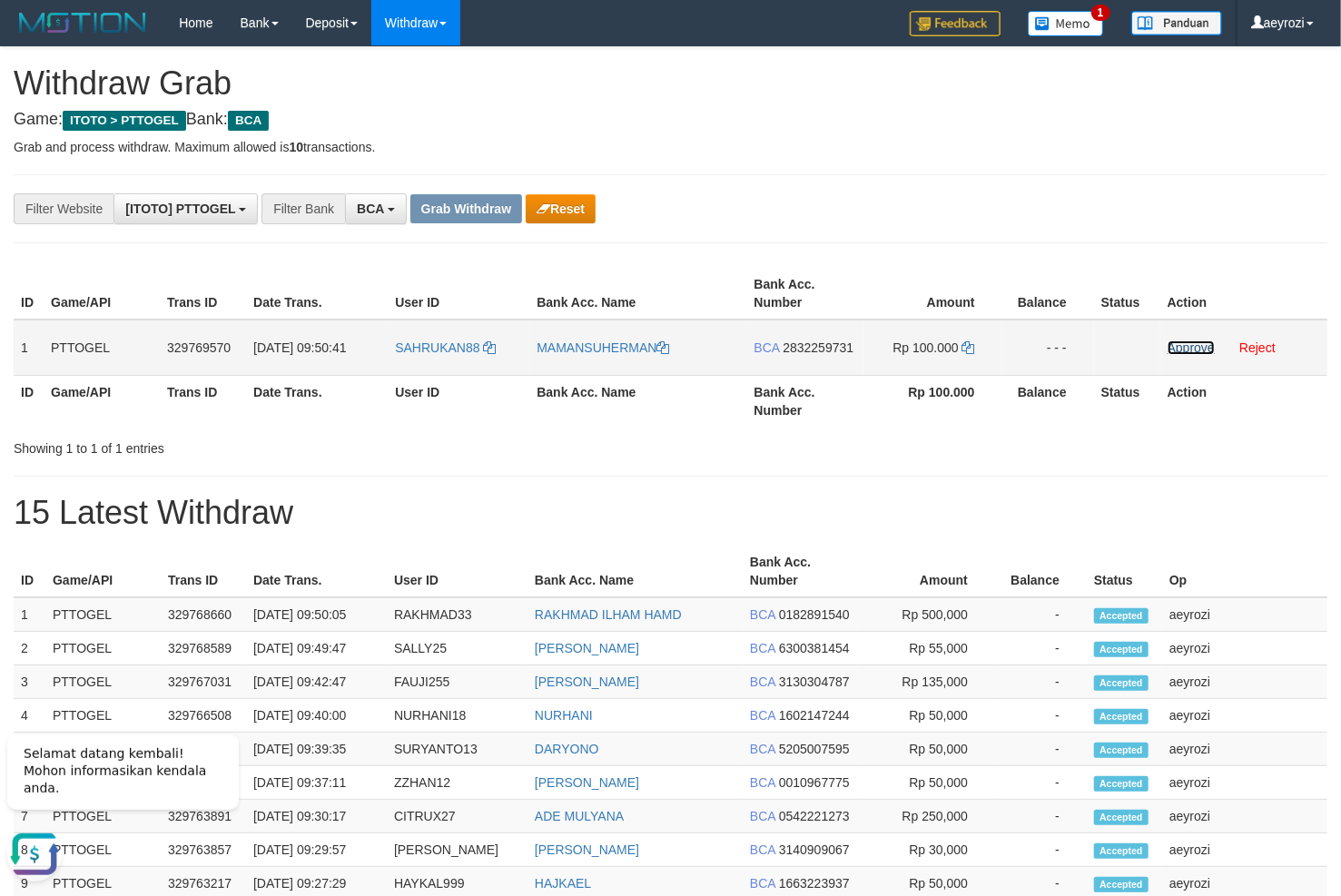
click at [1193, 345] on link "Approve" at bounding box center [1190, 348] width 47 height 15
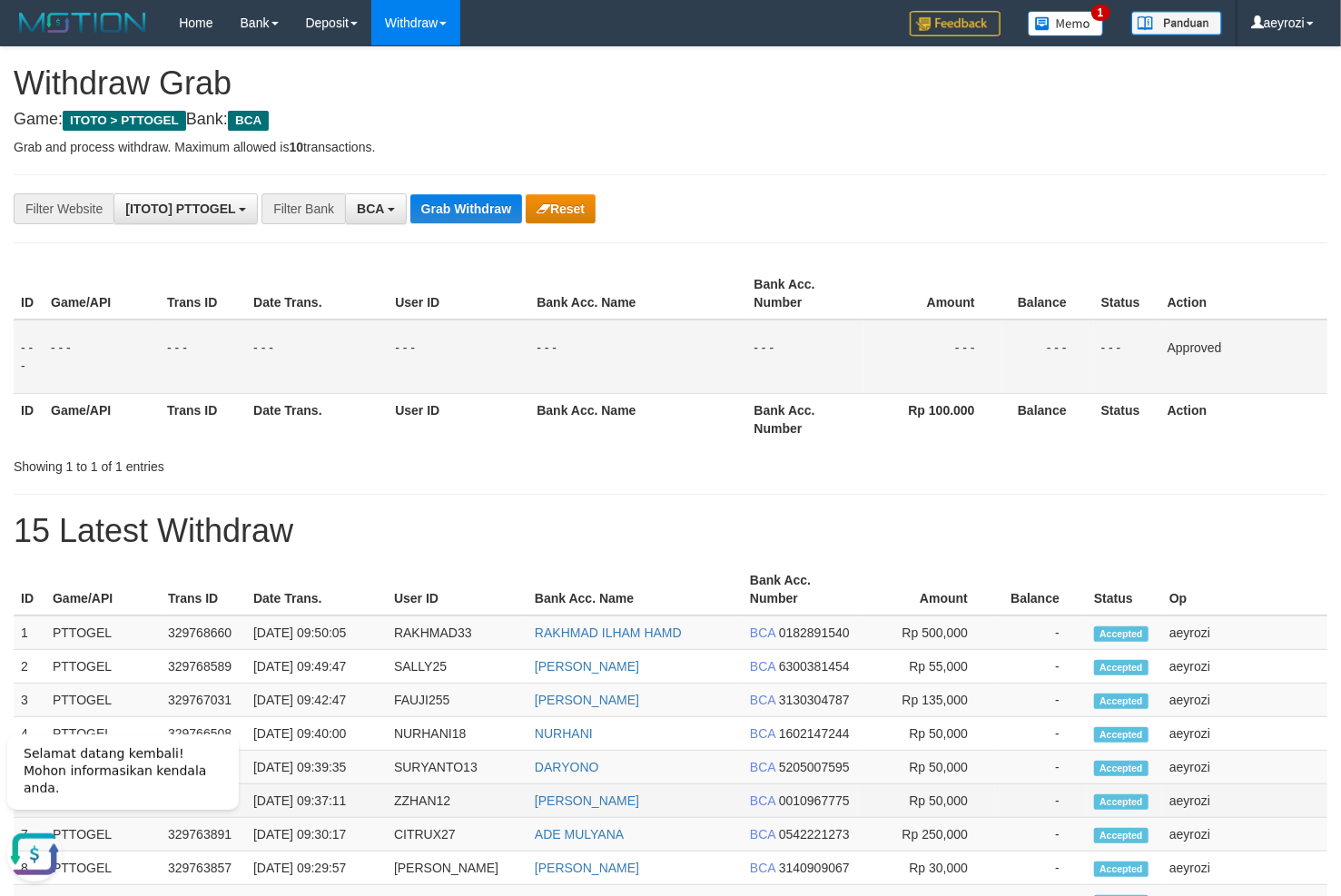
click at [937, 800] on td "Rp 50,000" at bounding box center [926, 801] width 137 height 33
click at [511, 212] on button "Grab Withdraw" at bounding box center [465, 208] width 112 height 29
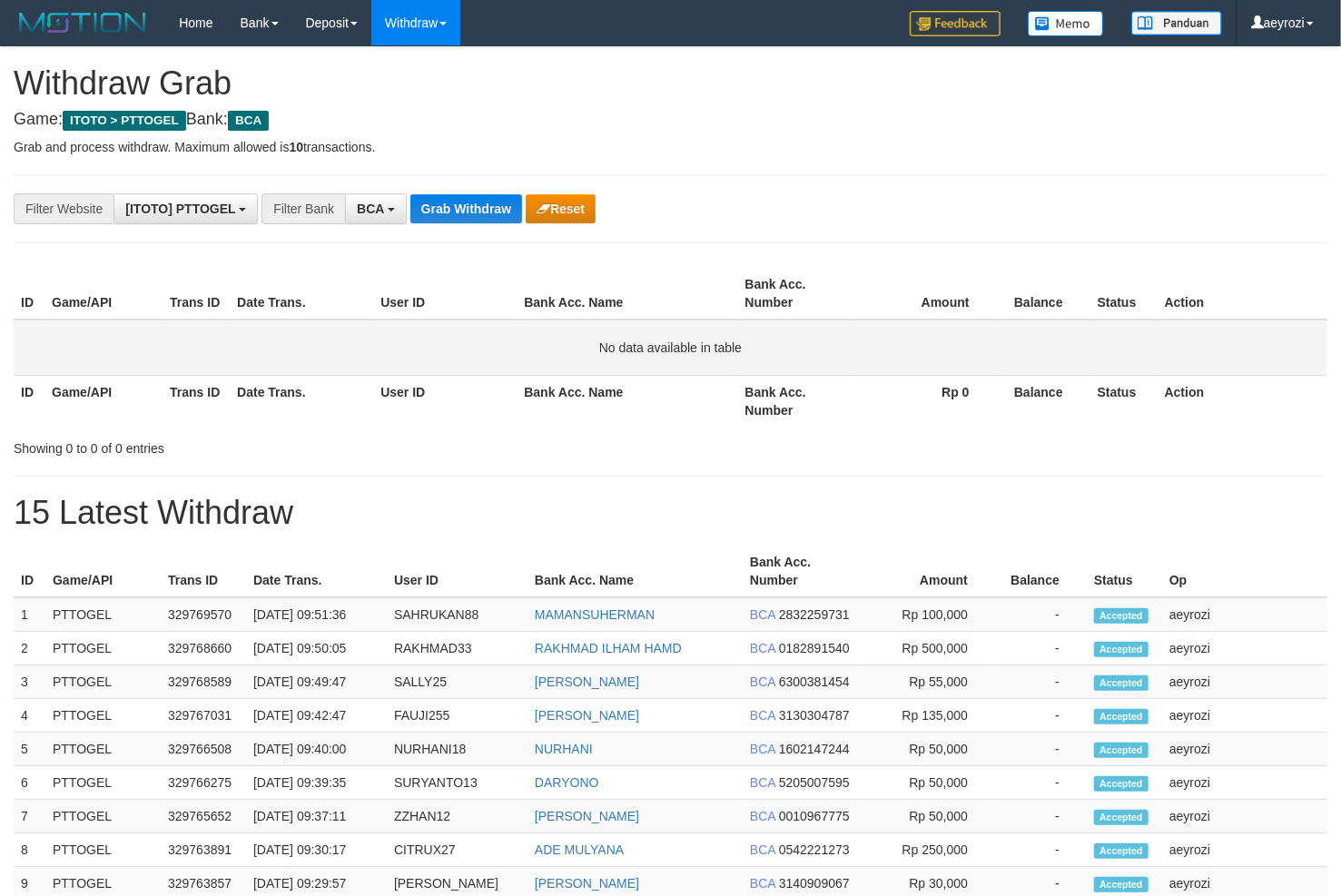
scroll to position [33, 0]
click at [493, 205] on button "Grab Withdraw" at bounding box center [465, 208] width 112 height 29
click at [457, 218] on button "Grab Withdraw" at bounding box center [465, 208] width 112 height 29
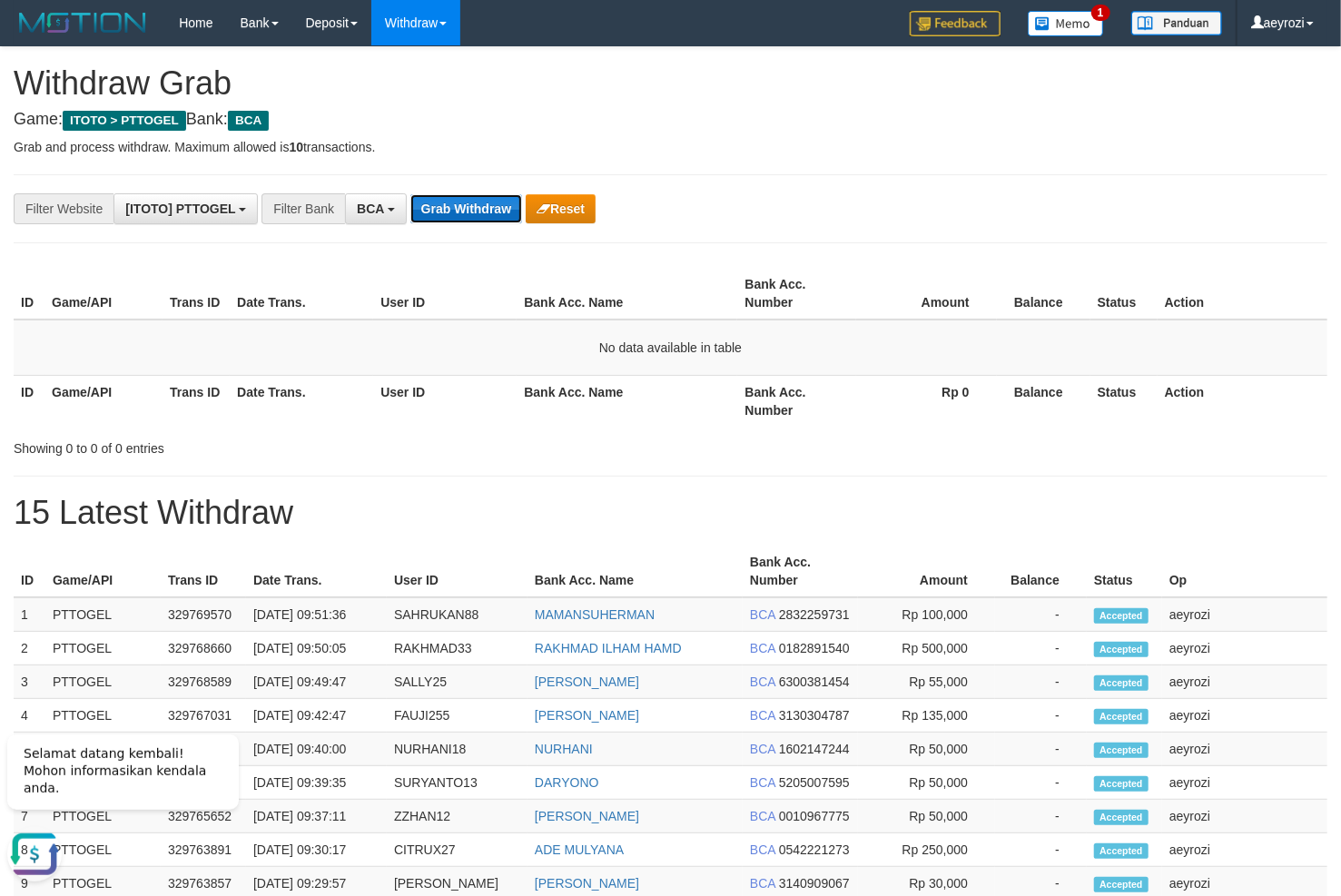
scroll to position [0, 0]
click at [472, 201] on button "Grab Withdraw" at bounding box center [465, 208] width 112 height 29
click at [465, 220] on button "Grab Withdraw" at bounding box center [465, 208] width 112 height 29
drag, startPoint x: 538, startPoint y: 454, endPoint x: 539, endPoint y: 257, distance: 197.0
click at [537, 443] on div "Showing 0 to 0 of 0 entries" at bounding box center [279, 445] width 531 height 26
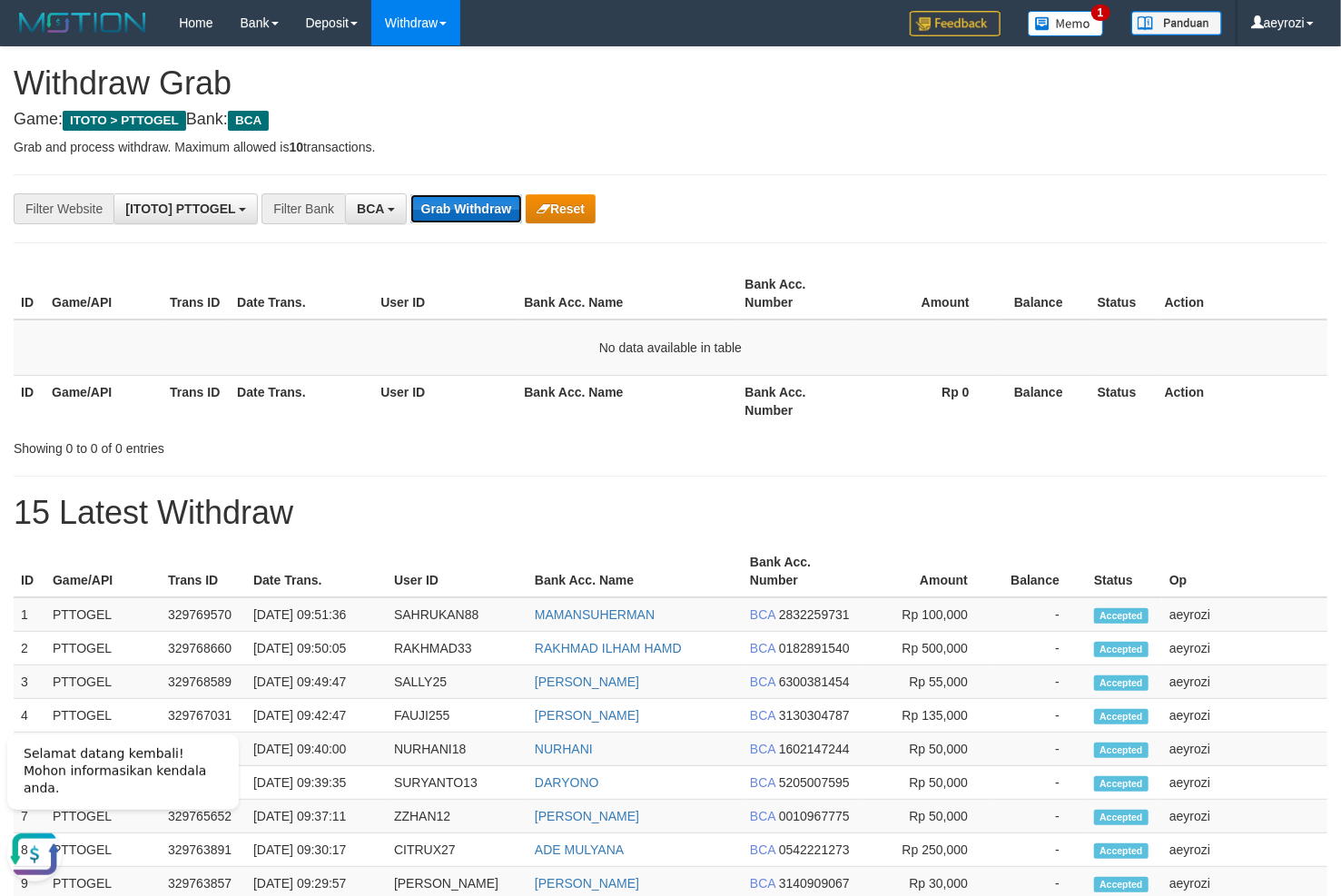
click at [469, 210] on button "Grab Withdraw" at bounding box center [465, 208] width 112 height 29
click at [468, 211] on button "Grab Withdraw" at bounding box center [465, 208] width 112 height 29
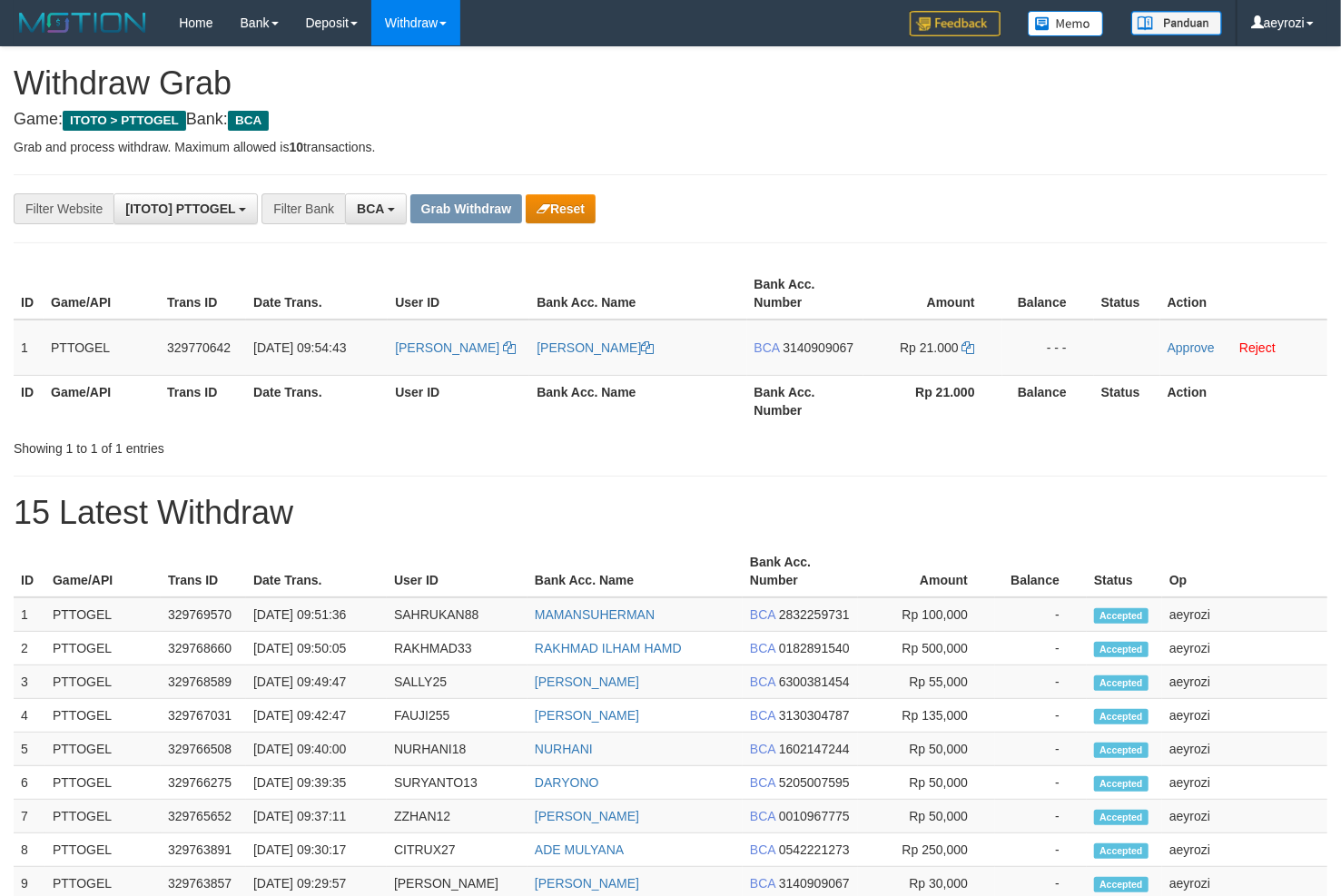
scroll to position [33, 0]
click at [568, 213] on button "Reset" at bounding box center [561, 208] width 70 height 29
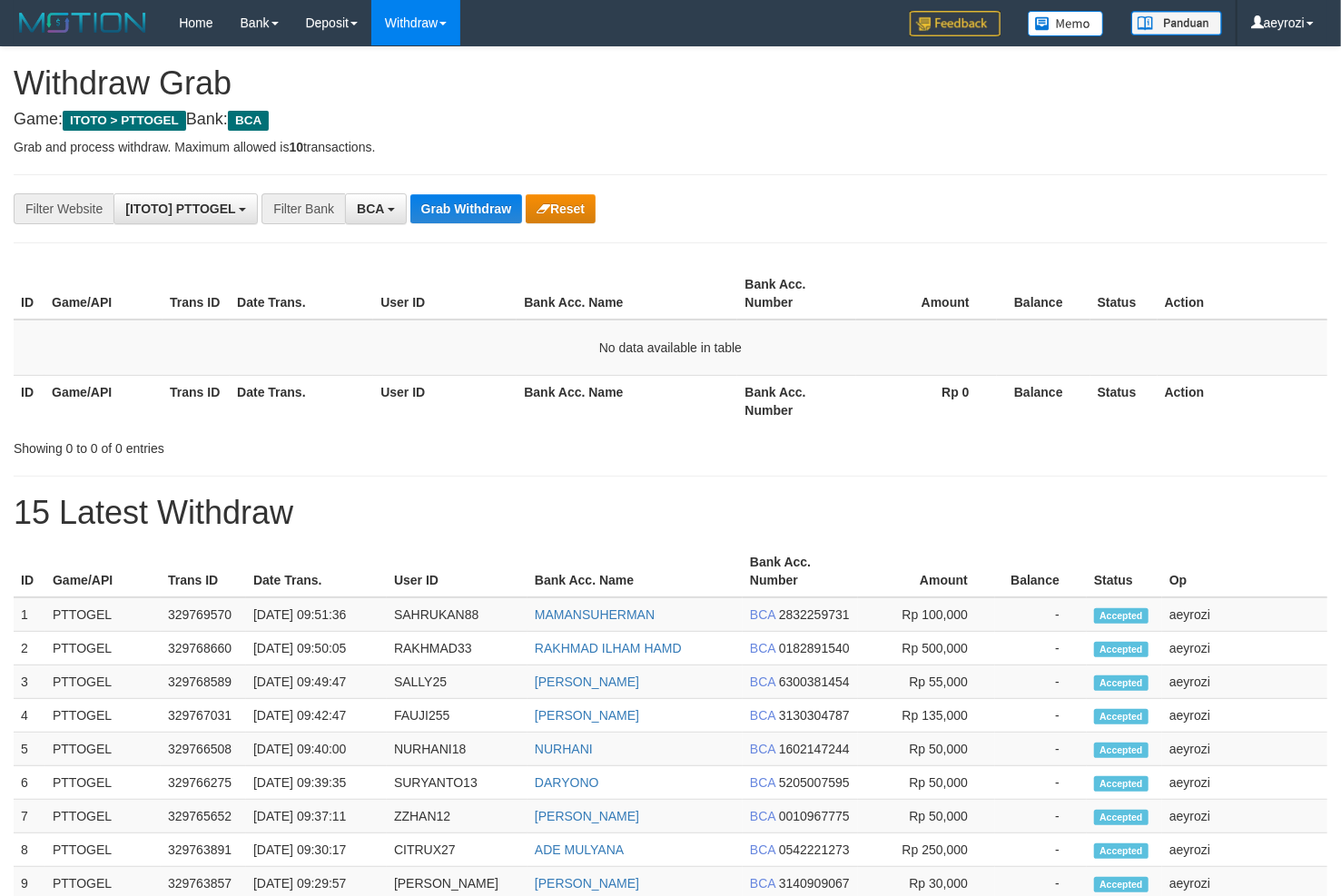
scroll to position [33, 0]
click at [492, 217] on button "Grab Withdraw" at bounding box center [465, 208] width 112 height 29
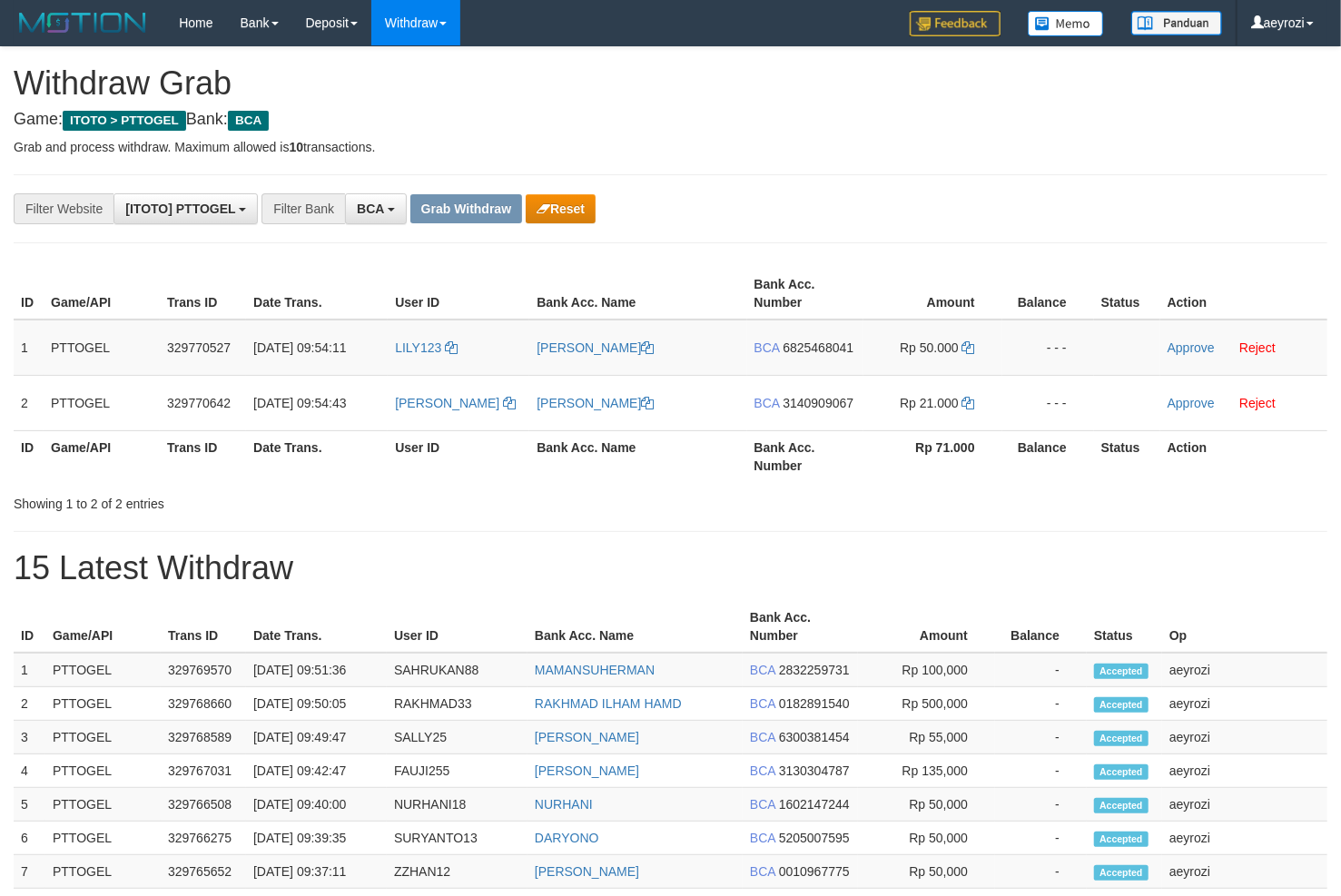
scroll to position [33, 0]
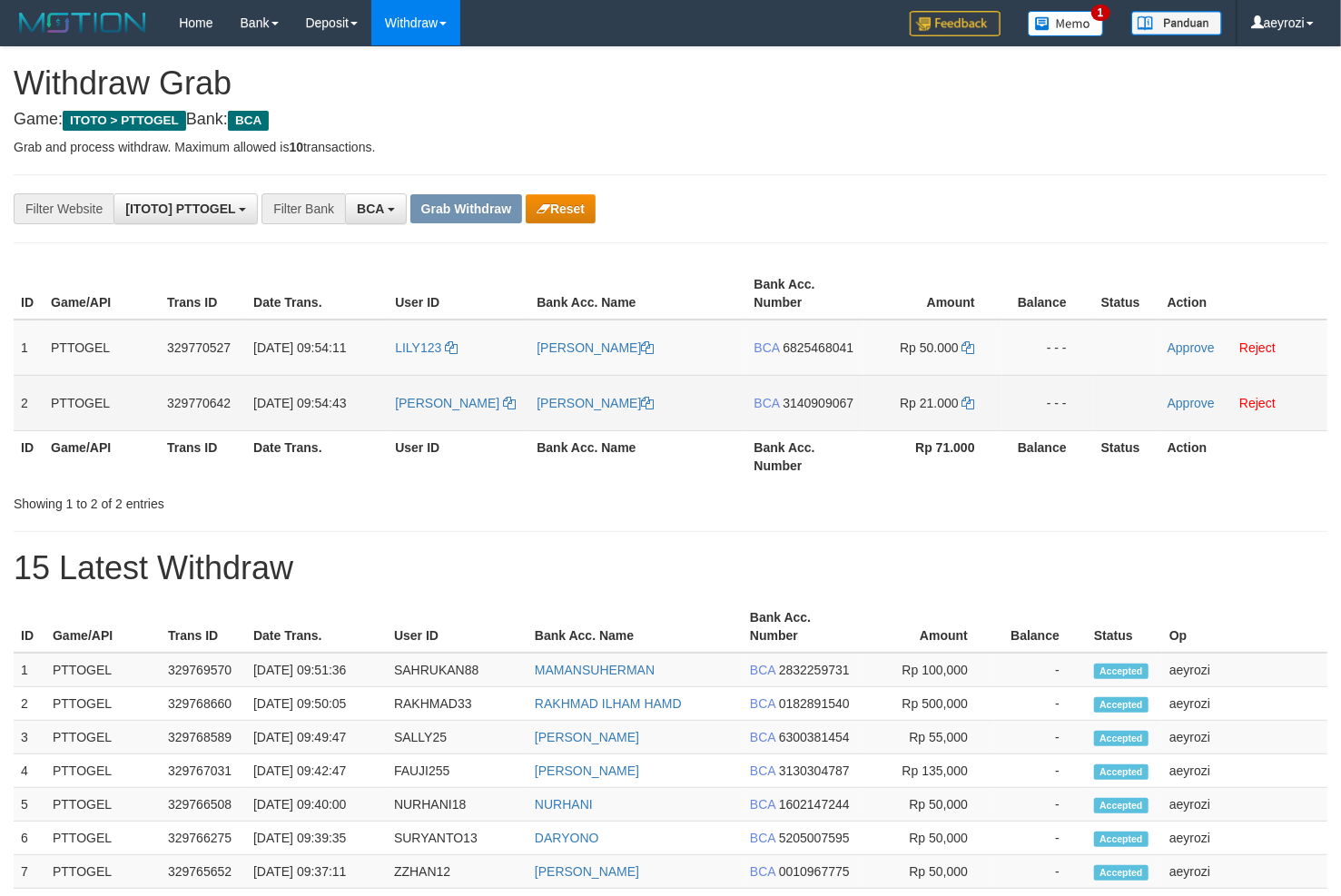
drag, startPoint x: 481, startPoint y: 327, endPoint x: 950, endPoint y: 393, distance: 473.6
click at [950, 393] on tbody "1 PTTOGEL 329770527 [DATE] 09:54:11 LILY123 [PERSON_NAME] BCA 6825468041 Rp 50.…" at bounding box center [670, 375] width 1313 height 112
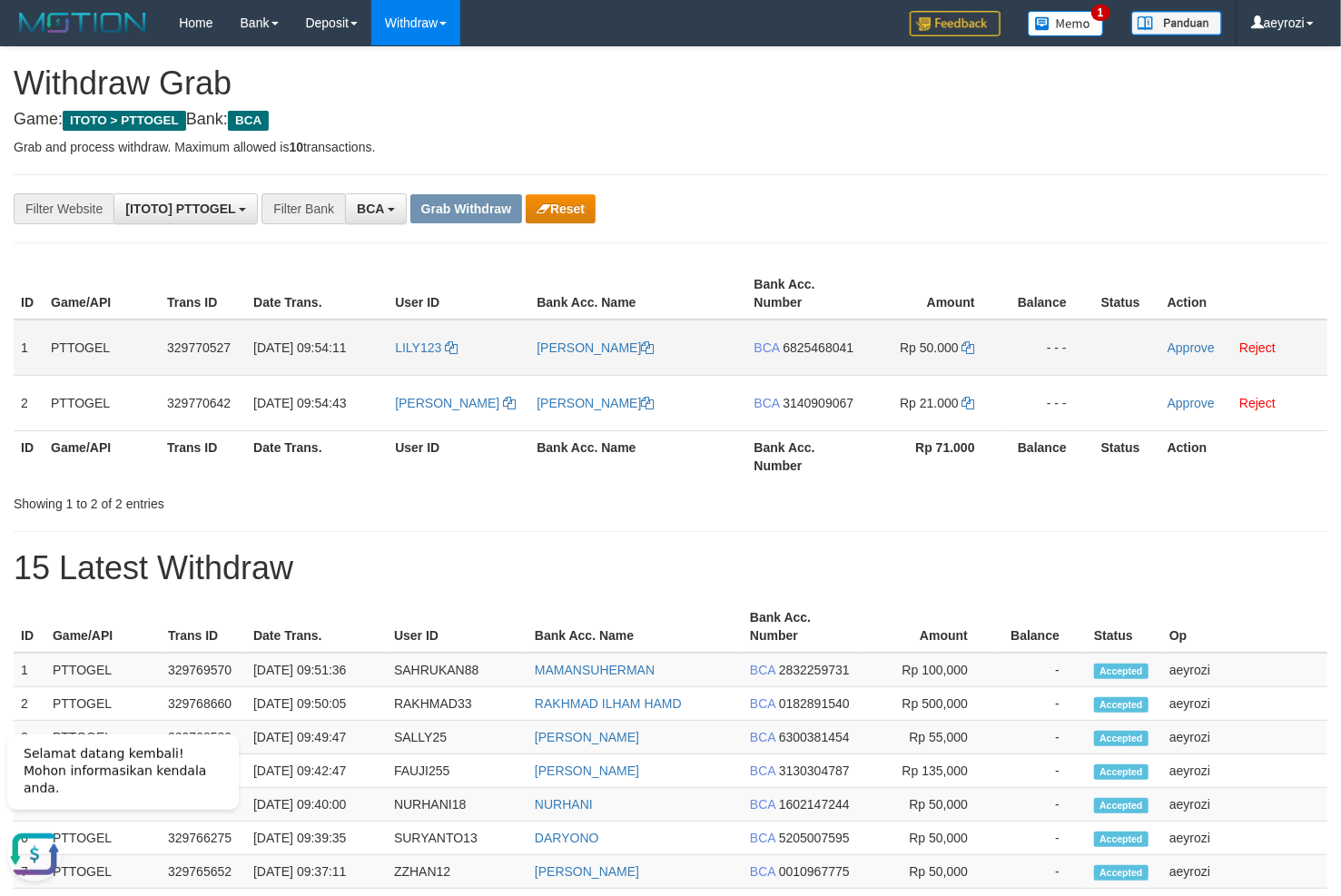
click at [837, 348] on span "6825468041" at bounding box center [817, 348] width 71 height 15
click at [963, 345] on icon at bounding box center [969, 348] width 13 height 13
click at [1198, 342] on link "Approve" at bounding box center [1190, 348] width 47 height 15
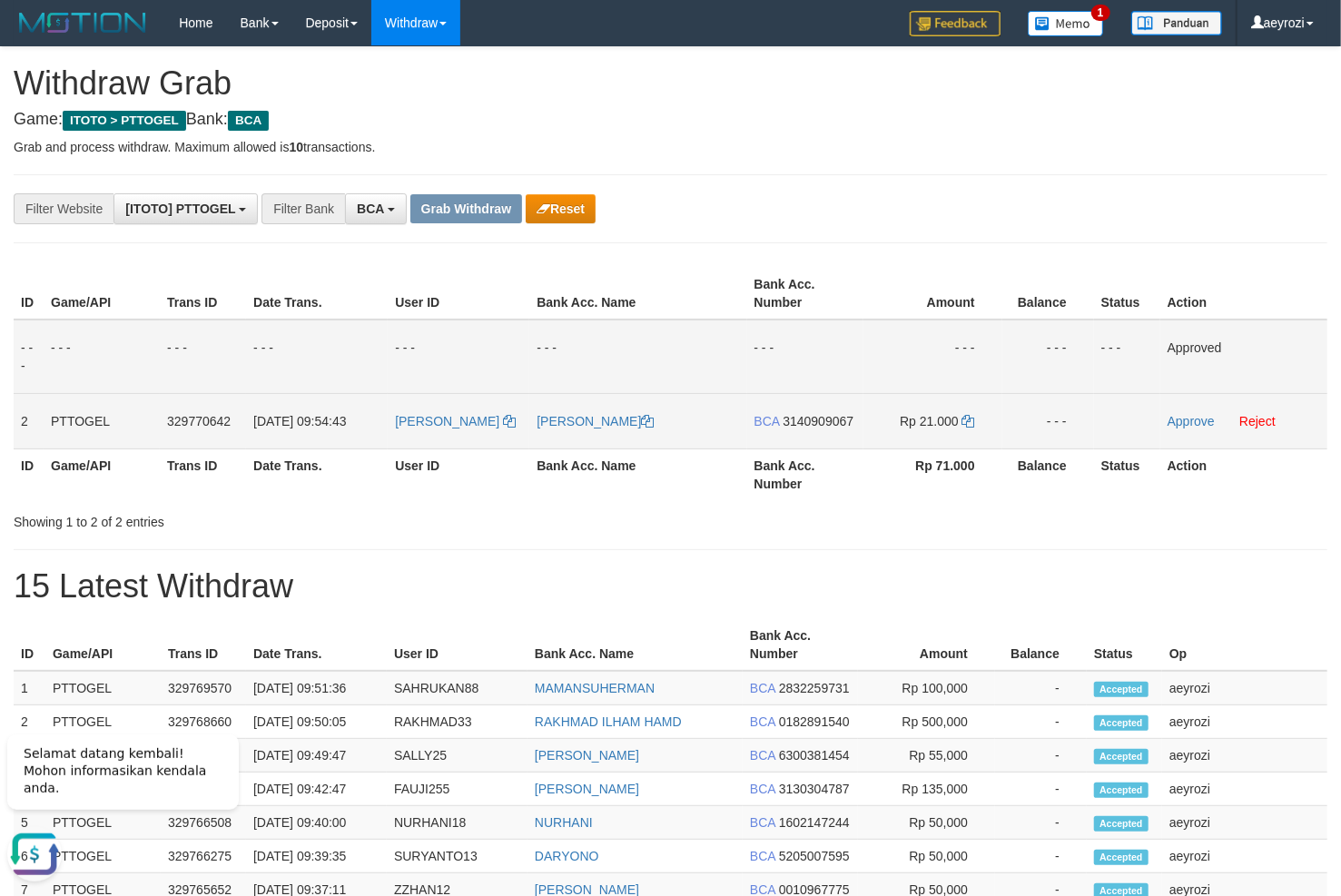
click at [822, 419] on span "3140909067" at bounding box center [817, 421] width 71 height 15
click at [972, 420] on icon at bounding box center [969, 421] width 13 height 13
click at [1175, 424] on link "Approve" at bounding box center [1190, 421] width 47 height 15
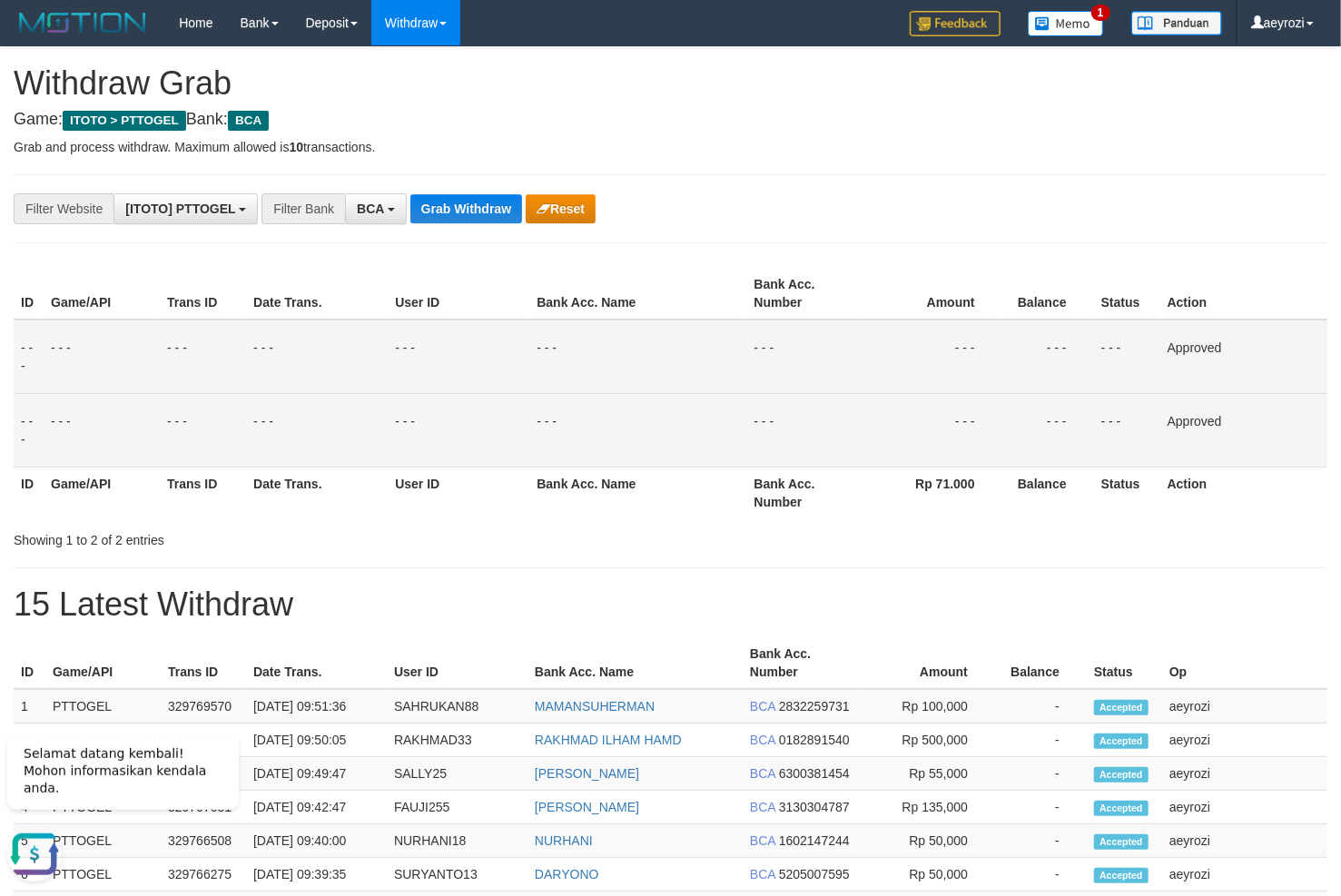
drag, startPoint x: 127, startPoint y: 597, endPoint x: 152, endPoint y: 564, distance: 41.4
click at [130, 590] on h1 "15 Latest Withdraw" at bounding box center [670, 604] width 1313 height 36
click at [449, 219] on button "Grab Withdraw" at bounding box center [465, 208] width 112 height 29
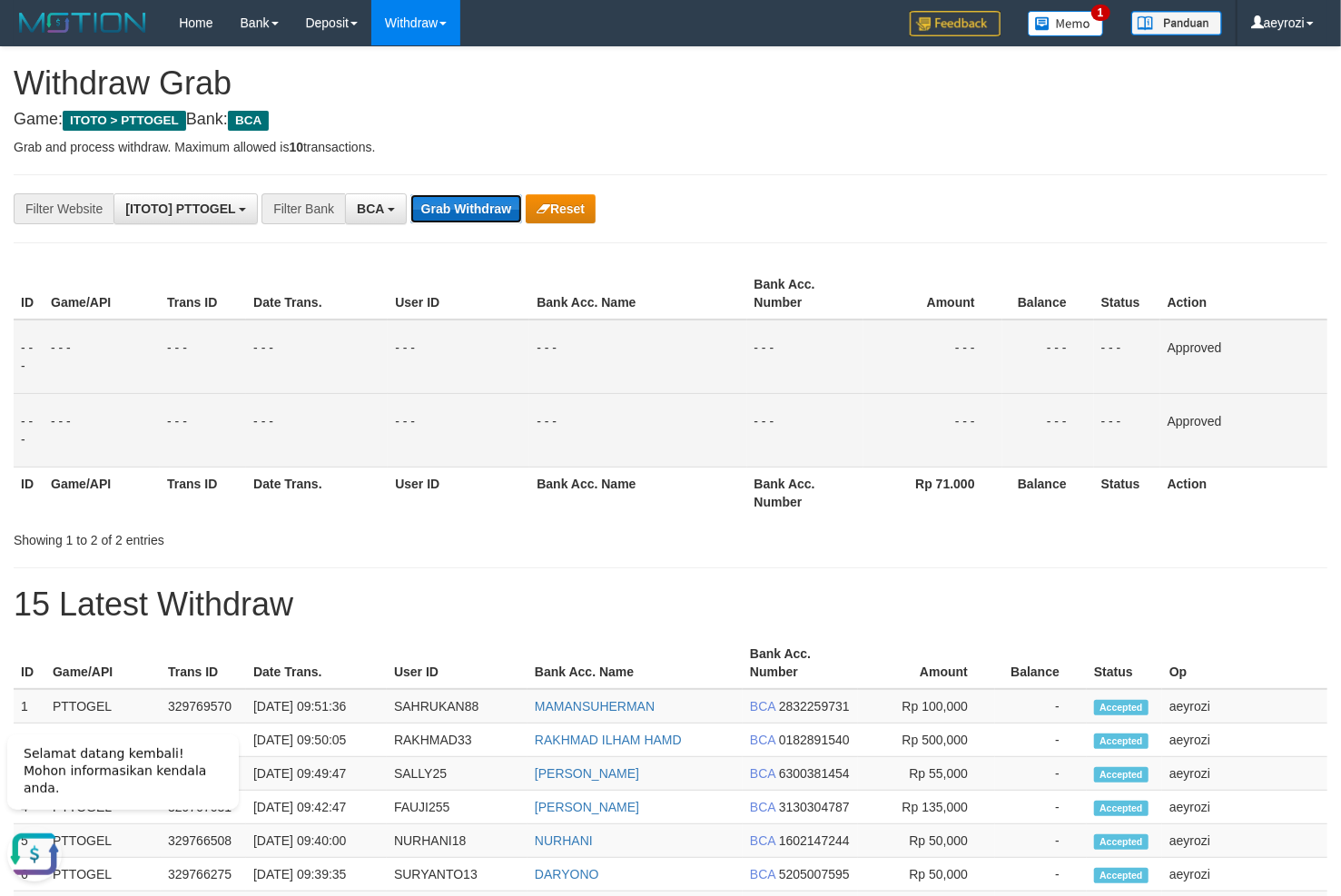
click at [449, 219] on button "Grab Withdraw" at bounding box center [465, 208] width 112 height 29
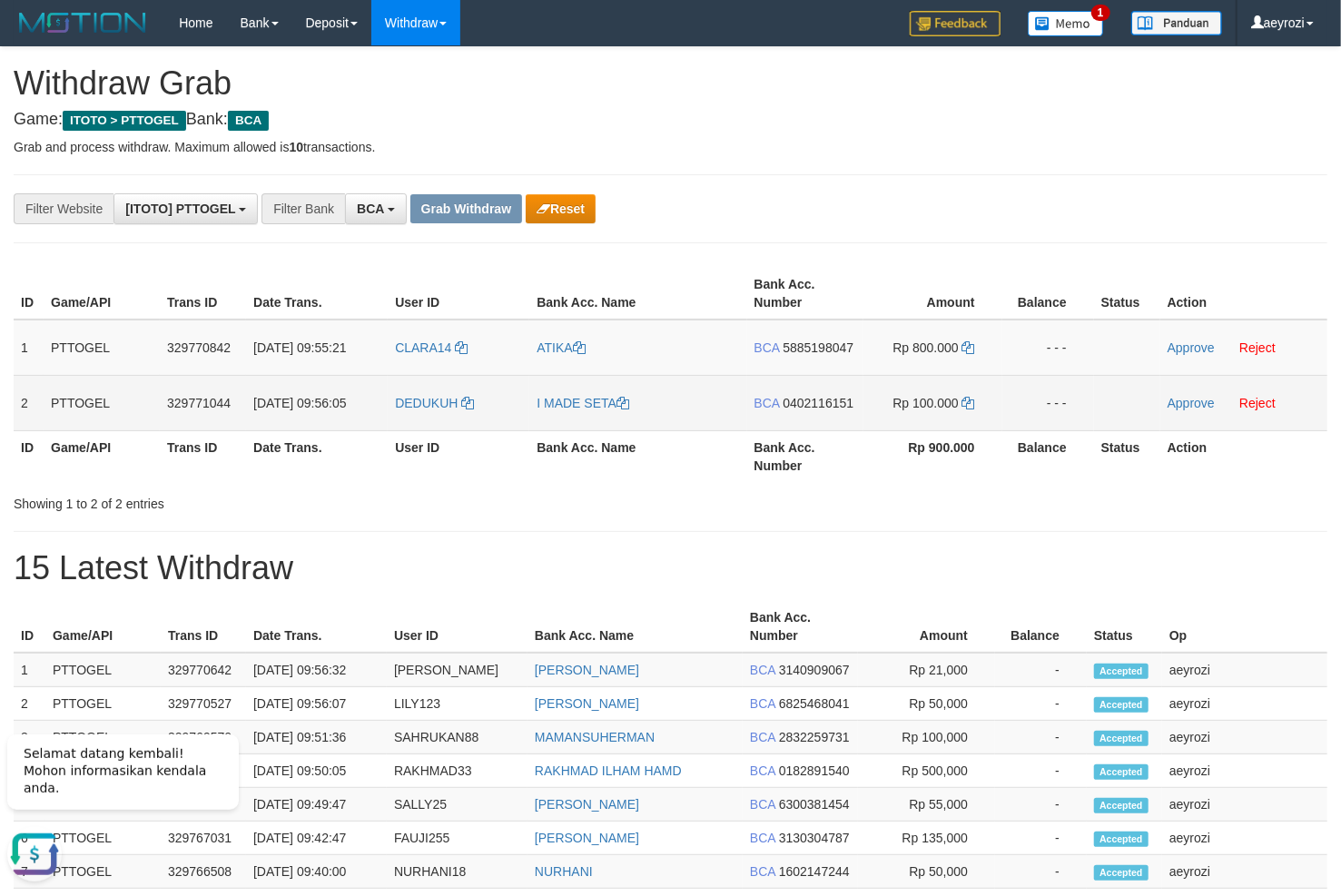
drag, startPoint x: 517, startPoint y: 342, endPoint x: 947, endPoint y: 411, distance: 435.5
click at [947, 411] on tbody "1 PTTOGEL 329770842 31/08/2025 09:55:21 CLARA14 ATIKA BCA 5885198047 Rp 800.000…" at bounding box center [670, 375] width 1313 height 112
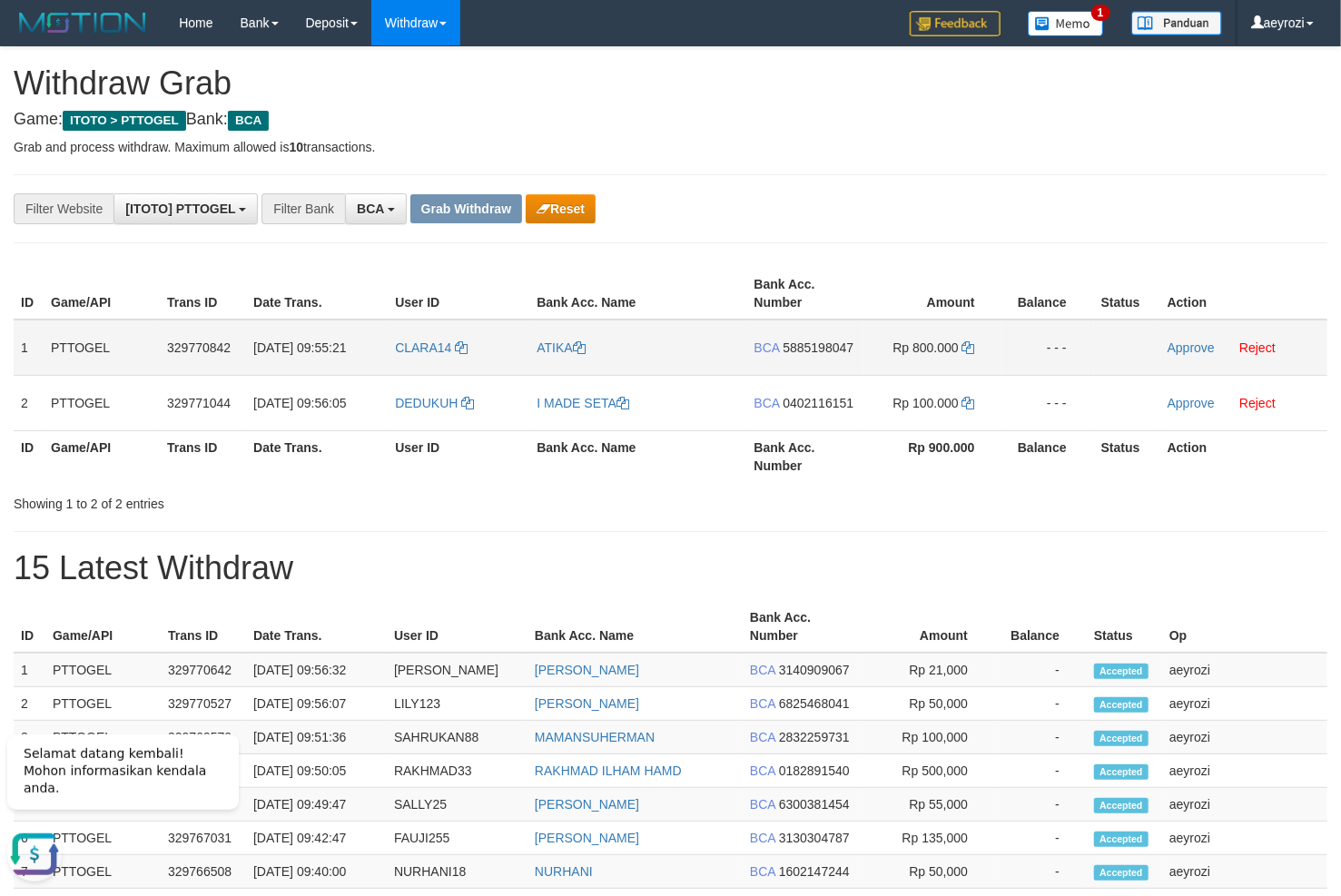
click at [816, 347] on span "5885198047" at bounding box center [817, 348] width 71 height 15
click at [966, 348] on icon at bounding box center [969, 348] width 13 height 13
drag, startPoint x: 966, startPoint y: 348, endPoint x: 738, endPoint y: 350, distance: 228.0
click at [966, 347] on icon at bounding box center [969, 348] width 13 height 13
click at [1202, 351] on link "Approve" at bounding box center [1190, 348] width 47 height 15
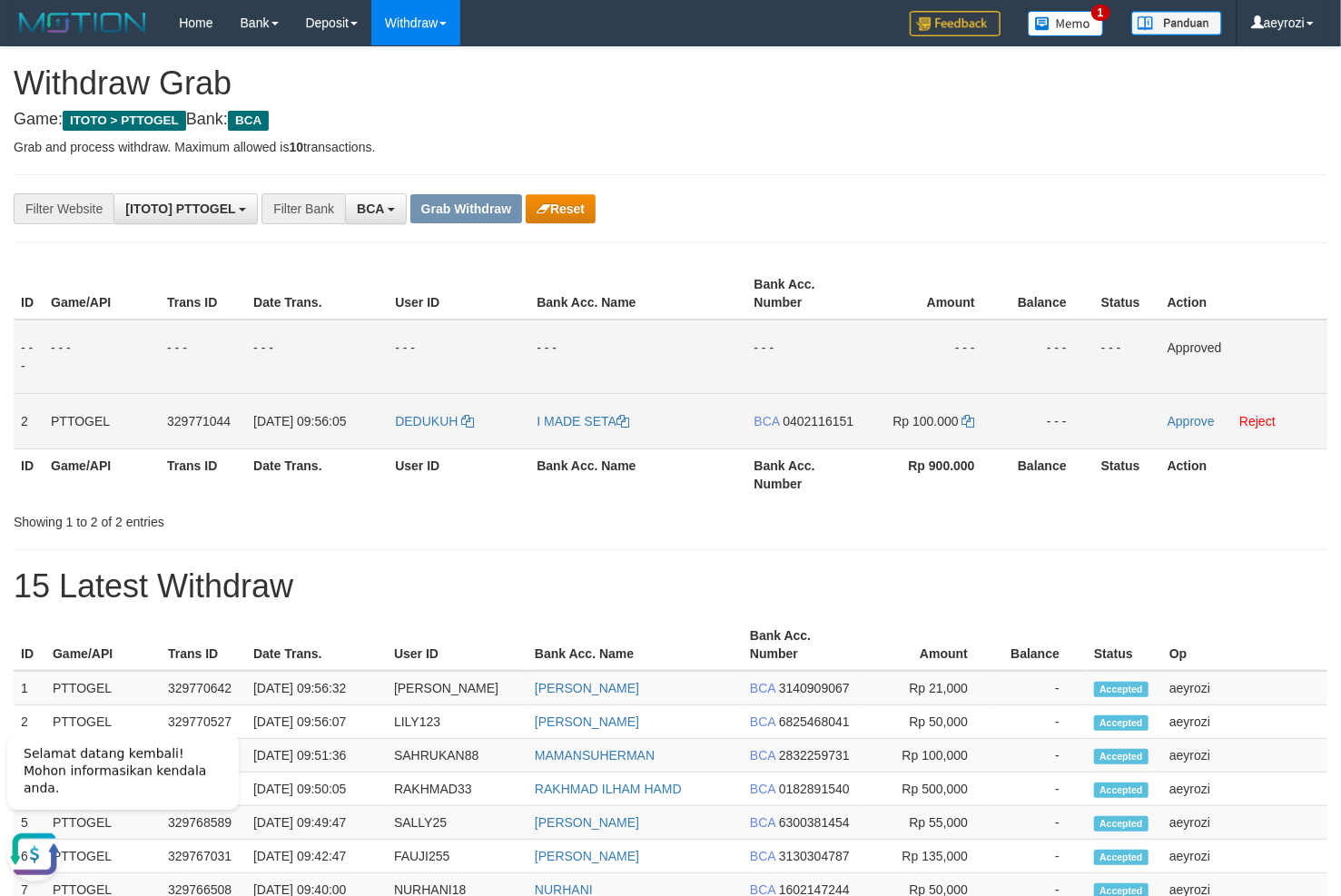
click at [843, 419] on span "0402116151" at bounding box center [817, 421] width 71 height 15
click at [964, 417] on icon at bounding box center [969, 421] width 13 height 13
drag, startPoint x: 965, startPoint y: 416, endPoint x: 789, endPoint y: 428, distance: 176.4
click at [967, 415] on icon at bounding box center [969, 421] width 13 height 13
click at [971, 422] on icon at bounding box center [969, 421] width 13 height 13
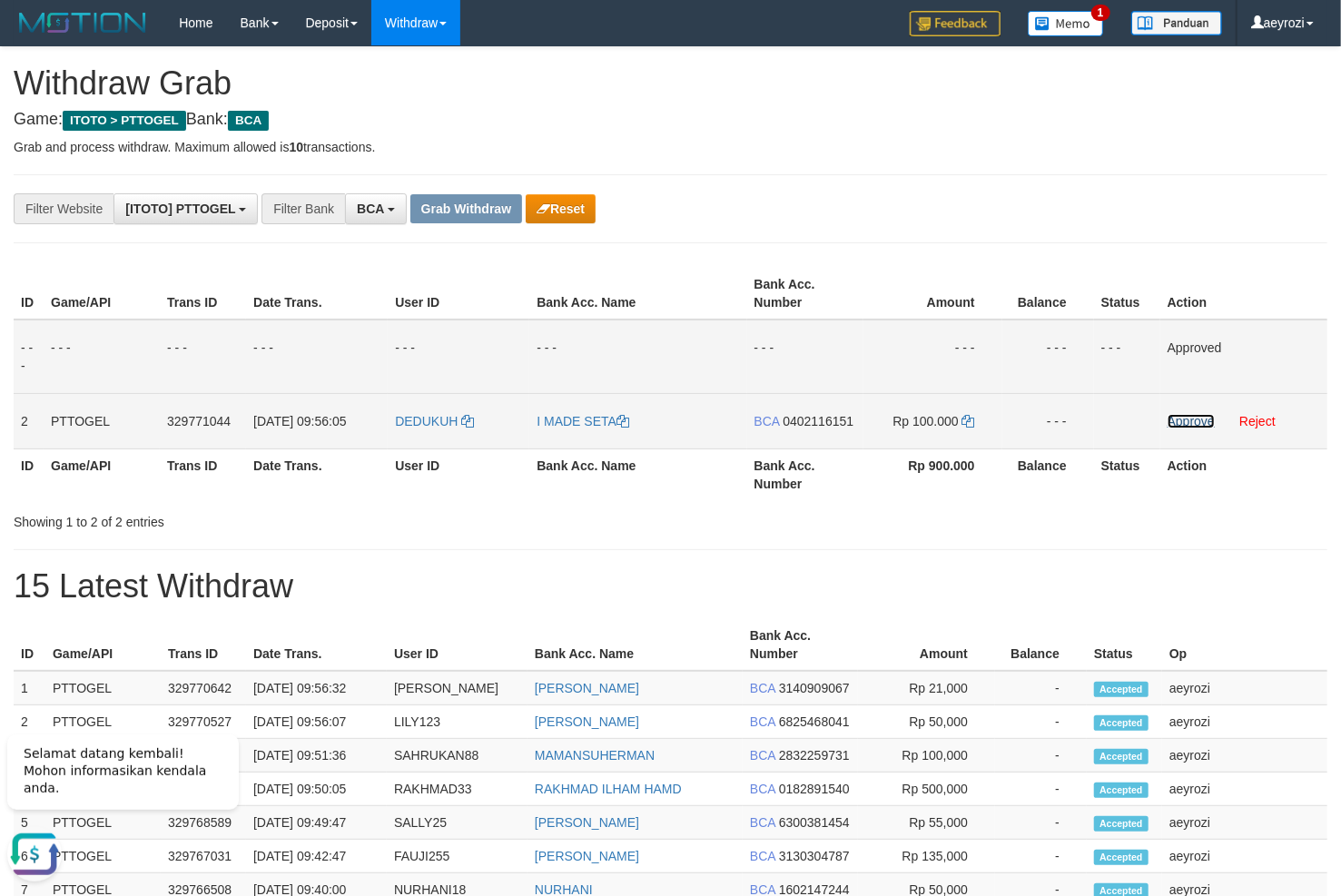
click at [1183, 425] on link "Approve" at bounding box center [1190, 421] width 47 height 15
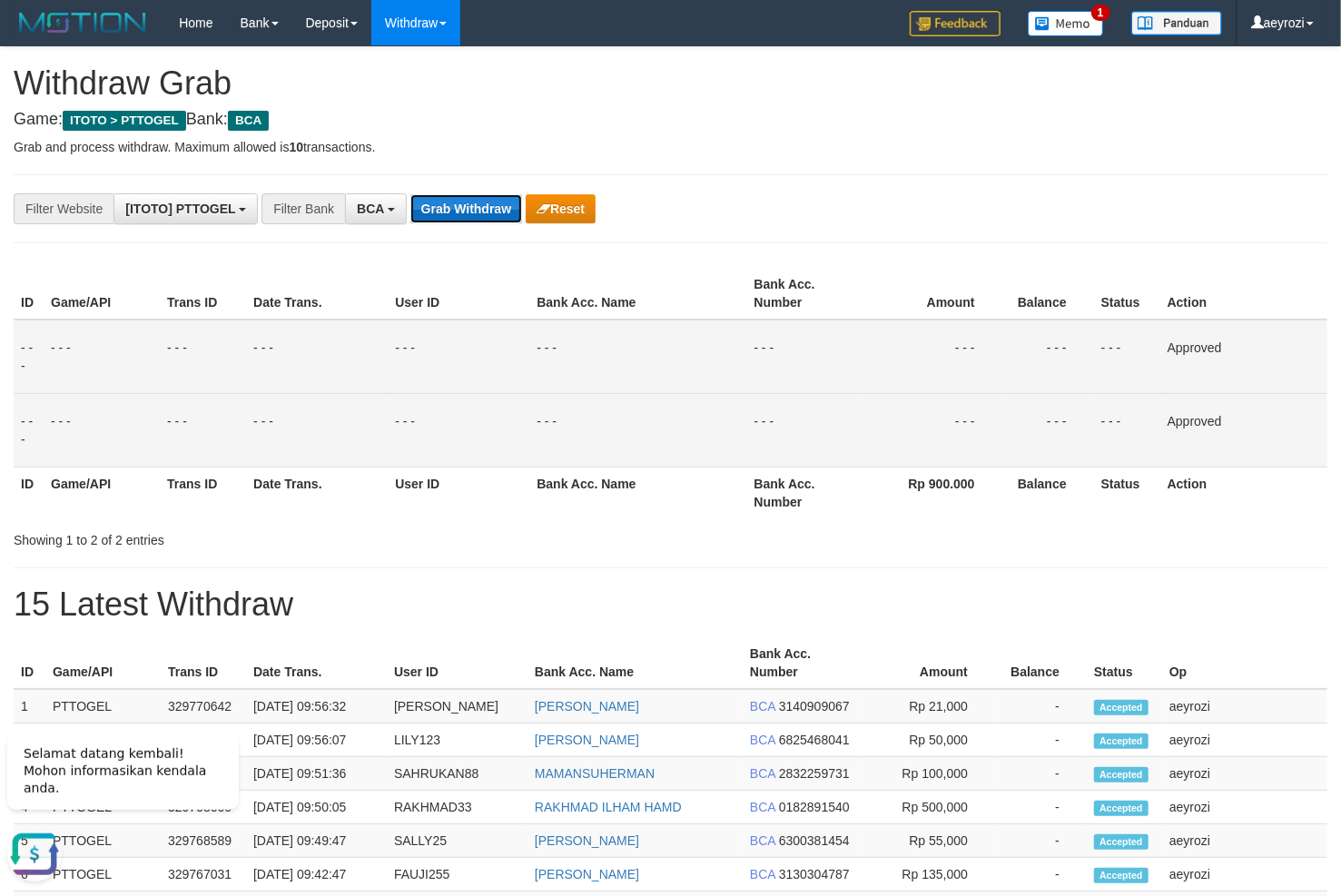
click at [414, 213] on button "Grab Withdraw" at bounding box center [465, 208] width 112 height 29
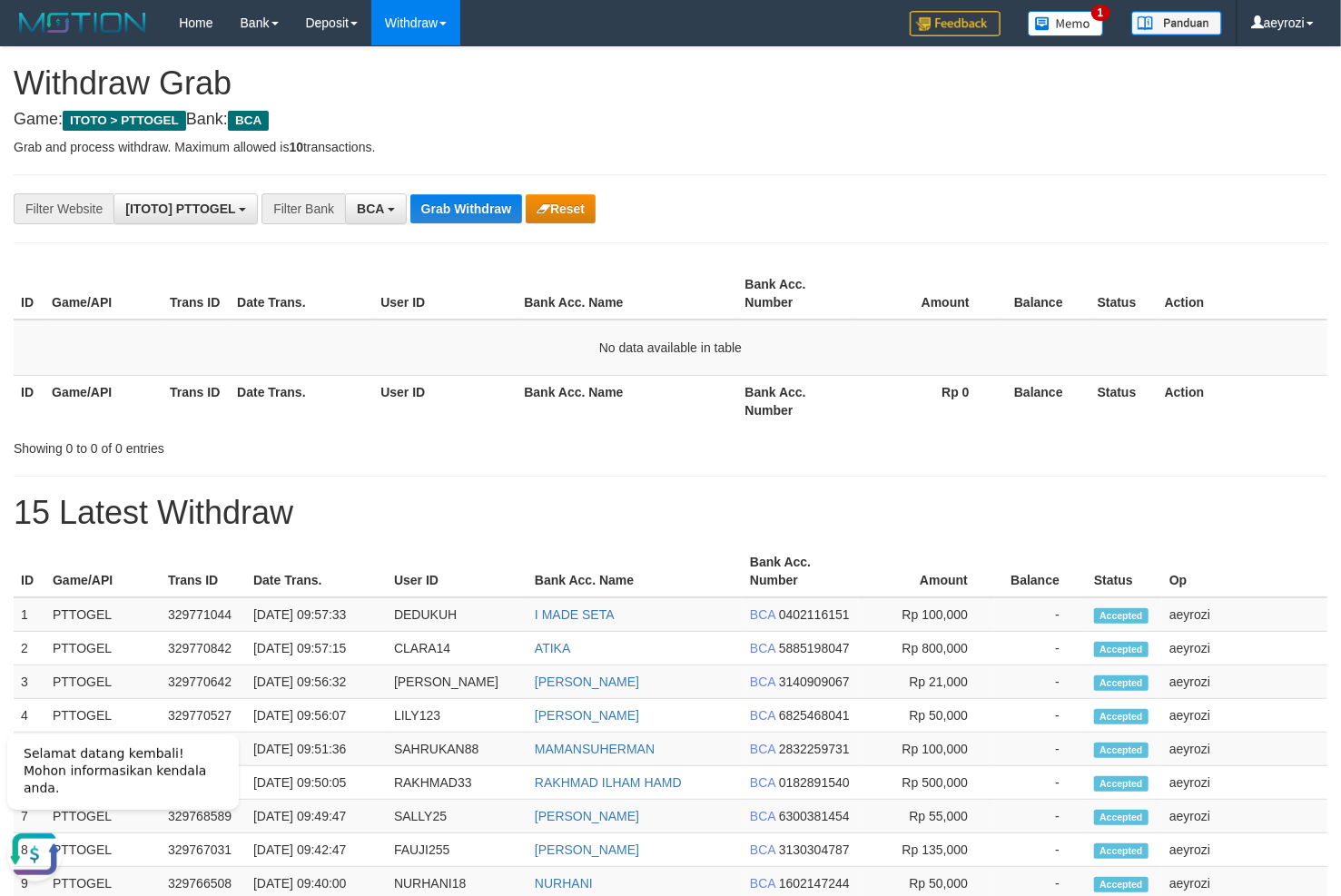
drag, startPoint x: 888, startPoint y: 260, endPoint x: 803, endPoint y: 276, distance: 86.5
click at [872, 266] on div "**********" at bounding box center [670, 783] width 1341 height 1472
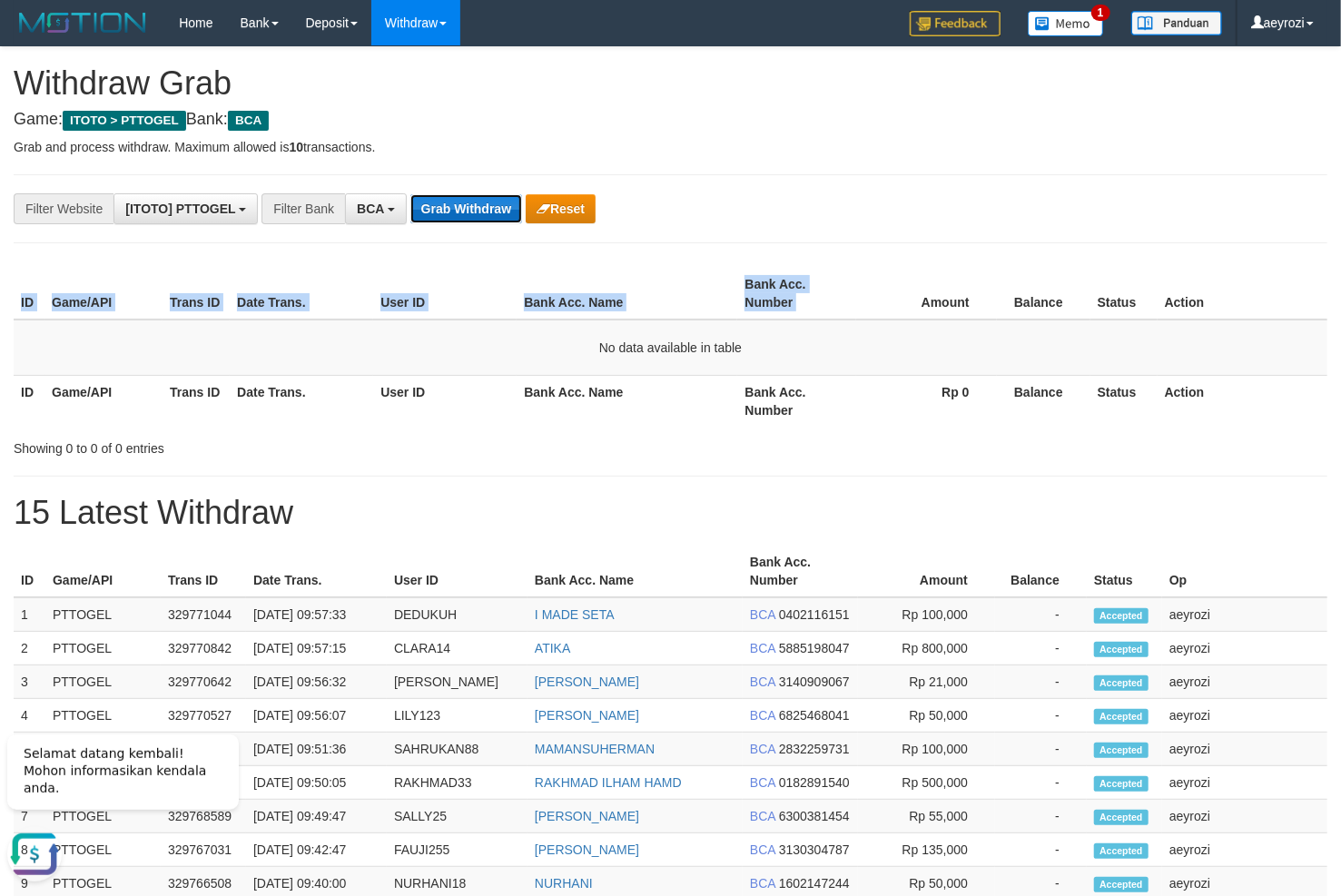
click at [465, 217] on button "Grab Withdraw" at bounding box center [465, 208] width 112 height 29
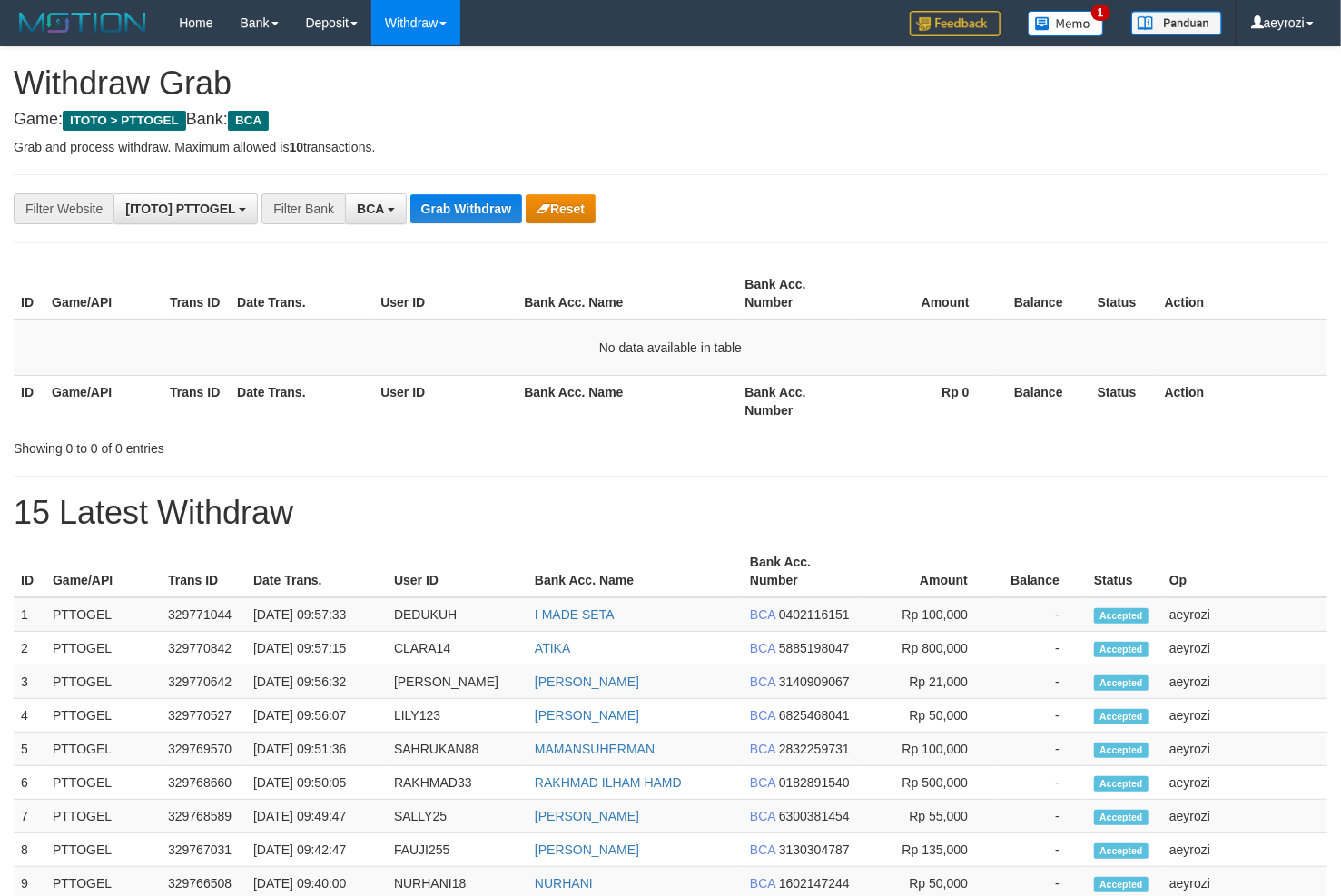
scroll to position [33, 0]
click at [477, 228] on div "**********" at bounding box center [670, 783] width 1341 height 1472
click at [476, 227] on div "**********" at bounding box center [670, 783] width 1341 height 1472
click at [470, 223] on button "Grab Withdraw" at bounding box center [465, 208] width 112 height 29
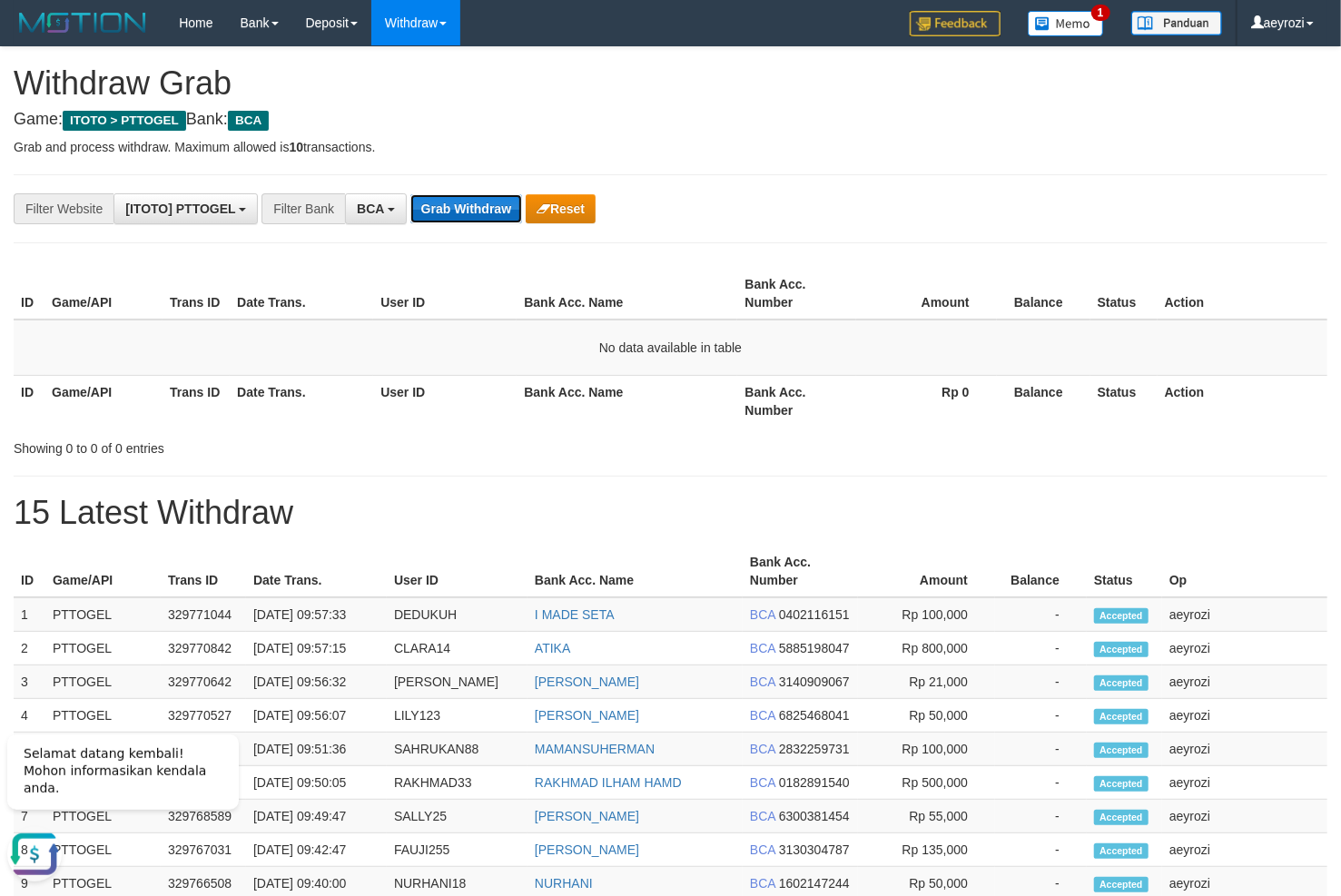
click at [469, 214] on button "Grab Withdraw" at bounding box center [465, 208] width 112 height 29
click at [466, 218] on button "Grab Withdraw" at bounding box center [465, 208] width 112 height 29
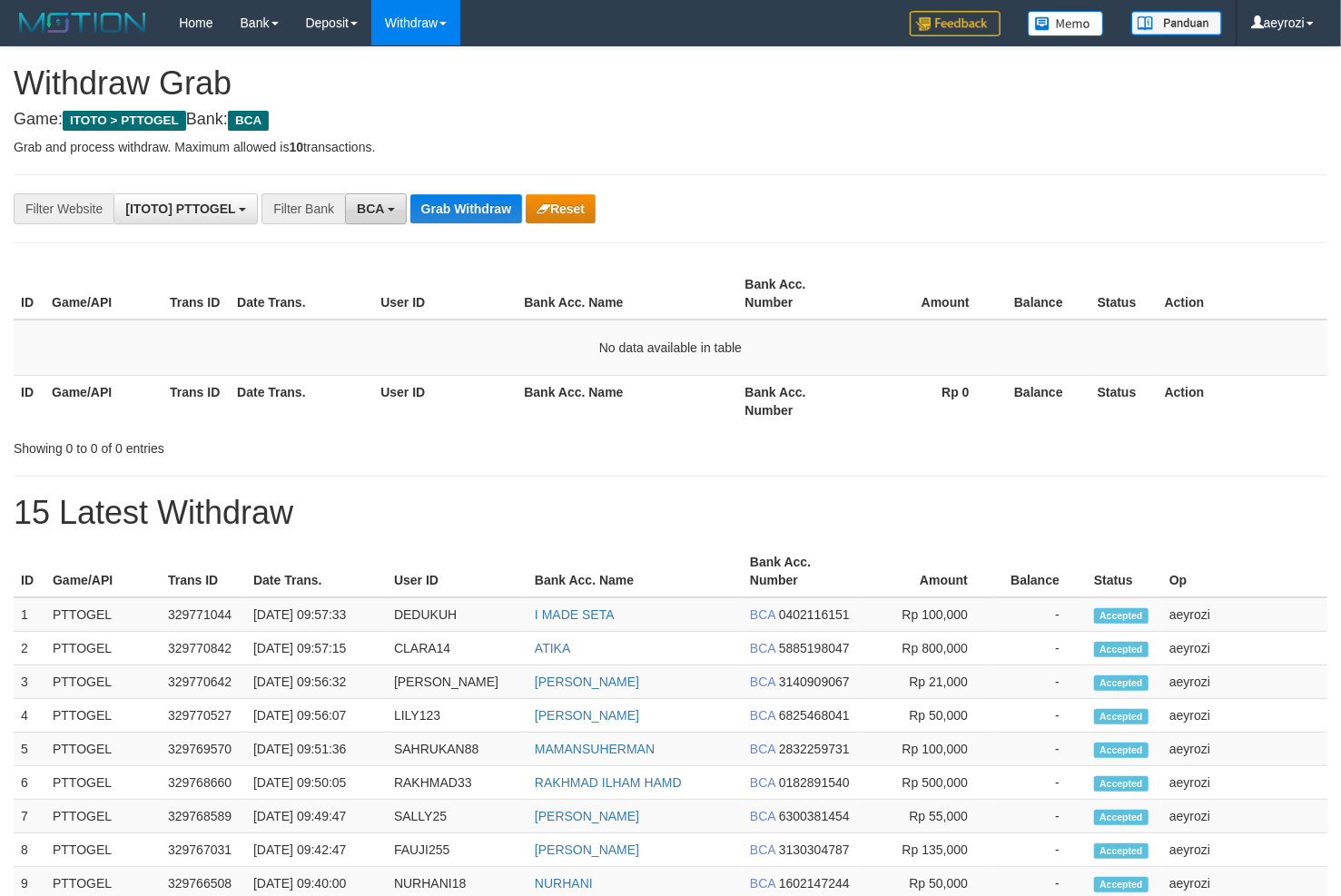
scroll to position [33, 0]
click at [458, 219] on button "Grab Withdraw" at bounding box center [465, 208] width 112 height 29
click at [460, 221] on button "Grab Withdraw" at bounding box center [465, 208] width 112 height 29
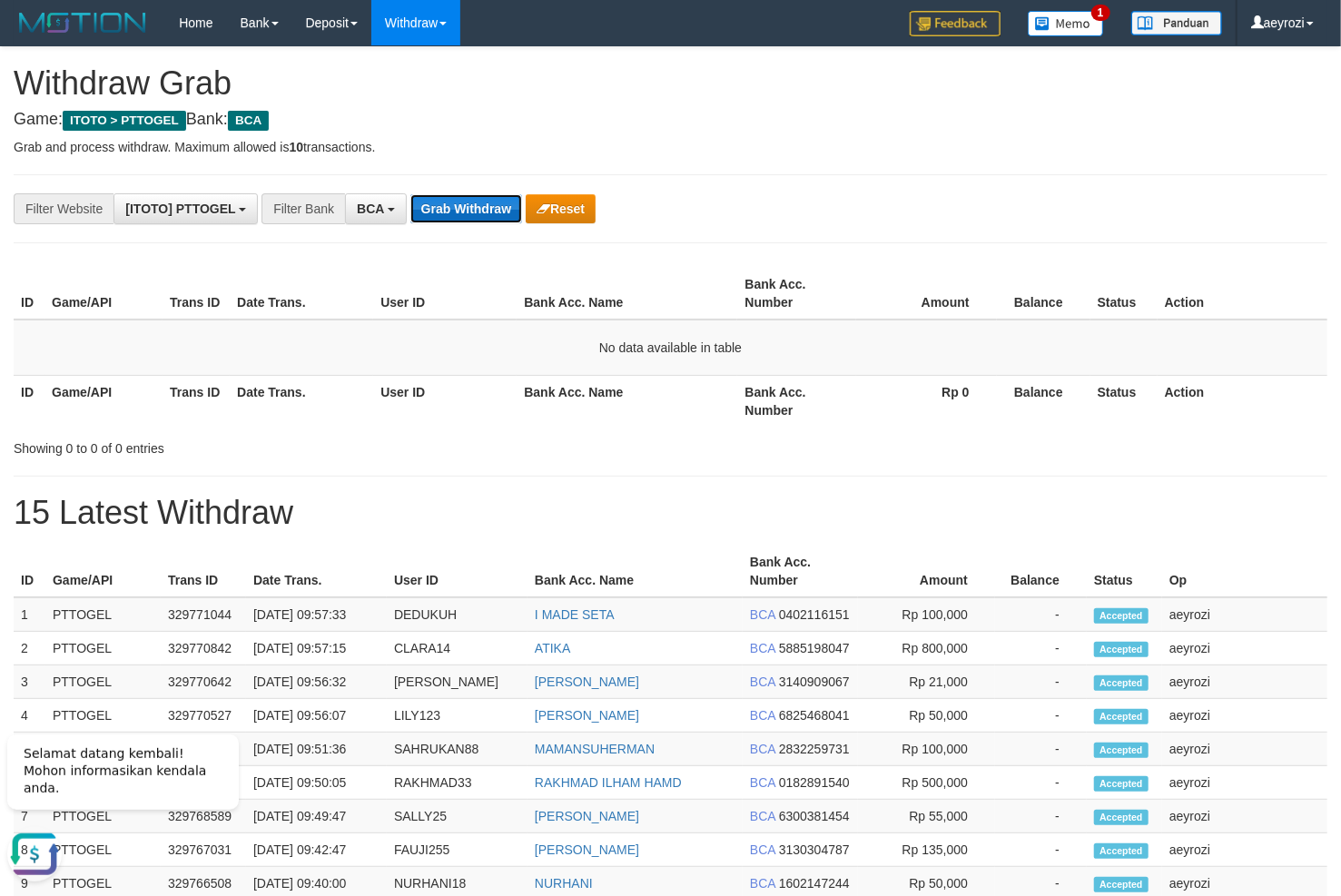
click at [457, 220] on button "Grab Withdraw" at bounding box center [465, 208] width 112 height 29
click at [457, 208] on button "Grab Withdraw" at bounding box center [465, 208] width 112 height 29
click at [454, 206] on button "Grab Withdraw" at bounding box center [465, 208] width 112 height 29
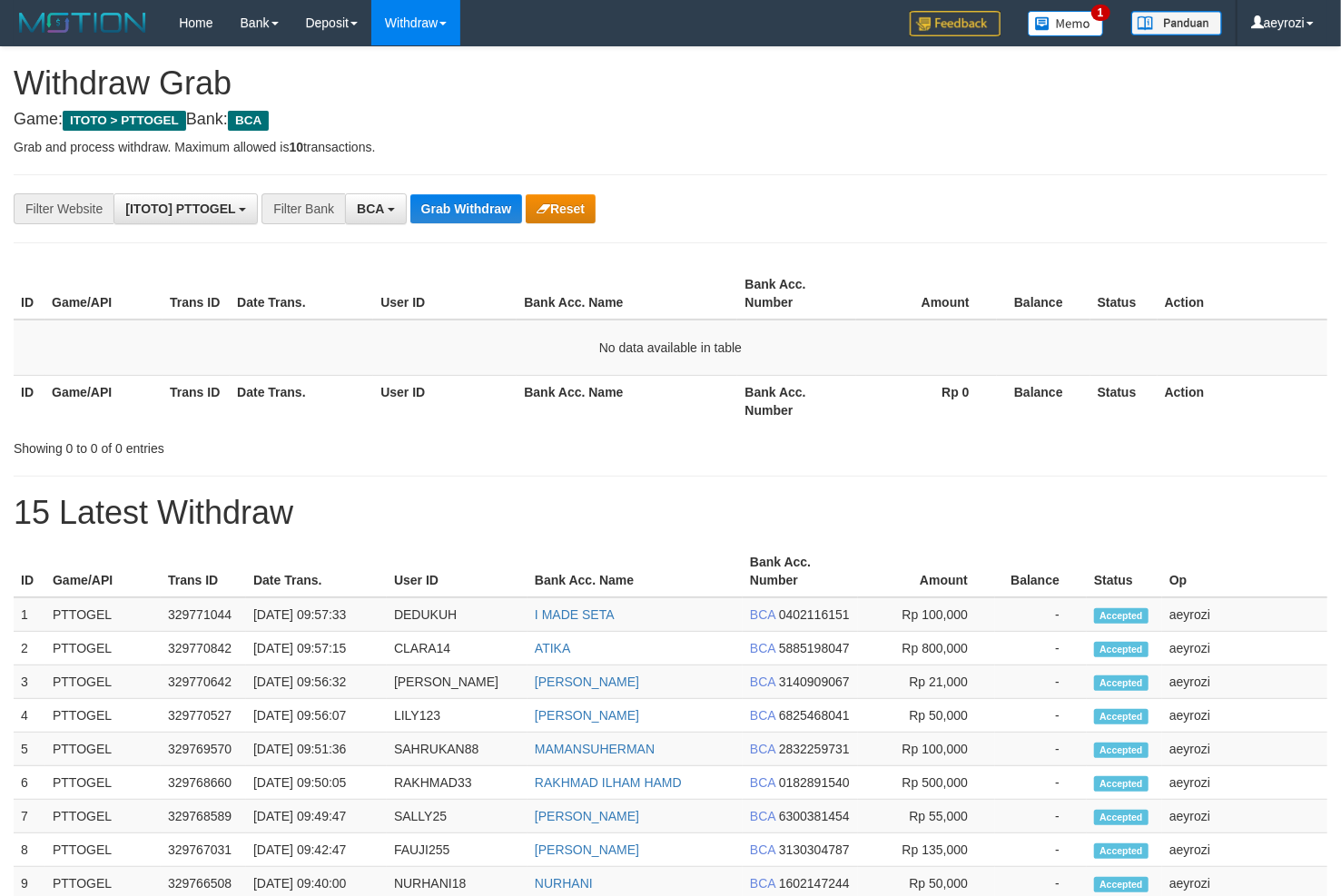
scroll to position [33, 0]
click at [454, 202] on button "Grab Withdraw" at bounding box center [465, 208] width 112 height 29
drag, startPoint x: 0, startPoint y: 0, endPoint x: 454, endPoint y: 201, distance: 496.5
click at [454, 201] on button "Grab Withdraw" at bounding box center [465, 208] width 112 height 29
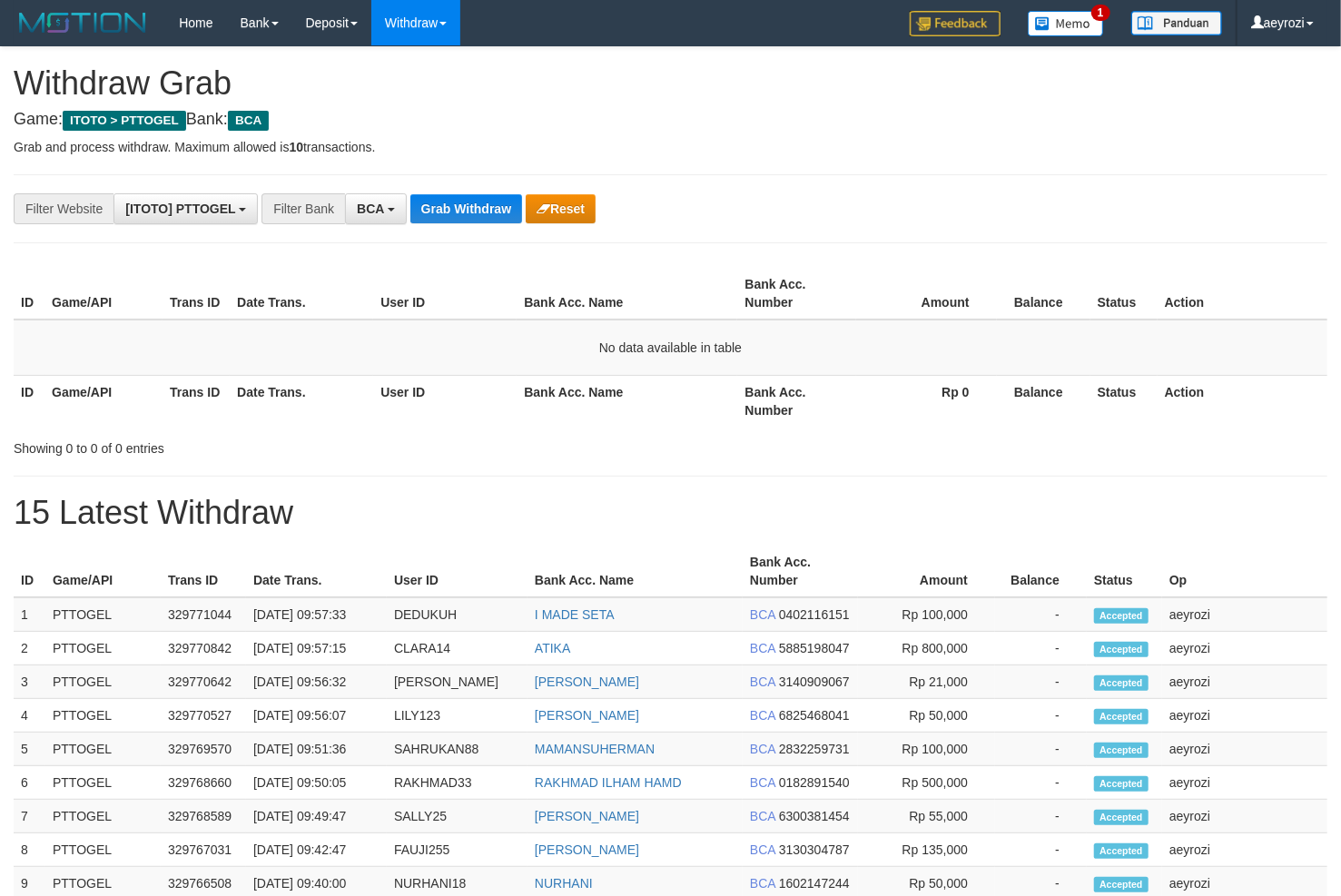
scroll to position [33, 0]
click at [454, 202] on button "Grab Withdraw" at bounding box center [465, 208] width 112 height 29
drag, startPoint x: 0, startPoint y: 0, endPoint x: 451, endPoint y: 202, distance: 494.2
click at [451, 202] on button "Grab Withdraw" at bounding box center [465, 208] width 112 height 29
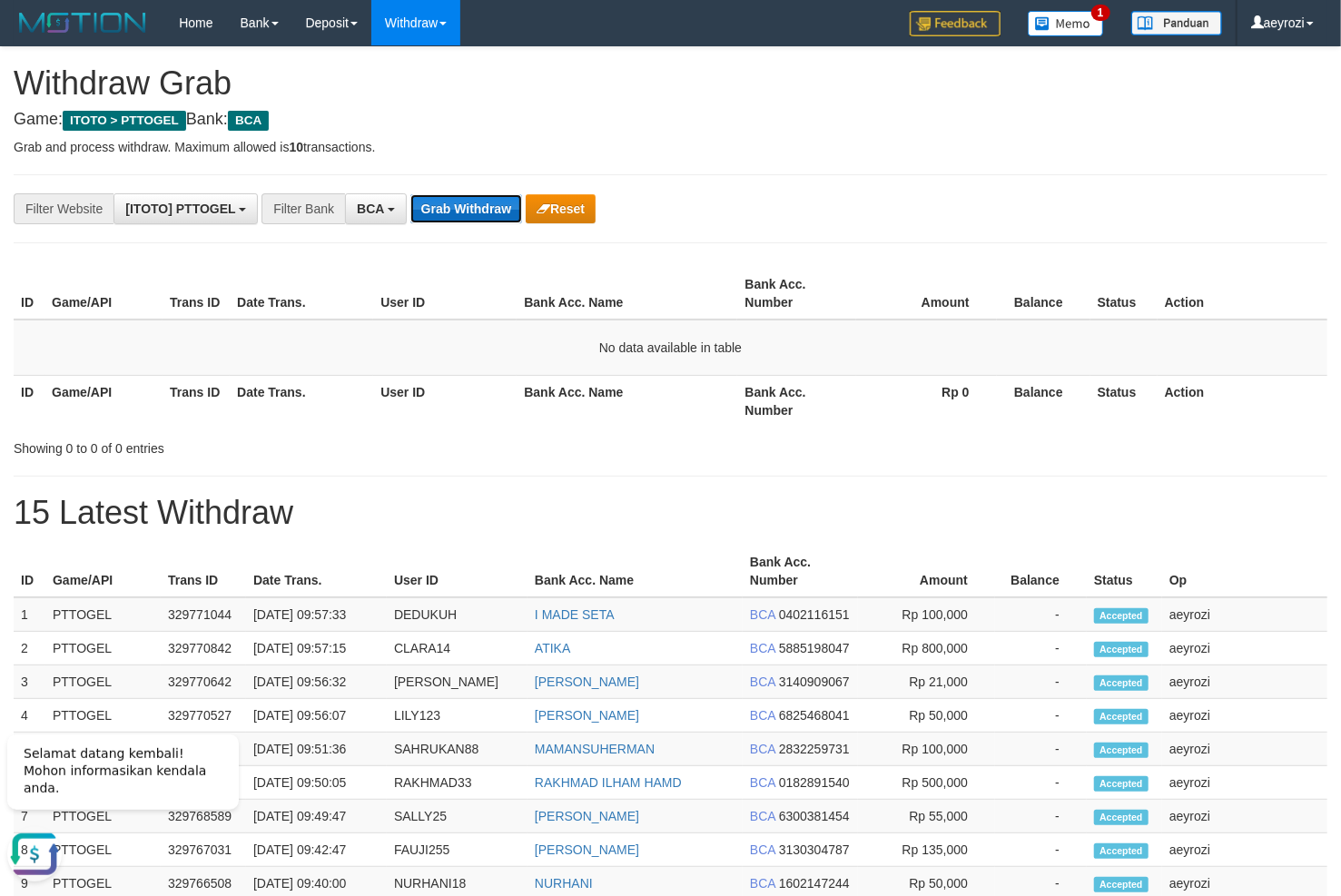
scroll to position [0, 0]
click at [332, 296] on th "Date Trans." at bounding box center [301, 294] width 143 height 52
click at [473, 200] on button "Grab Withdraw" at bounding box center [465, 208] width 112 height 29
click at [475, 200] on button "Grab Withdraw" at bounding box center [465, 208] width 112 height 29
click at [469, 198] on button "Grab Withdraw" at bounding box center [465, 208] width 112 height 29
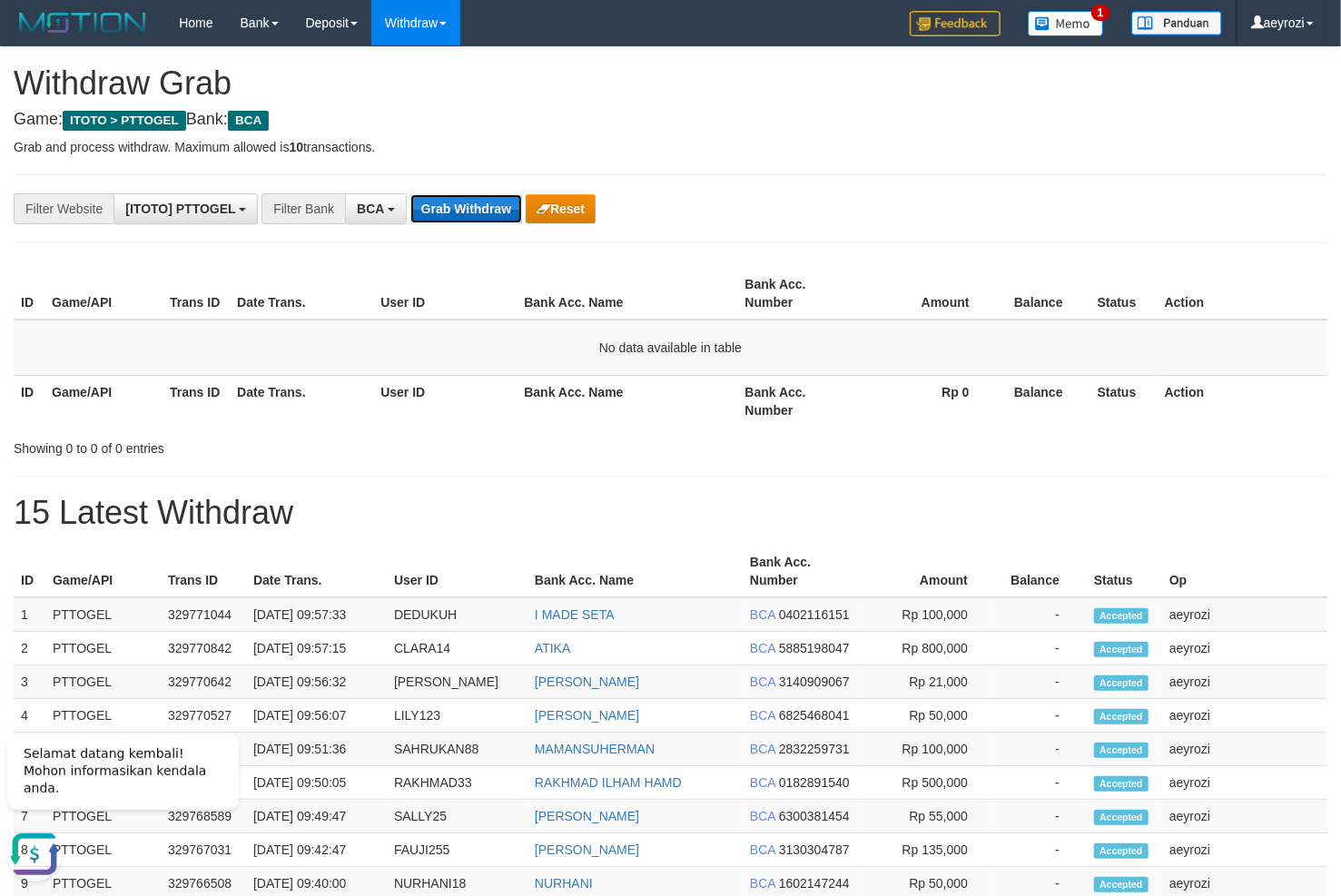
click at [469, 198] on button "Grab Withdraw" at bounding box center [465, 208] width 112 height 29
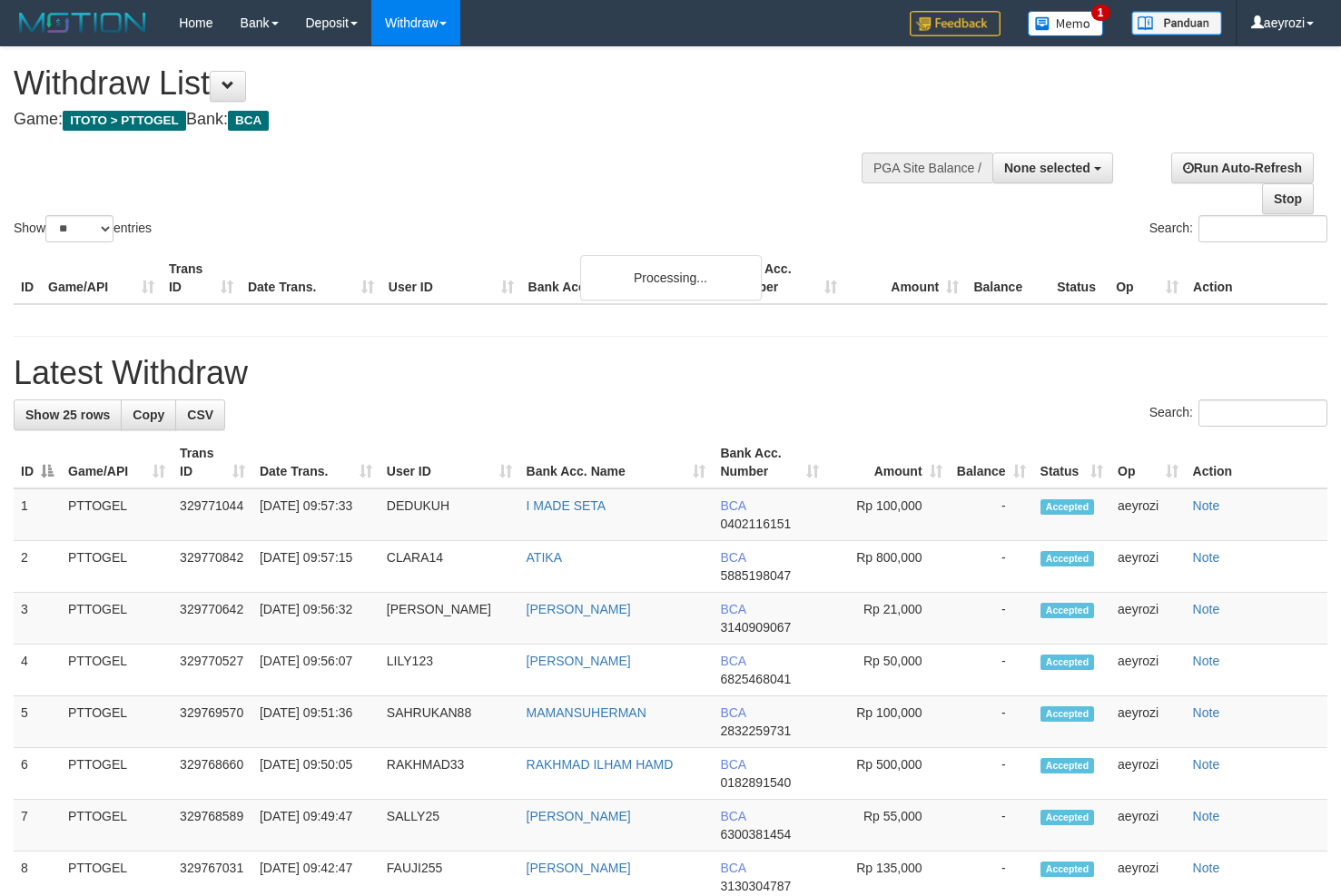
select select
select select "**"
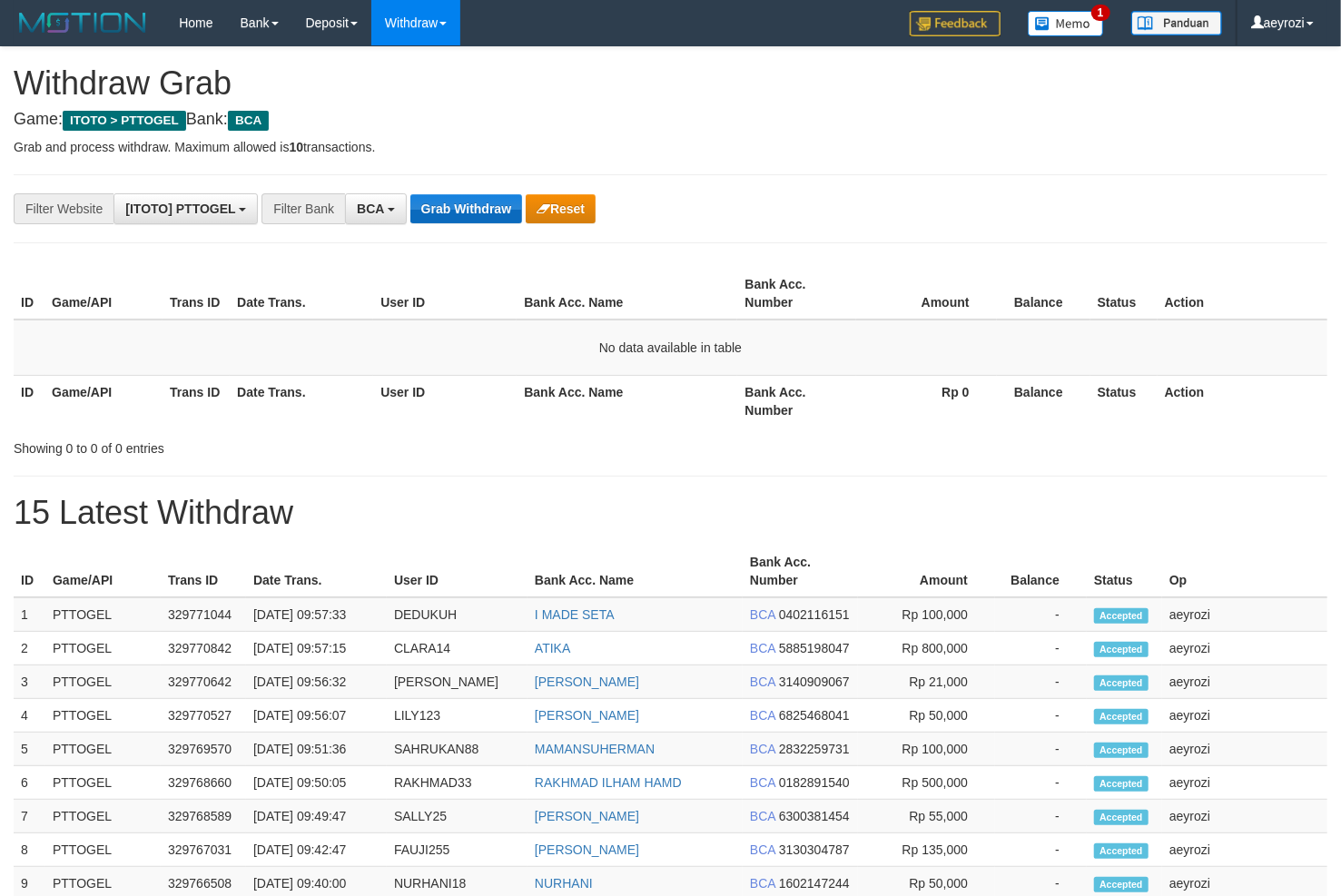
scroll to position [33, 0]
click at [446, 213] on button "Grab Withdraw" at bounding box center [465, 208] width 112 height 29
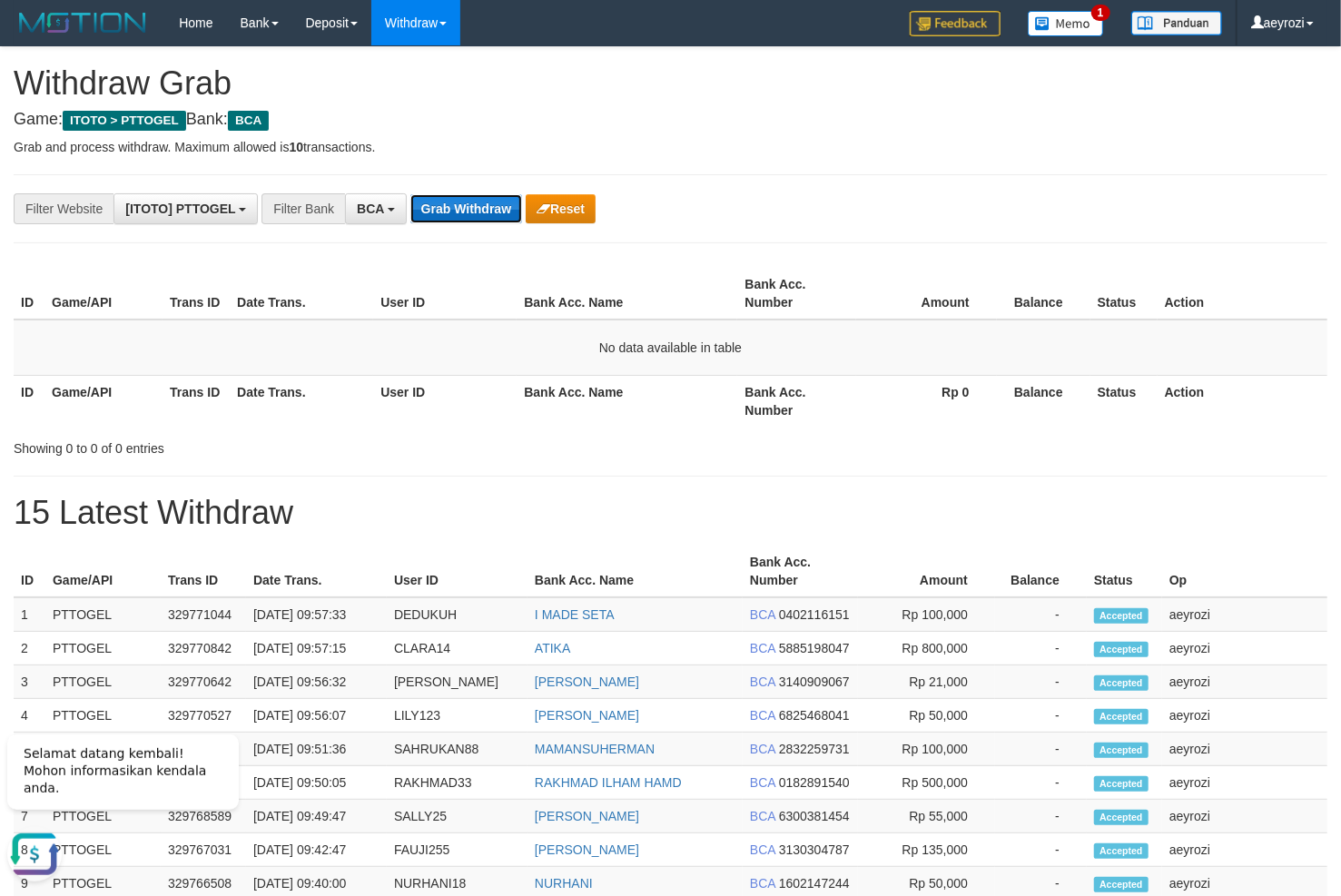
scroll to position [0, 0]
drag, startPoint x: 0, startPoint y: 0, endPoint x: 447, endPoint y: 213, distance: 495.2
click at [447, 213] on button "Grab Withdraw" at bounding box center [465, 208] width 112 height 29
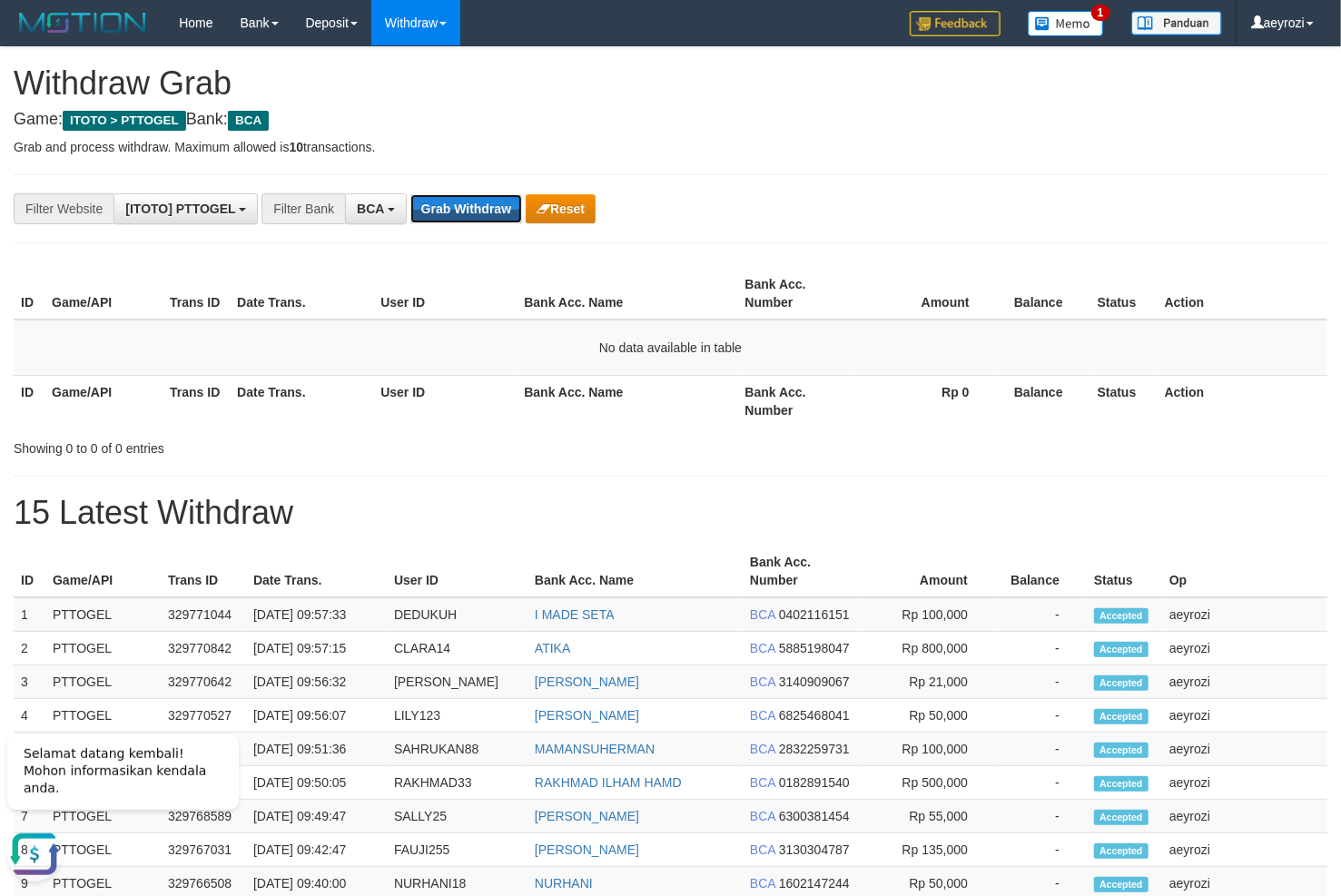
click at [447, 213] on button "Grab Withdraw" at bounding box center [465, 208] width 112 height 29
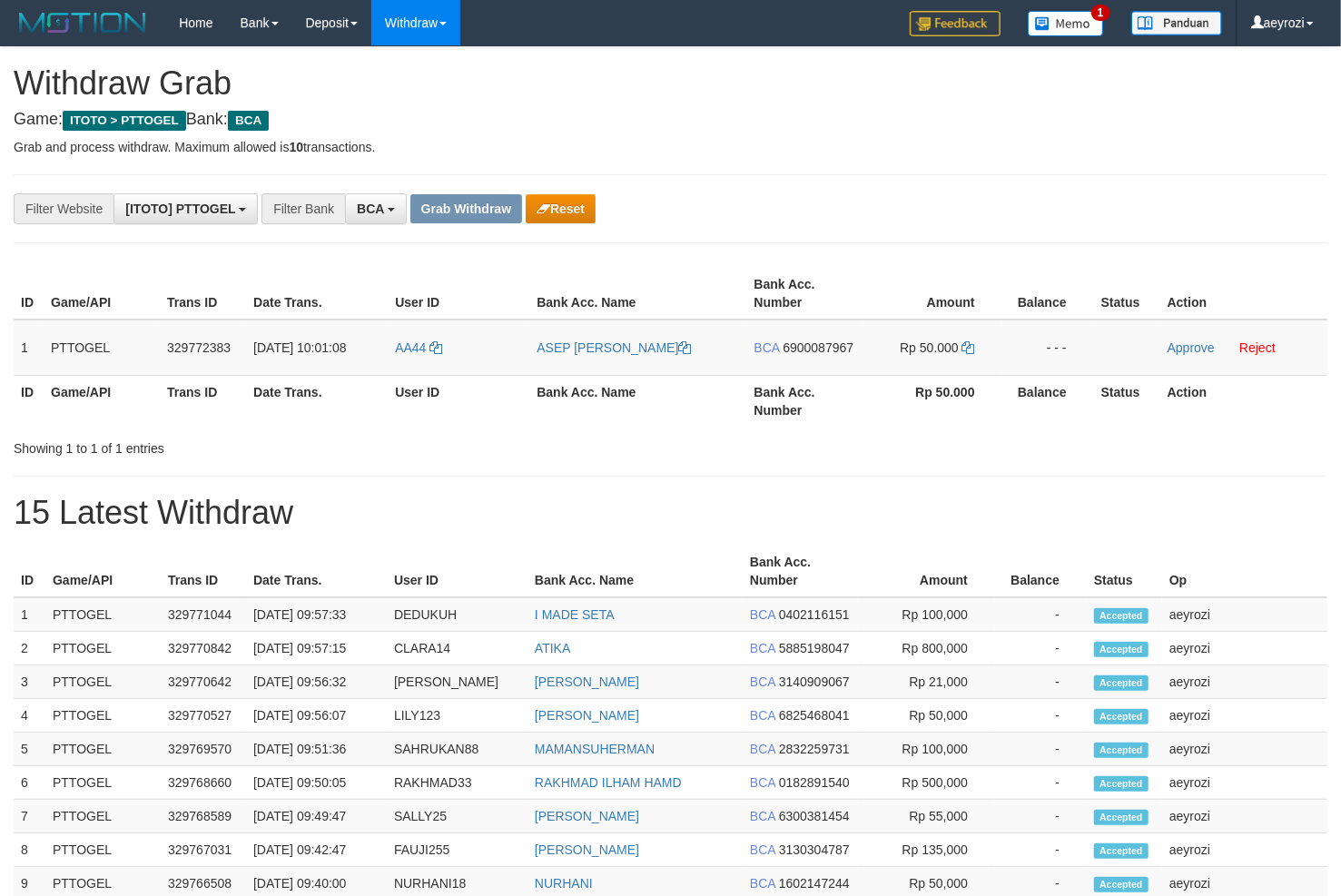
scroll to position [33, 0]
click at [550, 200] on button "Reset" at bounding box center [561, 208] width 70 height 29
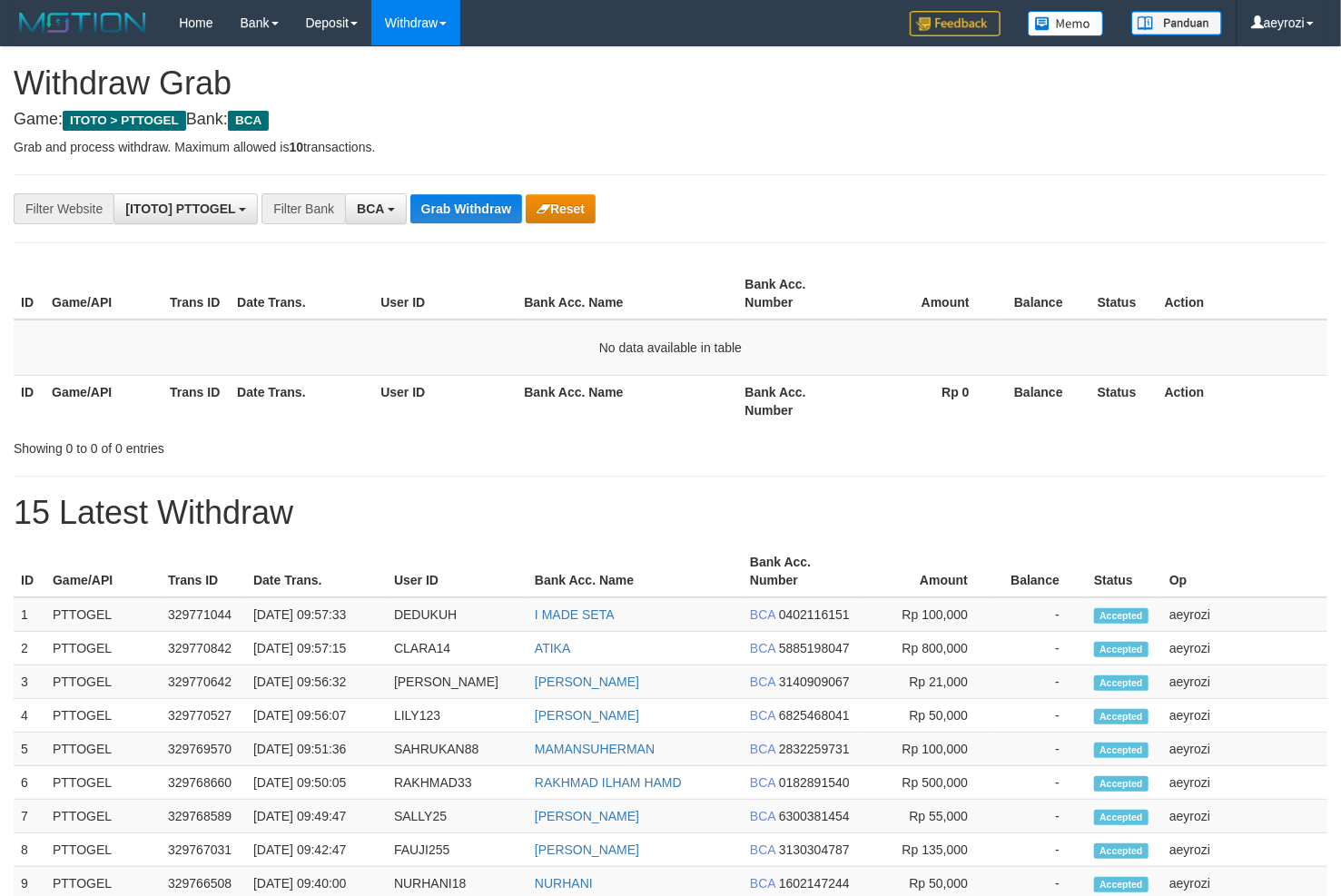
scroll to position [33, 0]
click at [463, 209] on button "Grab Withdraw" at bounding box center [465, 208] width 112 height 29
click at [464, 209] on button "Grab Withdraw" at bounding box center [465, 208] width 112 height 29
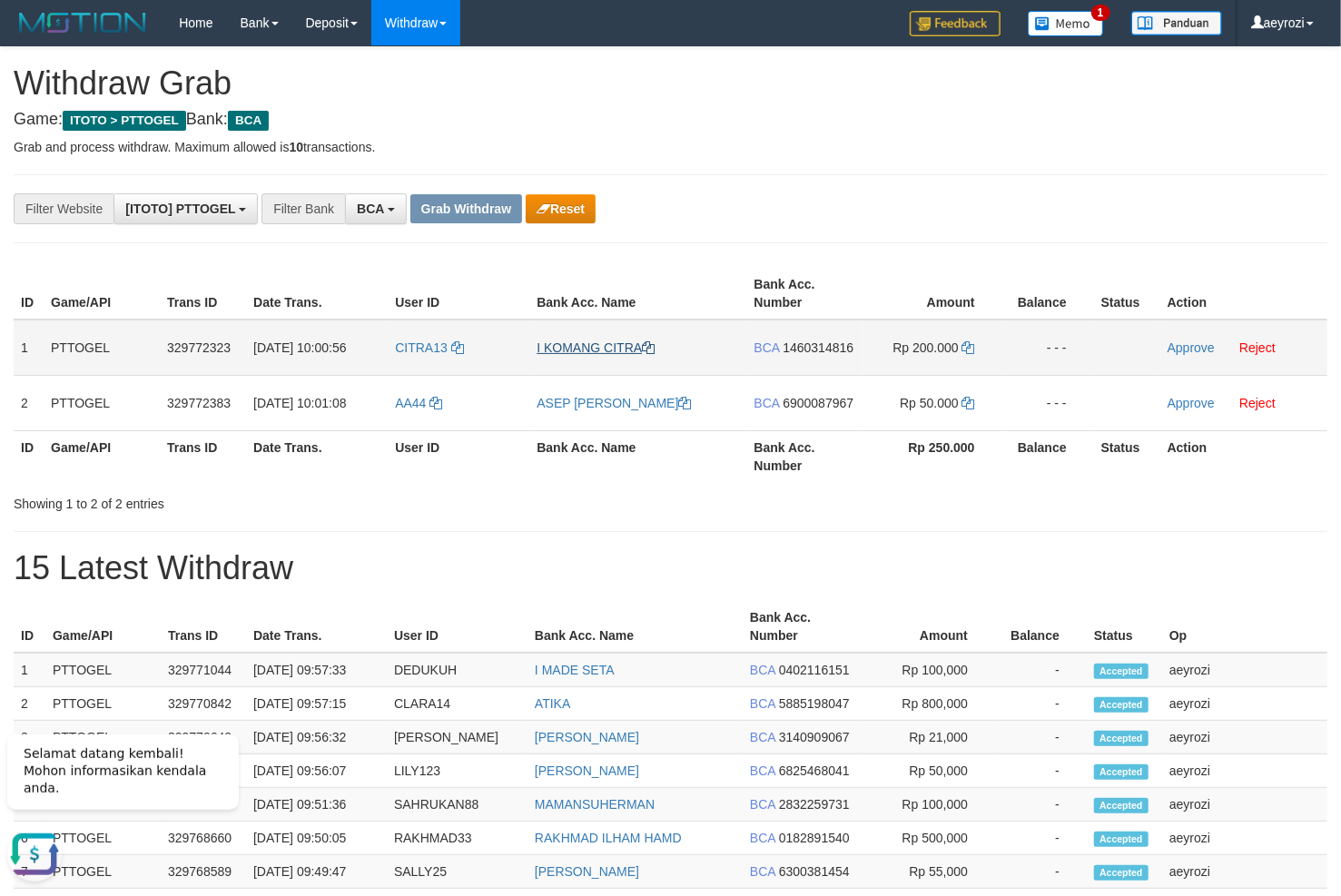
drag, startPoint x: 518, startPoint y: 314, endPoint x: 550, endPoint y: 342, distance: 42.5
click at [550, 342] on table "ID Game/API Trans ID Date Trans. User ID Bank Acc. Name Bank Acc. Number Amount…" at bounding box center [670, 375] width 1313 height 214
drag, startPoint x: 526, startPoint y: 347, endPoint x: 650, endPoint y: 371, distance: 126.3
click at [685, 382] on tbody "1 PTTOGEL 329772323 31/08/2025 10:00:56 CITRA13 I KOMANG CITRA BCA 1460314816 R…" at bounding box center [670, 375] width 1313 height 112
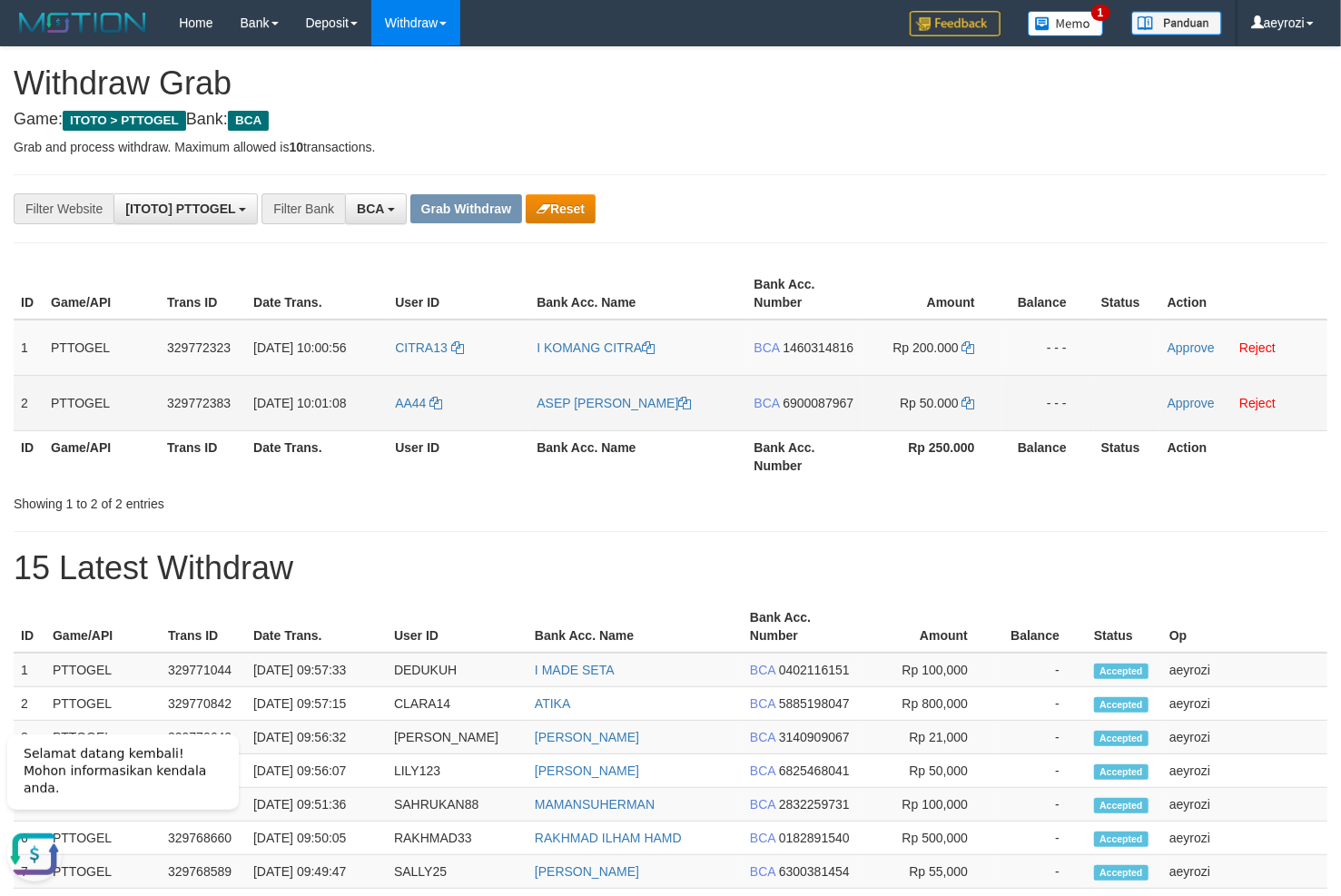
drag, startPoint x: 484, startPoint y: 347, endPoint x: 936, endPoint y: 411, distance: 456.5
click at [936, 411] on tbody "1 PTTOGEL 329772323 31/08/2025 10:00:56 CITRA13 I KOMANG CITRA BCA 1460314816 R…" at bounding box center [670, 375] width 1313 height 112
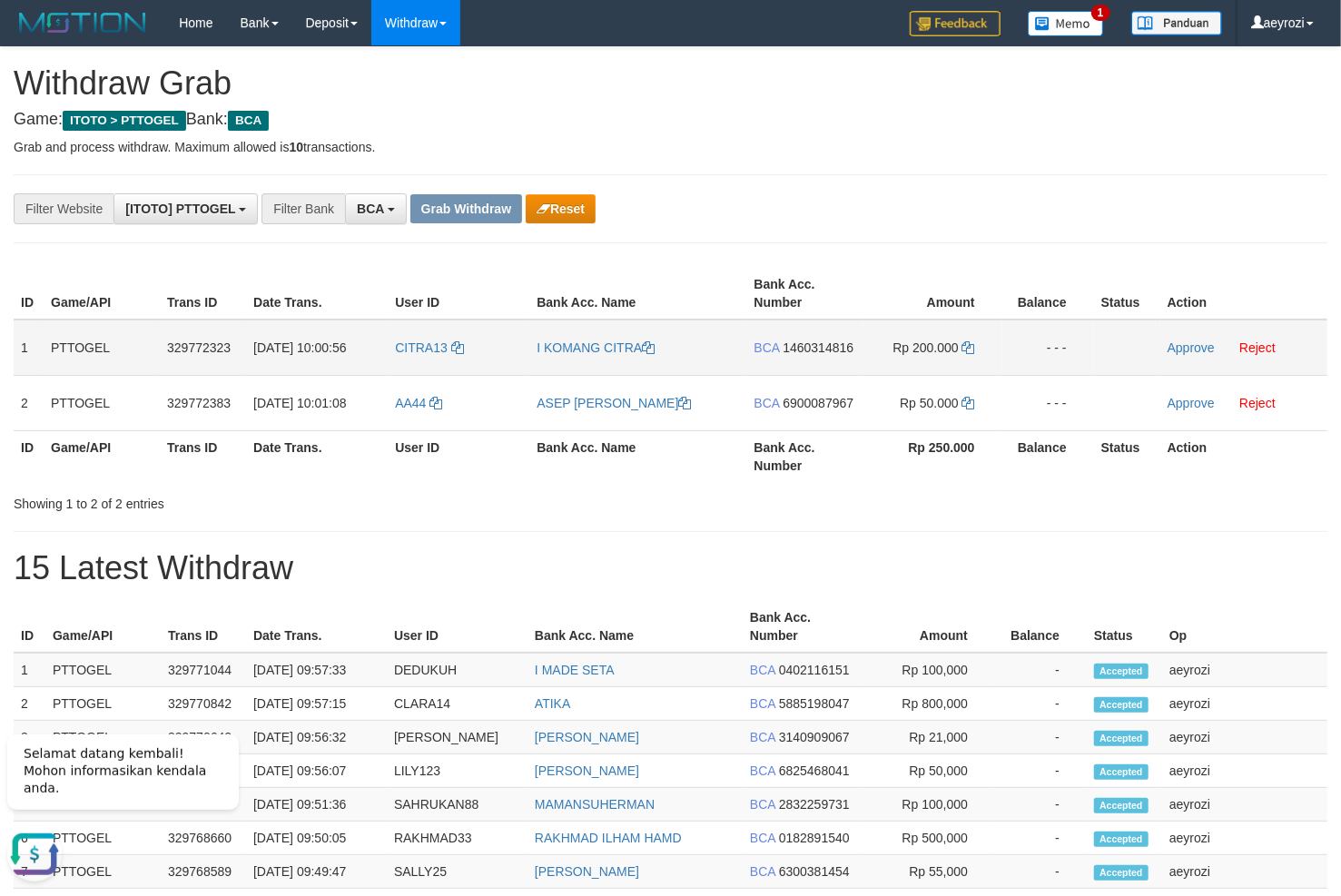
click at [831, 347] on span "1460314816" at bounding box center [817, 348] width 71 height 15
click at [968, 346] on icon at bounding box center [969, 348] width 13 height 13
click at [1202, 346] on link "Approve" at bounding box center [1190, 348] width 47 height 15
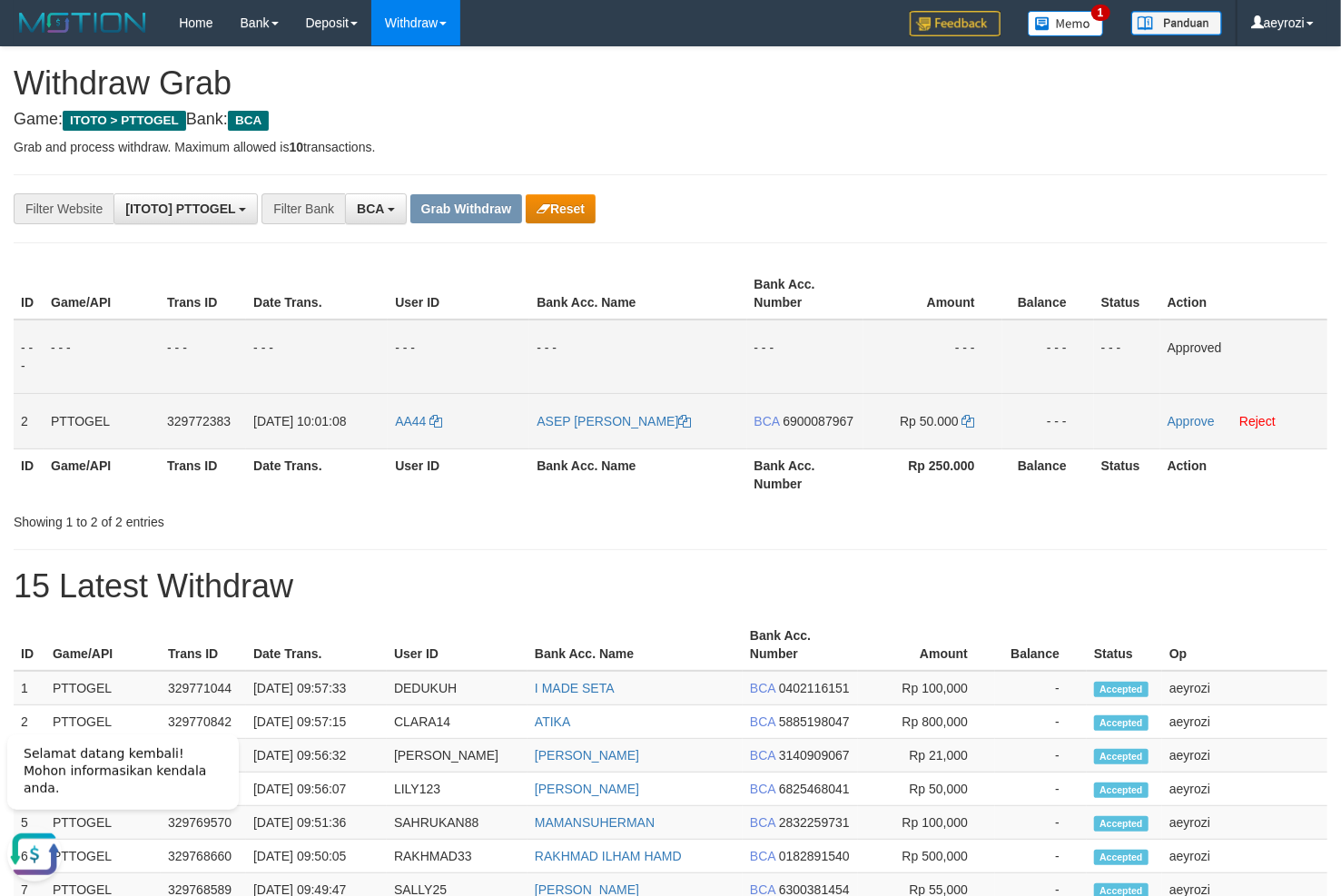
click at [815, 416] on span "6900087967" at bounding box center [817, 421] width 71 height 15
drag, startPoint x: 968, startPoint y: 422, endPoint x: 954, endPoint y: 424, distance: 14.1
click at [970, 422] on icon at bounding box center [969, 421] width 13 height 13
click at [1209, 415] on link "Approve" at bounding box center [1190, 421] width 47 height 15
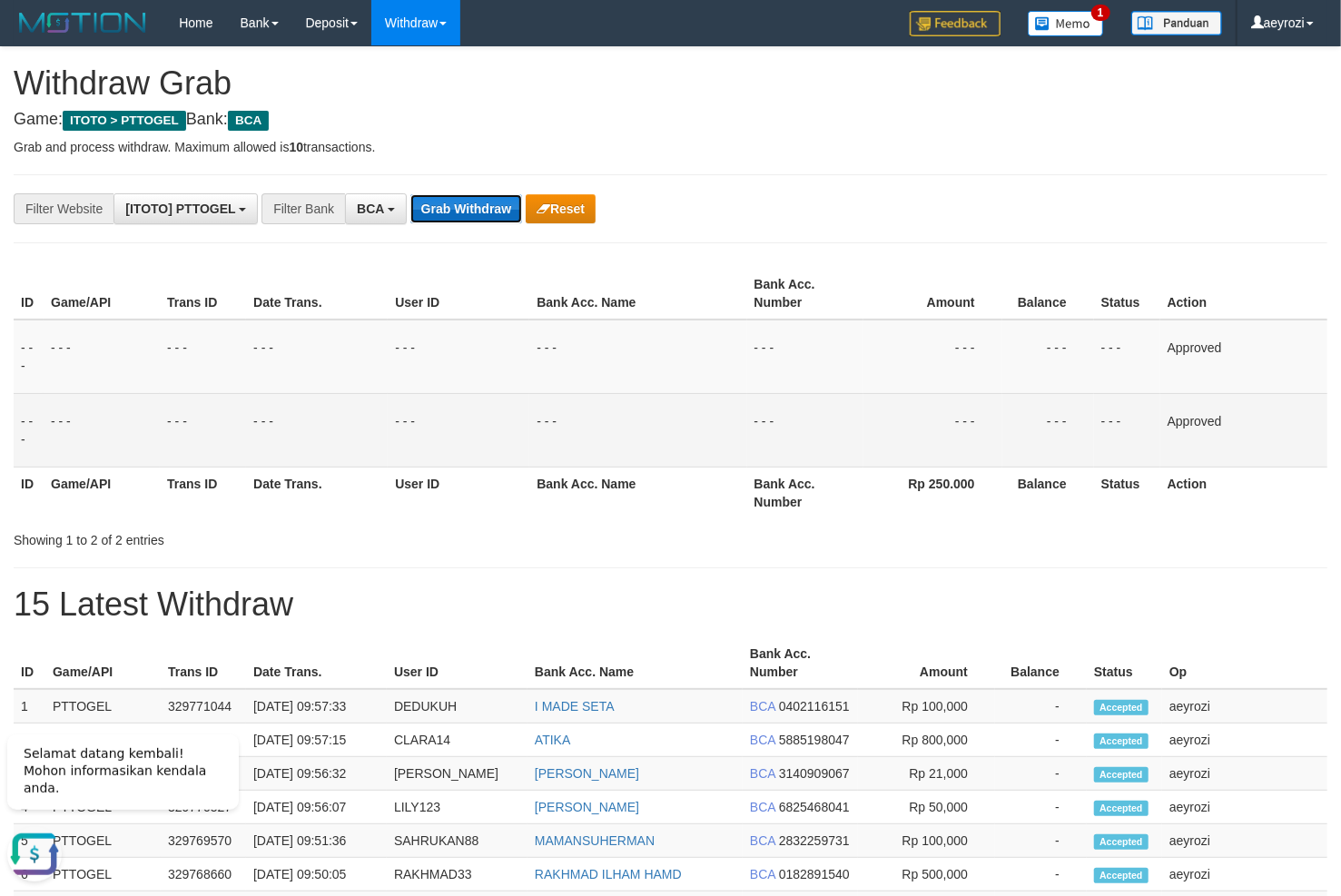
click at [441, 220] on button "Grab Withdraw" at bounding box center [465, 208] width 112 height 29
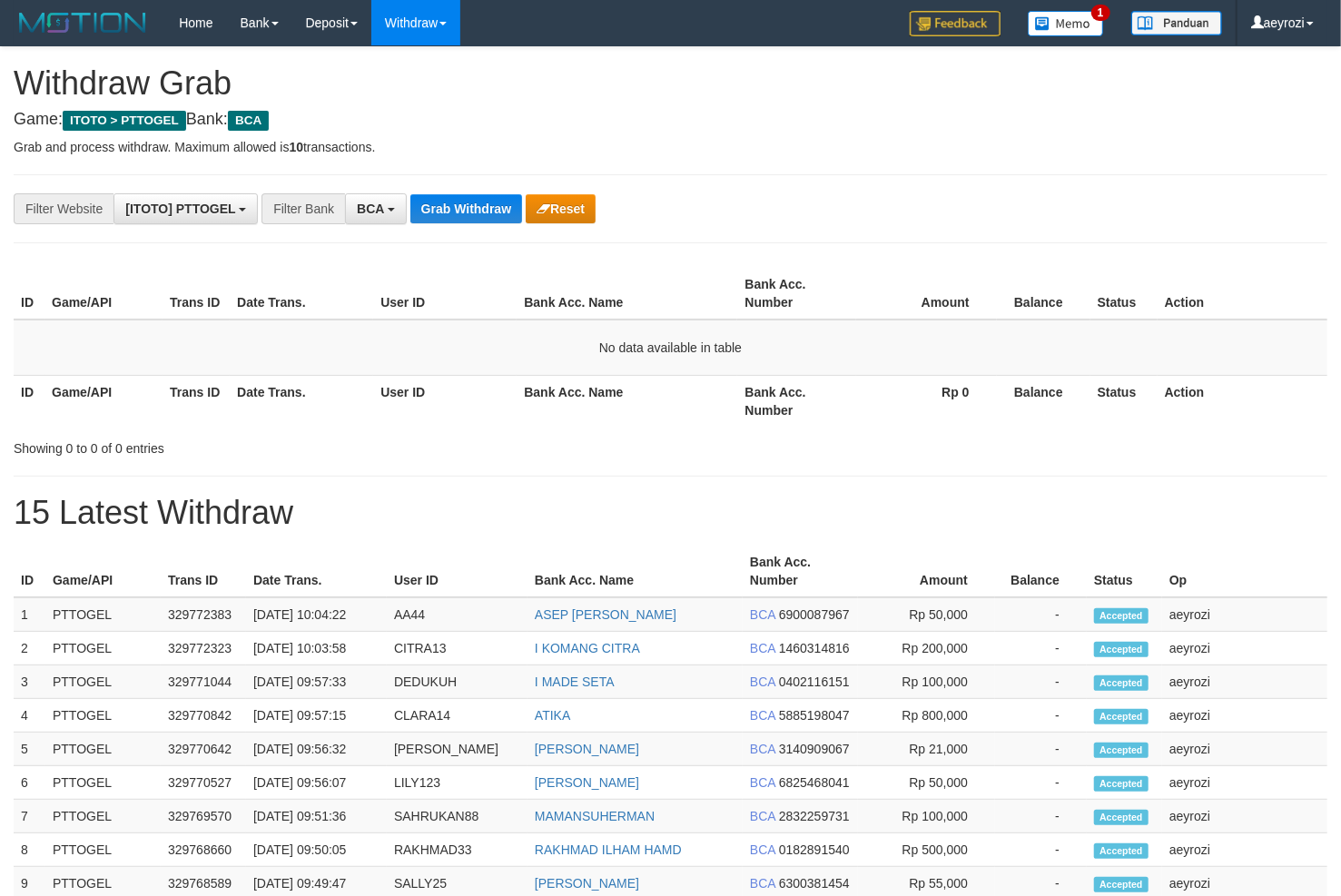
scroll to position [33, 0]
click at [498, 212] on button "Grab Withdraw" at bounding box center [465, 208] width 112 height 29
click at [427, 261] on div "**********" at bounding box center [670, 783] width 1341 height 1472
click at [453, 219] on button "Grab Withdraw" at bounding box center [465, 208] width 112 height 29
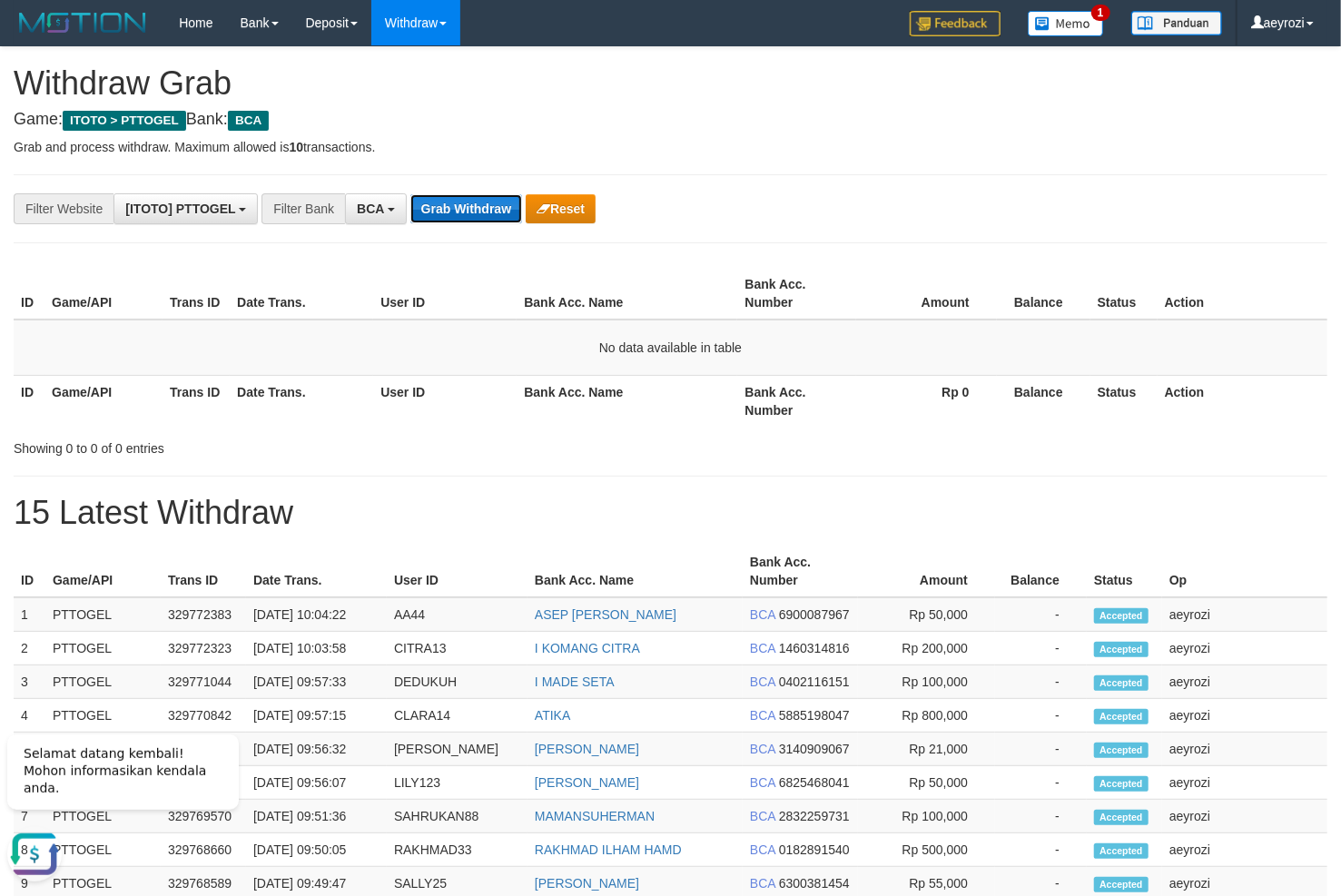
scroll to position [0, 0]
click at [453, 219] on button "Grab Withdraw" at bounding box center [465, 208] width 112 height 29
click at [462, 216] on button "Grab Withdraw" at bounding box center [465, 208] width 112 height 29
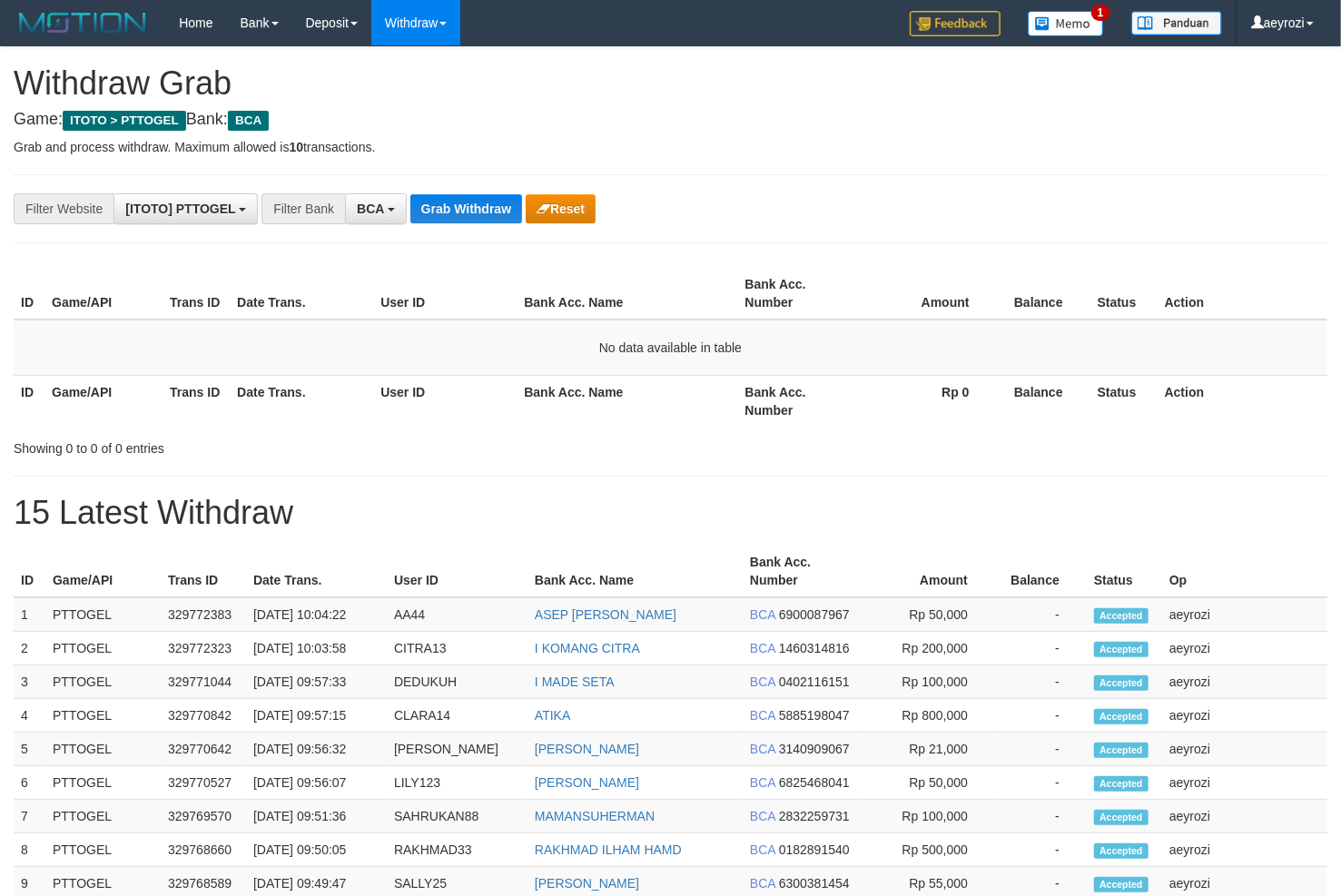
scroll to position [33, 0]
click at [462, 216] on button "Grab Withdraw" at bounding box center [465, 208] width 112 height 29
click at [464, 212] on button "Grab Withdraw" at bounding box center [465, 208] width 112 height 29
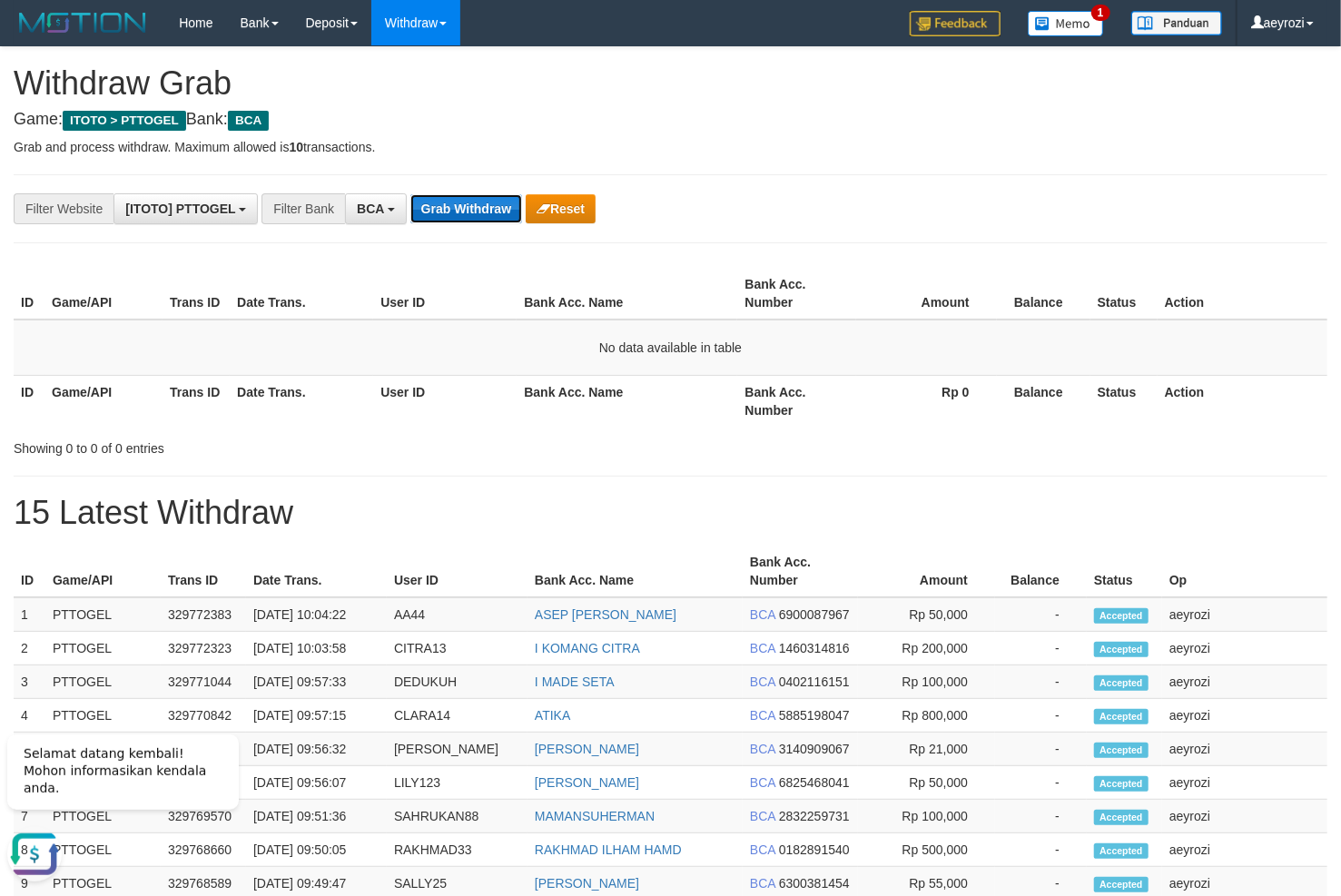
scroll to position [0, 0]
click at [494, 206] on button "Grab Withdraw" at bounding box center [465, 208] width 112 height 29
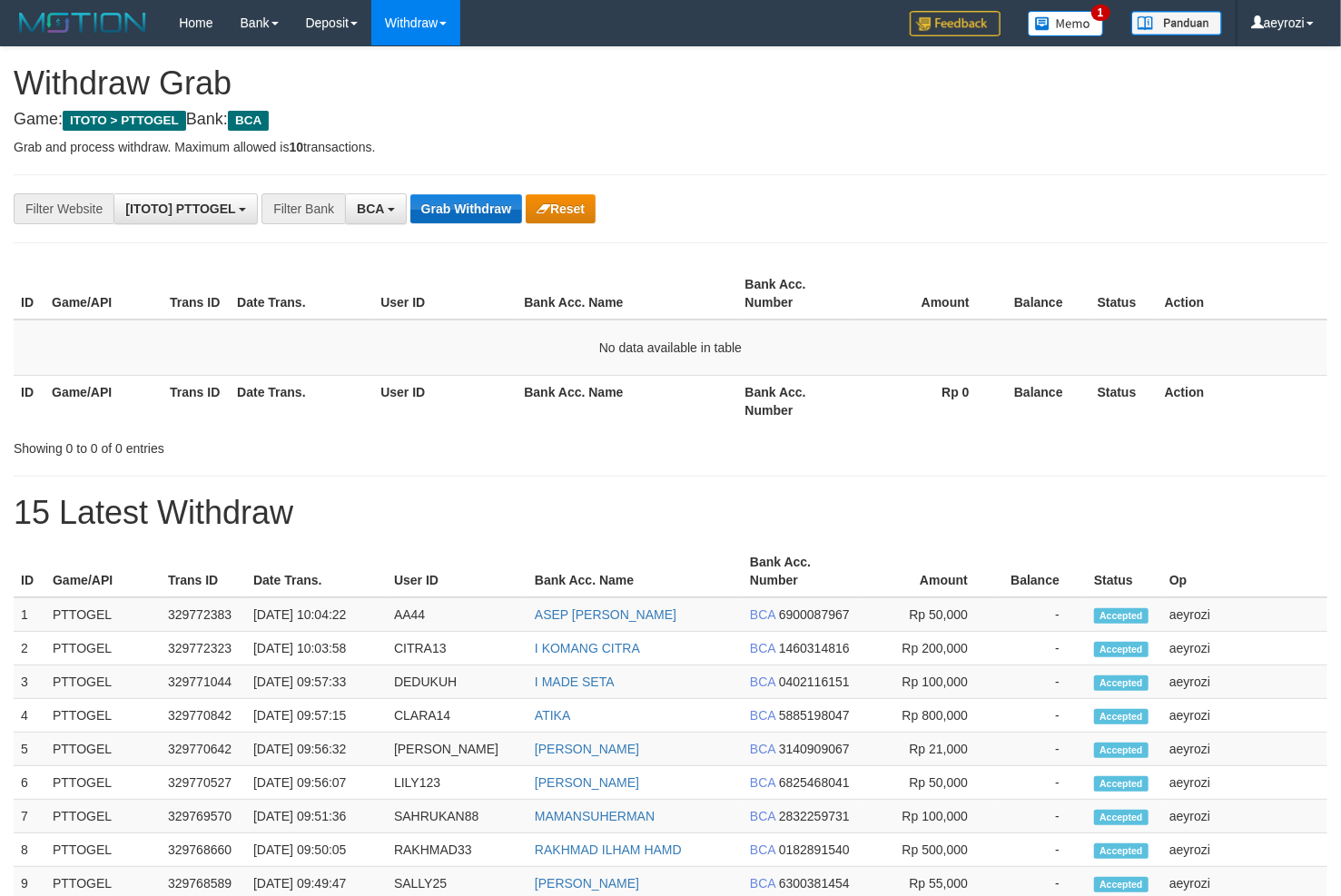
scroll to position [33, 0]
click at [440, 206] on button "Grab Withdraw" at bounding box center [465, 208] width 112 height 29
click at [425, 198] on button "Grab Withdraw" at bounding box center [465, 208] width 112 height 29
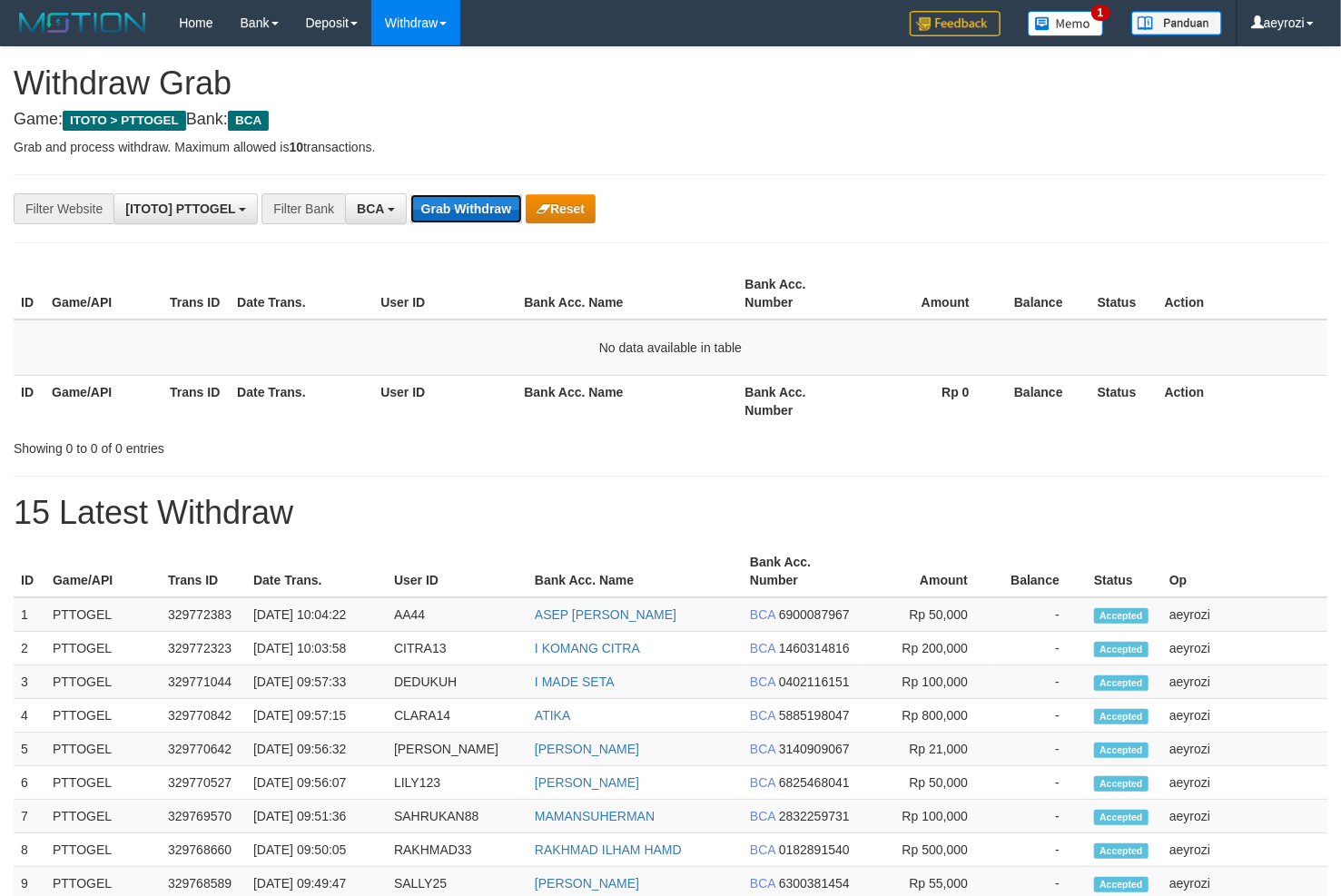
click at [446, 215] on button "Grab Withdraw" at bounding box center [465, 208] width 112 height 29
click at [470, 206] on button "Grab Withdraw" at bounding box center [465, 208] width 112 height 29
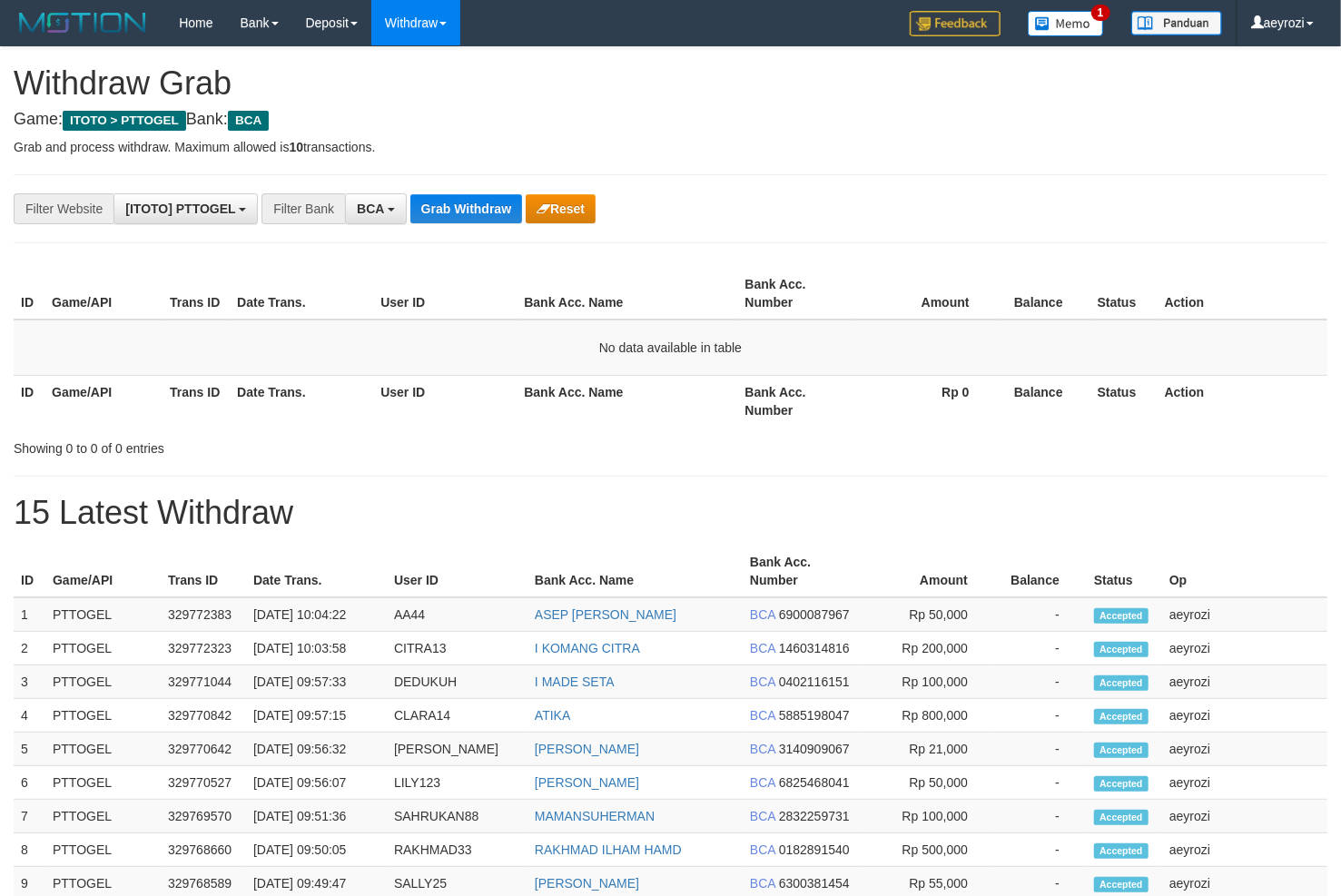
scroll to position [33, 0]
click at [470, 206] on button "Grab Withdraw" at bounding box center [465, 208] width 112 height 29
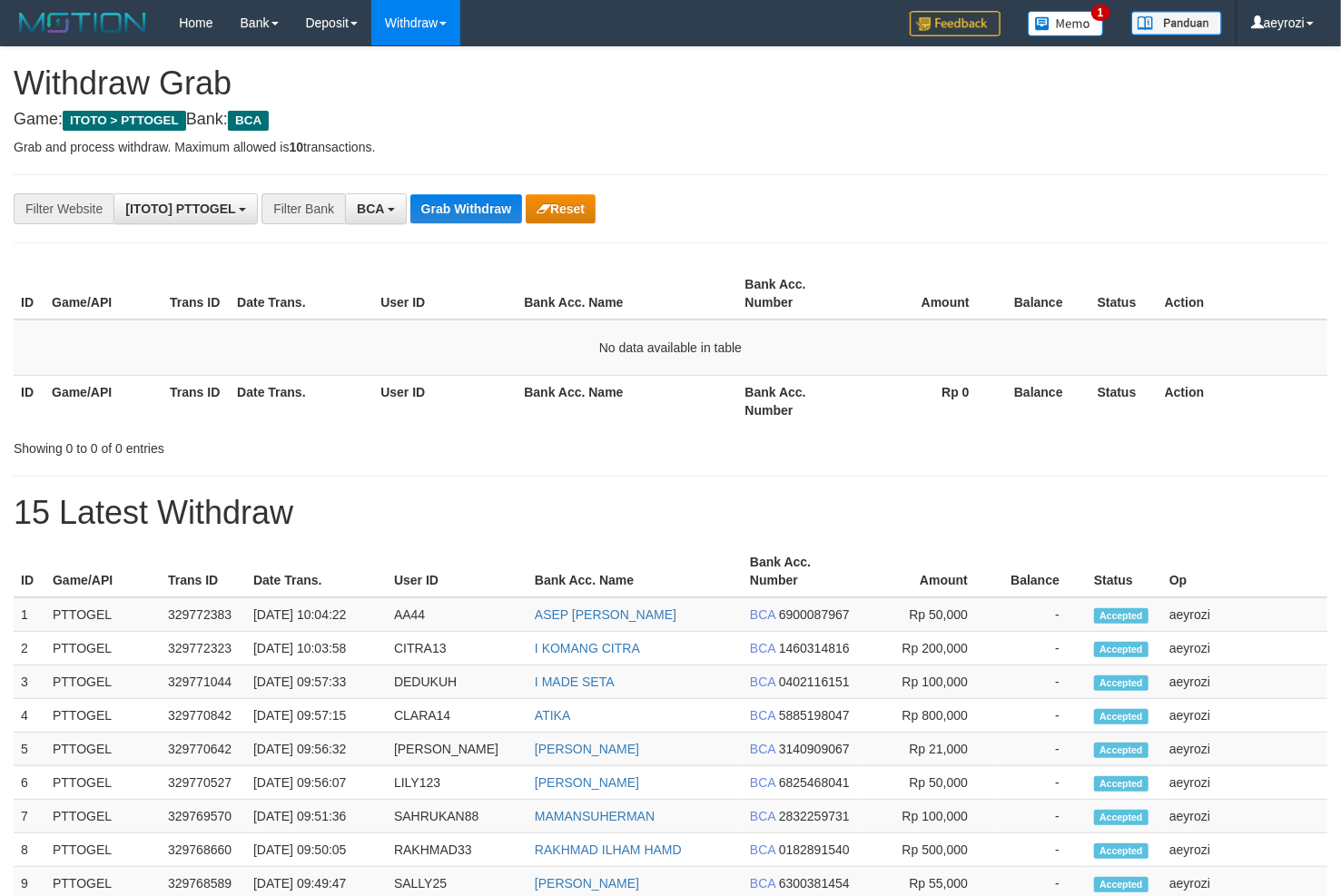
scroll to position [33, 0]
click at [470, 206] on button "Grab Withdraw" at bounding box center [465, 208] width 112 height 29
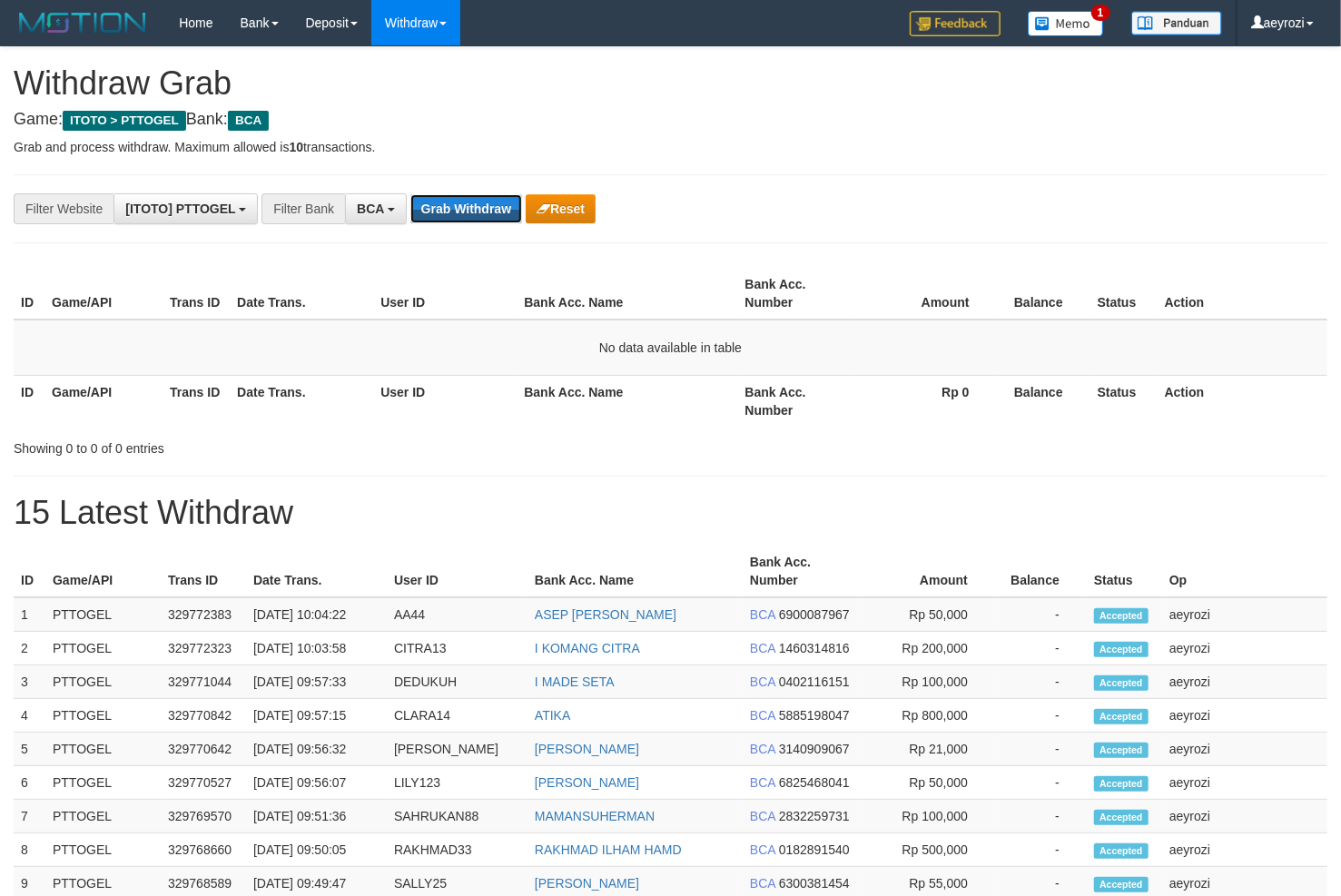
click at [470, 206] on button "Grab Withdraw" at bounding box center [465, 208] width 112 height 29
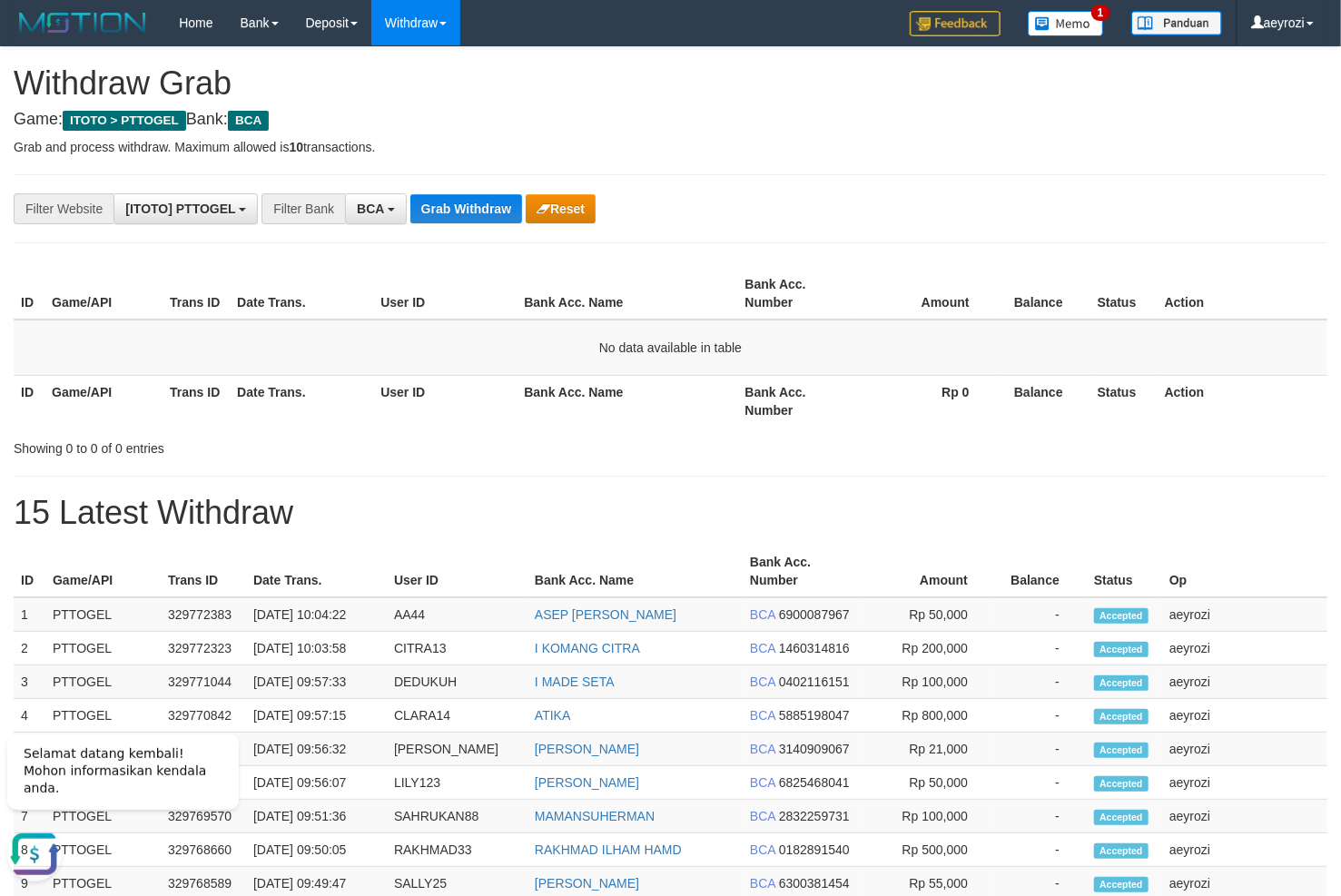
click at [356, 270] on th "Date Trans." at bounding box center [301, 294] width 143 height 52
click at [537, 176] on div "**********" at bounding box center [670, 783] width 1341 height 1472
click at [496, 209] on button "Grab Withdraw" at bounding box center [465, 208] width 112 height 29
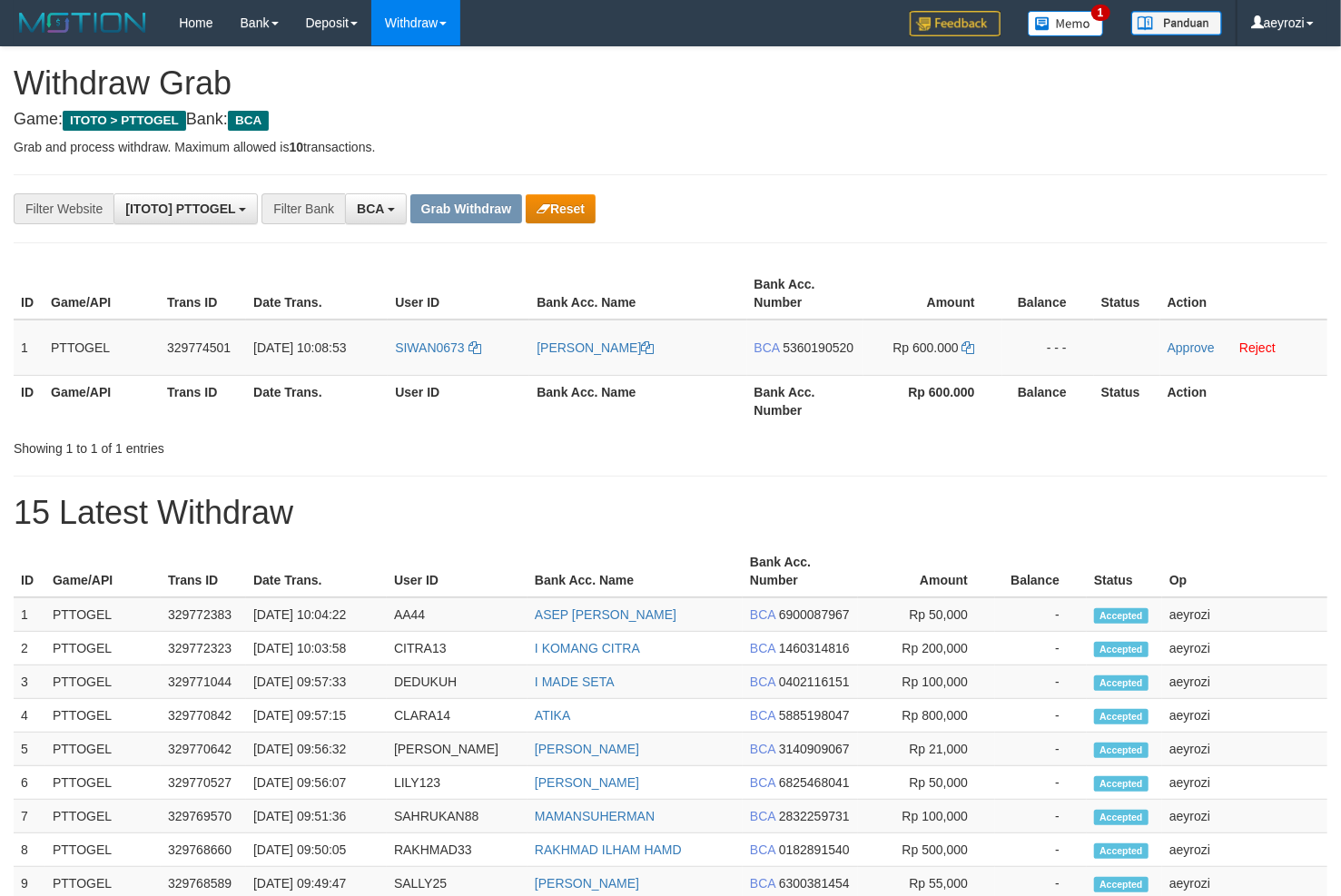
scroll to position [33, 0]
drag, startPoint x: 501, startPoint y: 328, endPoint x: 885, endPoint y: 327, distance: 384.0
click at [885, 327] on tr "1 PTTOGEL 329774501 [DATE] 10:08:53 SIWAN0673 [PERSON_NAME] BCA 5360190520 Rp 6…" at bounding box center [670, 347] width 1313 height 56
click at [812, 347] on span "5360190520" at bounding box center [817, 348] width 71 height 15
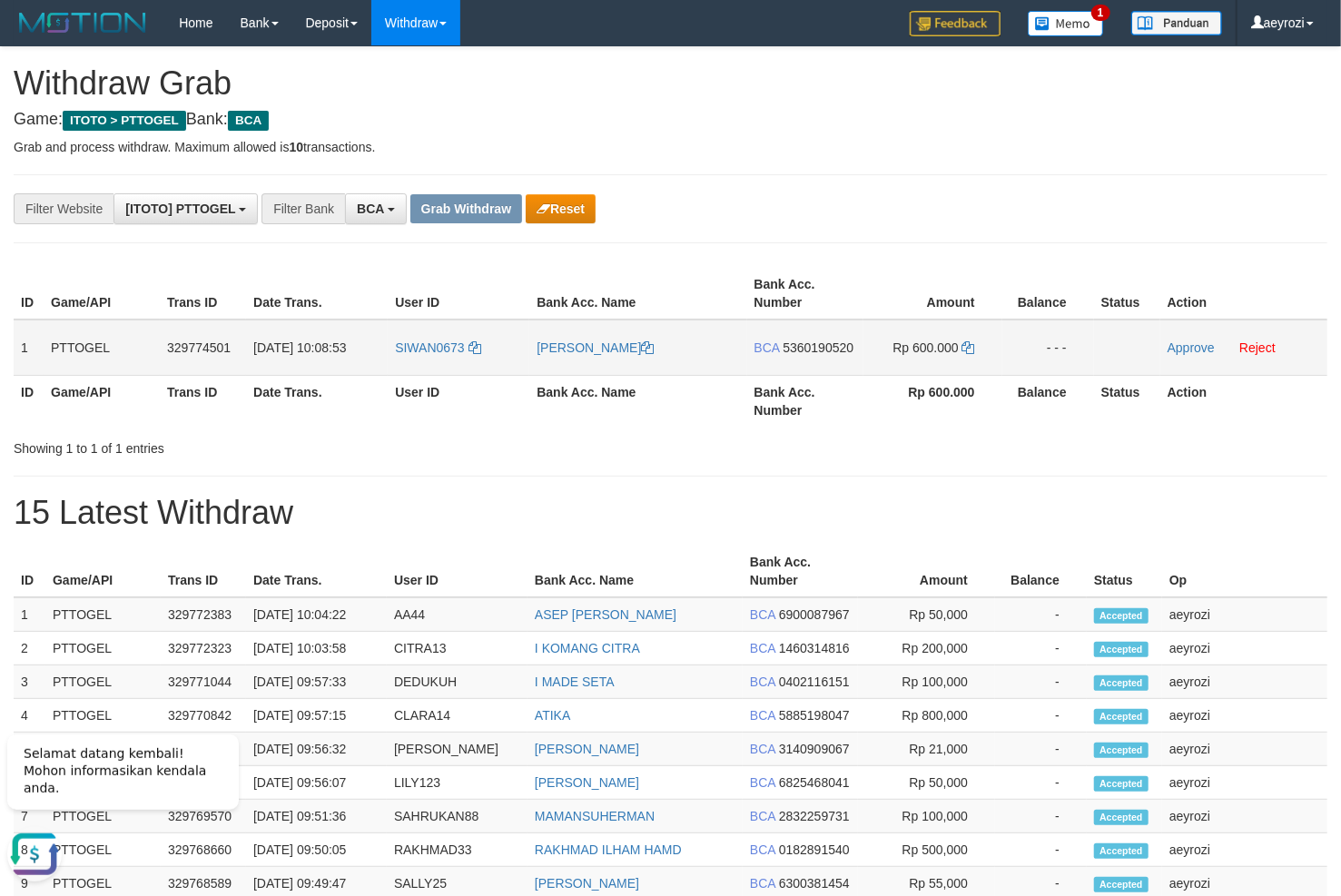
click at [818, 347] on span "5360190520" at bounding box center [817, 348] width 71 height 15
click at [972, 345] on icon at bounding box center [969, 348] width 13 height 13
click at [1191, 341] on td "Approve Reject" at bounding box center [1243, 347] width 167 height 56
click at [1191, 343] on link "Approve" at bounding box center [1190, 348] width 47 height 15
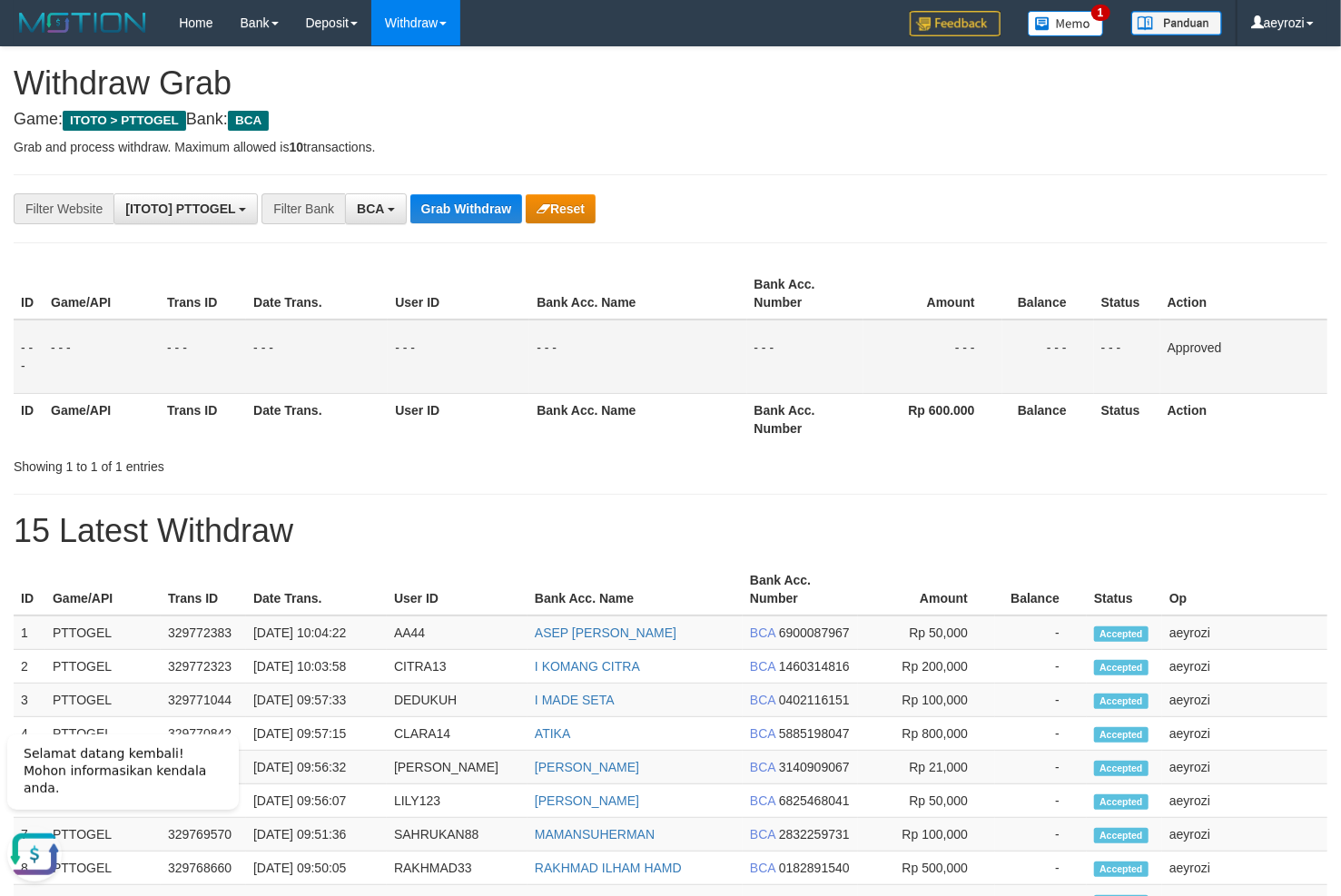
click at [217, 478] on div "**********" at bounding box center [670, 793] width 1341 height 1491
click at [460, 225] on div "**********" at bounding box center [670, 793] width 1341 height 1491
click at [463, 205] on button "Grab Withdraw" at bounding box center [465, 208] width 112 height 29
click at [465, 205] on button "Grab Withdraw" at bounding box center [465, 208] width 112 height 29
